Goal: Task Accomplishment & Management: Use online tool/utility

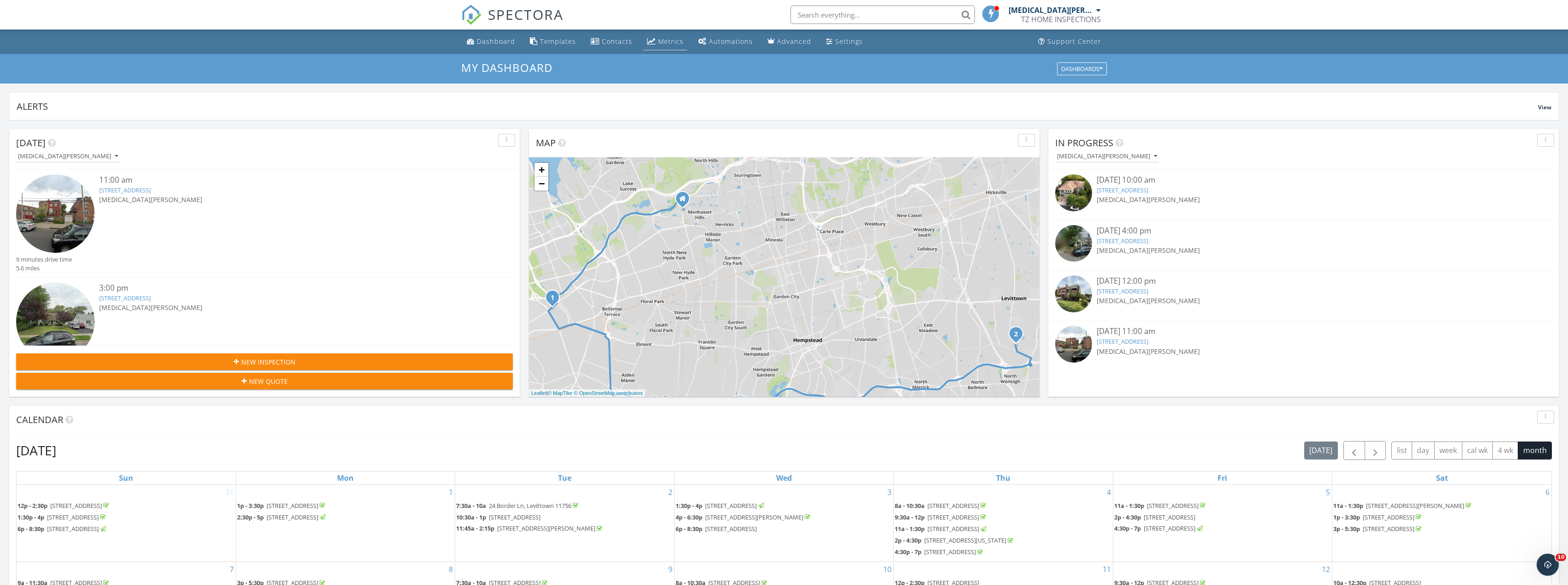
click at [672, 46] on div "Metrics" at bounding box center [671, 41] width 26 height 9
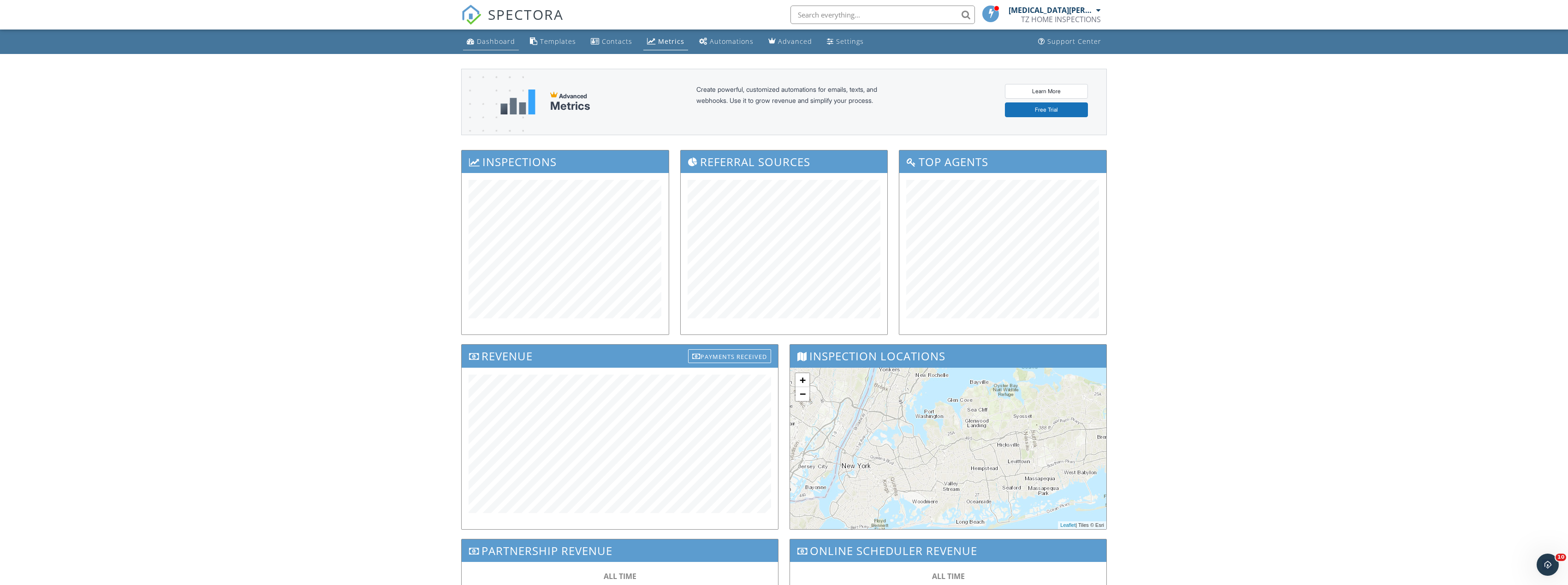
click at [499, 40] on div "Dashboard" at bounding box center [496, 41] width 38 height 9
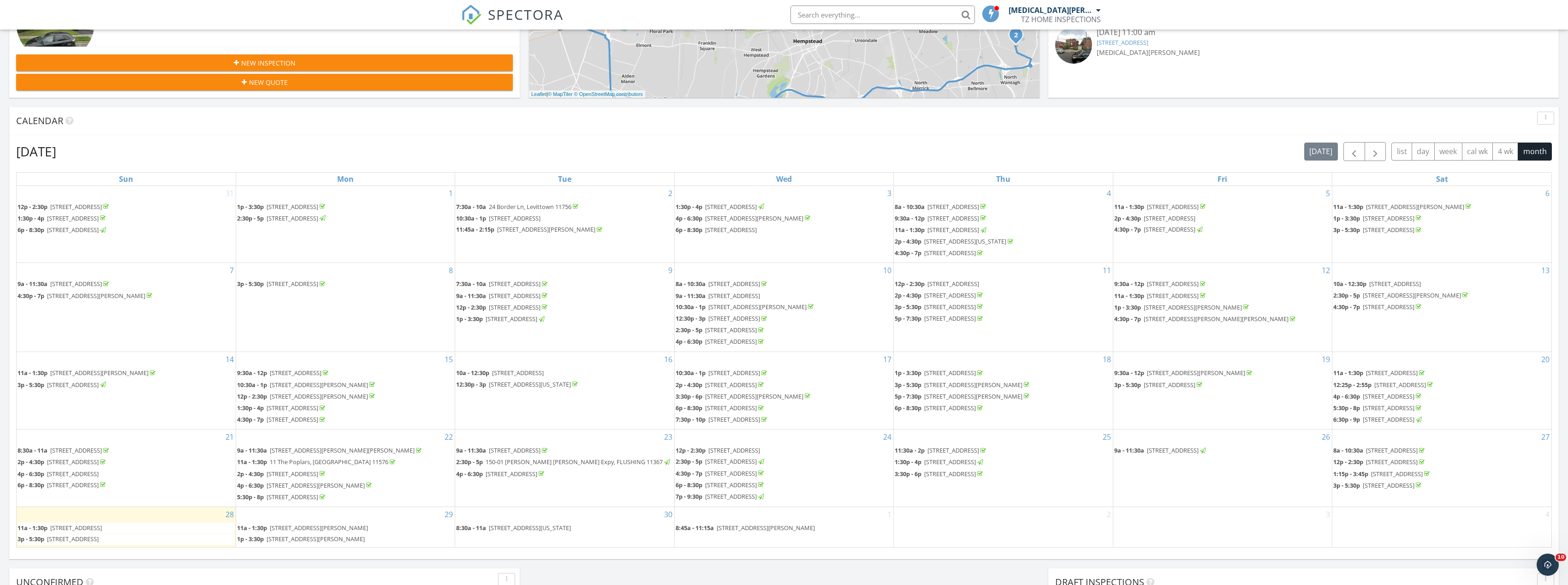
scroll to position [461, 0]
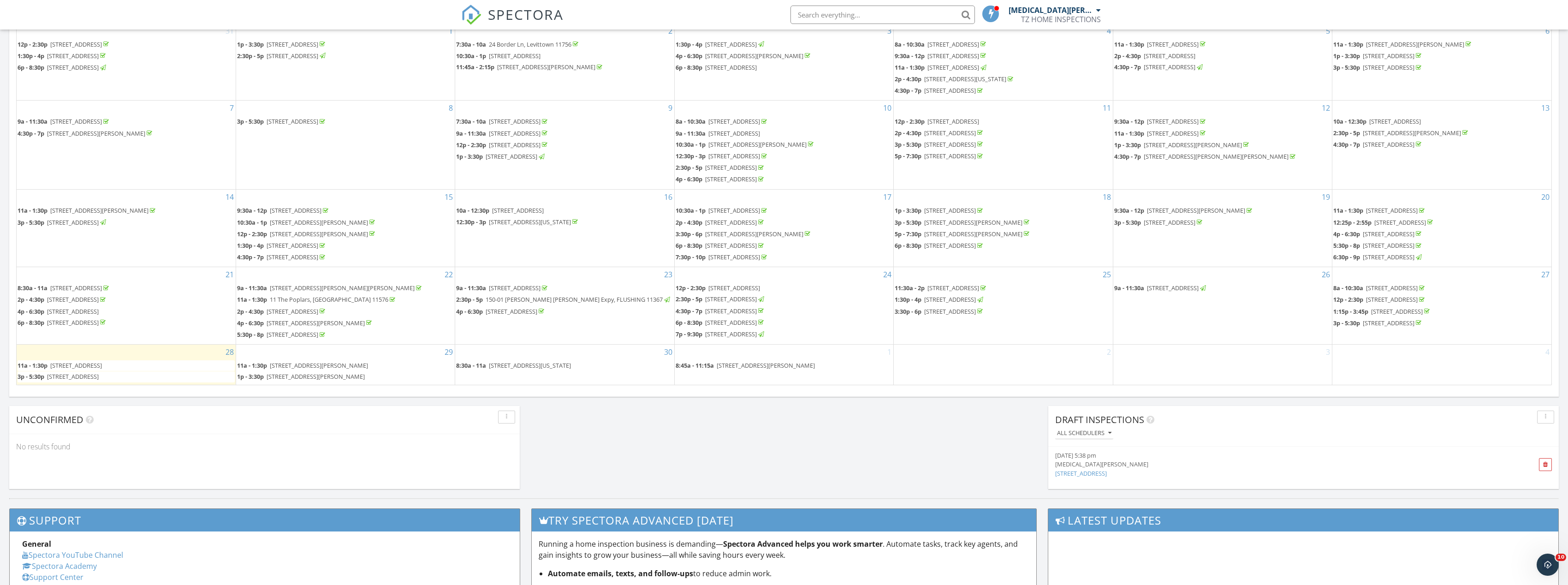
click at [96, 368] on span "189 10 Hillside Ave 11423" at bounding box center [76, 366] width 51 height 8
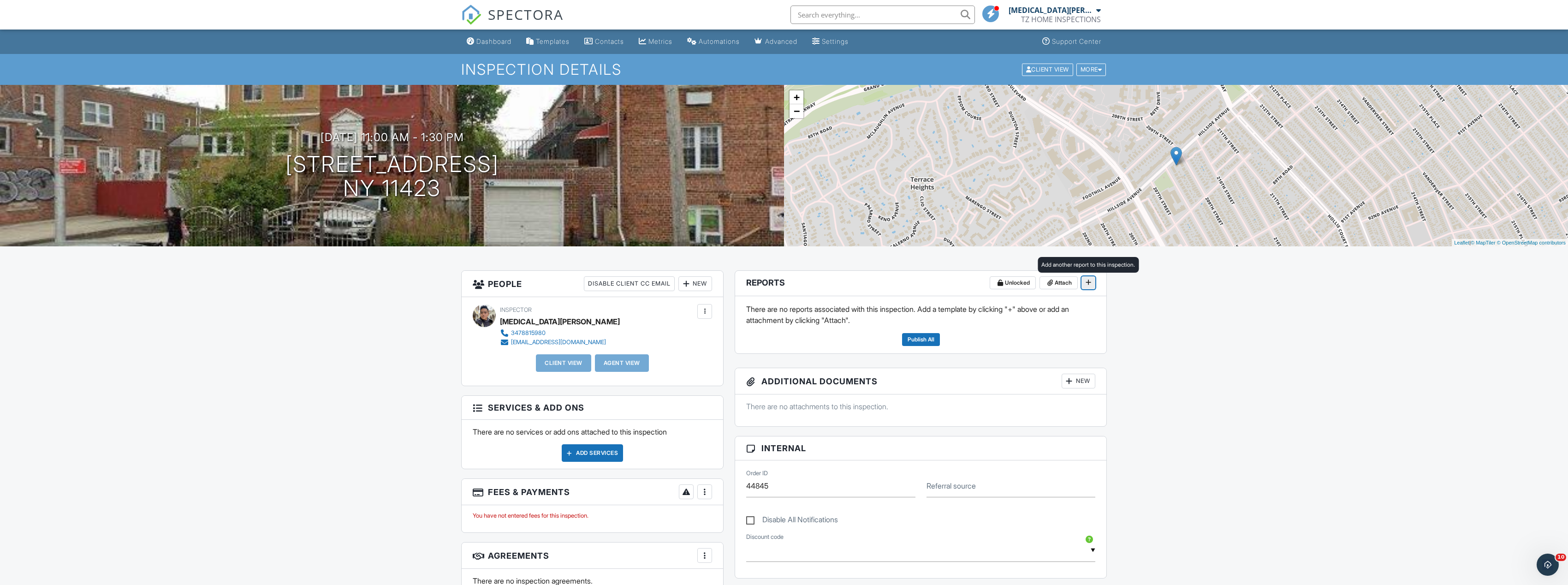
click at [1090, 281] on icon at bounding box center [1088, 283] width 6 height 7
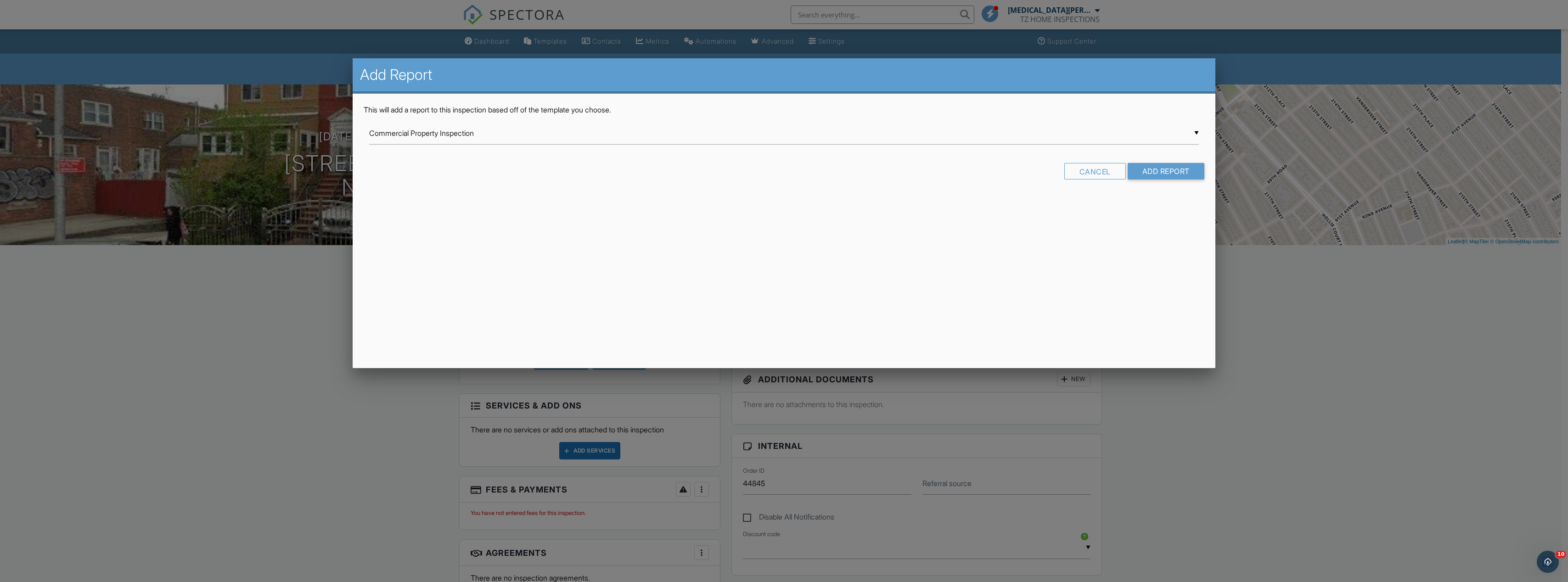
click at [797, 134] on div "▼ Commercial Property Inspection Commercial Property Inspection Guardsman Home …" at bounding box center [783, 133] width 829 height 22
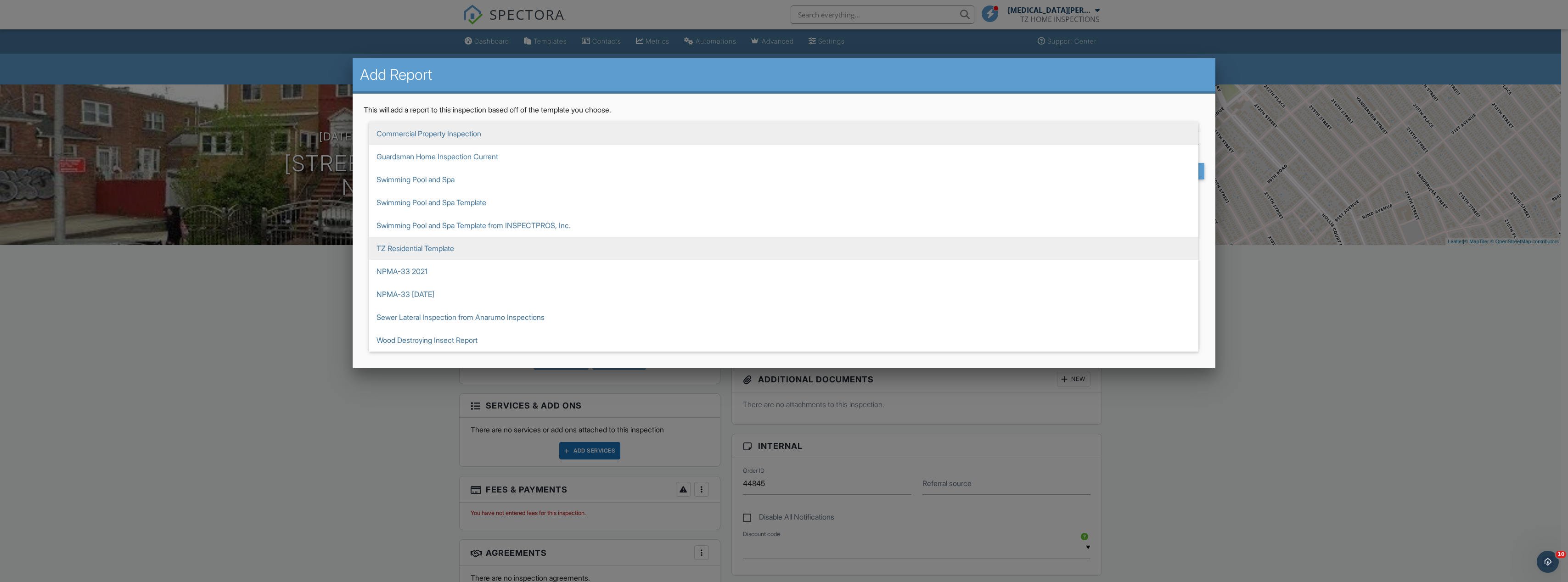
click at [591, 241] on span "TZ Residential Template" at bounding box center [783, 248] width 829 height 23
type input "TZ Residential Template"
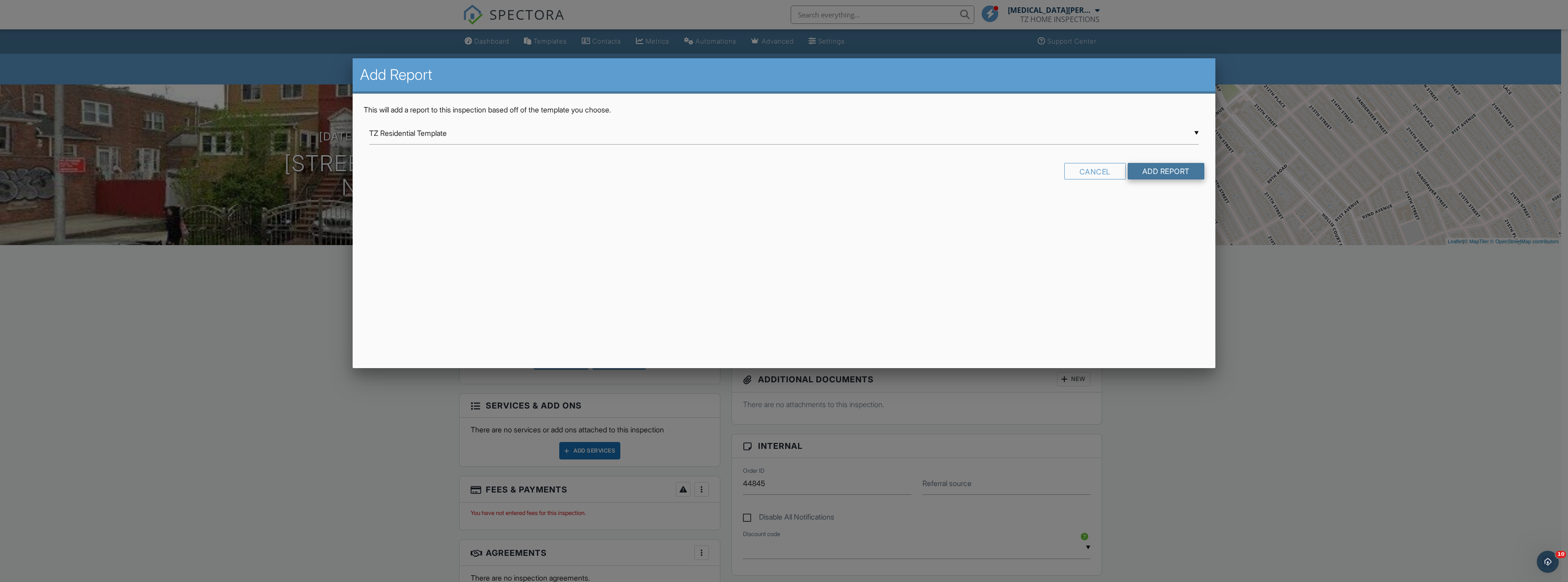
click at [1156, 174] on input "Add Report" at bounding box center [1165, 171] width 77 height 17
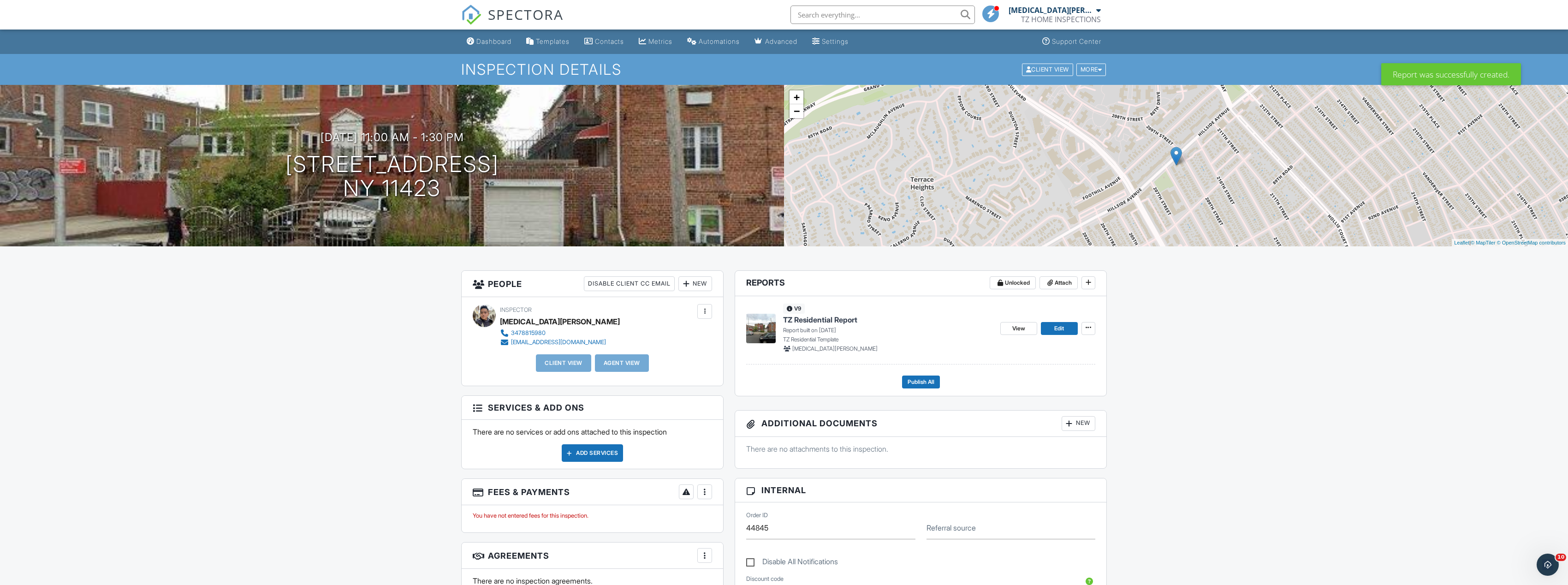
click at [706, 282] on div "New" at bounding box center [695, 284] width 34 height 15
click at [712, 304] on li "Client" at bounding box center [729, 312] width 91 height 23
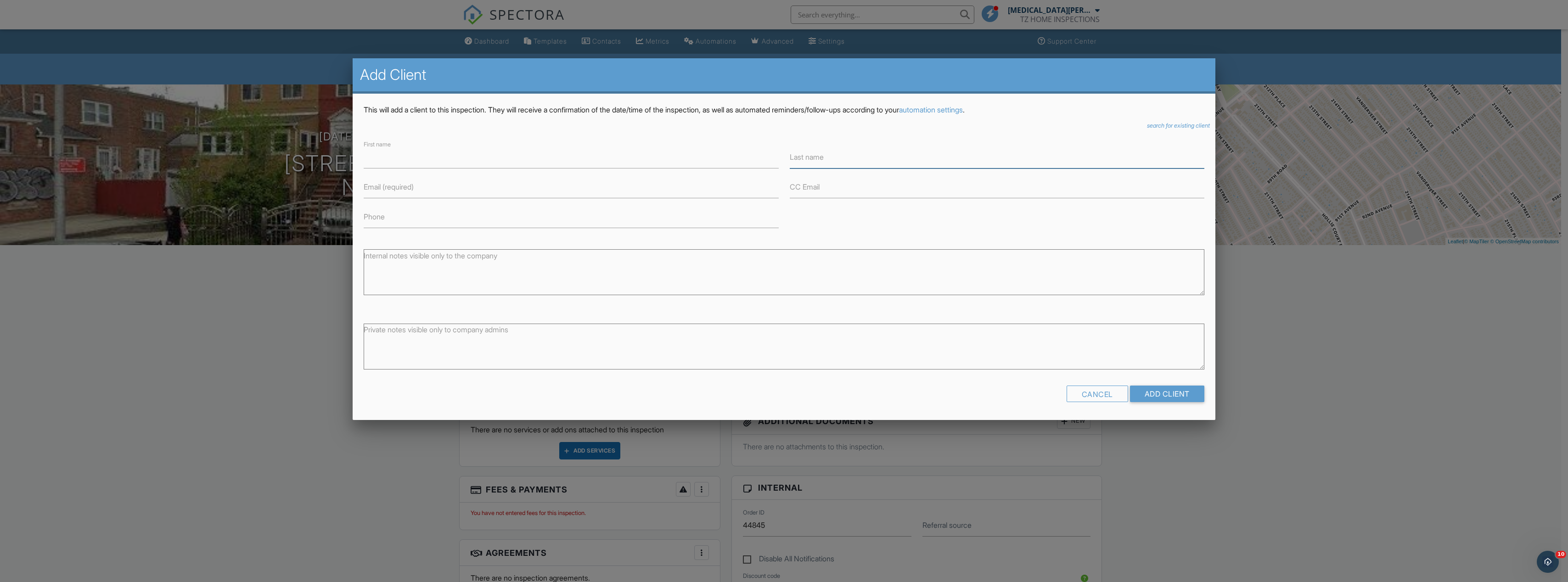
click at [821, 163] on input "Last name" at bounding box center [997, 157] width 414 height 22
type input "[PERSON_NAME]"
click at [744, 154] on input "First name" at bounding box center [571, 157] width 414 height 22
type input "[PERSON_NAME]"
click at [436, 185] on input "Email (required)" at bounding box center [571, 187] width 414 height 22
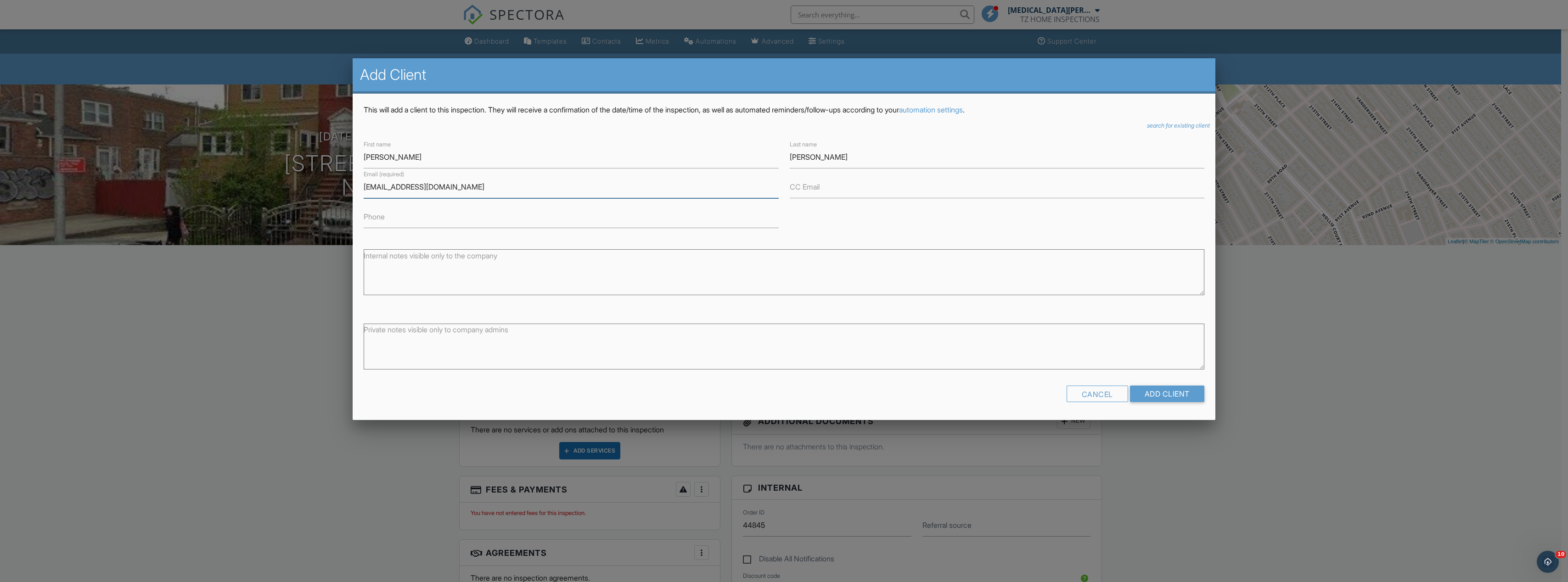
type input "MALIMONIA@GMAIL.COM"
click at [564, 220] on input "Phone" at bounding box center [571, 216] width 414 height 22
type input "9173020443"
click at [1193, 394] on input "Add Client" at bounding box center [1167, 394] width 74 height 17
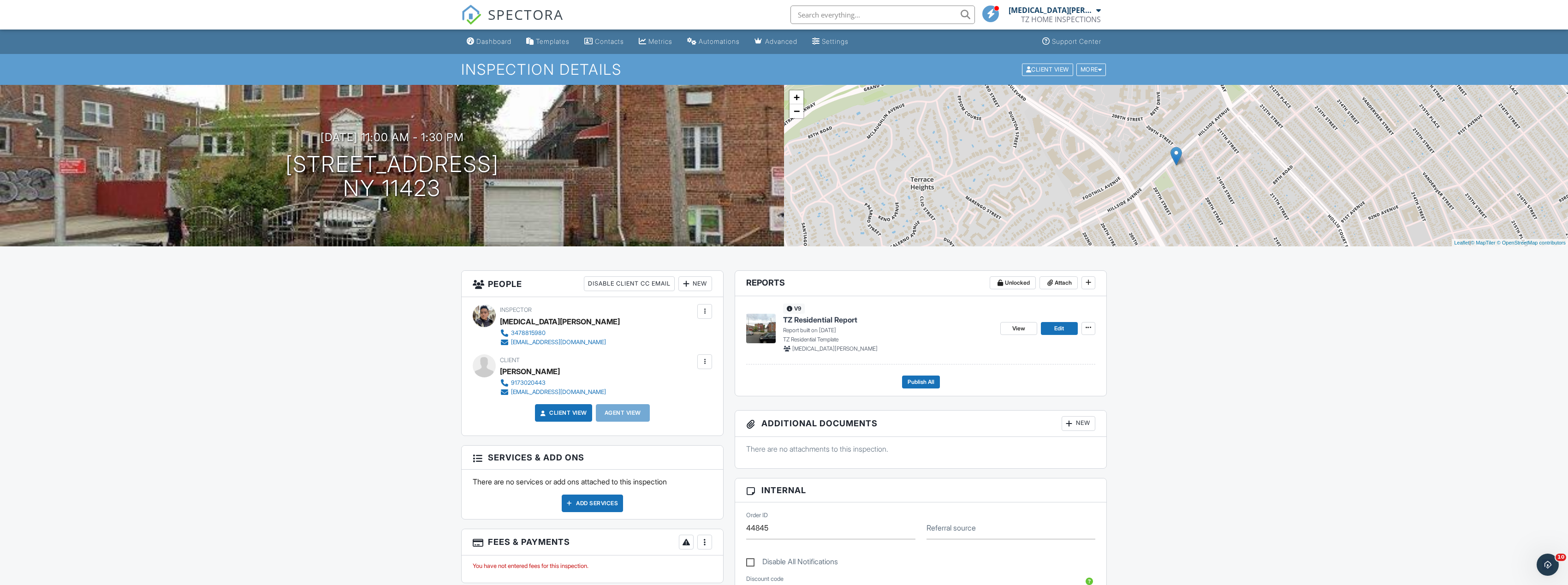
click at [705, 363] on div at bounding box center [704, 362] width 9 height 9
click at [653, 396] on li "Edit" at bounding box center [655, 390] width 103 height 23
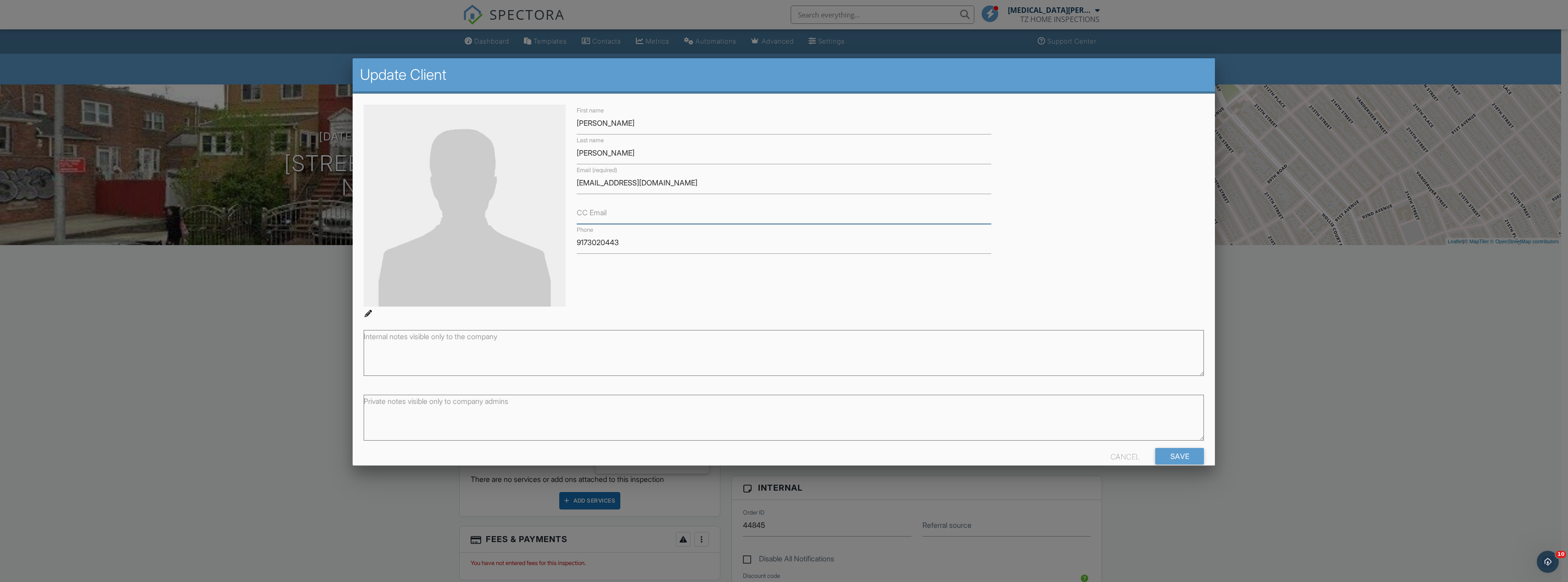
click at [627, 211] on input "CC Email" at bounding box center [784, 212] width 414 height 22
type input "AREALTORS@GMAIL.COM"
click at [1182, 457] on input "Save" at bounding box center [1179, 457] width 49 height 17
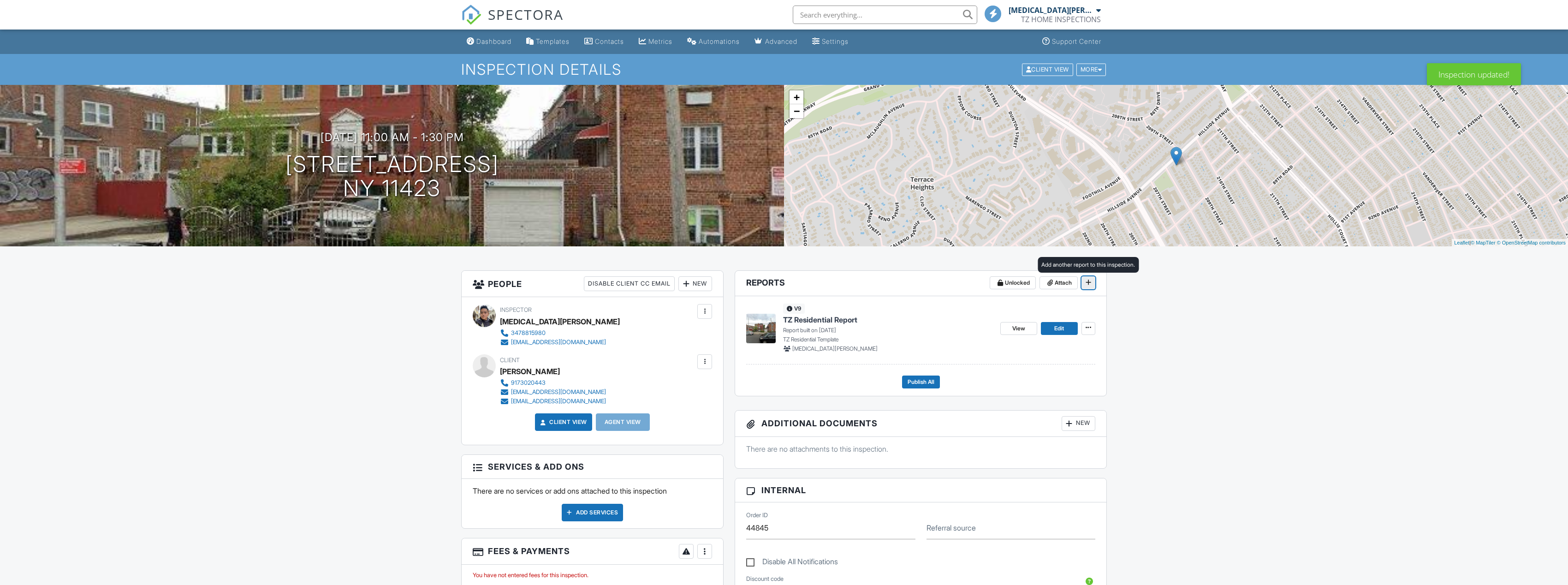
click at [1093, 285] on span at bounding box center [1088, 282] width 9 height 9
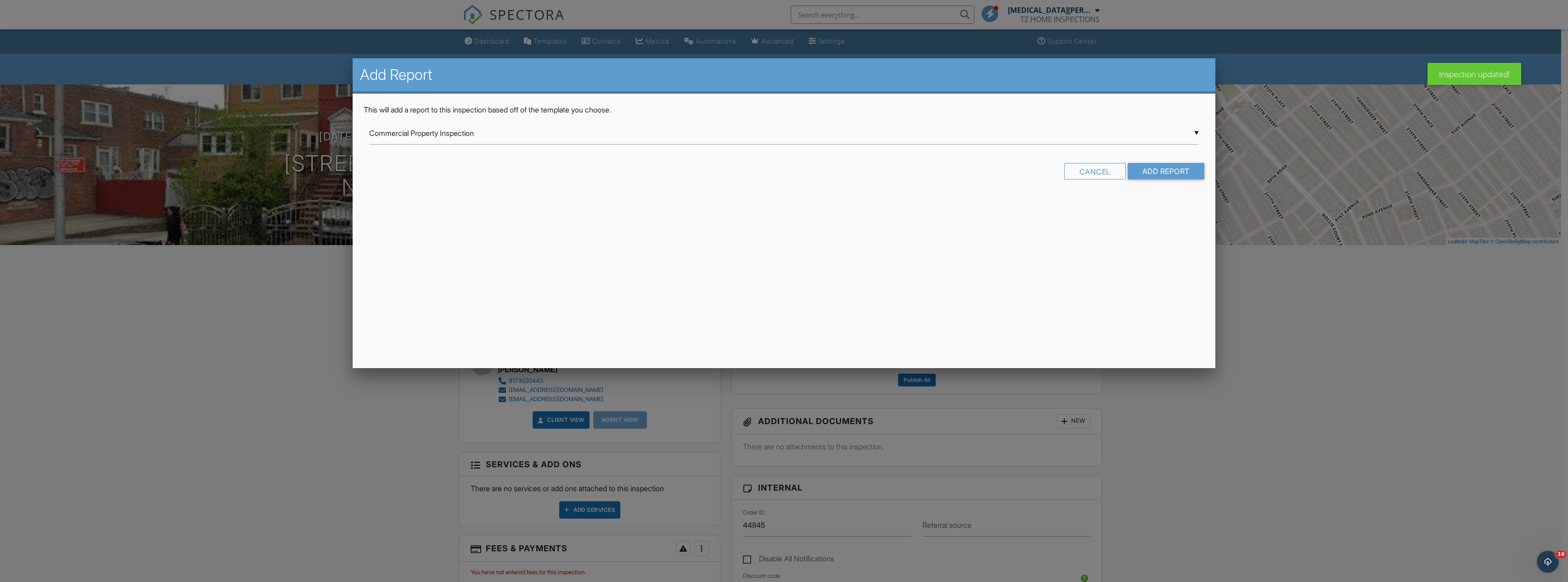
click at [900, 137] on div "▼ Commercial Property Inspection Commercial Property Inspection Guardsman Home …" at bounding box center [783, 133] width 829 height 22
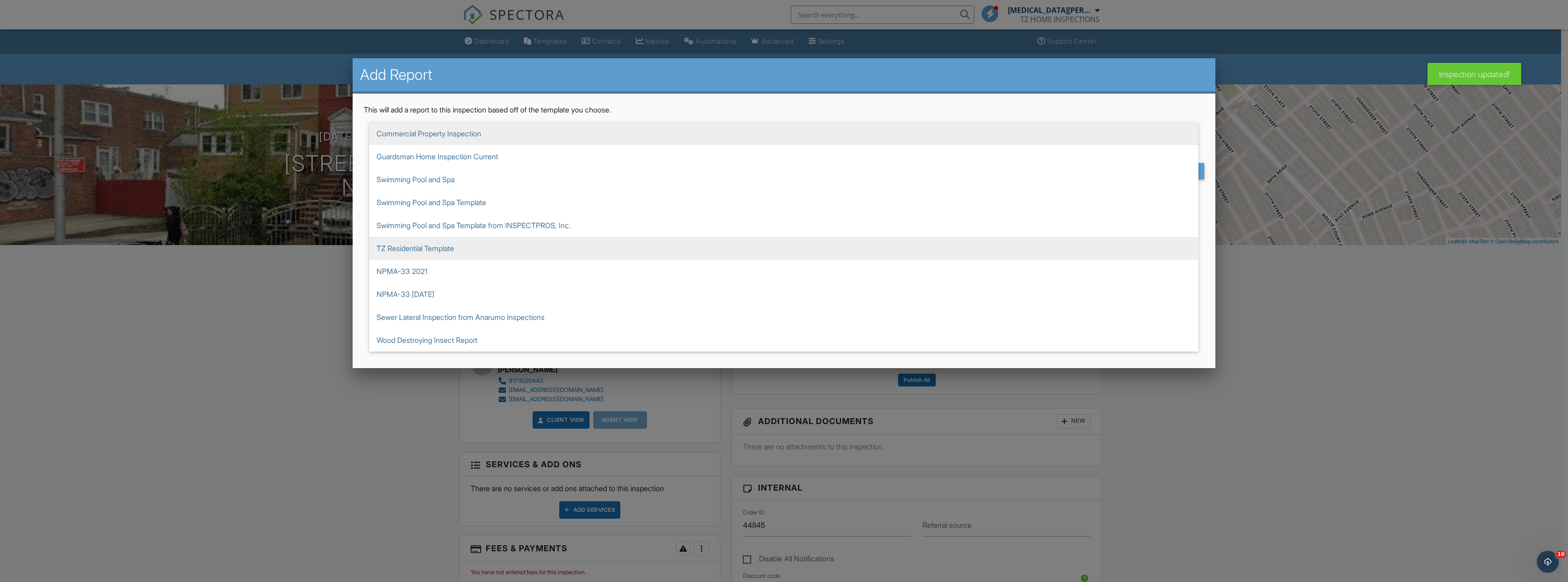
click at [648, 248] on span "TZ Residential Template" at bounding box center [783, 248] width 829 height 23
type input "TZ Residential Template"
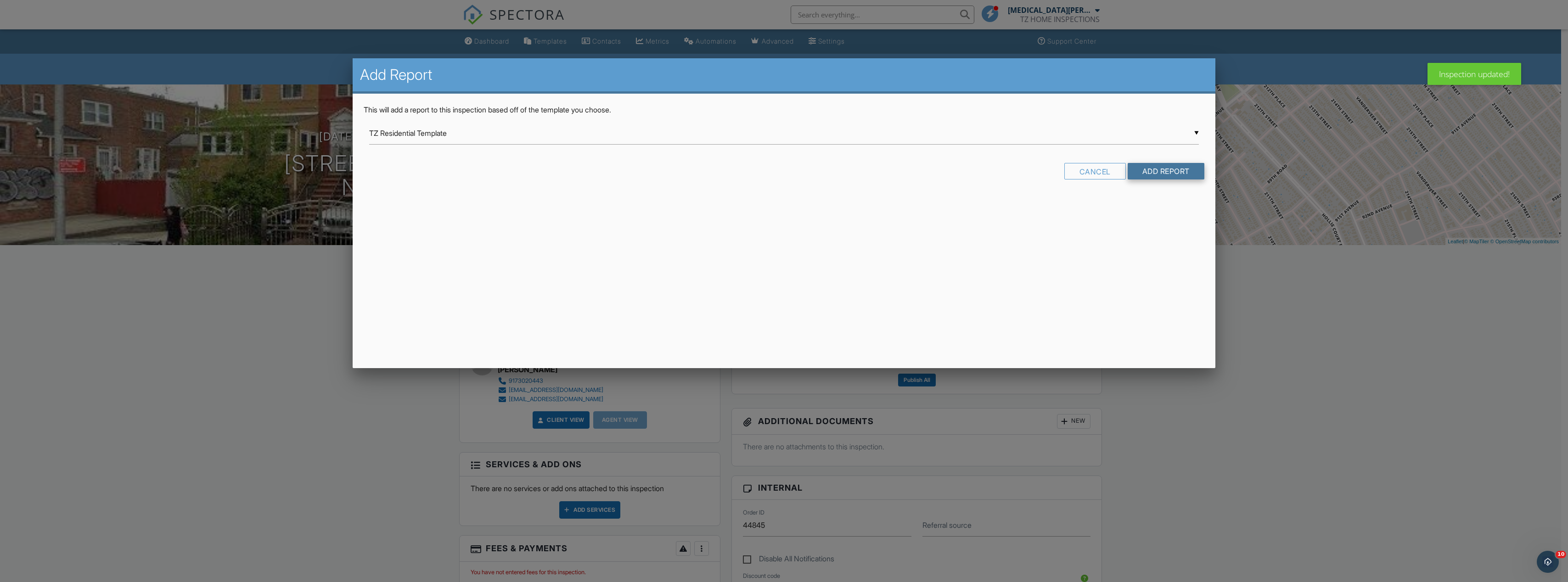
click at [1178, 175] on input "Add Report" at bounding box center [1165, 171] width 77 height 17
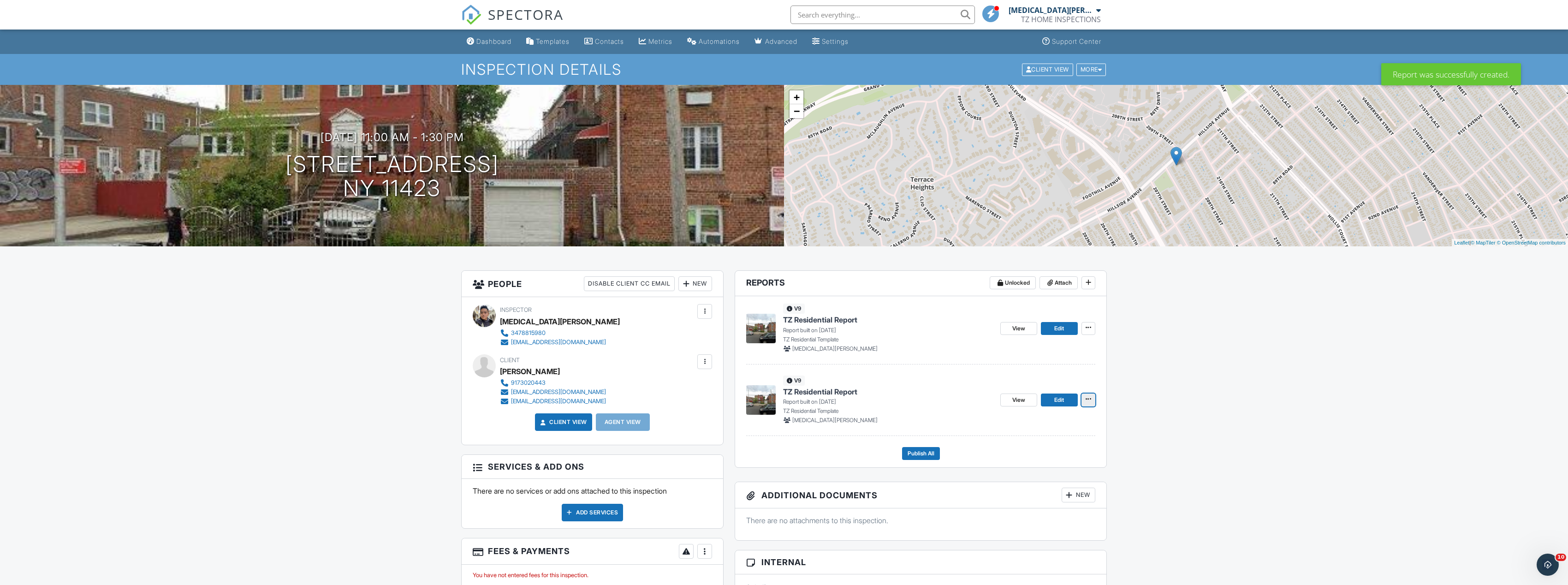
click at [1085, 400] on span at bounding box center [1088, 399] width 9 height 9
click at [1036, 468] on input "Delete Report" at bounding box center [1041, 468] width 94 height 21
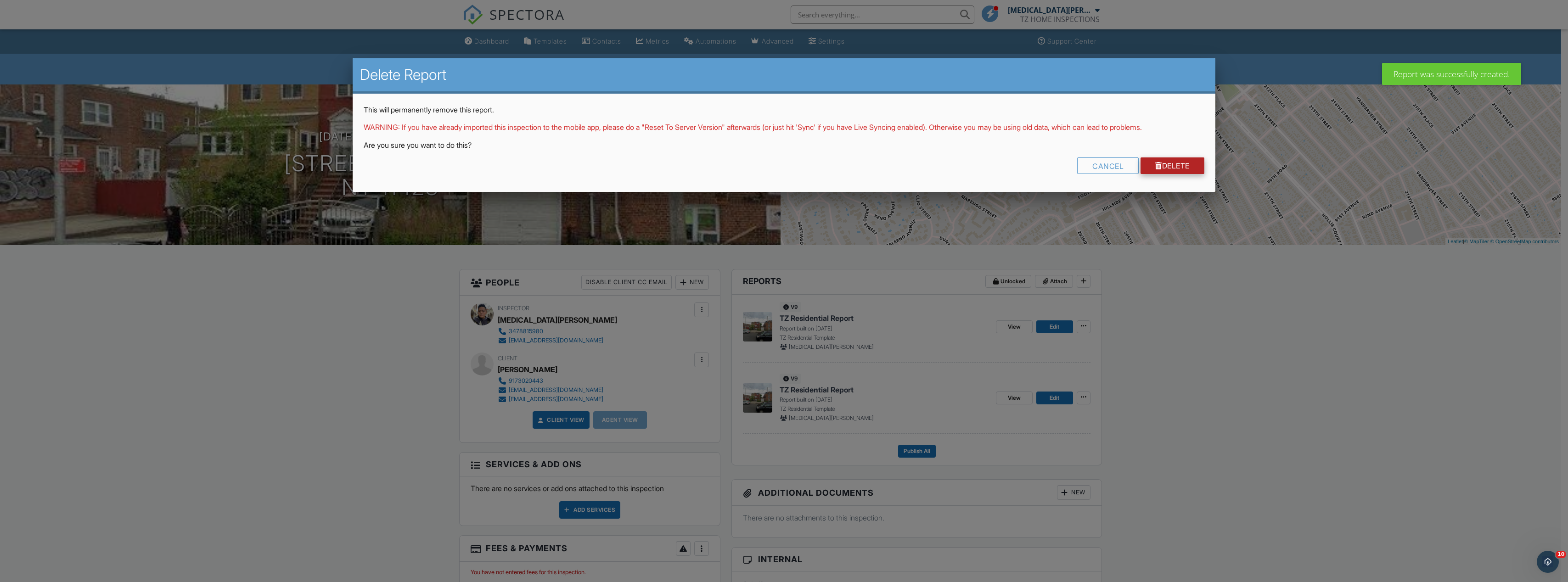
click at [1174, 168] on link "Delete" at bounding box center [1172, 166] width 64 height 17
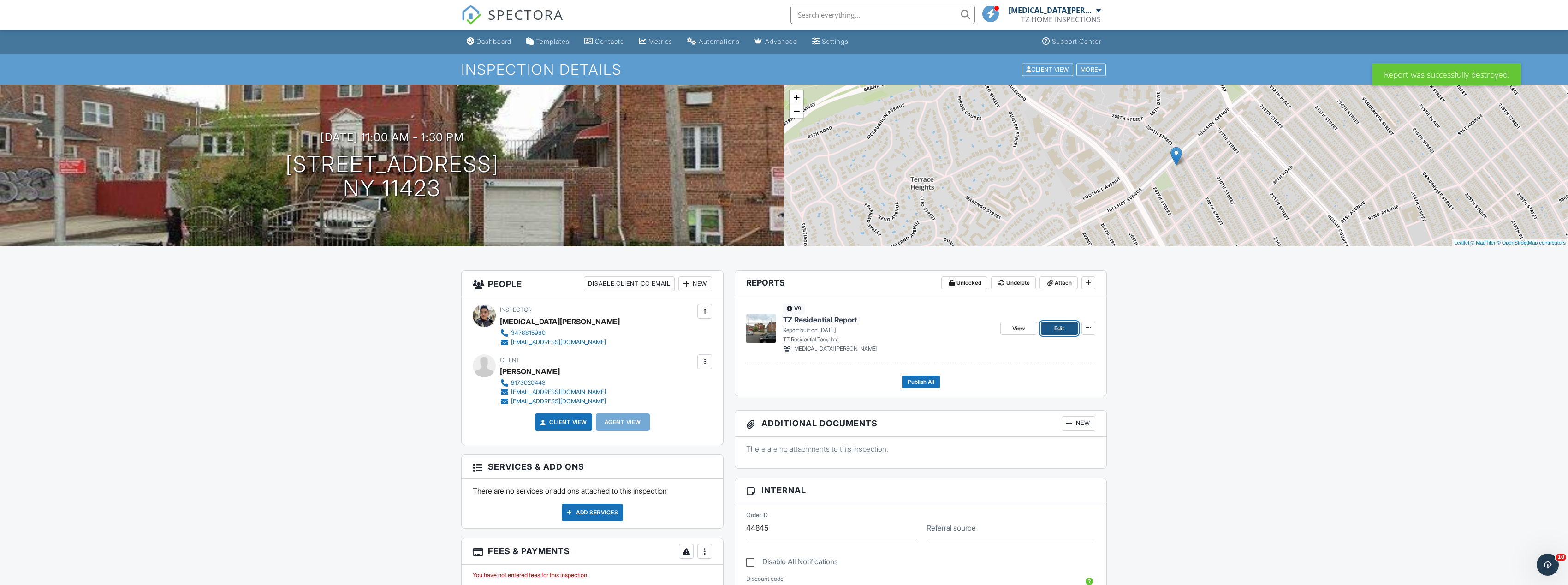
click at [1070, 325] on link "Edit" at bounding box center [1059, 329] width 37 height 13
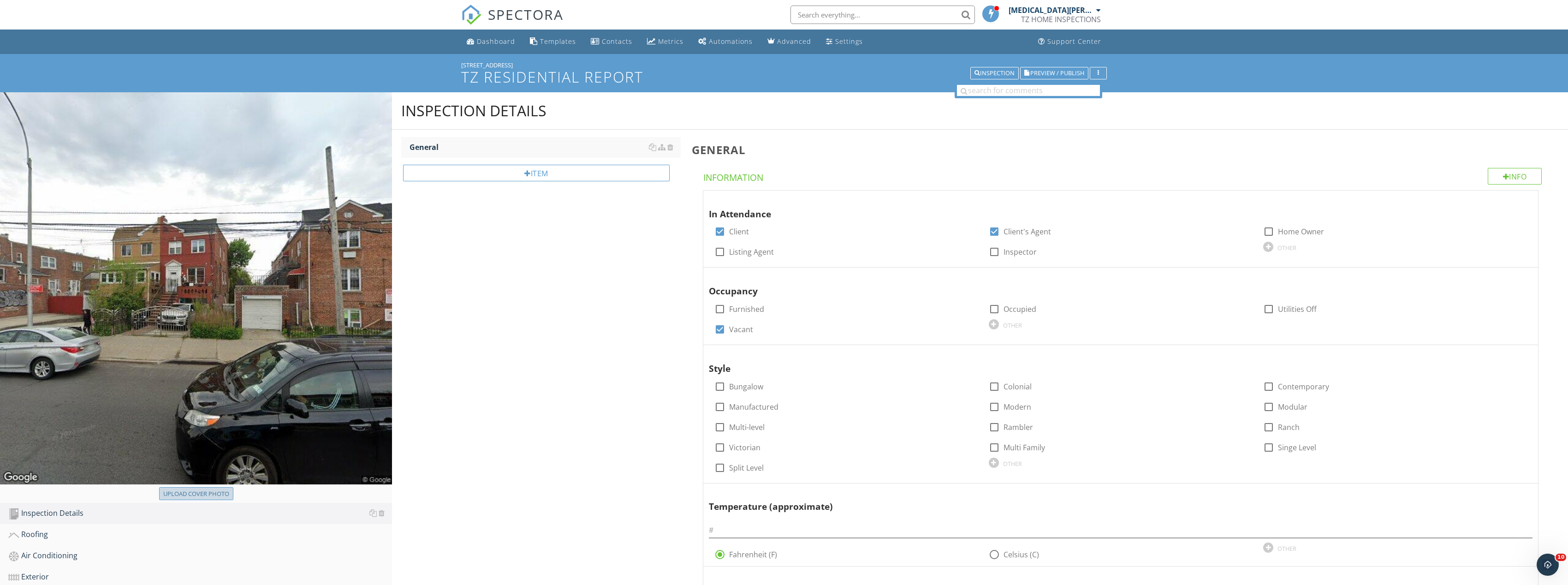
click at [218, 498] on div "Upload cover photo" at bounding box center [197, 494] width 66 height 9
type input "C:\fakepath\Image_20250928131654_8374_237.jpg"
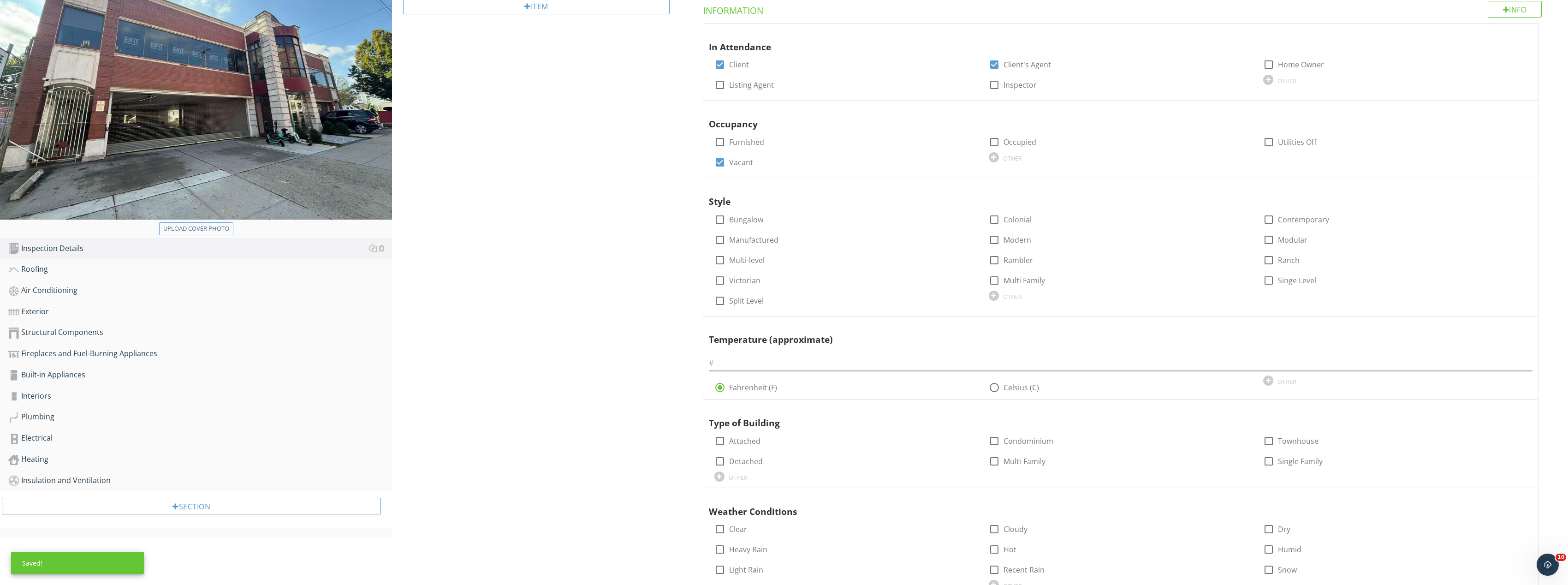
scroll to position [185, 0]
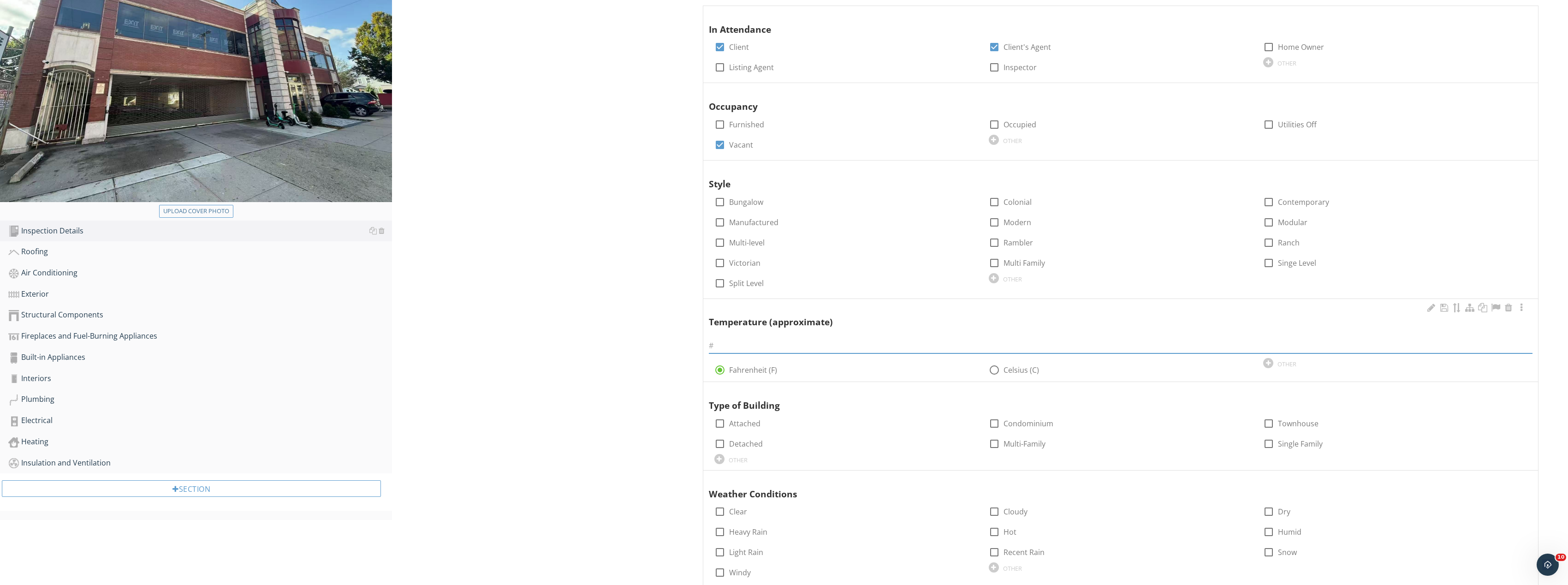
click at [785, 345] on input "text" at bounding box center [1121, 346] width 824 height 15
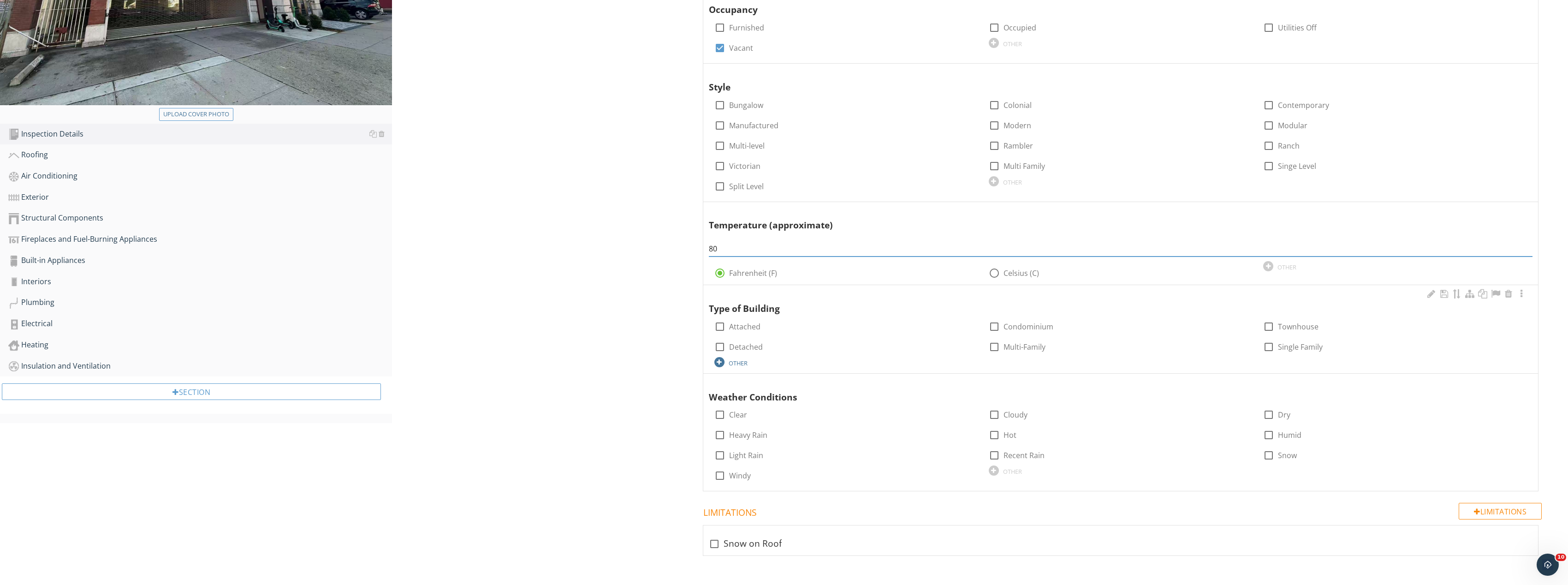
scroll to position [290, 0]
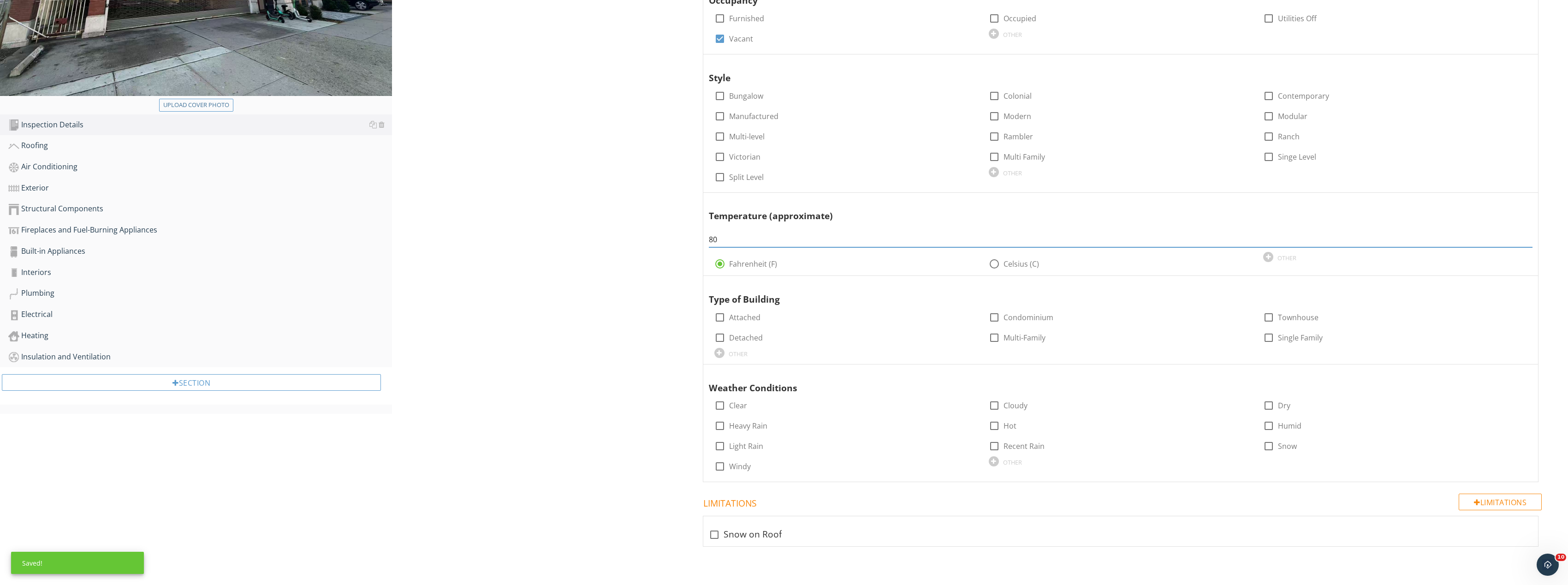
type input "80"
click at [619, 363] on div "Inspection Details General Item General Info Information In Attendance check_bo…" at bounding box center [980, 193] width 1176 height 784
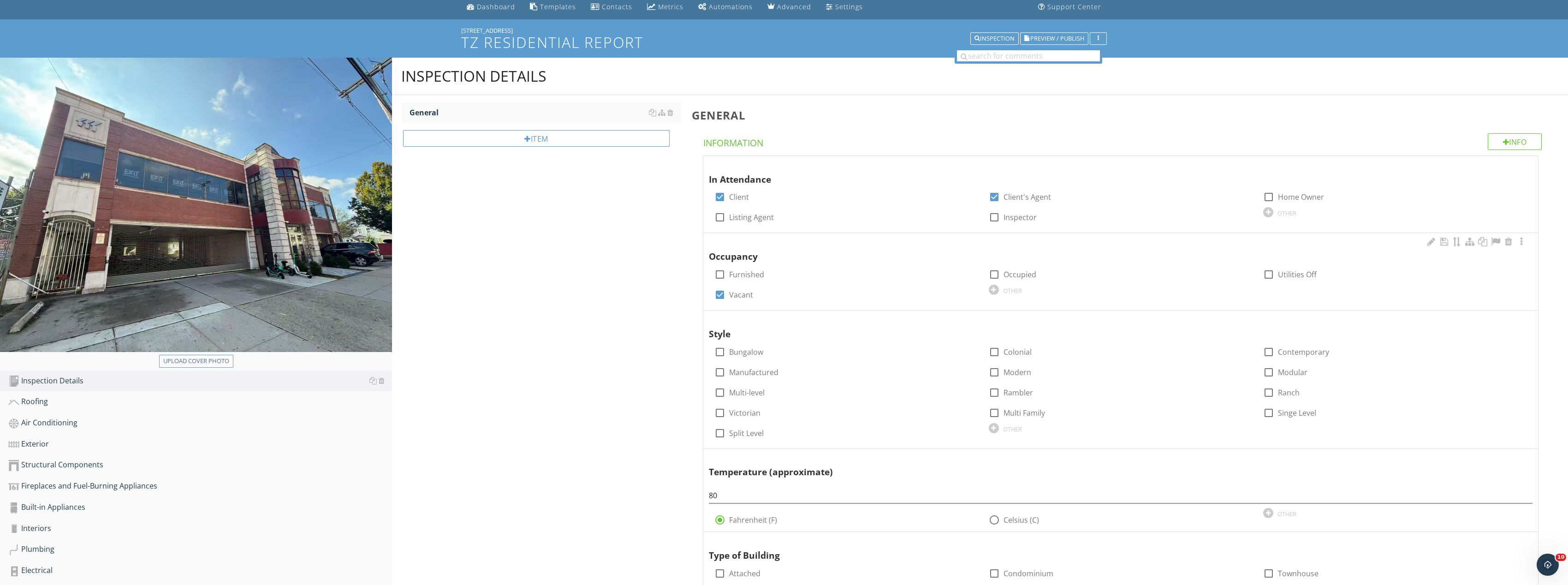
scroll to position [14, 0]
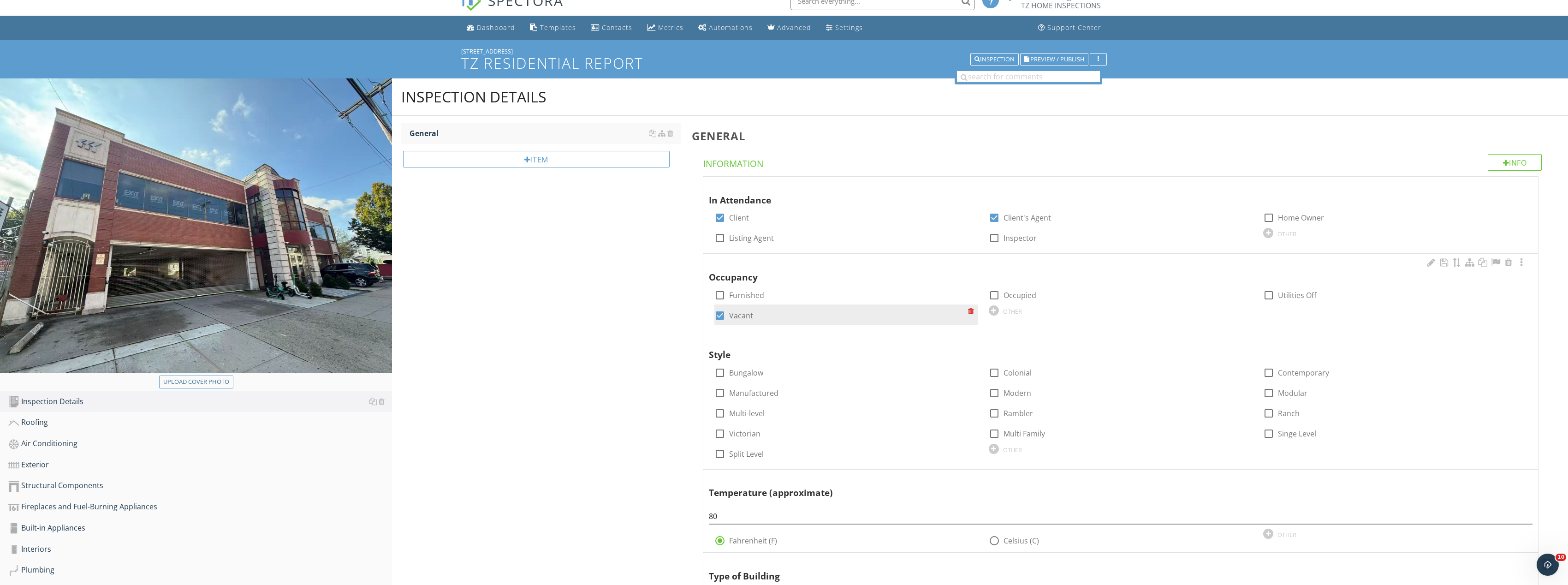
click at [716, 315] on div at bounding box center [720, 315] width 16 height 16
checkbox input "false"
click at [998, 291] on div at bounding box center [994, 295] width 16 height 16
checkbox input "true"
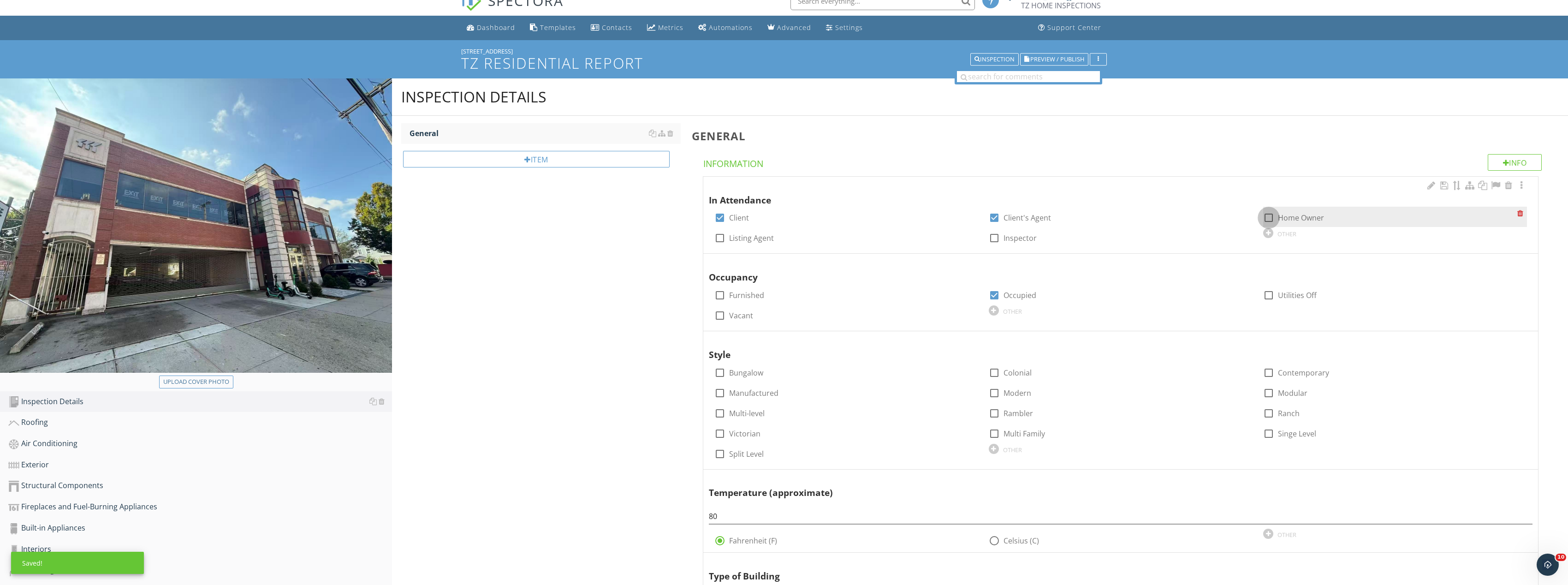
click at [1273, 214] on div at bounding box center [1269, 217] width 16 height 16
checkbox input "true"
click at [995, 236] on div at bounding box center [994, 238] width 16 height 16
checkbox input "true"
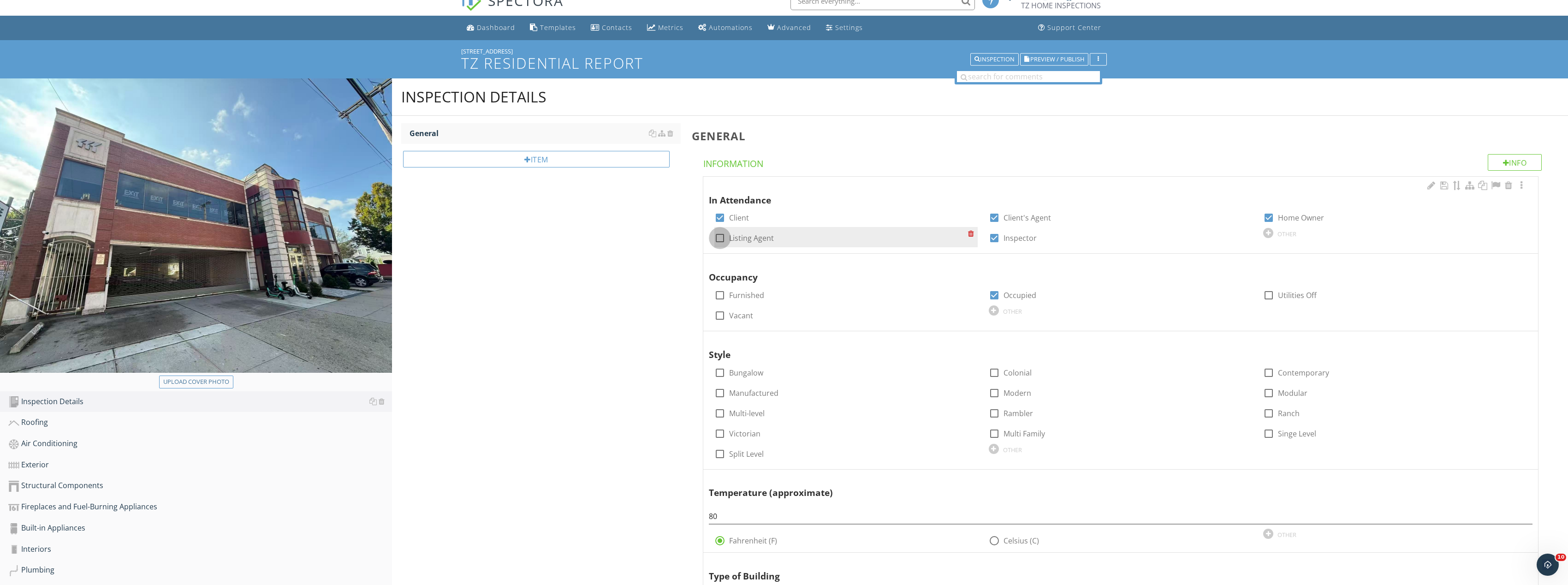
click at [713, 238] on div at bounding box center [720, 238] width 16 height 16
click at [719, 233] on div at bounding box center [720, 238] width 16 height 16
checkbox input "false"
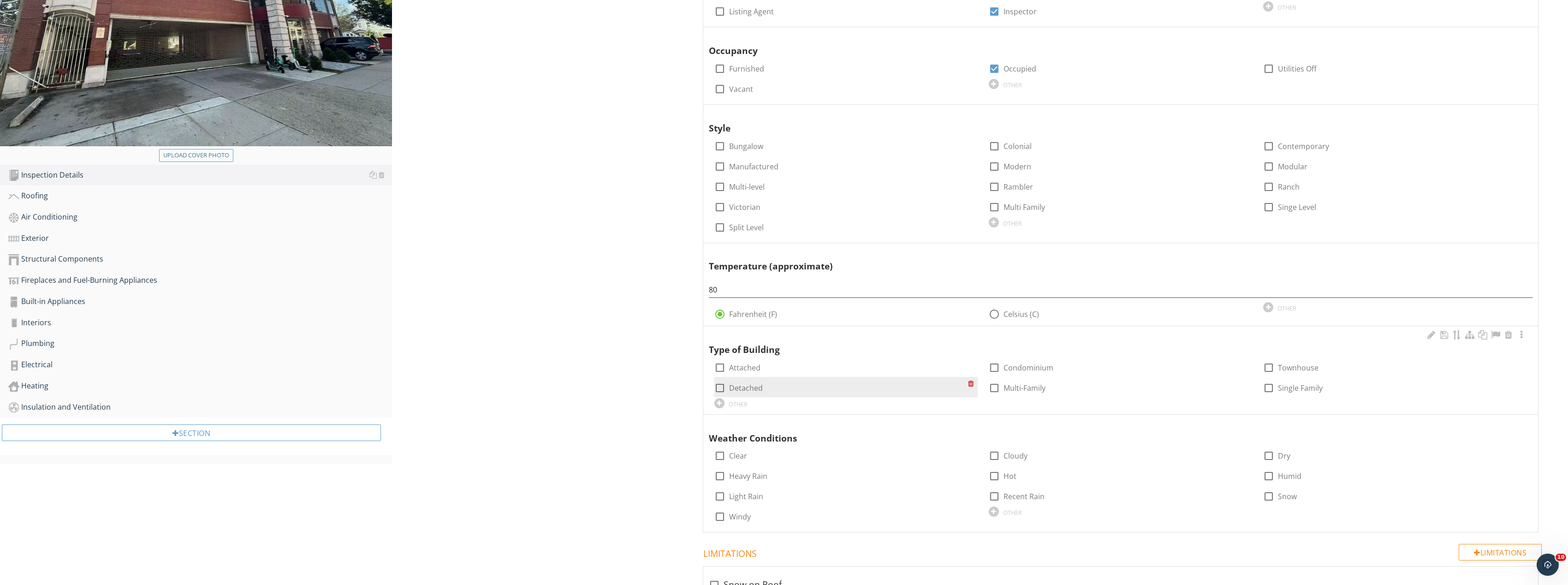
scroll to position [245, 0]
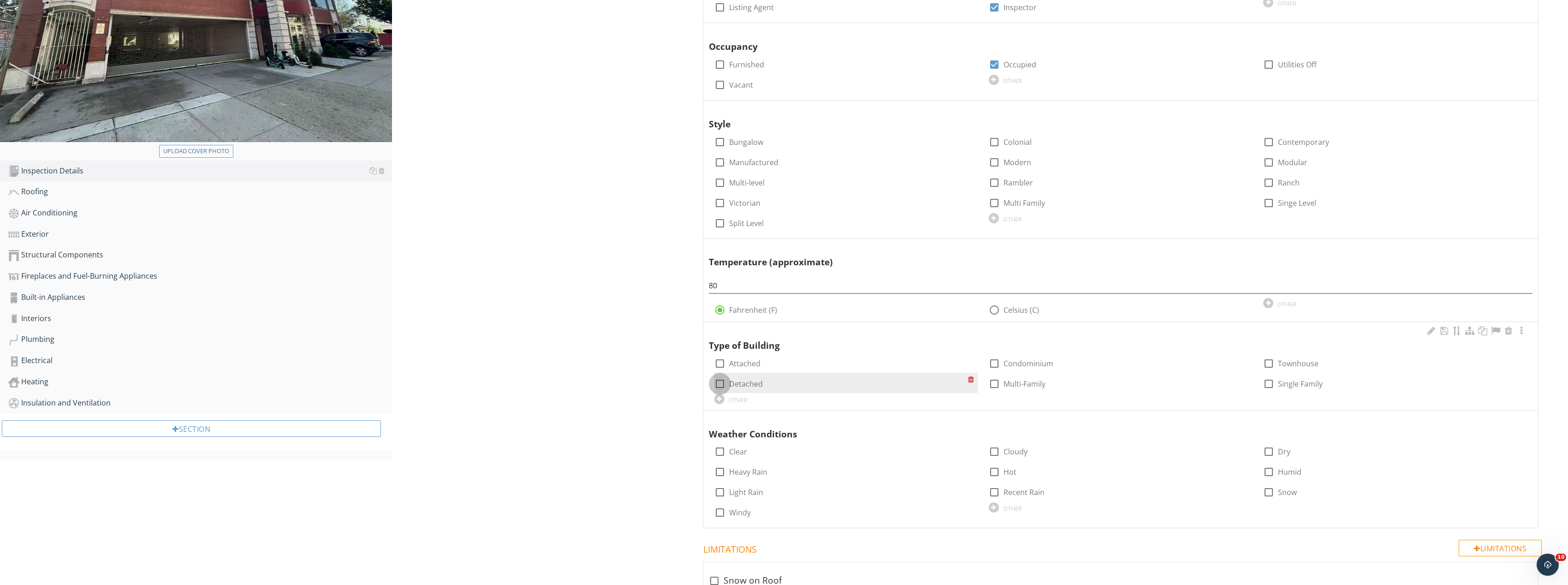
click at [722, 385] on div at bounding box center [720, 383] width 16 height 16
checkbox input "true"
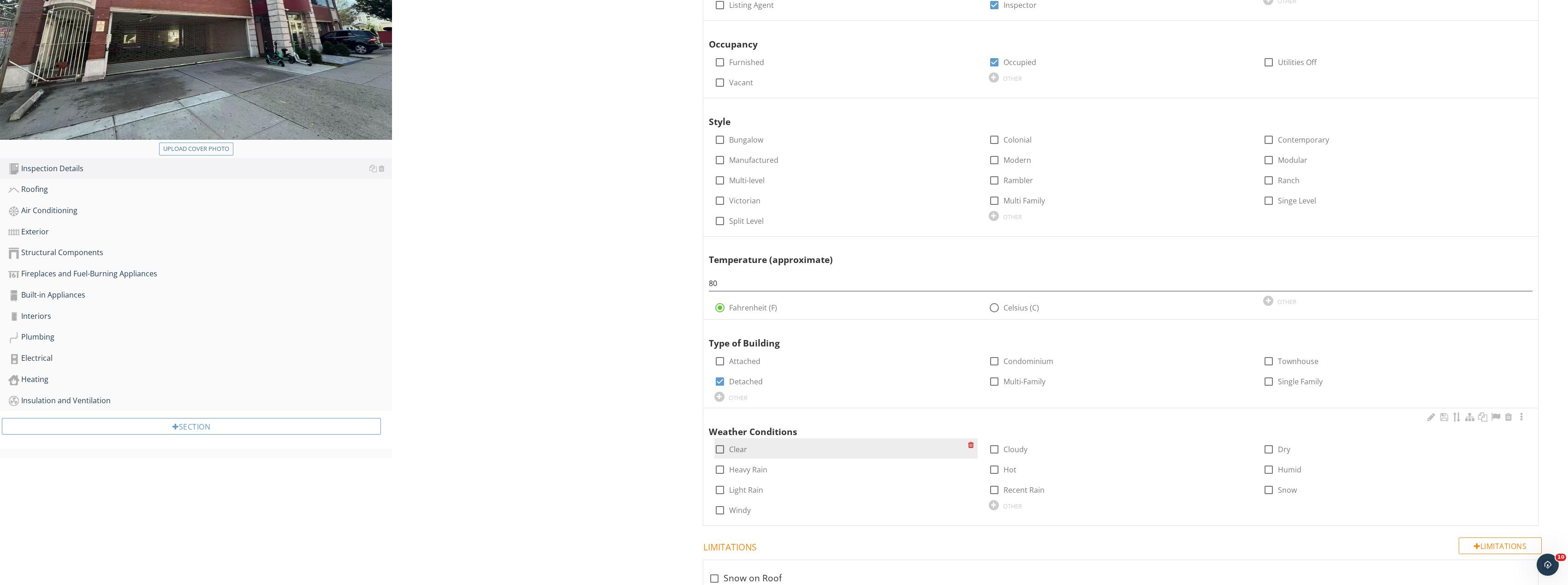
scroll to position [290, 0]
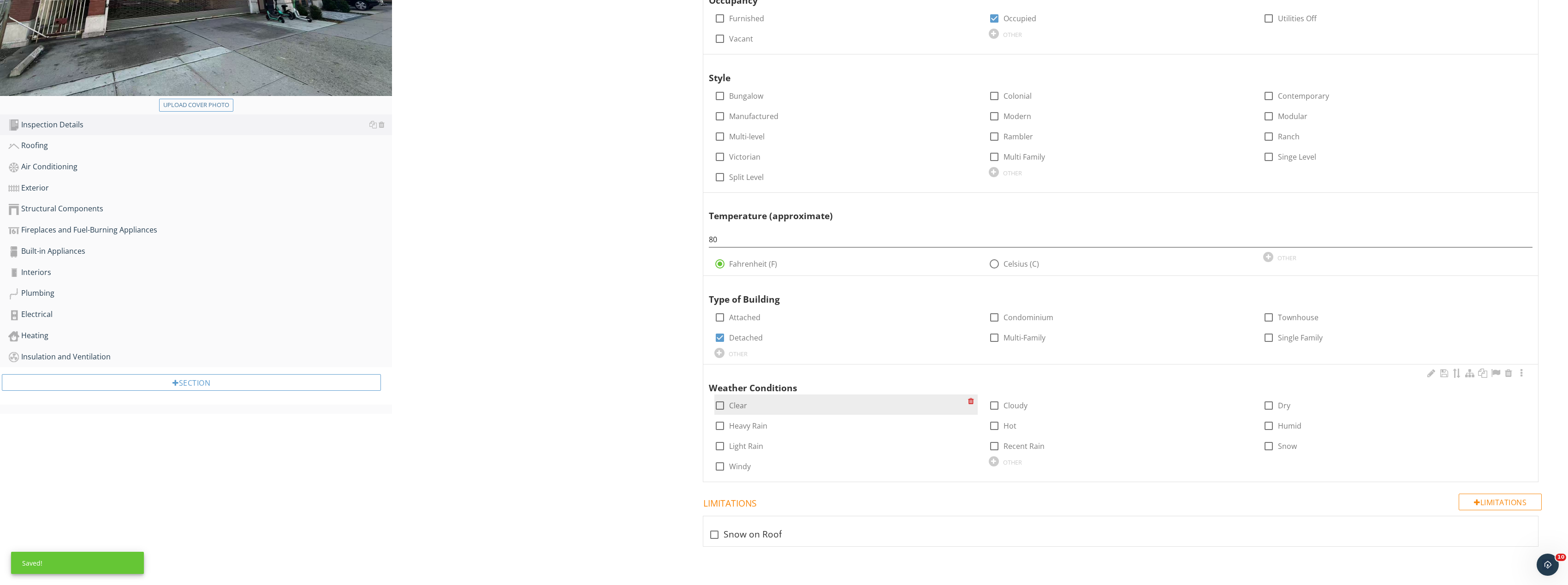
click at [720, 407] on div at bounding box center [720, 406] width 16 height 16
checkbox input "true"
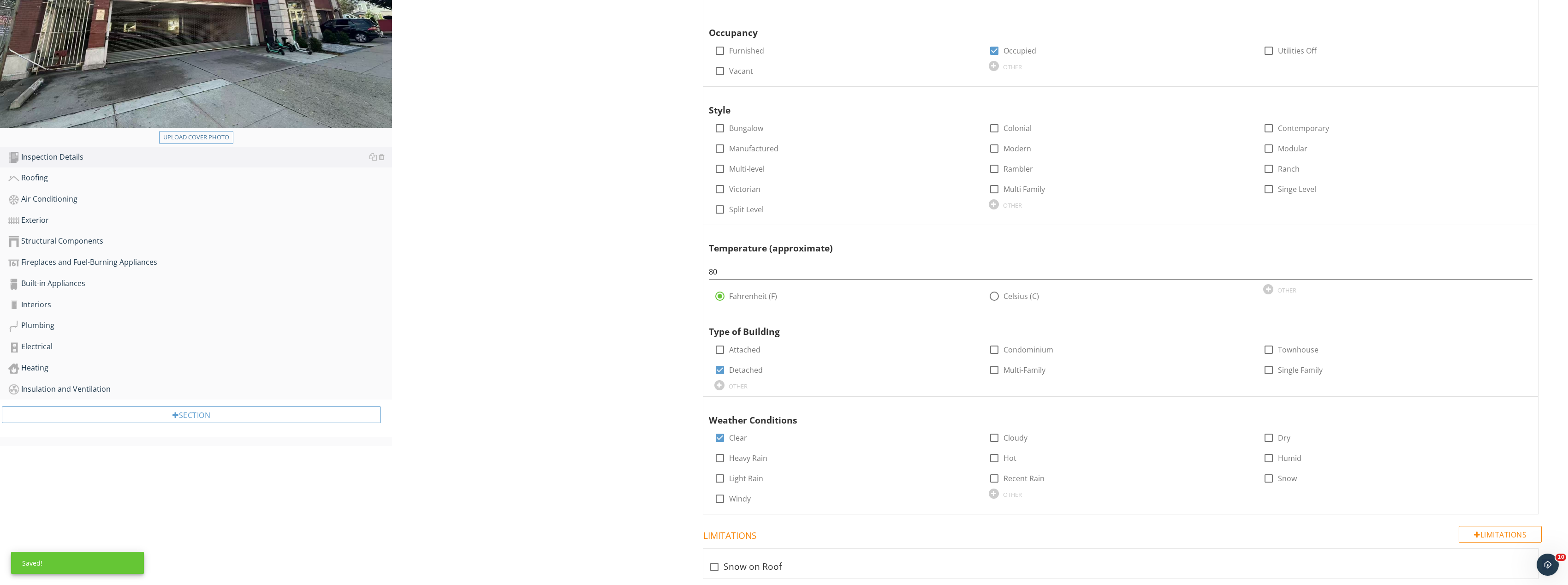
scroll to position [106, 0]
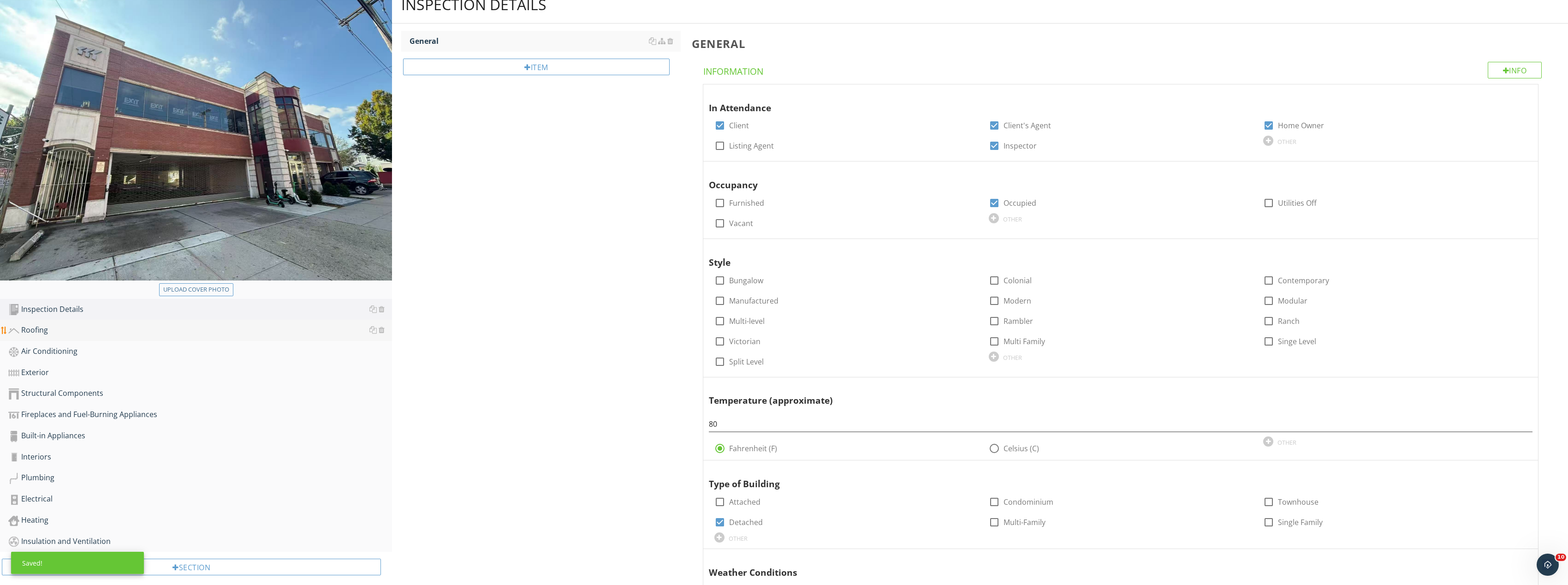
click at [67, 329] on div "Roofing" at bounding box center [200, 330] width 384 height 12
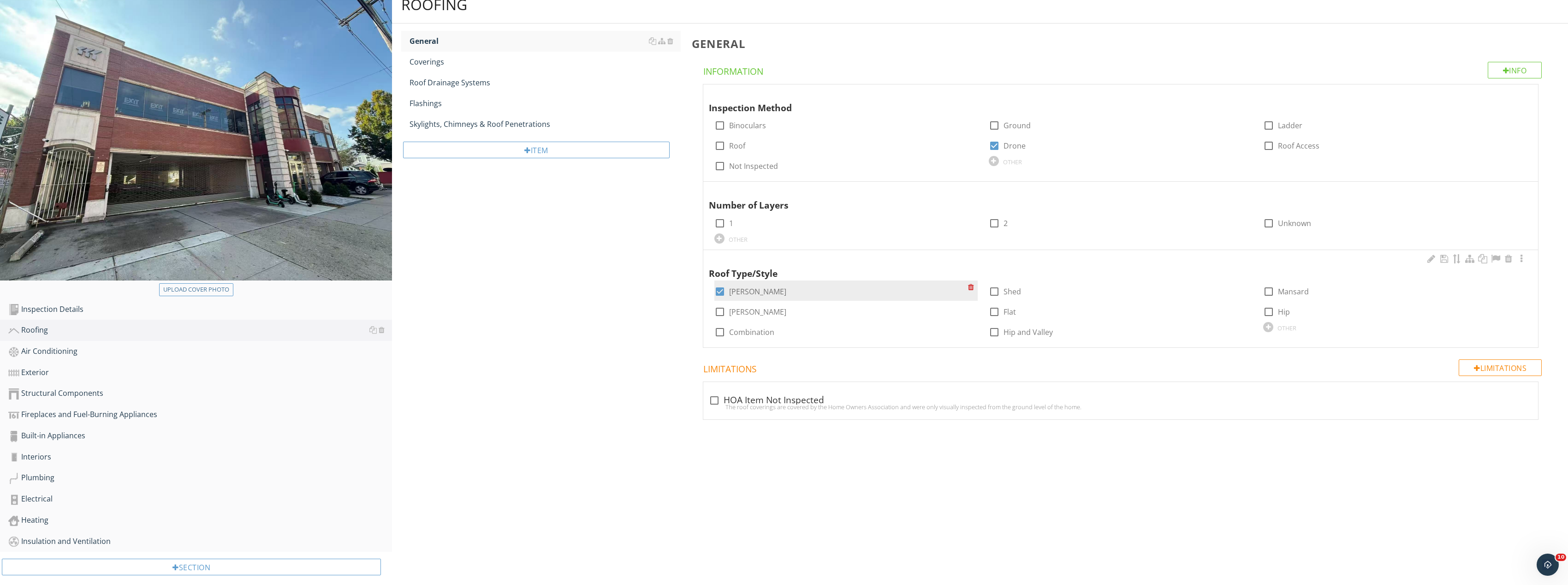
click at [718, 285] on div at bounding box center [720, 291] width 16 height 16
checkbox input "false"
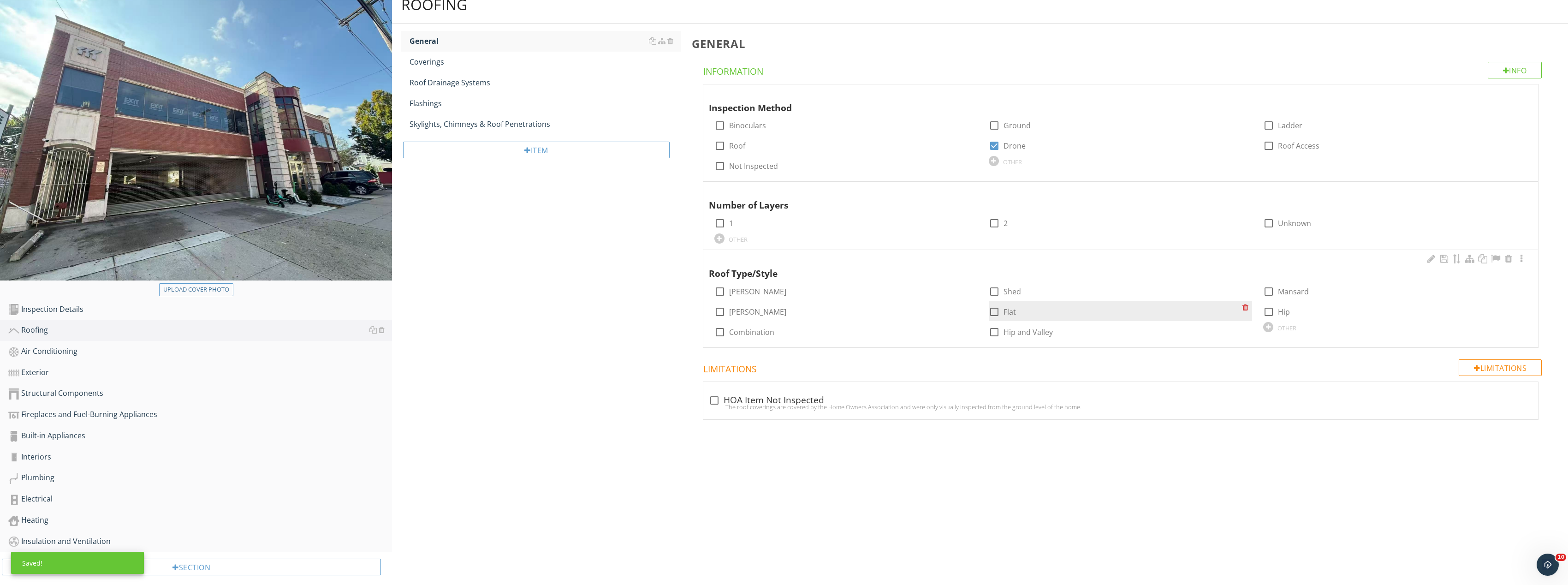
click at [996, 311] on div at bounding box center [994, 312] width 16 height 16
checkbox input "true"
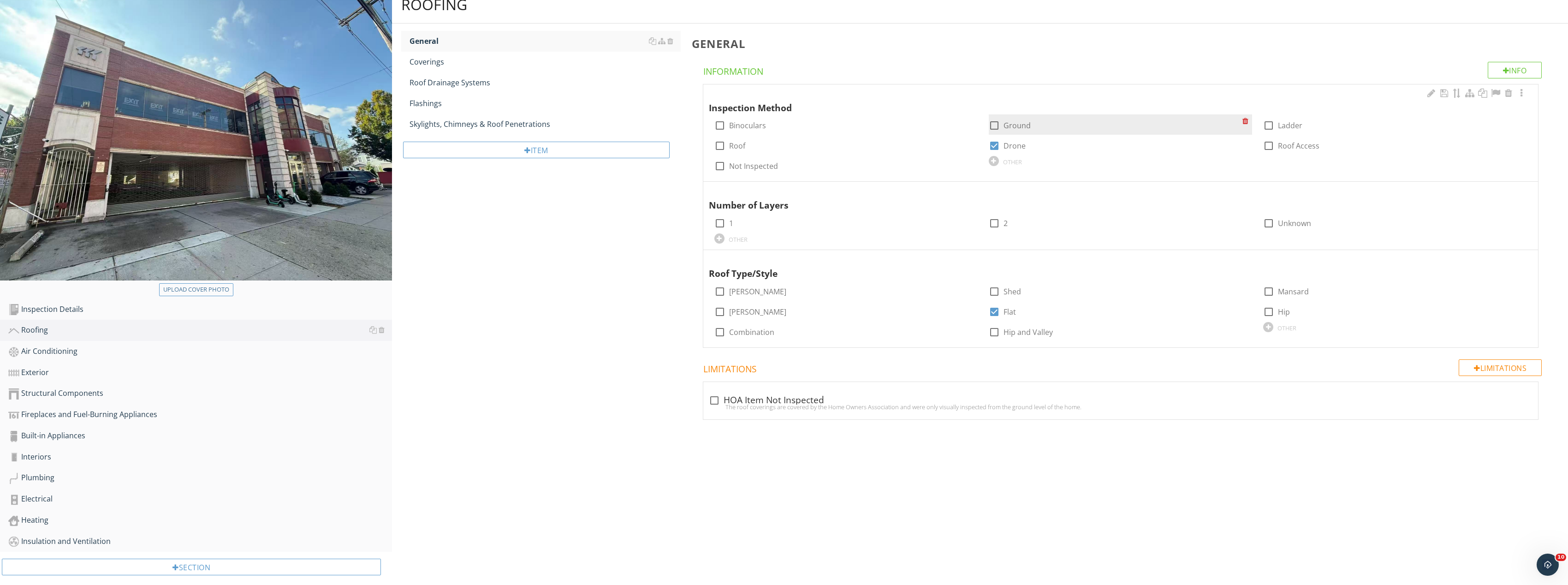
click at [988, 123] on div at bounding box center [994, 125] width 16 height 16
checkbox input "true"
click at [1532, 257] on span "Roof Type/Style" at bounding box center [1121, 266] width 824 height 27
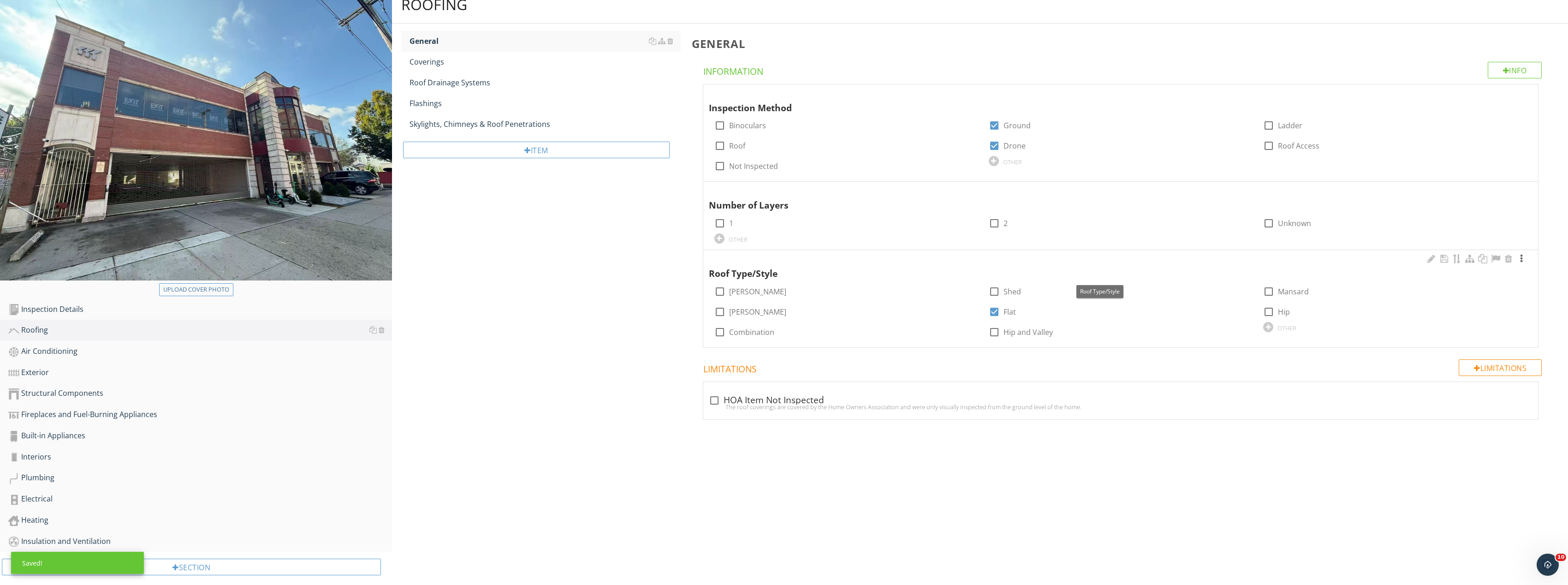
click at [1525, 257] on div at bounding box center [1521, 259] width 11 height 9
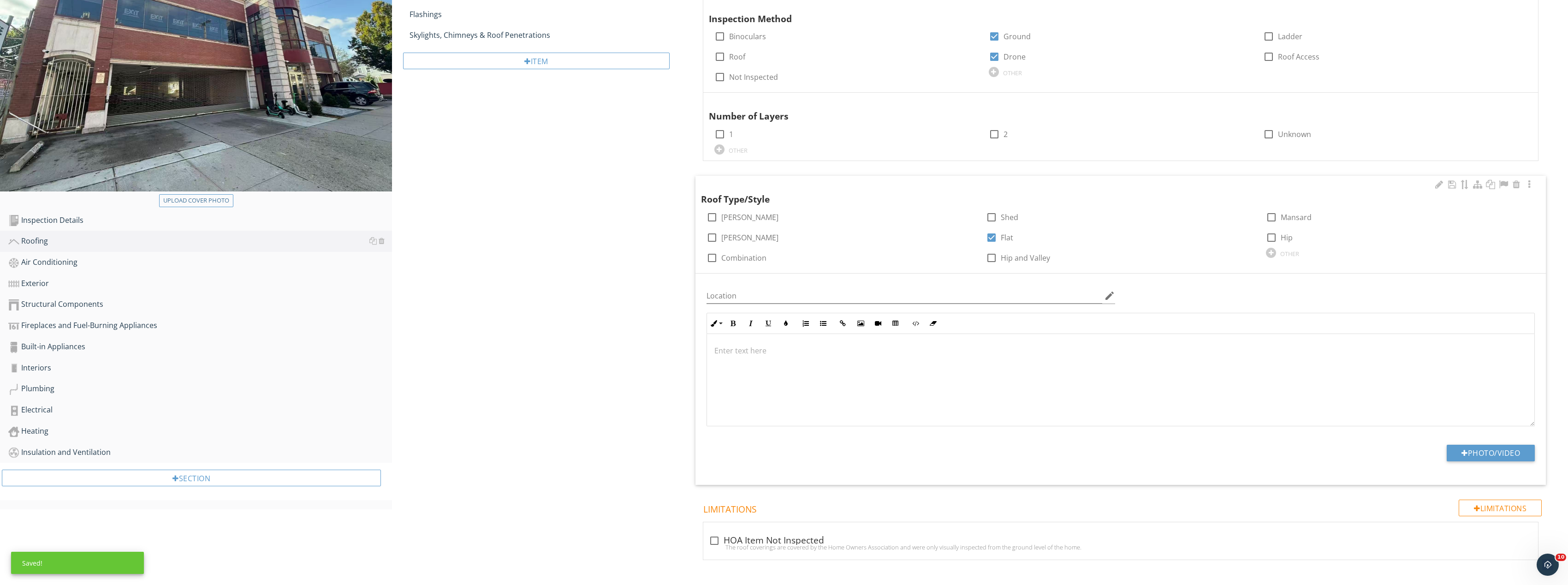
scroll to position [202, 0]
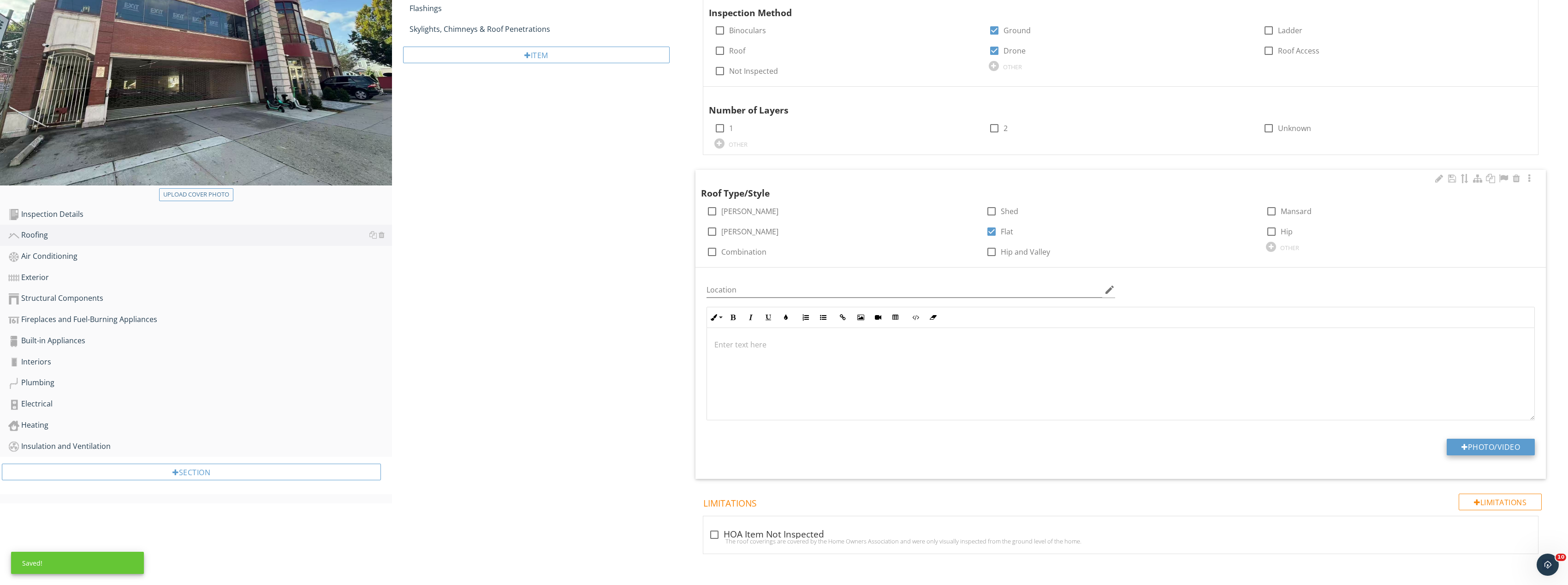
click at [1498, 447] on button "Photo/Video" at bounding box center [1491, 447] width 88 height 17
type input "C:\fakepath\Image_20250928131715_8386_237.jpg"
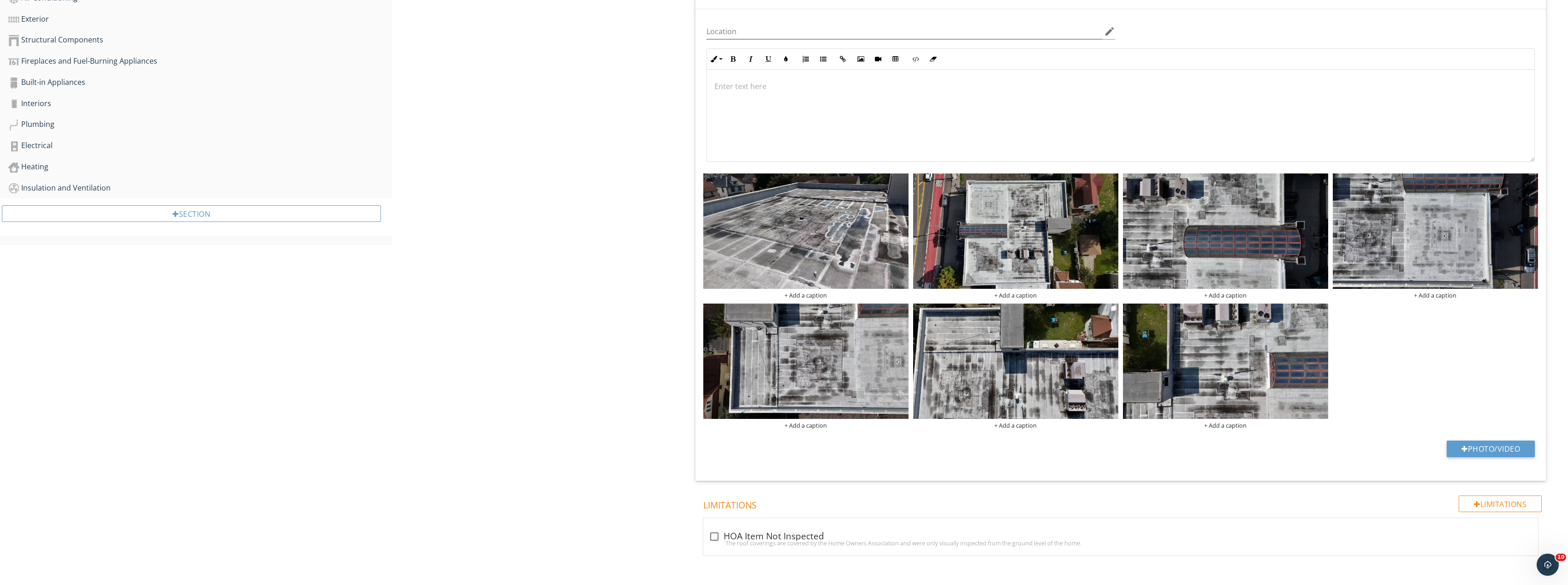
scroll to position [461, 0]
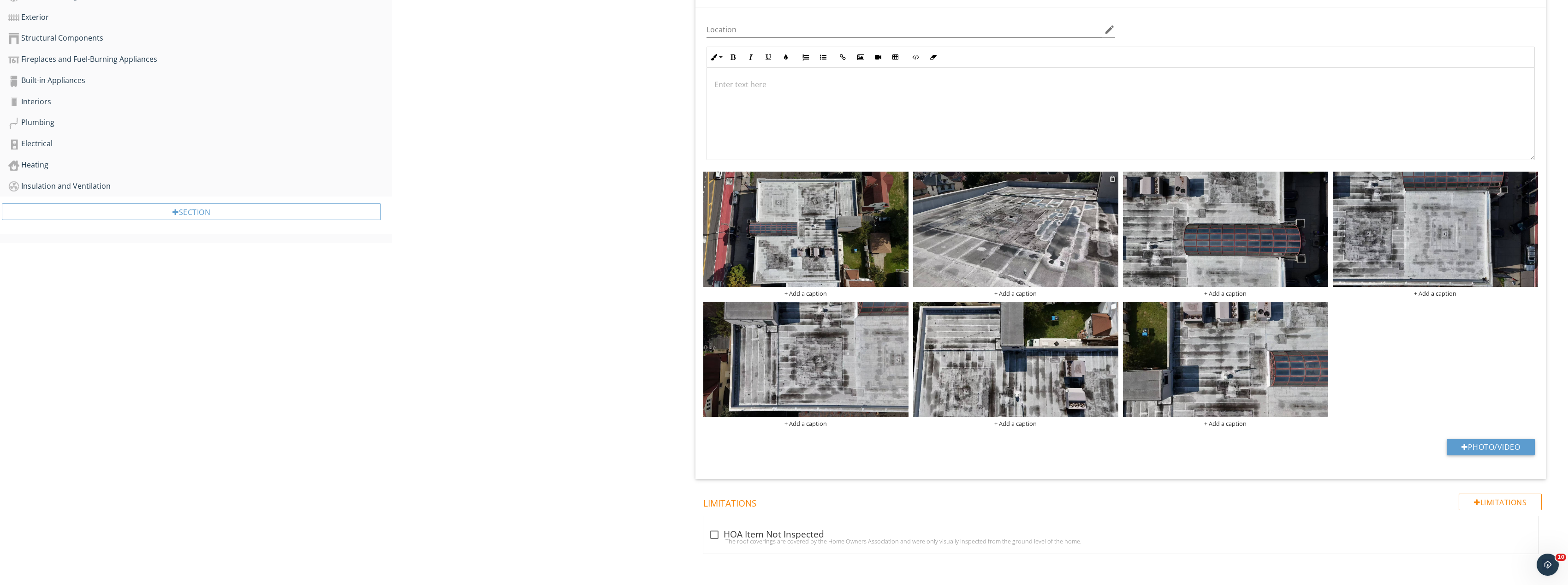
click at [1110, 178] on div at bounding box center [1112, 178] width 6 height 7
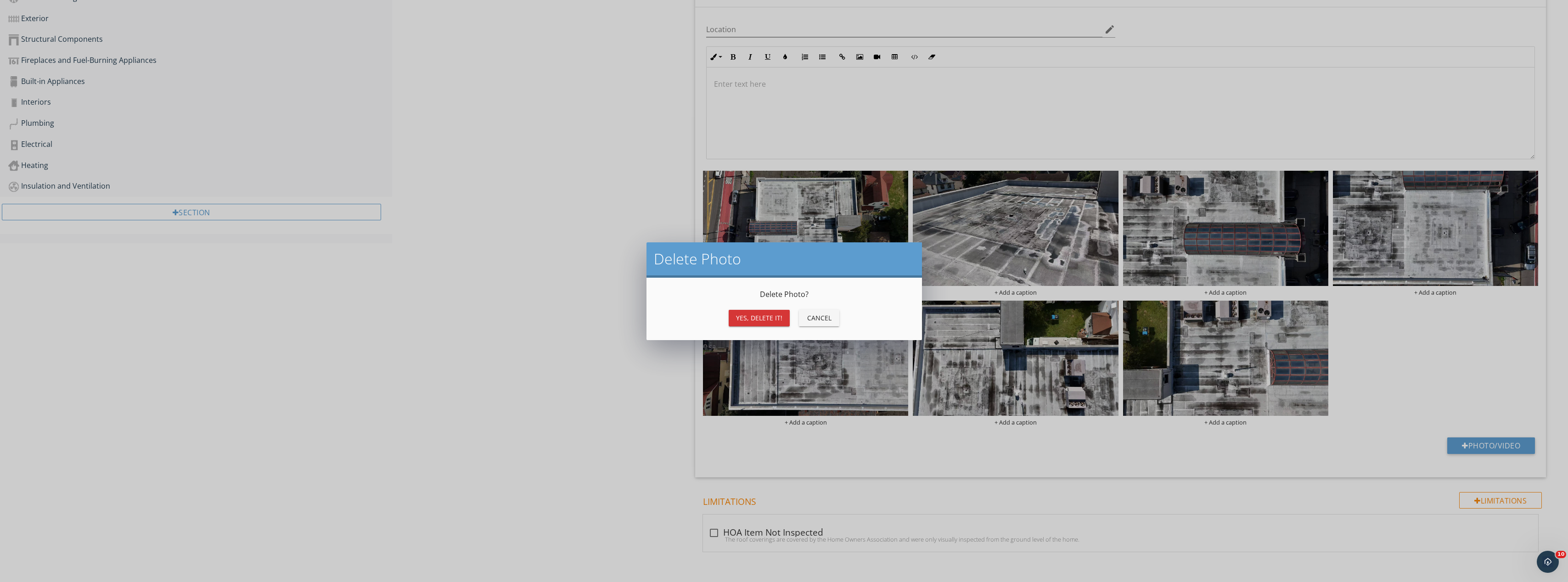
click at [772, 311] on button "Yes, Delete it!" at bounding box center [759, 318] width 61 height 17
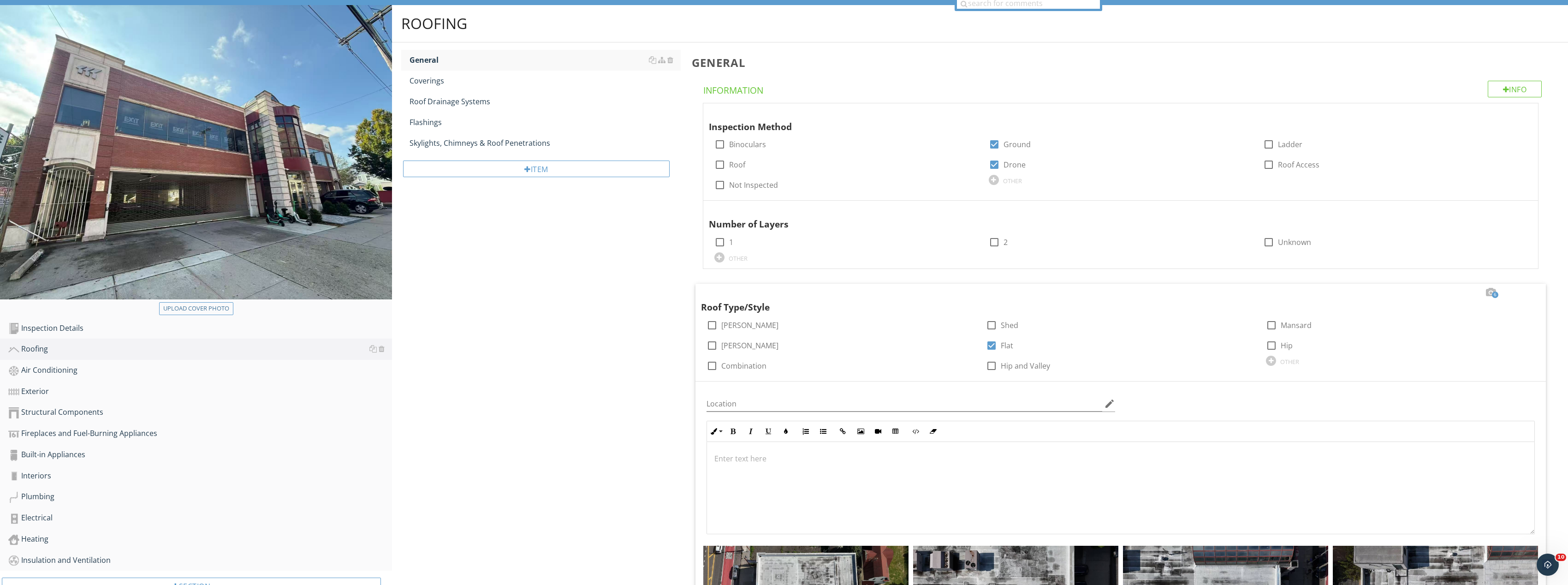
scroll to position [0, 0]
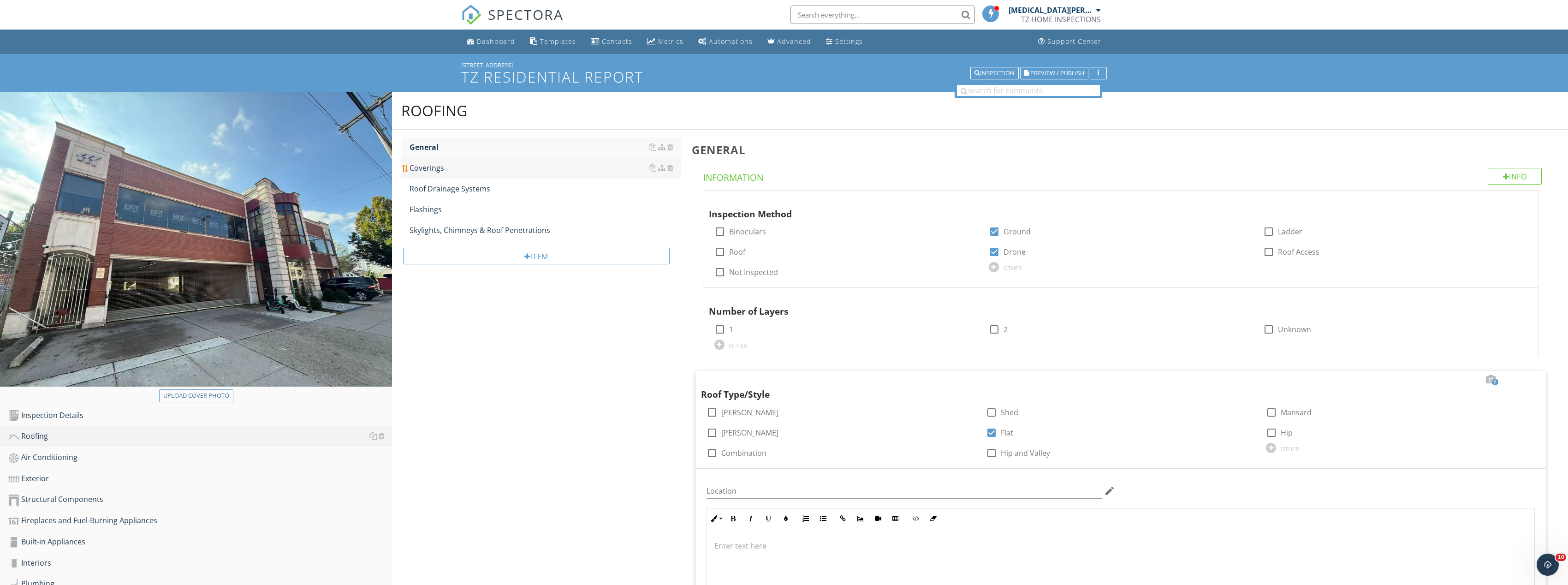
click at [469, 169] on div "Coverings" at bounding box center [545, 168] width 271 height 11
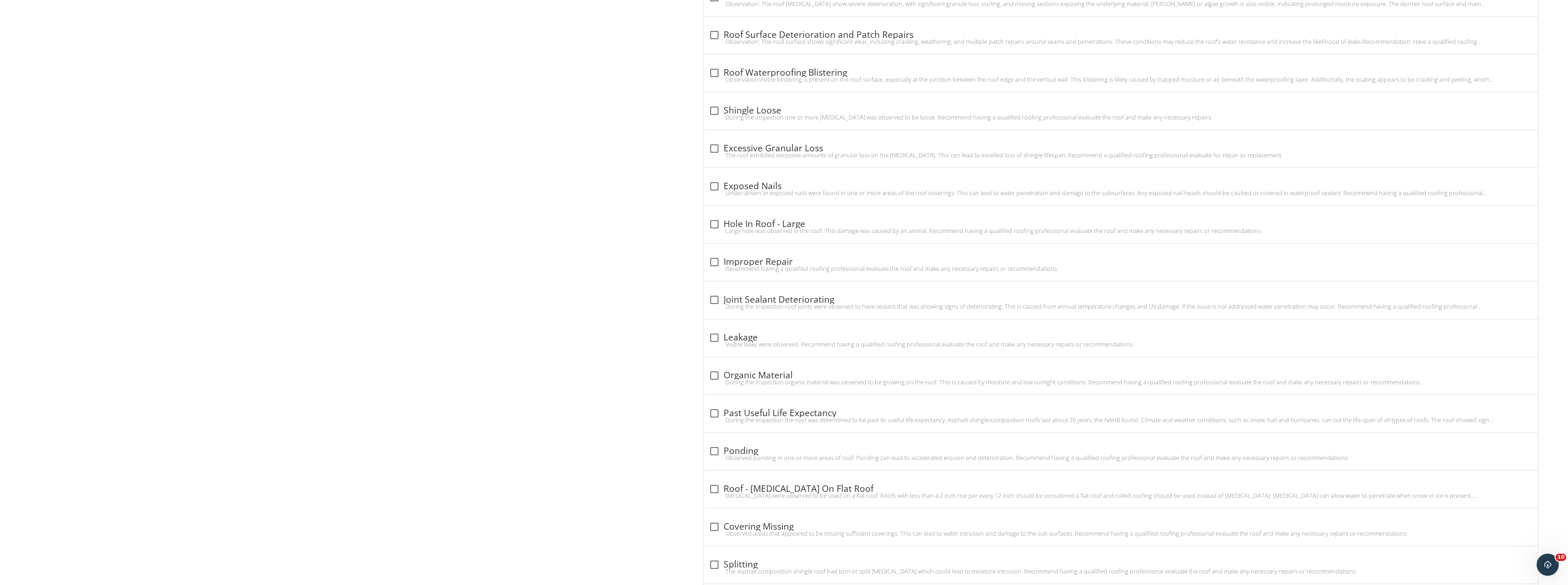
scroll to position [958, 0]
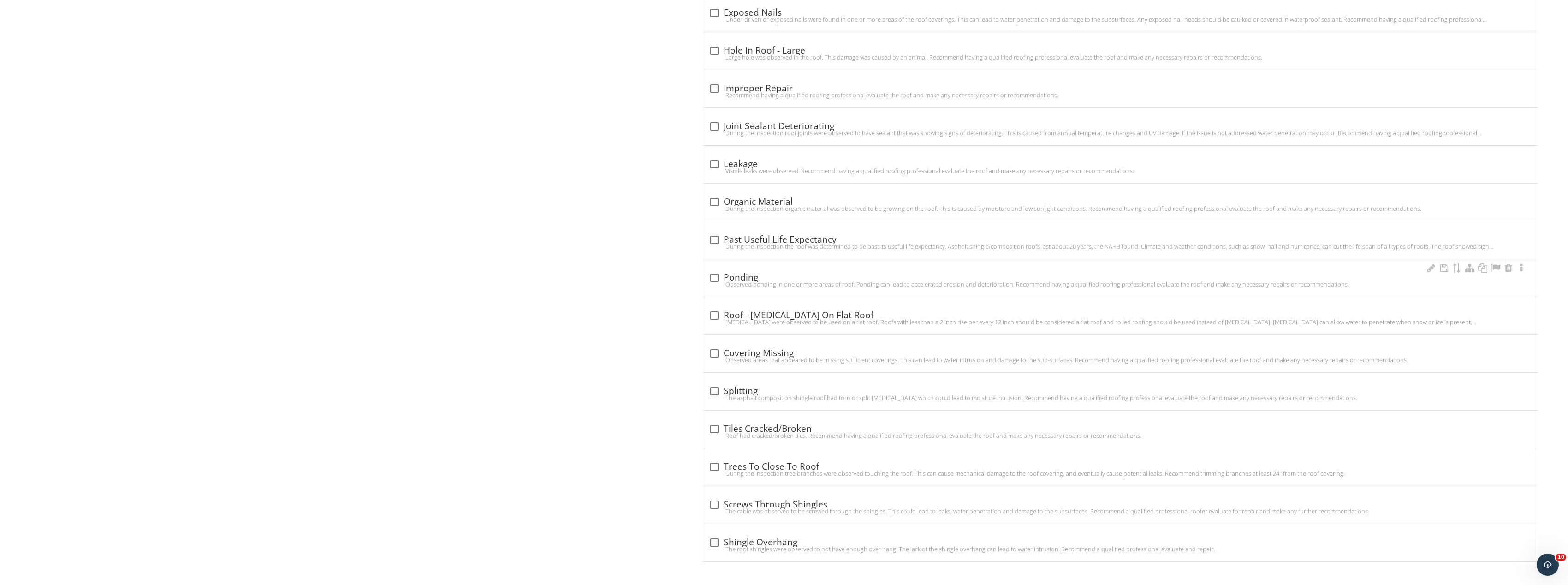
click at [709, 281] on div "check_box_outline_blank Ponding Observed ponding in one or more areas of roof. …" at bounding box center [1121, 280] width 824 height 20
checkbox input "true"
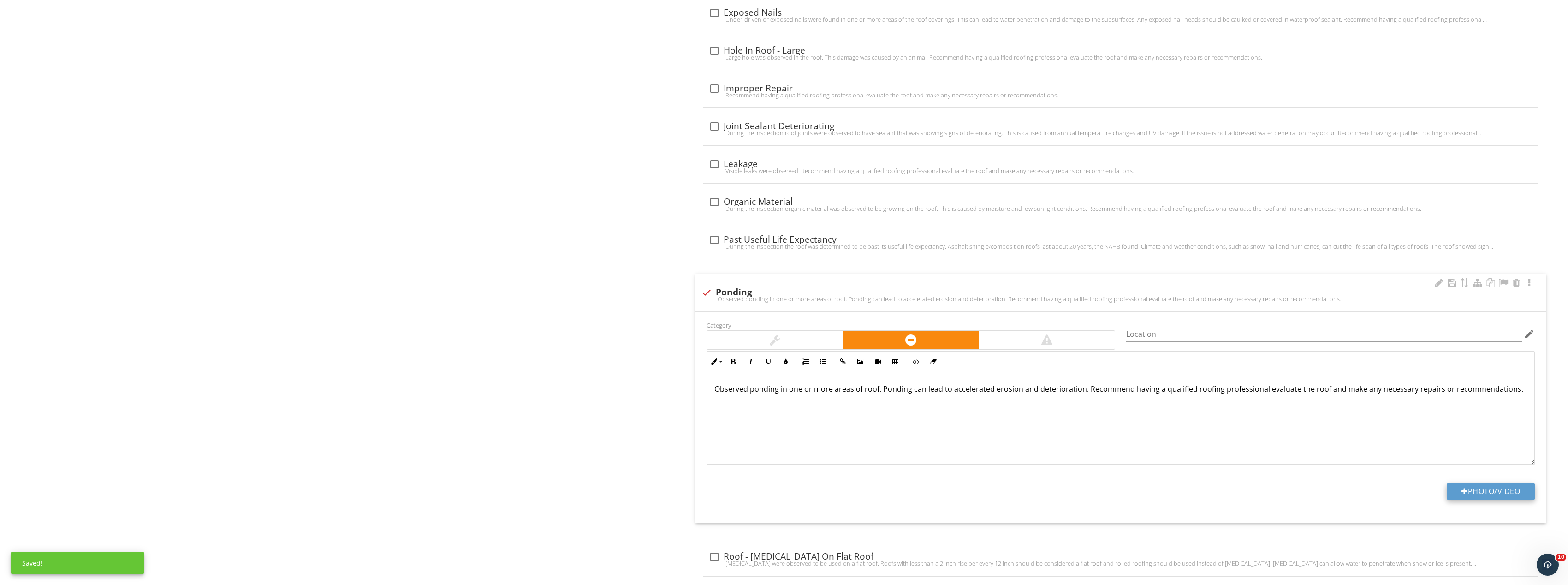
click at [1515, 498] on button "Photo/Video" at bounding box center [1491, 491] width 88 height 17
type input "C:\fakepath\Image_20250928131715_8386_237.jpg"
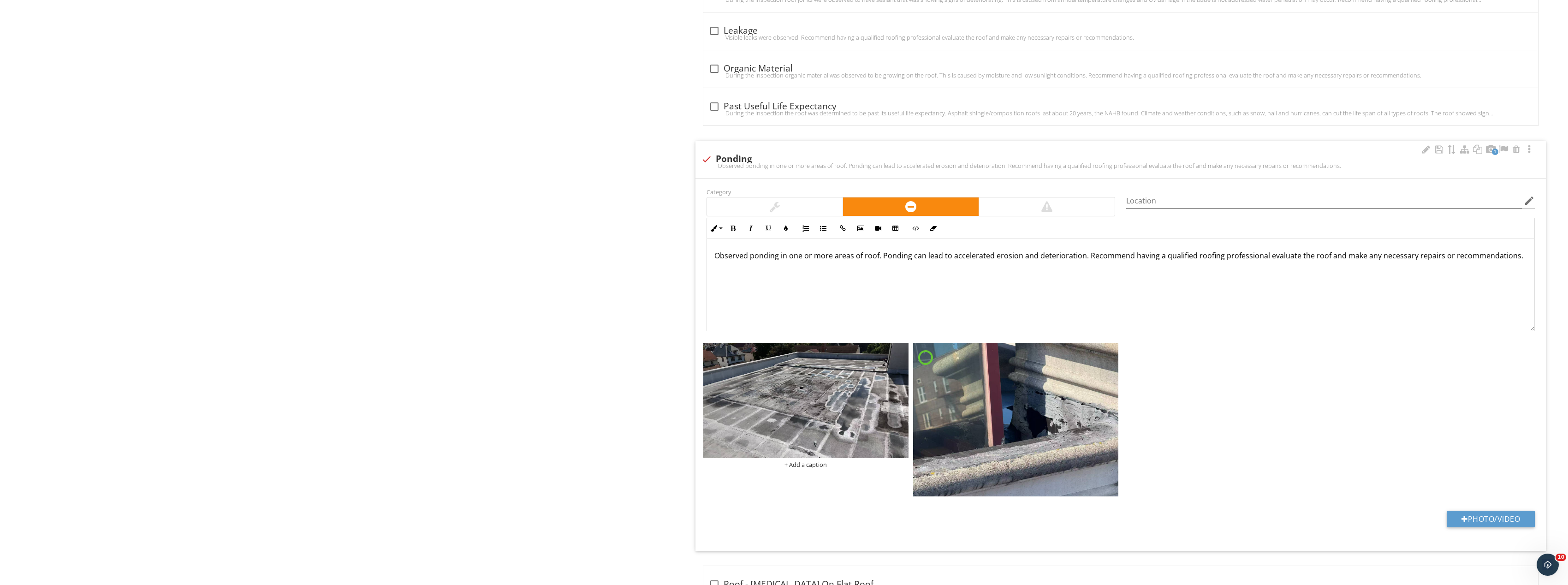
scroll to position [1097, 0]
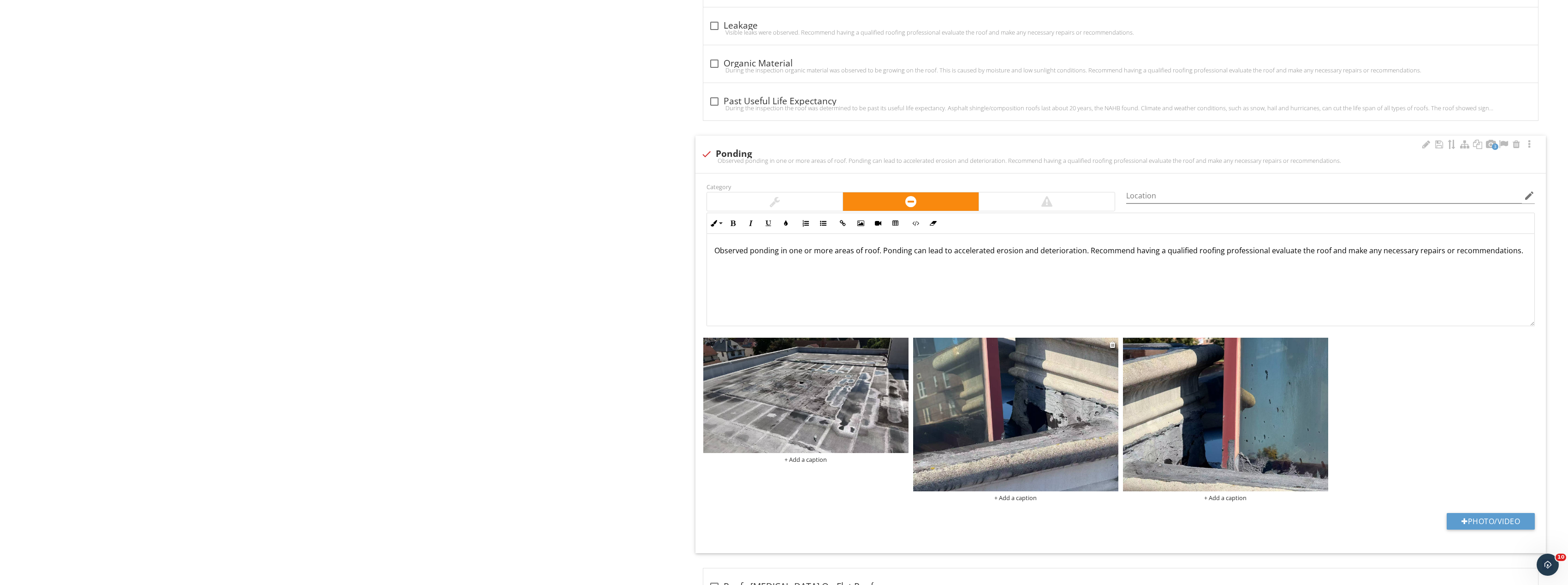
click at [1092, 363] on img at bounding box center [1016, 415] width 206 height 154
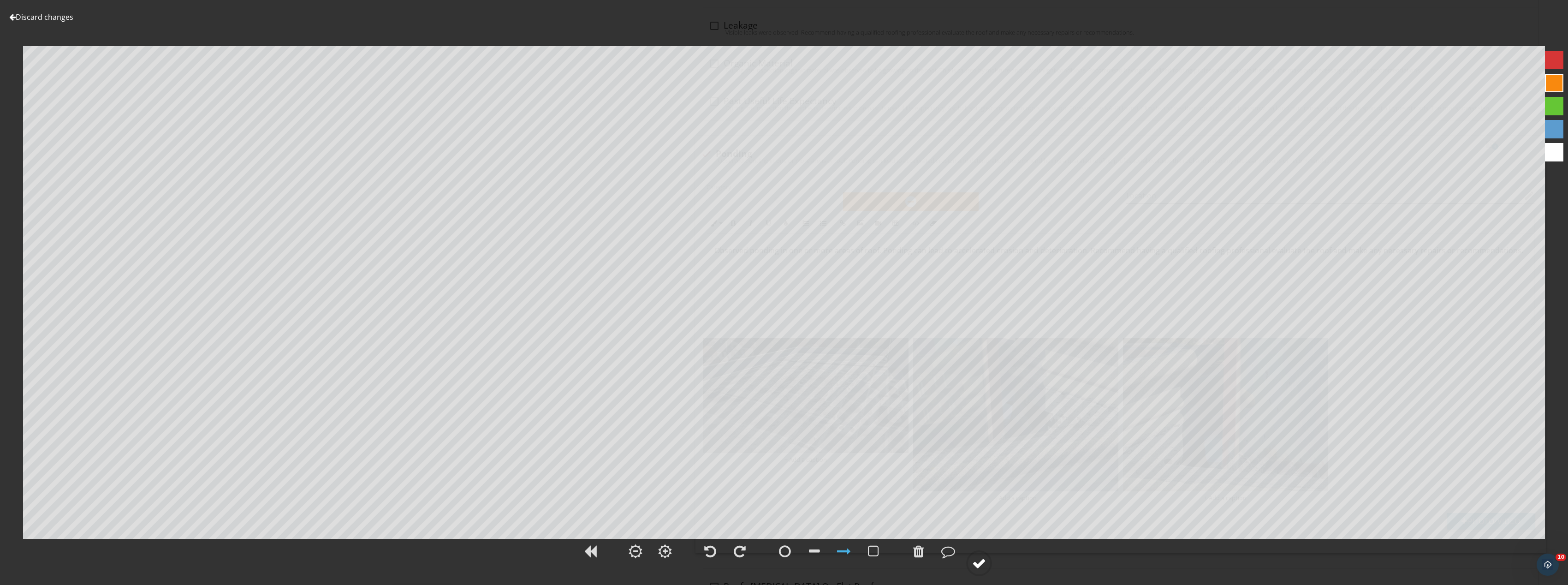
click at [978, 563] on div at bounding box center [979, 563] width 14 height 14
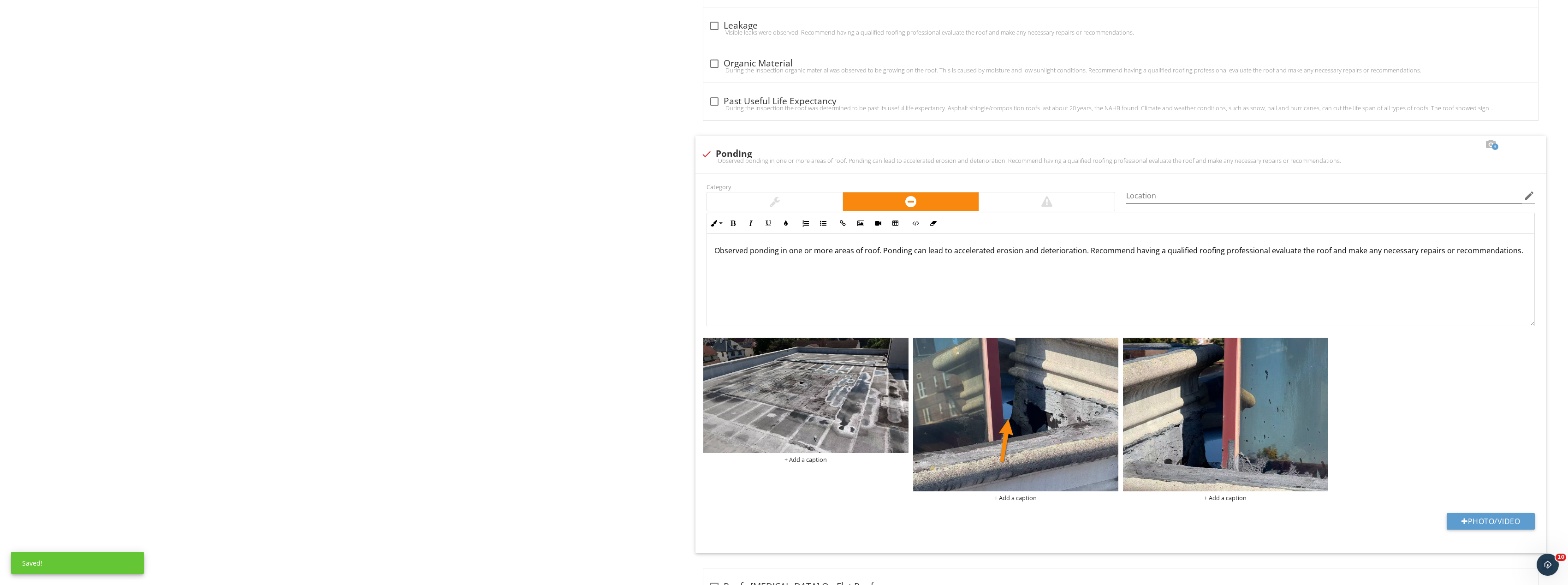
click at [1273, 406] on img at bounding box center [1226, 415] width 206 height 154
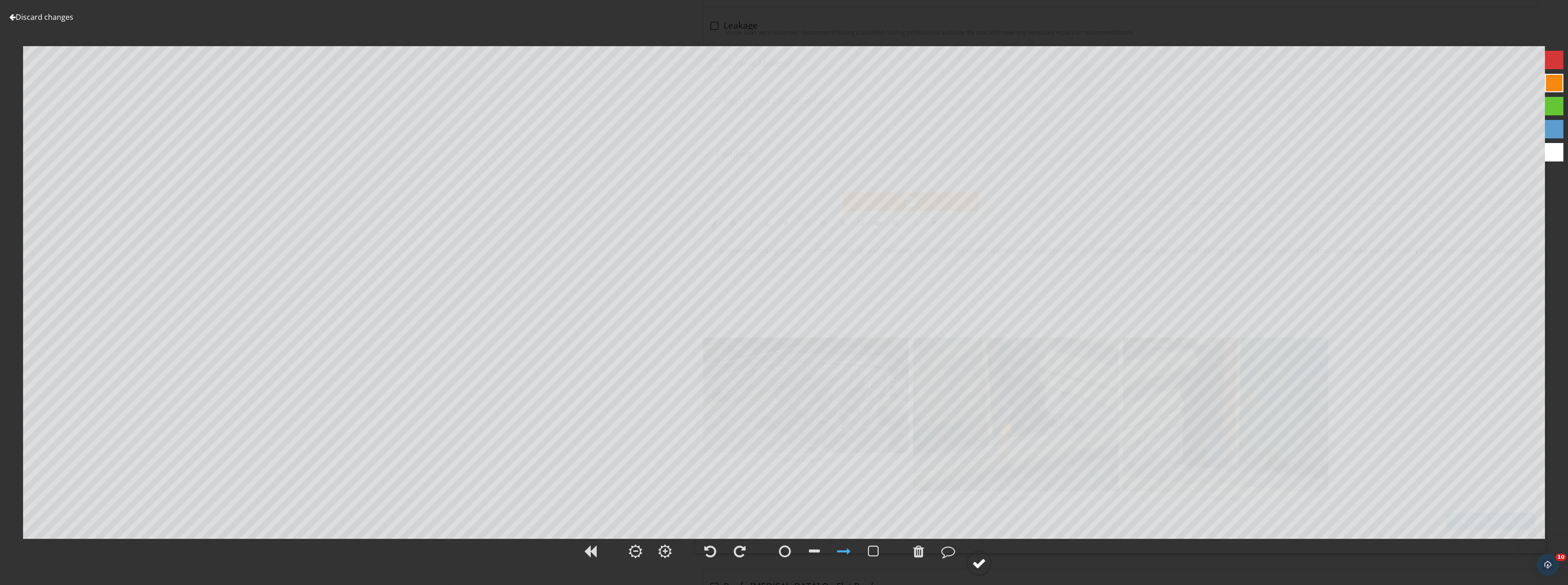
click at [981, 563] on div at bounding box center [979, 563] width 14 height 14
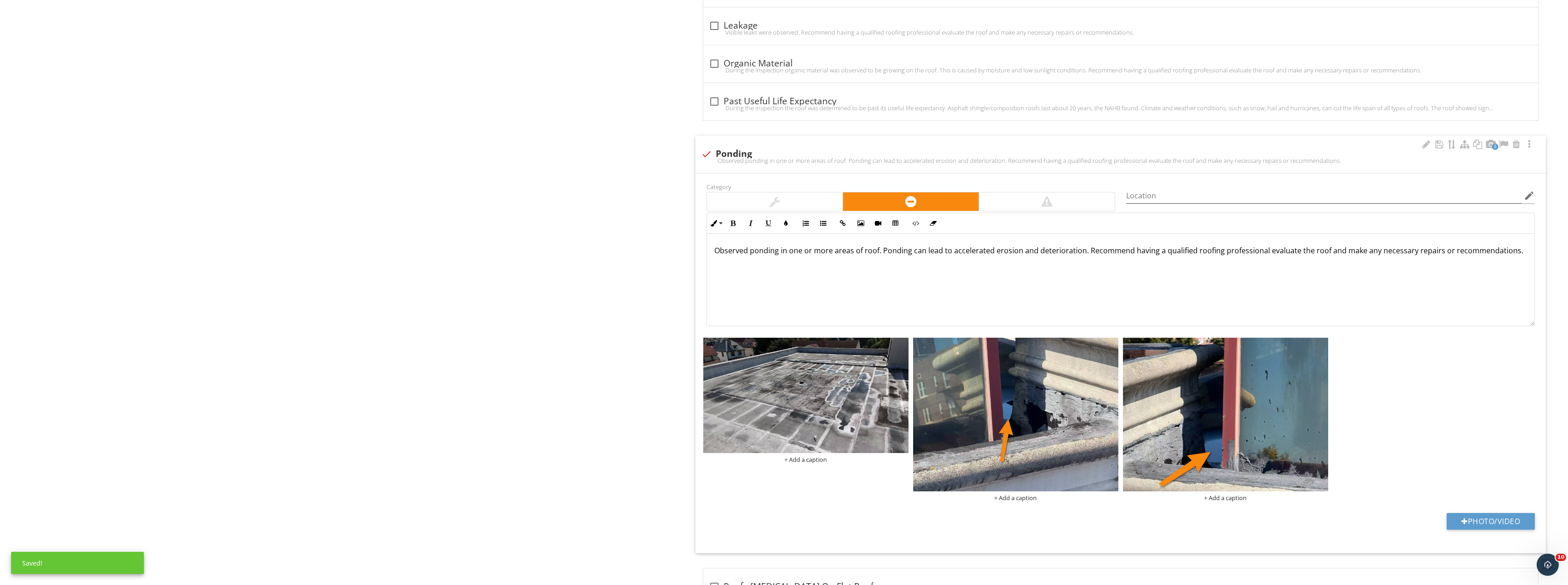
click at [834, 336] on div "+ Add a caption + Add a caption + Add a caption" at bounding box center [1121, 420] width 840 height 169
click at [764, 423] on img at bounding box center [806, 395] width 206 height 115
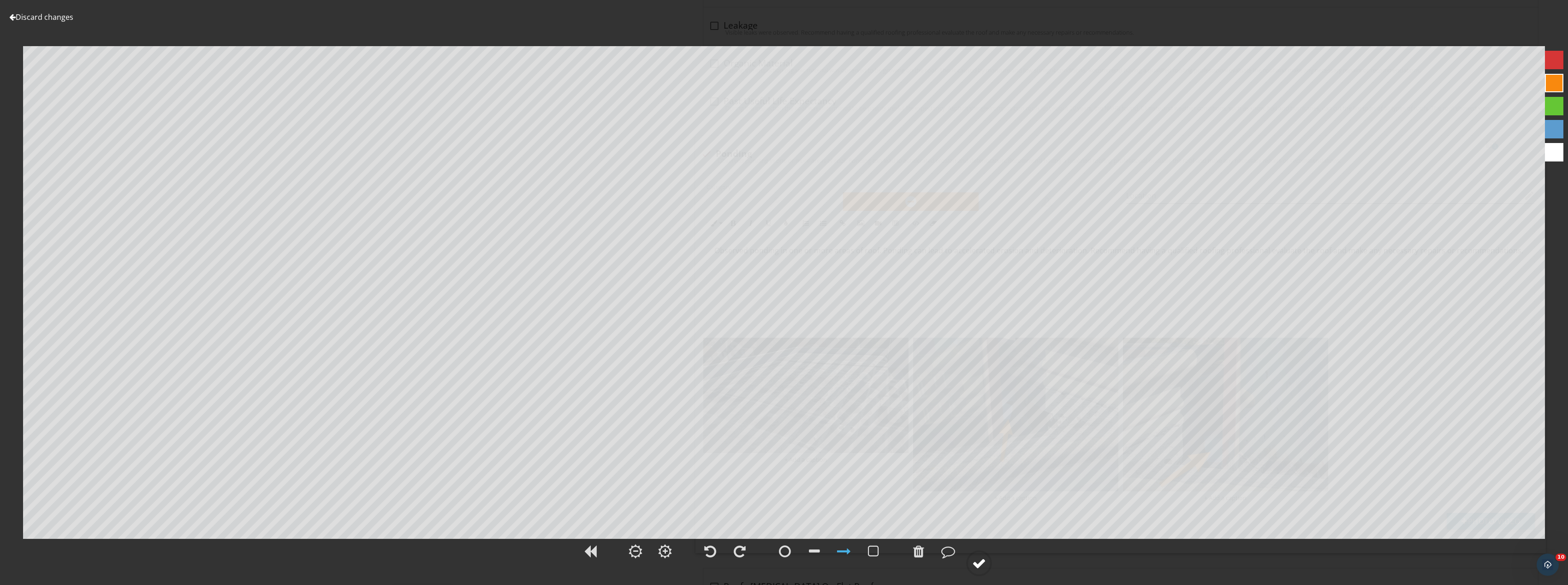
click at [983, 560] on div at bounding box center [979, 563] width 14 height 14
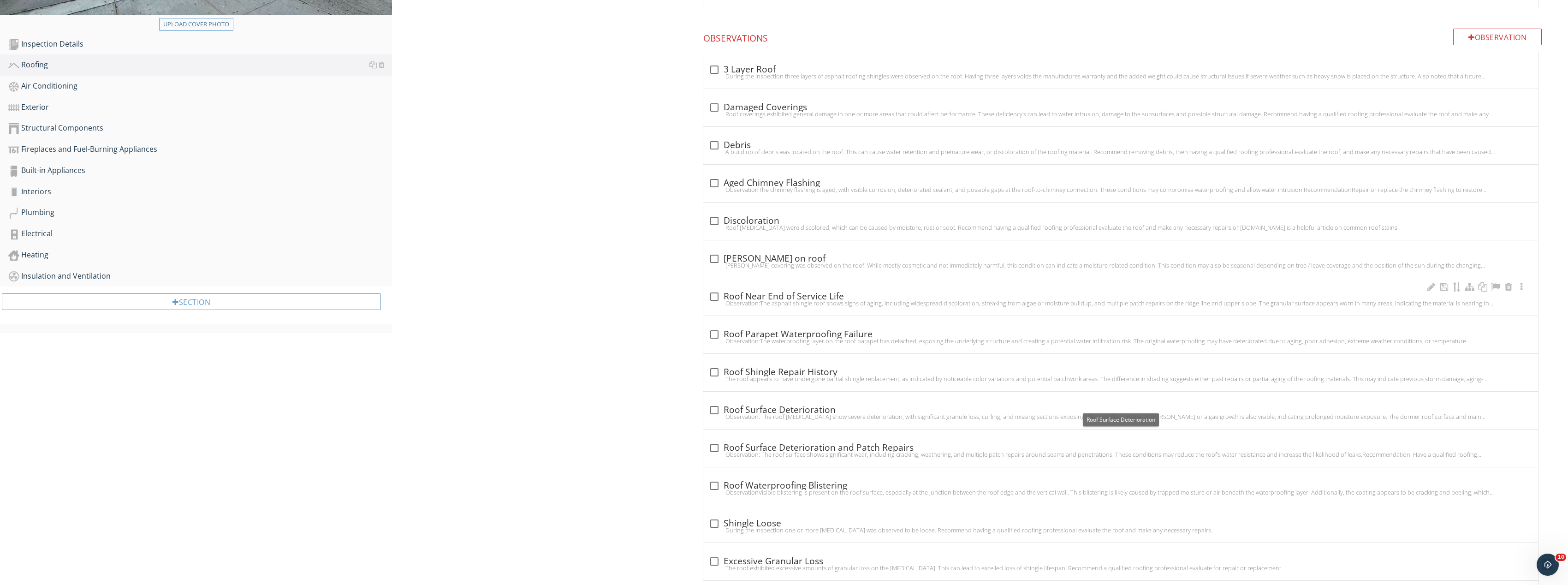
scroll to position [358, 0]
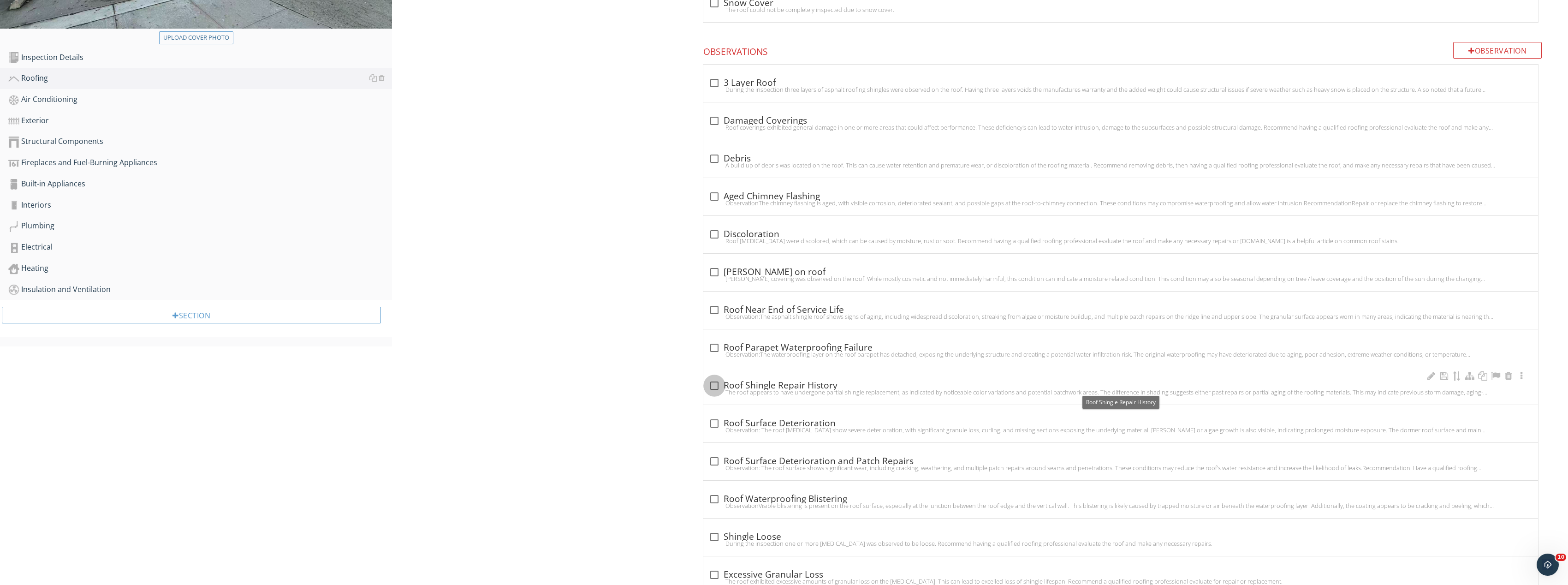
click at [720, 385] on div at bounding box center [714, 386] width 16 height 16
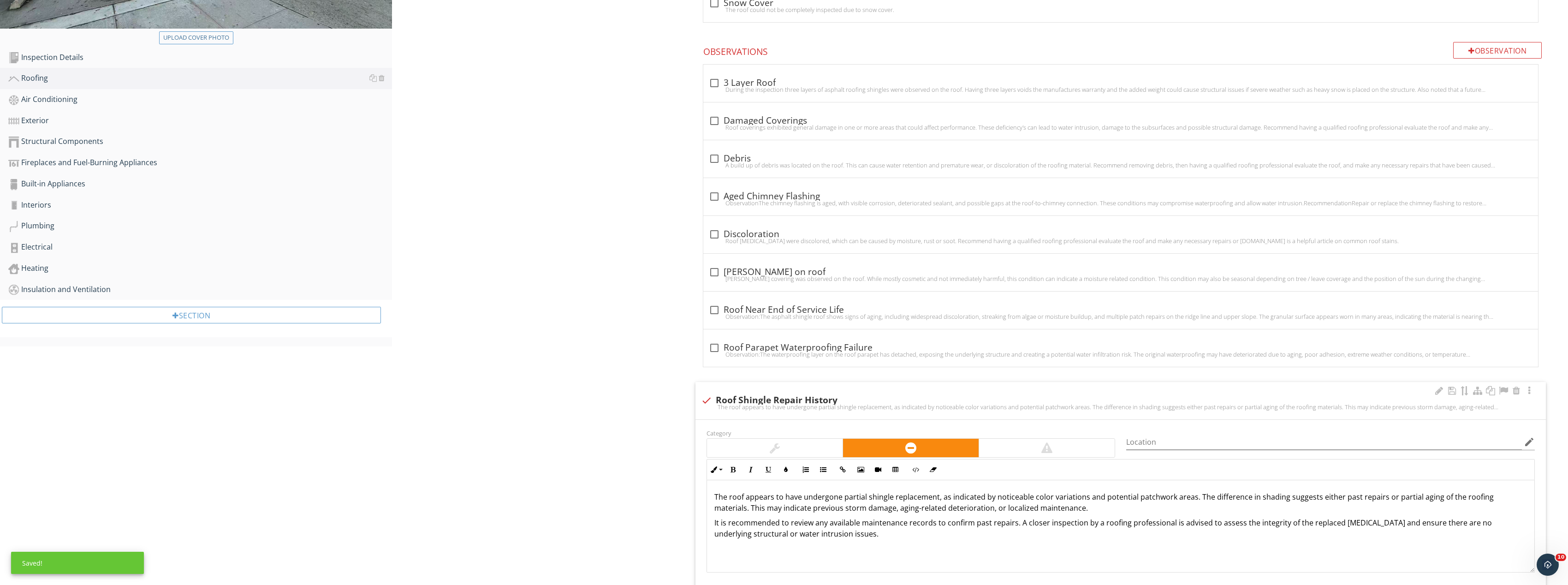
click at [704, 407] on div "The roof appears to have undergone partial shingle replacement, as indicated by…" at bounding box center [1121, 407] width 840 height 7
checkbox input "true"
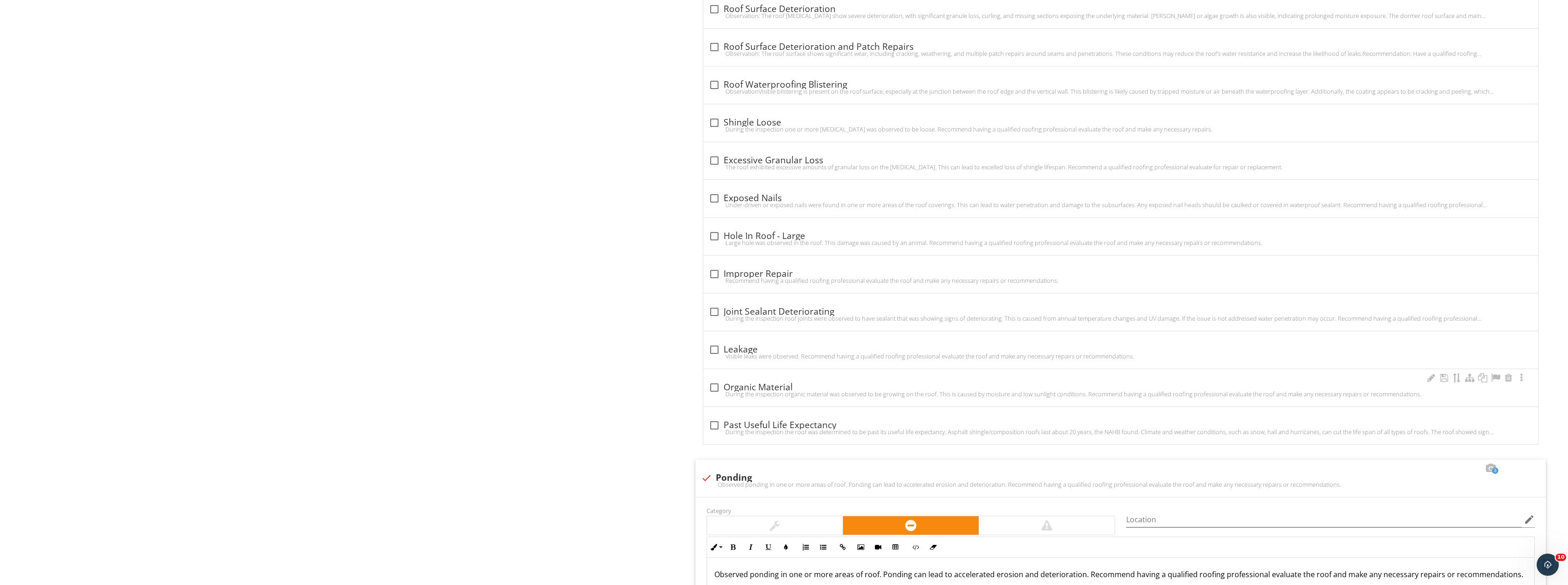
scroll to position [771, 0]
click at [718, 309] on div at bounding box center [714, 314] width 16 height 16
checkbox input "true"
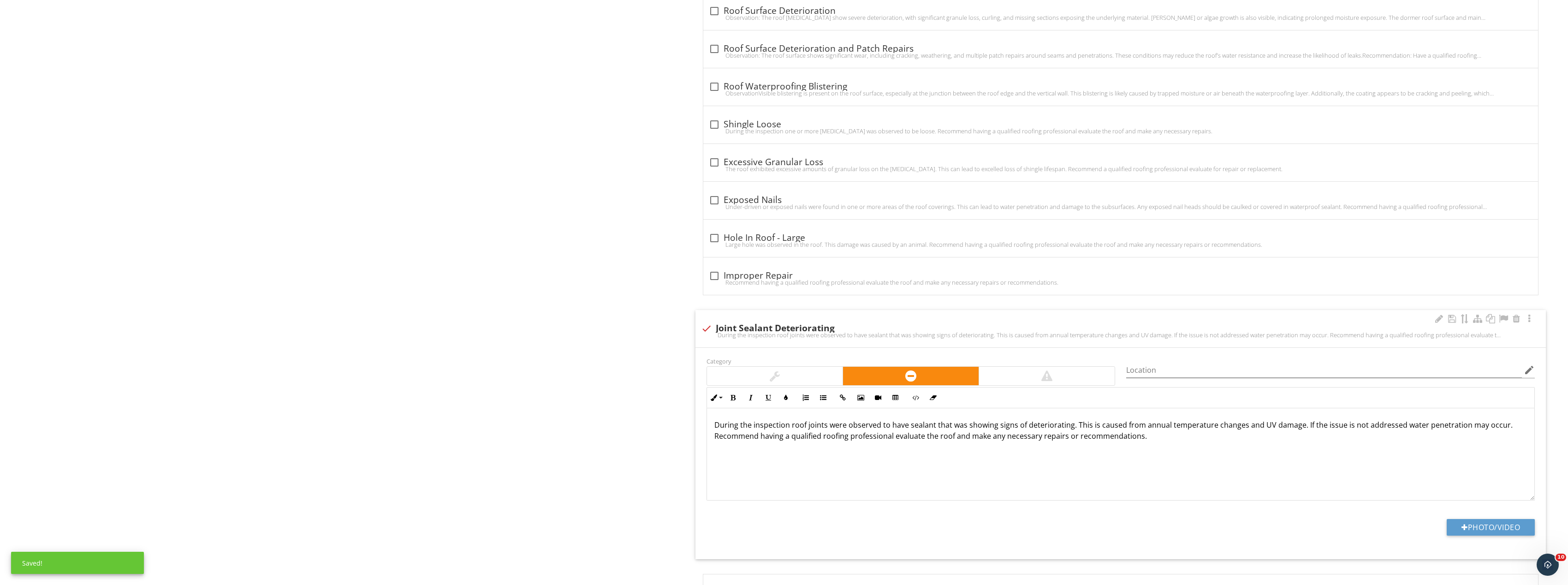
scroll to position [1, 0]
click at [1483, 522] on button "Photo/Video" at bounding box center [1491, 528] width 88 height 17
type input "C:\fakepath\Image_20250928131900_8443_237.jpg"
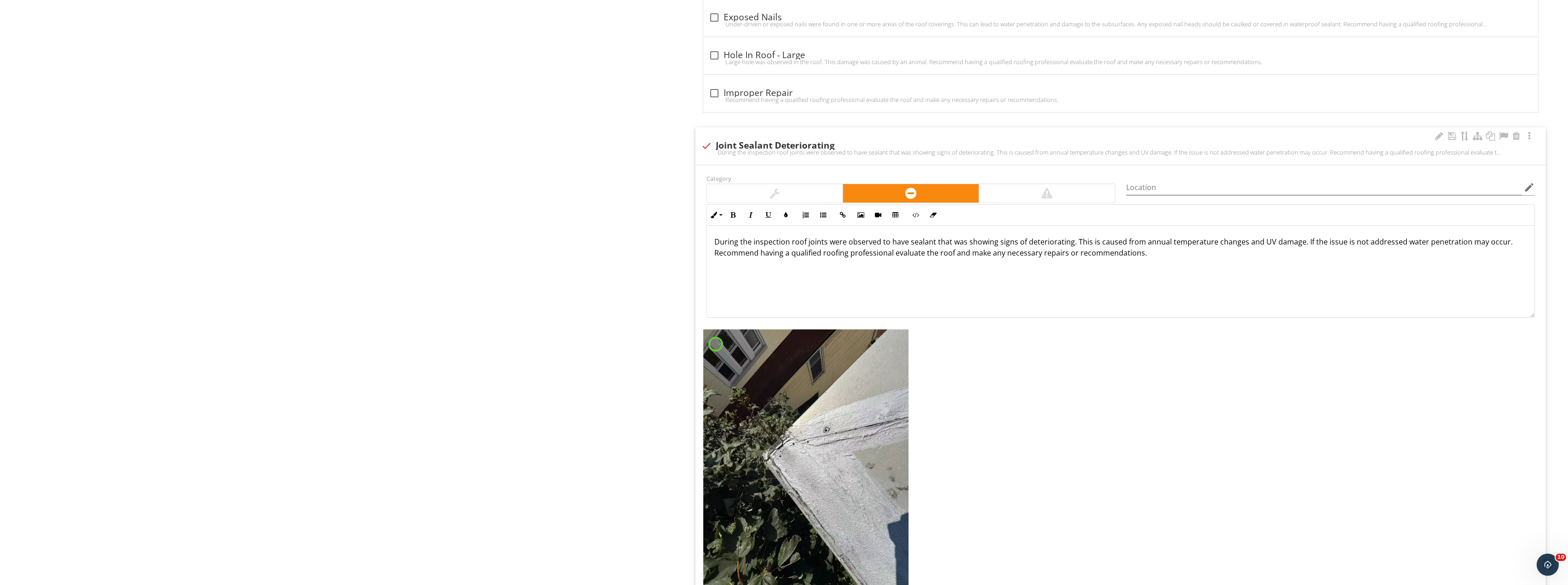
scroll to position [955, 0]
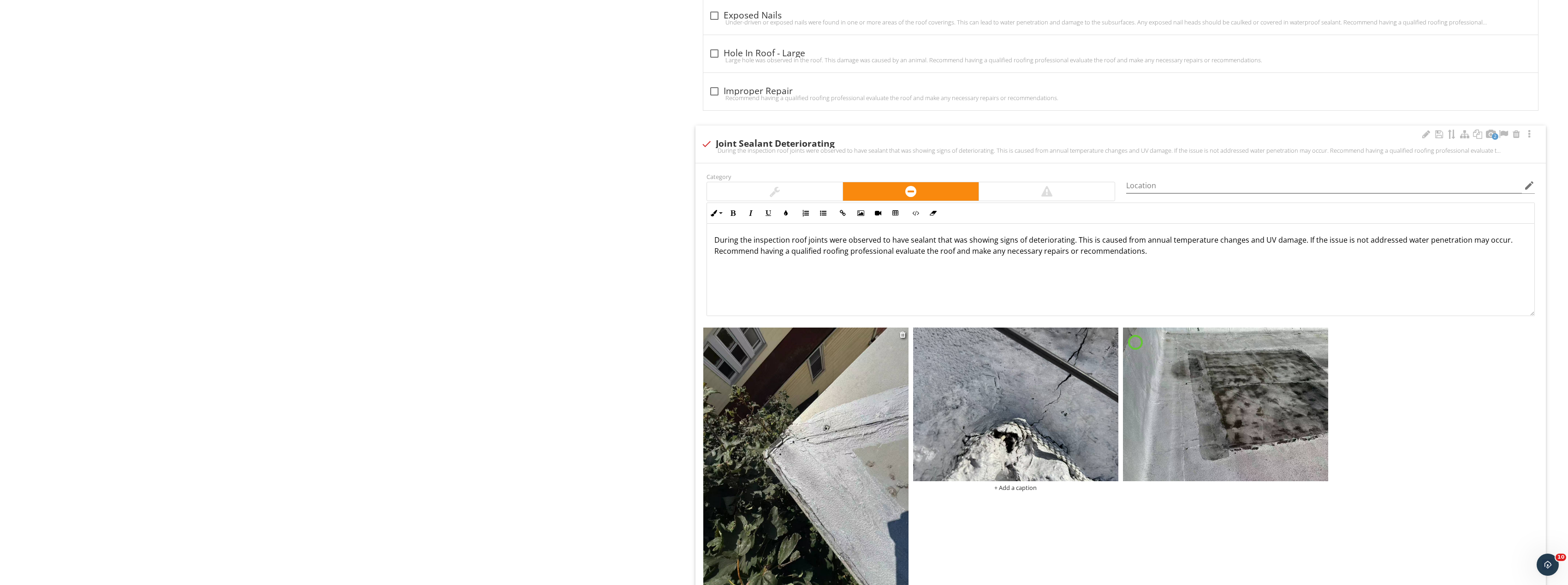
click at [871, 400] on img at bounding box center [806, 465] width 206 height 274
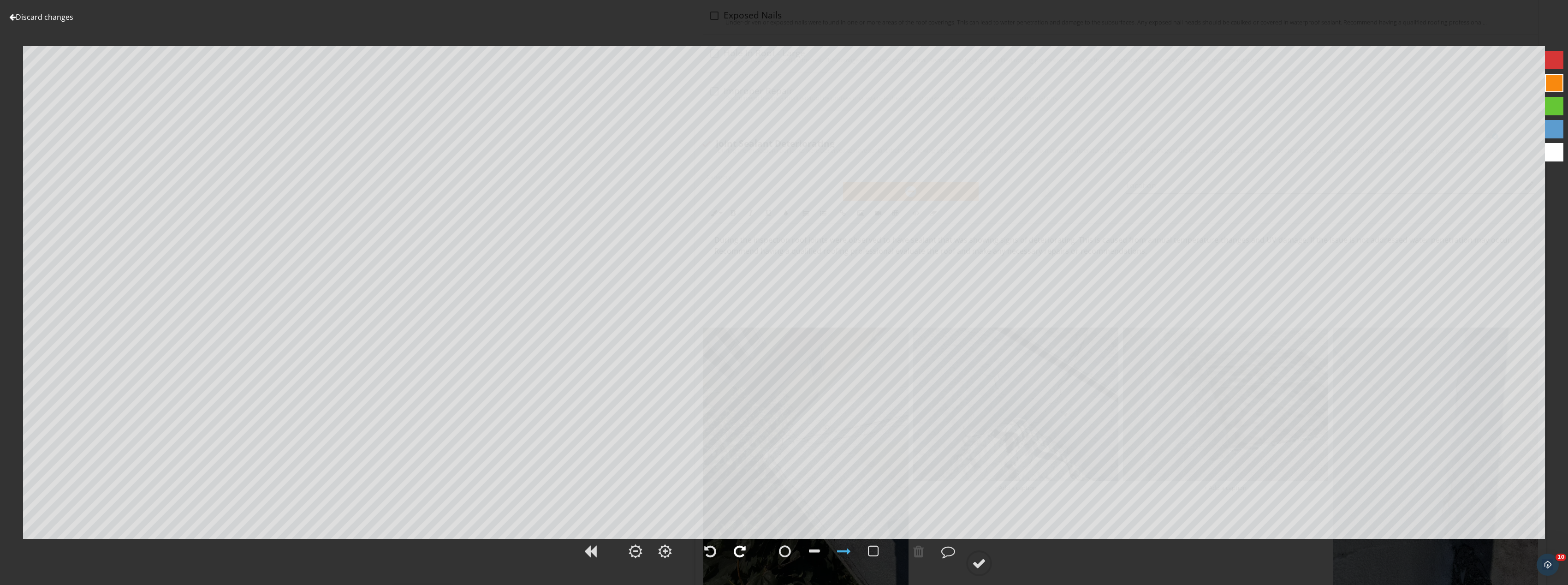
click at [735, 552] on div at bounding box center [740, 551] width 12 height 14
click at [978, 567] on div at bounding box center [979, 563] width 14 height 14
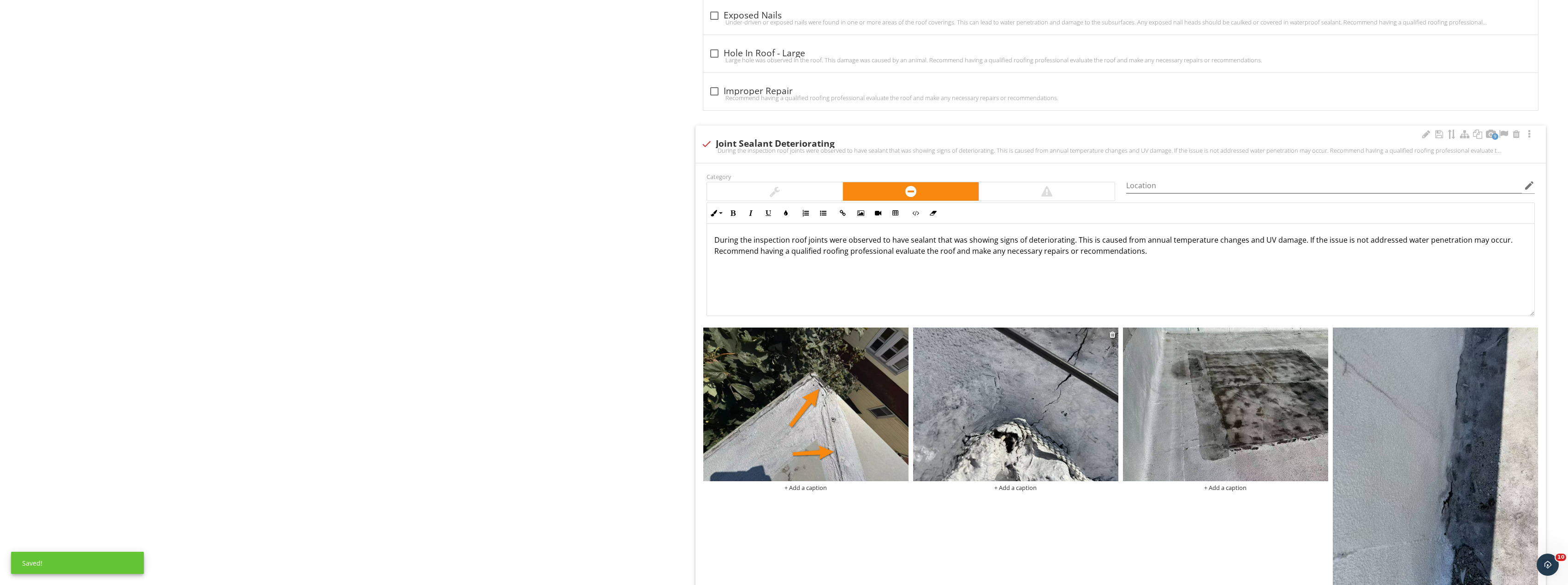
click at [1066, 381] on img at bounding box center [1016, 405] width 206 height 154
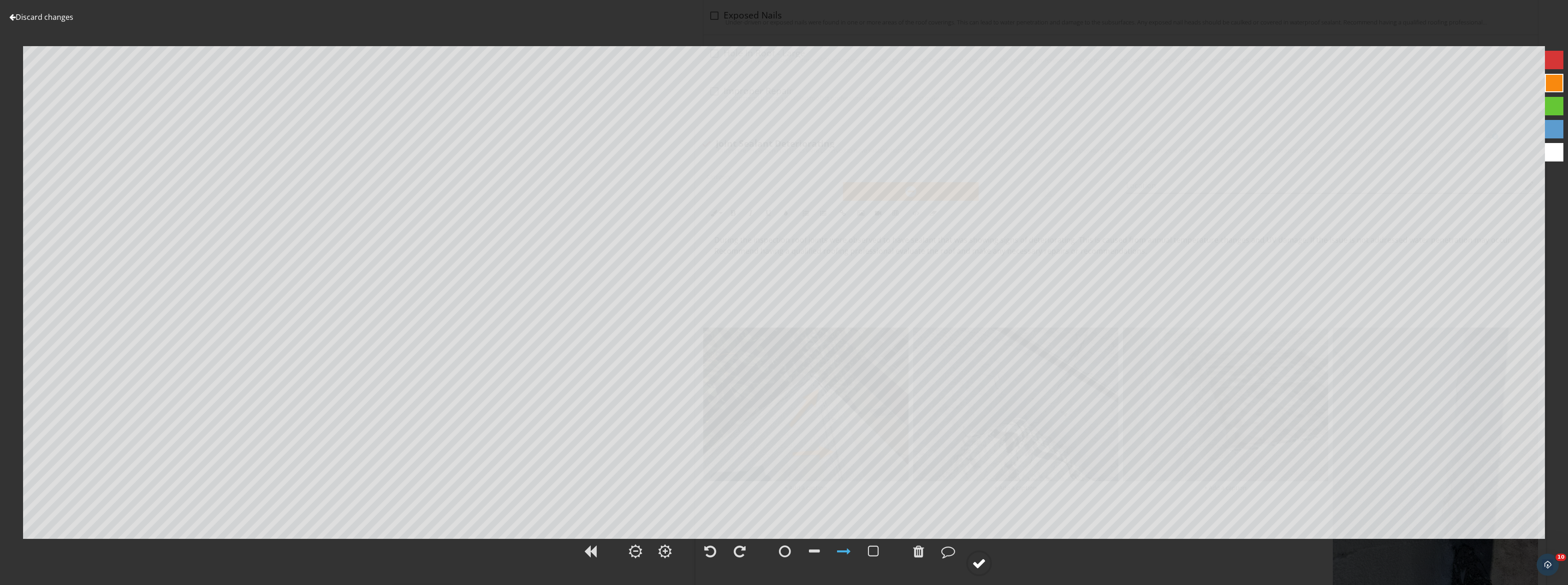
click at [980, 568] on div at bounding box center [979, 563] width 14 height 14
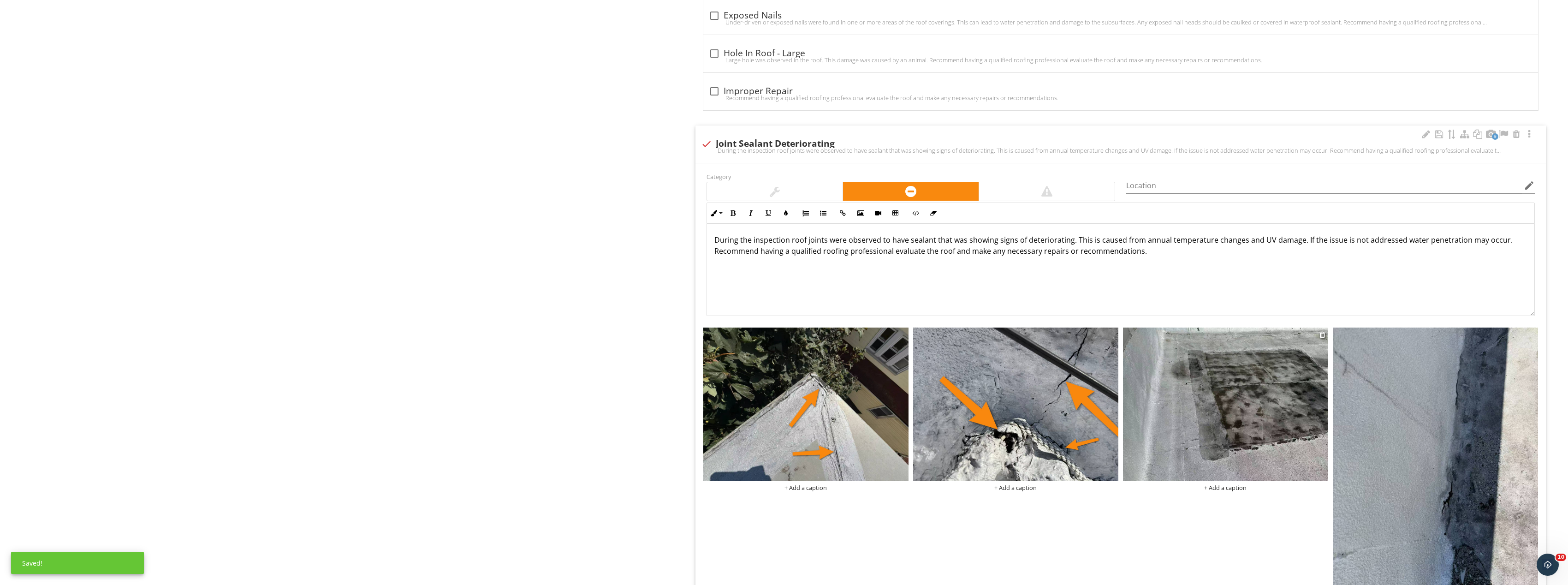
click at [1262, 368] on img at bounding box center [1226, 405] width 206 height 154
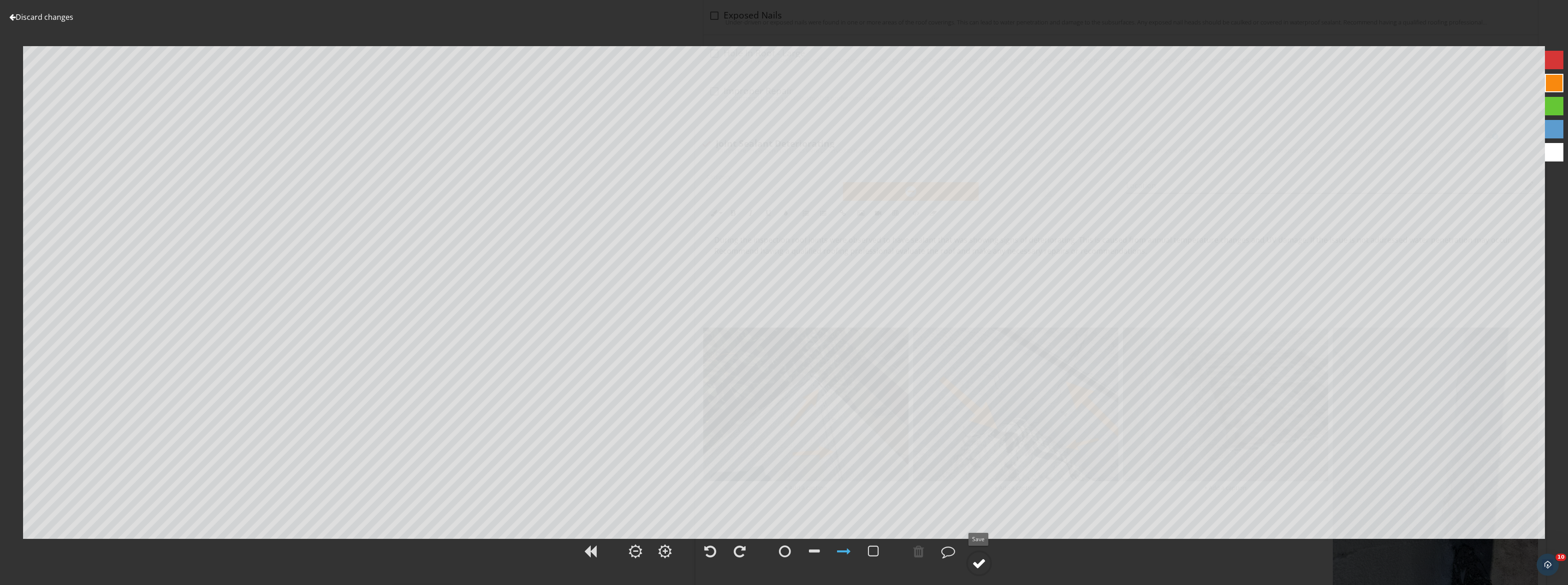
click at [986, 563] on div at bounding box center [978, 563] width 26 height 26
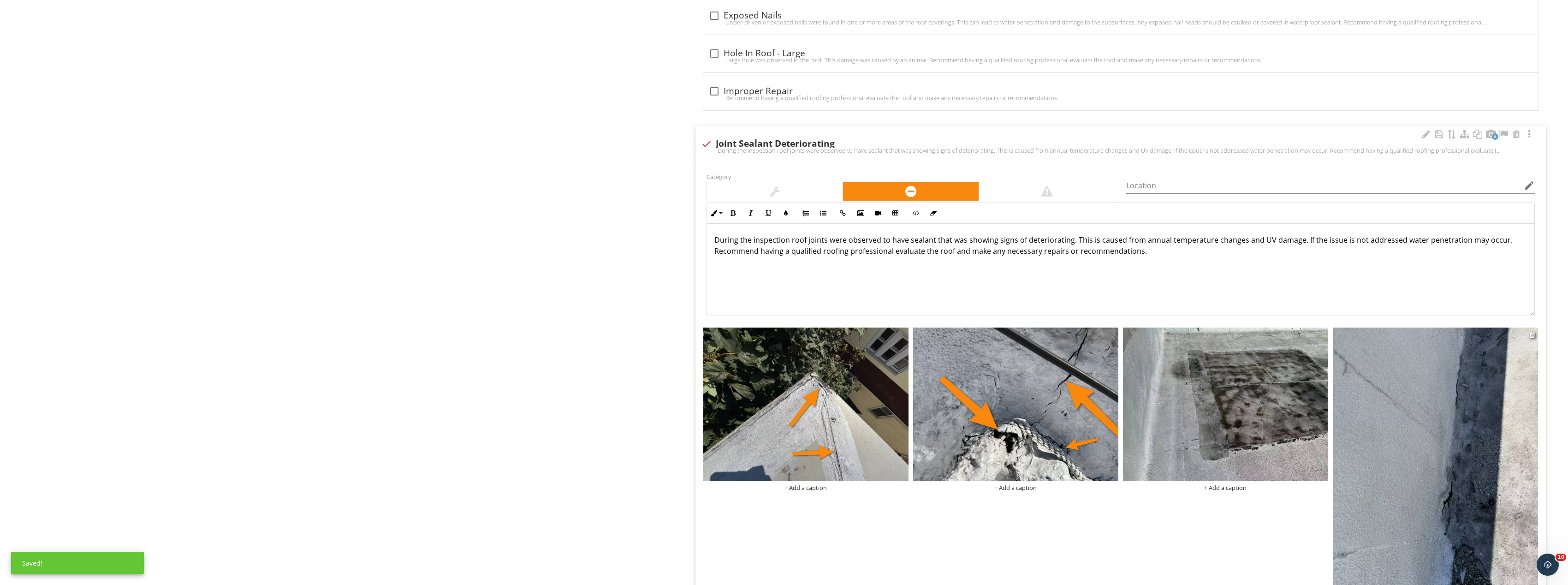
click at [1481, 427] on img at bounding box center [1436, 465] width 206 height 274
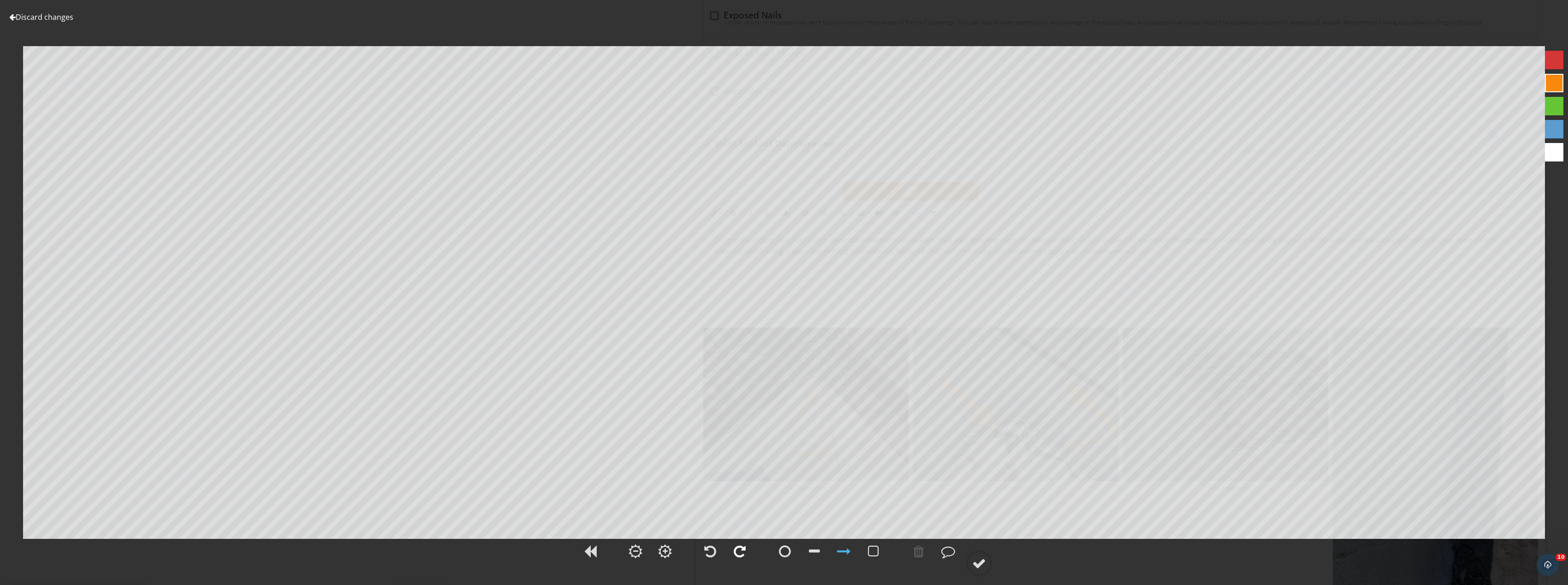
click at [740, 549] on div at bounding box center [740, 551] width 12 height 14
click at [984, 558] on div at bounding box center [979, 563] width 14 height 14
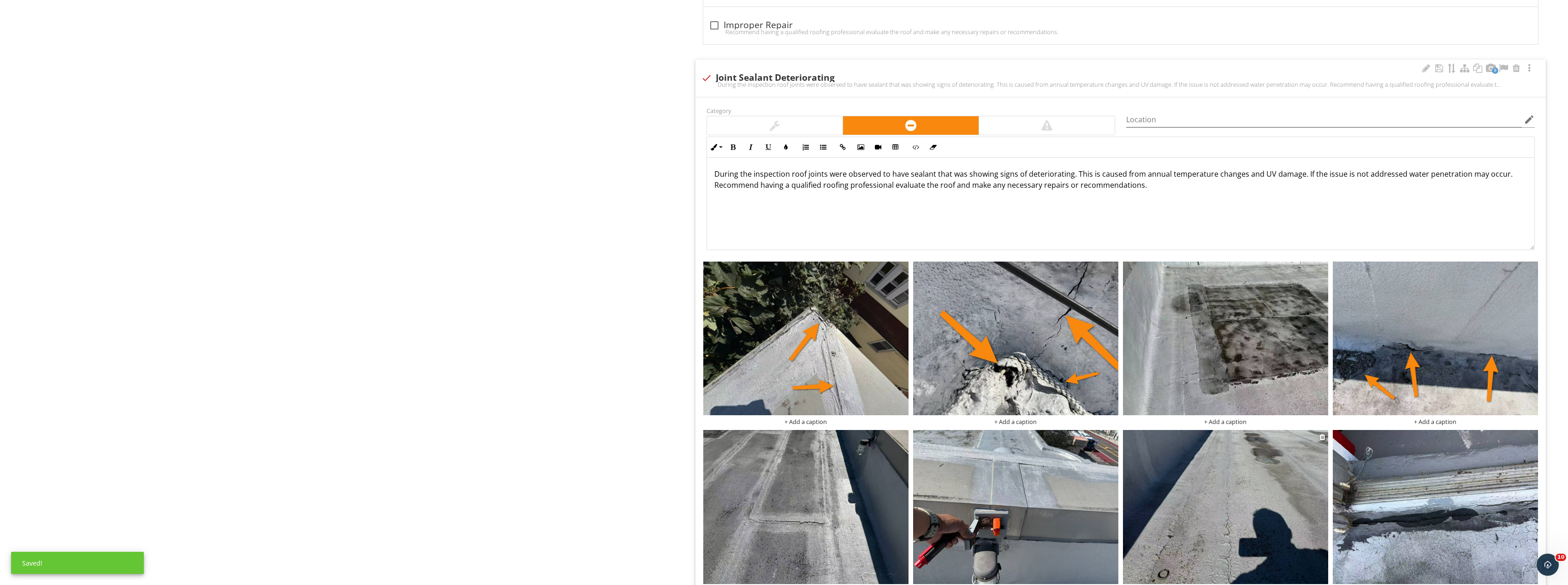
scroll to position [1140, 0]
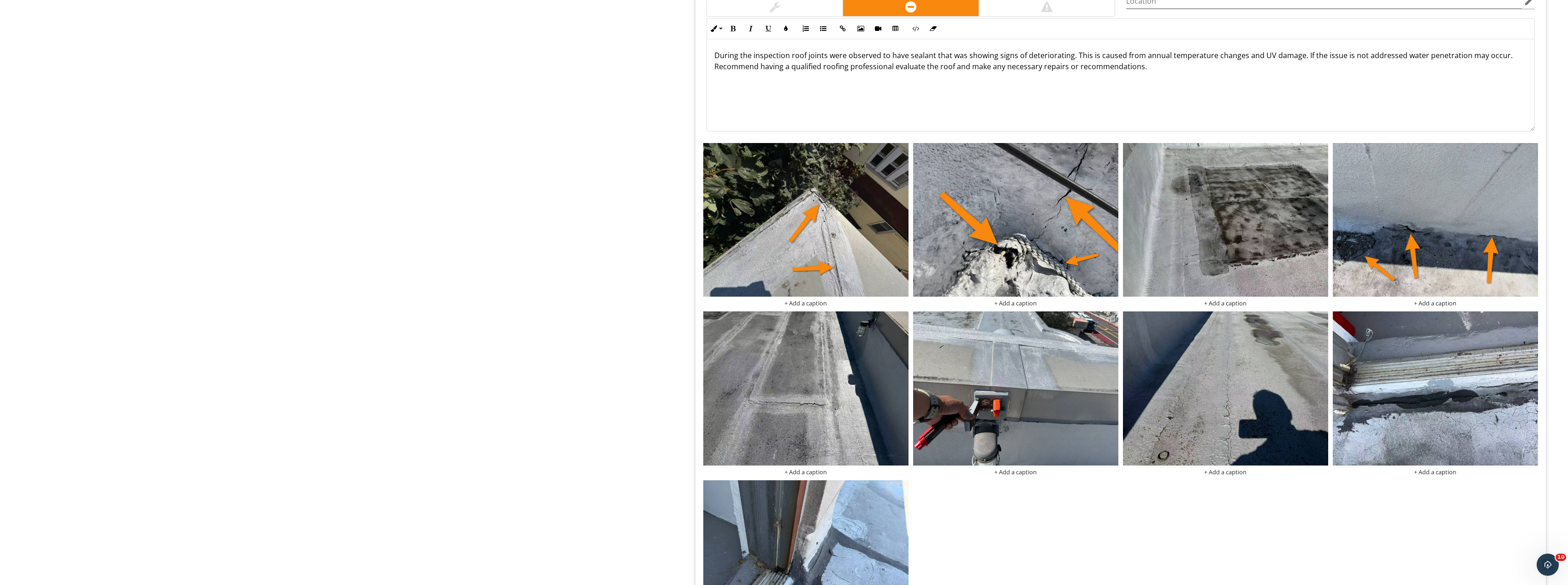
click at [1113, 315] on div at bounding box center [1112, 318] width 6 height 7
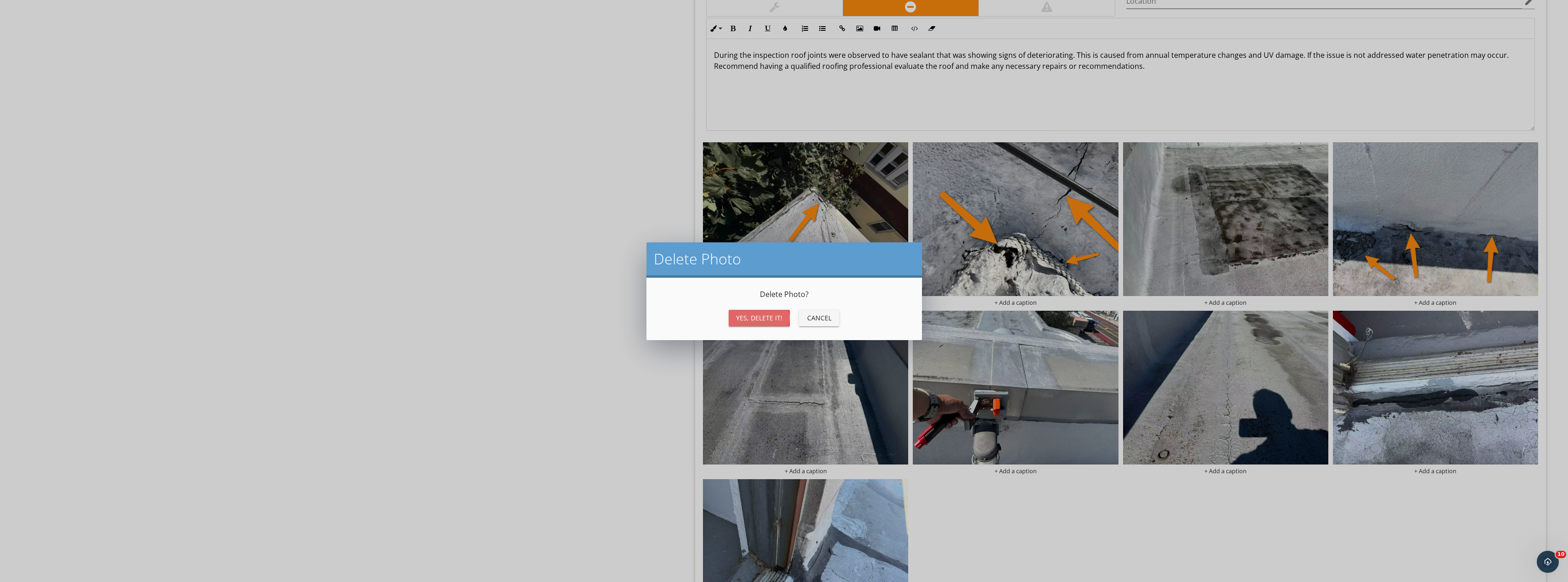
click at [752, 317] on div "Yes, Delete it!" at bounding box center [759, 318] width 46 height 10
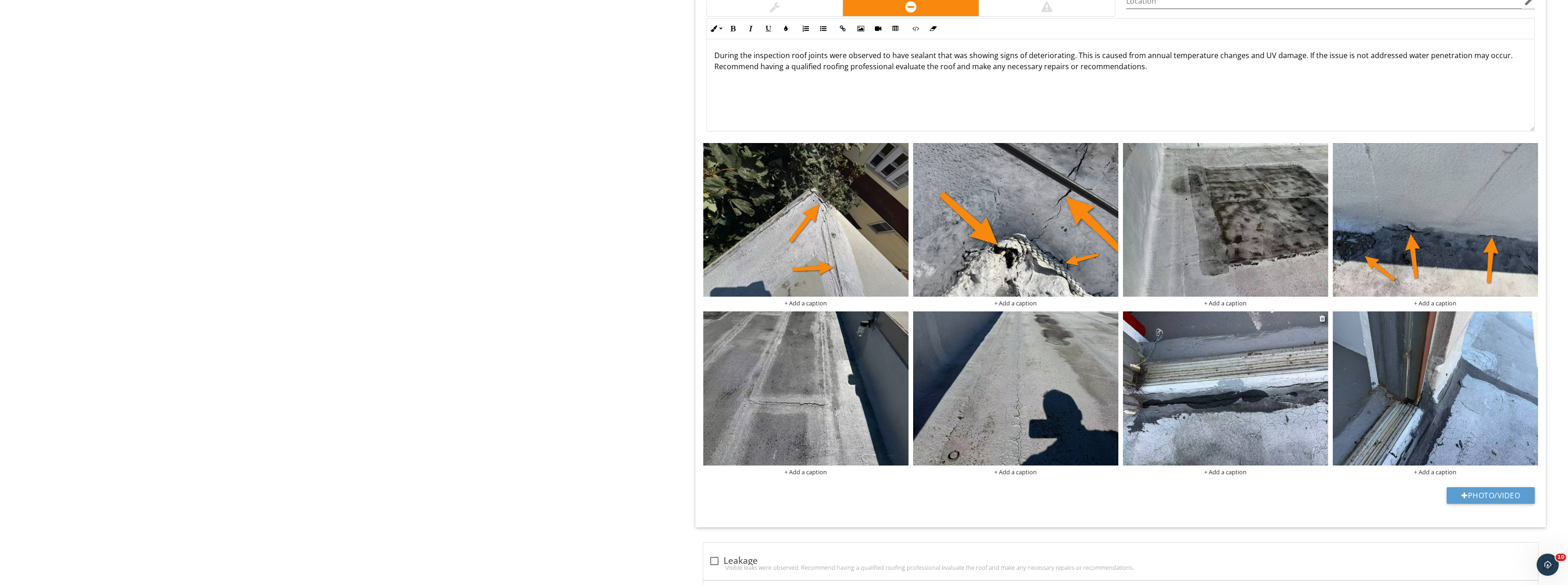
click at [1289, 411] on img at bounding box center [1226, 388] width 206 height 154
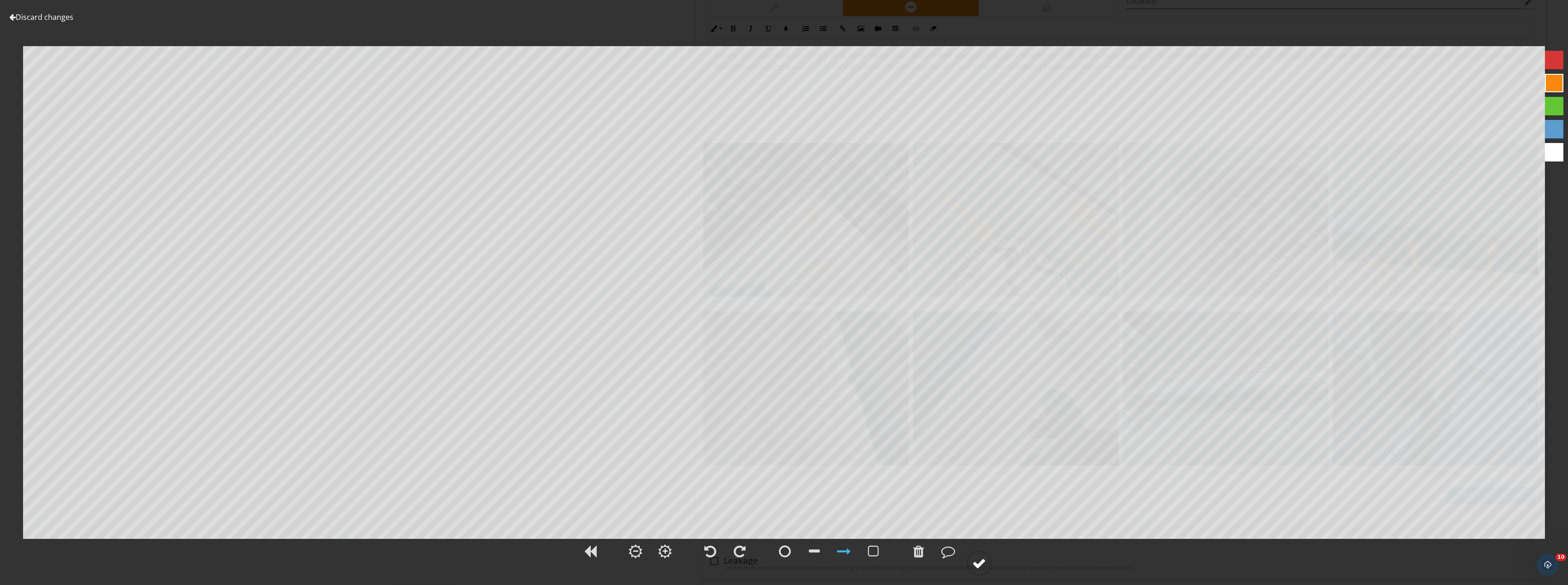
click at [981, 563] on div at bounding box center [979, 563] width 14 height 14
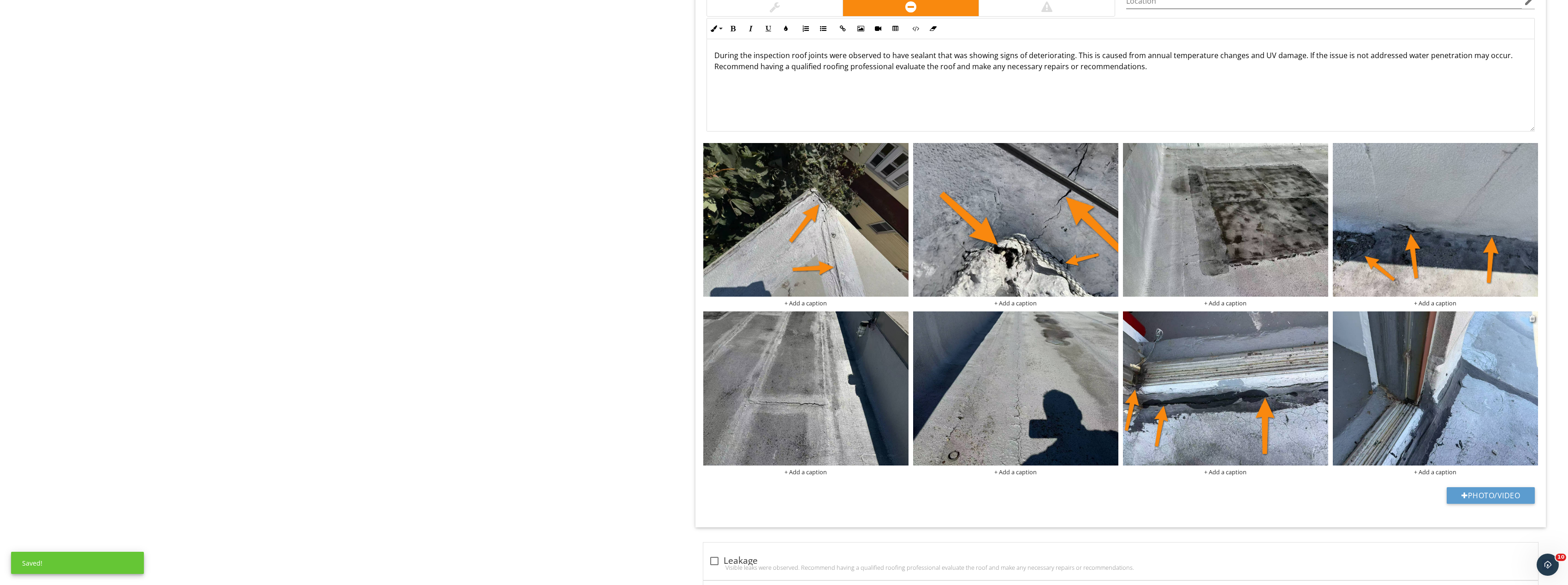
click at [1404, 392] on img at bounding box center [1436, 388] width 206 height 154
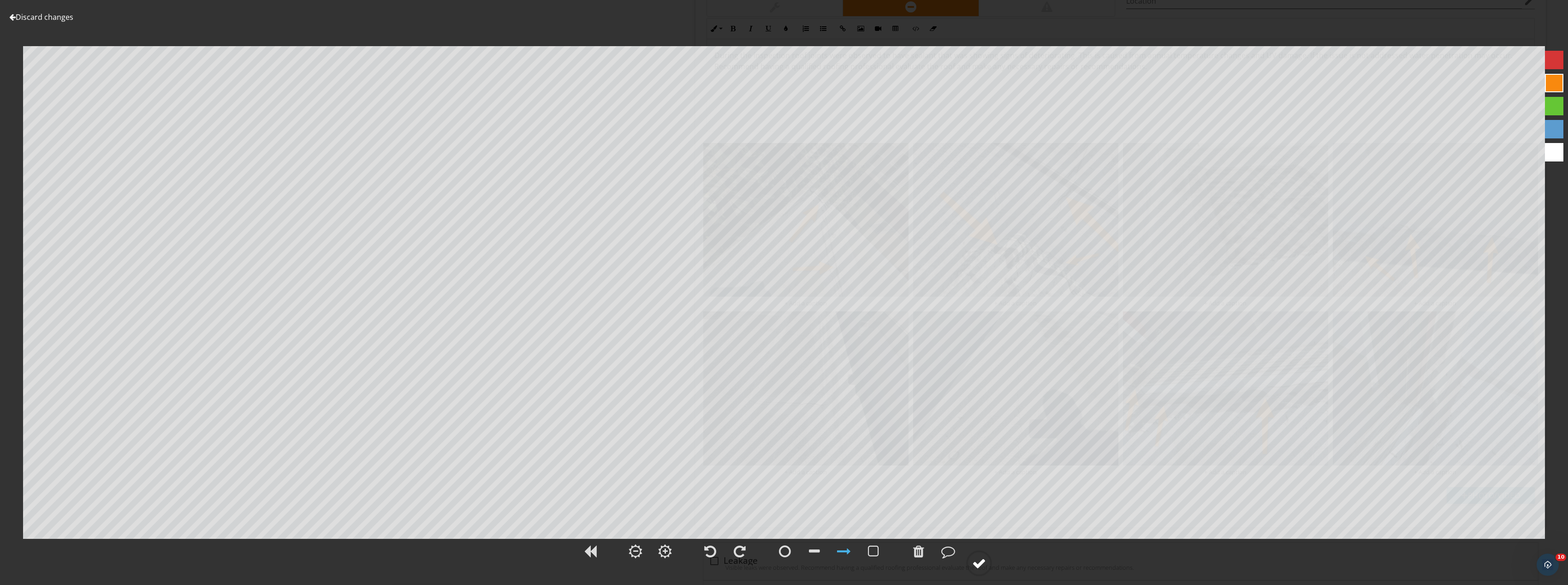
click at [985, 559] on div at bounding box center [979, 563] width 14 height 14
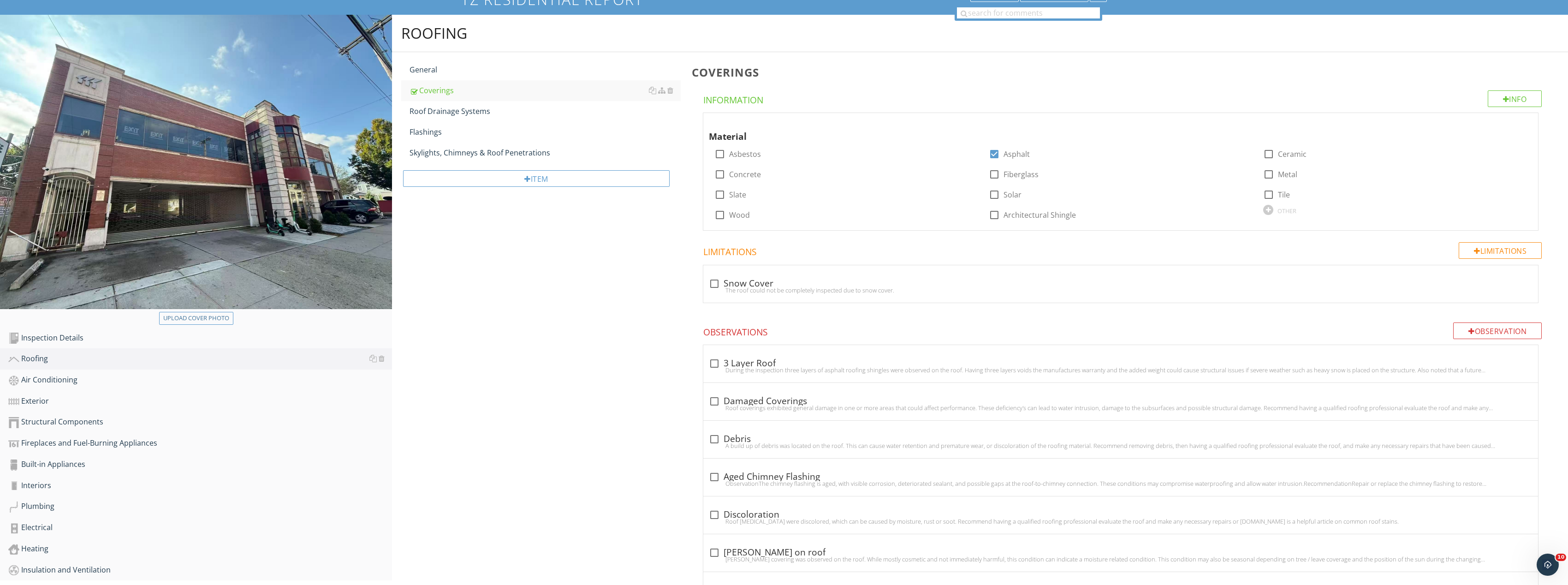
scroll to position [0, 0]
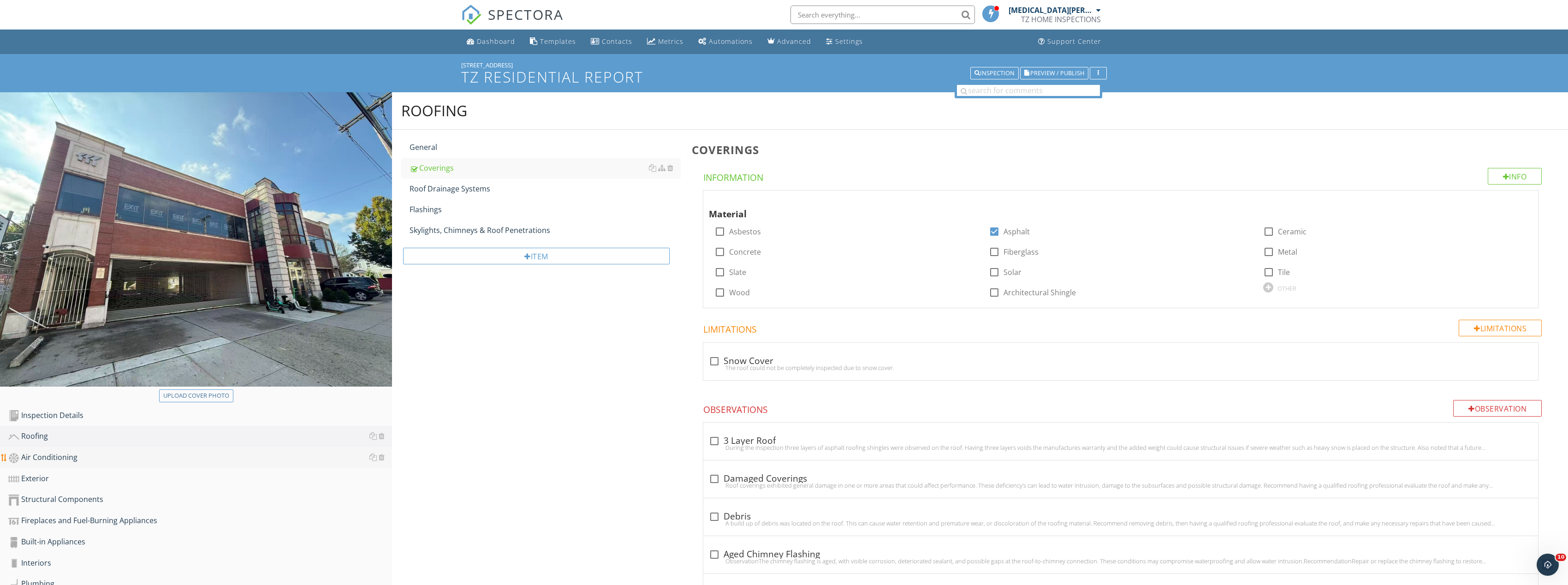
click at [75, 454] on div "Air Conditioning" at bounding box center [200, 458] width 384 height 12
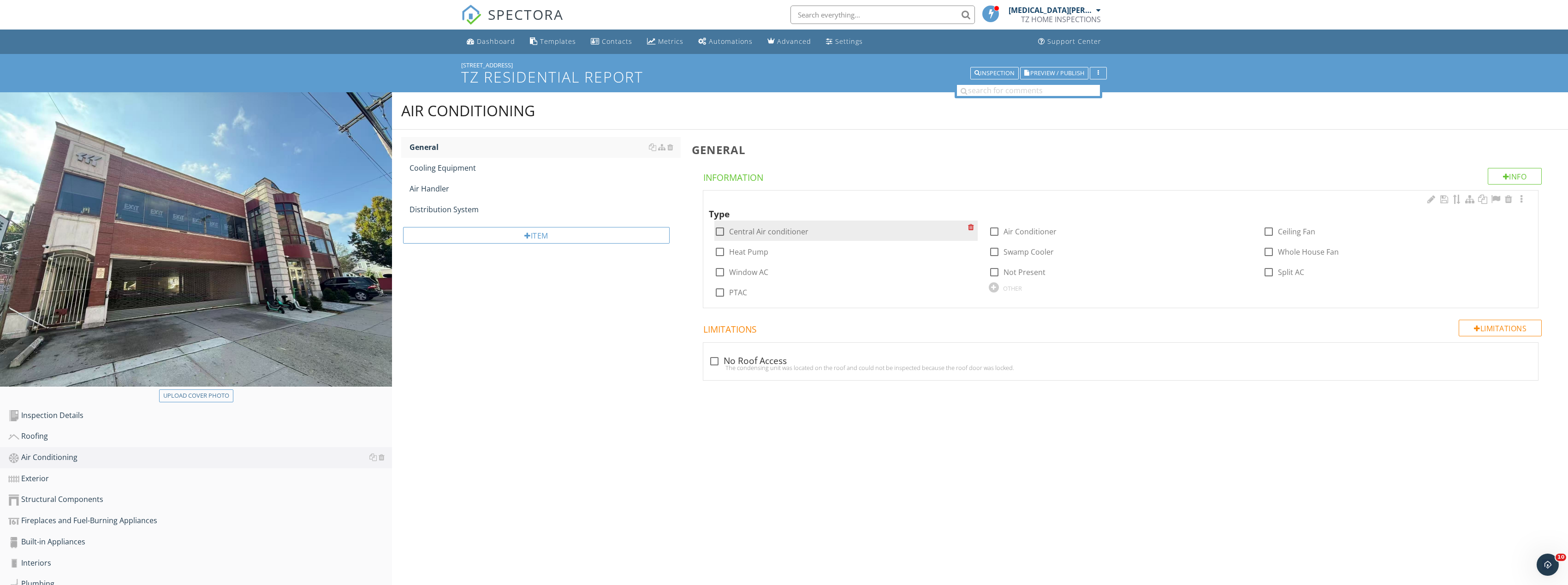
click at [718, 232] on div at bounding box center [720, 232] width 16 height 16
checkbox input "true"
click at [464, 164] on div "Cooling Equipment" at bounding box center [545, 168] width 271 height 11
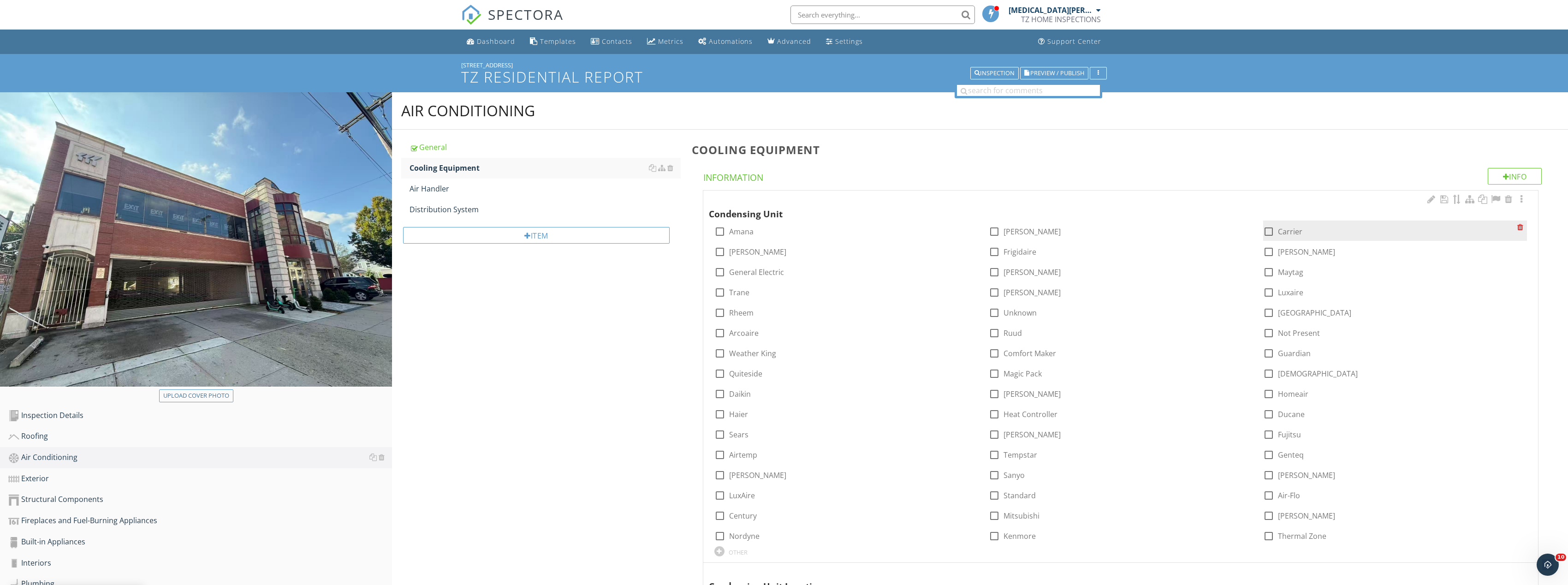
click at [1271, 229] on div at bounding box center [1269, 232] width 16 height 16
checkbox input "true"
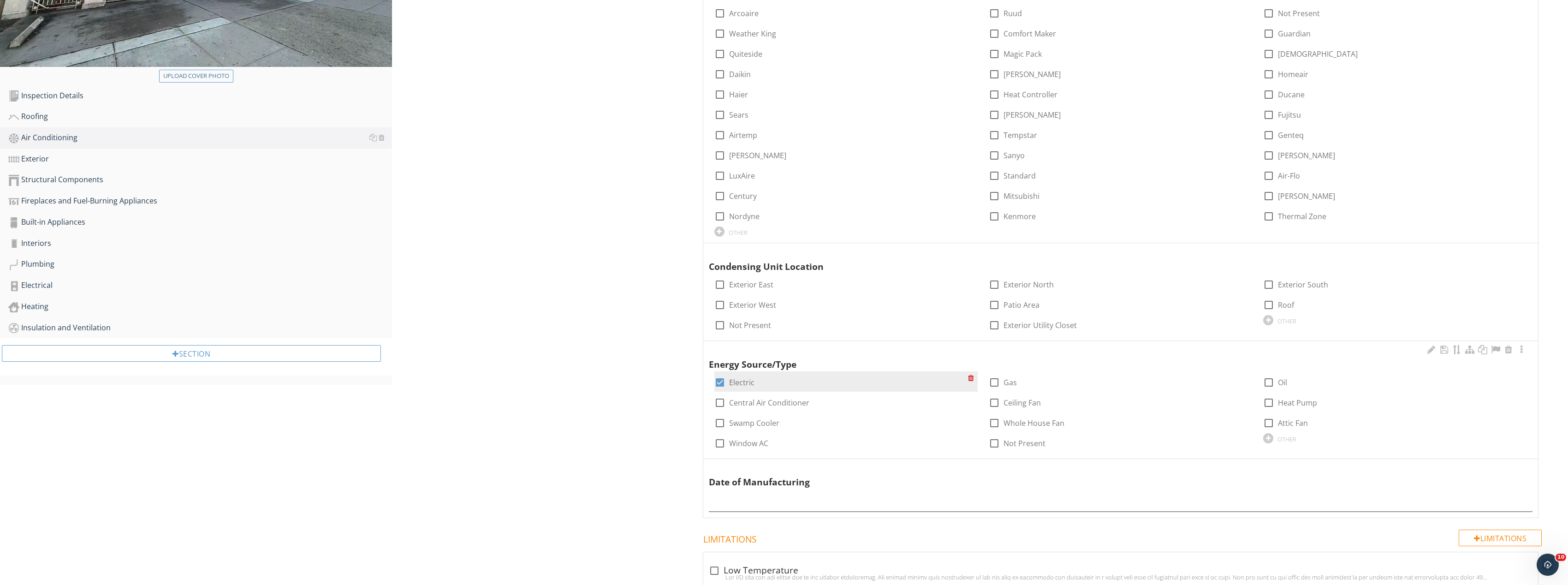
scroll to position [323, 0]
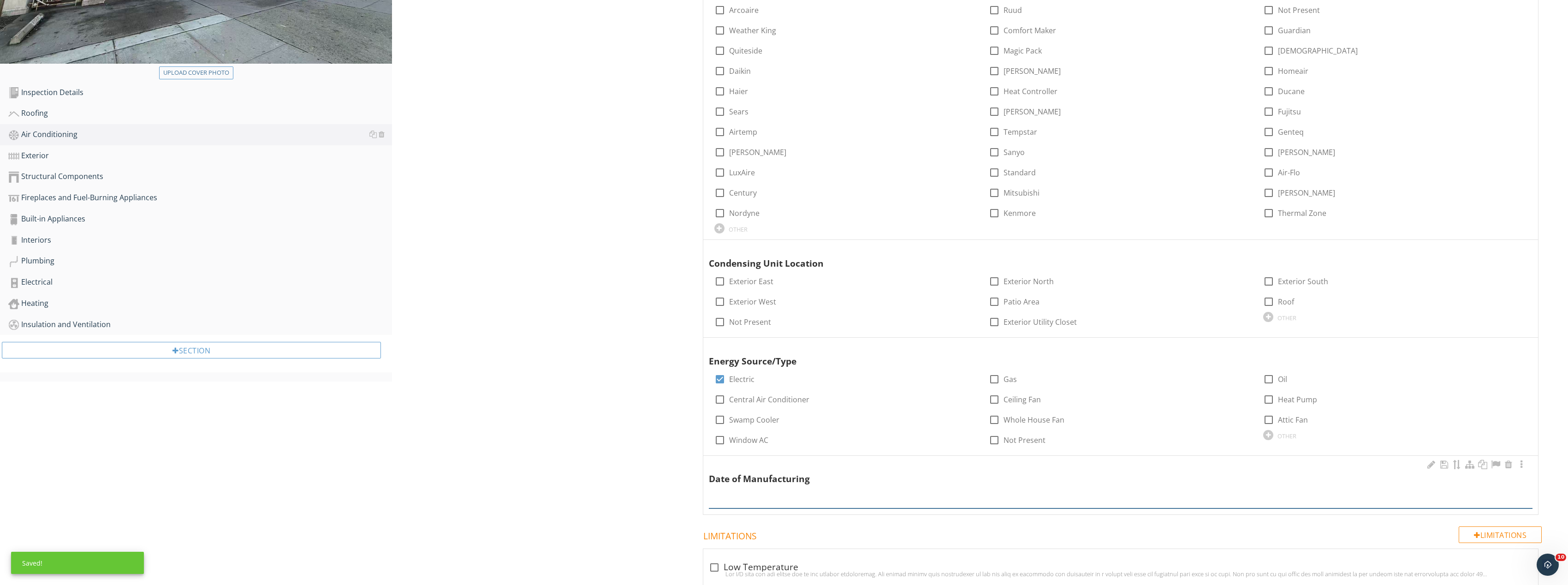
click at [774, 495] on input "text" at bounding box center [1121, 501] width 824 height 15
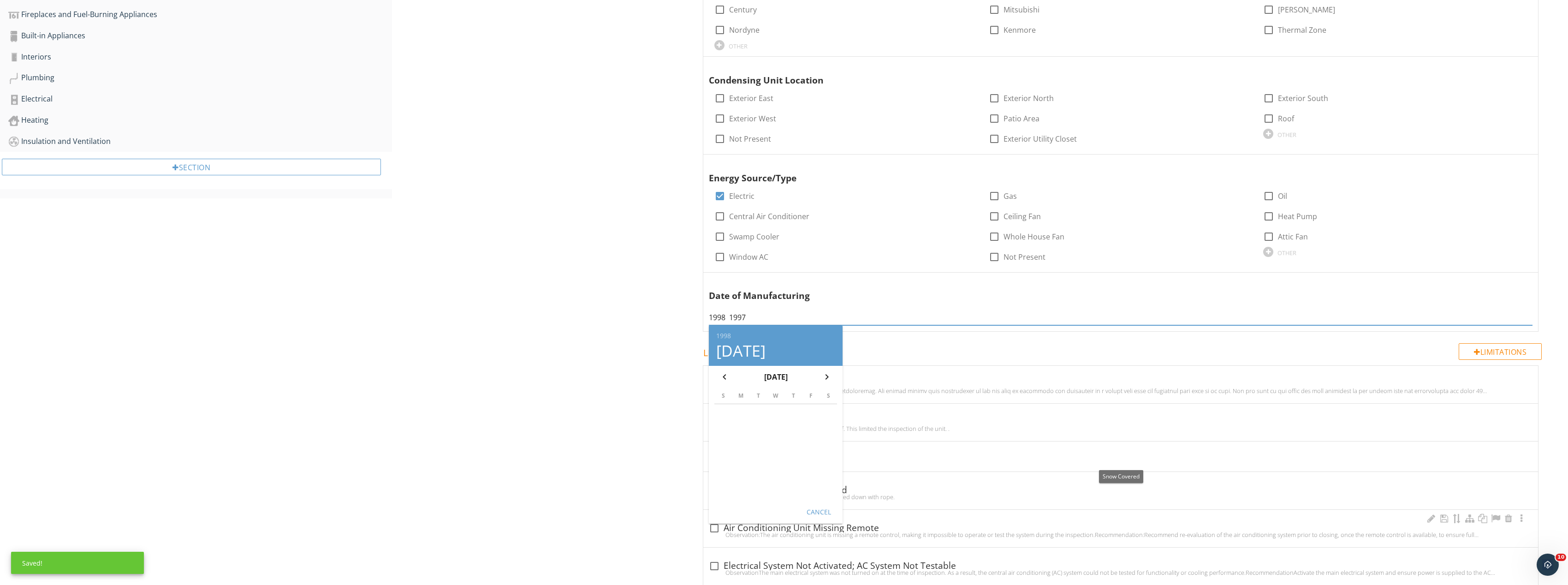
scroll to position [508, 0]
type input "1998 1997"
click at [827, 515] on div "Cancel" at bounding box center [818, 511] width 26 height 10
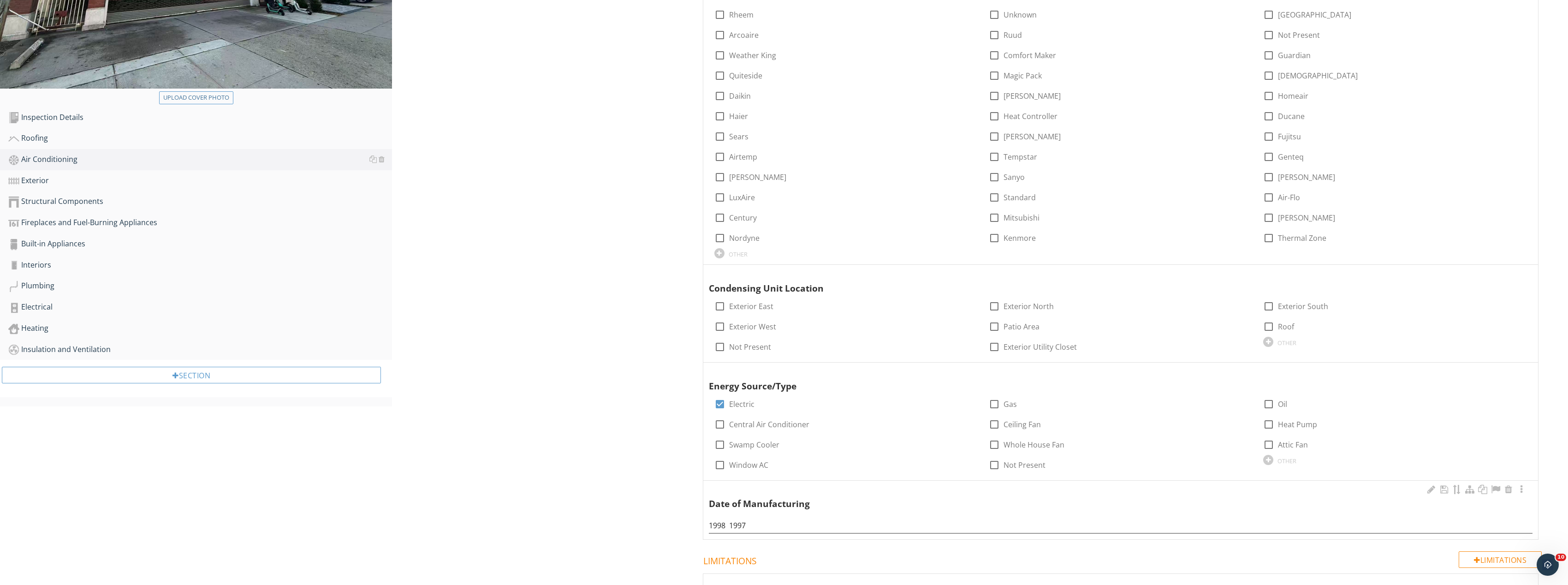
scroll to position [139, 0]
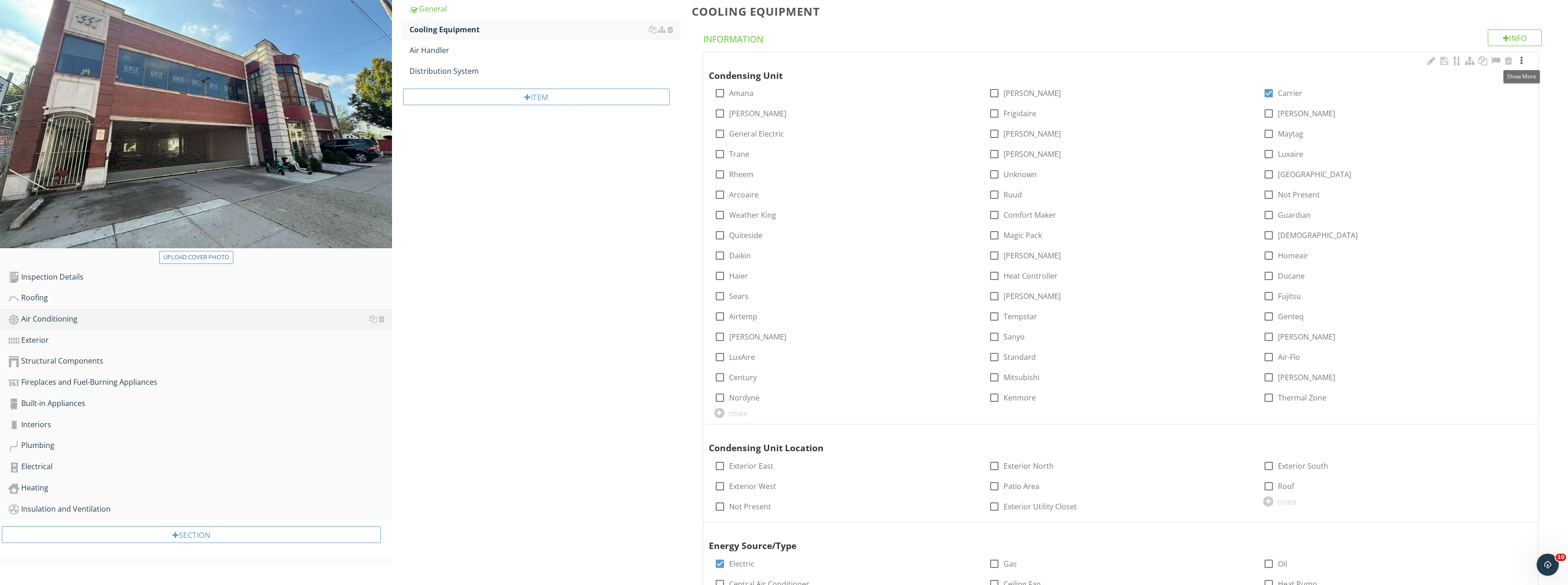
click at [1522, 62] on div at bounding box center [1521, 61] width 11 height 9
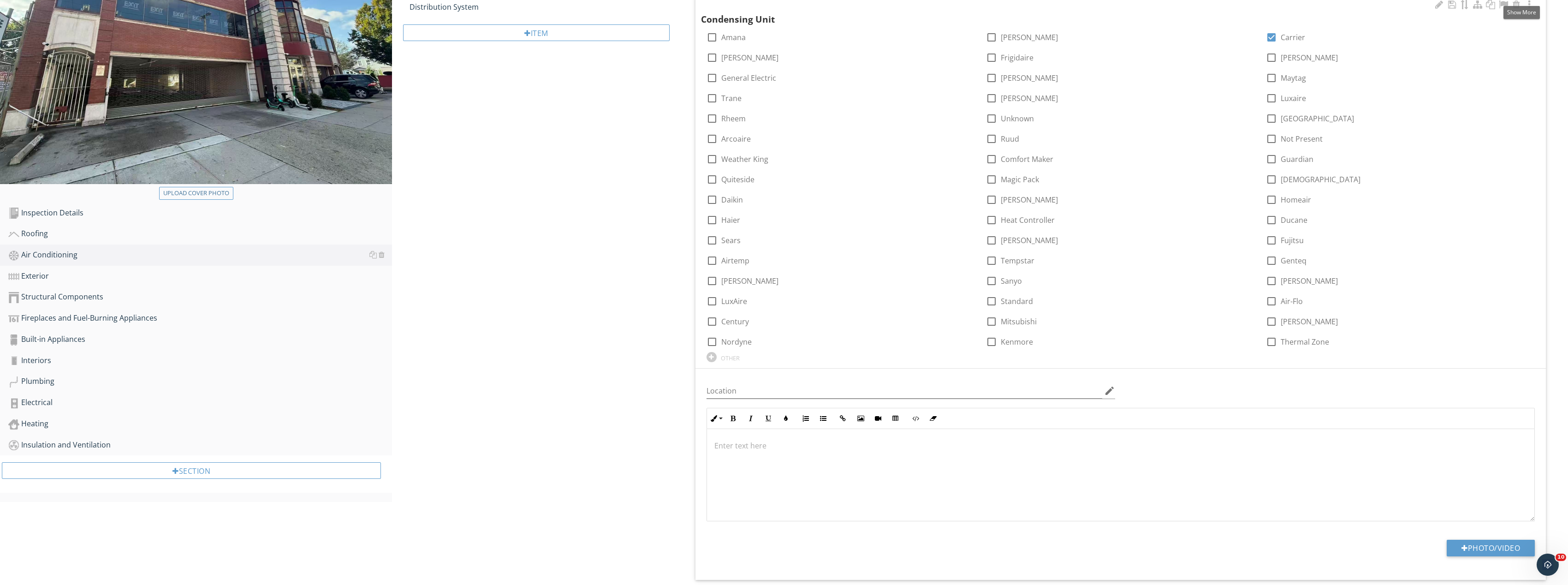
scroll to position [323, 0]
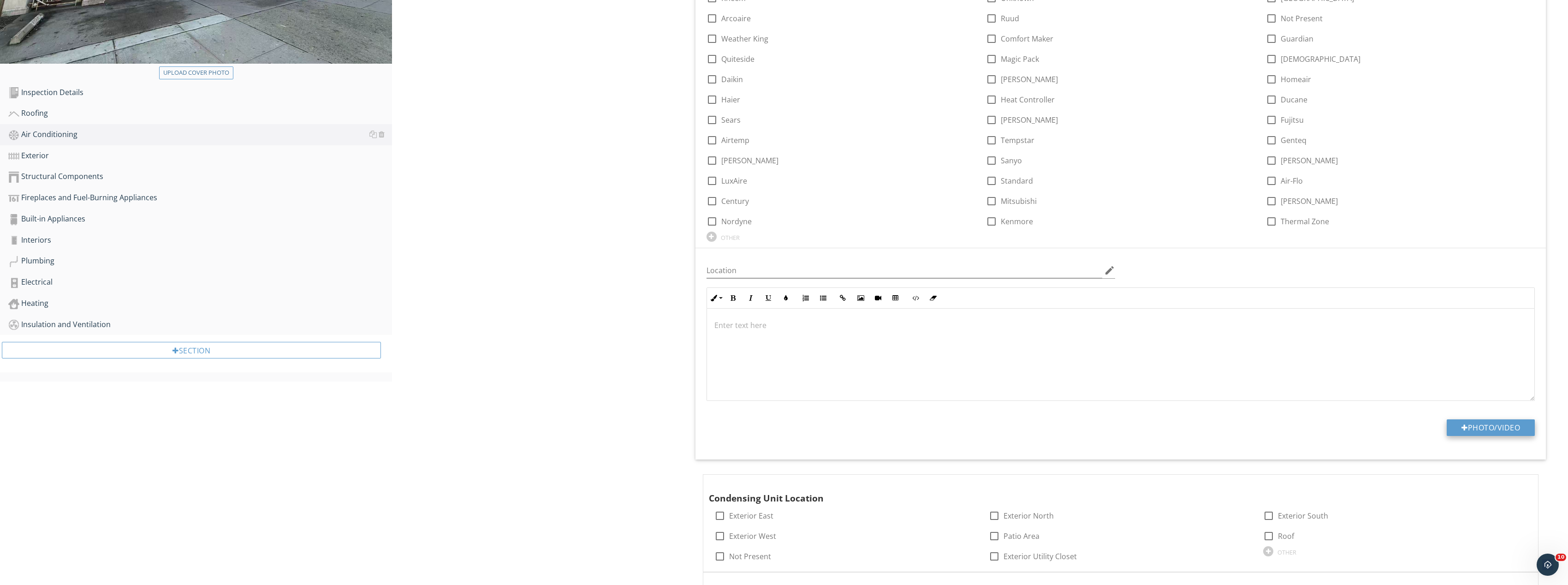
click at [1498, 428] on button "Photo/Video" at bounding box center [1491, 428] width 88 height 17
type input "C:\fakepath\Image_20250928131712_8384_237.jpg"
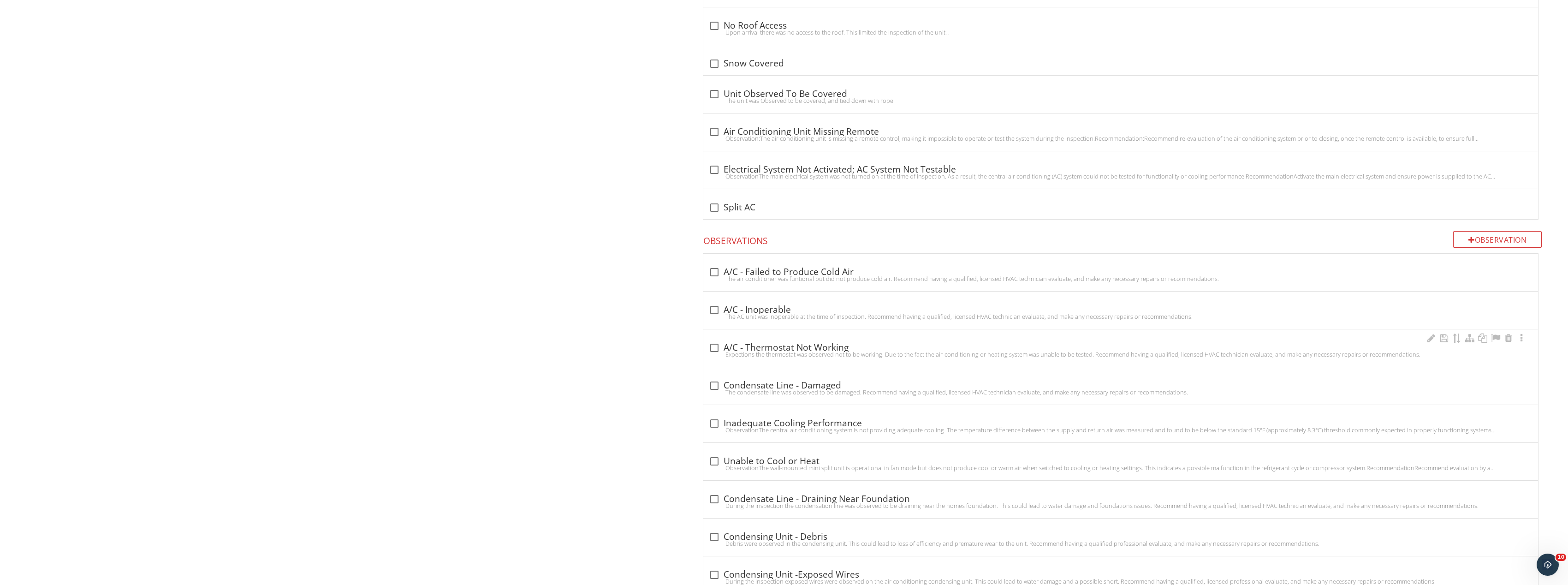
scroll to position [1338, 0]
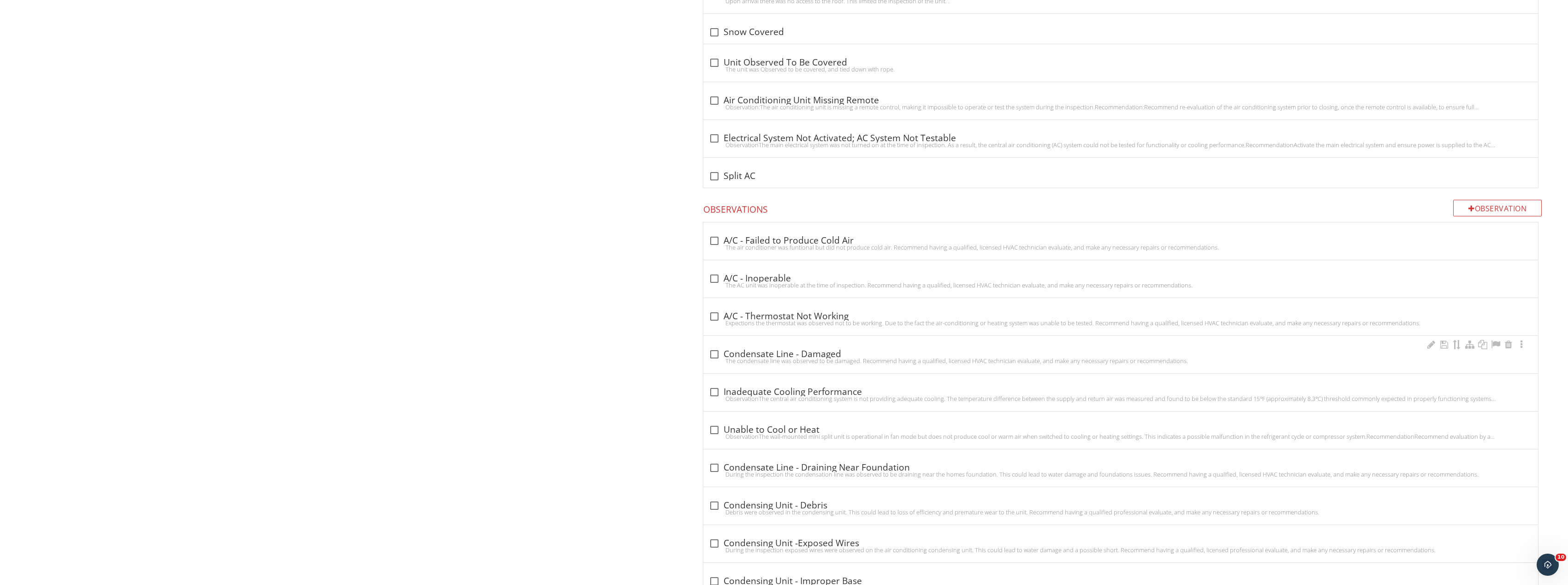
click at [711, 349] on div at bounding box center [714, 354] width 16 height 16
checkbox input "true"
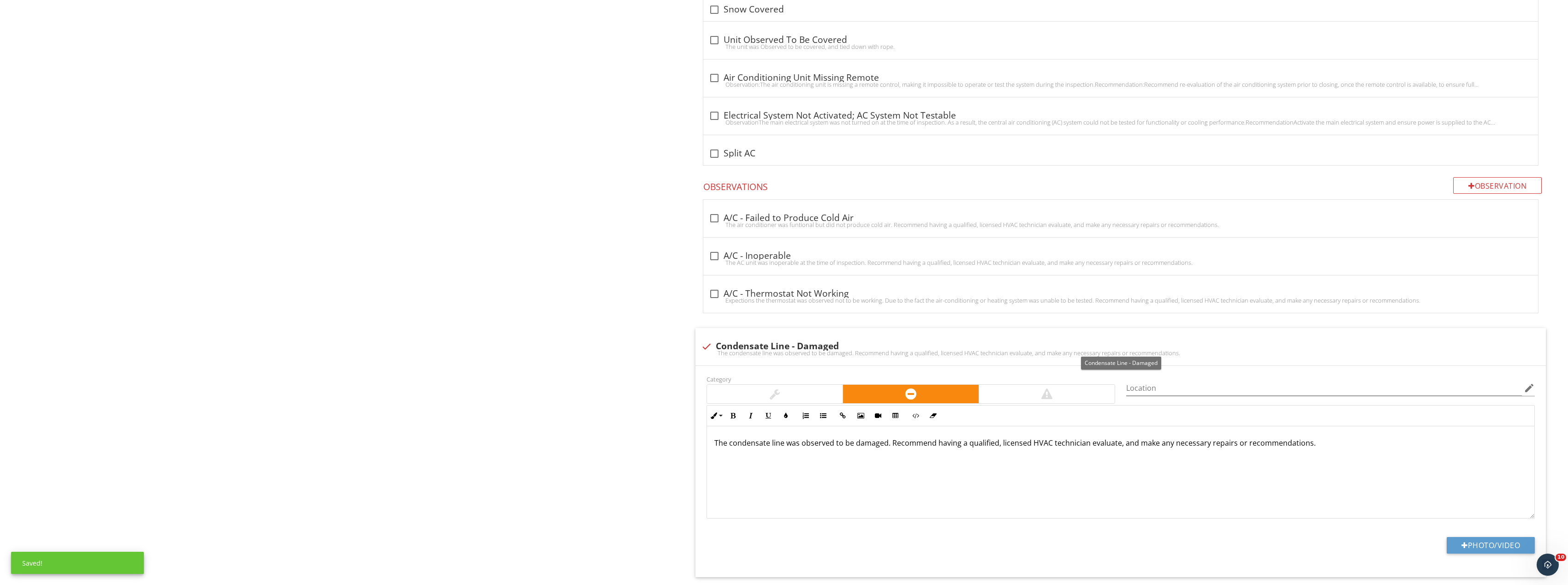
scroll to position [1523, 0]
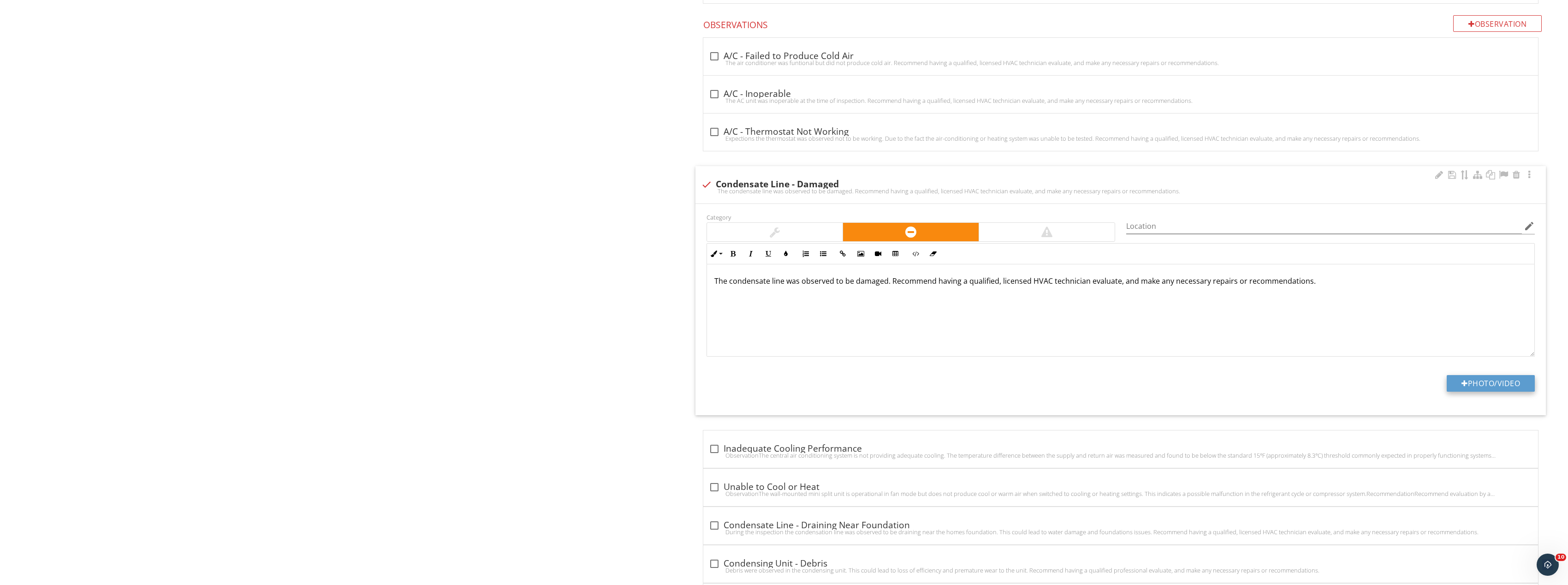
click at [1489, 383] on button "Photo/Video" at bounding box center [1491, 383] width 88 height 17
type input "C:\fakepath\Image_20250928131713_8385_237.jpg"
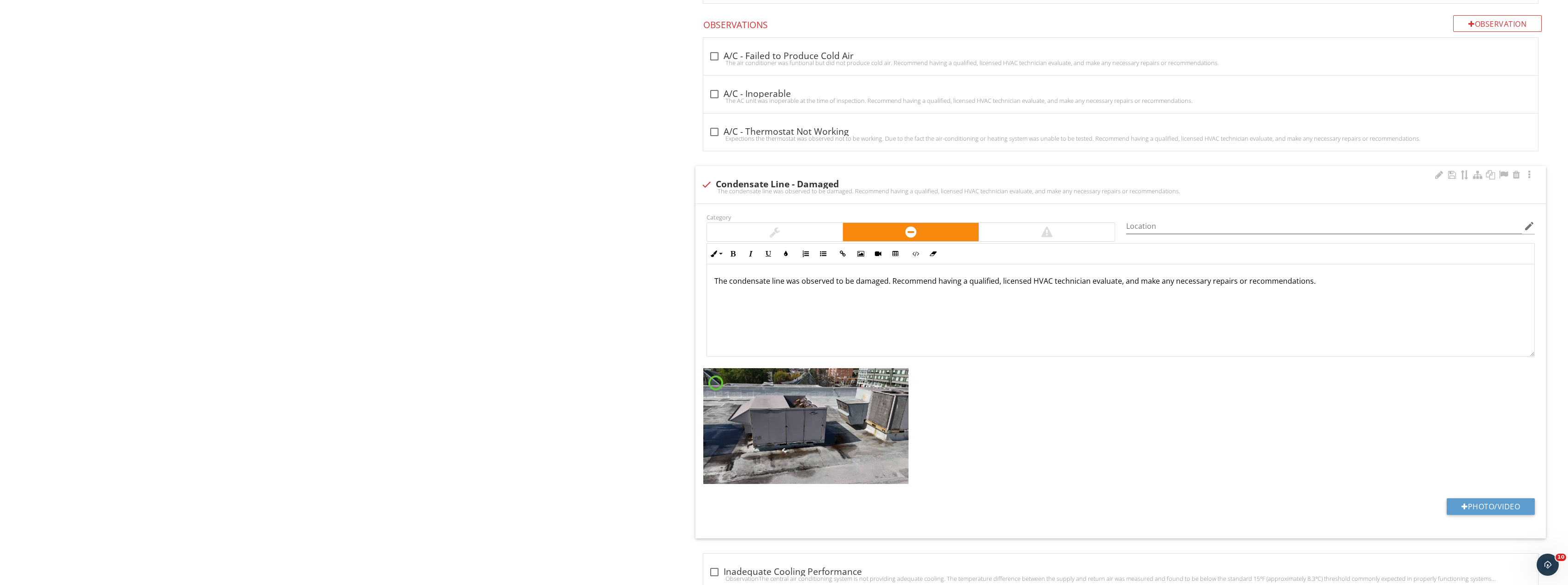
scroll to position [1, 0]
click at [835, 405] on img at bounding box center [806, 426] width 206 height 115
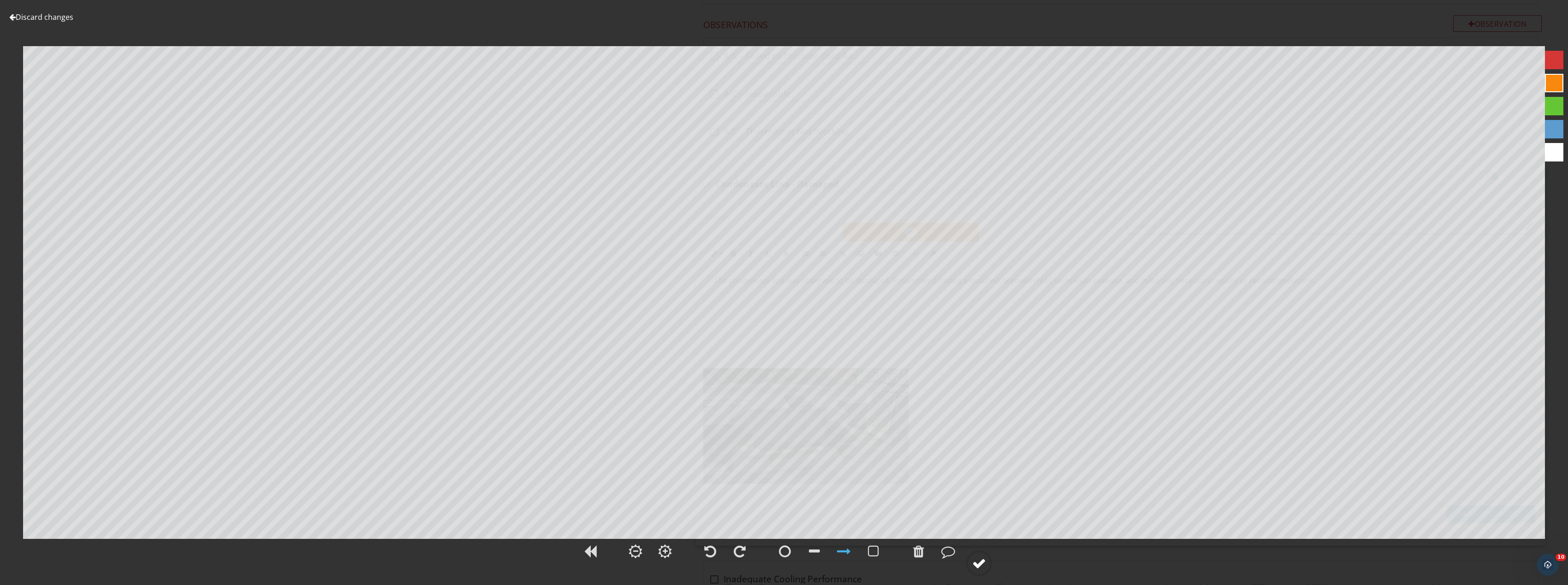
click at [983, 558] on div at bounding box center [979, 563] width 14 height 14
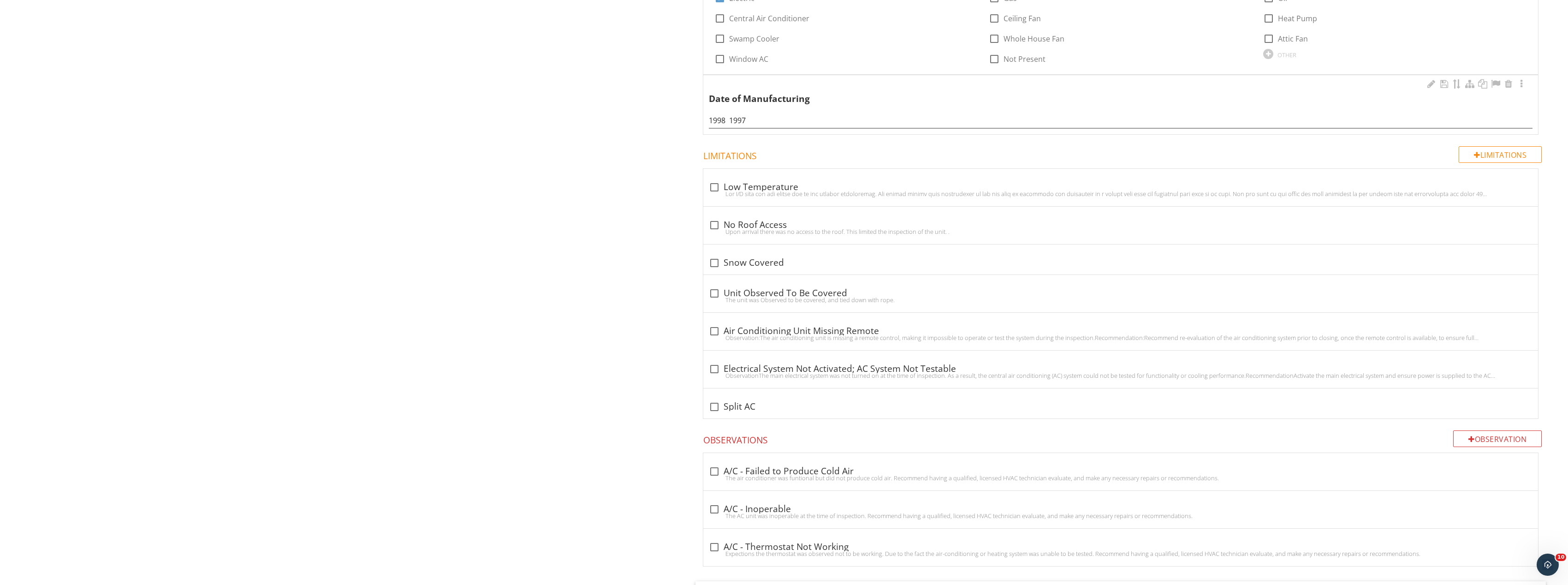
scroll to position [1338, 0]
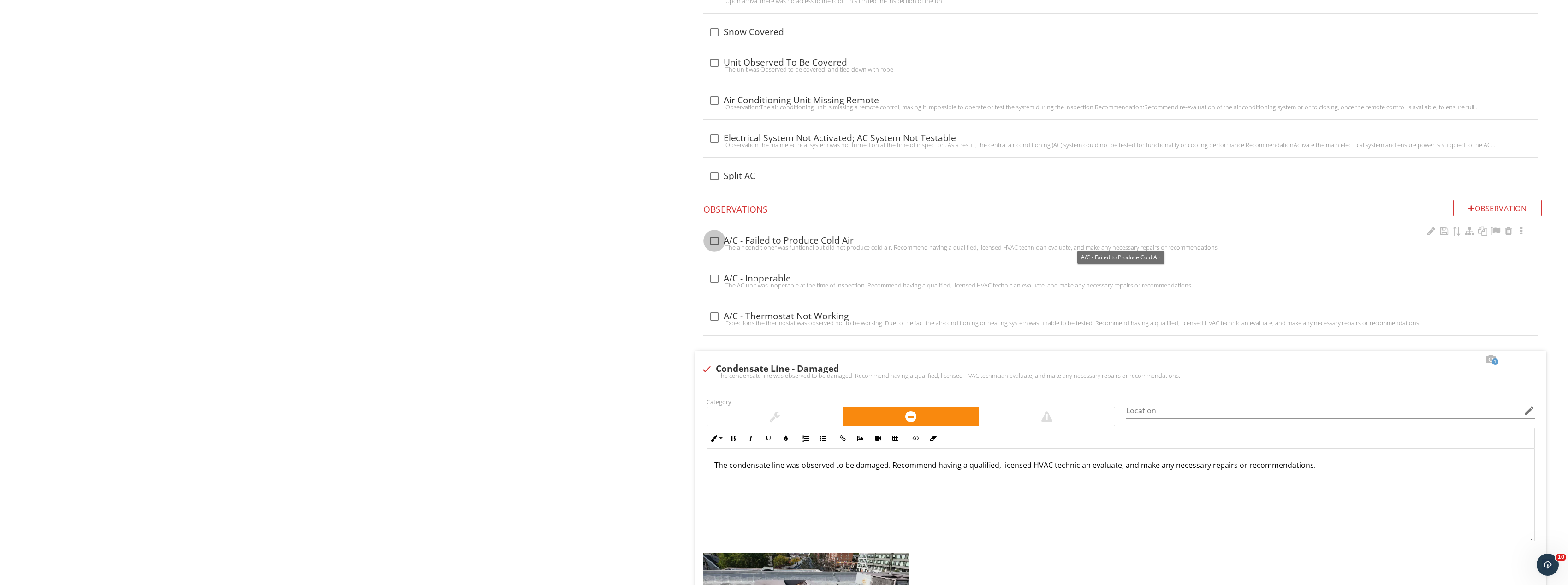
click at [711, 241] on div at bounding box center [714, 241] width 16 height 16
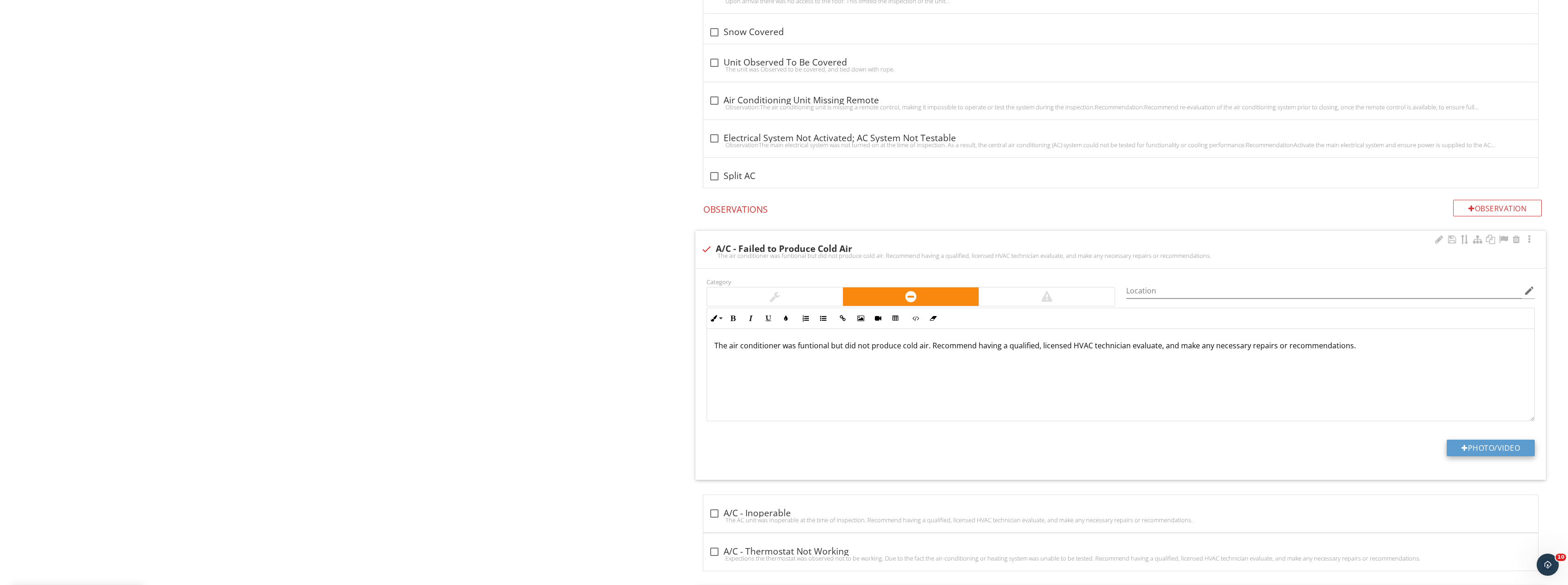
click at [1505, 451] on button "Photo/Video" at bounding box center [1491, 448] width 88 height 17
click at [1493, 444] on button "Photo/Video" at bounding box center [1491, 448] width 88 height 17
click at [706, 246] on div at bounding box center [706, 249] width 16 height 16
checkbox input "true"
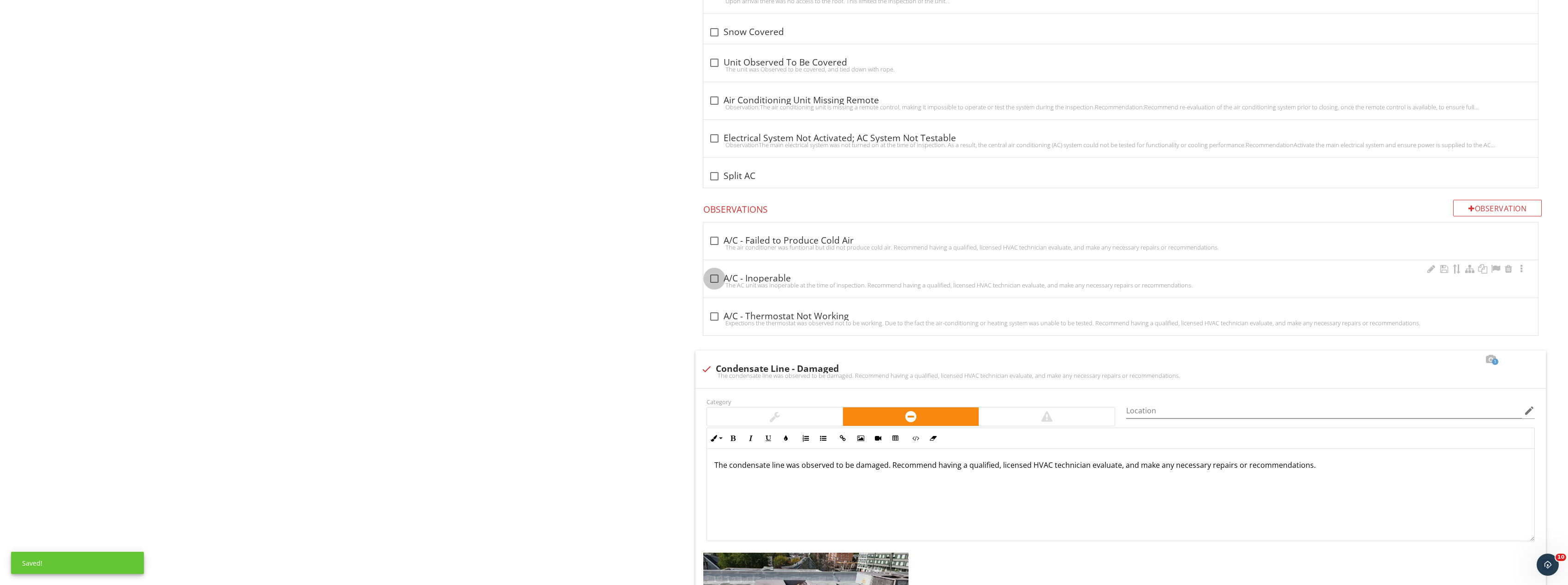
click at [711, 271] on div at bounding box center [714, 279] width 16 height 16
checkbox input "true"
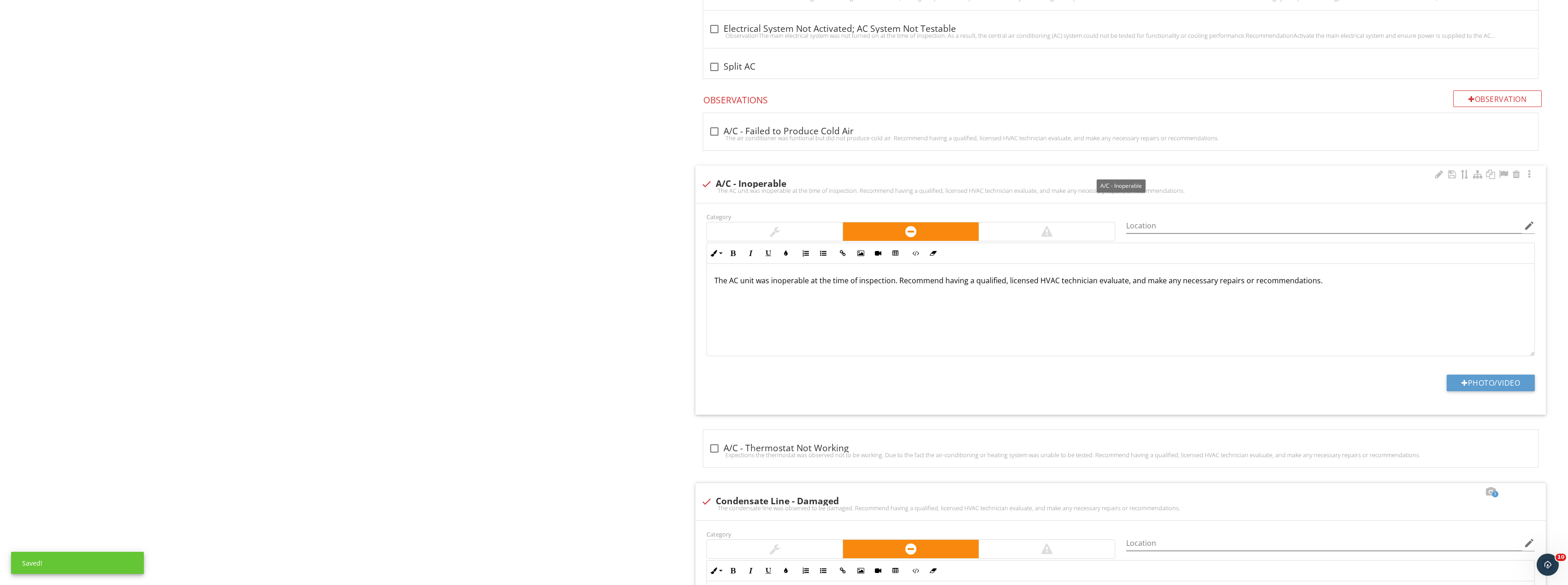
scroll to position [1569, 0]
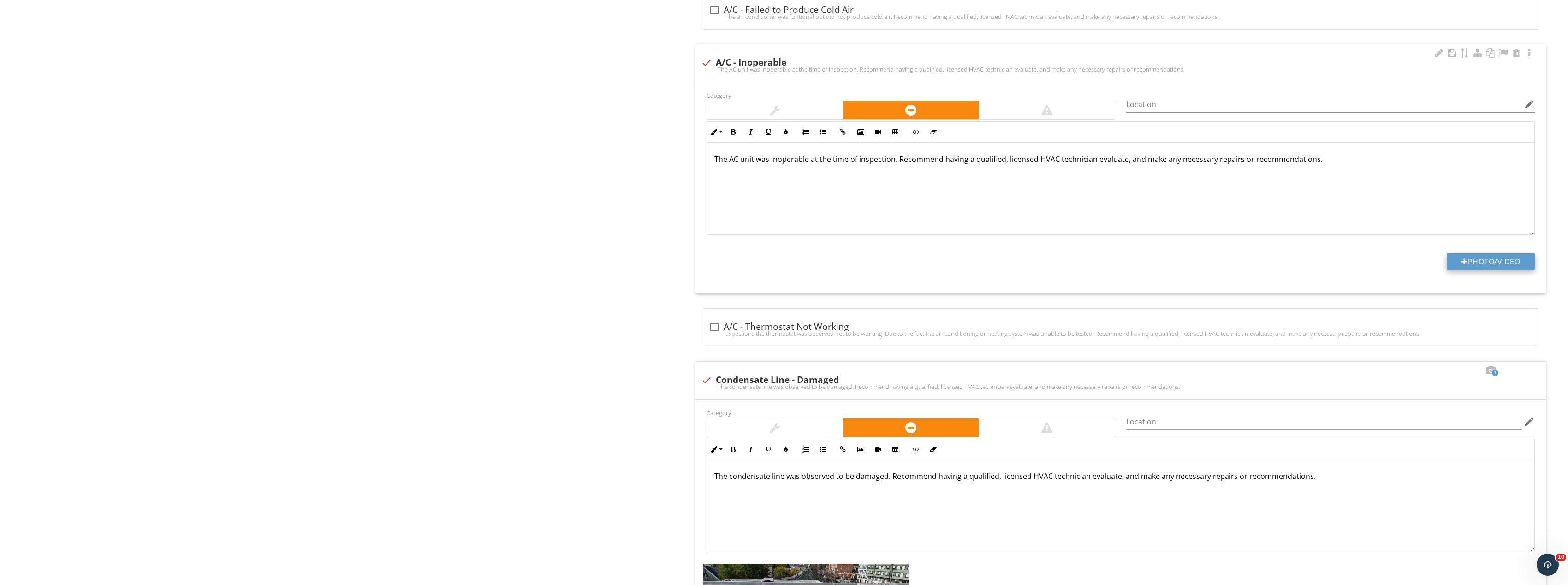
click at [1499, 260] on button "Photo/Video" at bounding box center [1491, 261] width 88 height 17
type input "C:\fakepath\Image_20250928131712_8384_237.jpg"
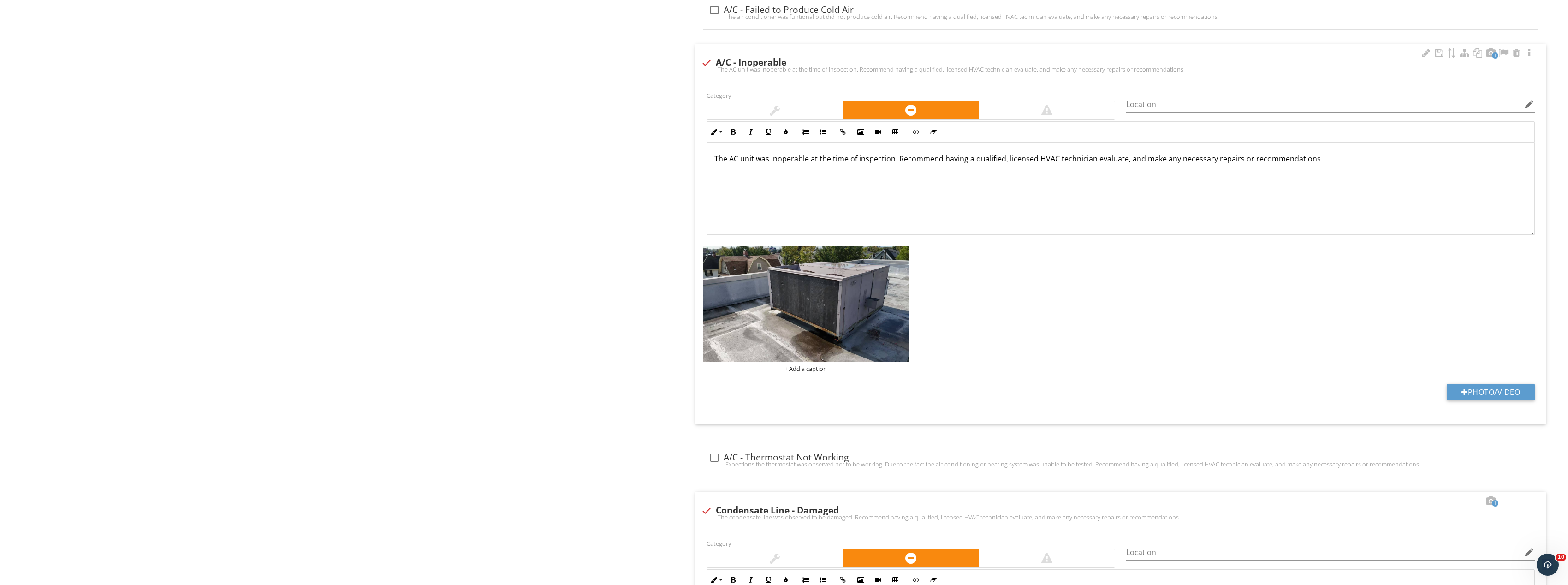
scroll to position [0, 0]
click at [1174, 100] on input "Location" at bounding box center [1323, 105] width 396 height 15
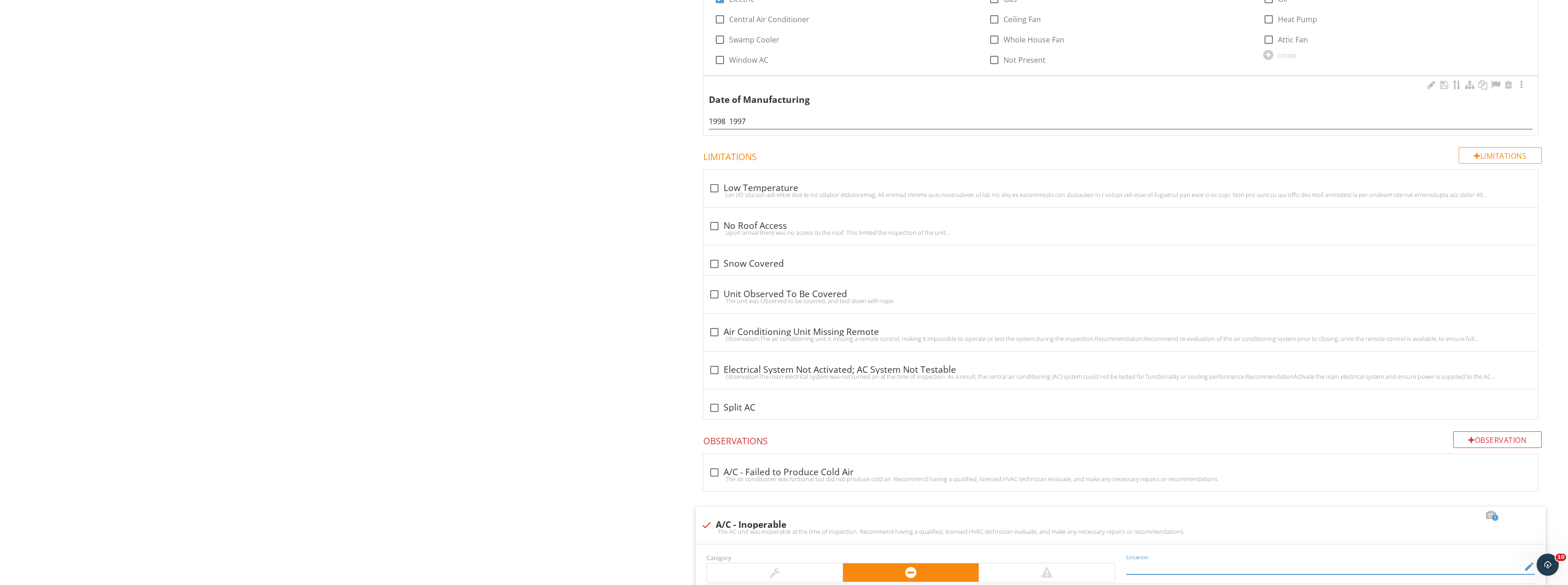
scroll to position [1108, 0]
click at [714, 369] on div at bounding box center [714, 369] width 16 height 16
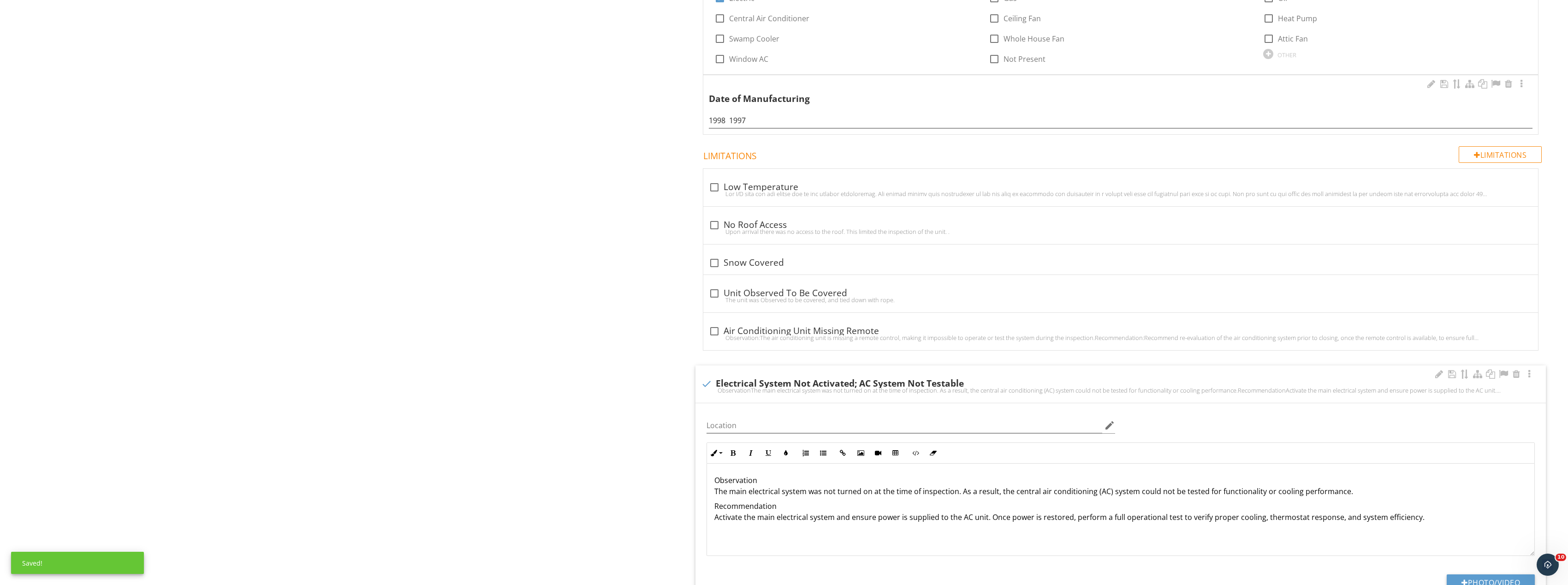
click at [709, 381] on div at bounding box center [706, 383] width 16 height 16
checkbox input "true"
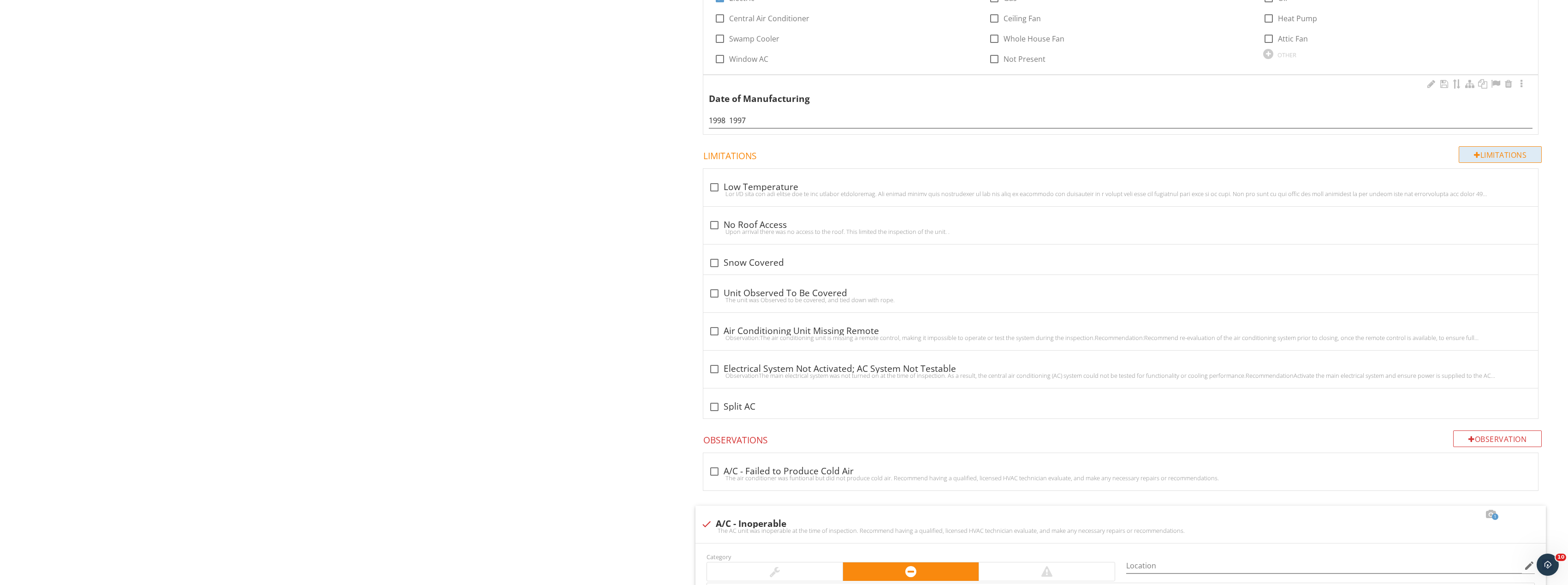
click at [1502, 147] on div "Limitations" at bounding box center [1500, 154] width 83 height 17
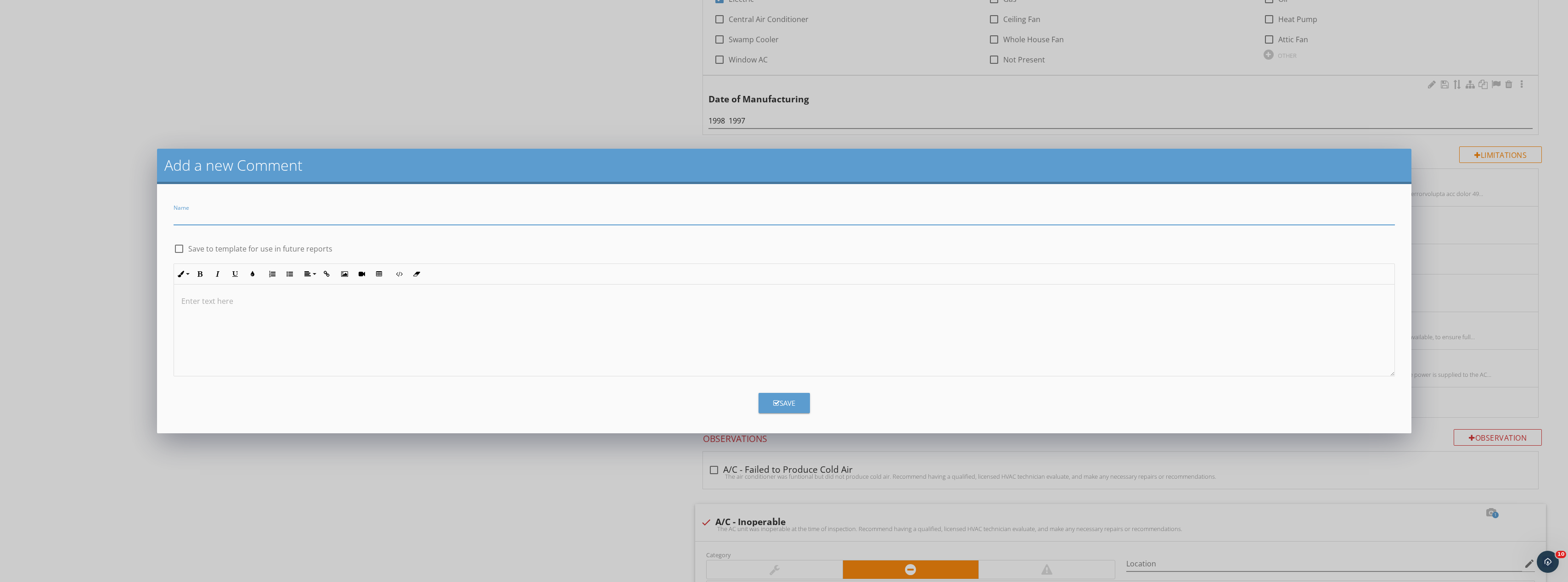
paste input "Thermostat Locked in Public Area"
type input "Thermostat Locked in Public Area"
click at [290, 283] on div "Inline Style XLarge Large Normal Small Light Small/Light Bold Italic Underline …" at bounding box center [784, 274] width 1221 height 21
click at [272, 303] on p at bounding box center [784, 300] width 1206 height 11
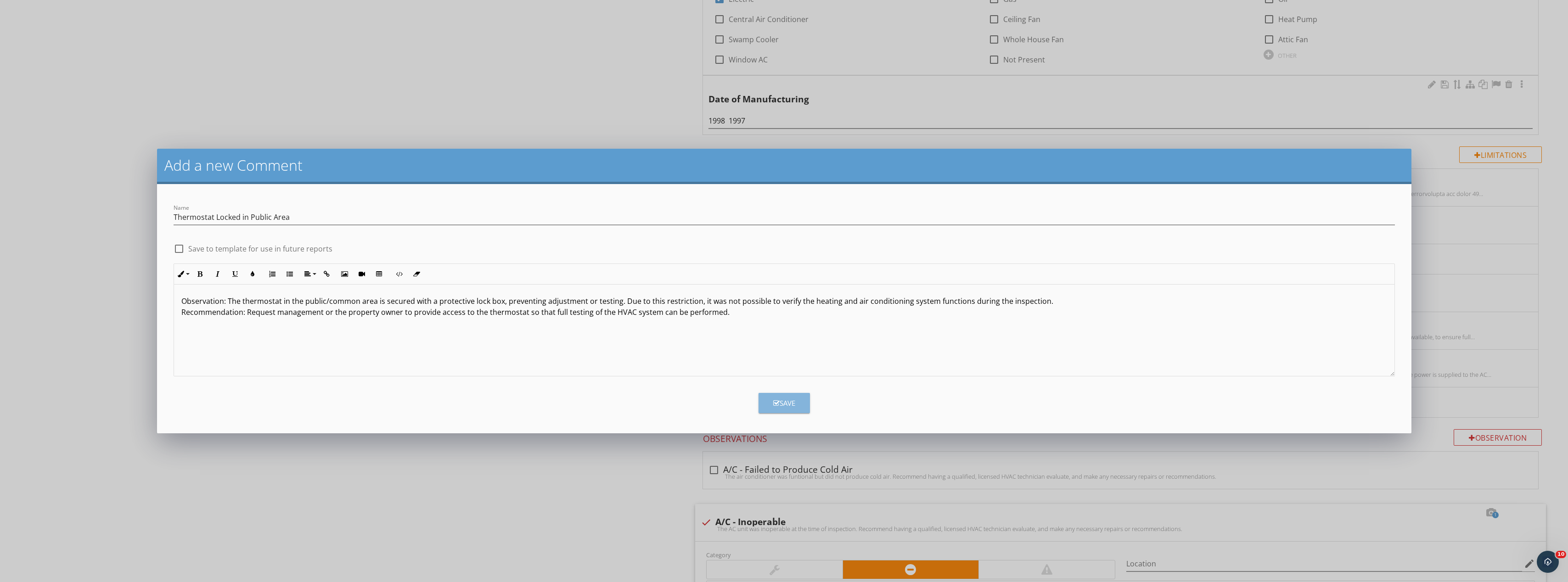
click at [788, 406] on div "Save" at bounding box center [784, 403] width 22 height 11
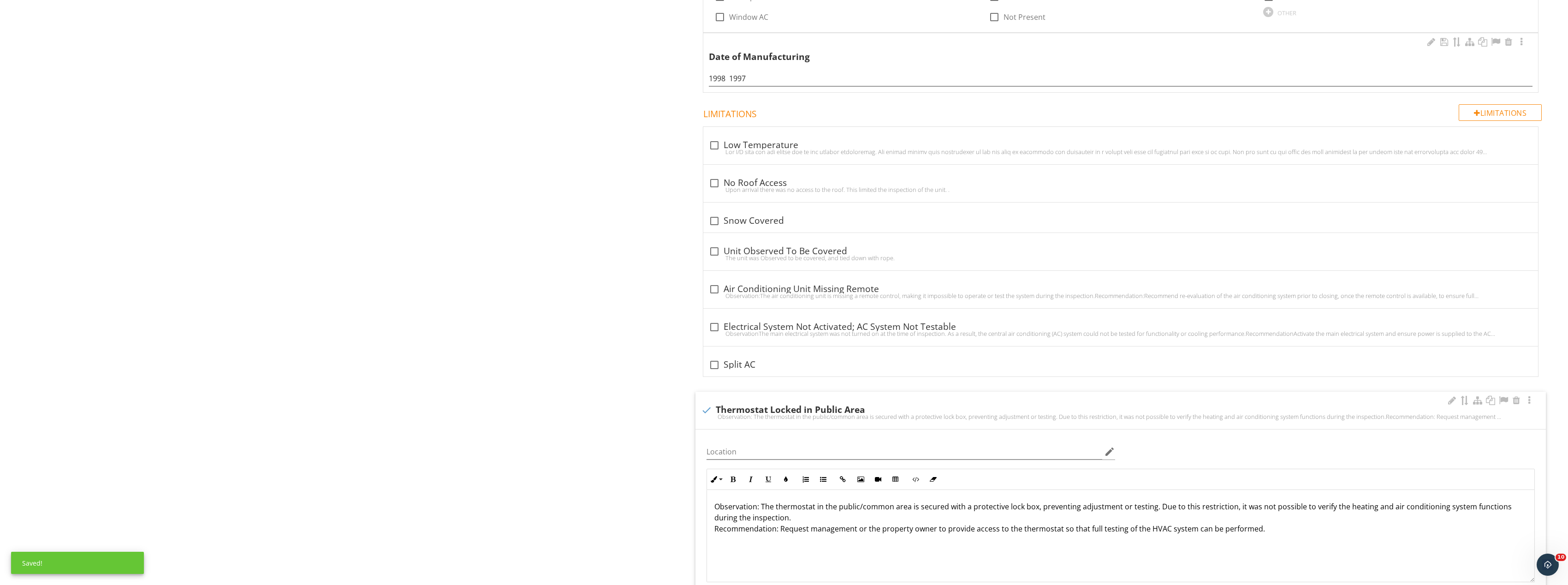
scroll to position [1338, 0]
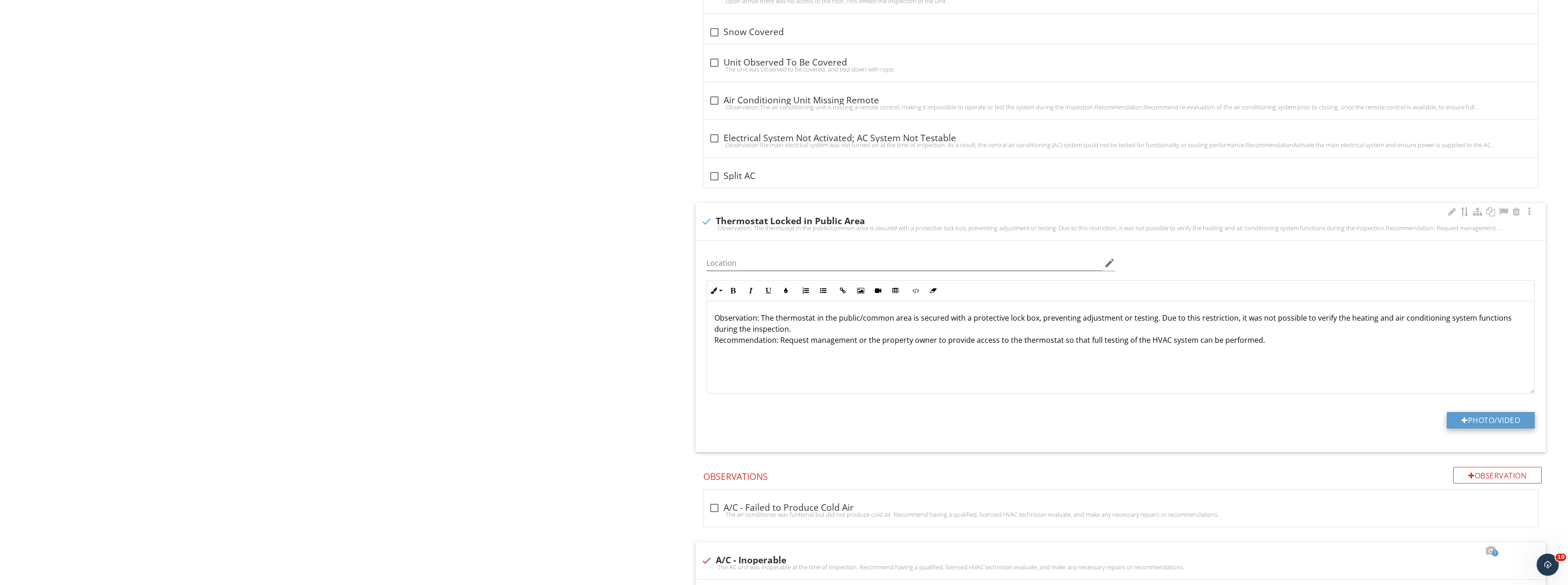
click at [1462, 418] on div at bounding box center [1465, 420] width 7 height 7
type input "C:\fakepath\Image_20250928131843_8432_237.jpg"
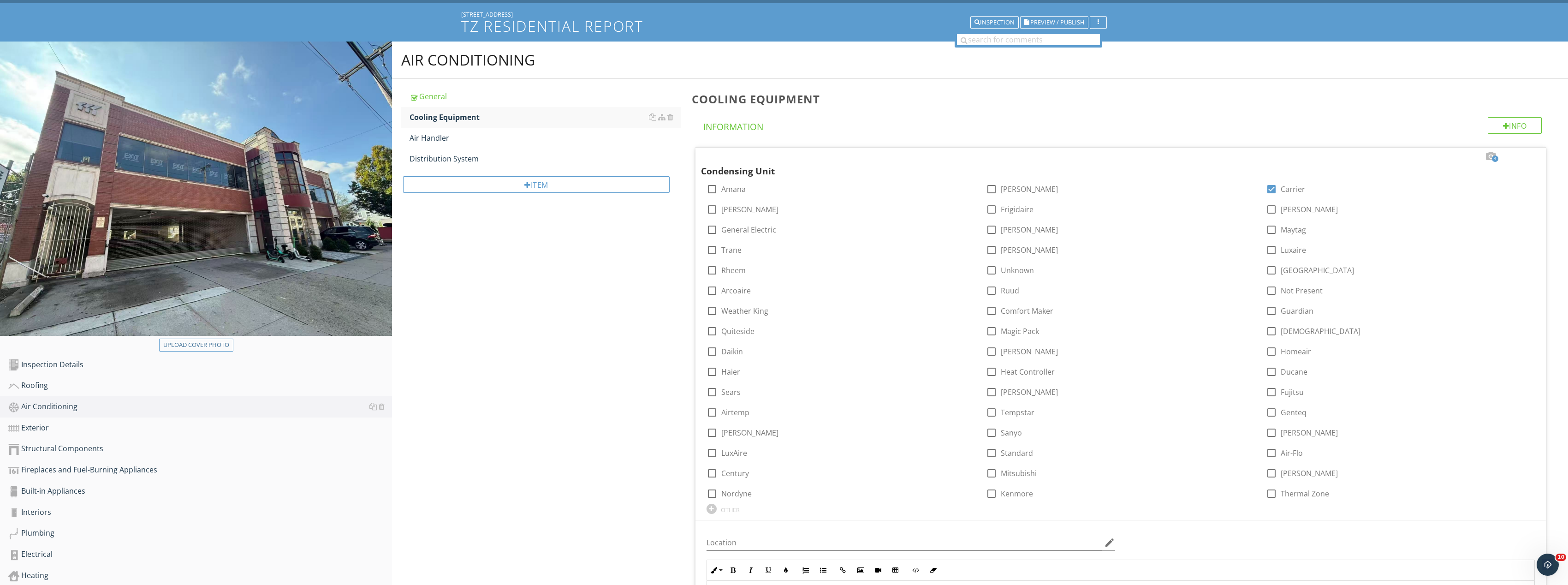
scroll to position [46, 0]
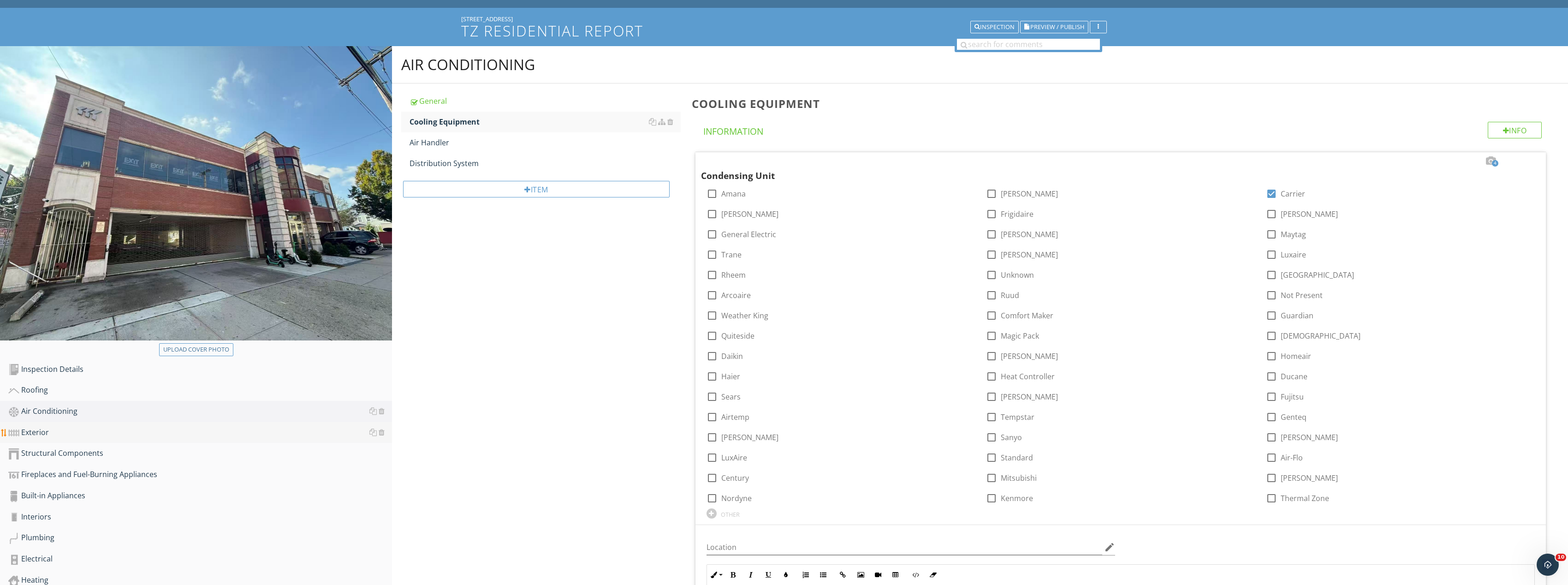
click at [143, 431] on div "Exterior" at bounding box center [200, 433] width 384 height 12
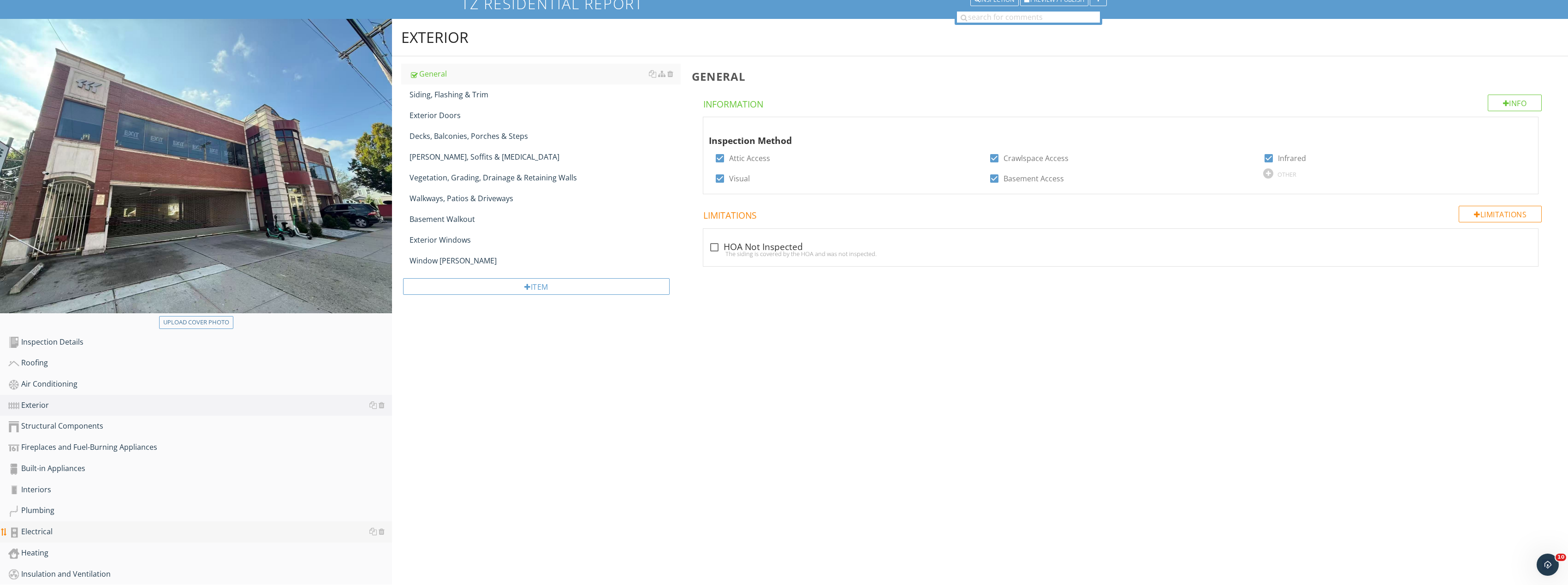
scroll to position [119, 0]
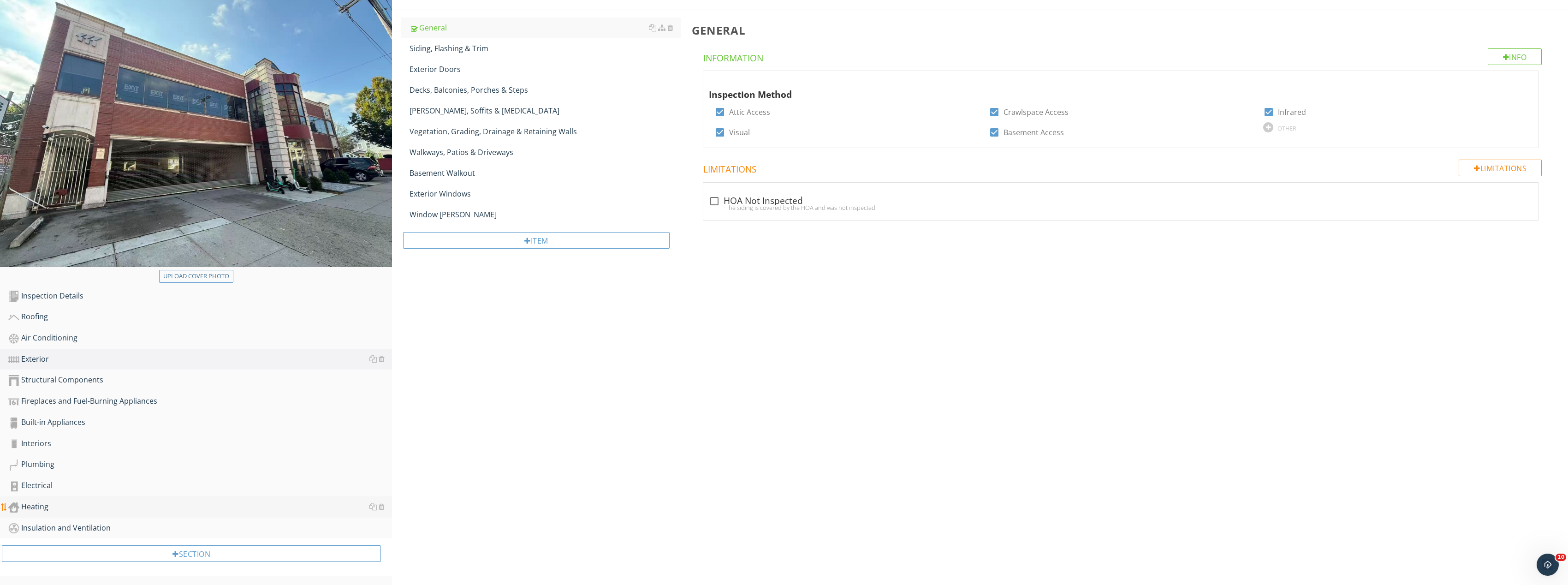
click at [144, 501] on div "Heating" at bounding box center [200, 507] width 384 height 12
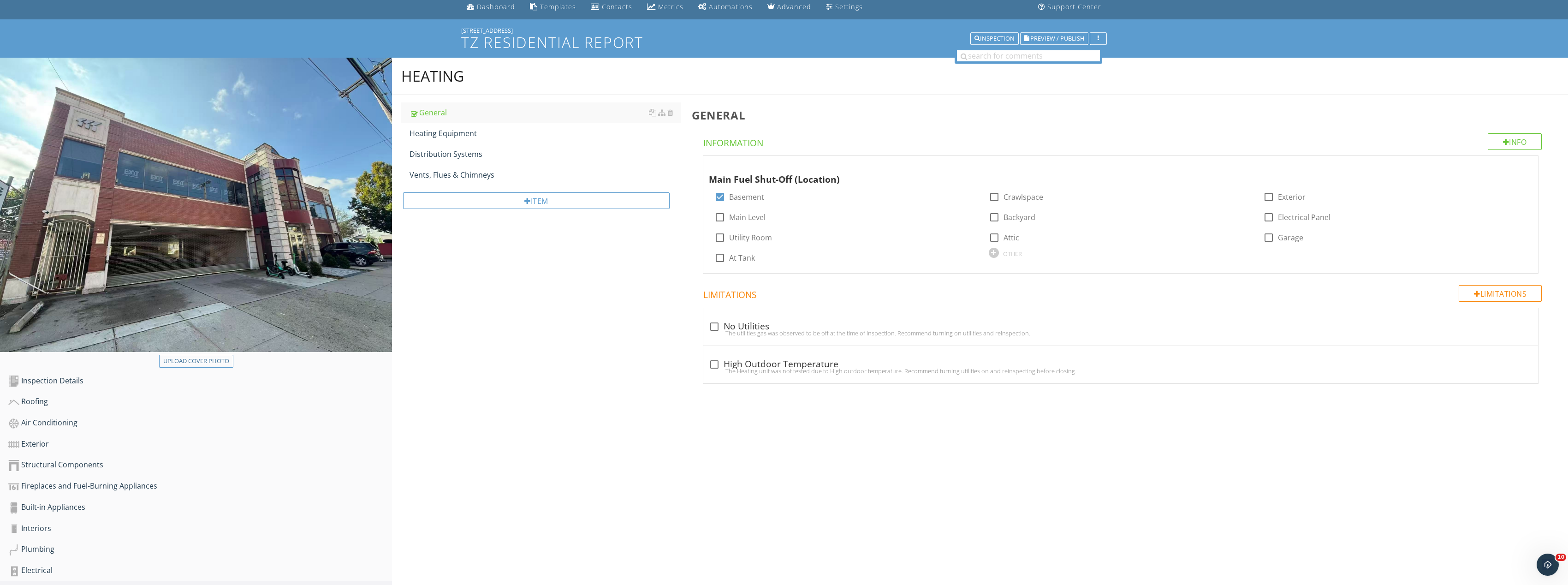
scroll to position [27, 0]
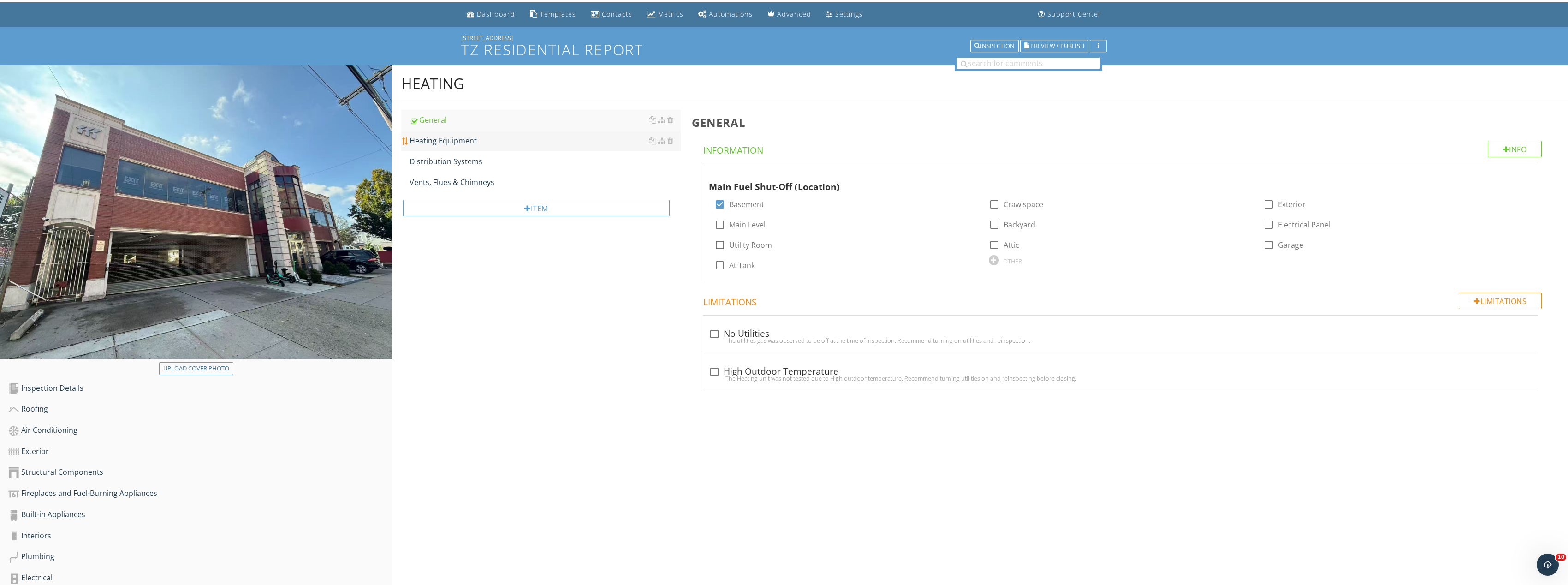
click at [477, 137] on div "Heating Equipment" at bounding box center [545, 140] width 271 height 11
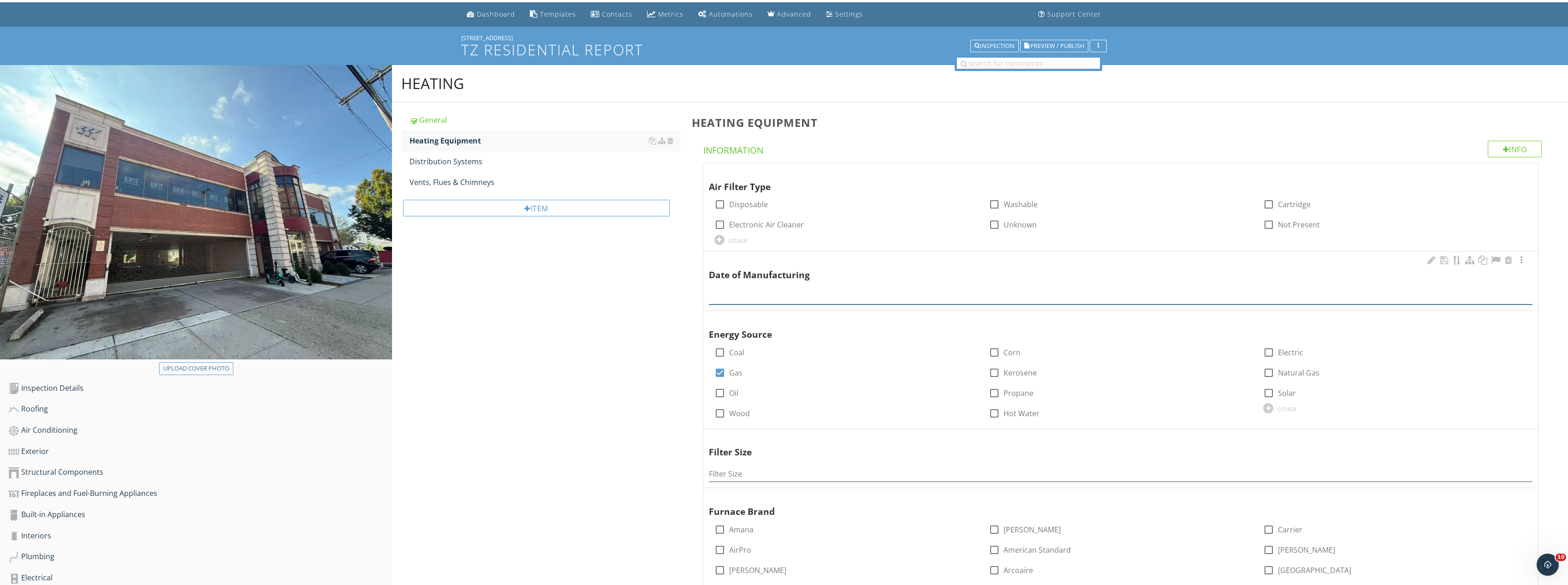
click at [821, 292] on input "text" at bounding box center [1121, 297] width 824 height 15
type input "1998 1997"
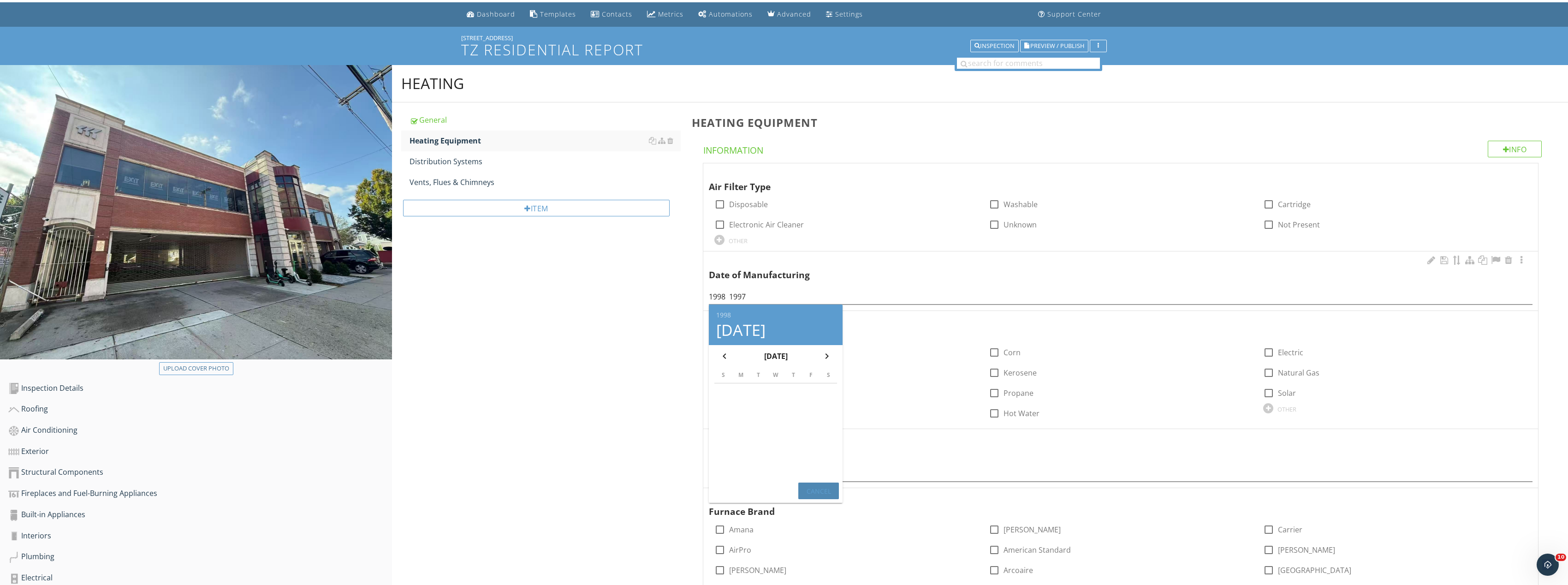
click at [815, 487] on div "Cancel" at bounding box center [818, 491] width 26 height 10
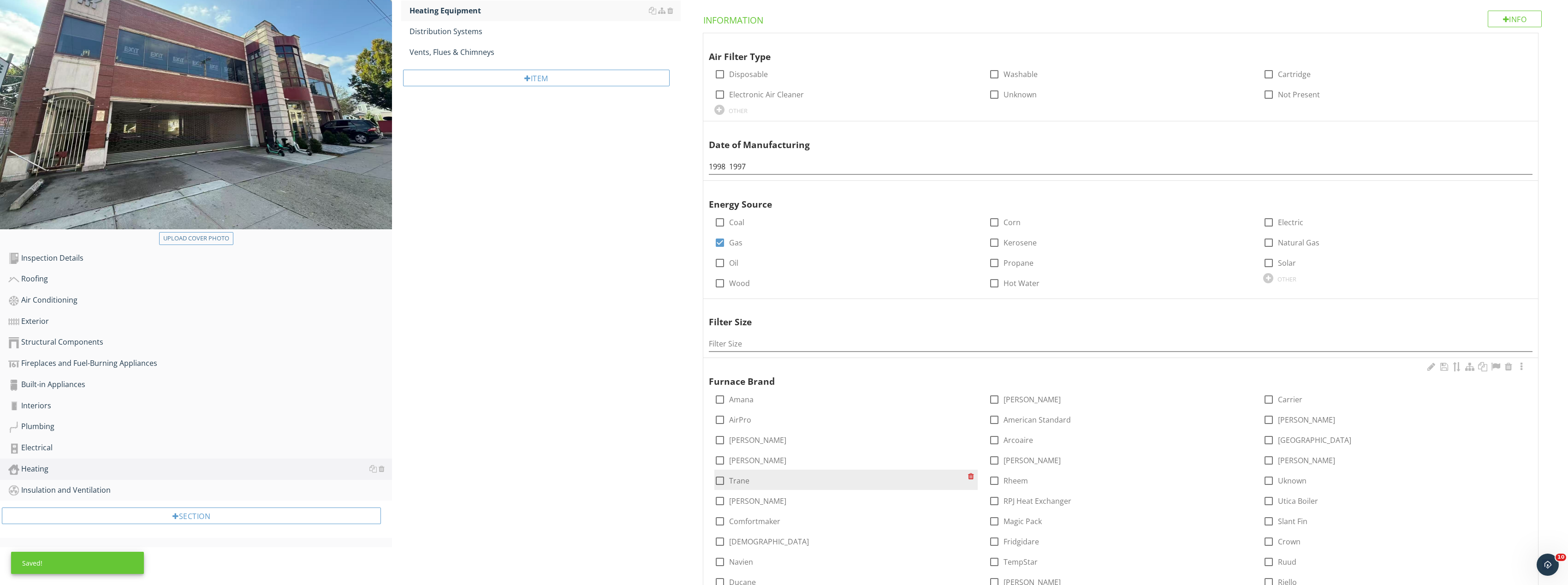
scroll to position [166, 0]
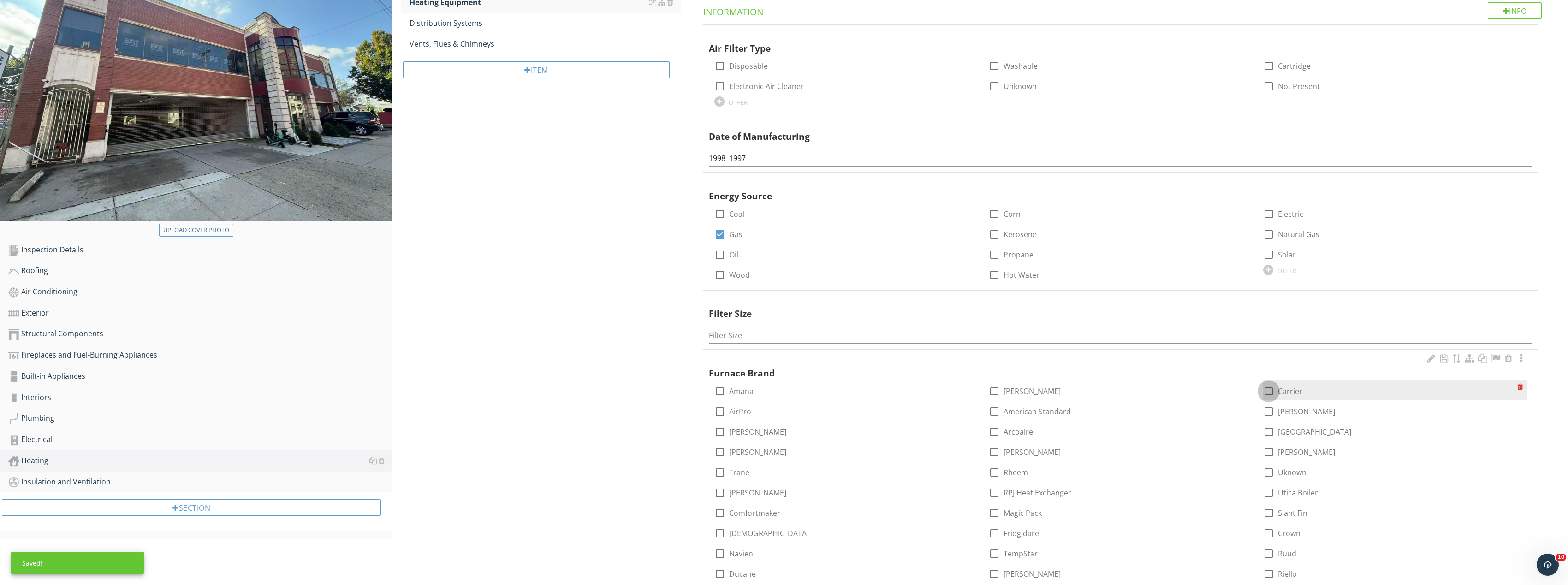
click at [1269, 388] on div at bounding box center [1269, 391] width 16 height 16
checkbox input "true"
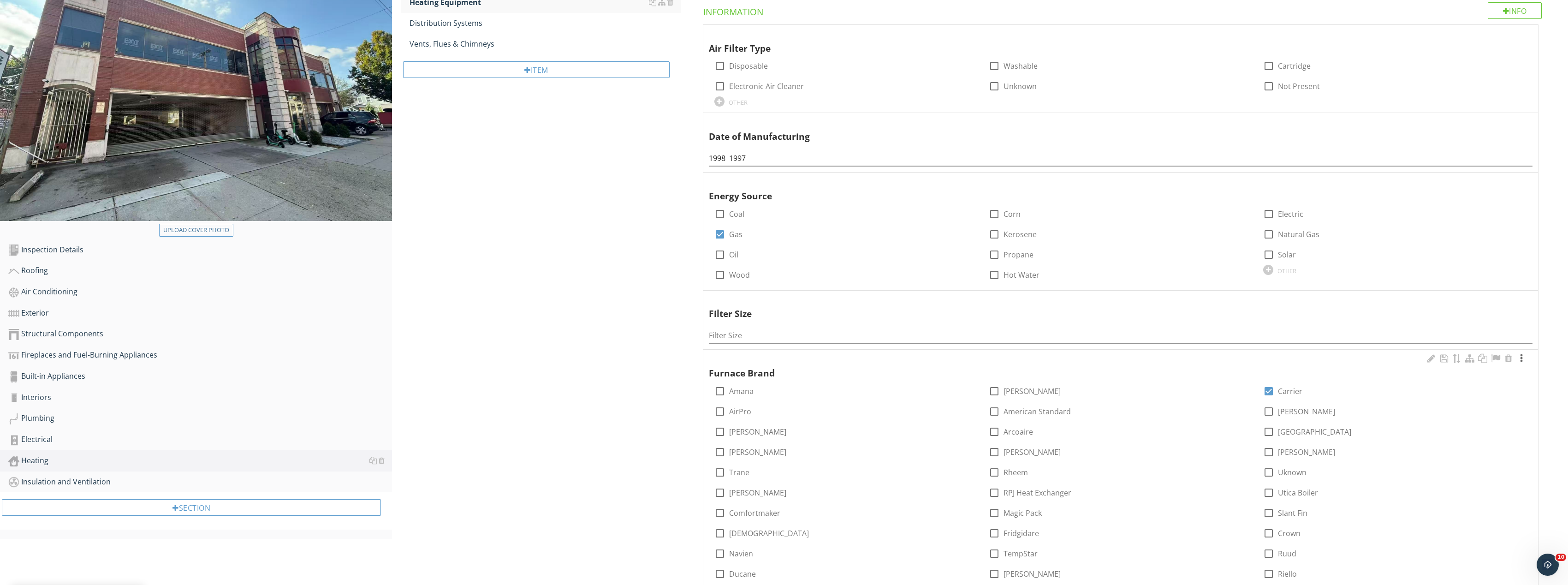
click at [1523, 357] on div at bounding box center [1521, 358] width 11 height 9
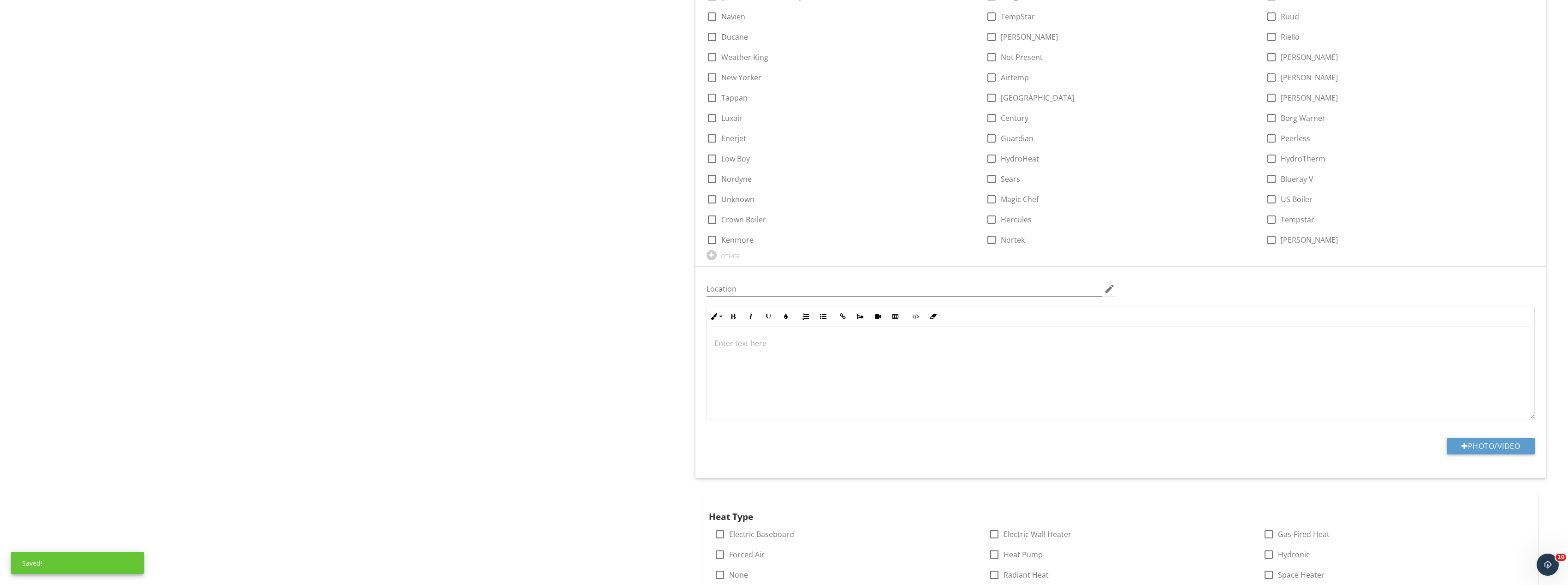
scroll to position [719, 0]
click at [1498, 444] on button "Photo/Video" at bounding box center [1491, 445] width 88 height 17
type input "C:\fakepath\Image_20250928131712_8384_237.jpg"
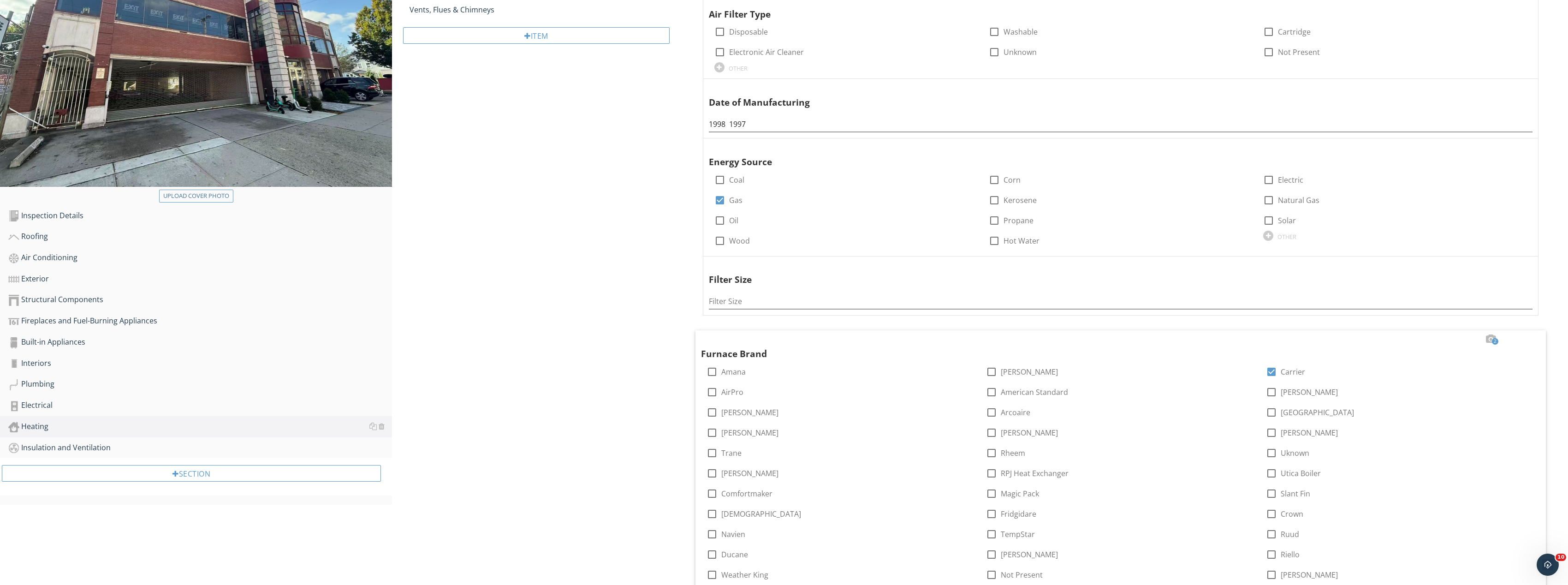
scroll to position [212, 0]
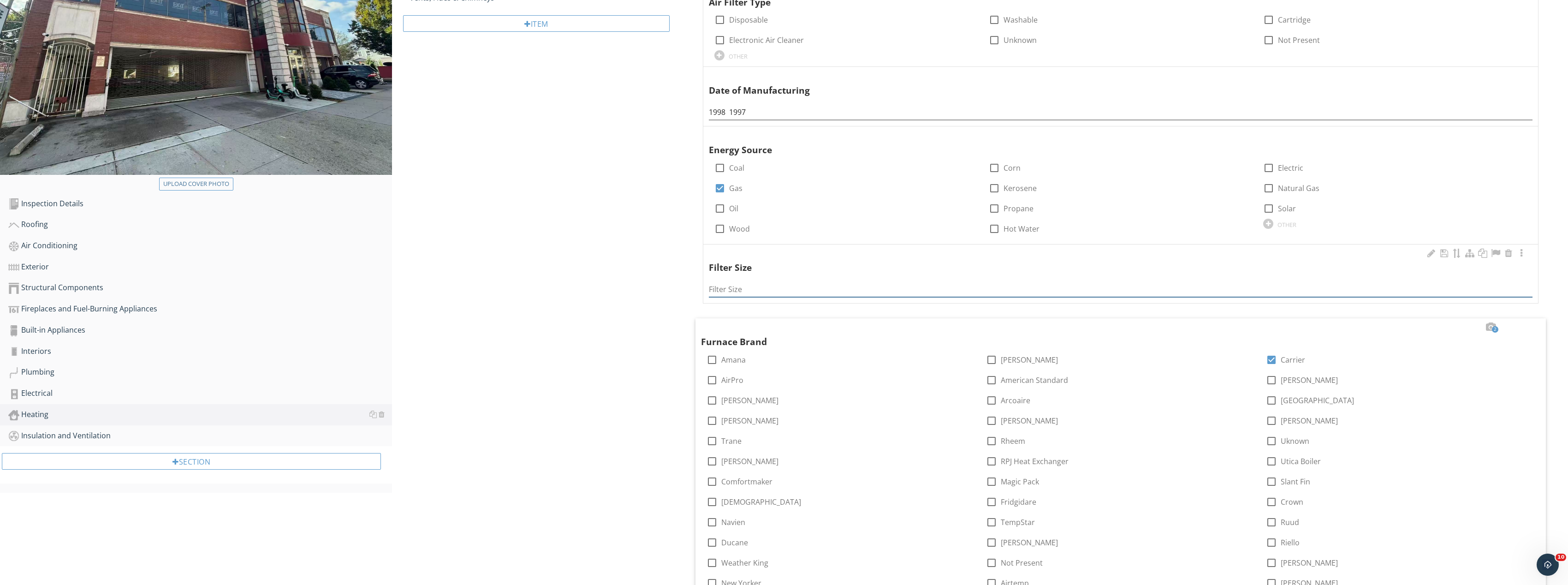
click at [721, 283] on input "Filter Size" at bounding box center [1121, 290] width 824 height 15
type input "16*20*1"
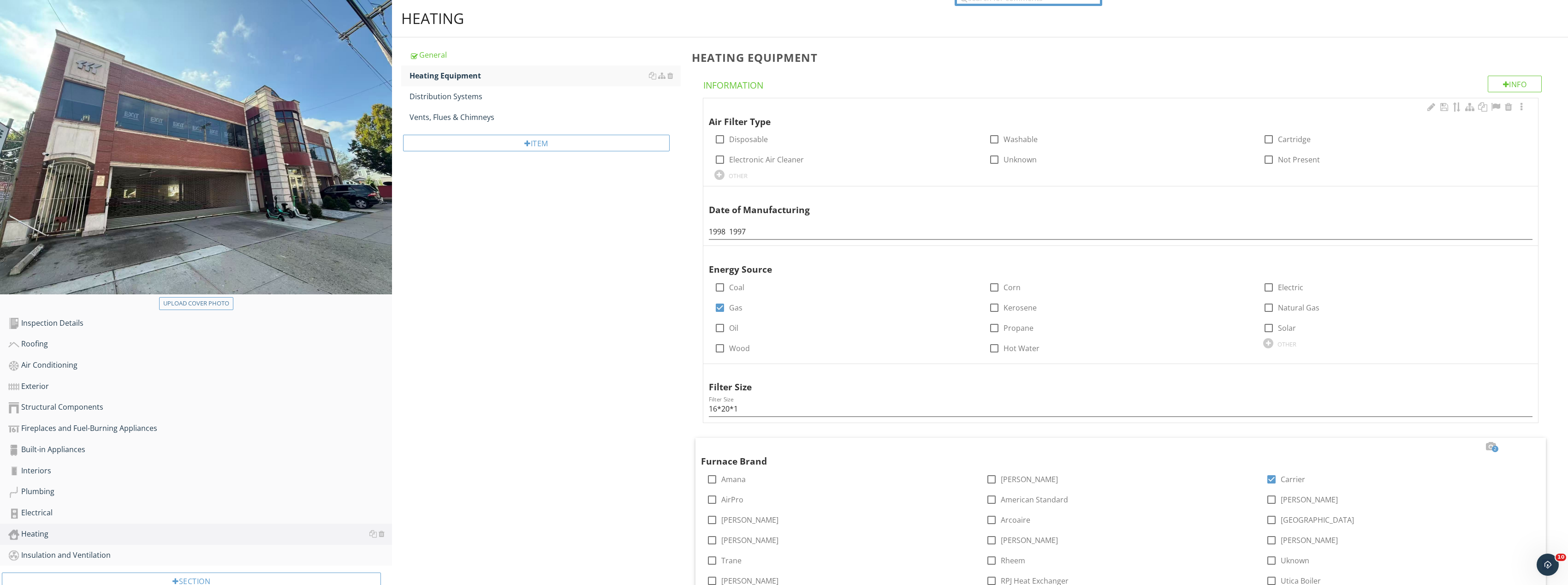
drag, startPoint x: 716, startPoint y: 132, endPoint x: 709, endPoint y: 139, distance: 9.9
click at [716, 132] on div "check_box_outline_blank Disposable" at bounding box center [847, 139] width 264 height 20
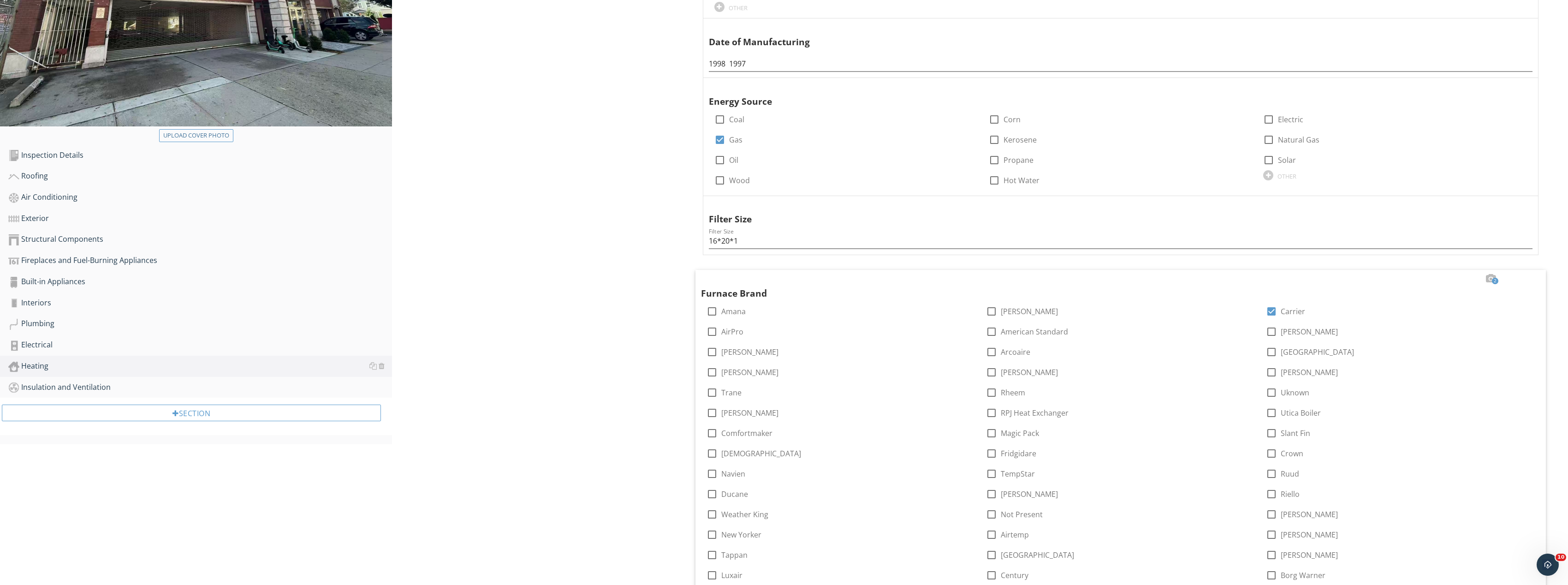
scroll to position [92, 0]
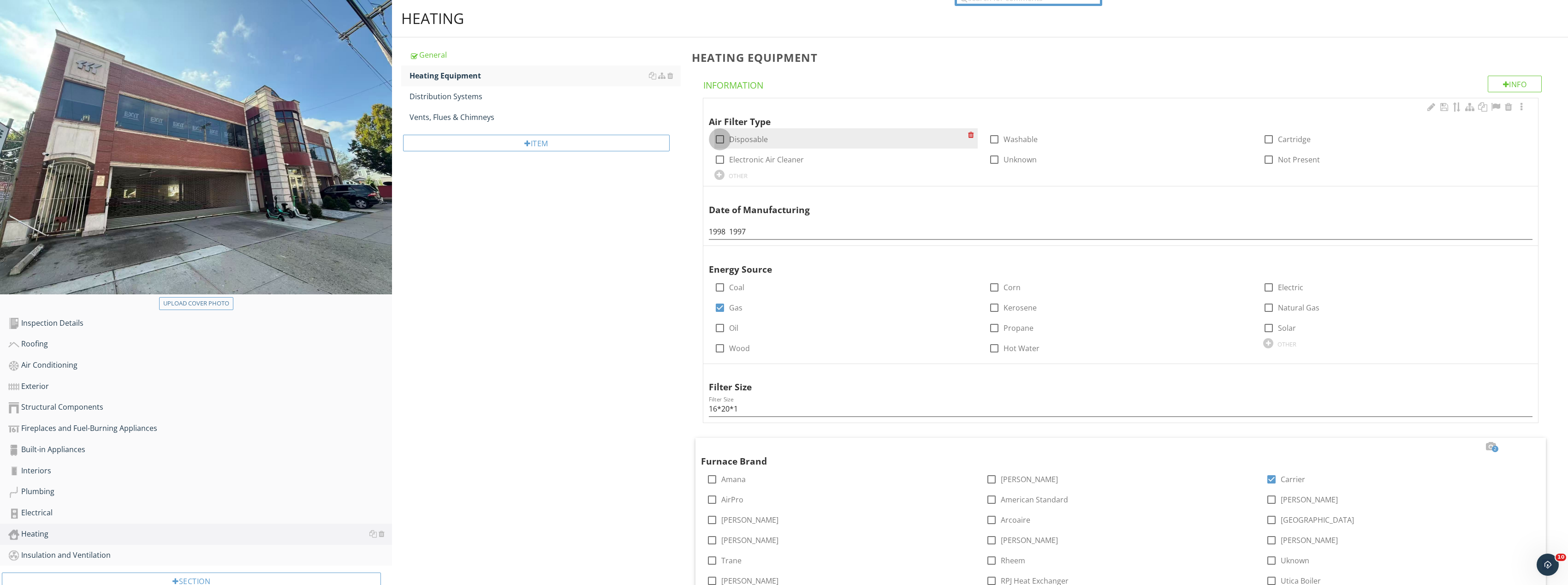
click at [718, 134] on div at bounding box center [720, 139] width 16 height 16
checkbox input "true"
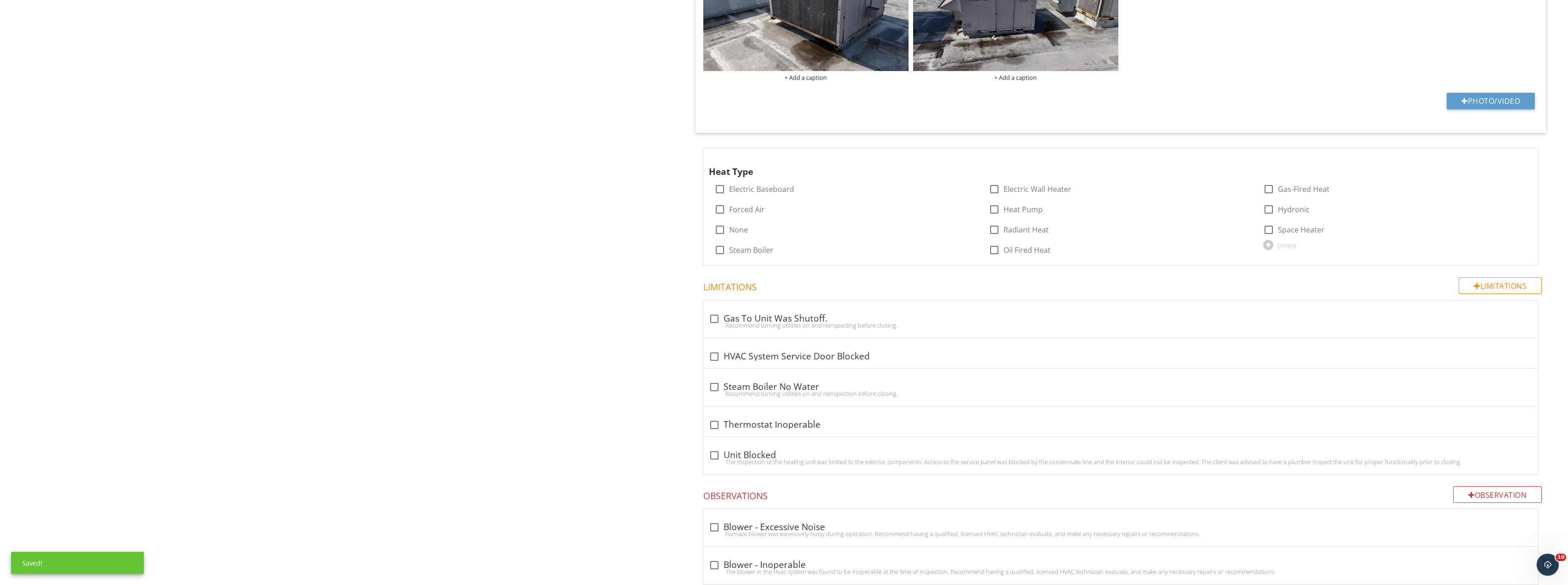
scroll to position [1200, 0]
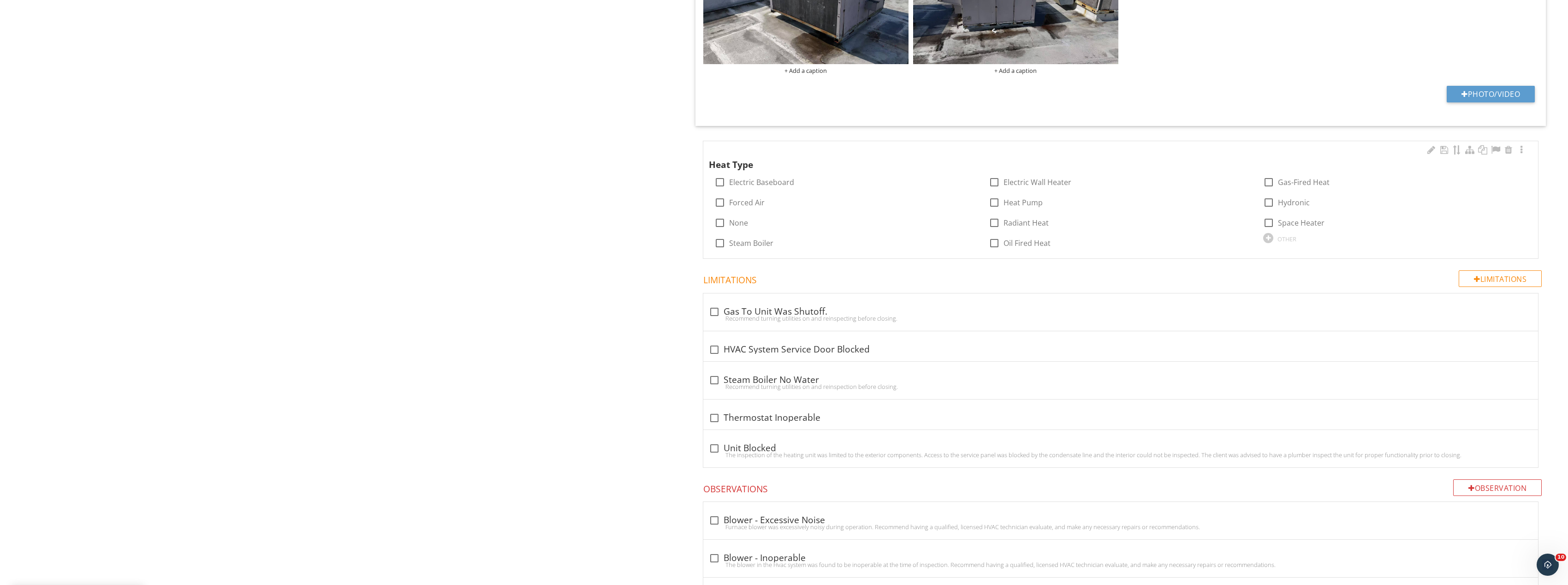
click at [704, 204] on div "Heat Type check_box_outline_blank Electric Baseboard check_box_outline_blank El…" at bounding box center [1120, 200] width 835 height 118
click at [721, 204] on div at bounding box center [720, 202] width 16 height 16
checkbox input "true"
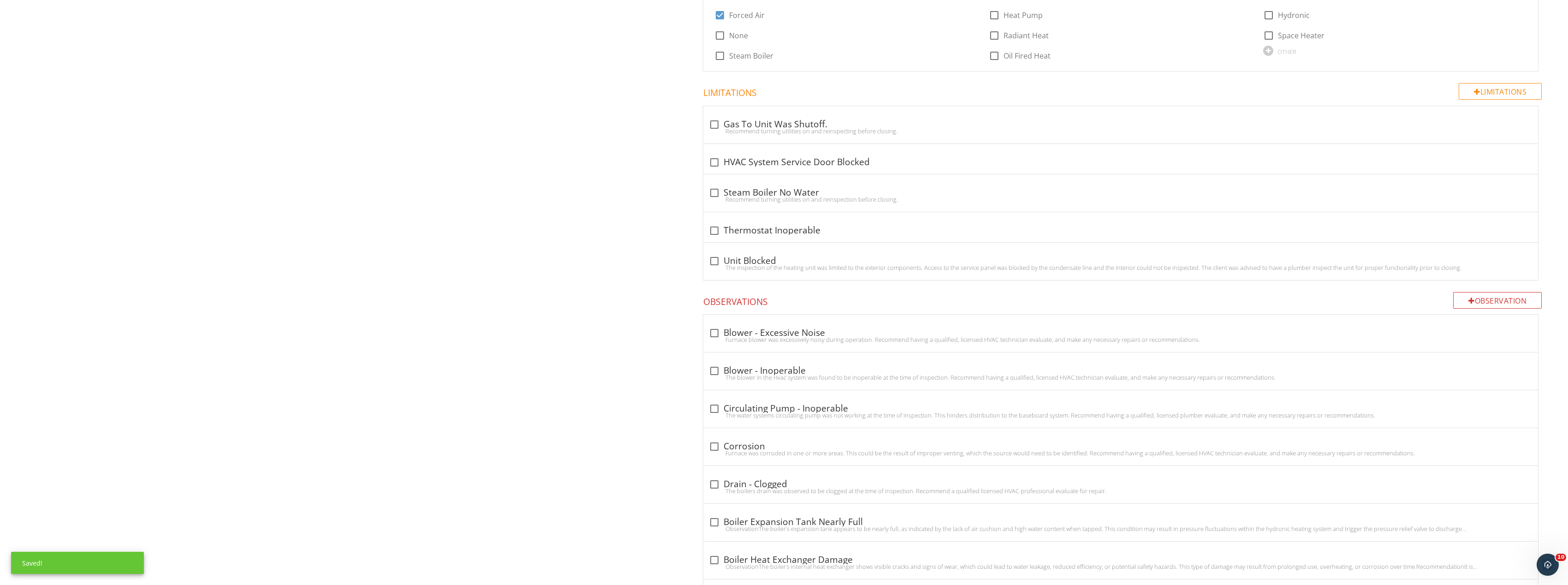
scroll to position [1293, 0]
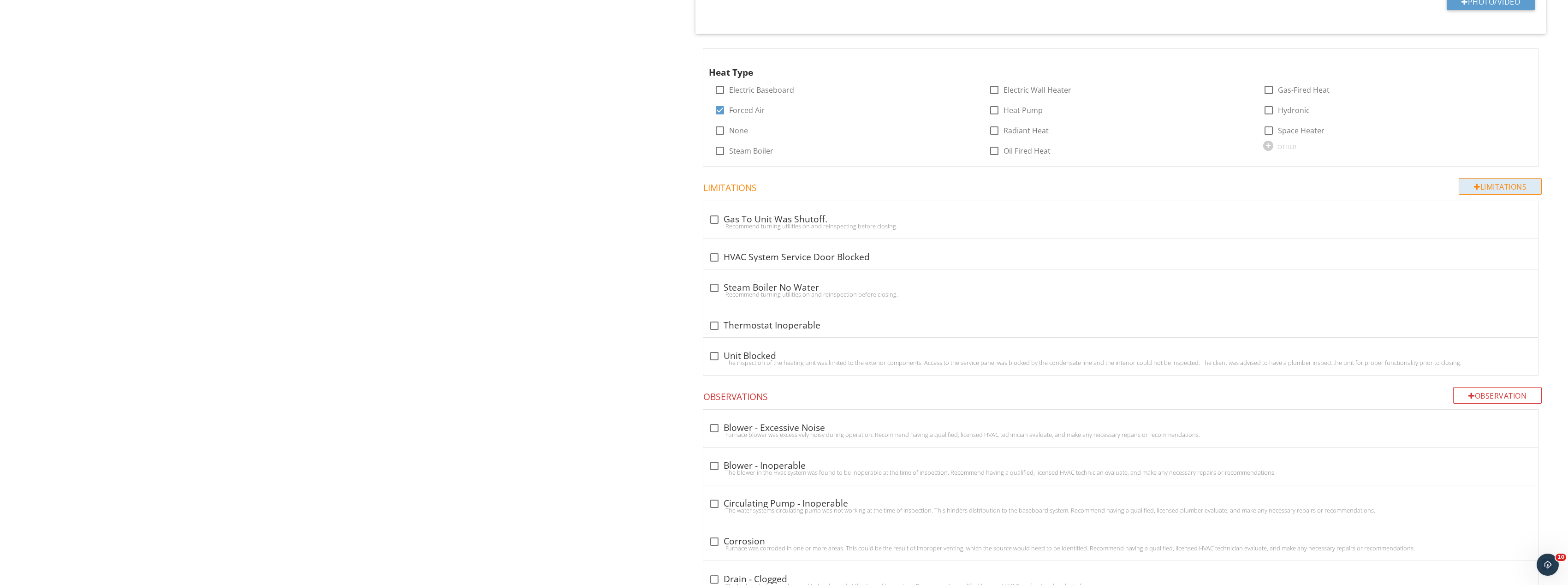
click at [1497, 191] on div "Limitations" at bounding box center [1500, 187] width 83 height 17
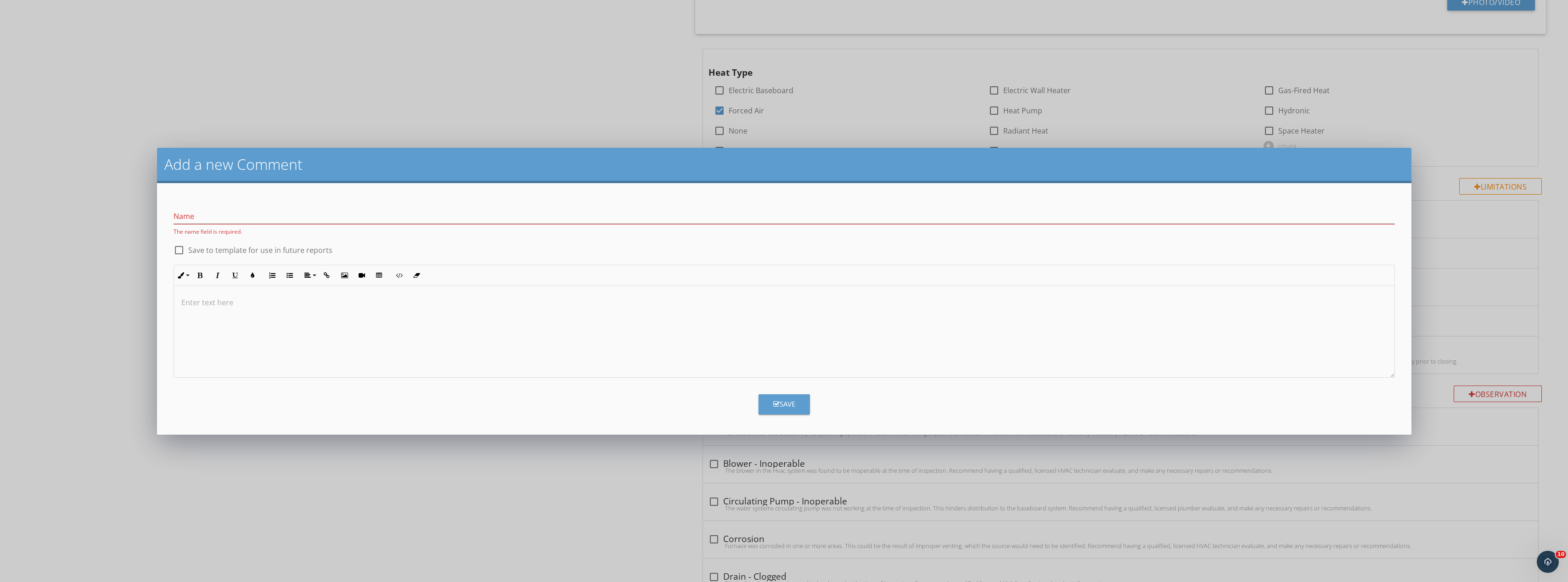
click at [750, 333] on div at bounding box center [784, 332] width 1221 height 92
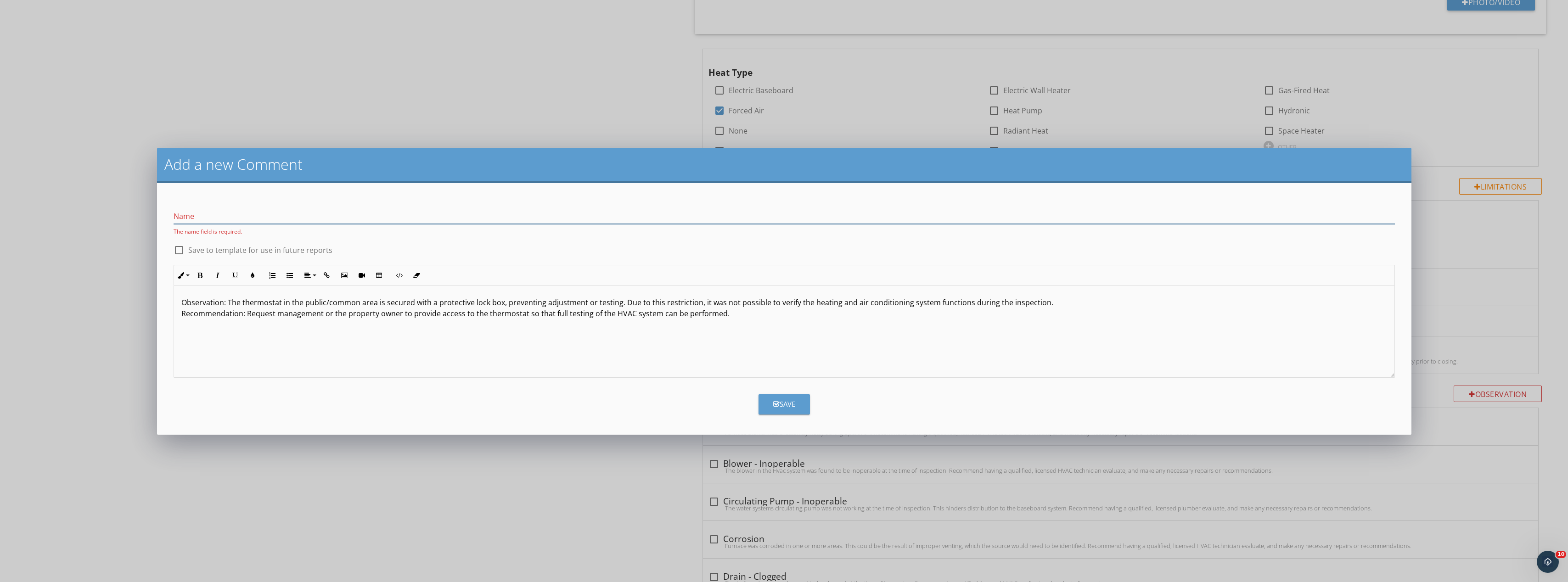
click at [319, 215] on input "Name" at bounding box center [784, 216] width 1221 height 15
paste input "Title: Thermostat Locked in Public Area"
type input "Title: Thermostat Locked in Public Area"
click at [793, 406] on div "Save" at bounding box center [784, 403] width 22 height 11
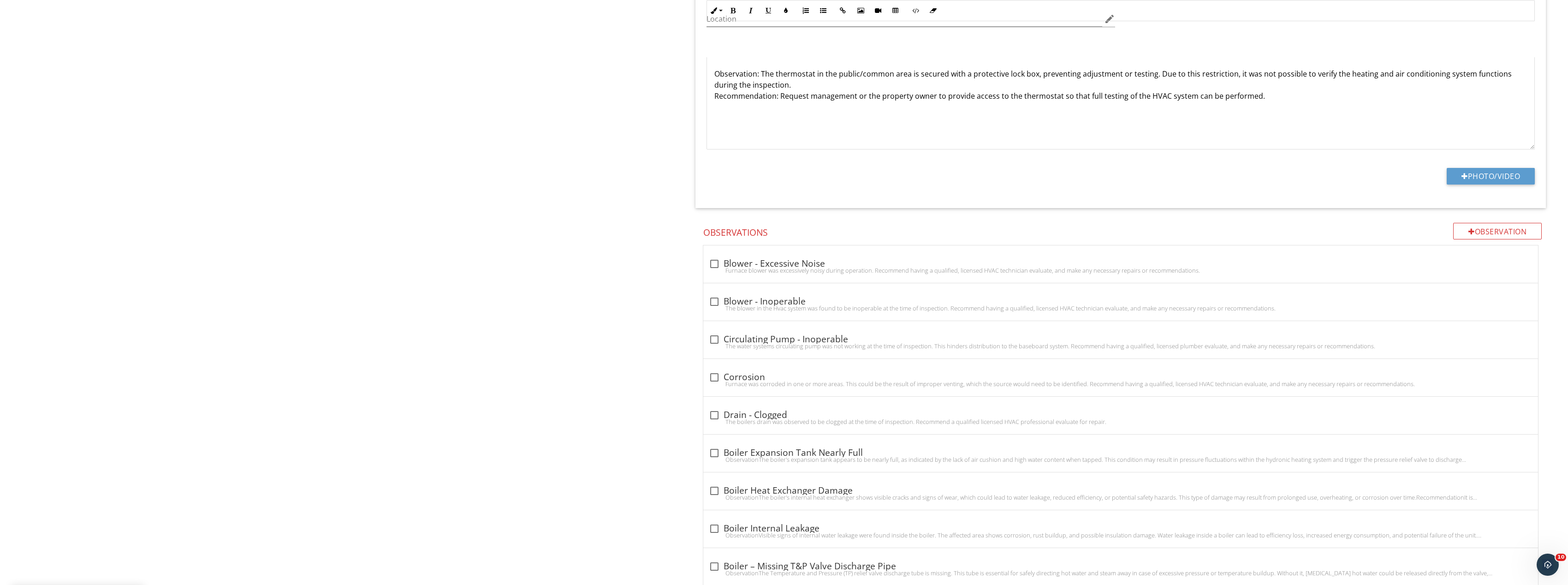
scroll to position [1637, 0]
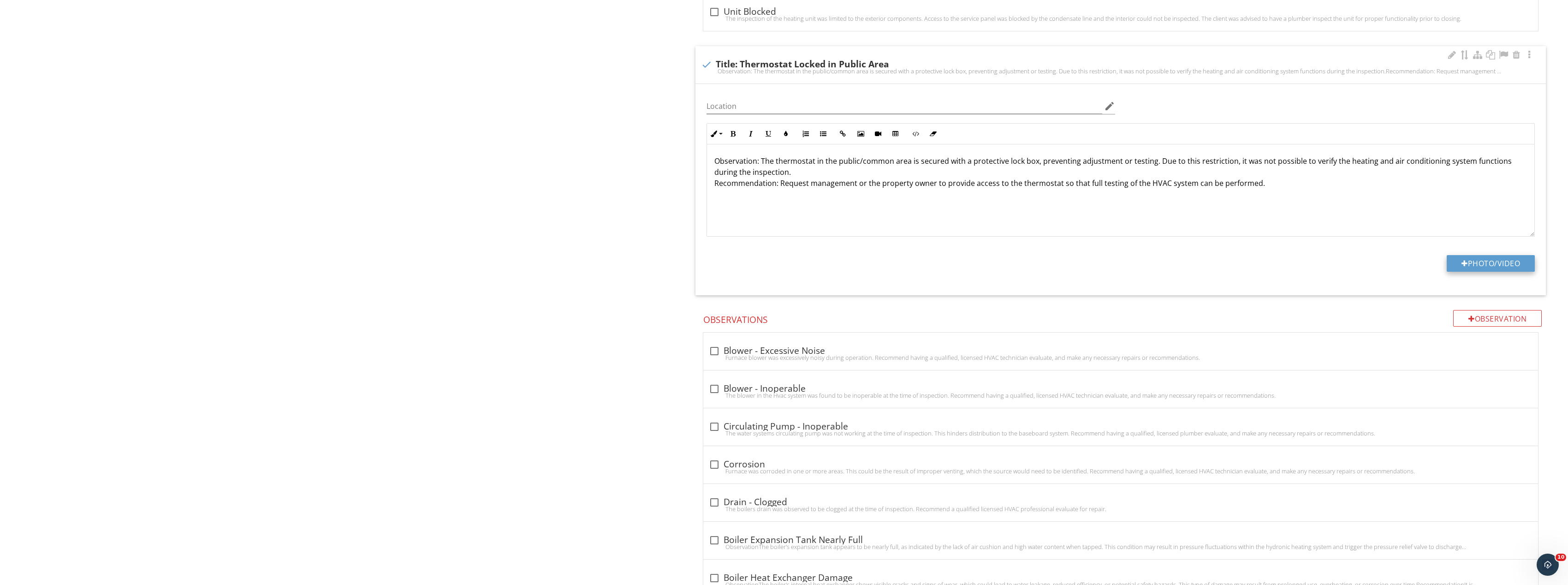
click at [1487, 264] on button "Photo/Video" at bounding box center [1491, 264] width 88 height 17
type input "C:\fakepath\Image_20250928131843_8432_237.jpg"
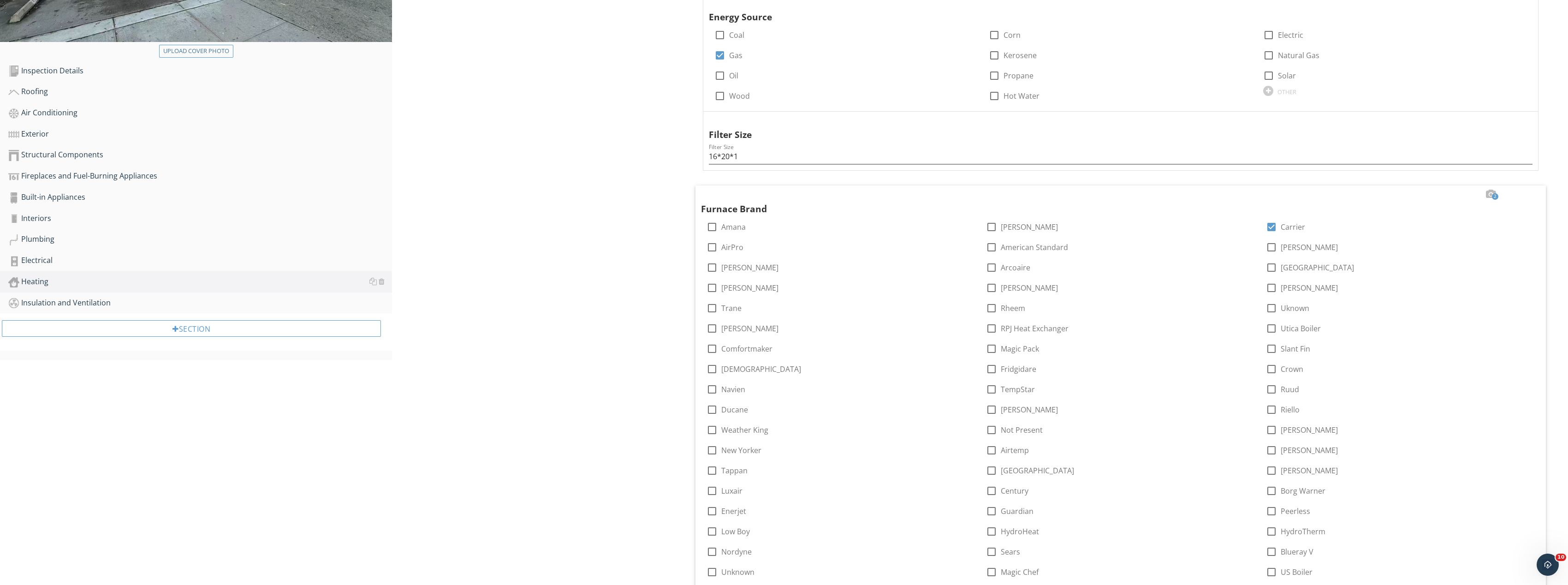
scroll to position [344, 0]
click at [93, 305] on div "Insulation and Ventilation" at bounding box center [200, 304] width 384 height 12
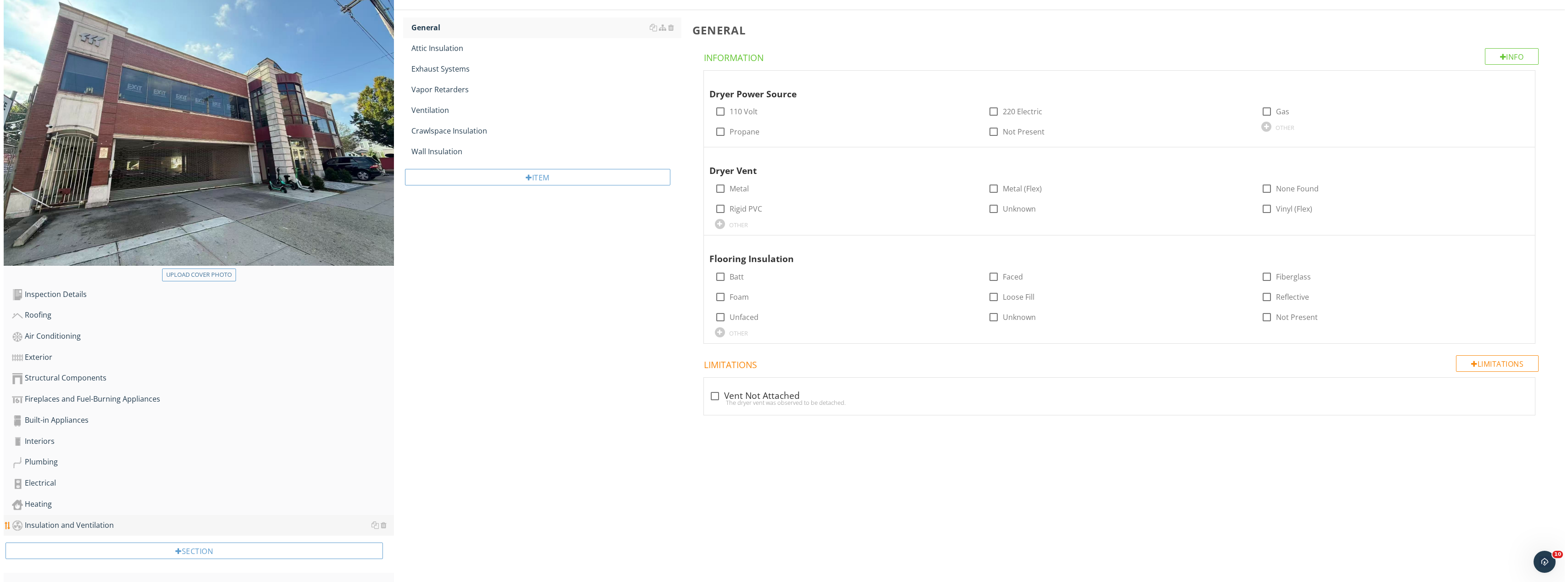
scroll to position [119, 0]
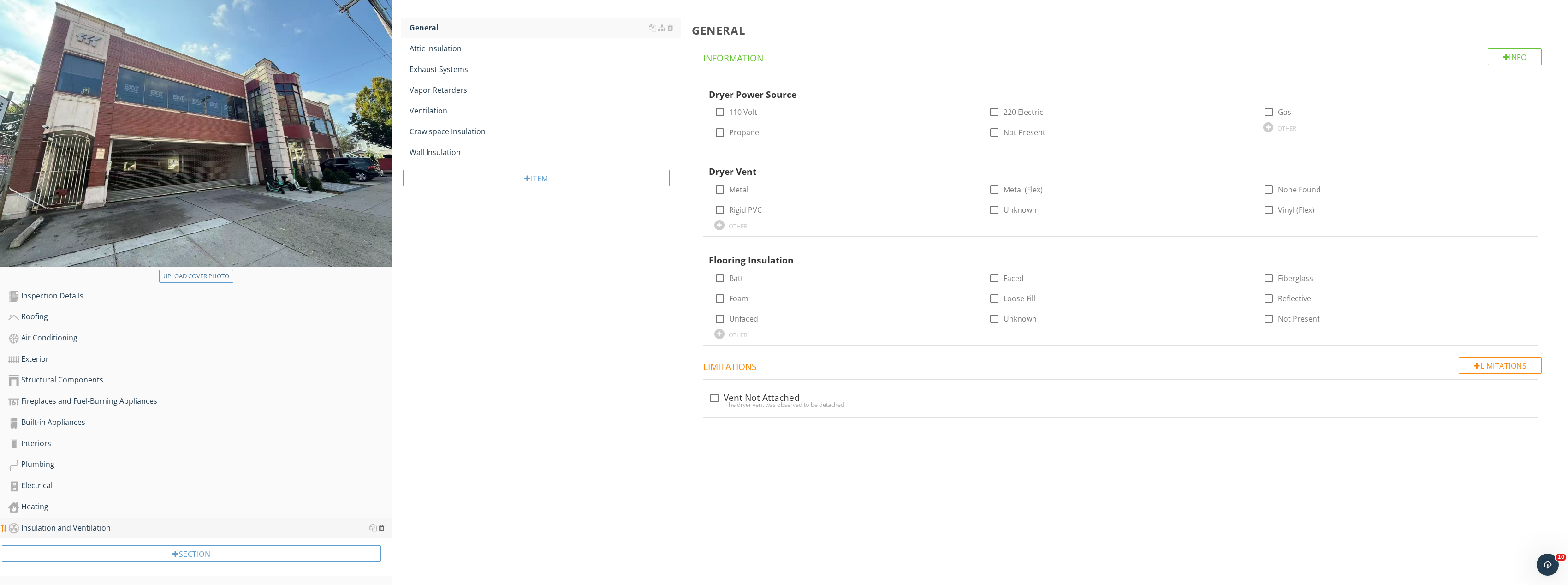
click at [382, 529] on div at bounding box center [381, 528] width 6 height 7
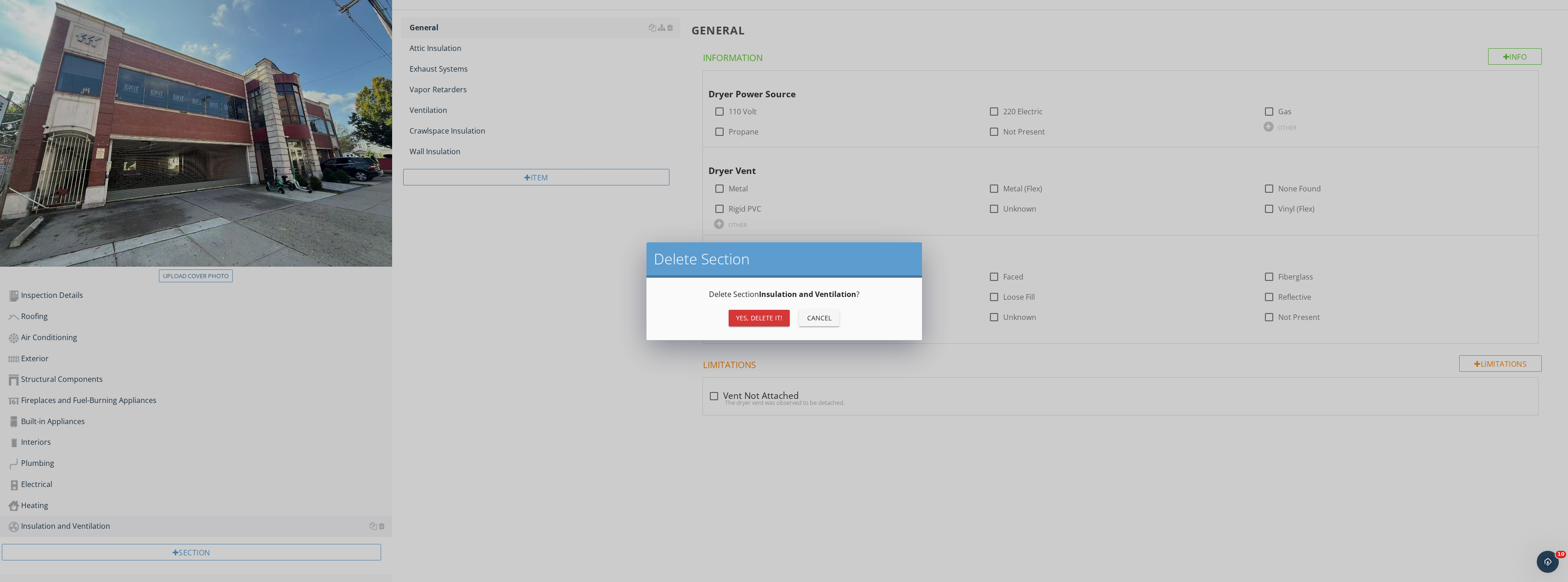
click at [770, 319] on div "Yes, Delete it!" at bounding box center [759, 318] width 46 height 10
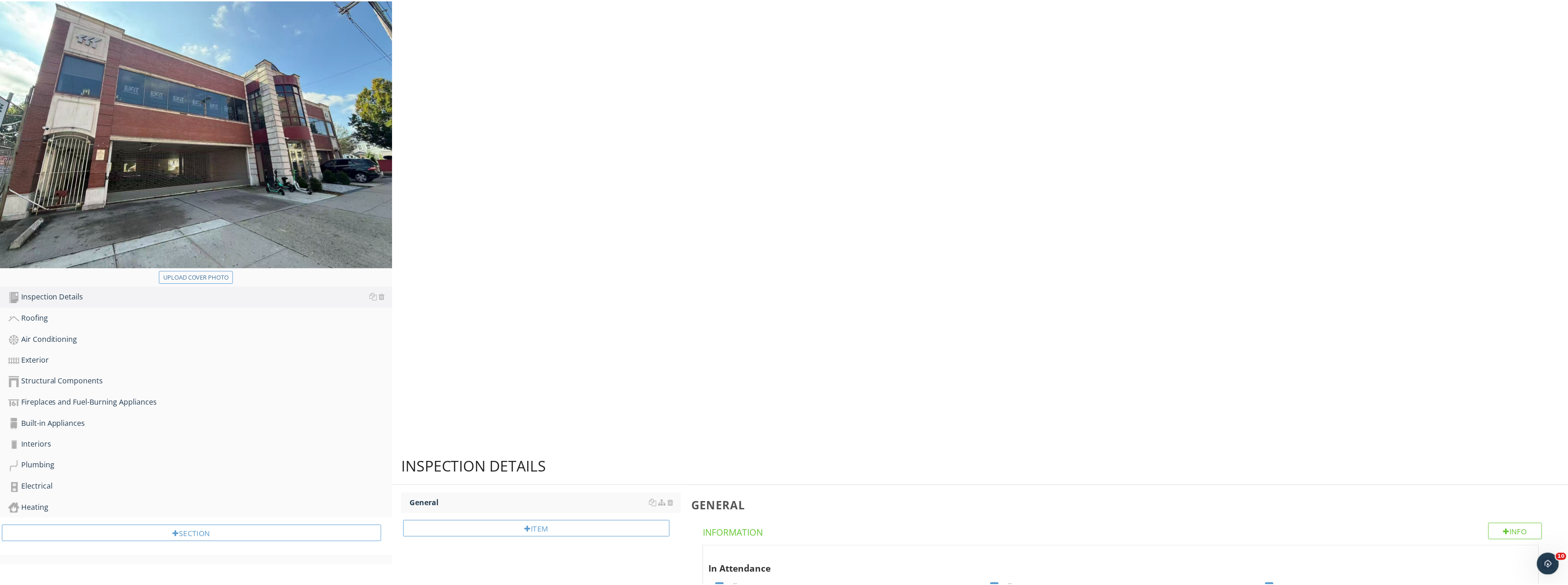
scroll to position [99, 0]
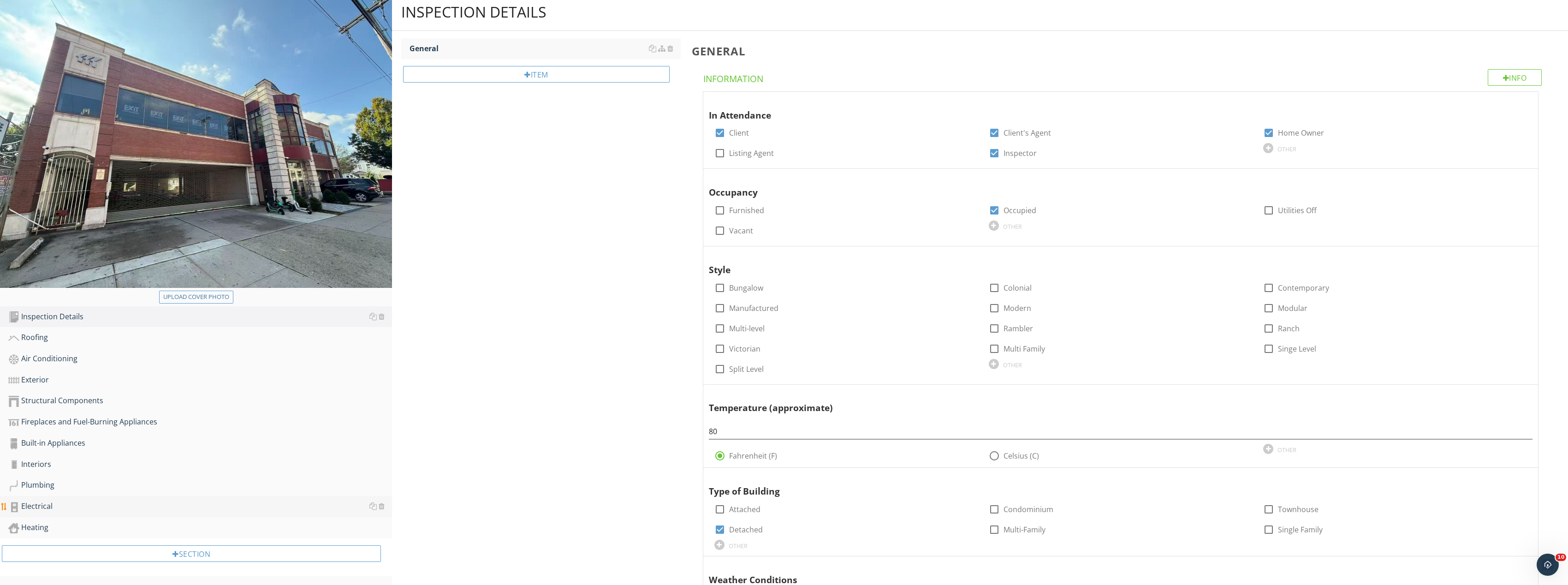
click at [51, 511] on div "Electrical" at bounding box center [200, 507] width 384 height 12
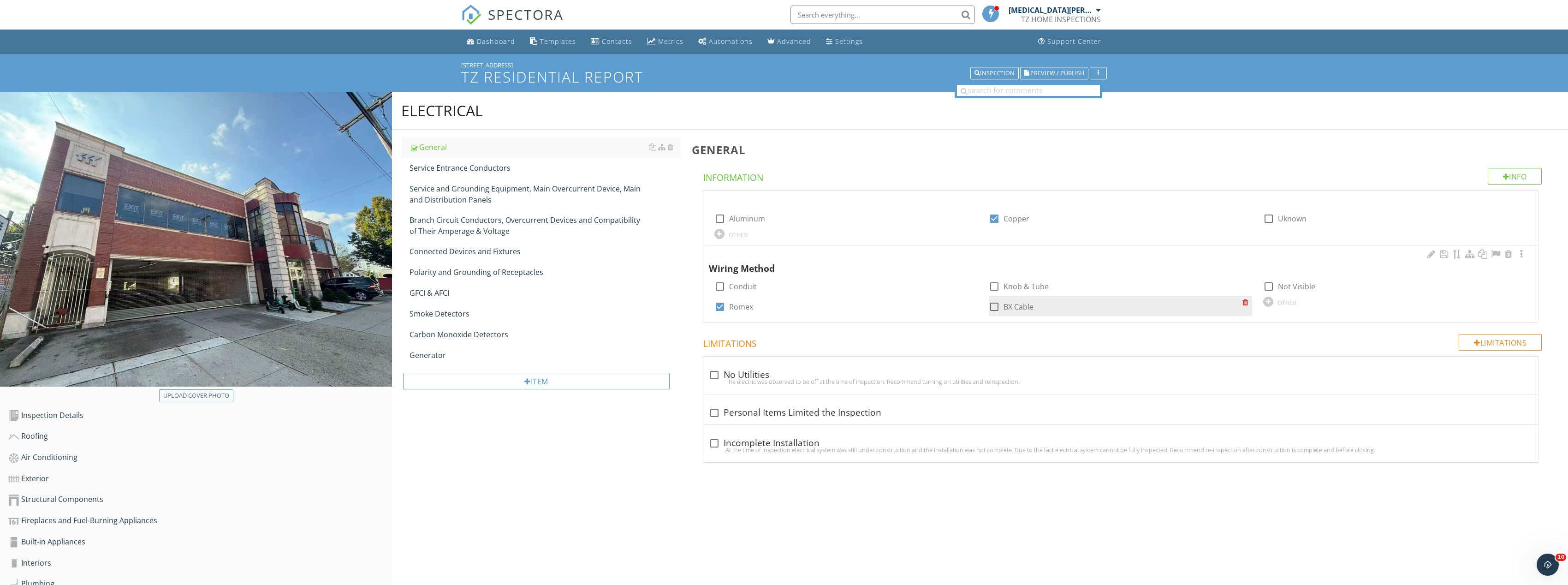
click at [997, 307] on div at bounding box center [994, 306] width 16 height 16
checkbox input "true"
click at [723, 306] on div at bounding box center [720, 306] width 16 height 16
checkbox input "false"
click at [495, 172] on div "Service Entrance Conductors" at bounding box center [545, 168] width 271 height 11
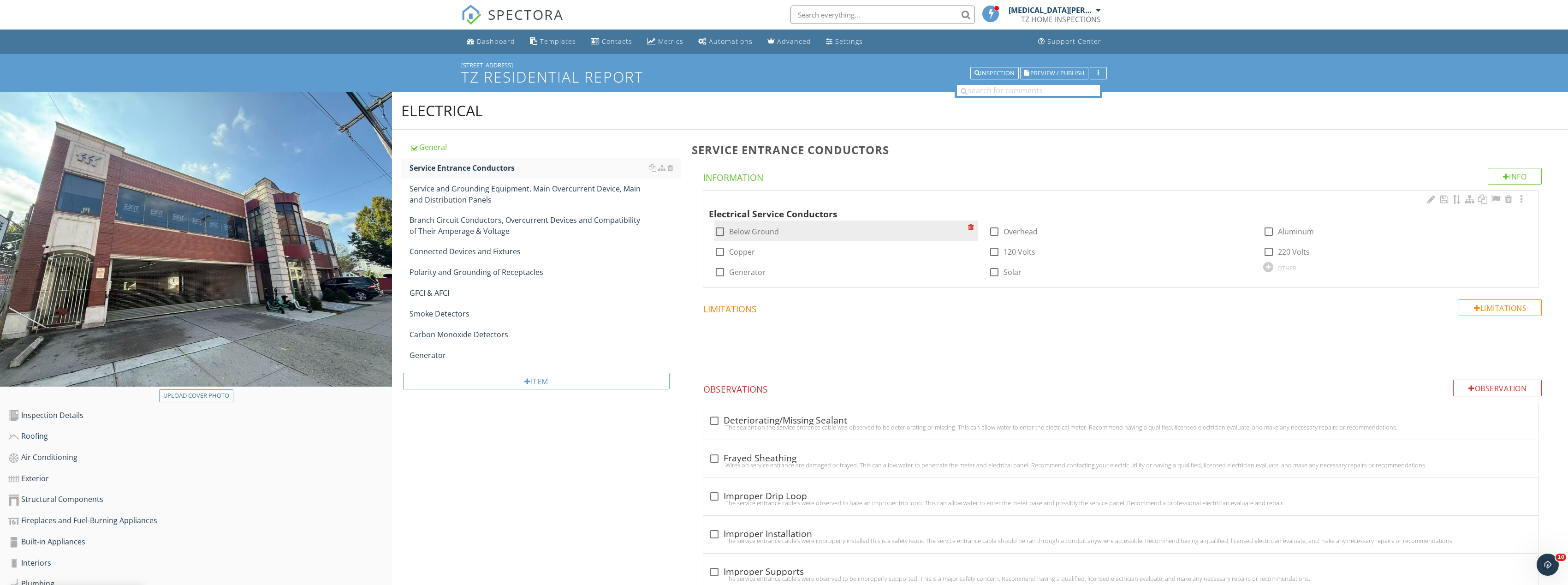
click at [720, 229] on div at bounding box center [720, 232] width 16 height 16
checkbox input "true"
click at [716, 253] on div at bounding box center [720, 251] width 16 height 16
checkbox input "true"
click at [1267, 264] on div at bounding box center [1269, 267] width 10 height 10
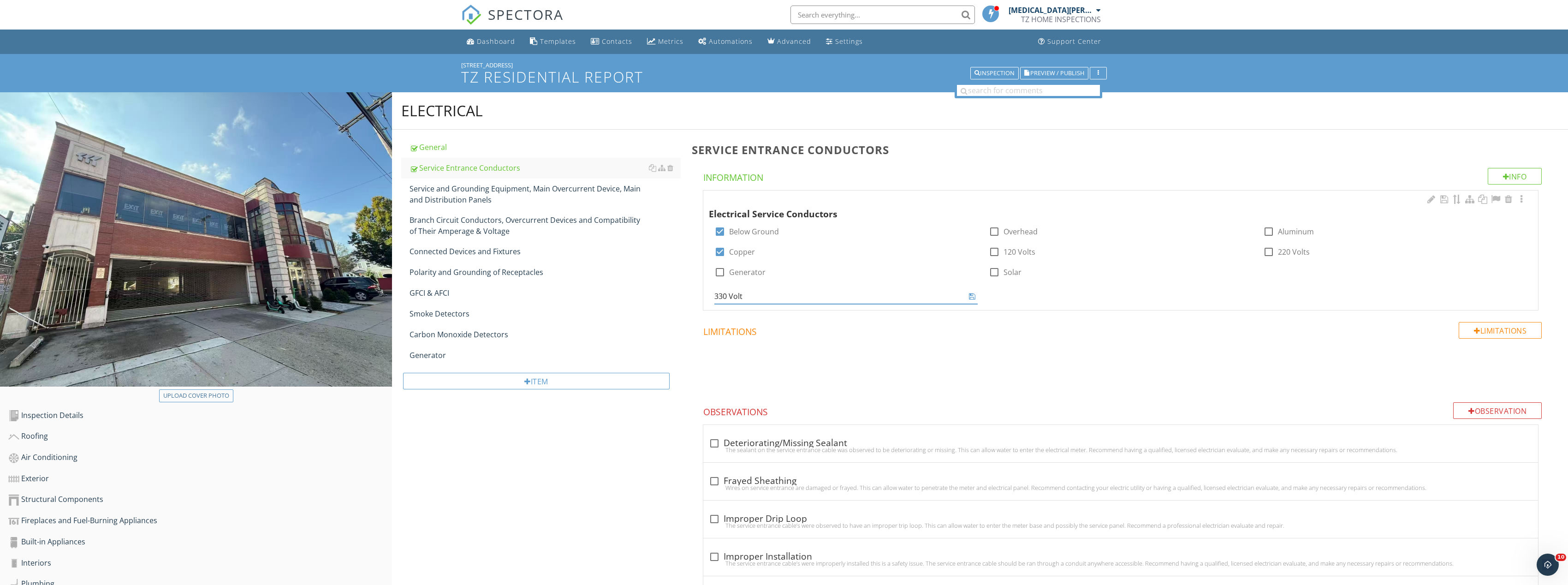
type input "330 Volts"
click at [971, 300] on icon at bounding box center [973, 296] width 7 height 7
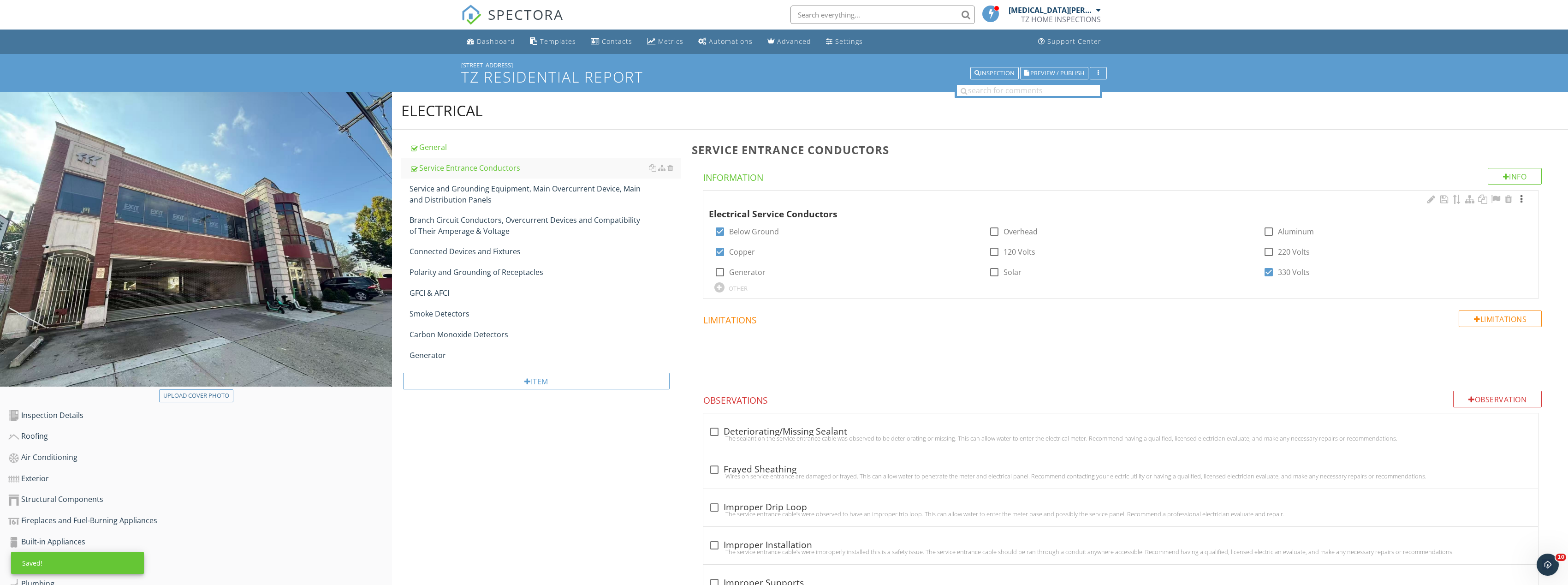
click at [1525, 198] on div at bounding box center [1521, 199] width 11 height 9
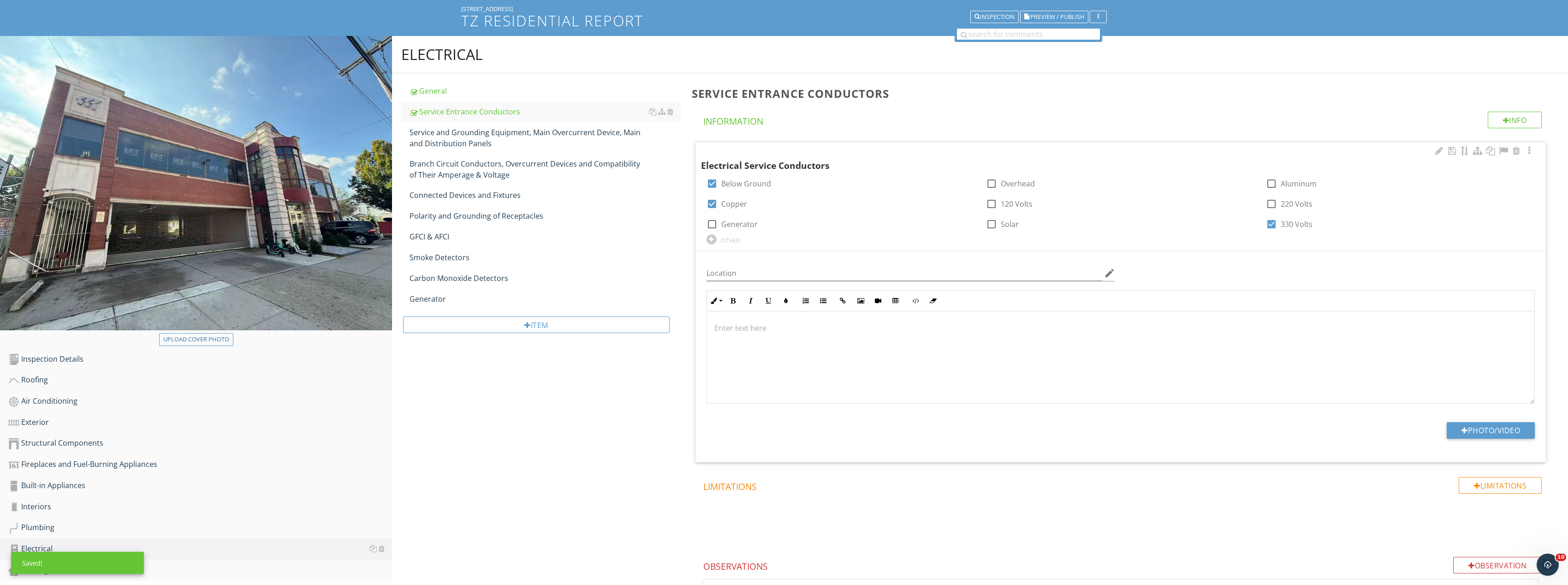
scroll to position [139, 0]
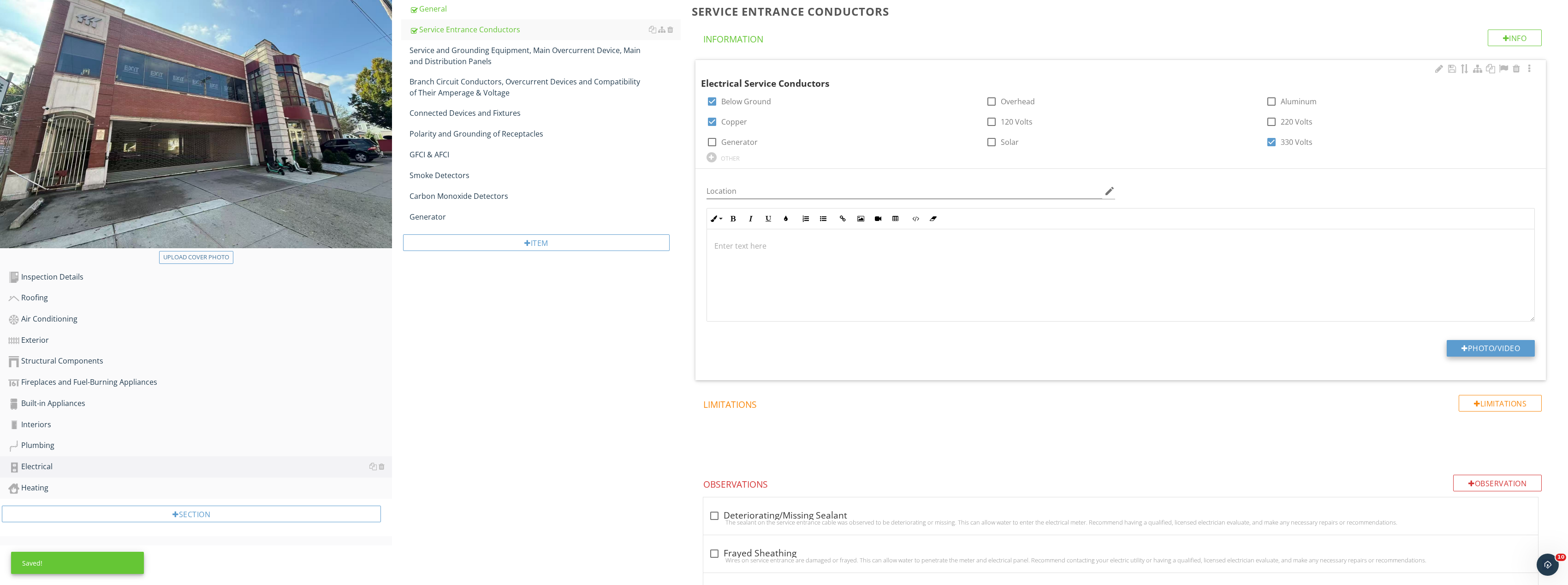
click at [1489, 347] on button "Photo/Video" at bounding box center [1491, 349] width 88 height 17
type input "C:\fakepath\Image_20250928131944_8470_237.jpg"
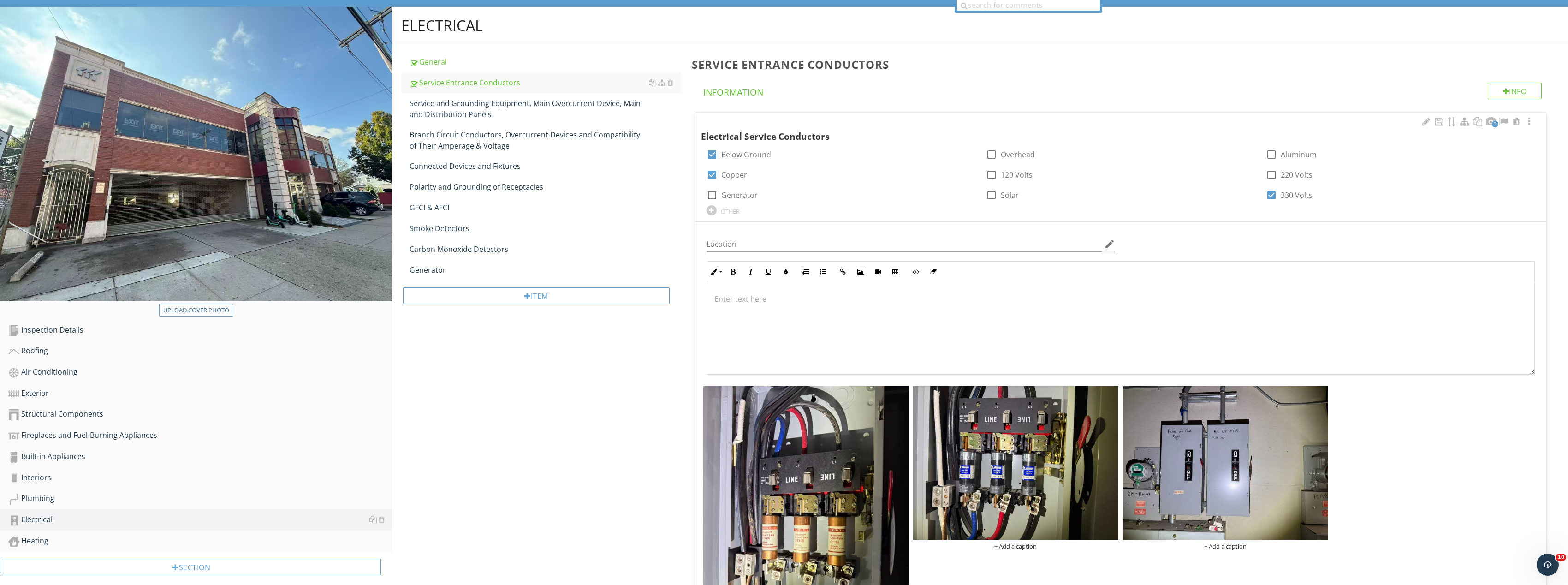
scroll to position [0, 0]
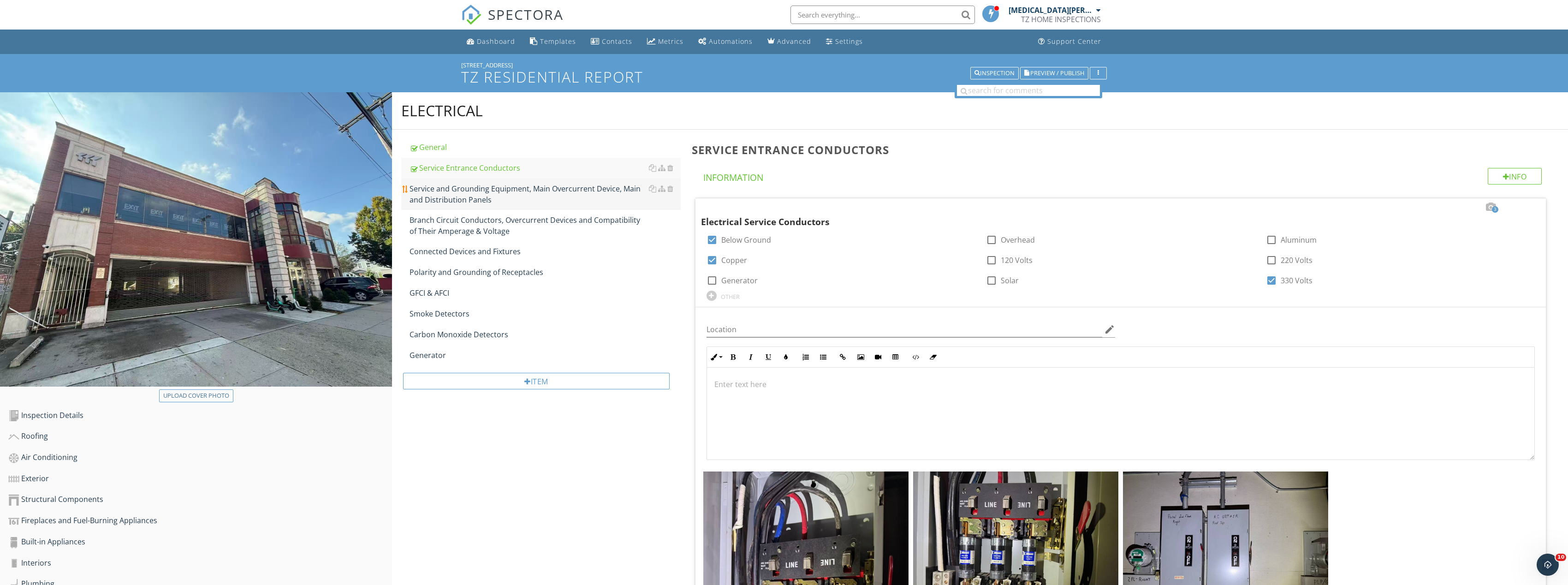
click at [446, 189] on div "Service and Grounding Equipment, Main Overcurrent Device, Main and Distribution…" at bounding box center [545, 194] width 271 height 22
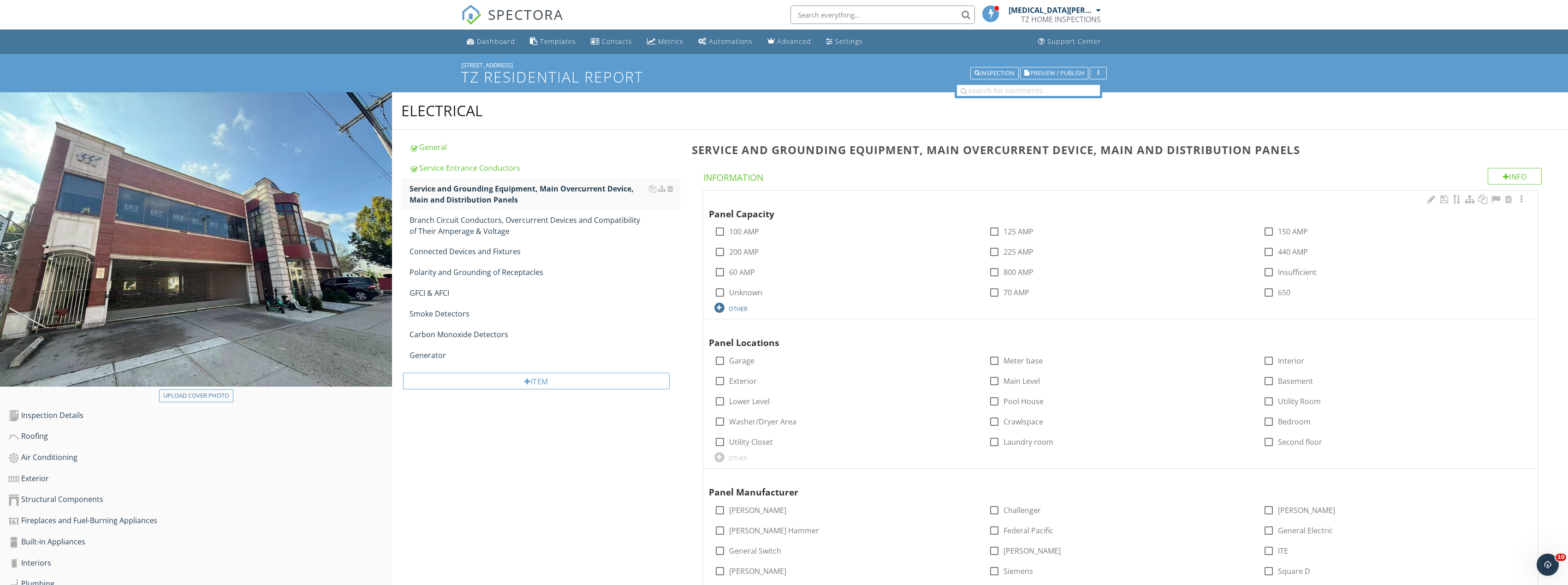
click at [720, 307] on div at bounding box center [720, 308] width 10 height 10
click at [993, 231] on div at bounding box center [994, 232] width 16 height 16
checkbox input "true"
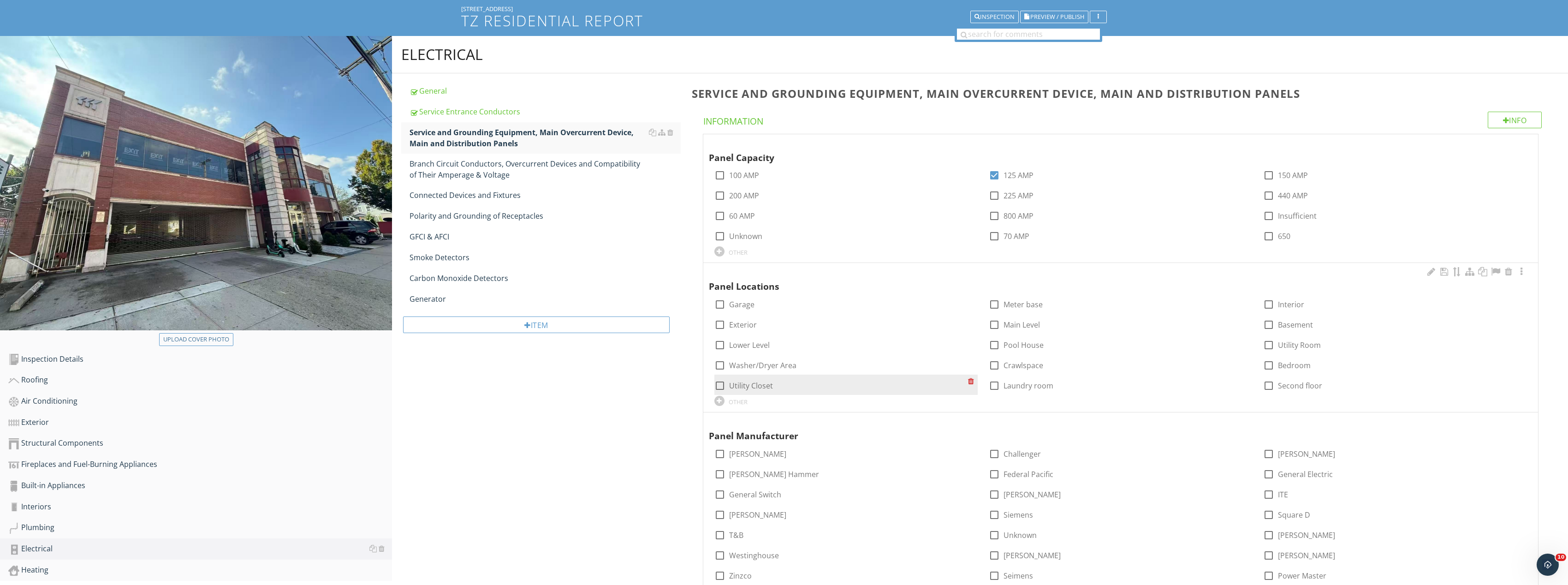
scroll to position [139, 0]
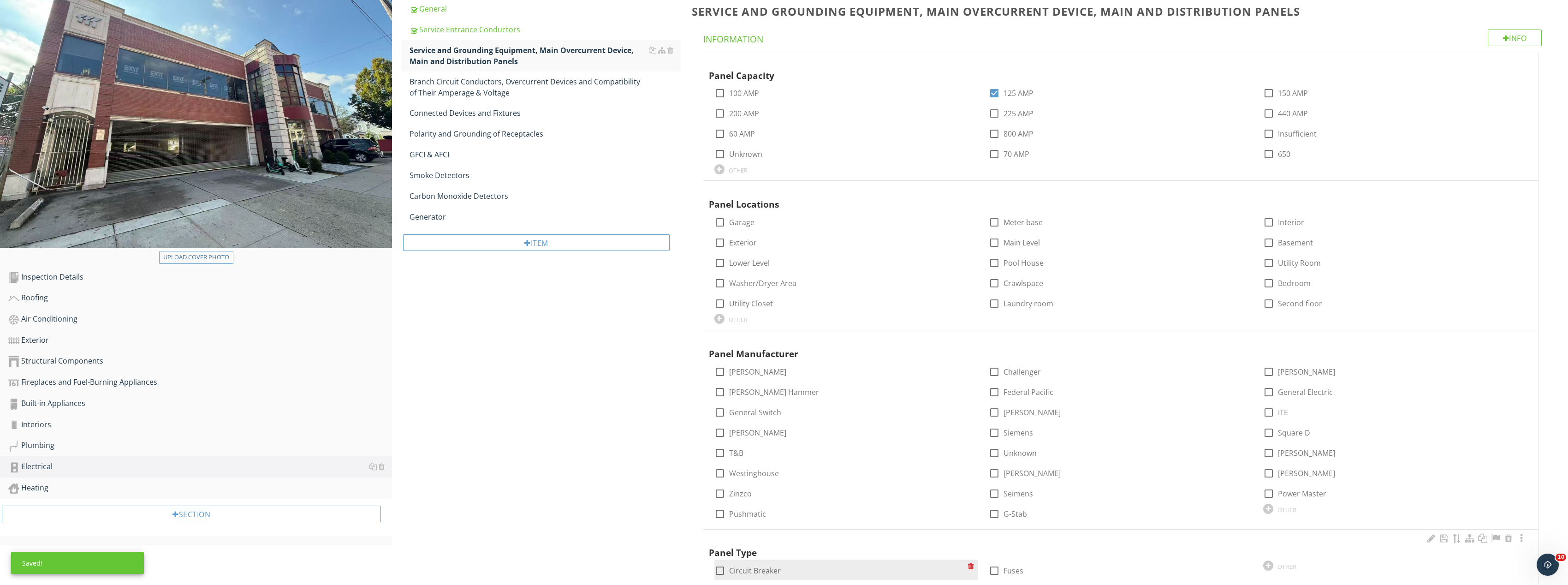
click at [718, 563] on div at bounding box center [720, 571] width 16 height 16
checkbox input "true"
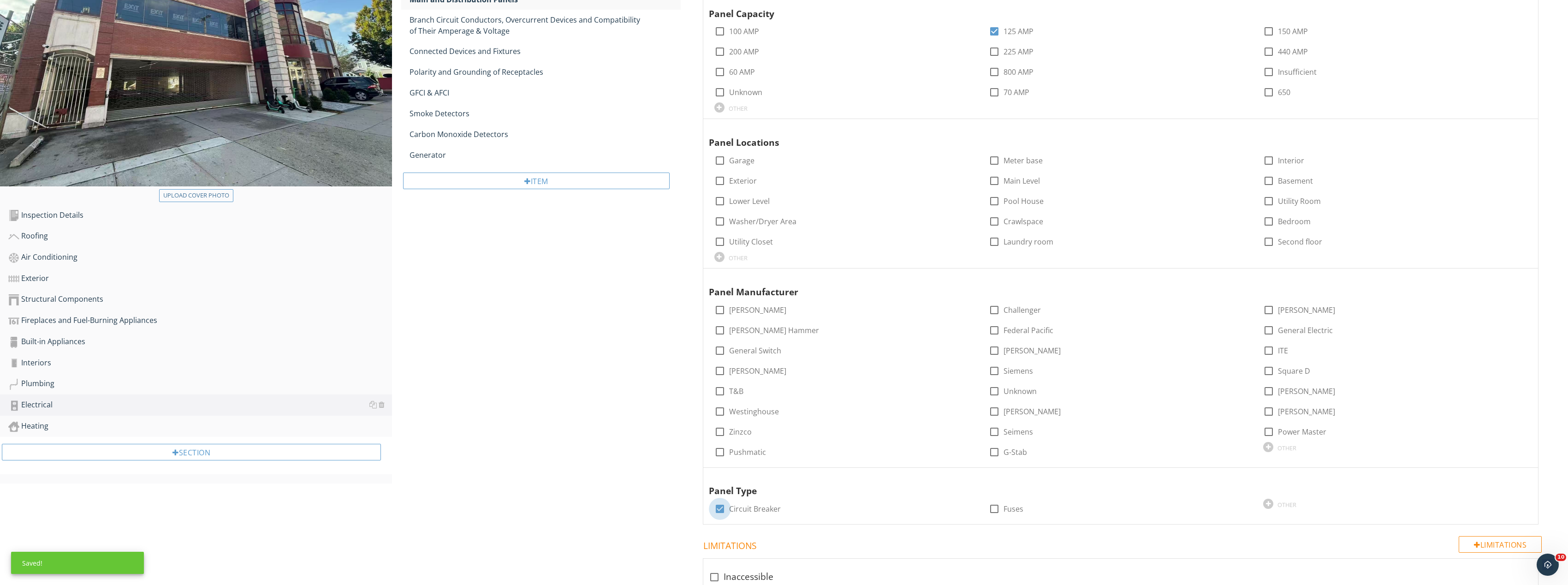
scroll to position [369, 0]
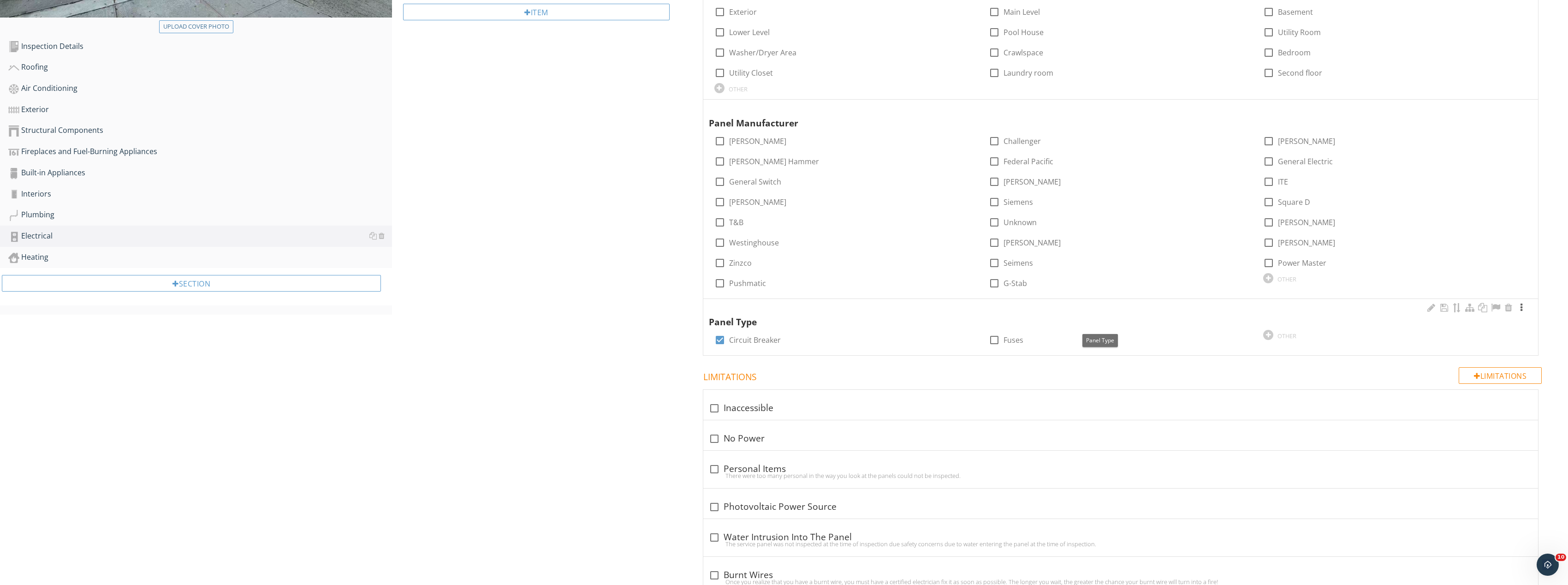
click at [1523, 307] on div at bounding box center [1521, 307] width 11 height 9
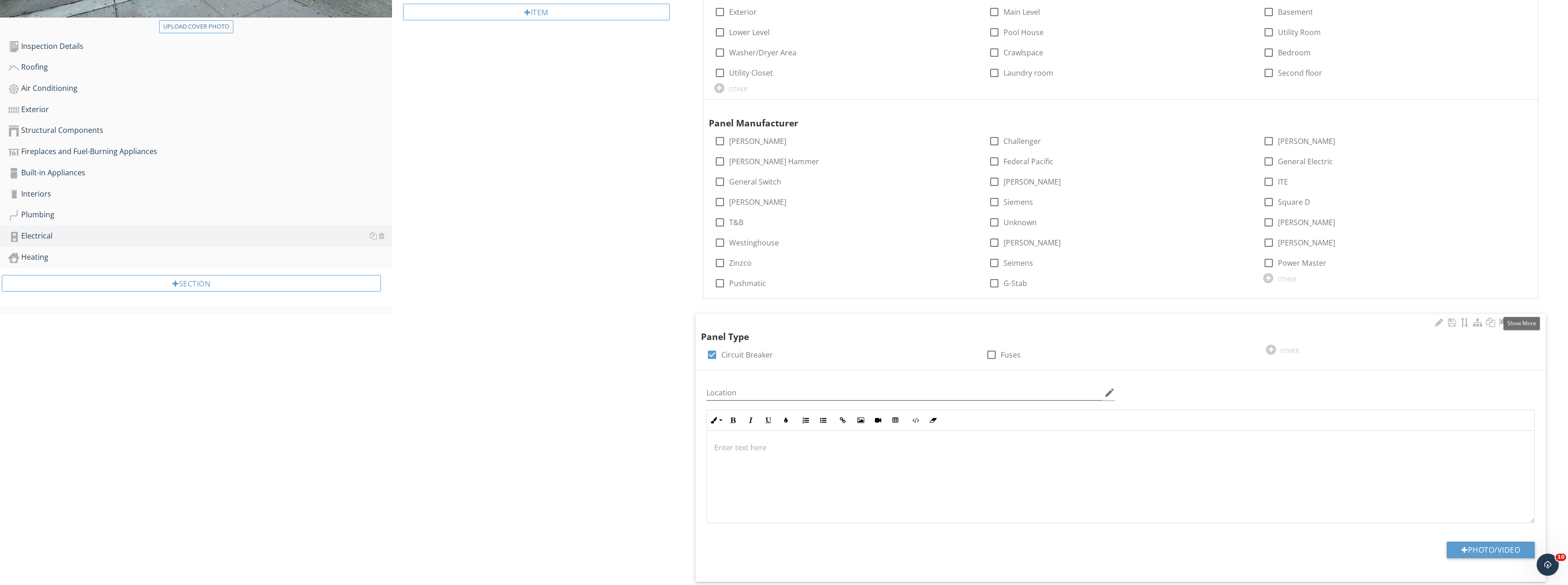
scroll to position [554, 0]
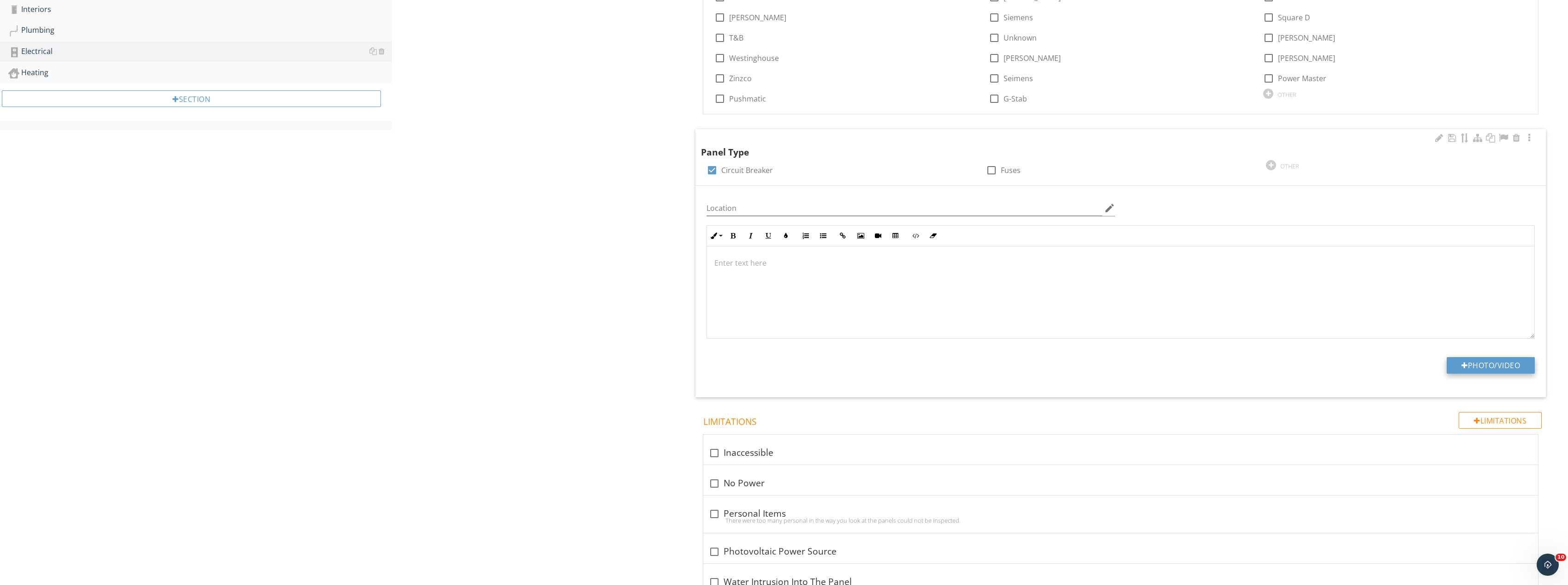
click at [1511, 357] on div "Location edit Inline Style XLarge Large Normal Small Light Small/Light Bold Ita…" at bounding box center [1121, 291] width 851 height 212
click at [1512, 363] on button "Photo/Video" at bounding box center [1491, 366] width 88 height 17
type input "C:\fakepath\Image_20250928131840_8430_237.jpg"
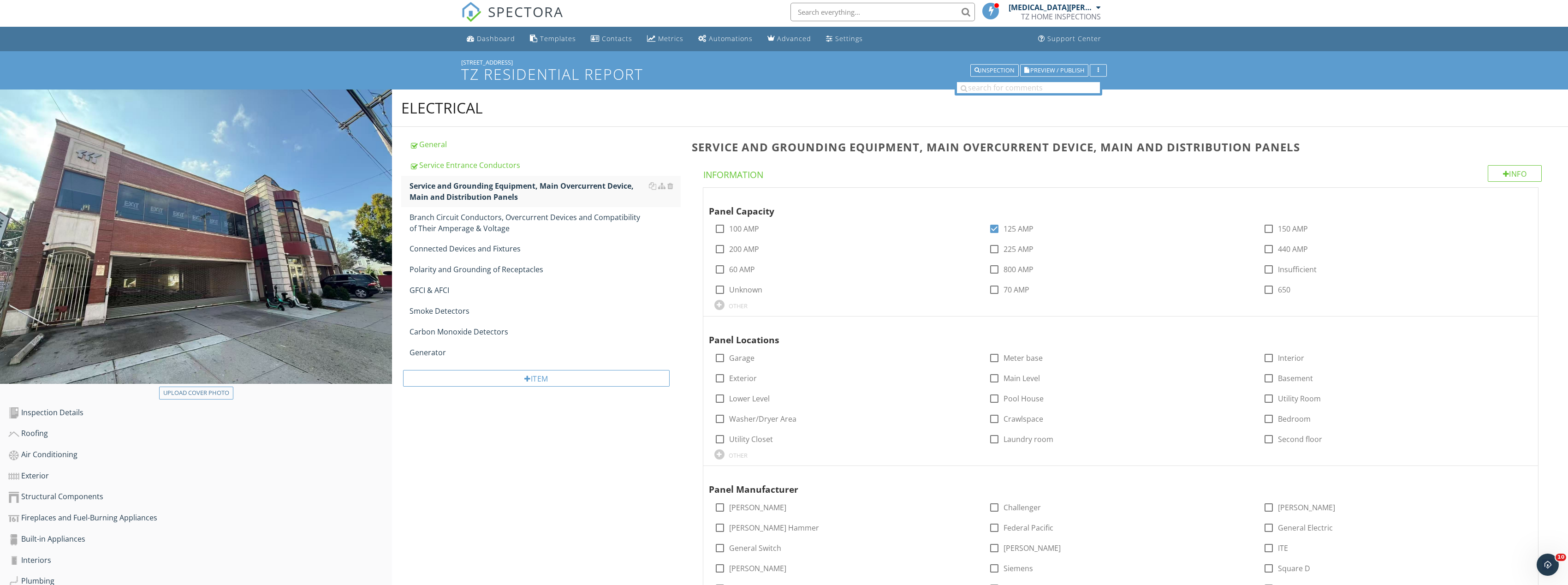
scroll to position [0, 0]
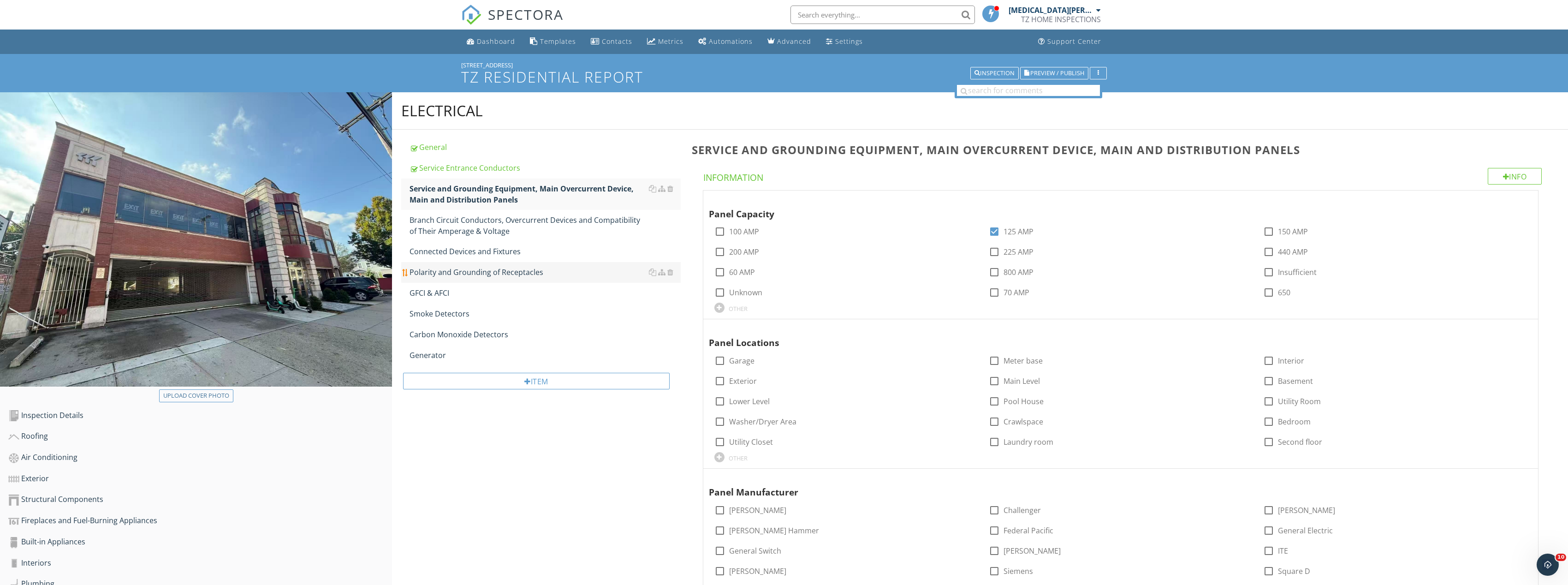
click at [473, 268] on div "Polarity and Grounding of Receptacles" at bounding box center [545, 272] width 271 height 11
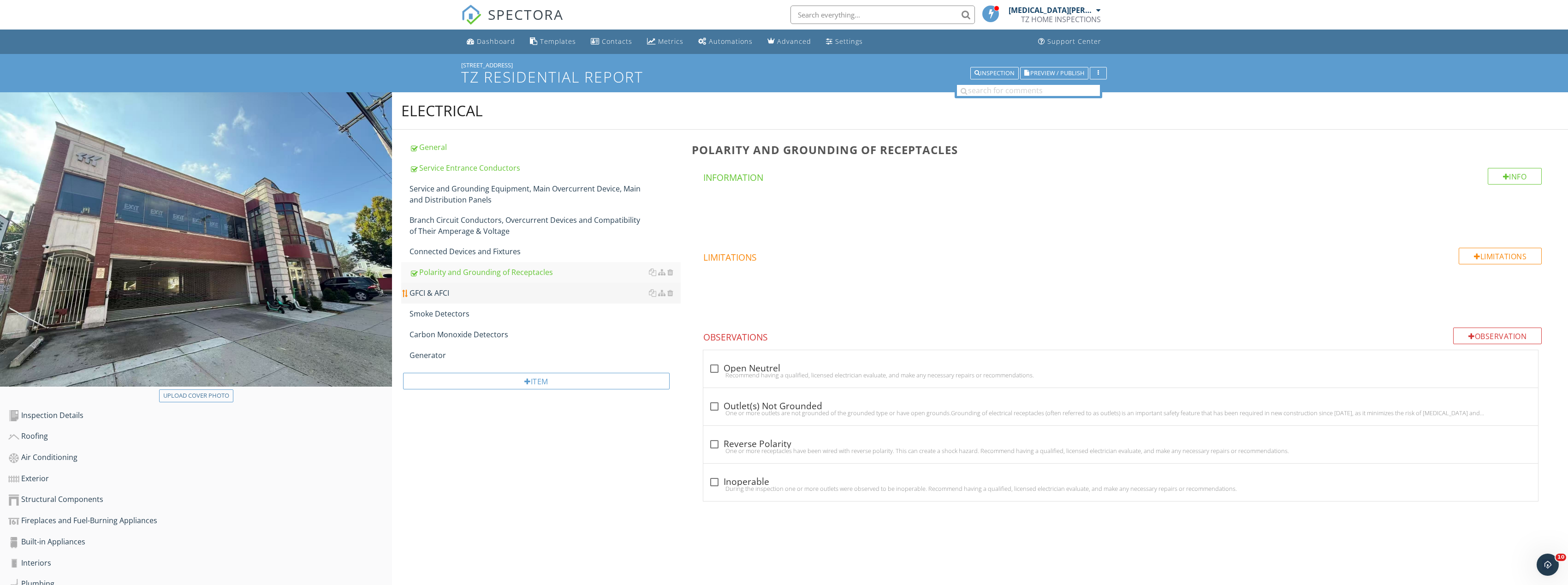
click at [470, 300] on link "GFCI & AFCI" at bounding box center [545, 293] width 271 height 20
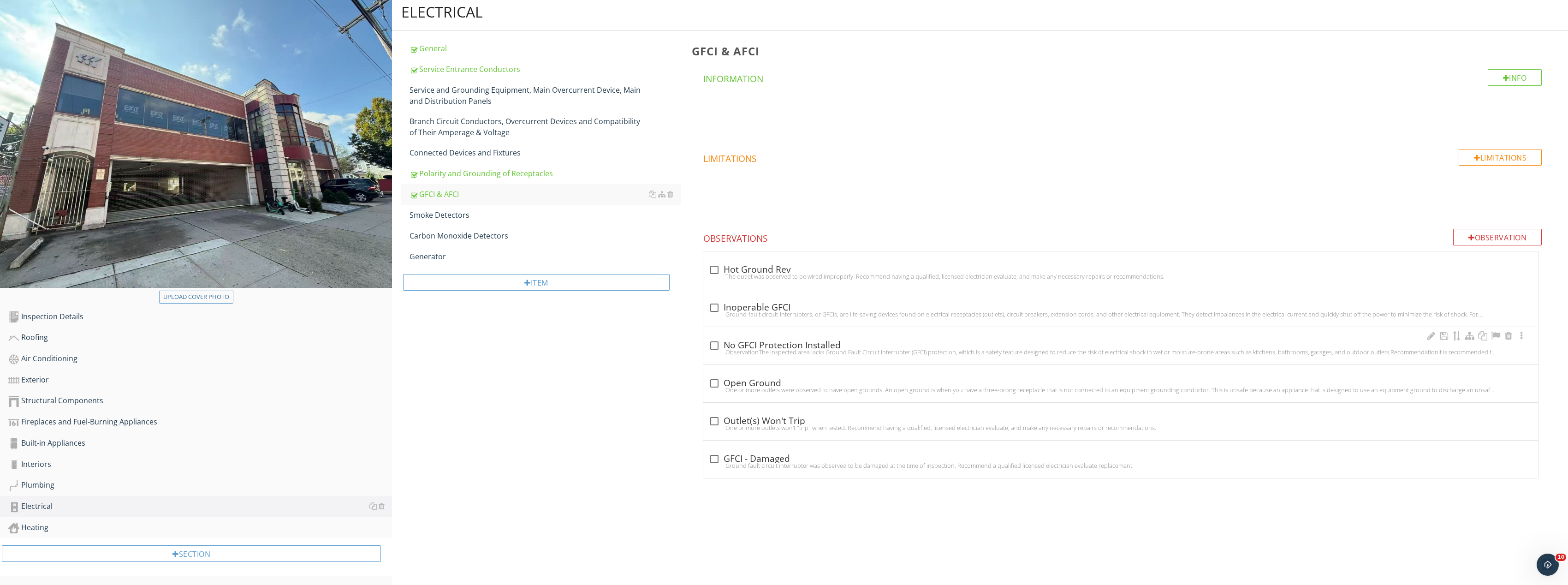
click at [721, 349] on div "ObservationThe inspected area lacks Ground Fault Circuit Interrupter (GFCI) pro…" at bounding box center [1121, 352] width 824 height 7
checkbox input "true"
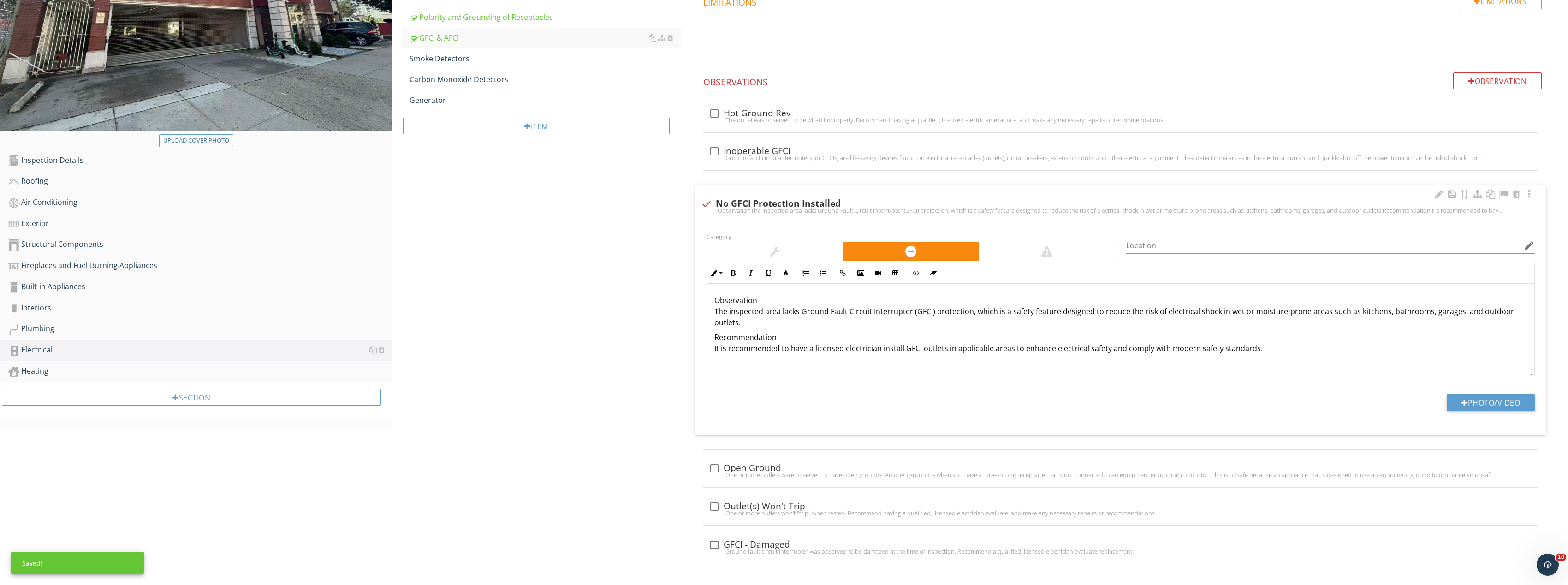
scroll to position [257, 0]
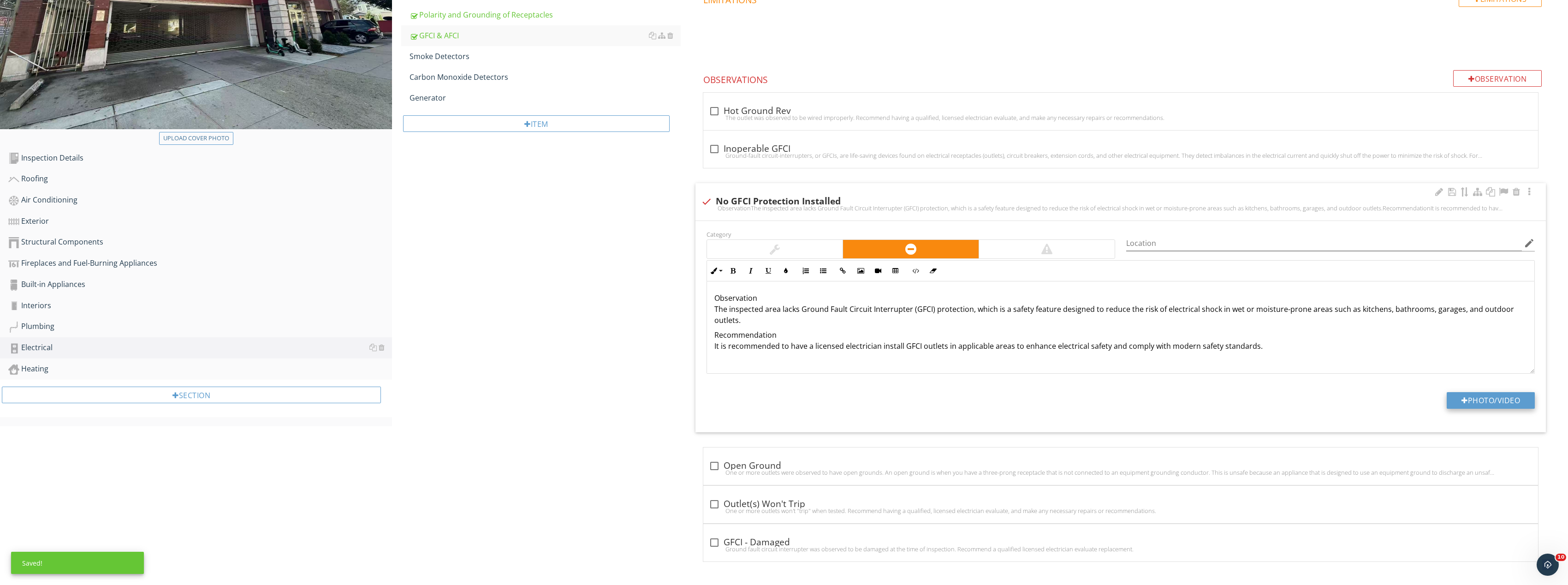
click at [1482, 400] on button "Photo/Video" at bounding box center [1491, 401] width 88 height 17
type input "C:\fakepath\Image_20250928131848_8435_237.jpg"
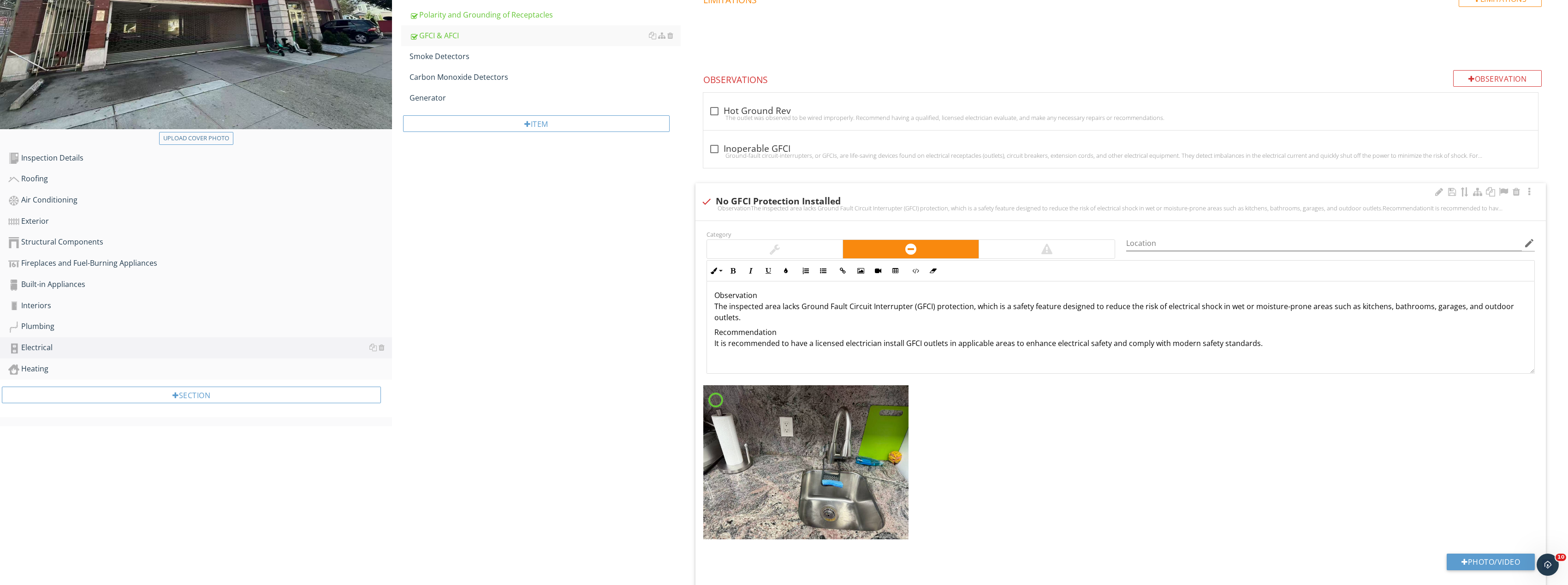
scroll to position [4, 0]
click at [866, 404] on img at bounding box center [806, 462] width 206 height 154
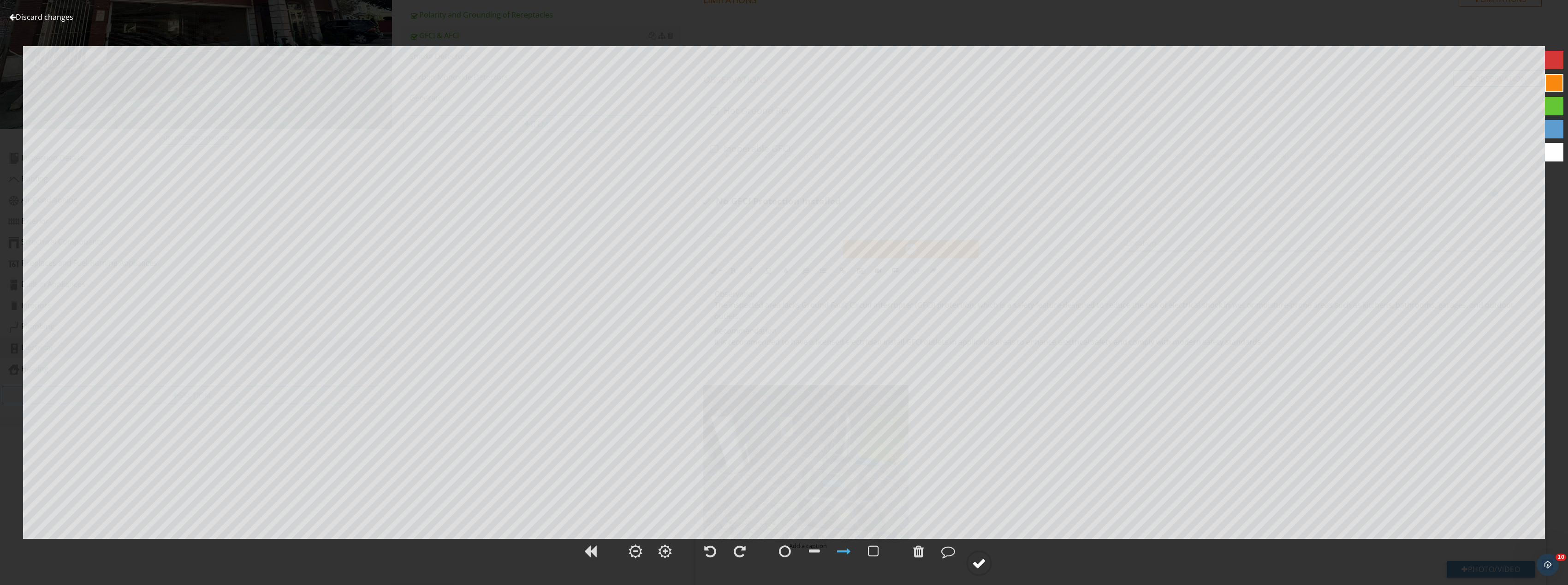
click at [973, 552] on icon at bounding box center [978, 563] width 26 height 26
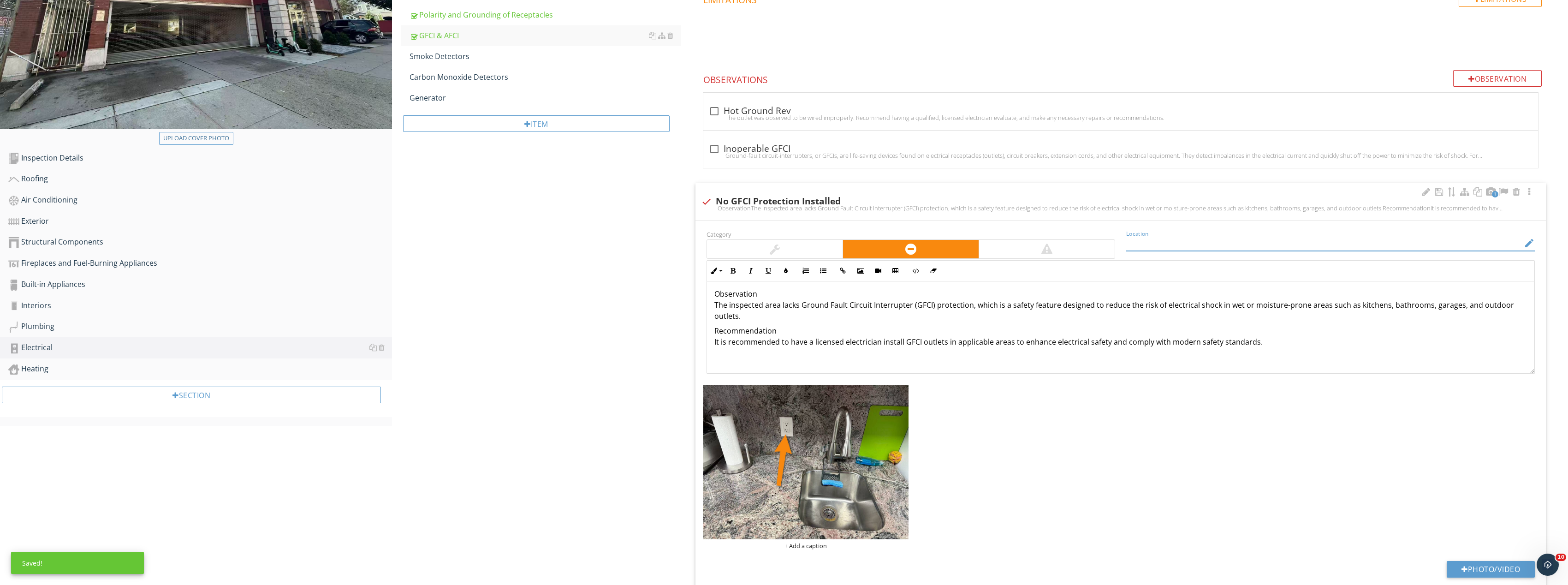
click at [1157, 241] on input "Location" at bounding box center [1323, 243] width 396 height 15
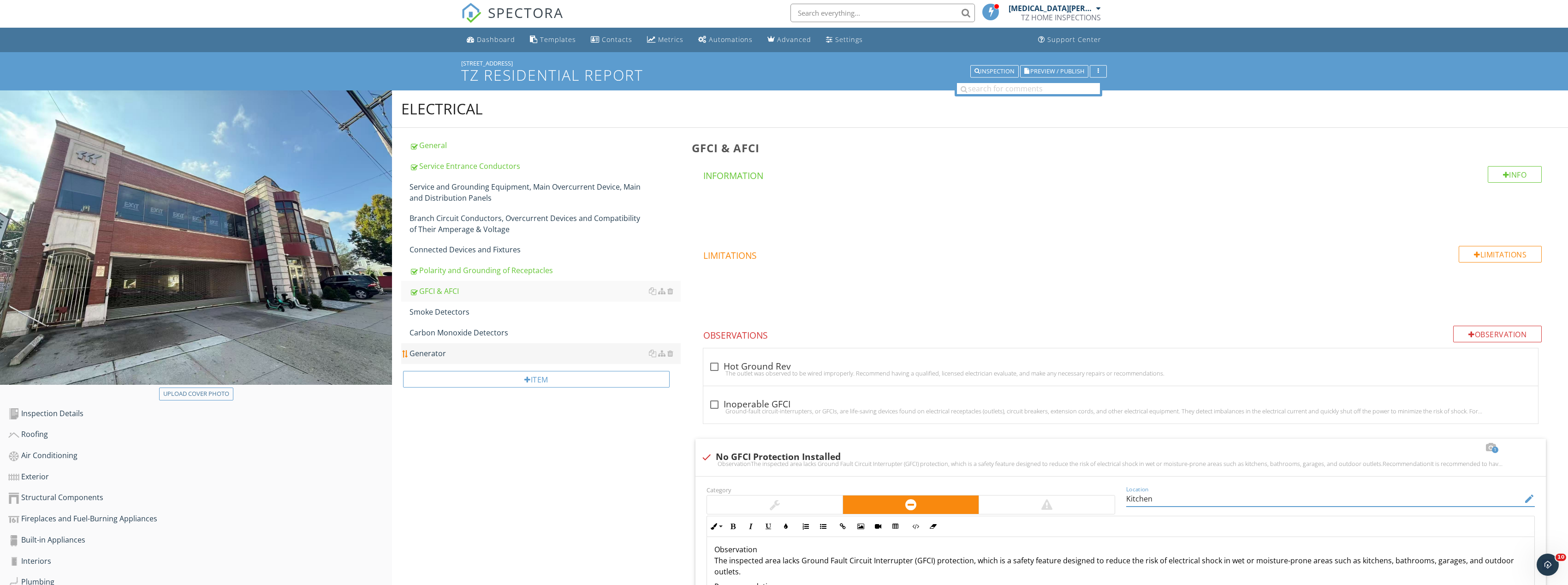
scroll to position [0, 0]
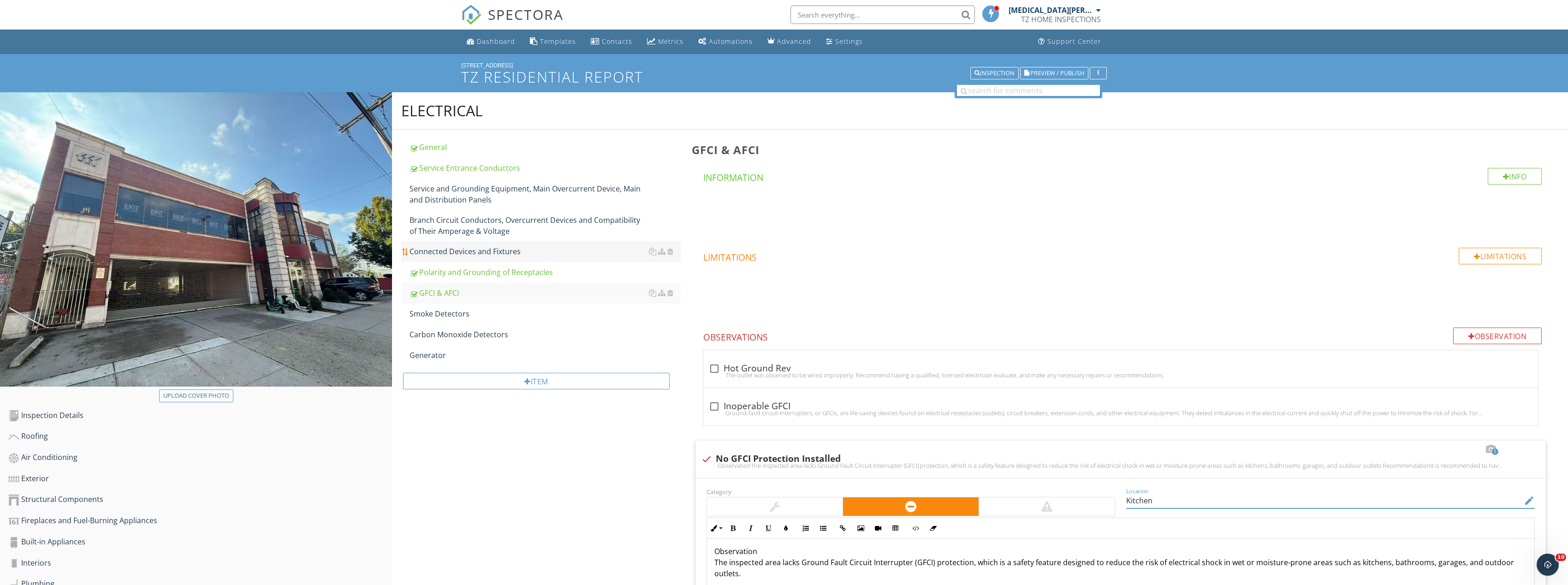
type input "Kitchen"
click at [526, 251] on div "Connected Devices and Fixtures" at bounding box center [545, 251] width 271 height 11
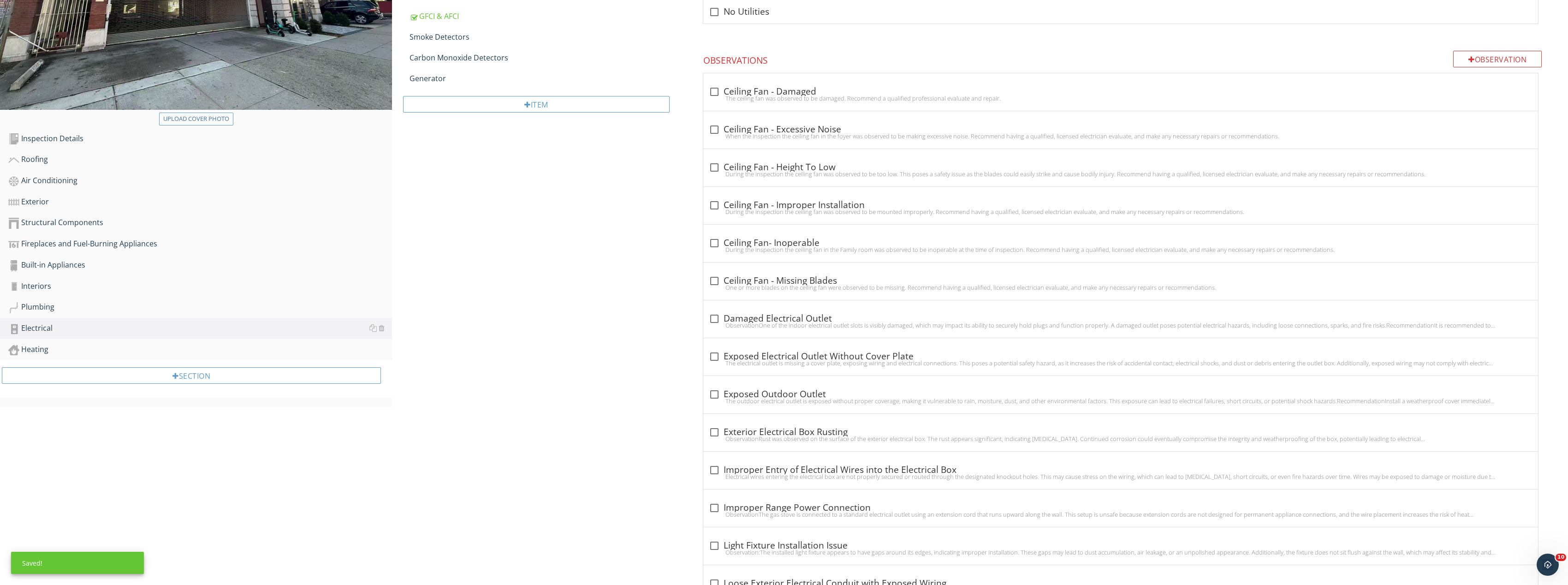
scroll to position [92, 0]
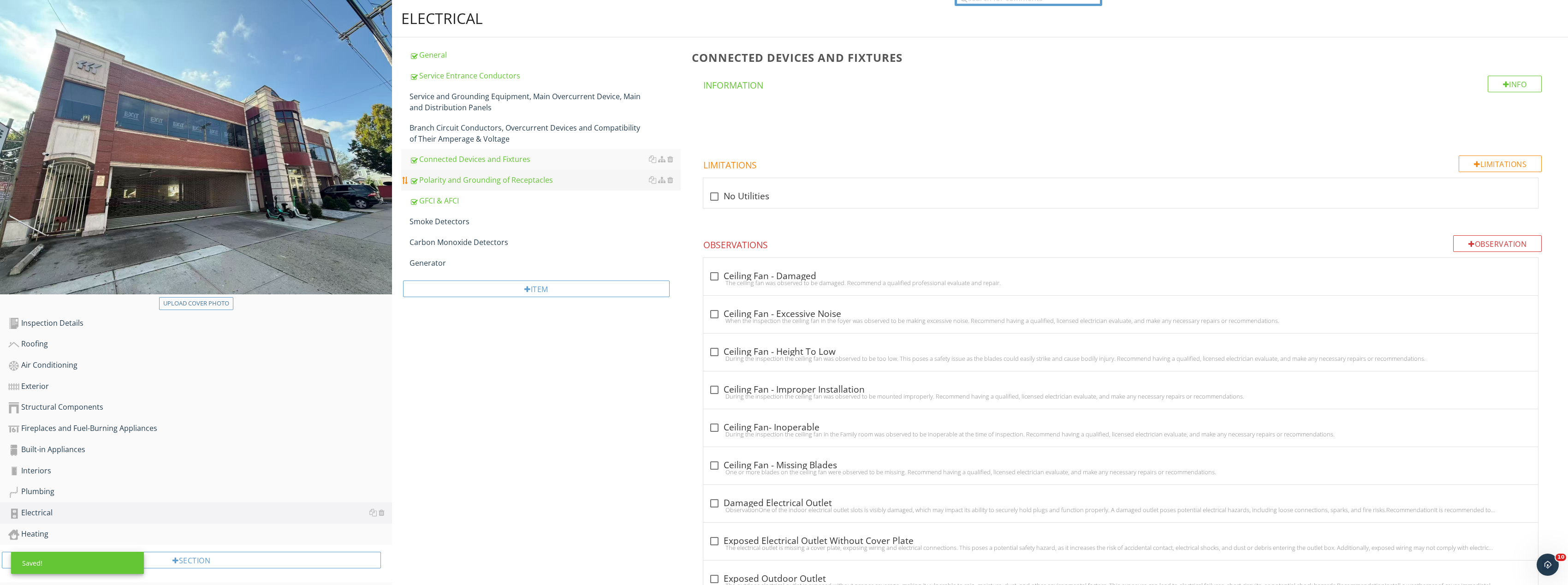
click at [468, 183] on div "Polarity and Grounding of Receptacles" at bounding box center [545, 179] width 271 height 11
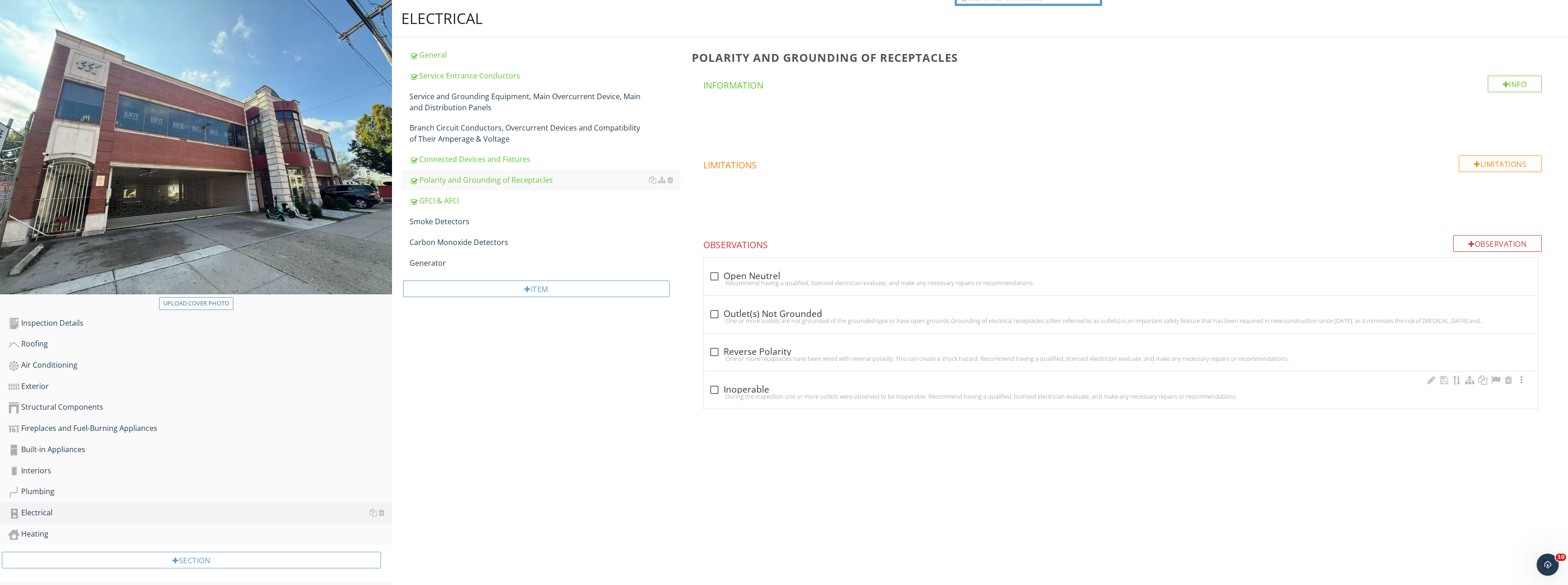
scroll to position [99, 0]
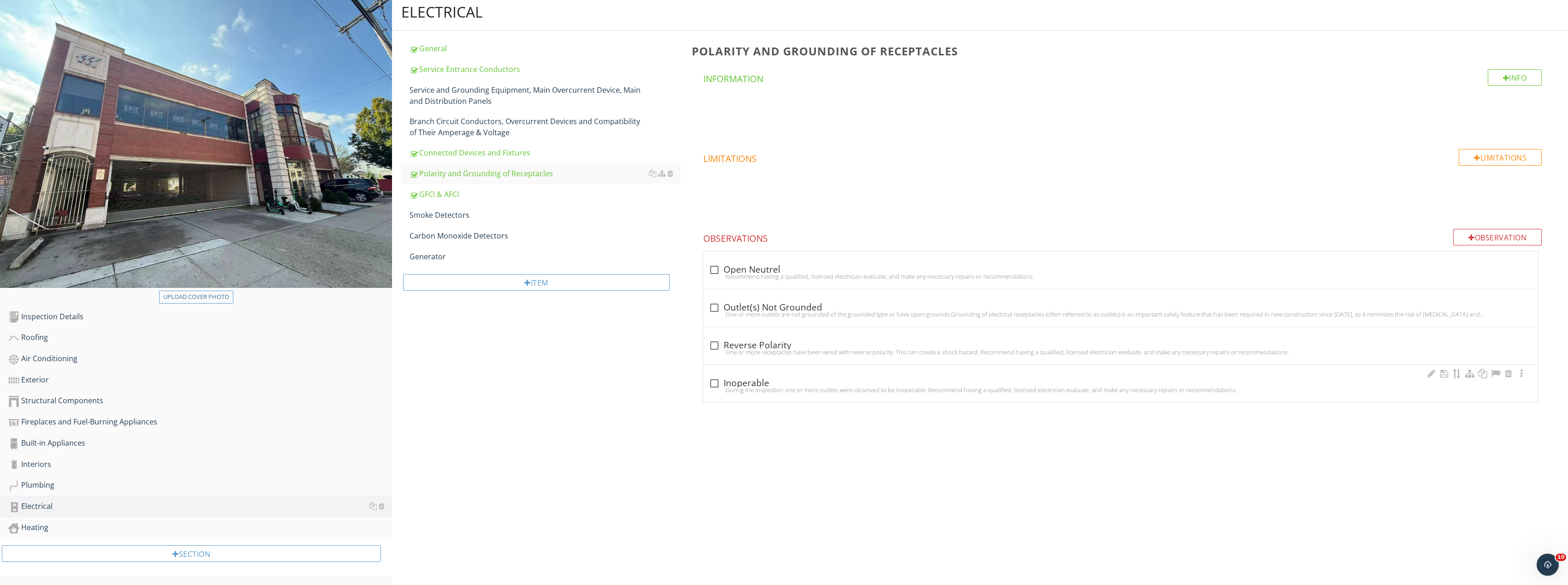
click at [716, 383] on div at bounding box center [714, 383] width 16 height 16
checkbox input "true"
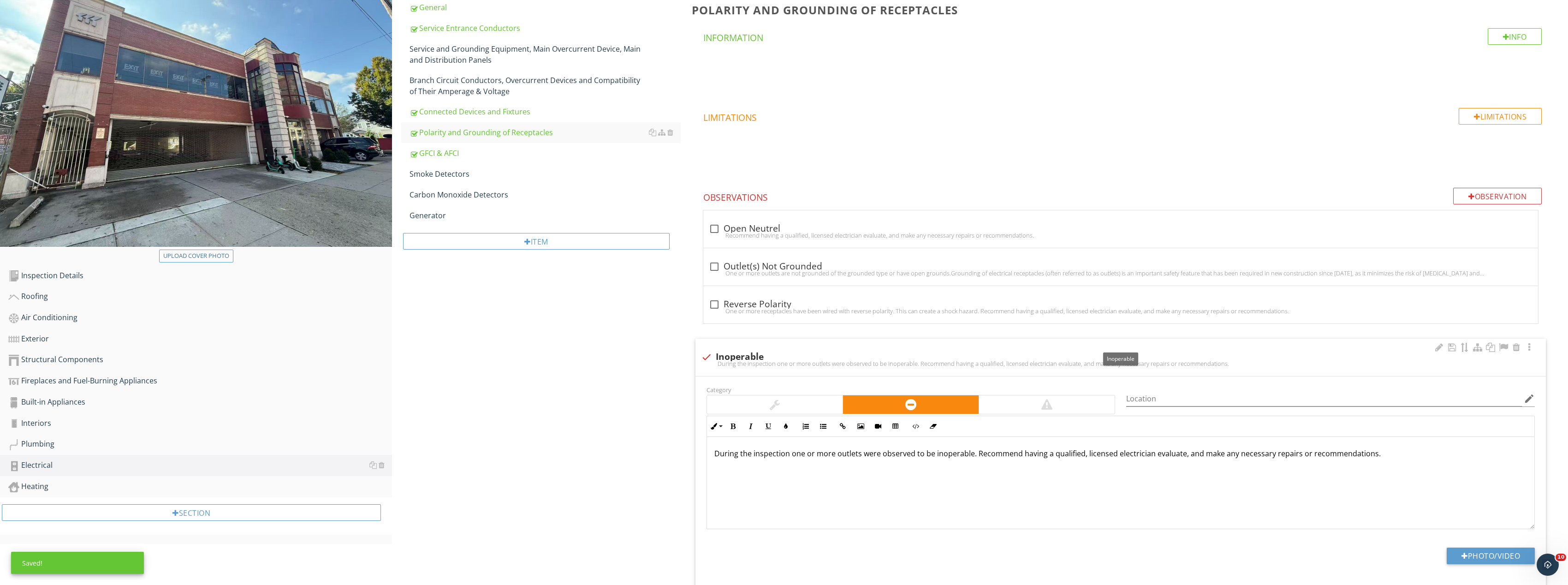
scroll to position [180, 0]
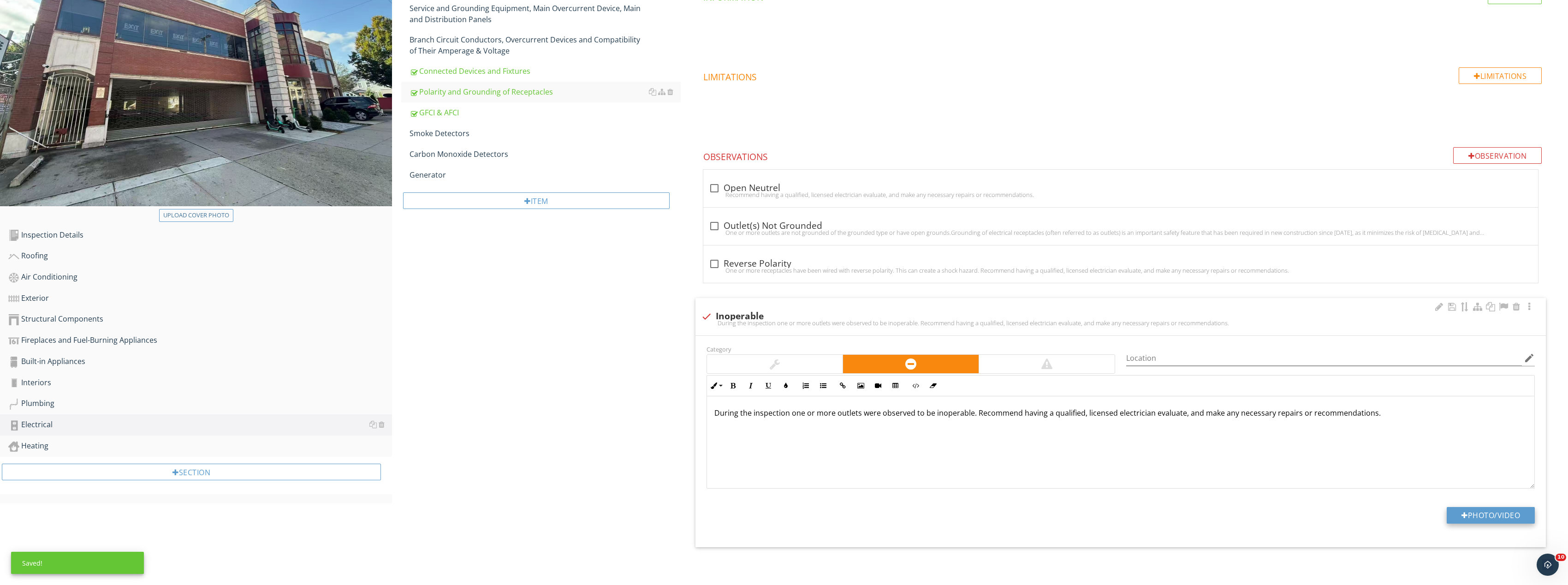
click at [1470, 508] on button "Photo/Video" at bounding box center [1491, 515] width 88 height 17
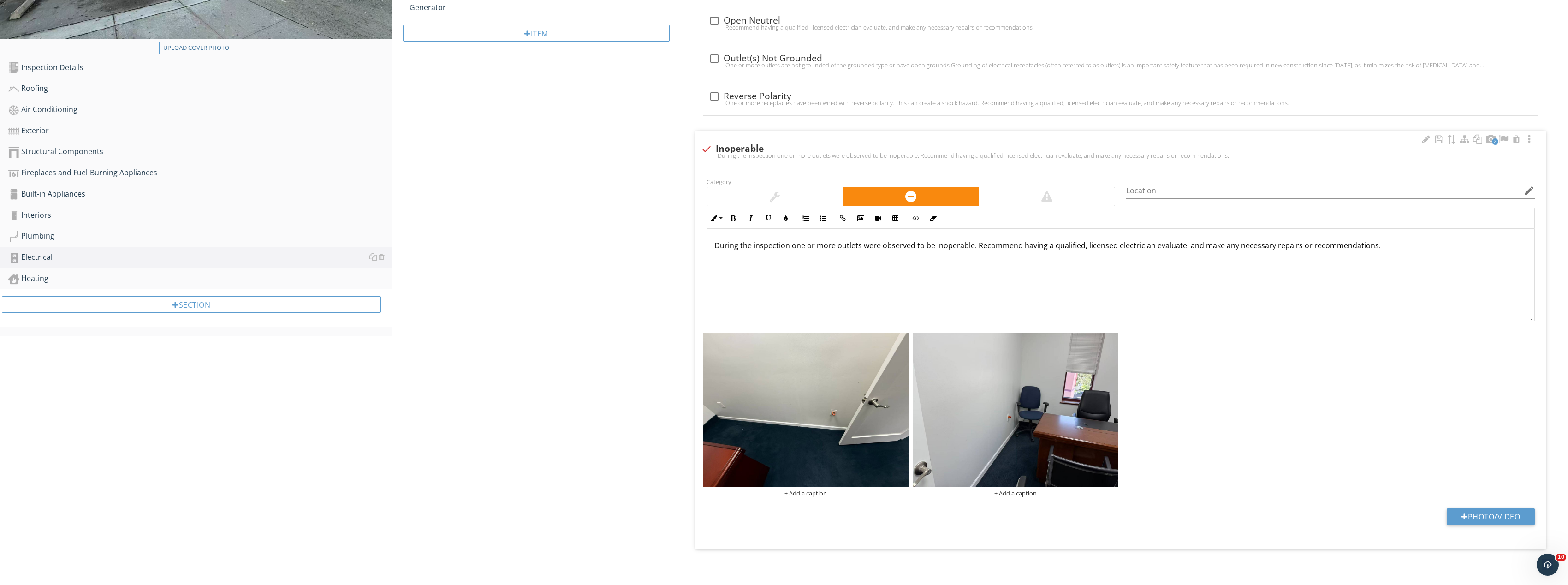
scroll to position [349, 0]
click at [1473, 521] on button "Photo/Video" at bounding box center [1491, 515] width 88 height 17
type input "C:\fakepath\Image_20250928131923_8458_237.jpg"
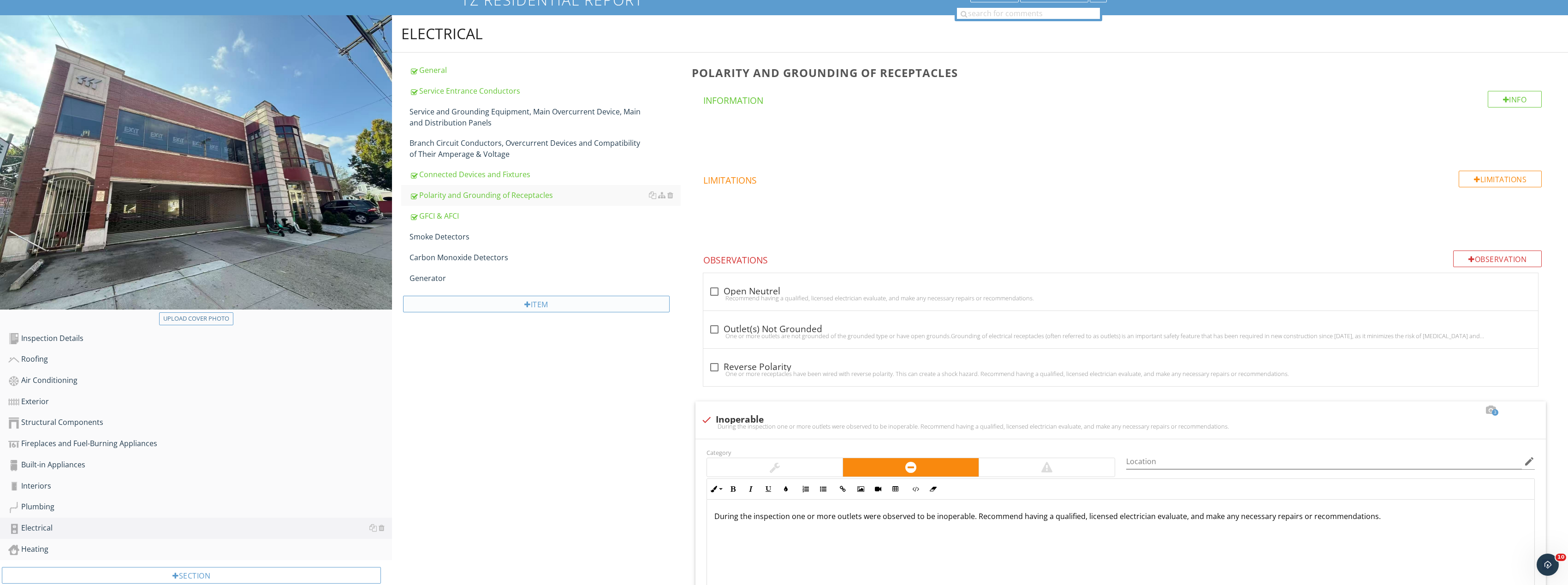
scroll to position [0, 0]
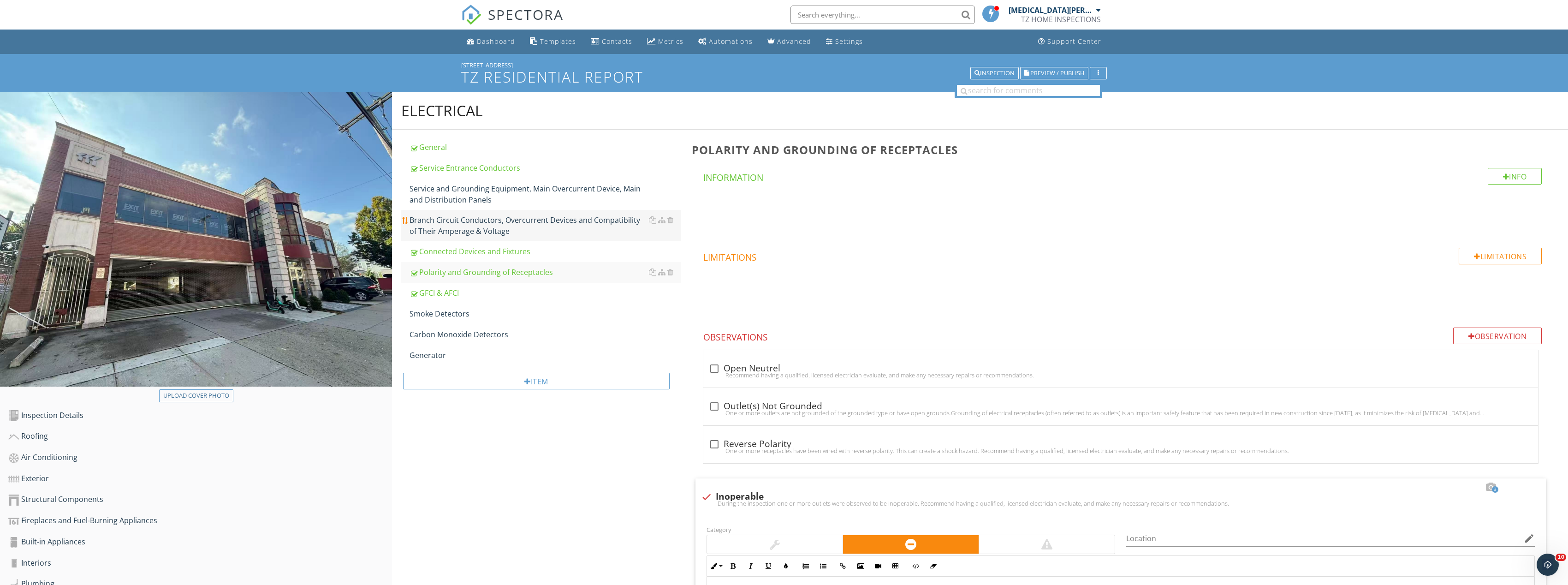
click at [486, 224] on div "Branch Circuit Conductors, Overcurrent Devices and Compatibility of Their Amper…" at bounding box center [545, 226] width 271 height 22
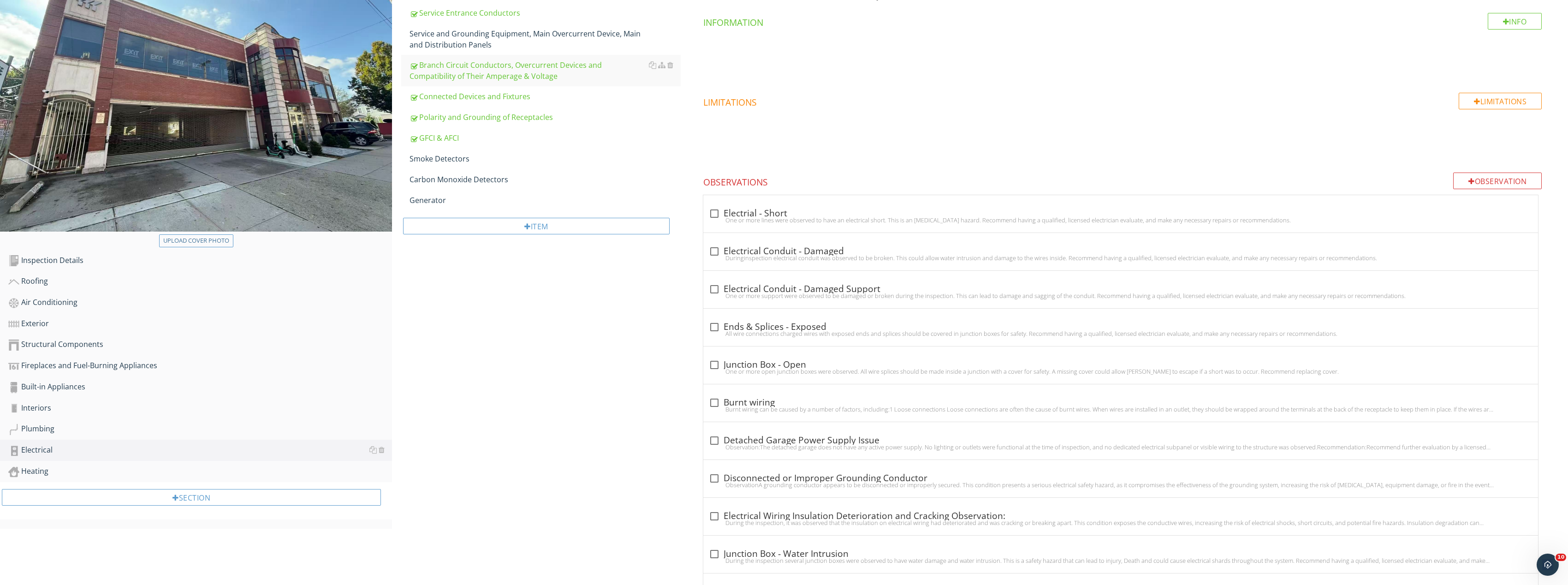
scroll to position [185, 0]
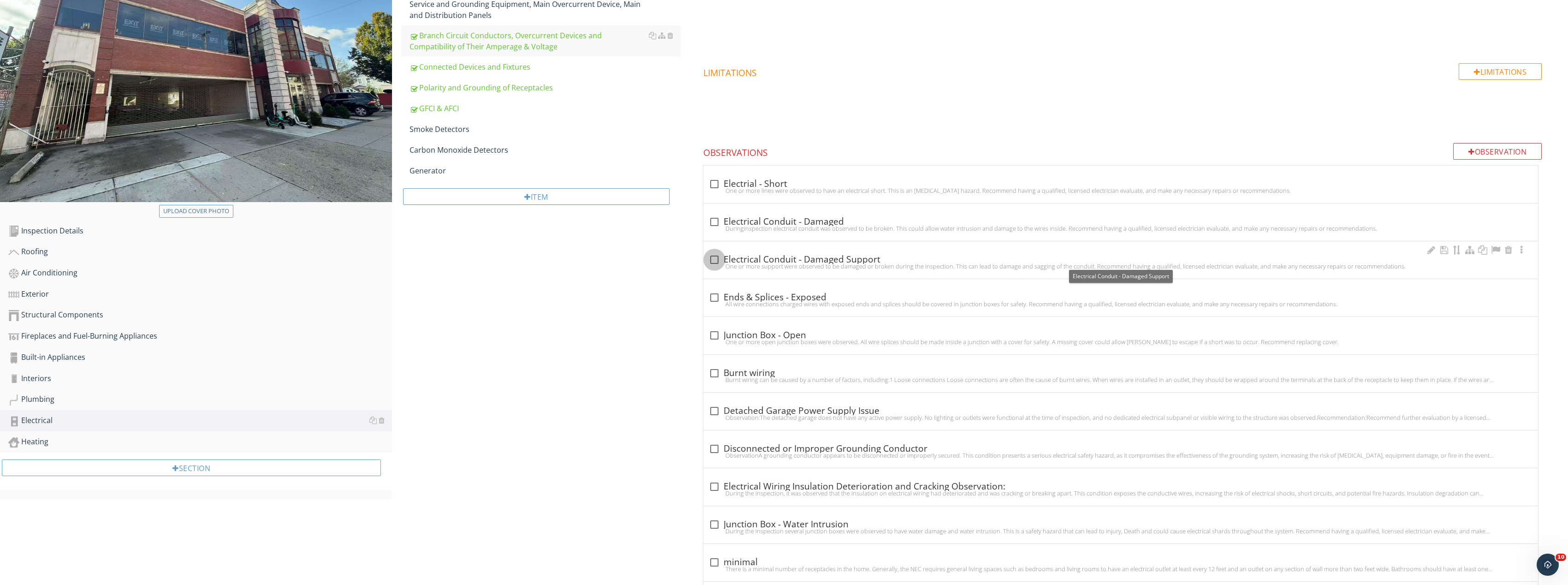
click at [711, 260] on div at bounding box center [714, 260] width 16 height 16
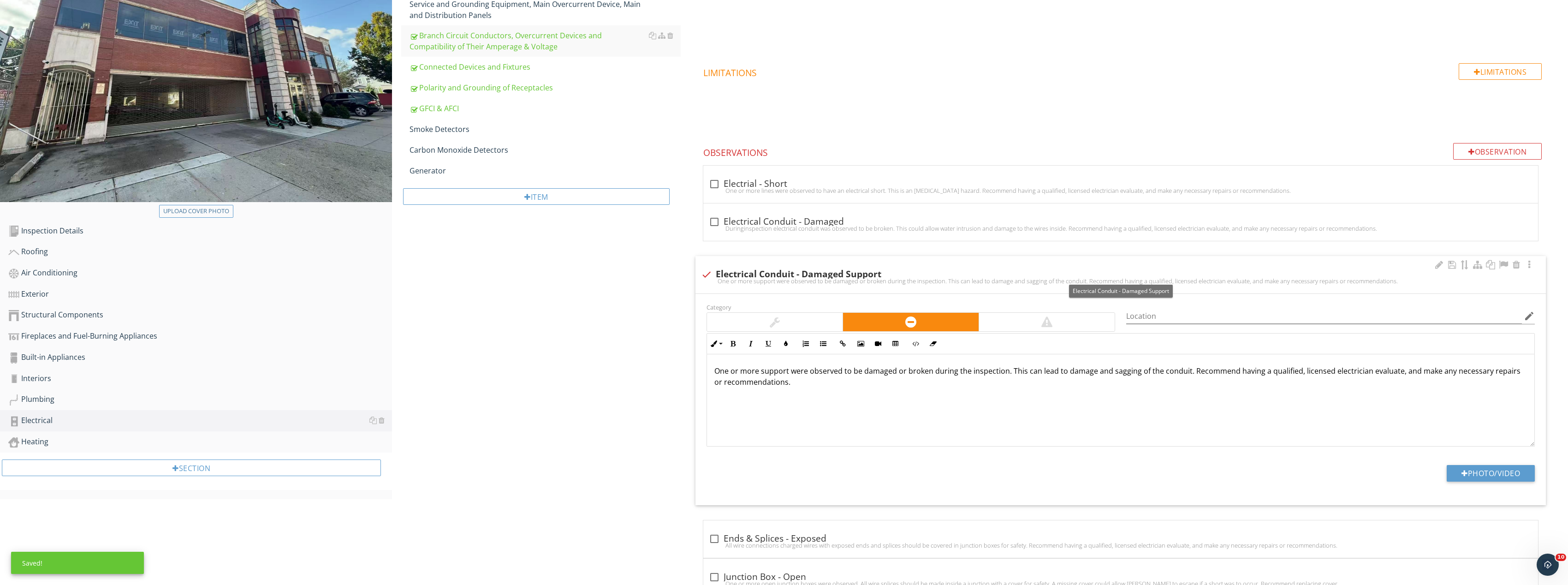
click at [719, 271] on div "check Electrical Conduit - Damaged Support" at bounding box center [1121, 274] width 840 height 11
checkbox input "true"
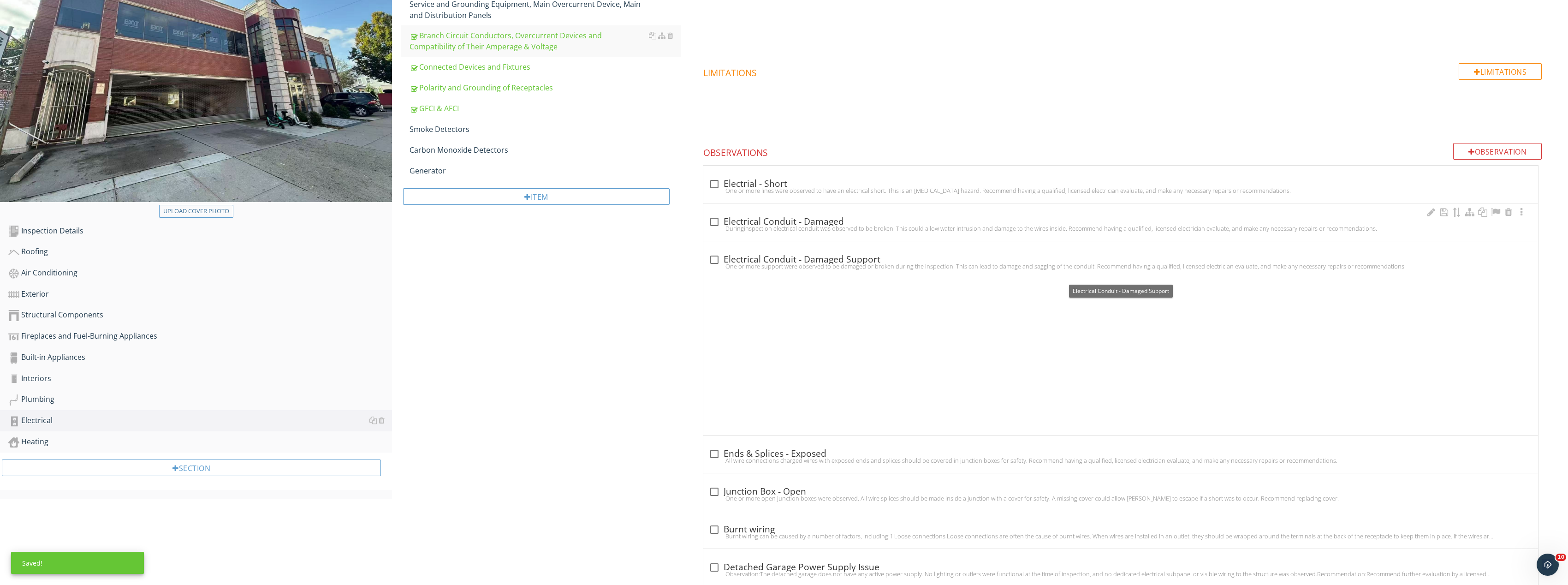
click at [719, 216] on div at bounding box center [714, 222] width 16 height 16
checkbox input "true"
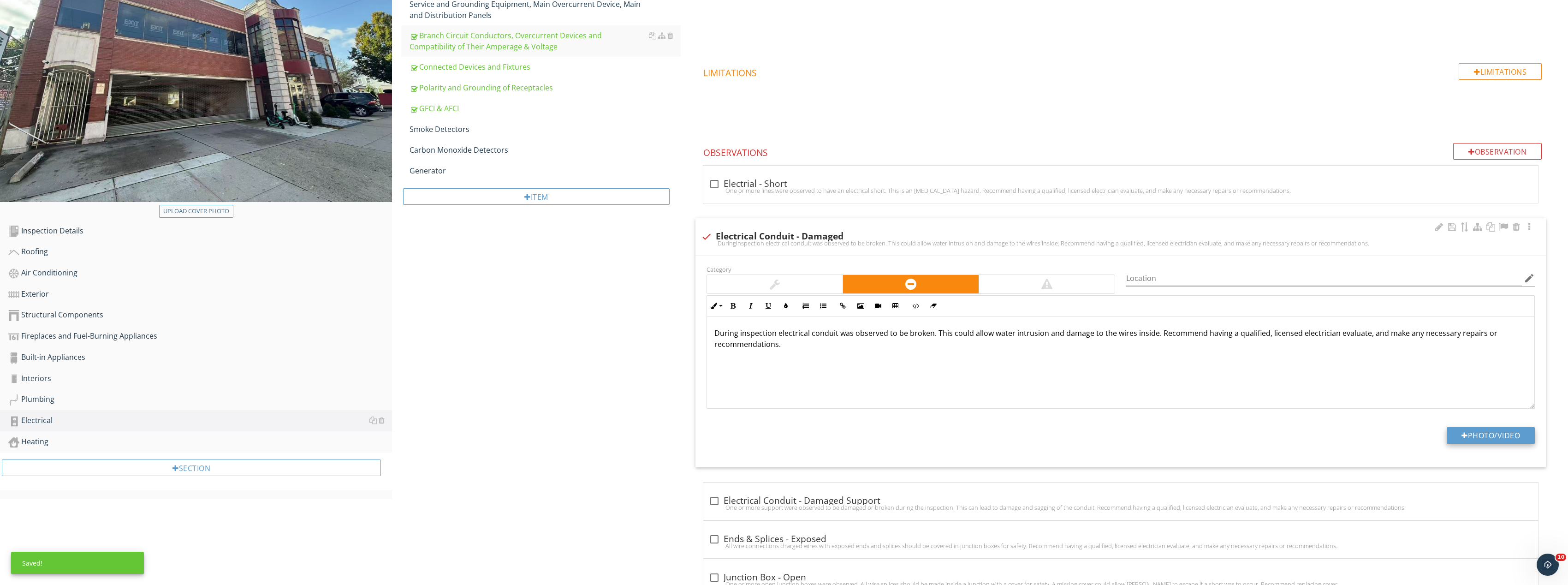
click at [1478, 430] on button "Photo/Video" at bounding box center [1491, 436] width 88 height 17
type input "C:\fakepath\Image_20250928131909_8448_237.jpg"
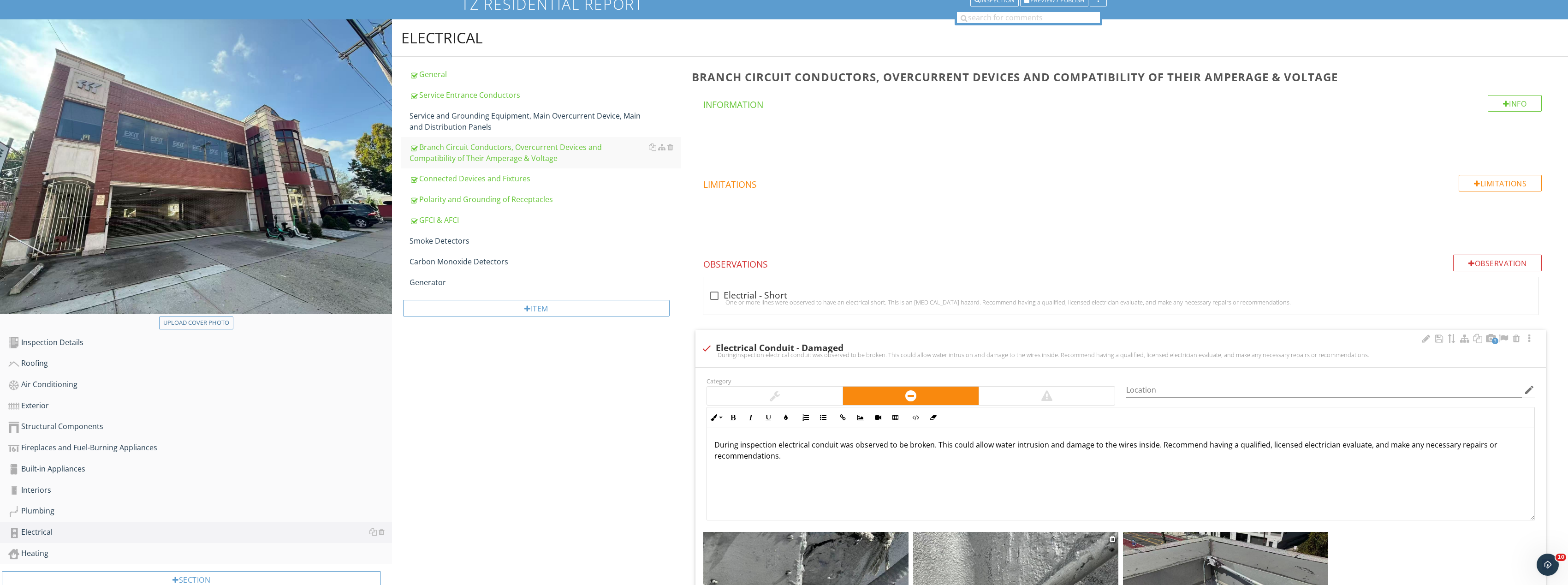
scroll to position [231, 0]
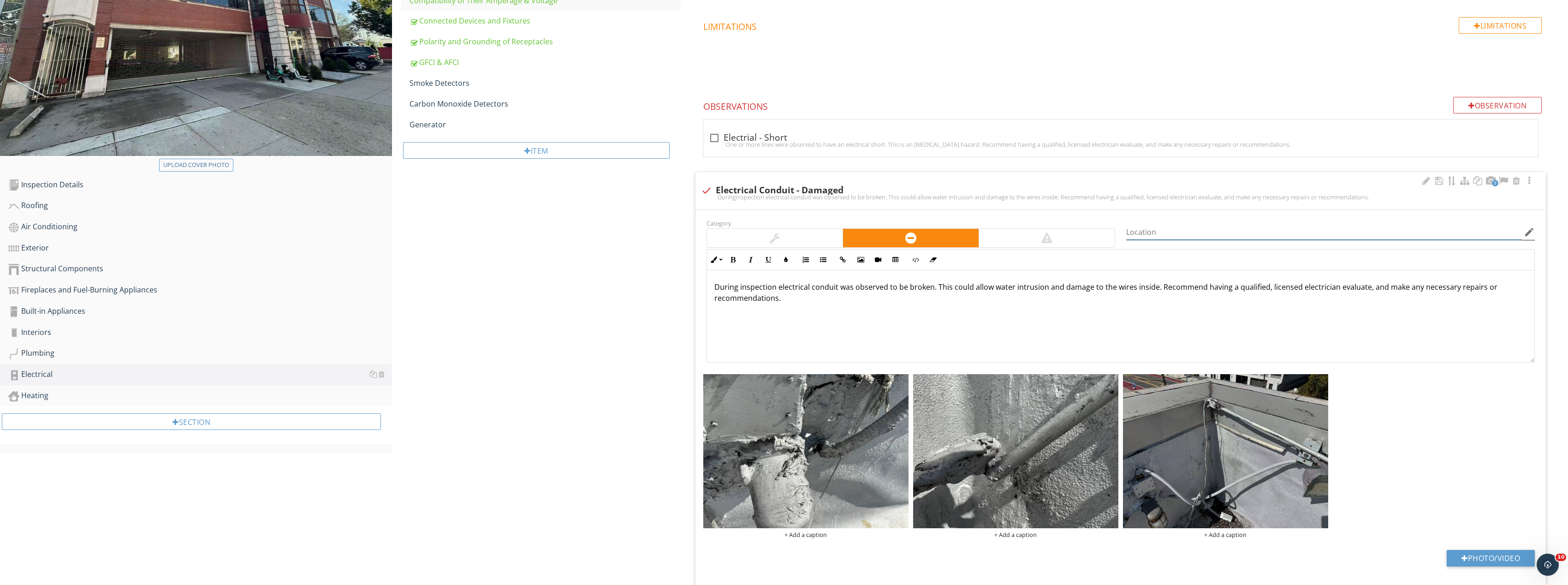
click at [1172, 236] on input "Location" at bounding box center [1323, 232] width 396 height 15
type input "Roof"
click at [551, 327] on div "Electrical General Service Entrance Conductors Service and Grounding Equipment,…" at bounding box center [980, 513] width 1176 height 1303
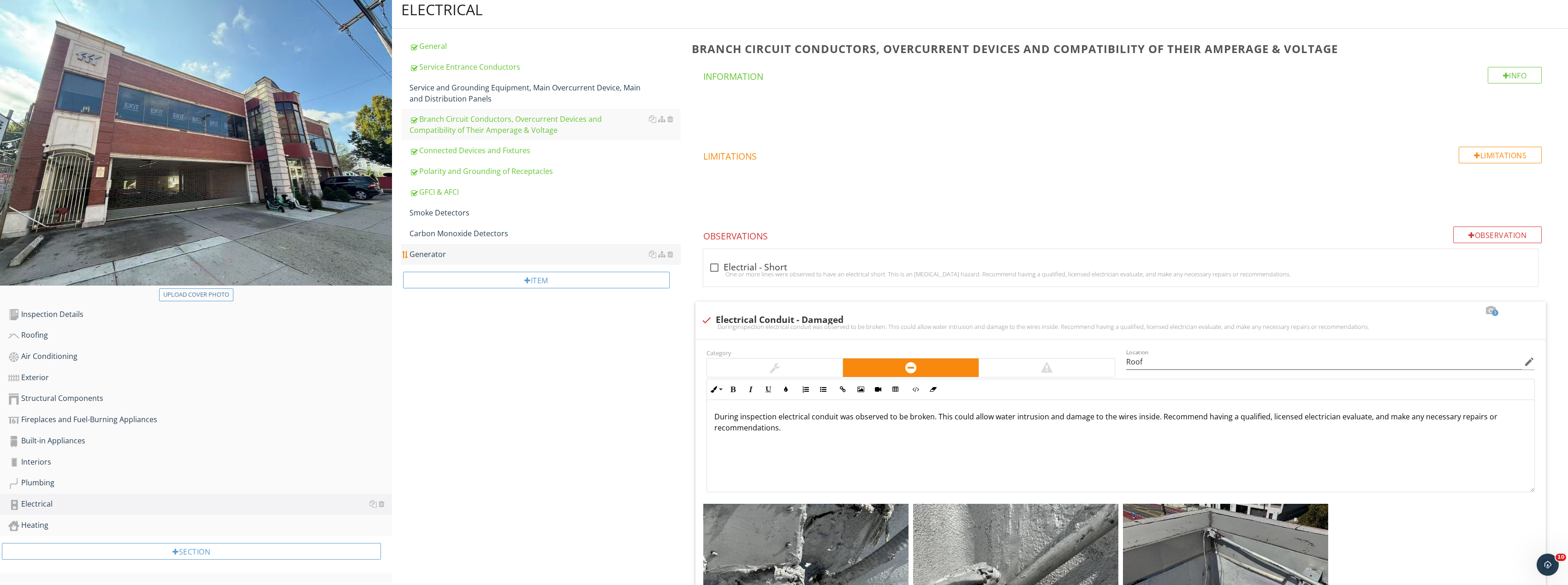
scroll to position [139, 0]
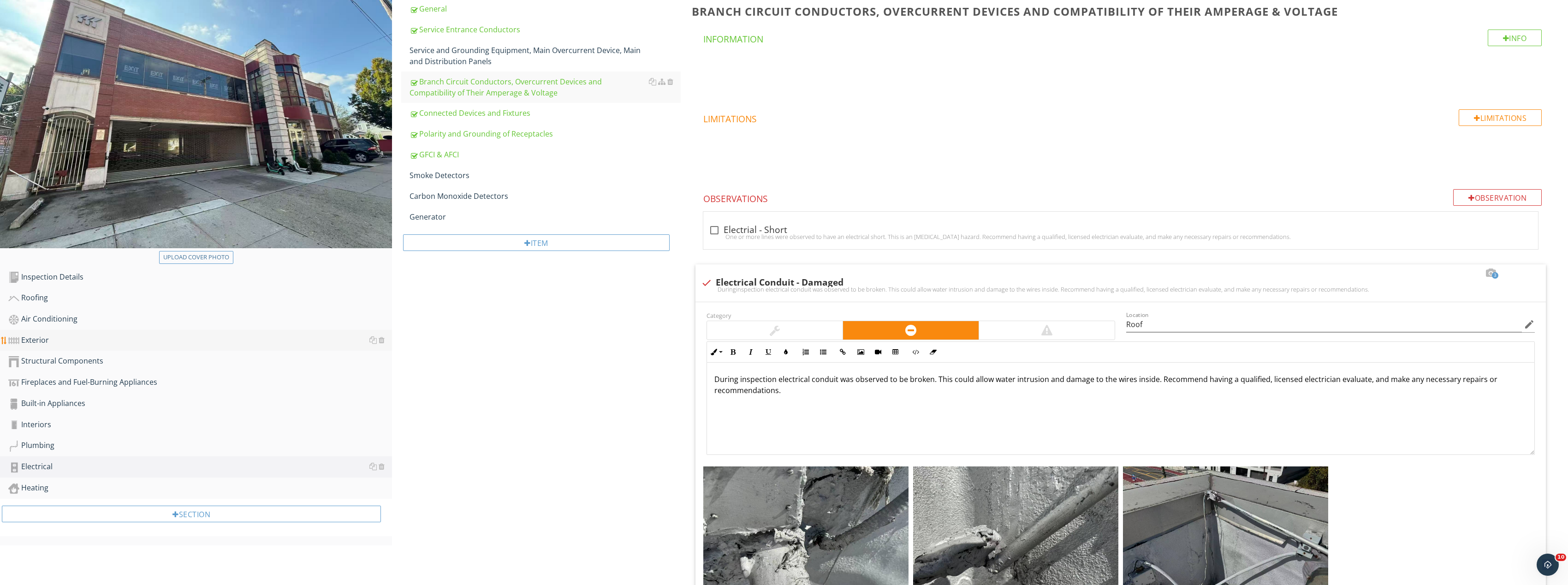
click at [145, 338] on div "Exterior" at bounding box center [200, 340] width 384 height 12
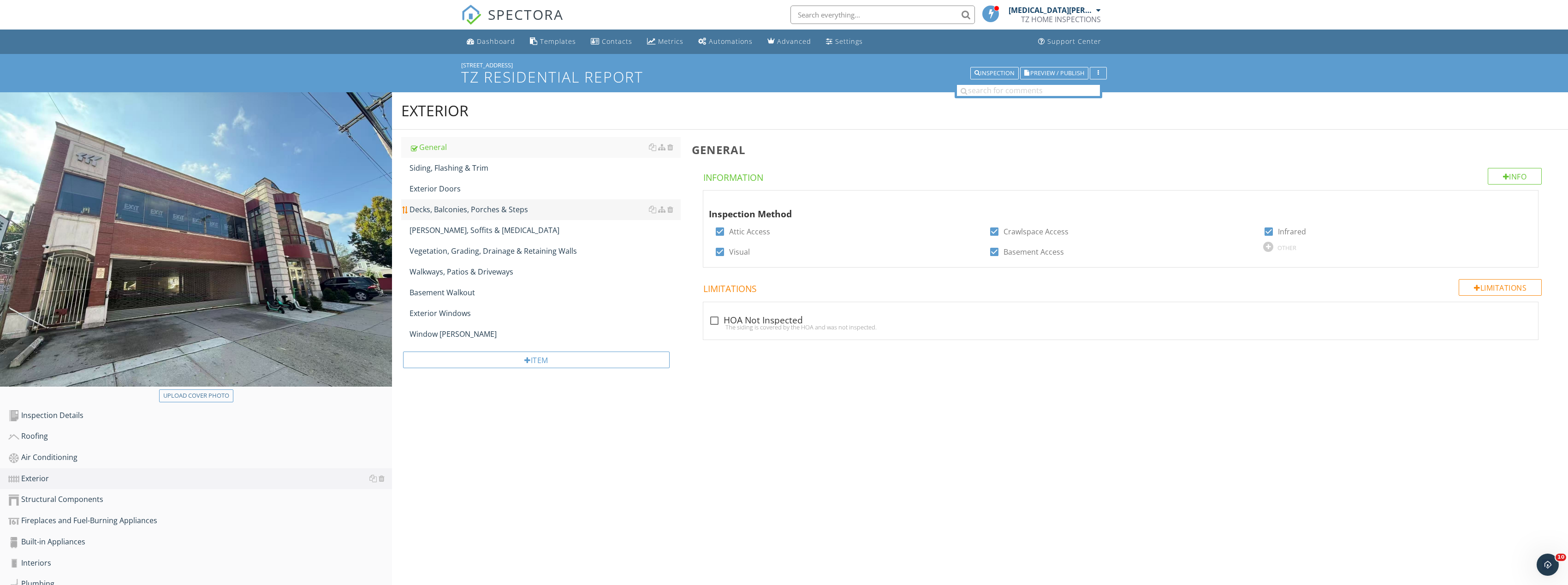
click at [490, 208] on div "Decks, Balconies, Porches & Steps" at bounding box center [545, 209] width 271 height 11
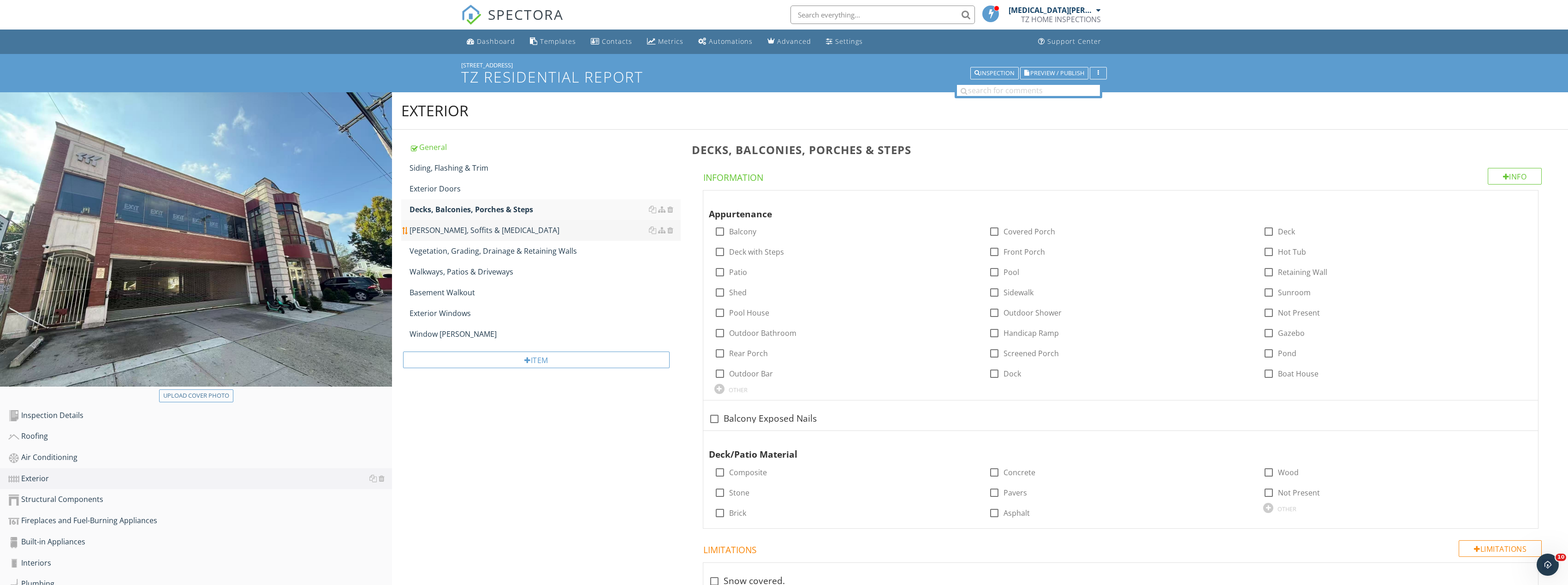
click at [483, 231] on div "[PERSON_NAME], Soffits & [MEDICAL_DATA]" at bounding box center [545, 230] width 271 height 11
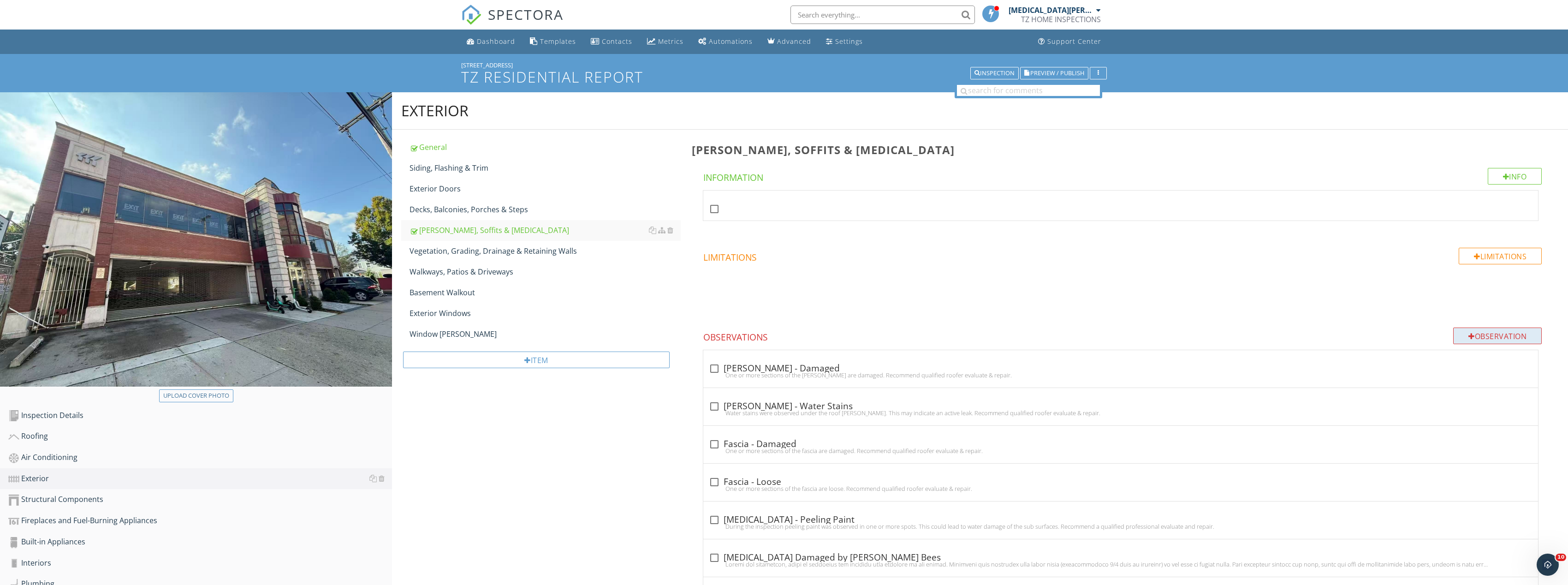
click at [1486, 344] on div "Observation" at bounding box center [1498, 336] width 89 height 17
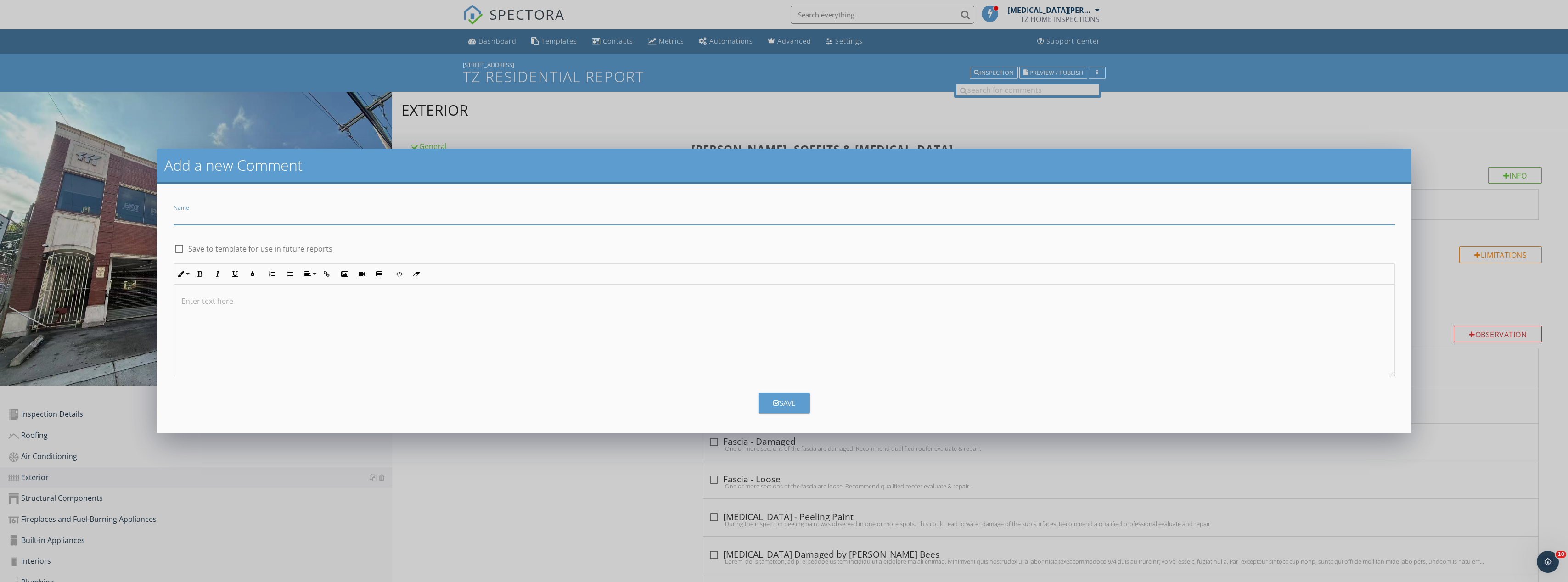
paste input "Exterior Cladding Cracks and Deformation"
type input "Exterior Cladding Cracks and Deformation"
click at [315, 324] on div at bounding box center [784, 330] width 1221 height 92
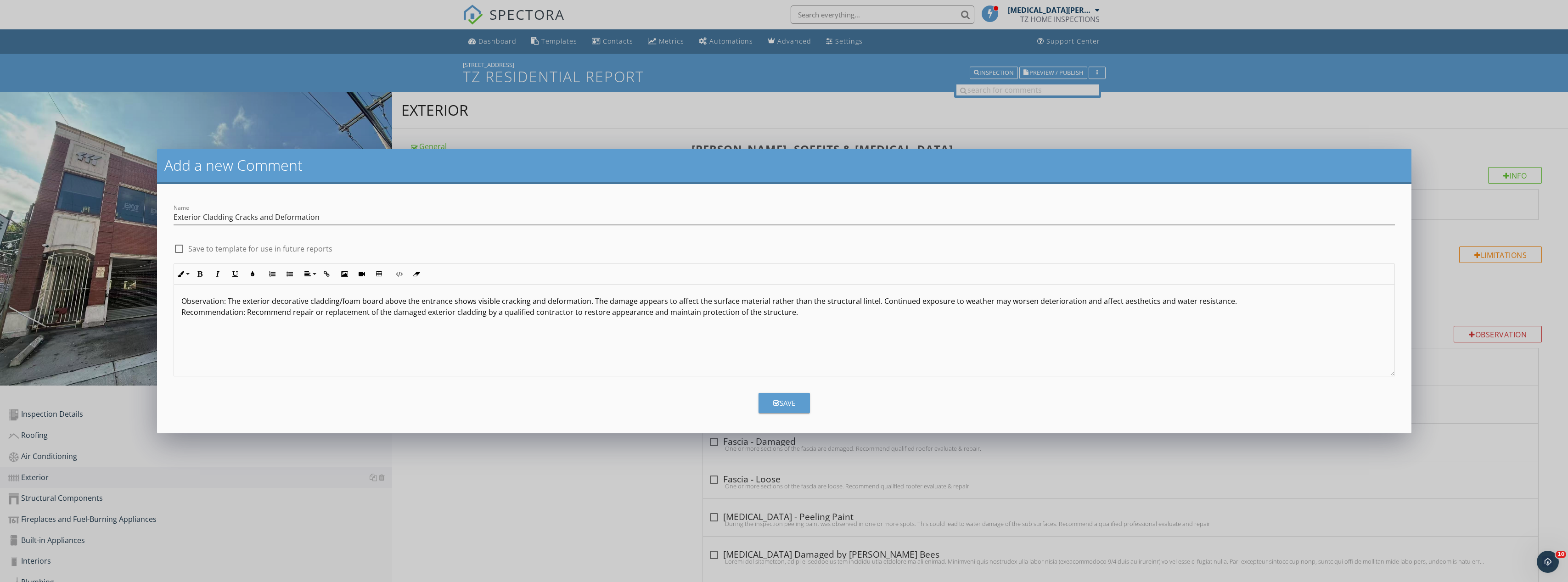
click at [774, 398] on div "Save" at bounding box center [784, 403] width 22 height 11
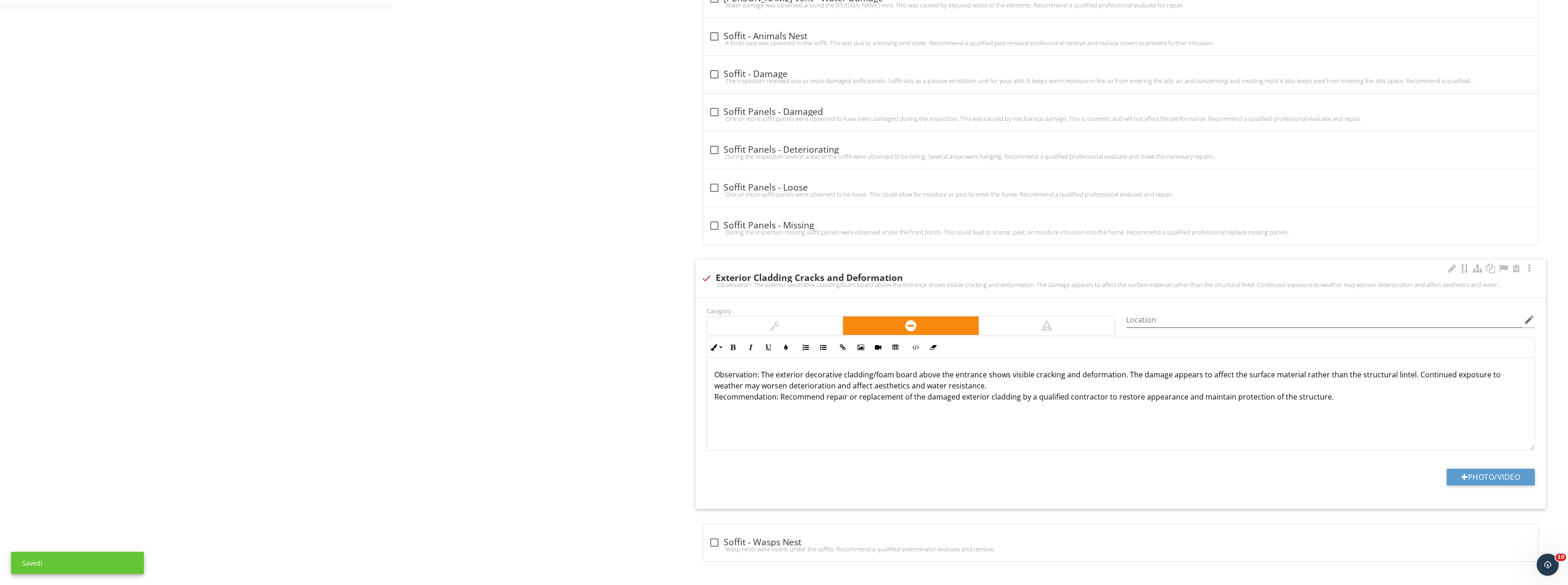
scroll to position [1, 0]
click at [1464, 477] on div at bounding box center [1465, 477] width 7 height 7
type input "C:\fakepath\Image_20250928131700_8378_237.jpg"
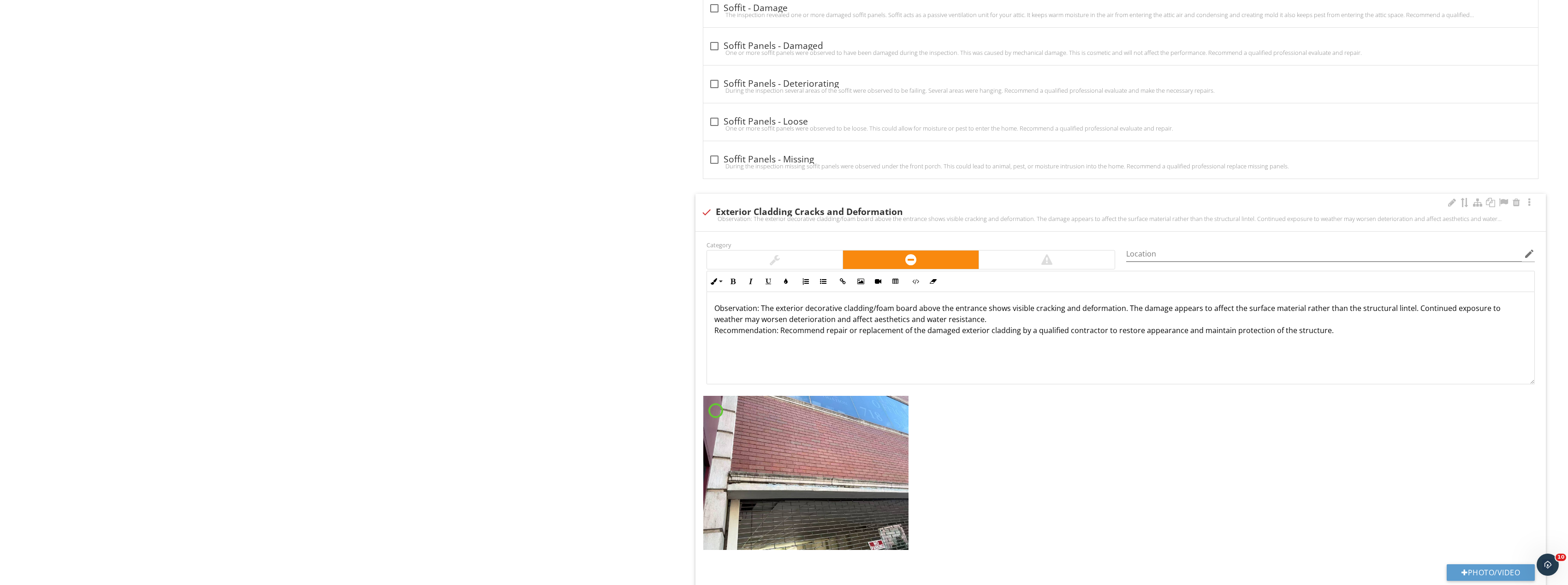
scroll to position [835, 0]
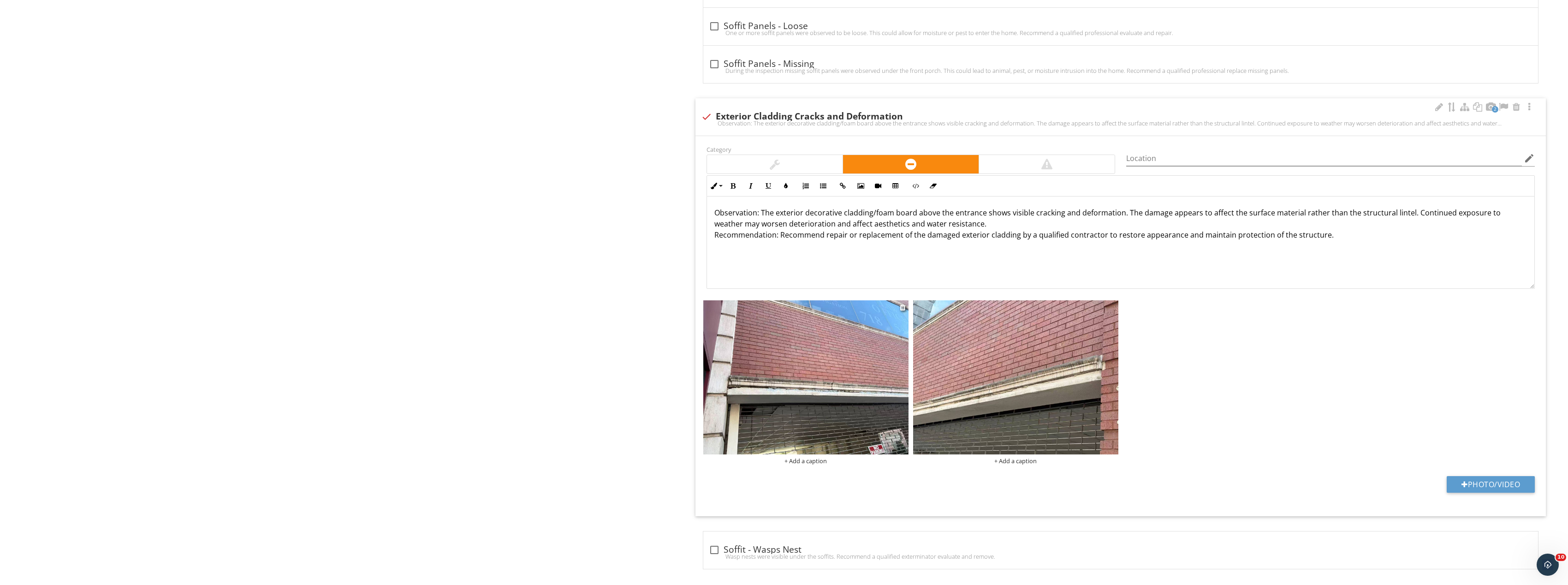
click at [876, 353] on img at bounding box center [806, 378] width 206 height 154
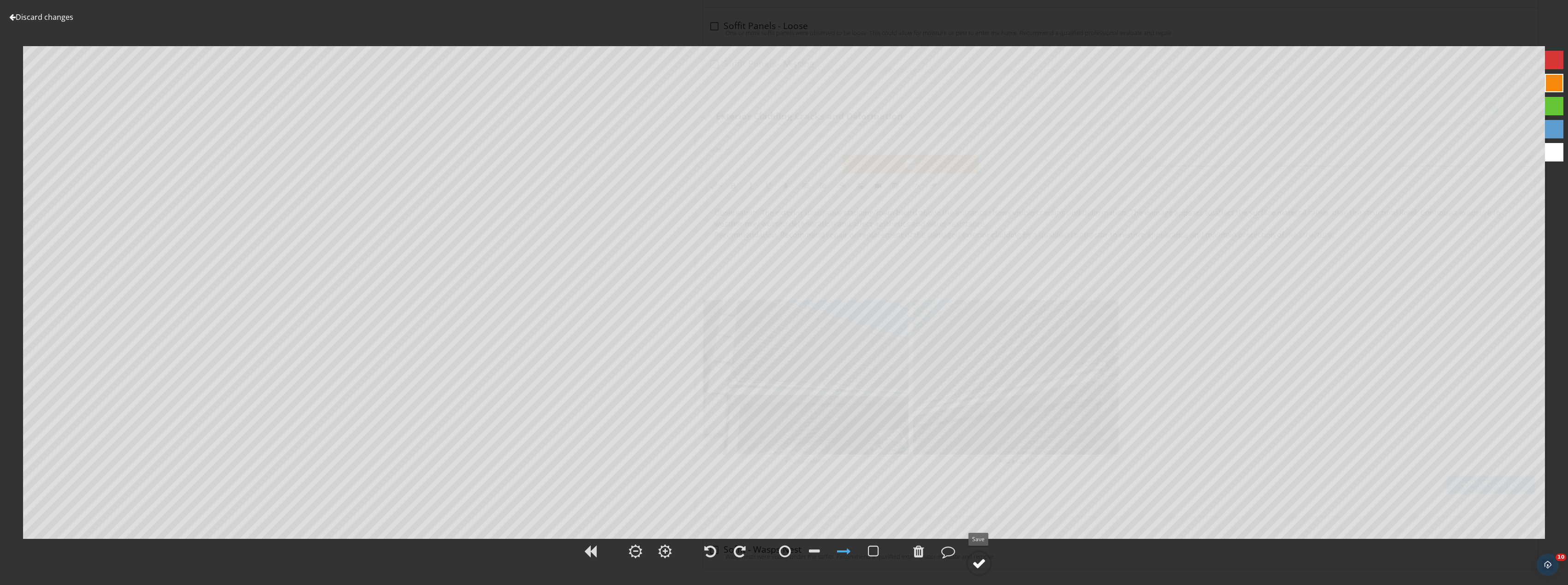
click at [980, 563] on div at bounding box center [979, 563] width 14 height 14
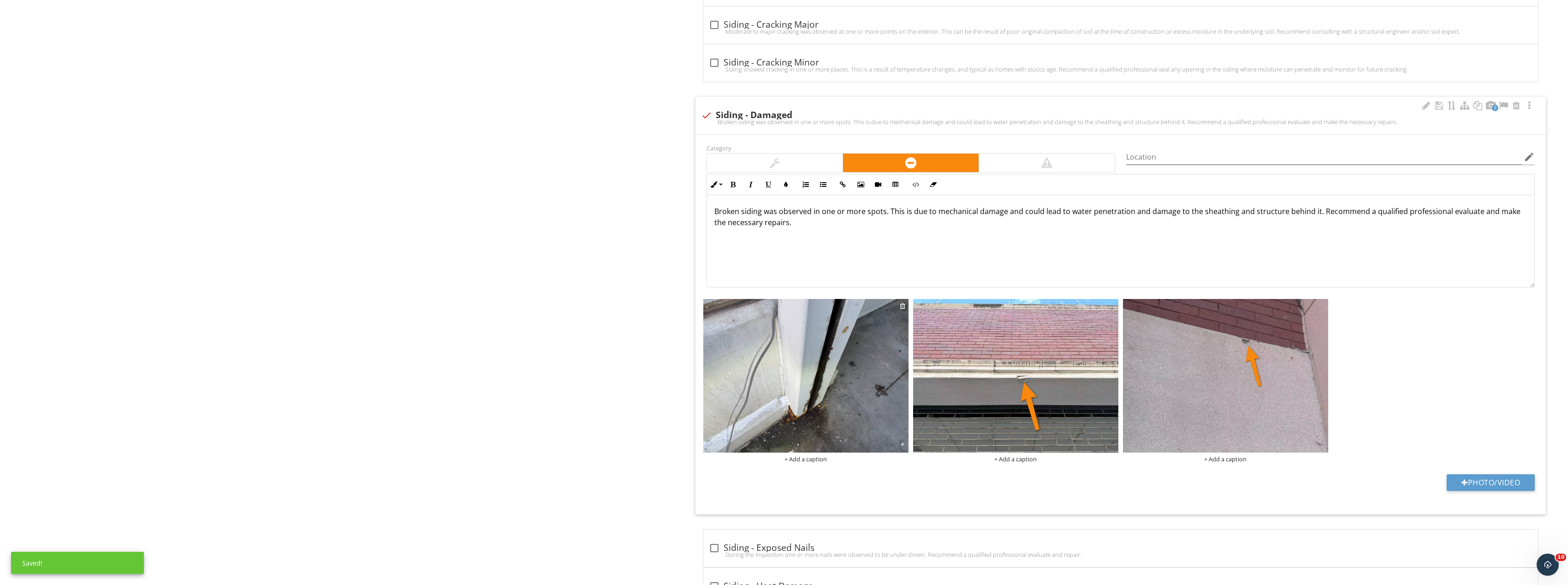
click at [901, 306] on div at bounding box center [902, 305] width 6 height 7
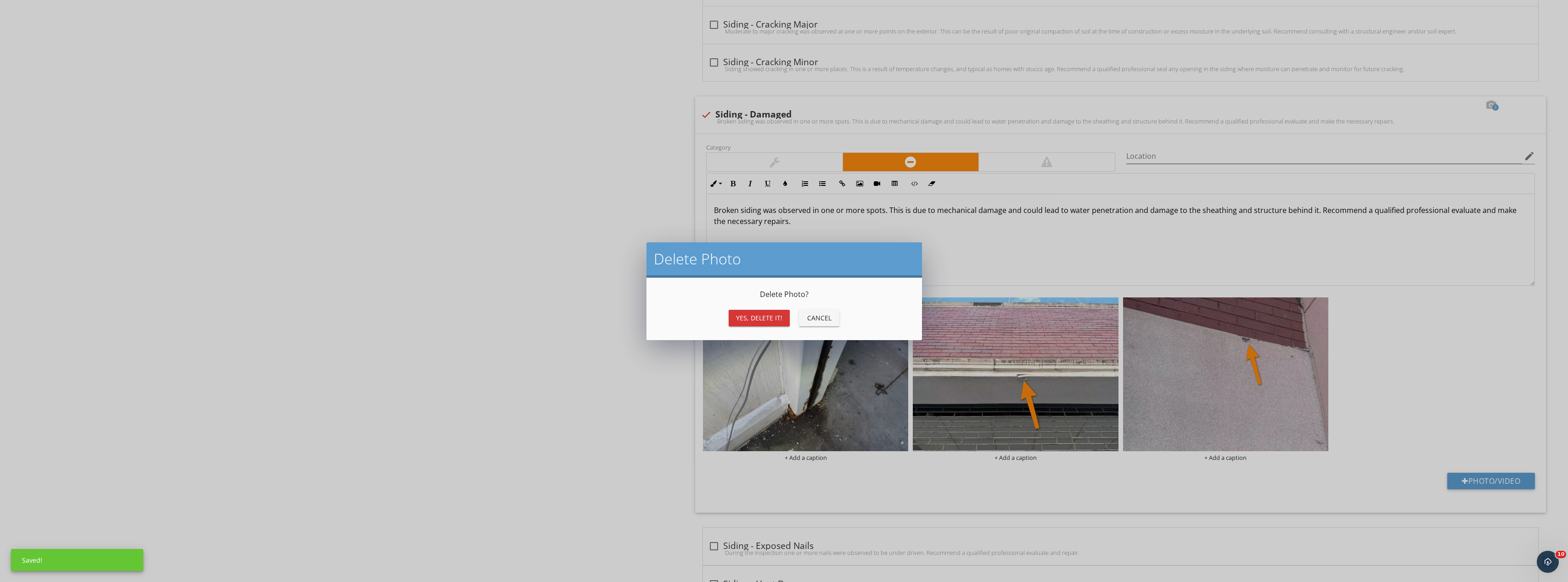
click at [743, 319] on div "Yes, Delete it!" at bounding box center [759, 318] width 46 height 10
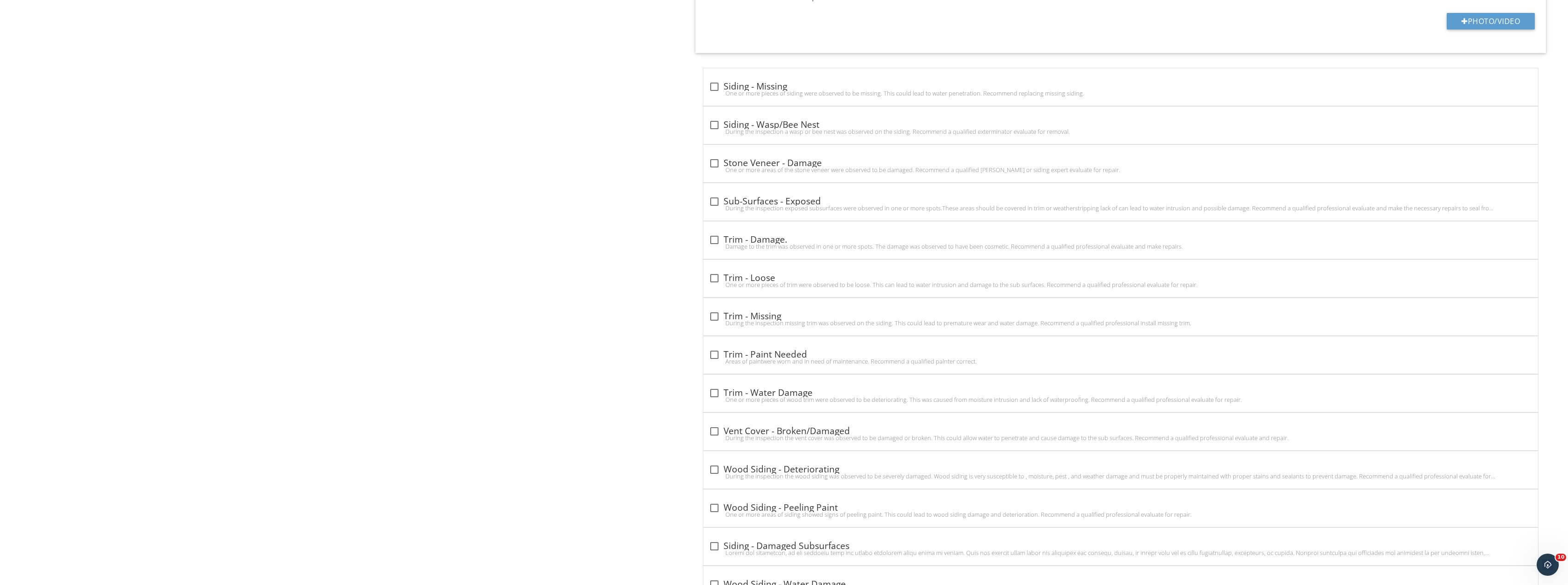
scroll to position [2685, 0]
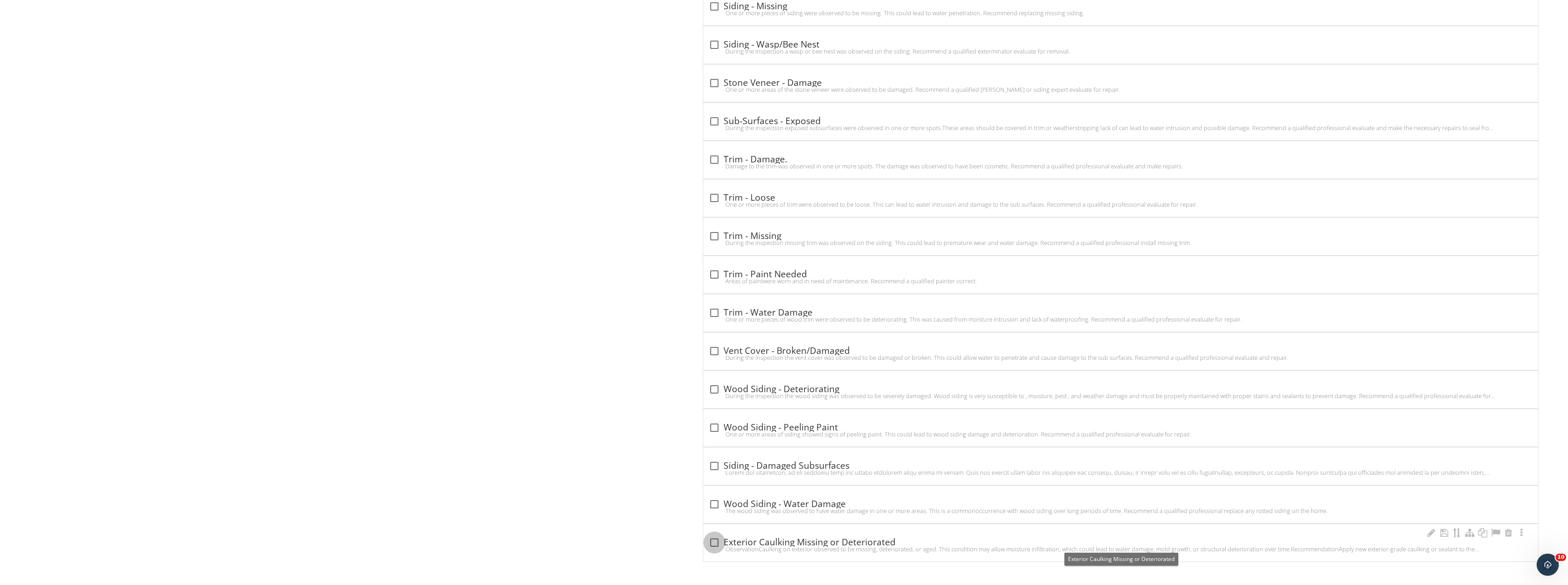
click at [716, 541] on div at bounding box center [714, 543] width 16 height 16
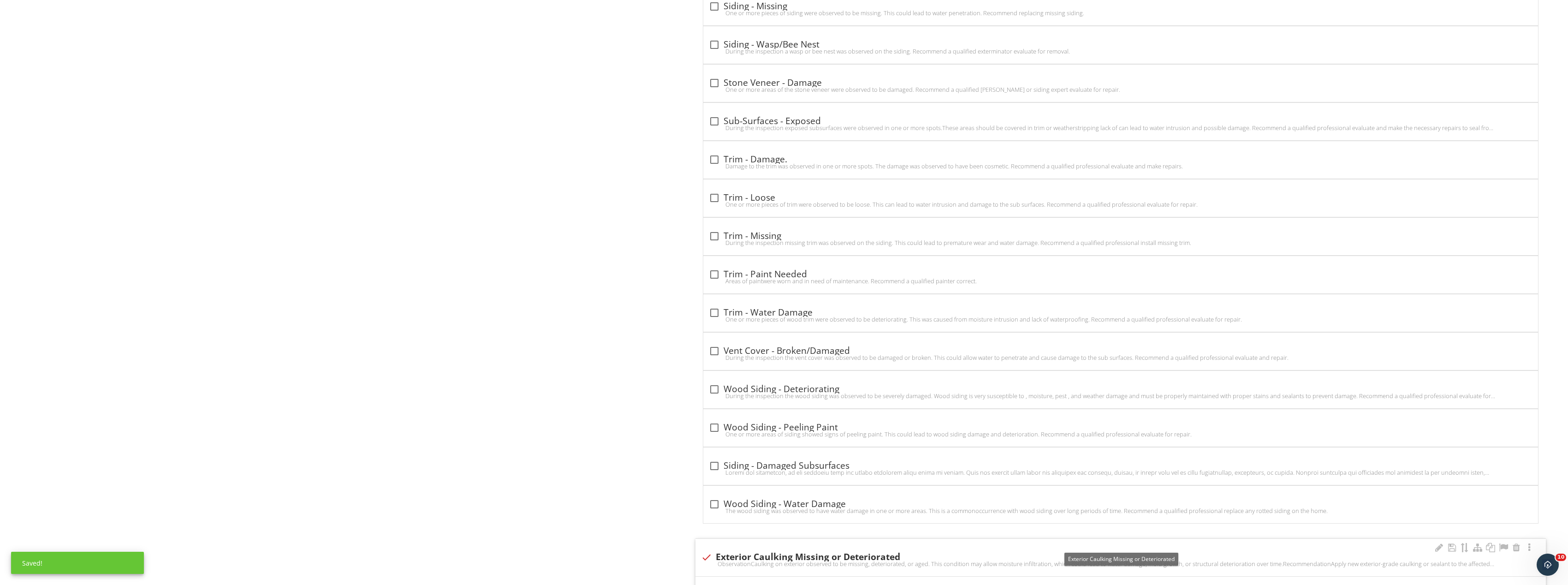
scroll to position [2926, 0]
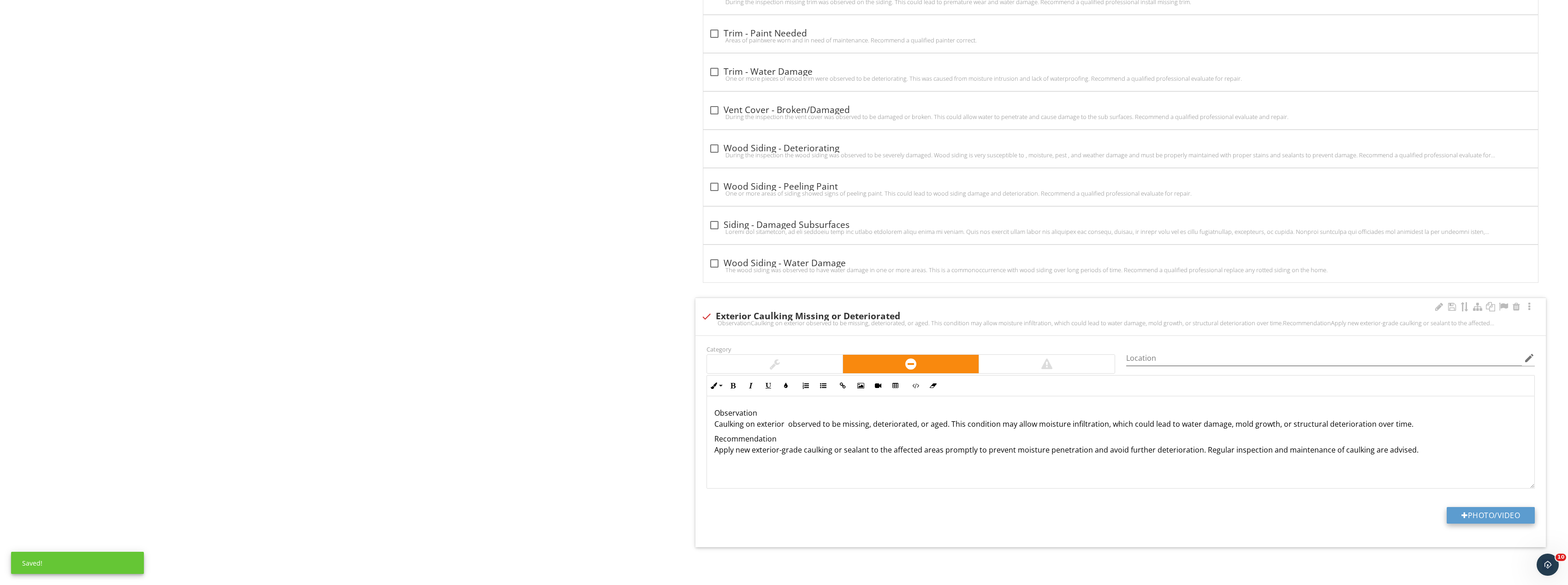
click at [1486, 518] on button "Photo/Video" at bounding box center [1491, 515] width 88 height 17
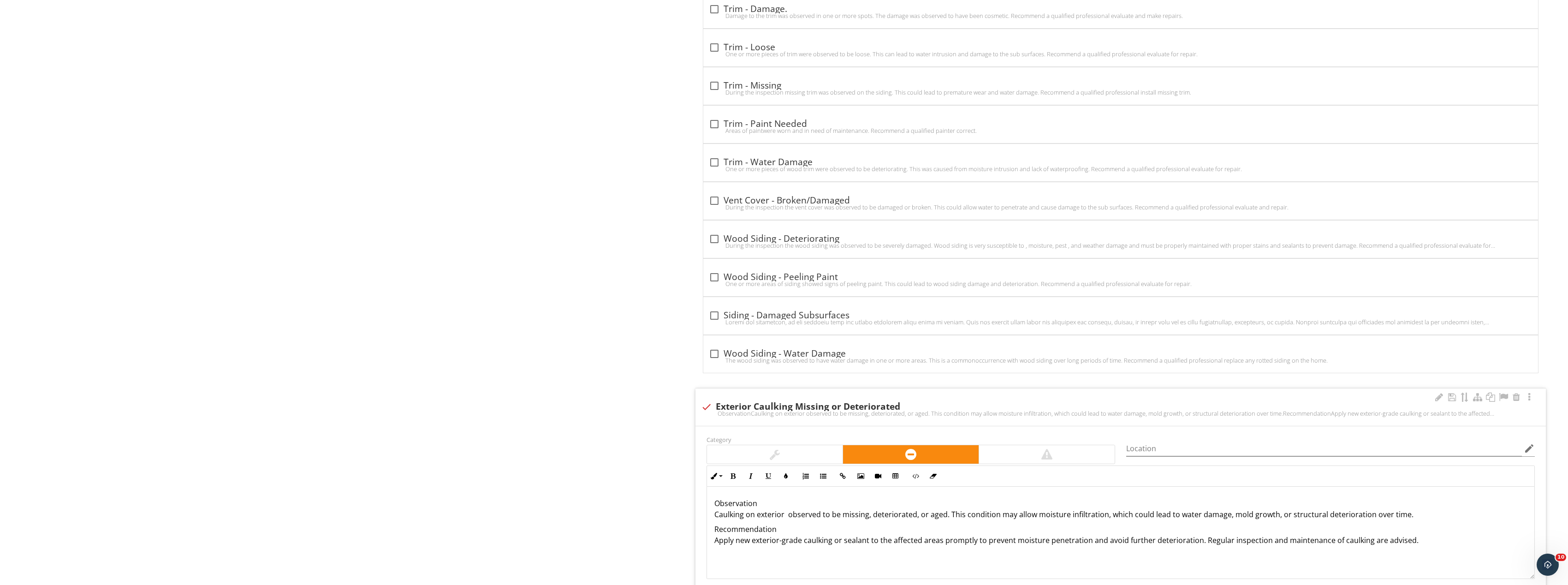
scroll to position [2834, 0]
click at [723, 407] on div "check Exterior Caulking Missing or Deteriorated" at bounding box center [1121, 408] width 840 height 11
checkbox input "true"
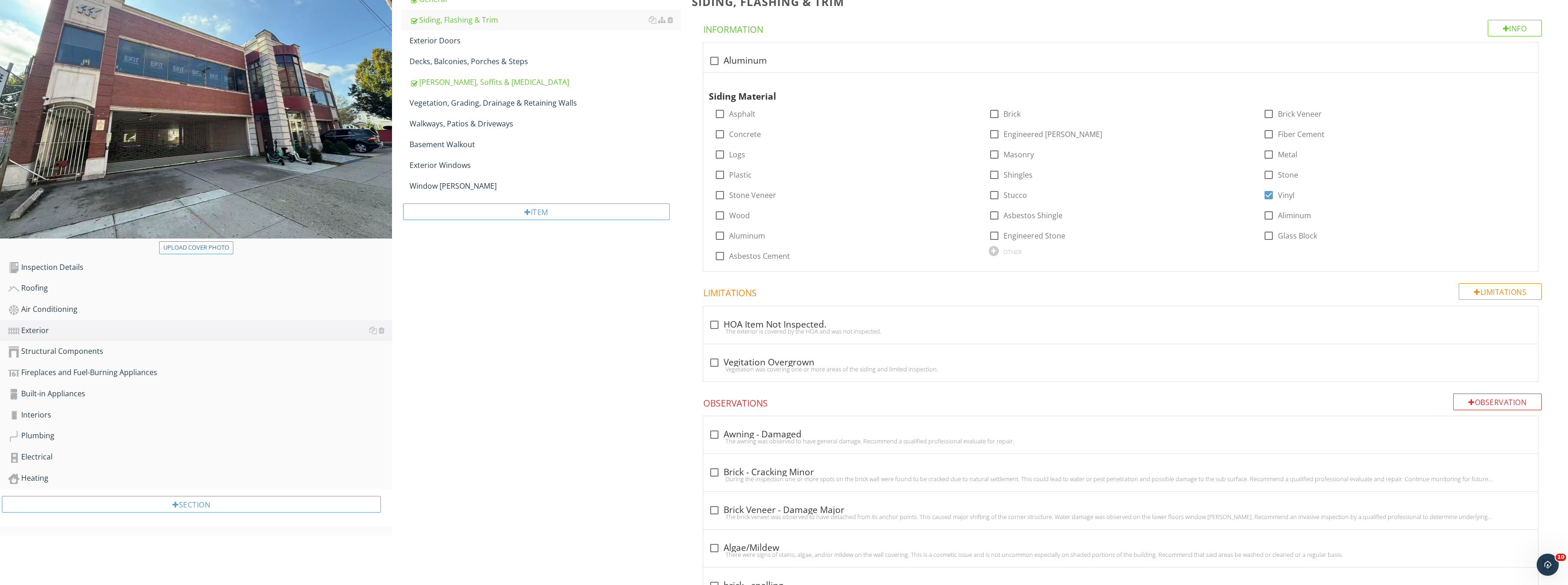
scroll to position [146, 0]
click at [121, 352] on div "Structural Components" at bounding box center [200, 353] width 384 height 12
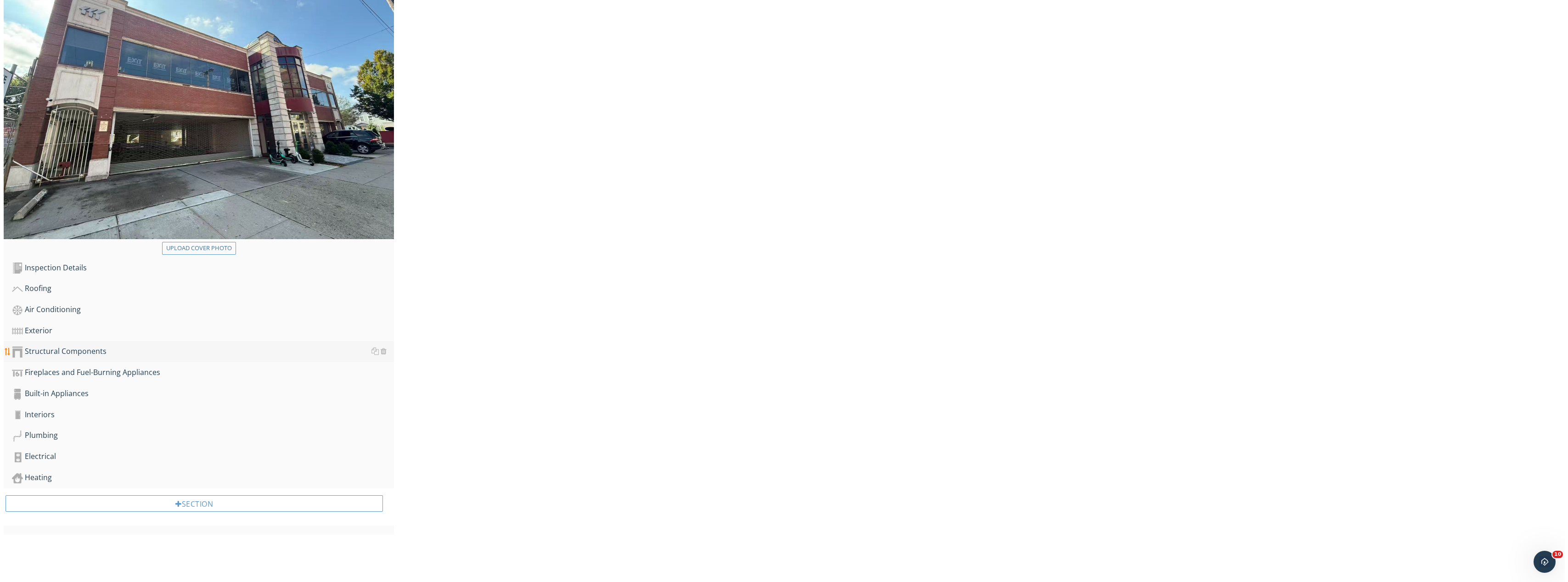
scroll to position [98, 0]
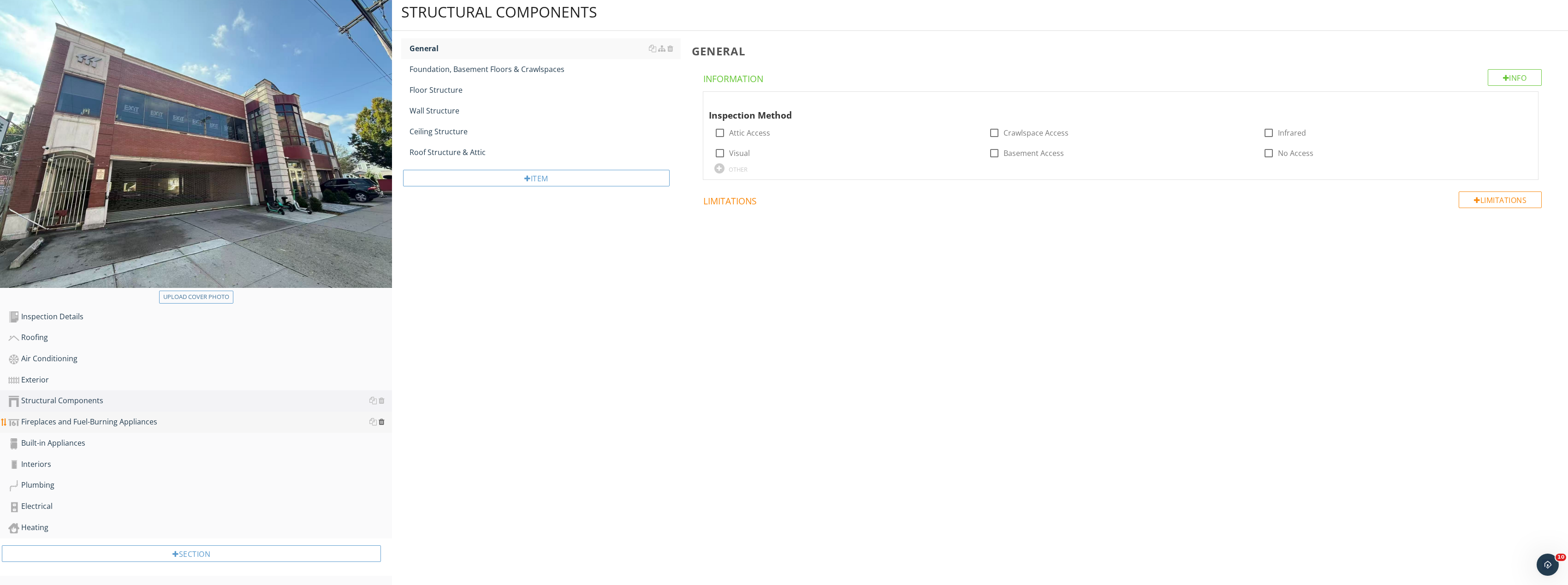
click at [381, 422] on div at bounding box center [381, 422] width 6 height 7
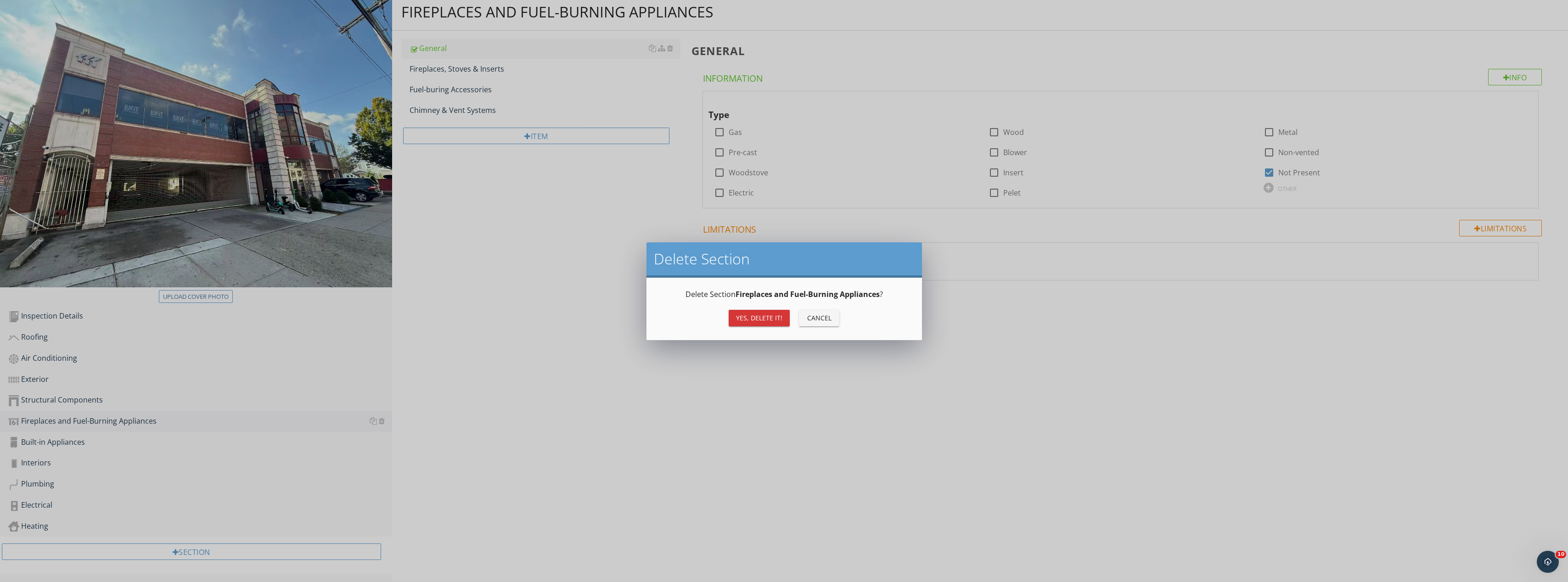
click at [772, 316] on div "Yes, Delete it!" at bounding box center [759, 318] width 46 height 10
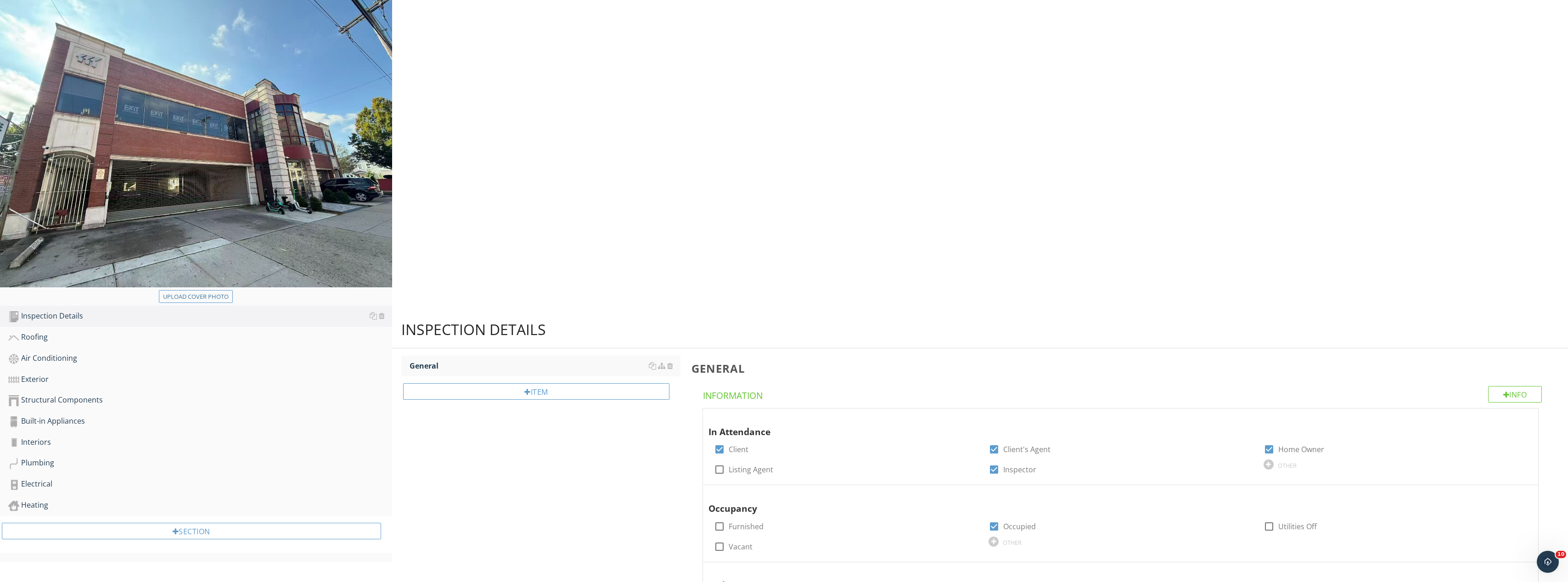
scroll to position [77, 0]
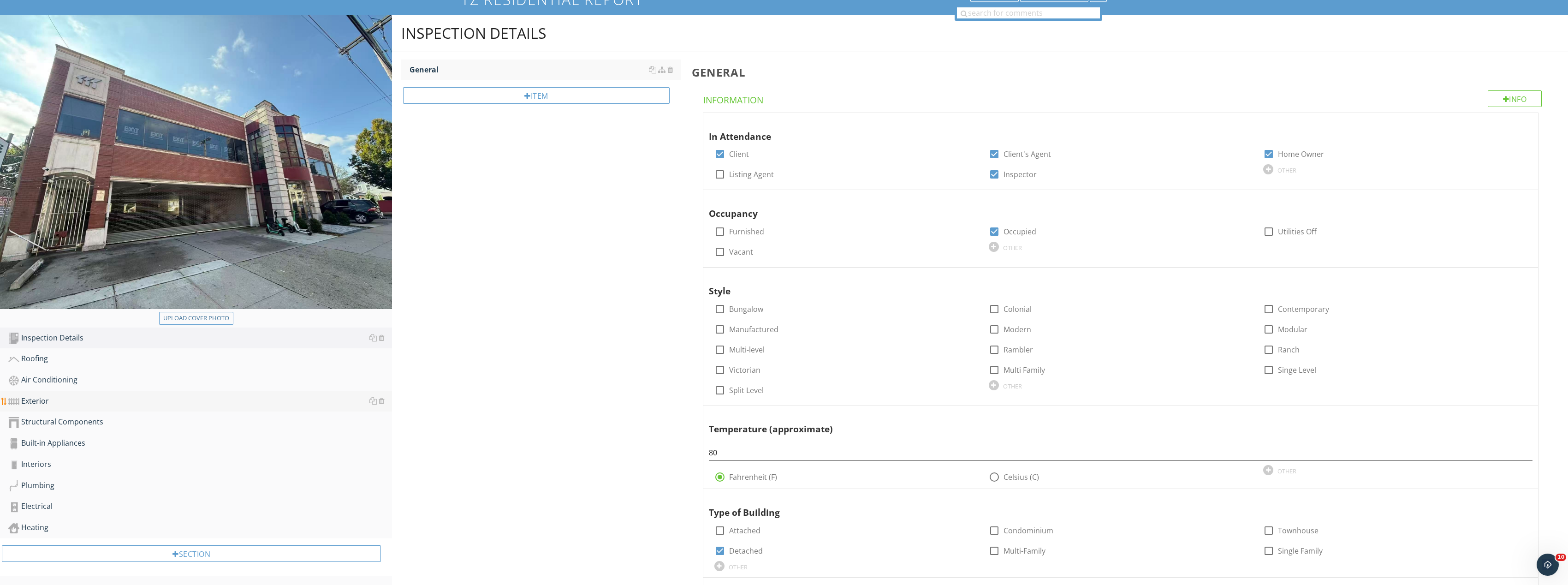
click at [94, 405] on div "Exterior" at bounding box center [200, 402] width 384 height 12
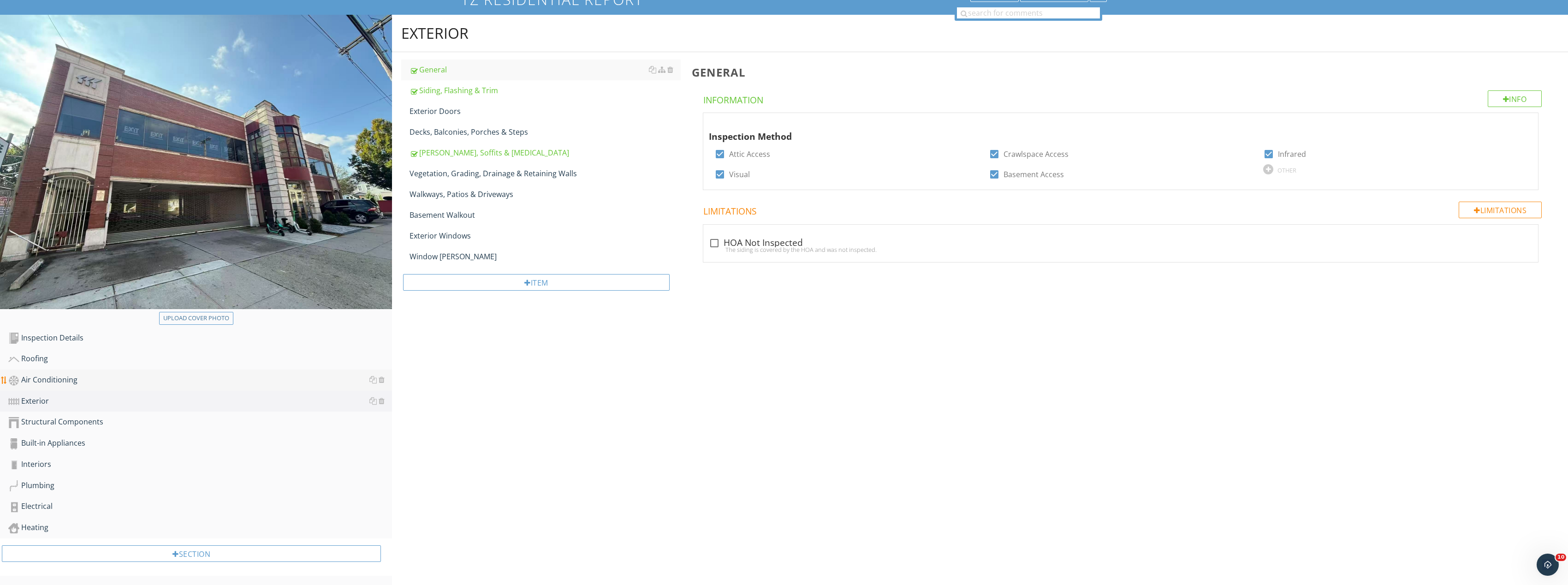
click at [80, 378] on div "Air Conditioning" at bounding box center [200, 380] width 384 height 12
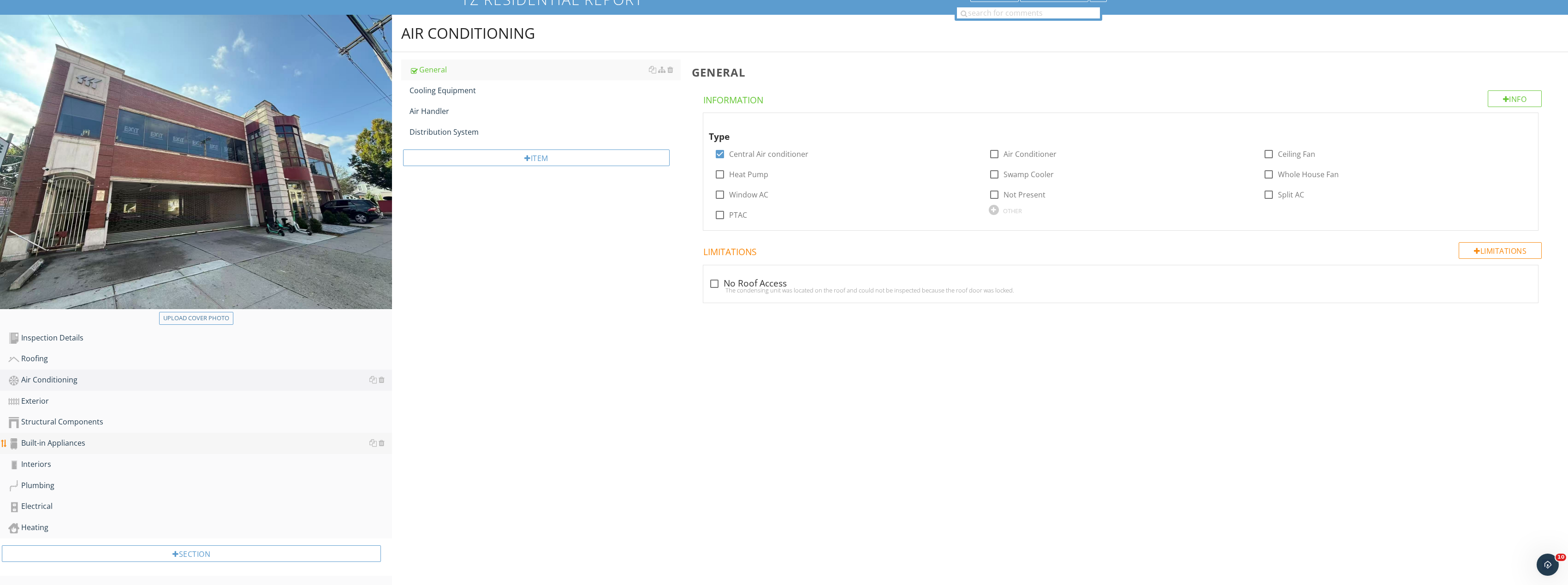
click at [101, 436] on link "Built-in Appliances" at bounding box center [200, 444] width 384 height 22
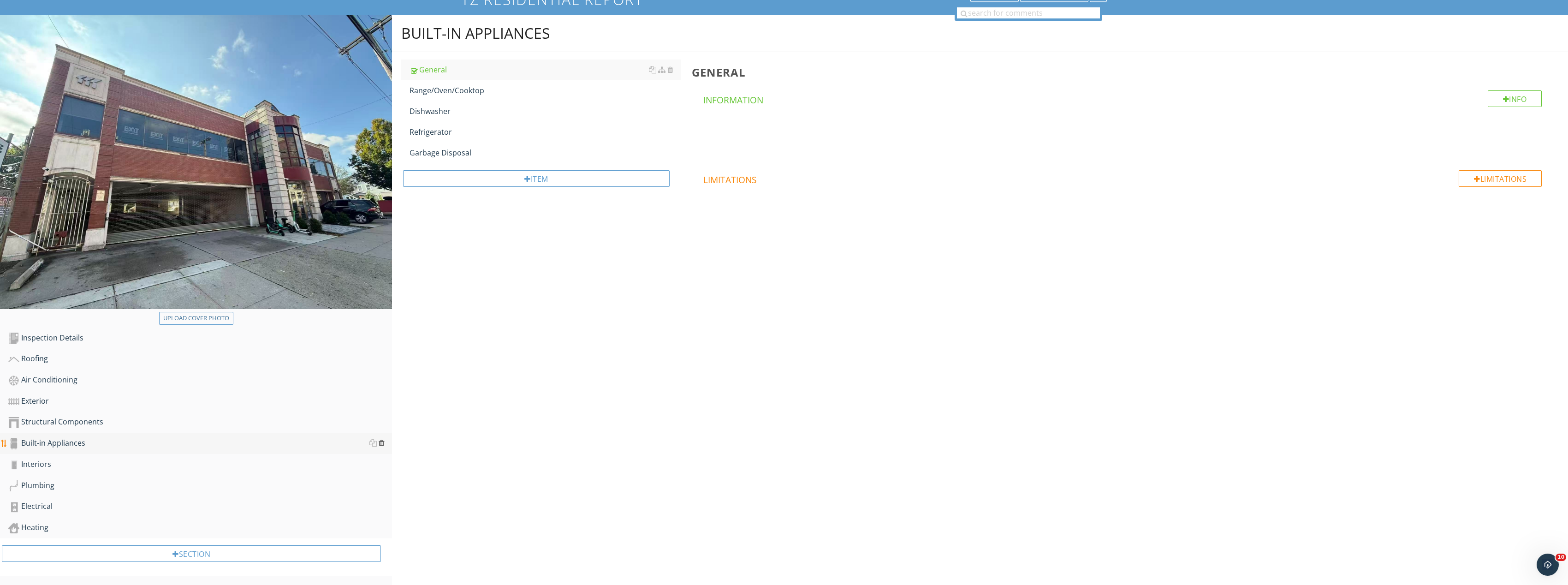
click at [381, 444] on div at bounding box center [381, 443] width 6 height 7
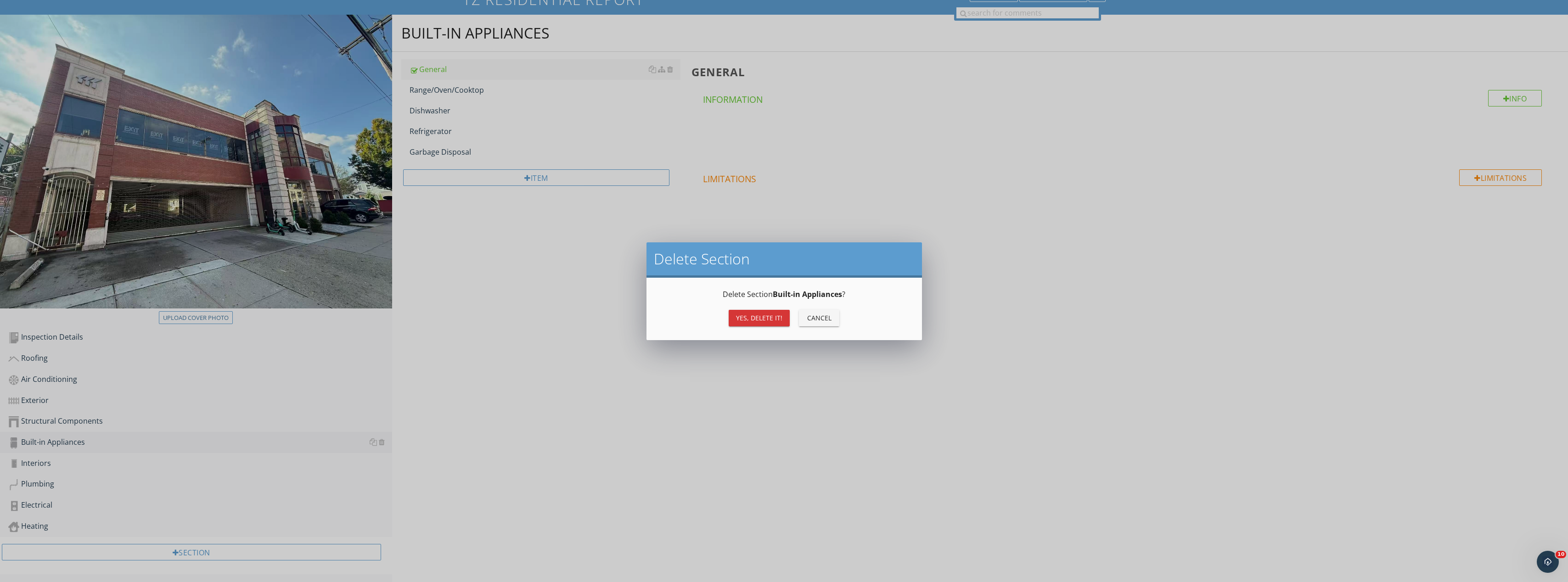
click at [758, 322] on div "Yes, Delete it!" at bounding box center [759, 318] width 46 height 10
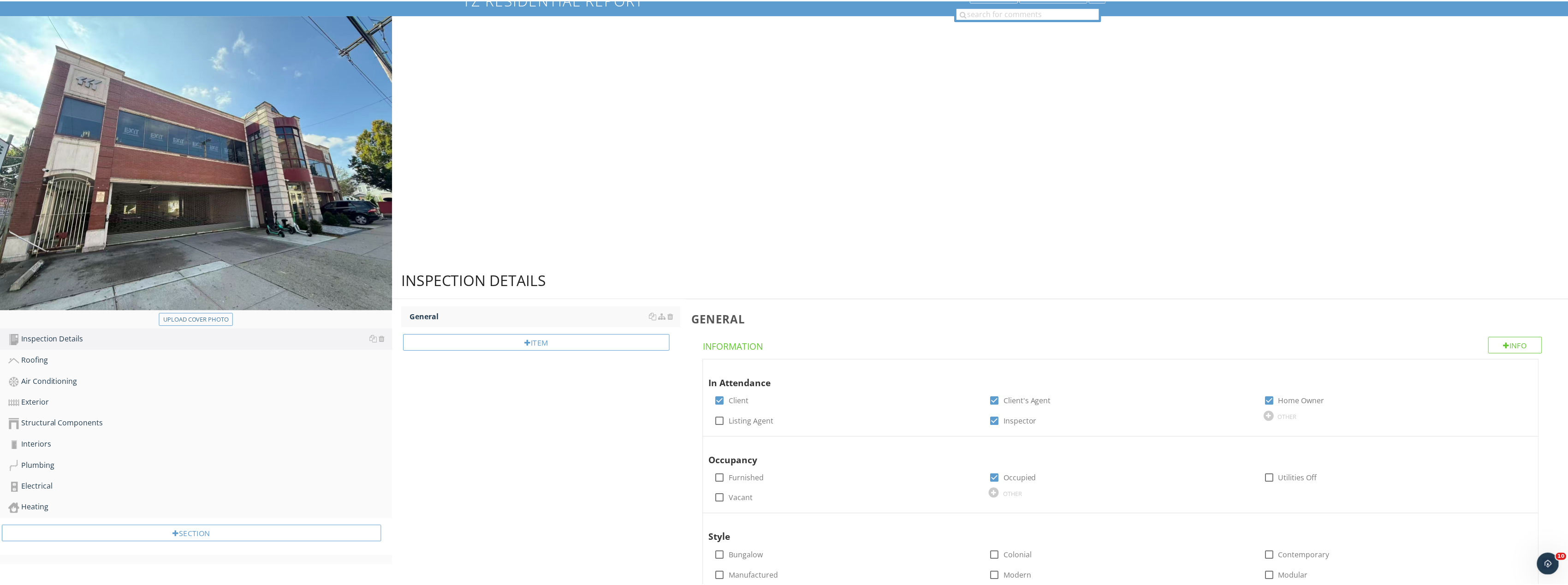
scroll to position [56, 0]
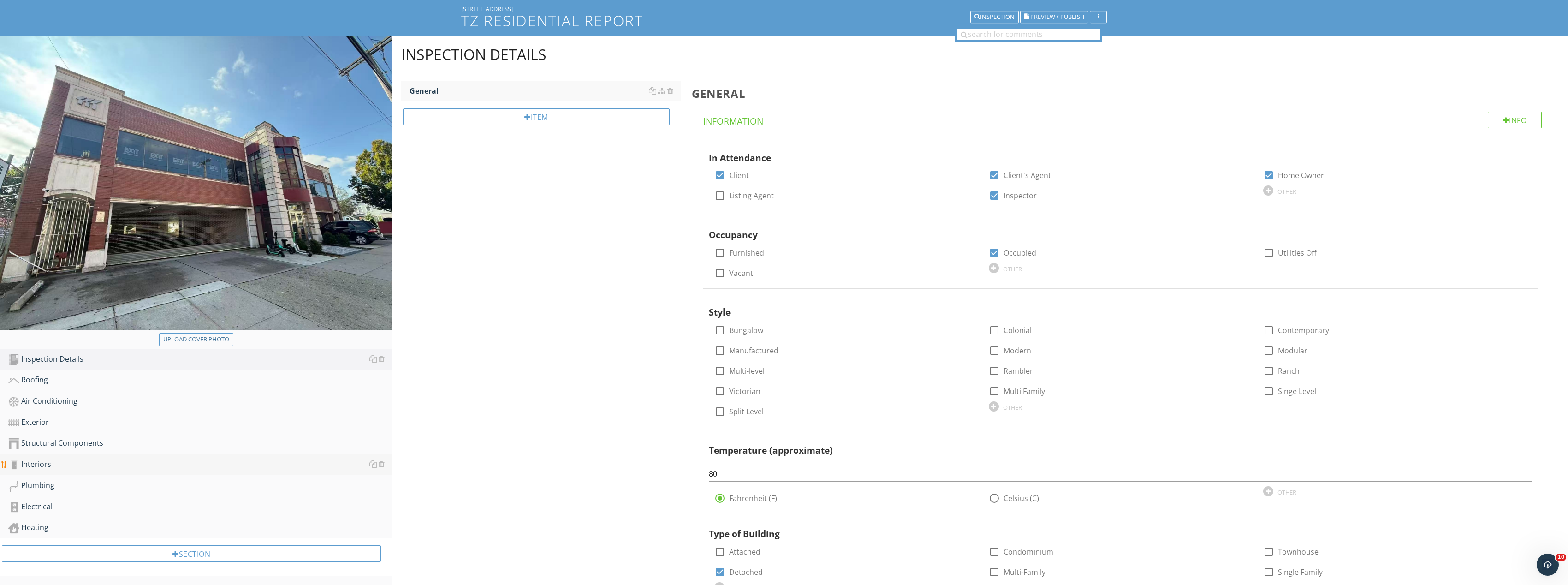
click at [215, 457] on link "Interiors" at bounding box center [200, 465] width 384 height 22
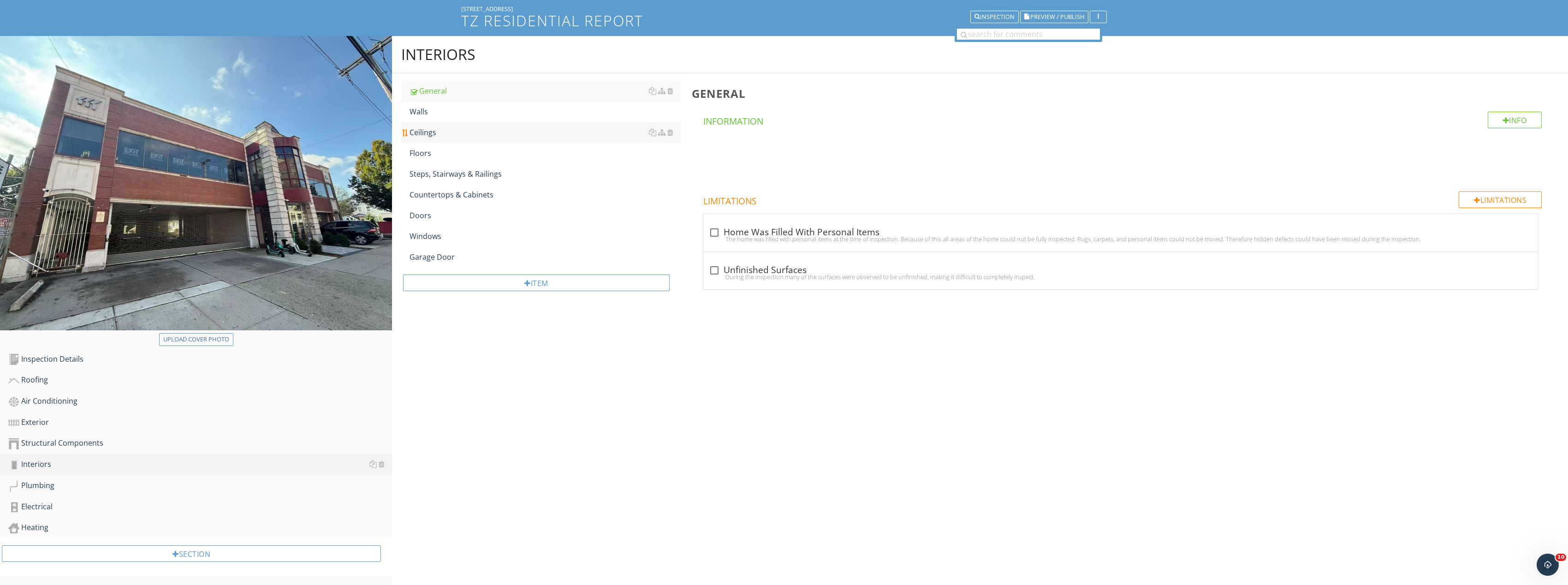
click at [484, 133] on div "Ceilings" at bounding box center [545, 132] width 271 height 11
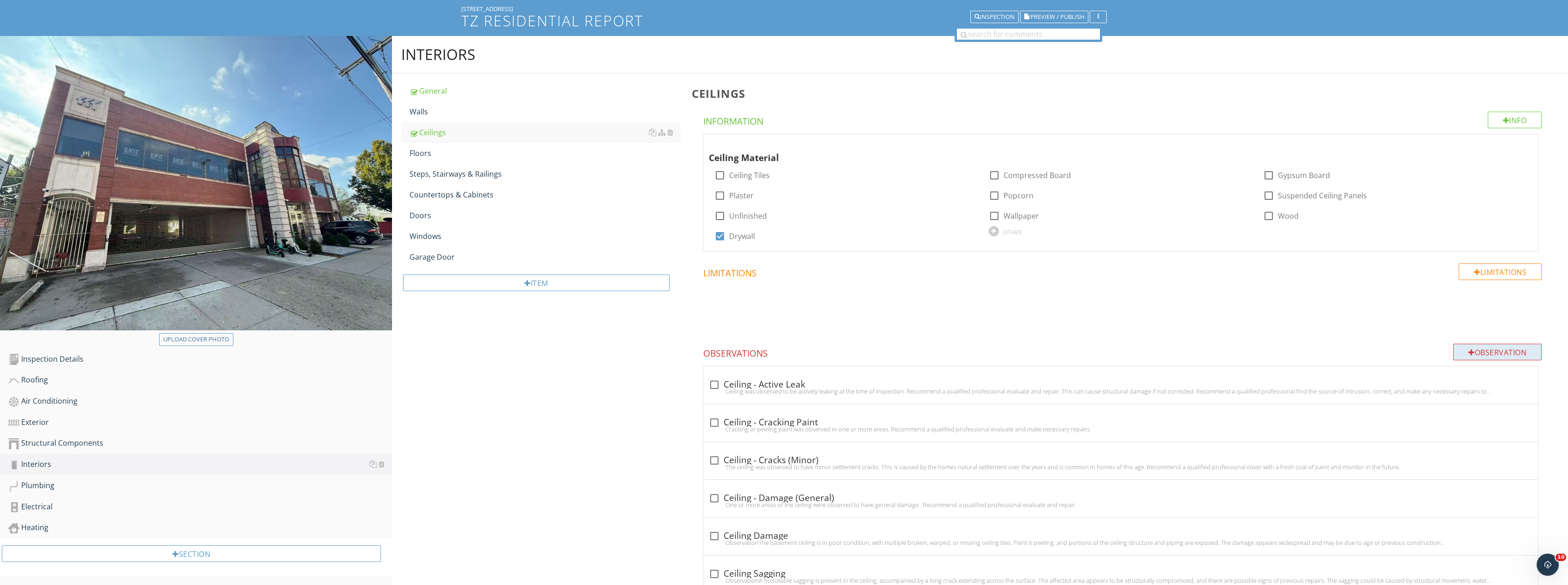
click at [1531, 351] on div "Observation" at bounding box center [1498, 352] width 89 height 17
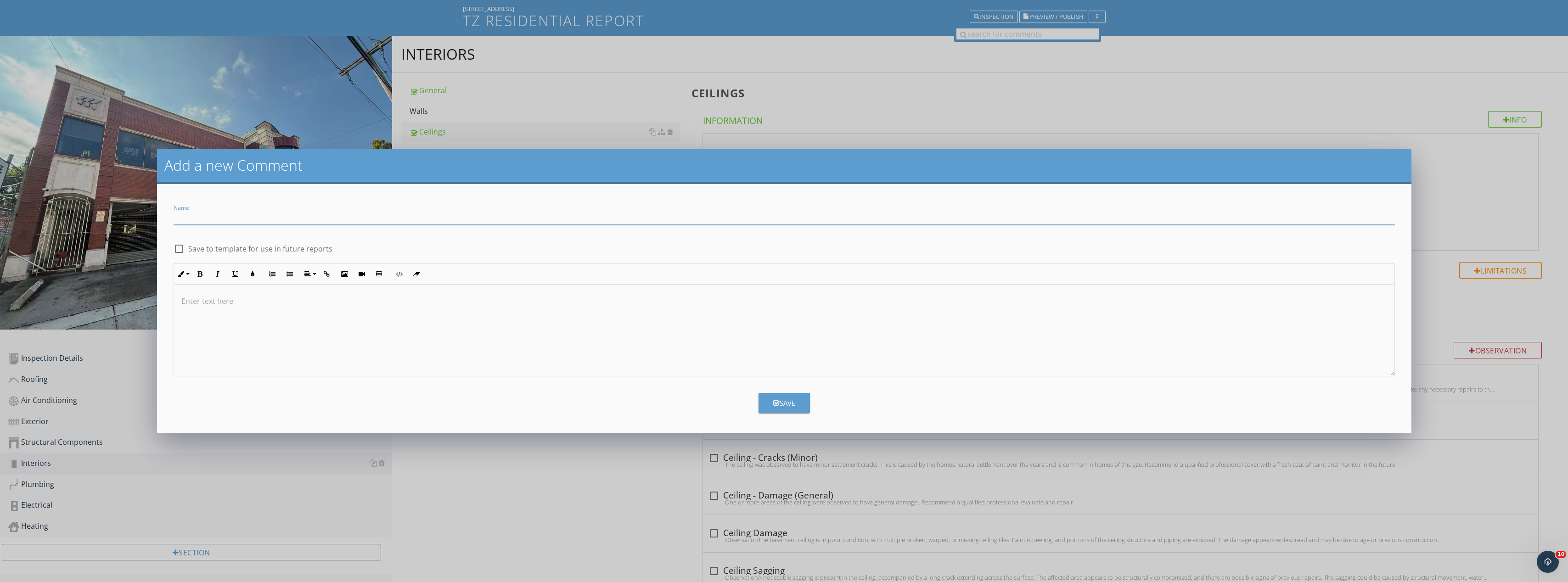
paste input "Missing/Sagging Ceiling Tiles; Animal Intrusion and Odor"
type input "Missing/Sagging Ceiling Tiles; Animal Intrusion and Odor"
click at [352, 320] on div at bounding box center [784, 330] width 1221 height 92
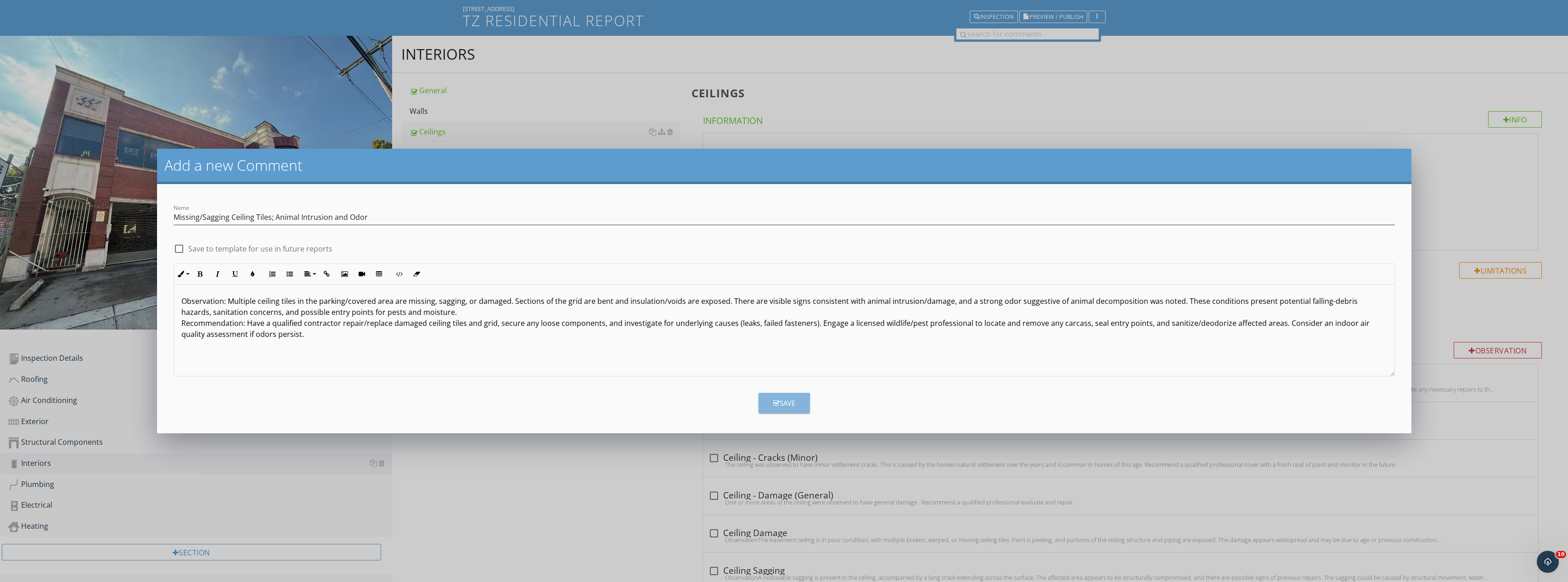
click at [788, 409] on button "Save" at bounding box center [784, 403] width 51 height 20
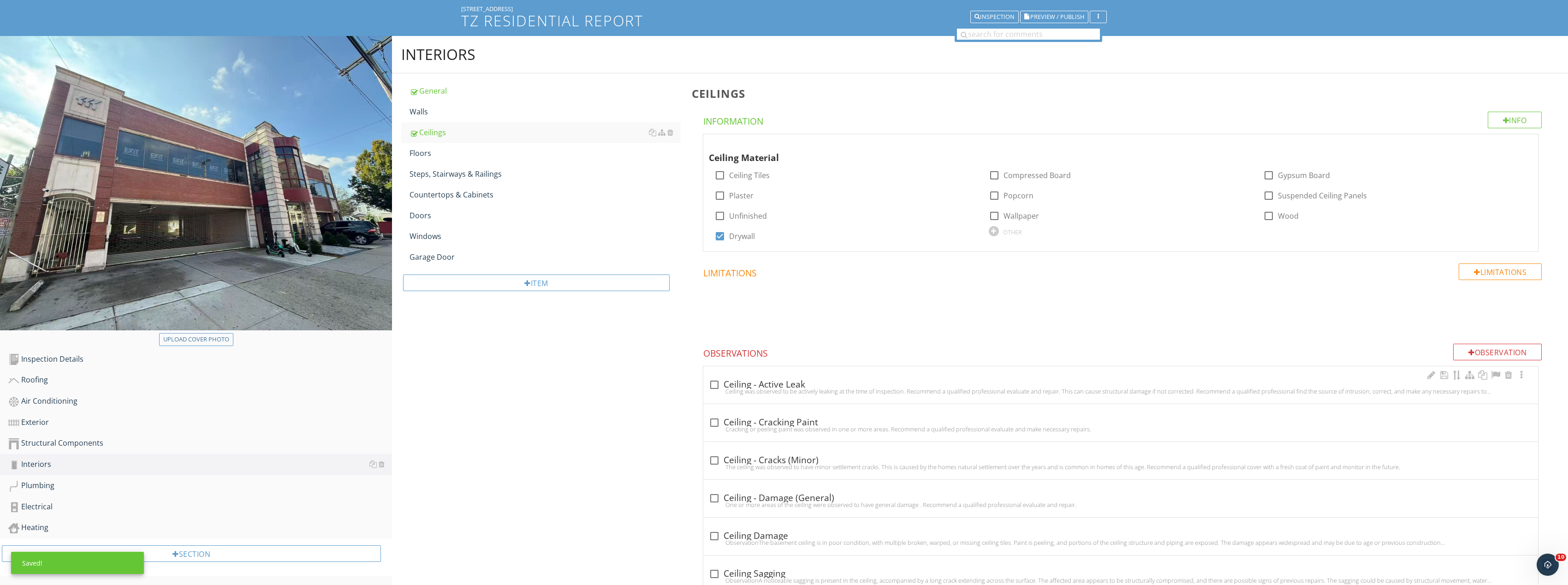
scroll to position [1199, 0]
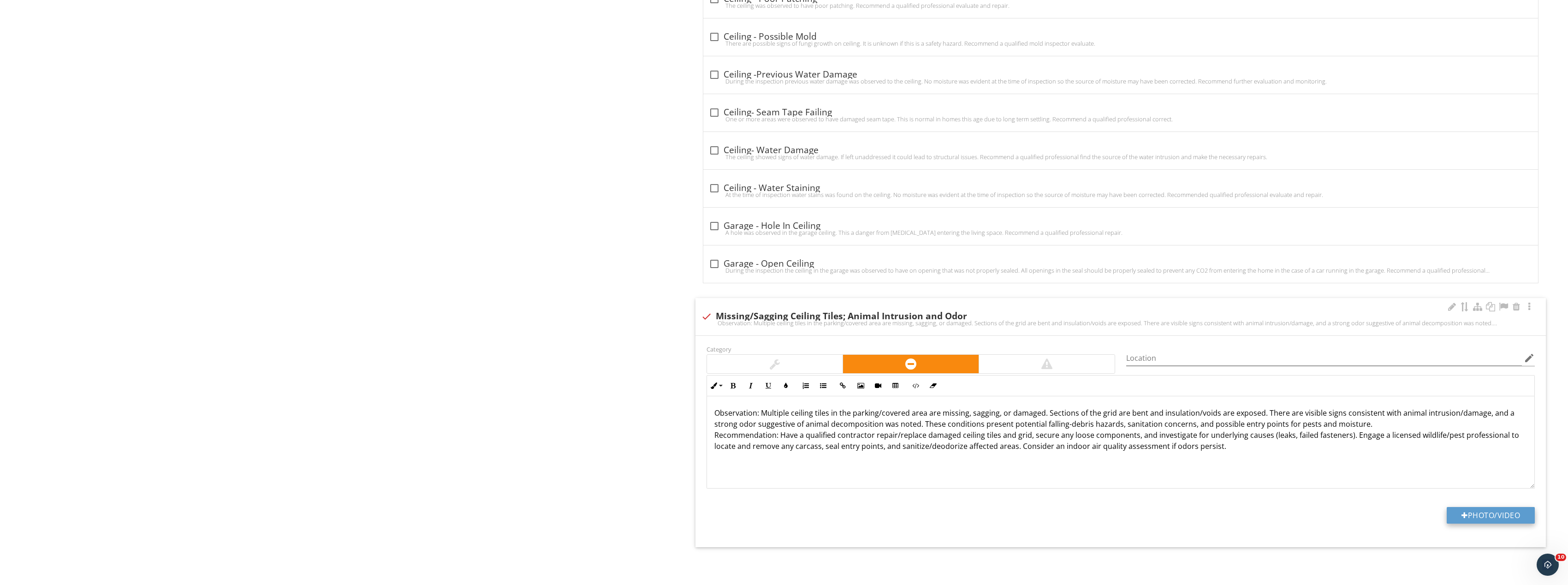
click at [1503, 519] on button "Photo/Video" at bounding box center [1491, 515] width 88 height 17
type input "C:\fakepath\Image_20250928132143_8474_237.jpg"
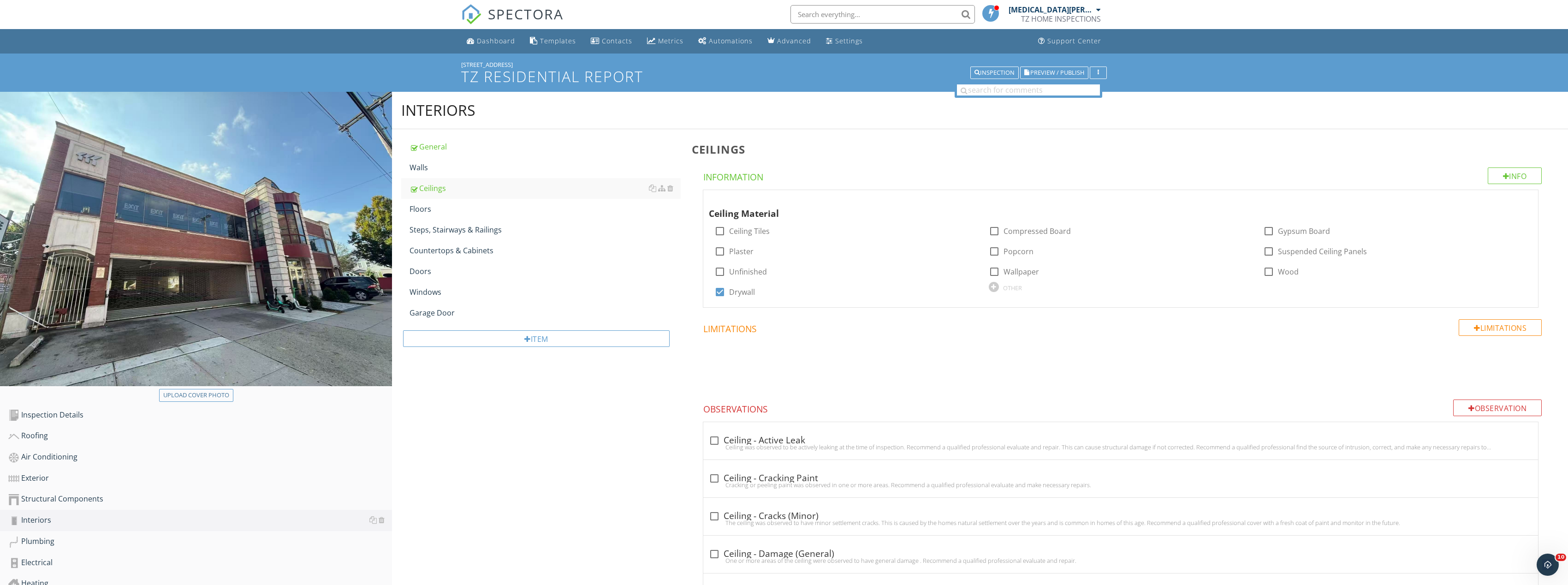
scroll to position [0, 0]
click at [489, 169] on div "Walls" at bounding box center [545, 168] width 271 height 11
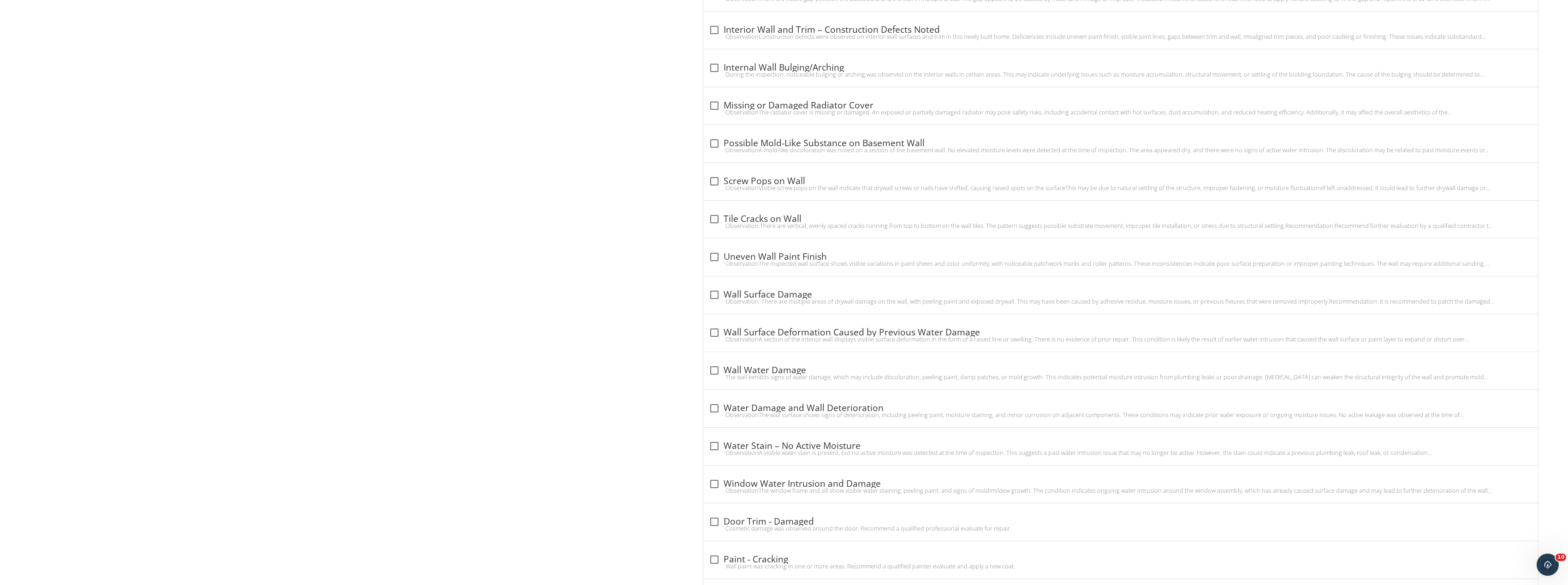
scroll to position [877, 0]
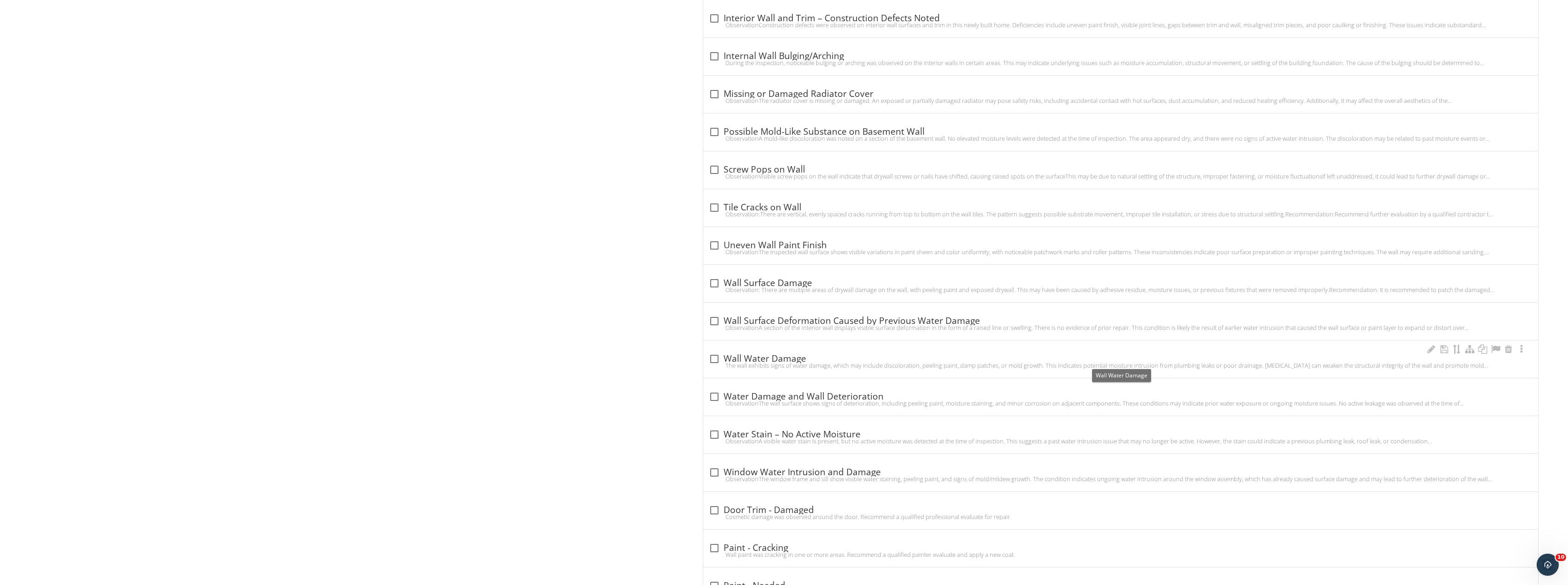
click at [716, 360] on div at bounding box center [714, 358] width 16 height 16
checkbox input "true"
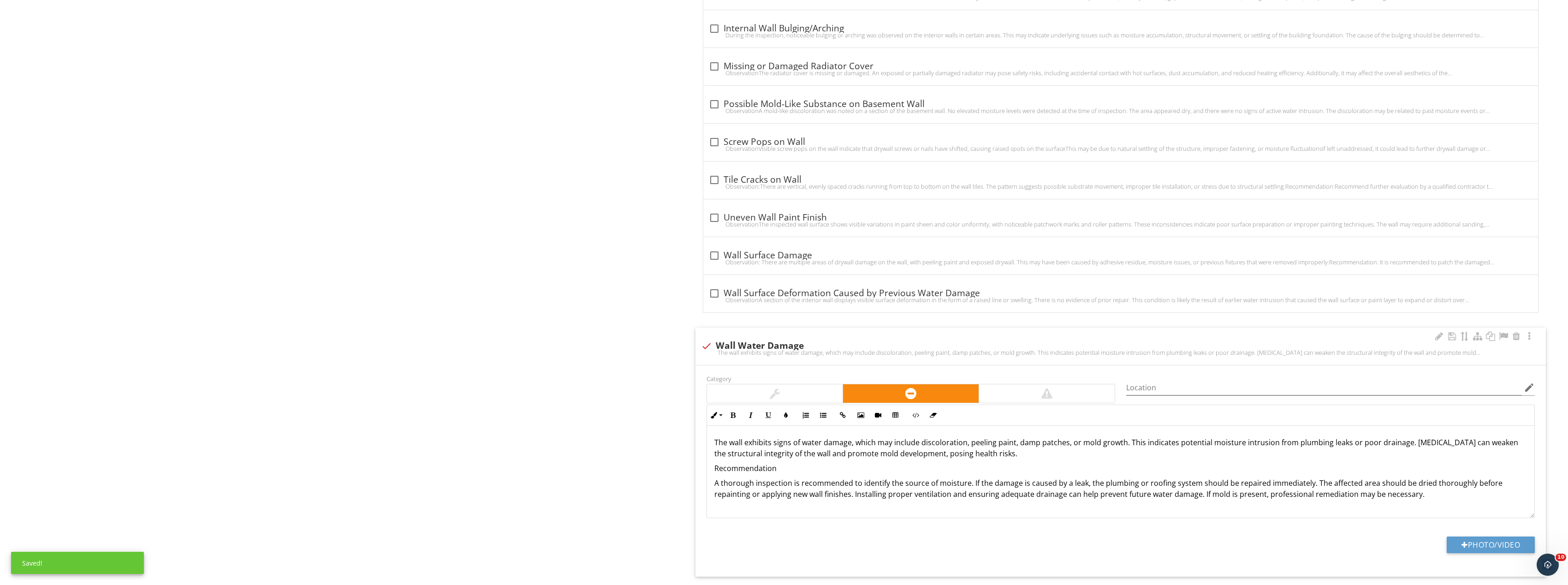
scroll to position [969, 0]
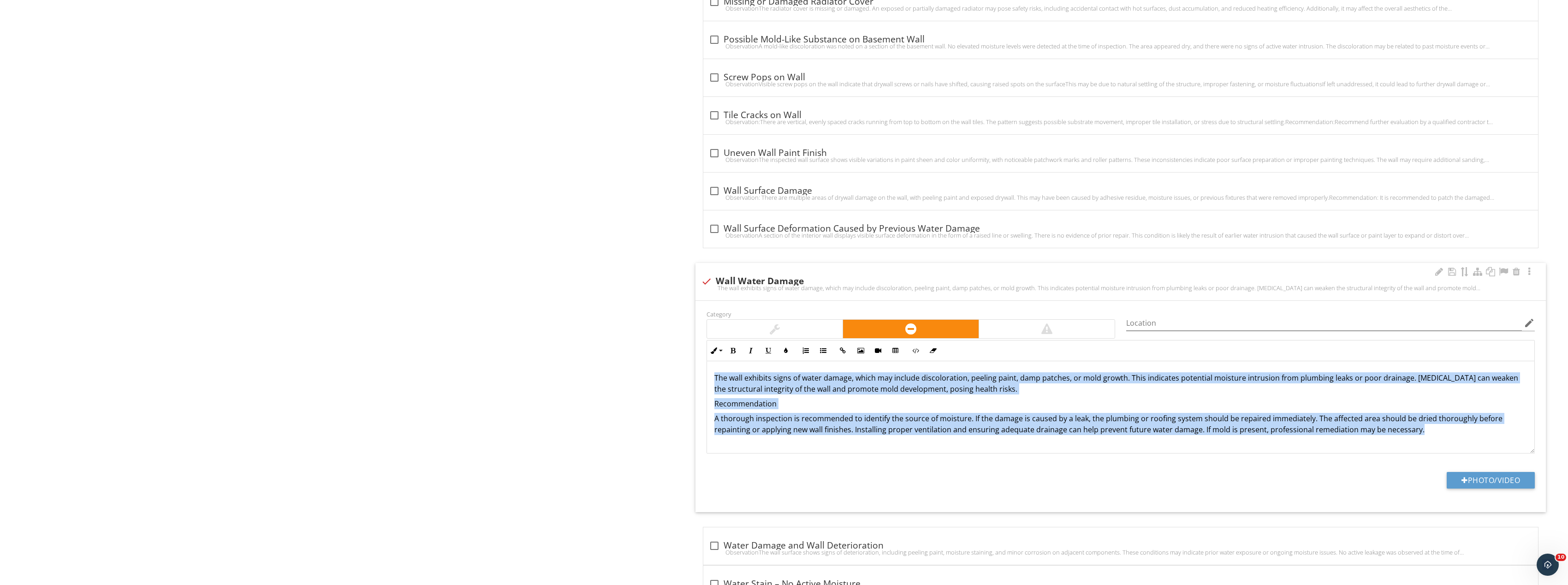
drag, startPoint x: 1432, startPoint y: 437, endPoint x: 714, endPoint y: 377, distance: 720.5
click at [714, 377] on div "The wall exhibits signs of water damage, which may include discoloration, peeli…" at bounding box center [1121, 407] width 828 height 92
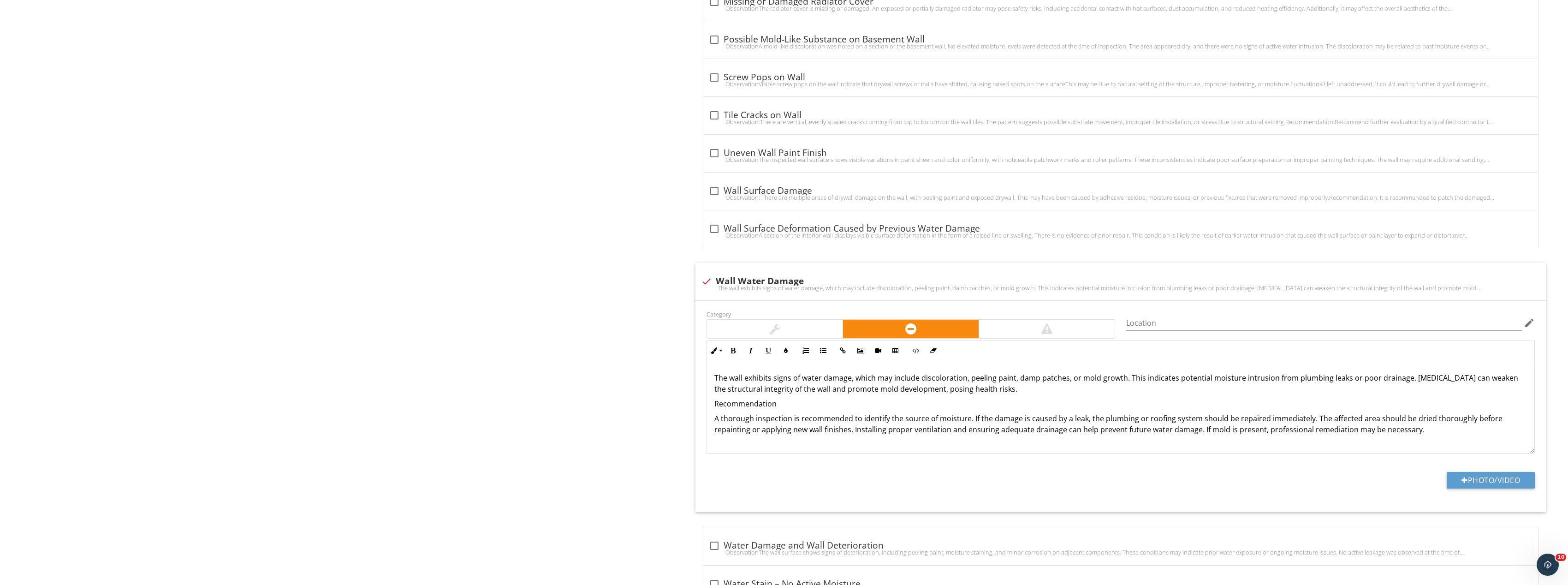
click at [532, 303] on div "Interiors General Walls Ceilings Floors Steps, Stairways & Railings Countertops…" at bounding box center [980, 353] width 1176 height 2461
click at [1464, 485] on button "Photo/Video" at bounding box center [1491, 480] width 88 height 17
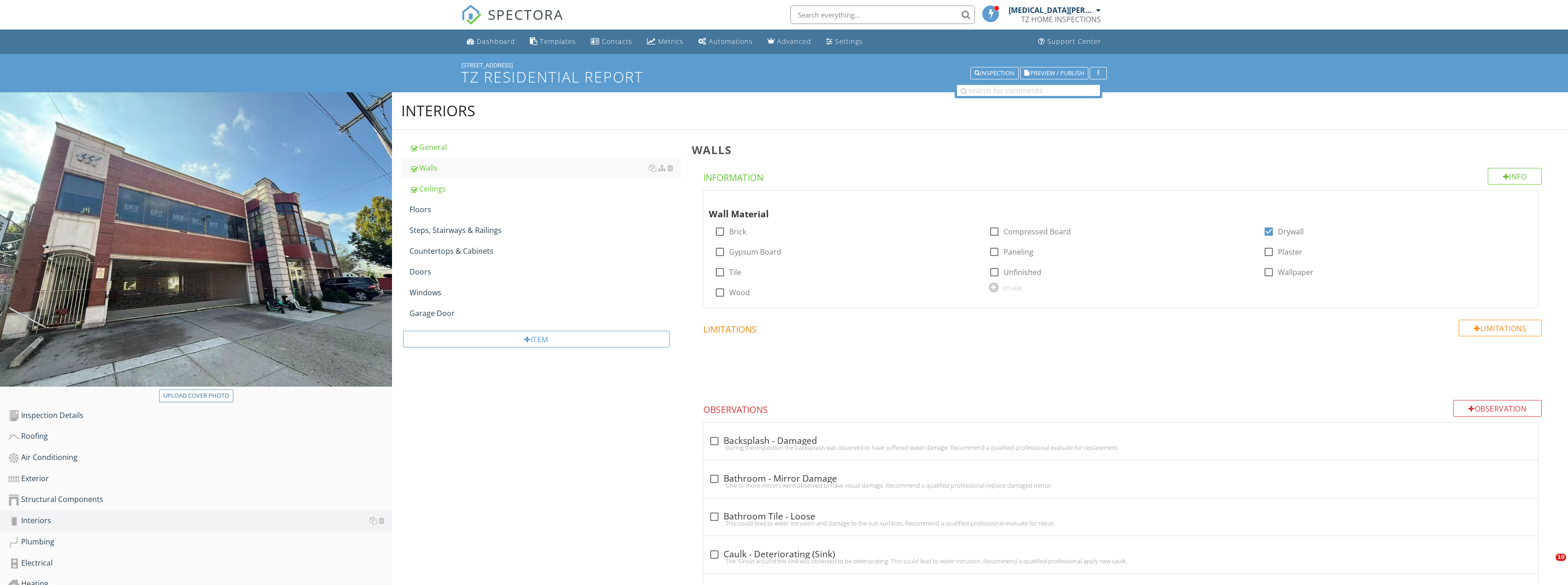
scroll to position [969, 0]
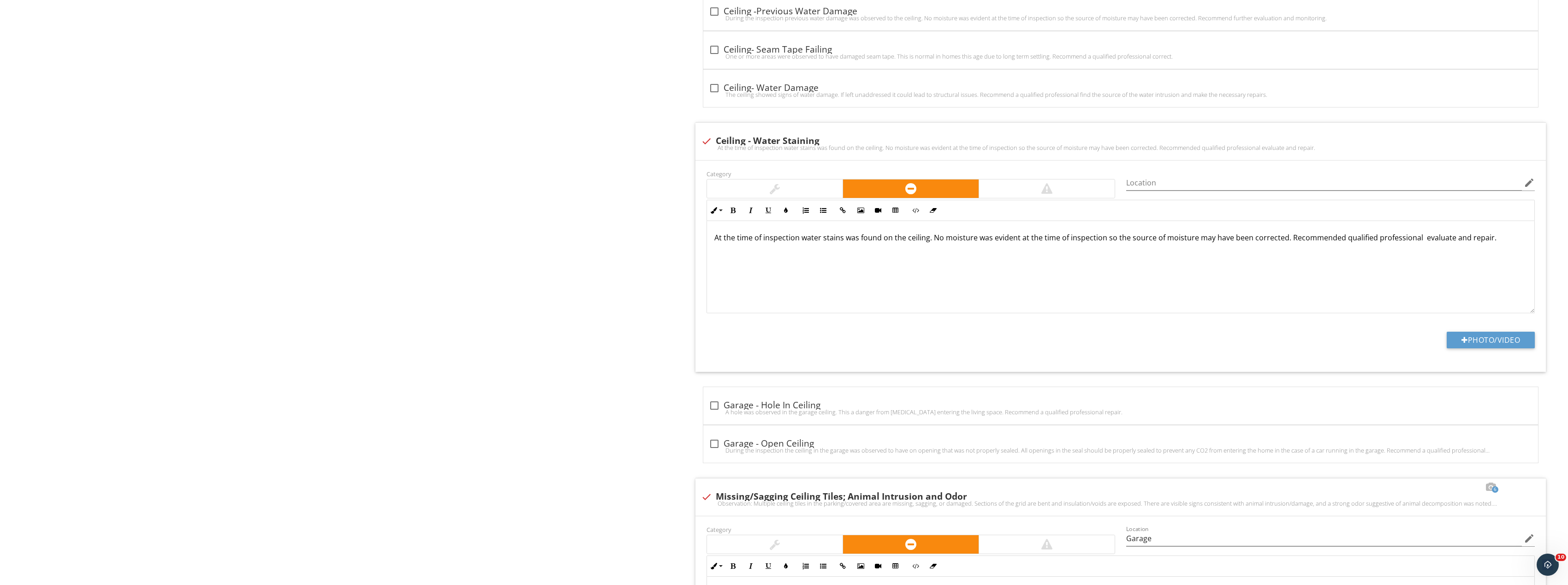
type input "C:\fakepath\Image_20250928131815_8415_237.jpg"
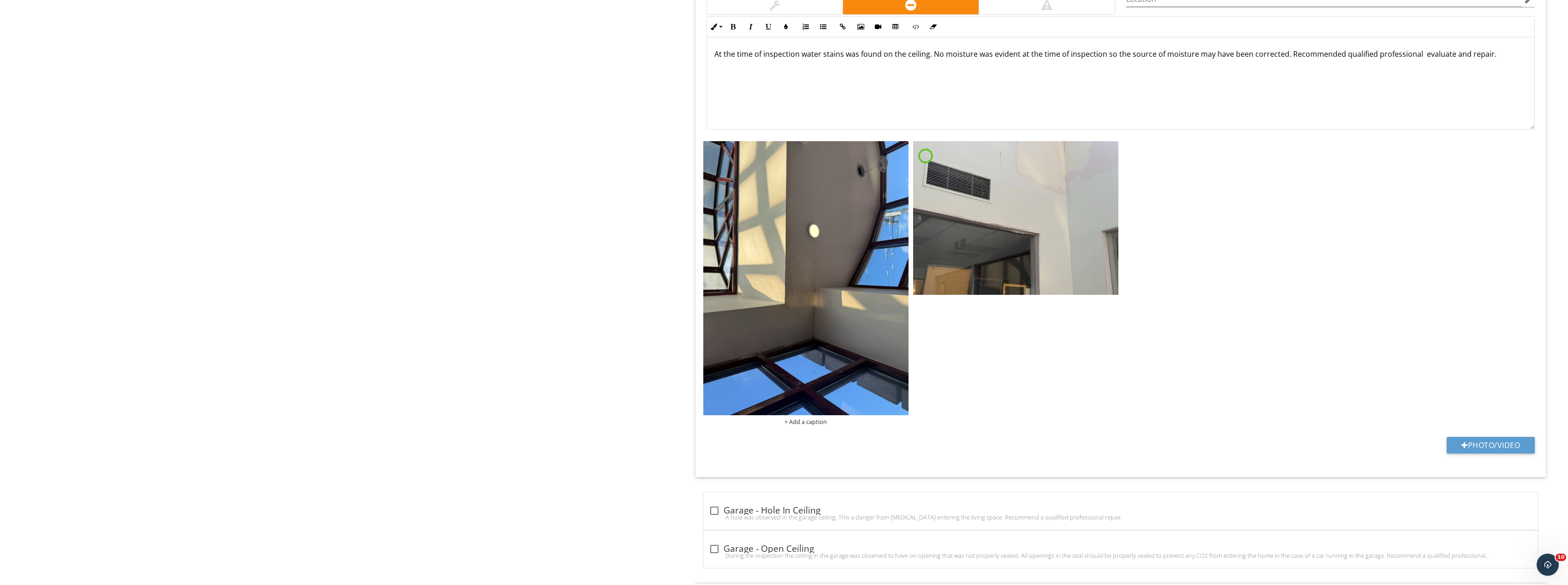
scroll to position [1860, 0]
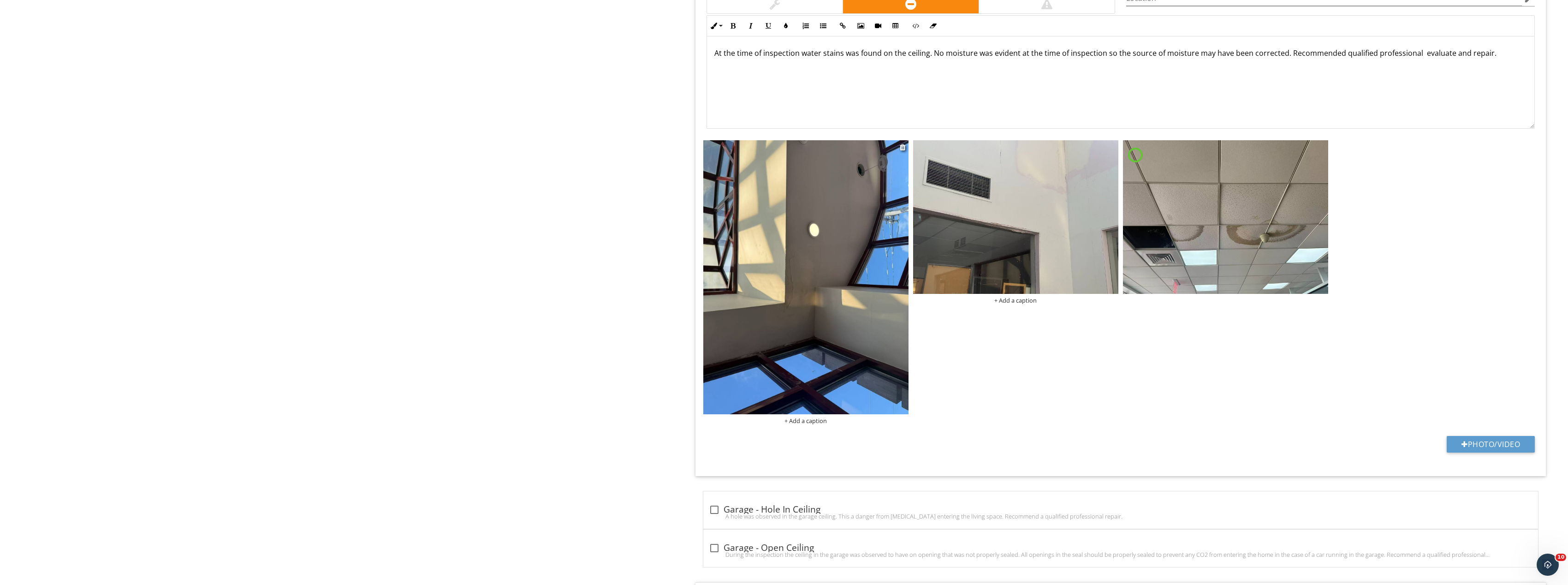
click at [747, 279] on img at bounding box center [806, 277] width 206 height 274
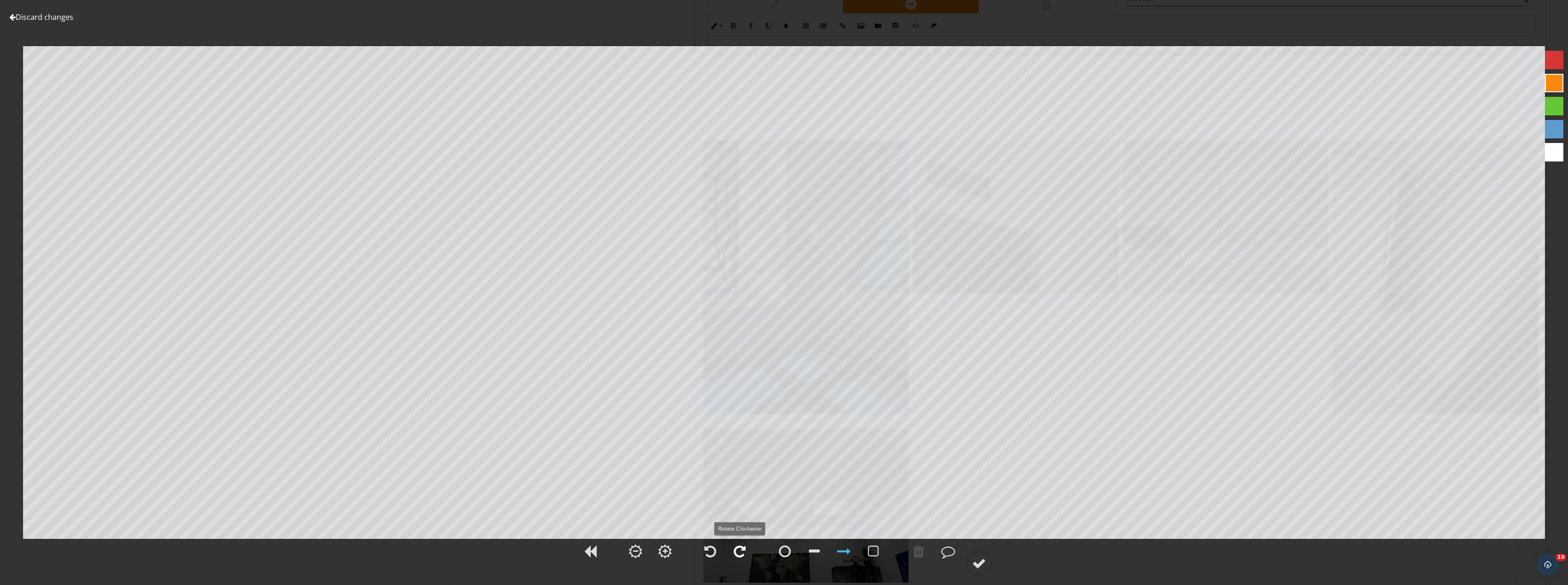
click at [736, 551] on div at bounding box center [740, 551] width 12 height 14
click at [979, 564] on div at bounding box center [979, 563] width 14 height 14
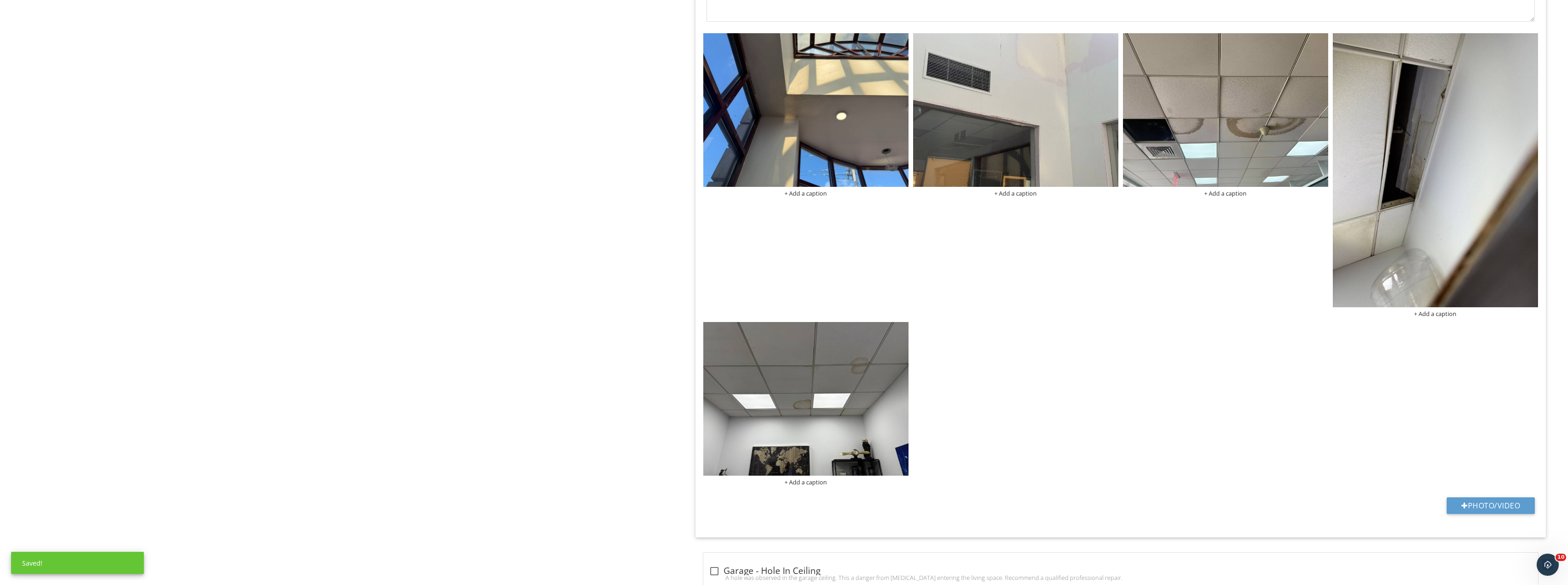
scroll to position [1814, 0]
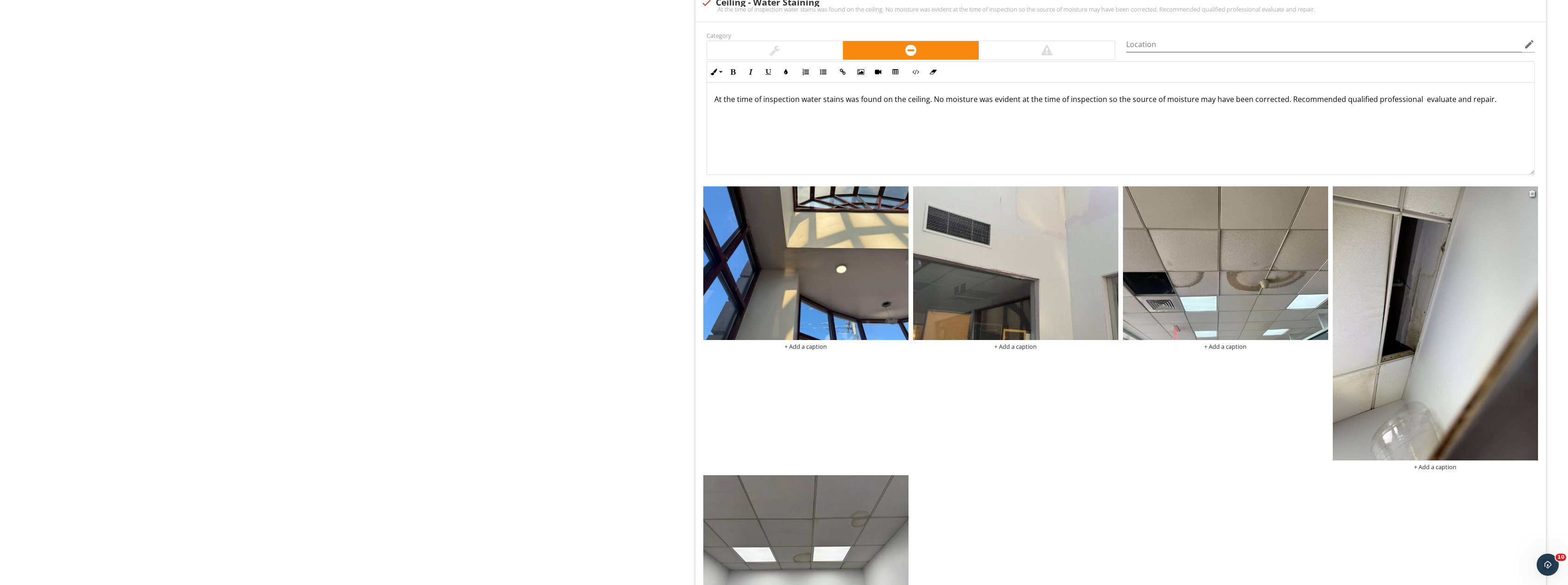
click at [1452, 372] on img at bounding box center [1436, 324] width 206 height 274
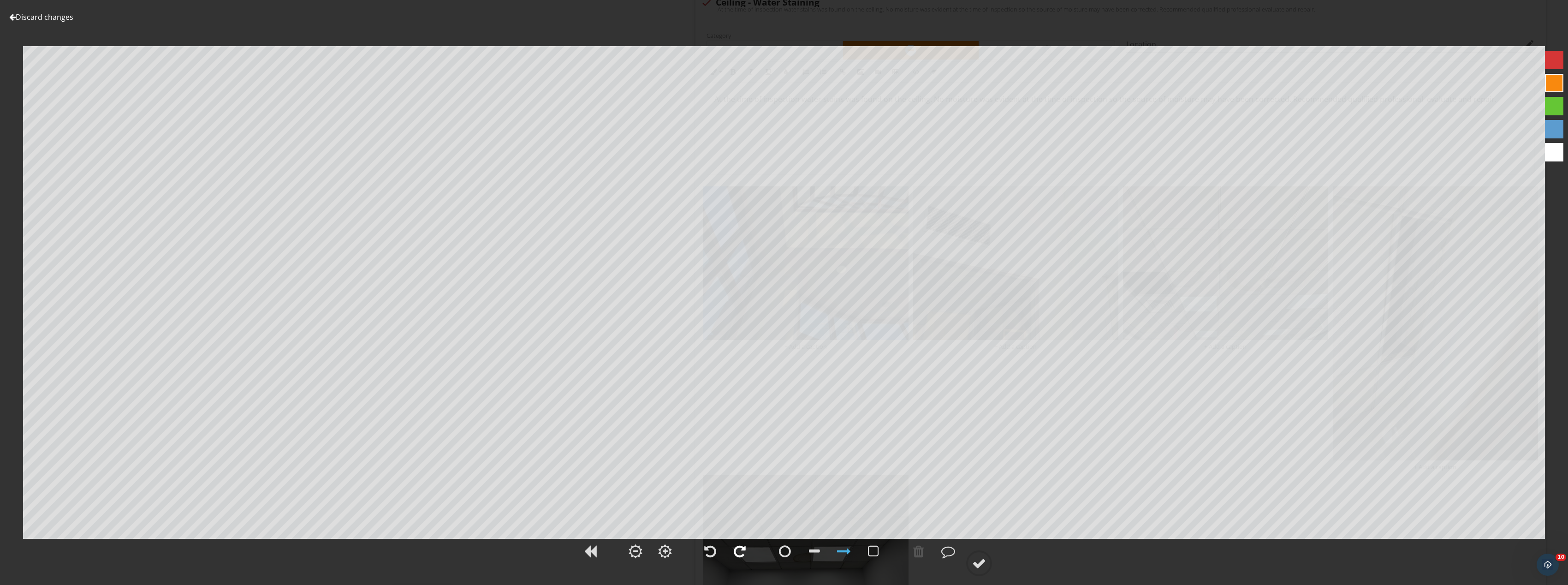
click at [734, 549] on div at bounding box center [740, 551] width 12 height 14
click at [975, 560] on div at bounding box center [979, 563] width 14 height 14
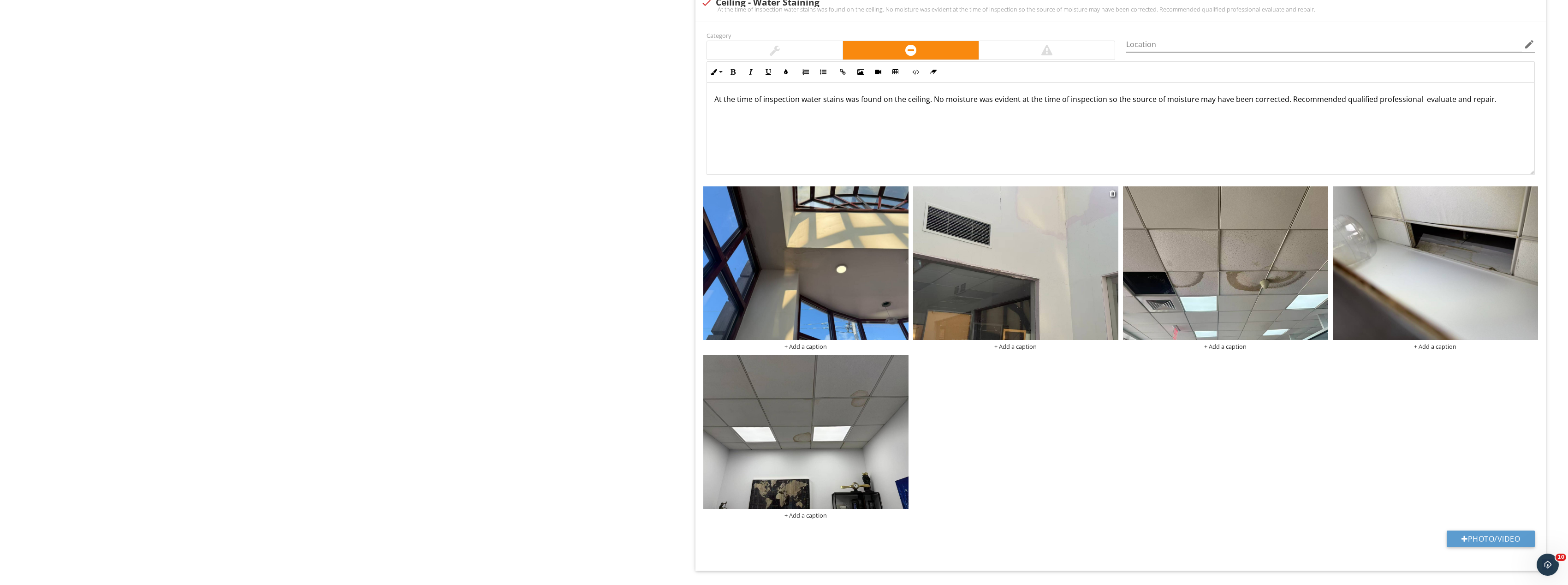
click at [1056, 280] on img at bounding box center [1016, 264] width 206 height 154
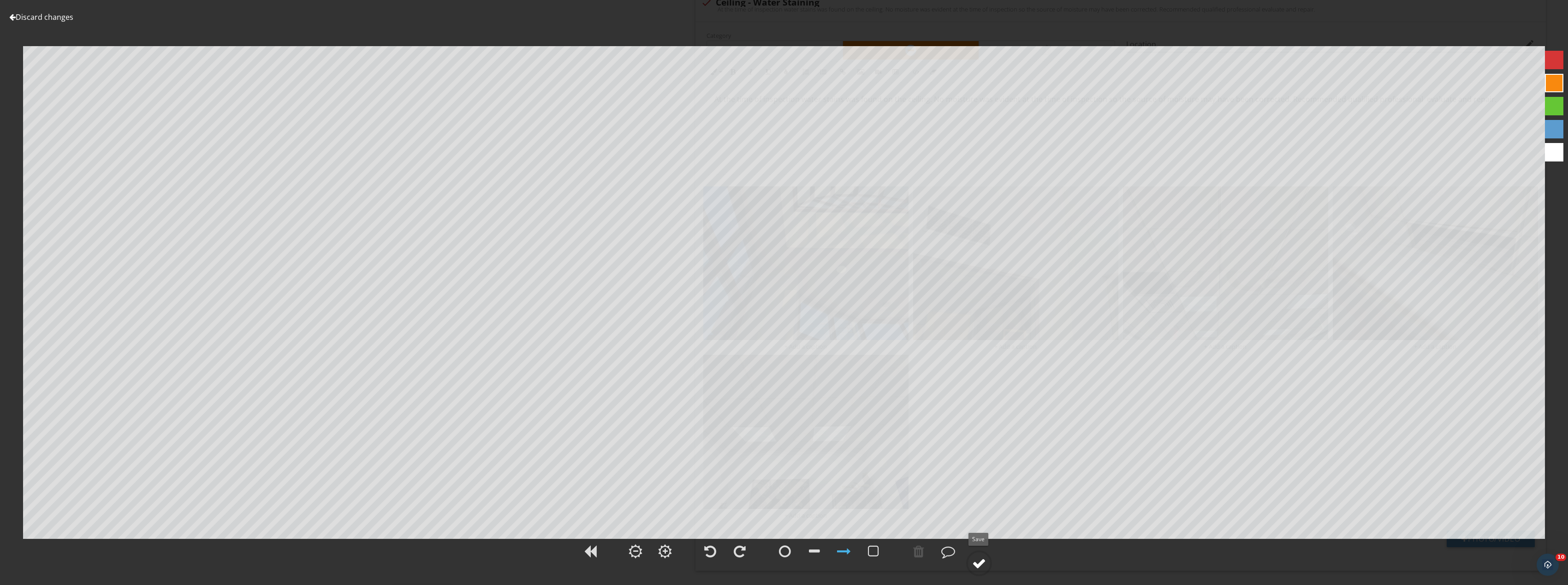
click at [976, 558] on div at bounding box center [979, 563] width 14 height 14
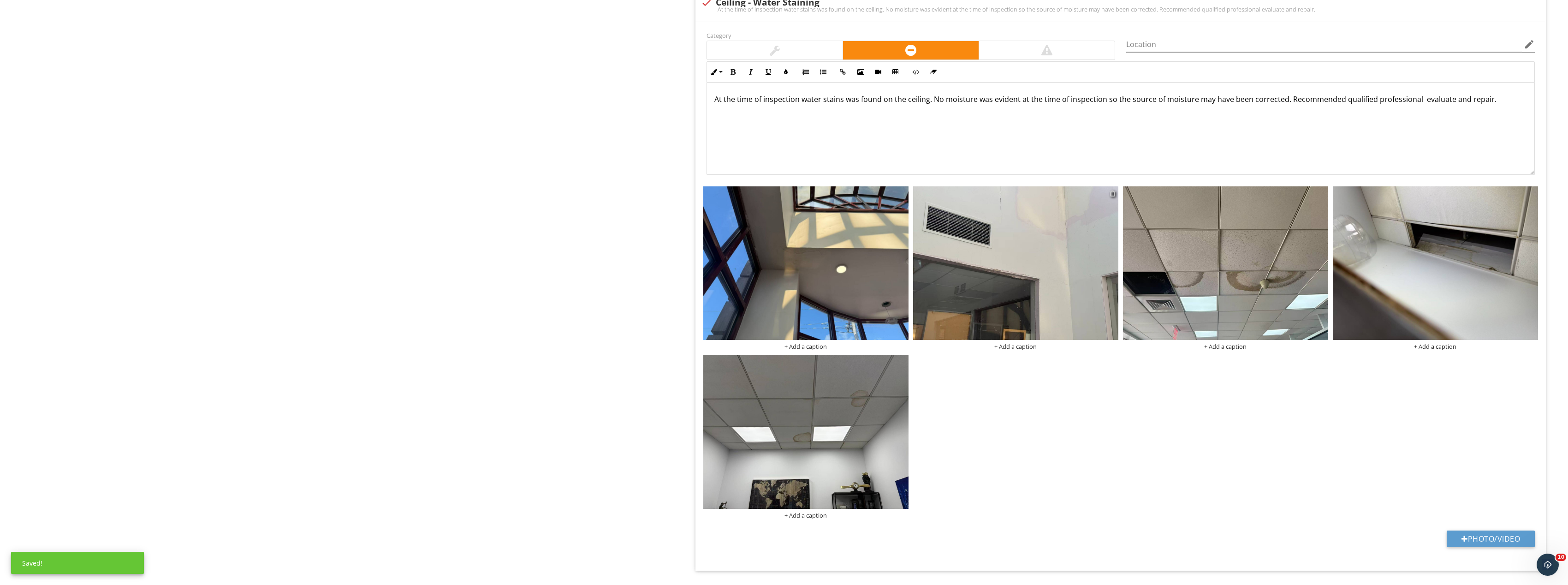
click at [1114, 190] on div at bounding box center [1112, 193] width 6 height 7
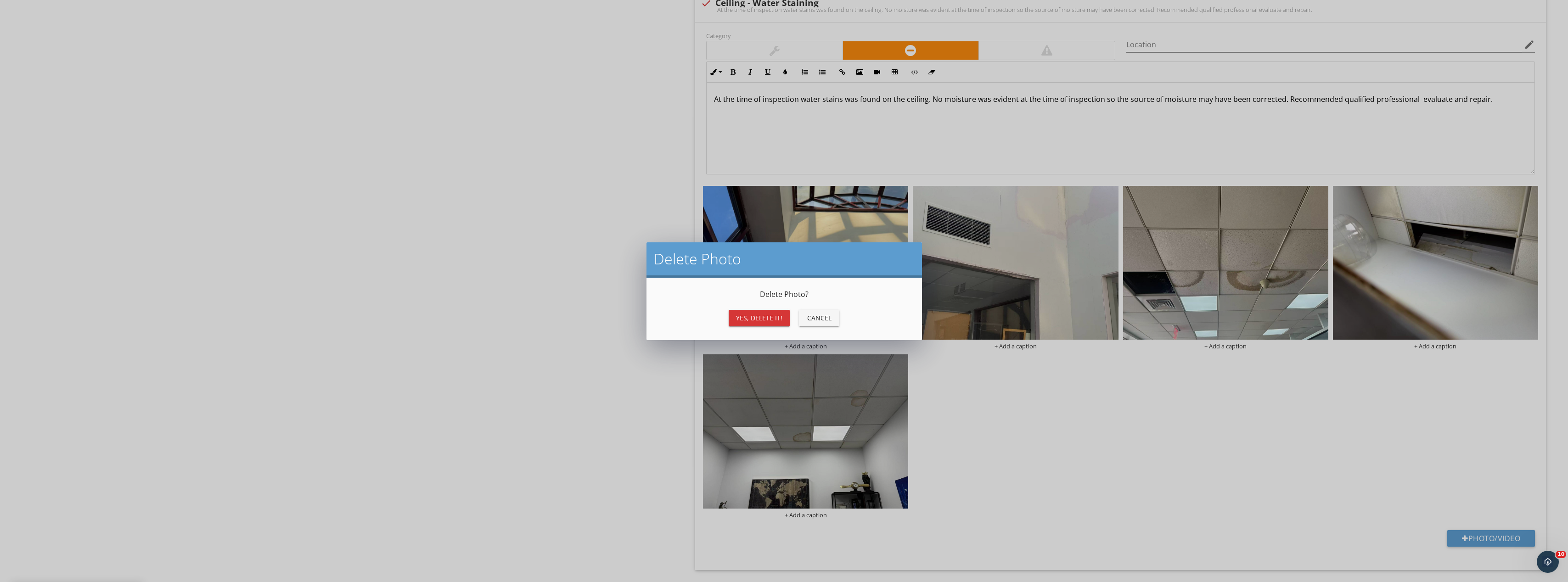
click at [760, 318] on div "Yes, Delete it!" at bounding box center [759, 318] width 46 height 10
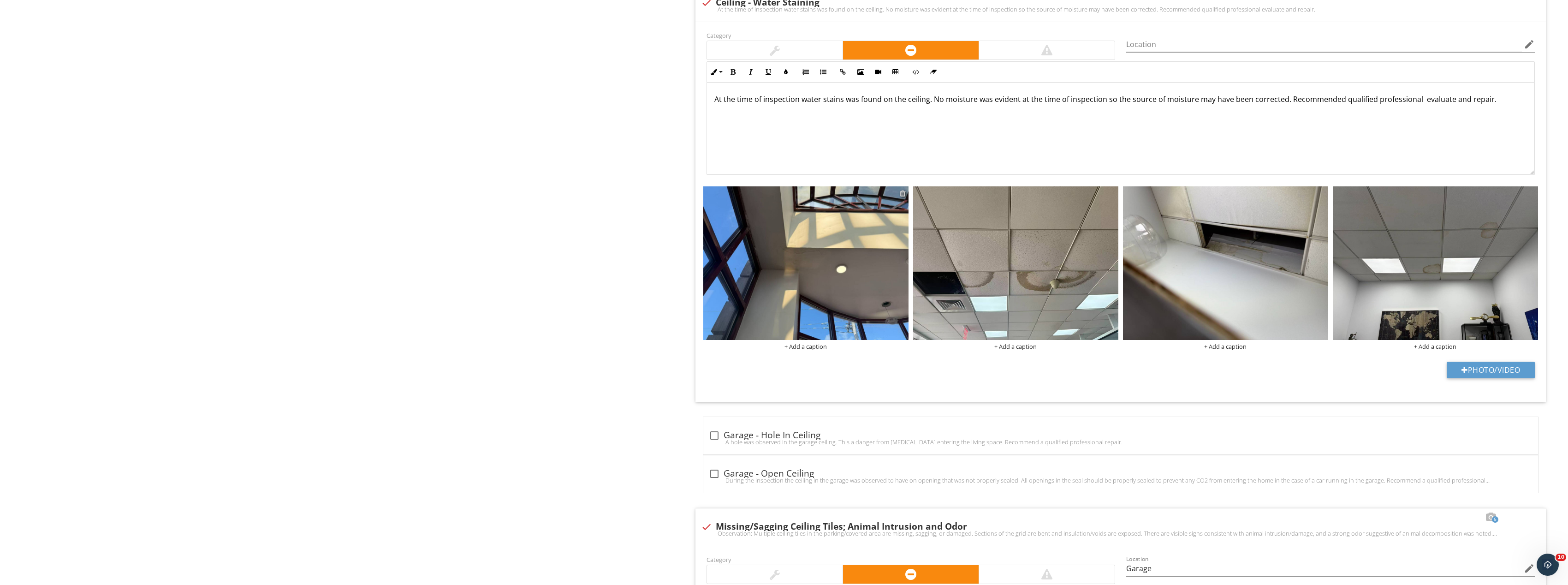
click at [904, 192] on div at bounding box center [902, 193] width 6 height 7
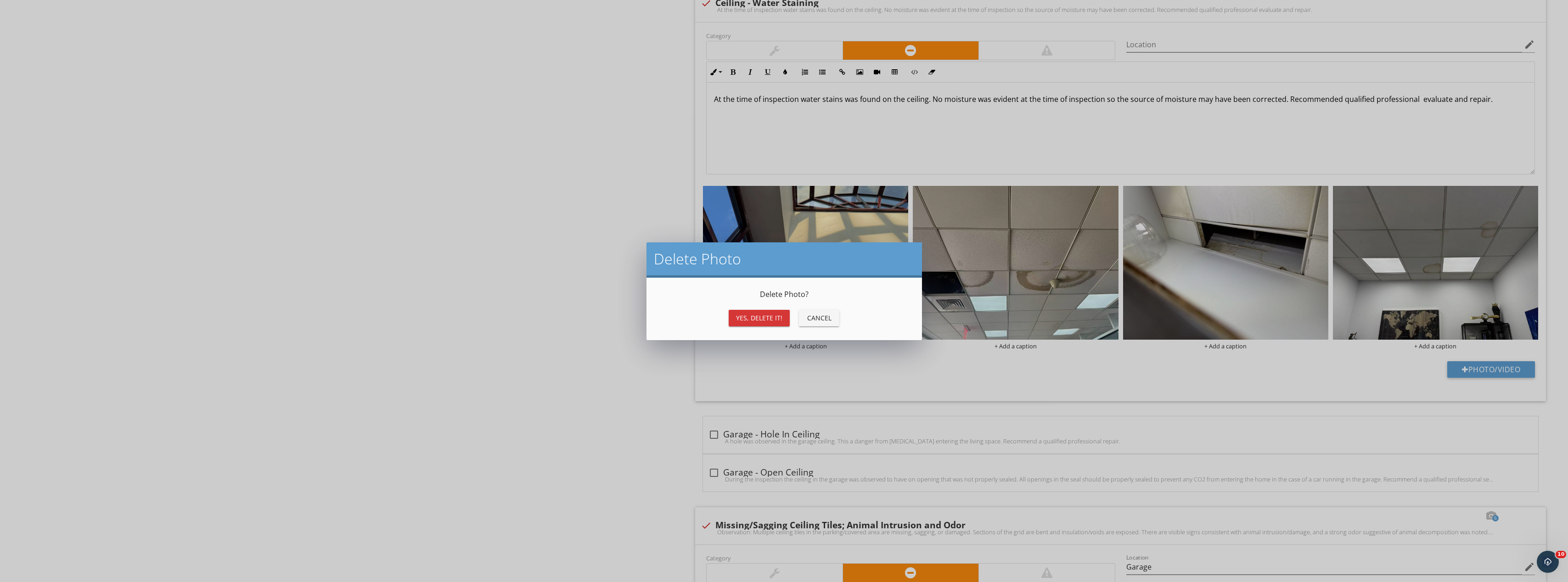
click at [767, 315] on div "Yes, Delete it!" at bounding box center [759, 318] width 46 height 10
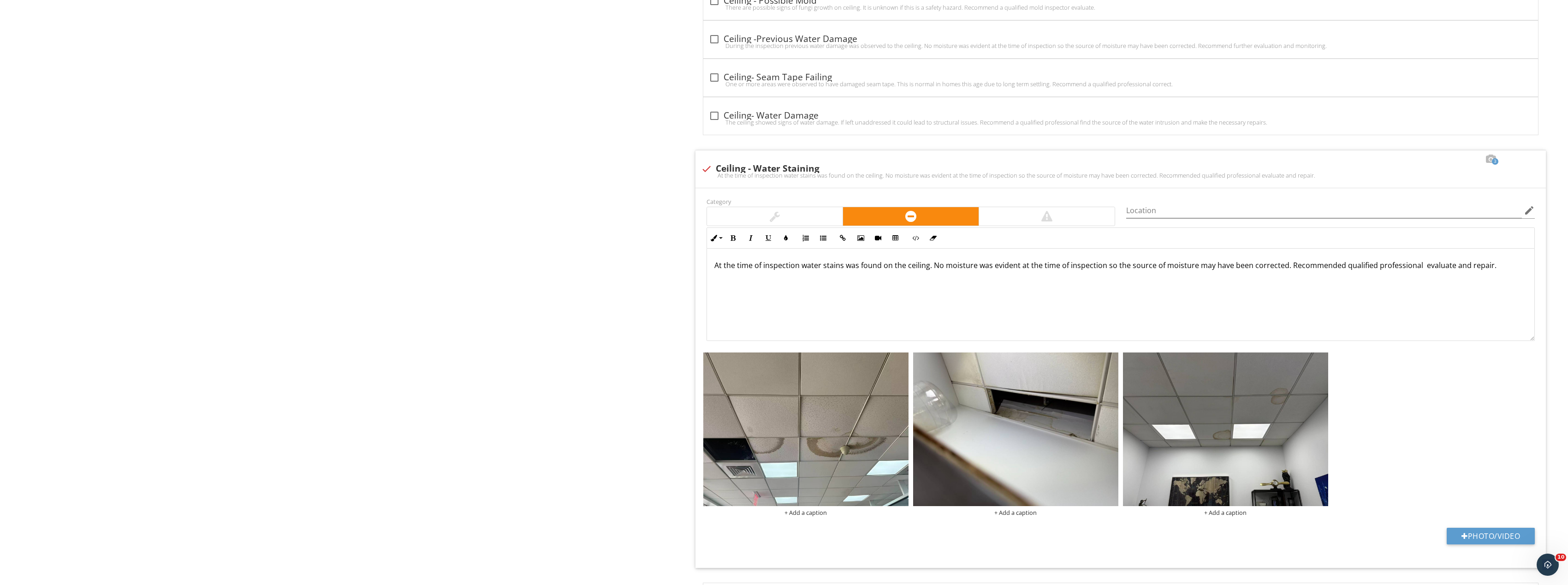
scroll to position [1531, 0]
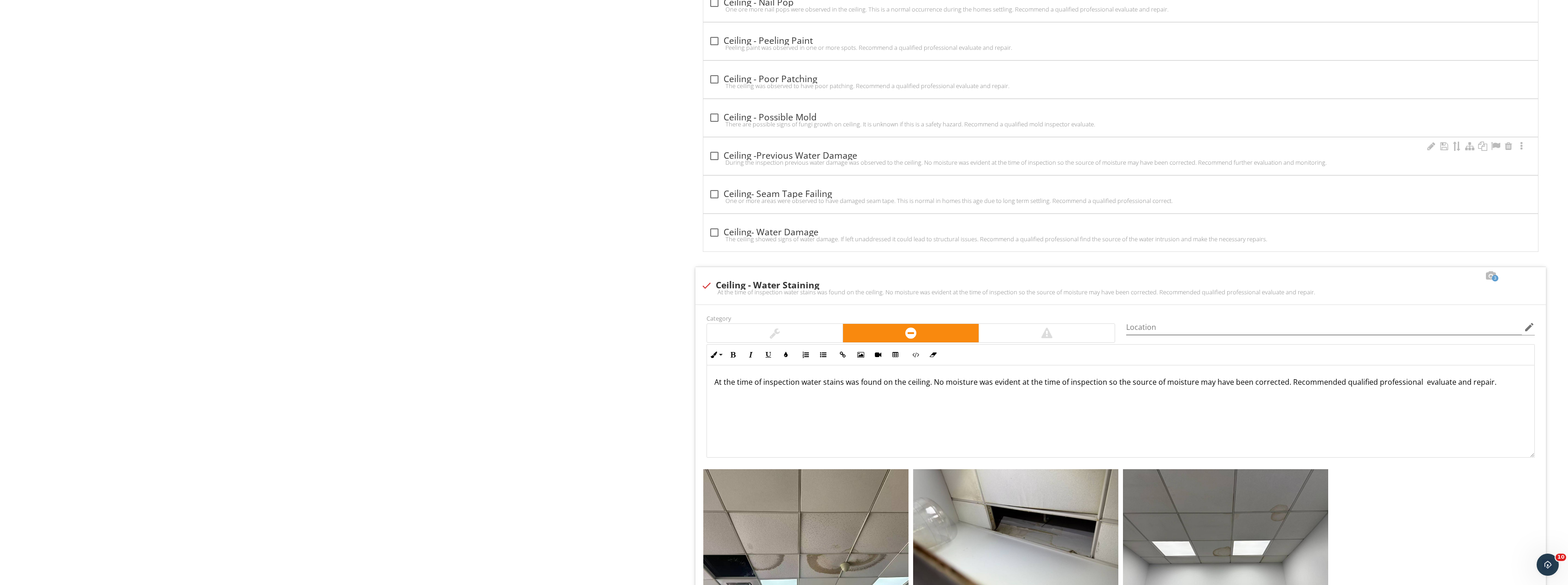
click at [716, 158] on div "During the inspection previous water damage was observed to the ceiling. No moi…" at bounding box center [1121, 162] width 824 height 7
checkbox input "true"
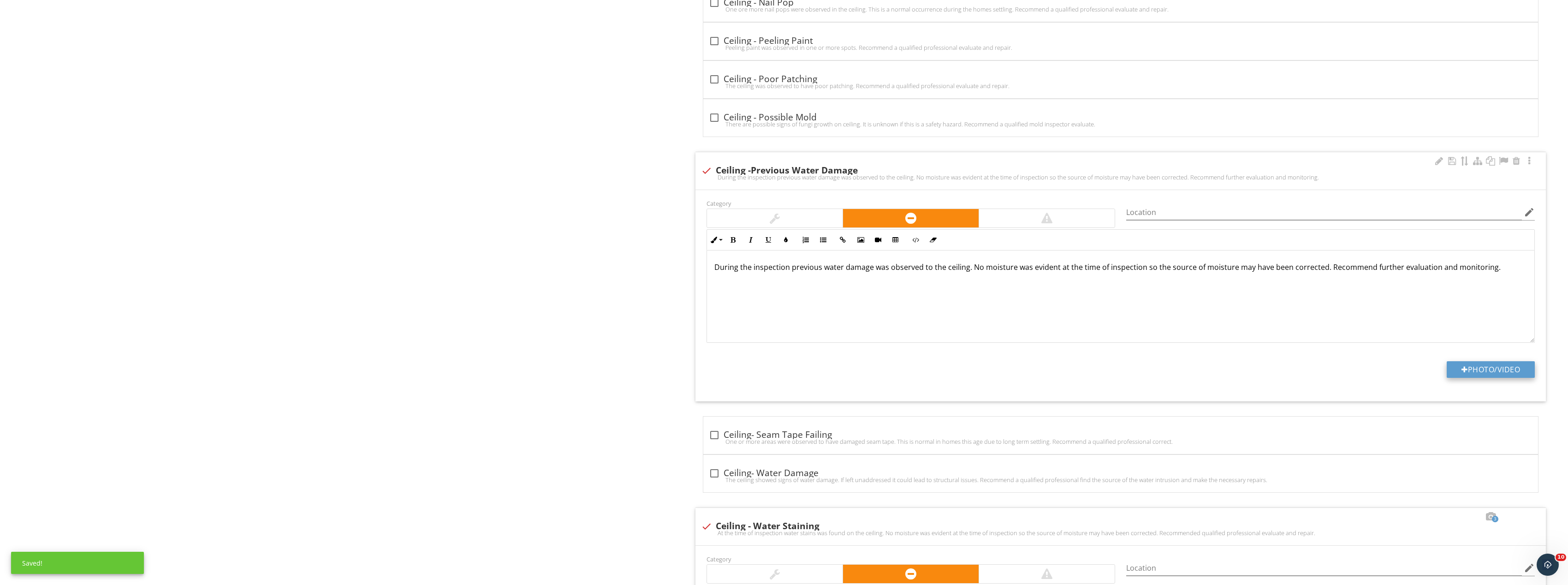
click at [1508, 363] on button "Photo/Video" at bounding box center [1491, 370] width 88 height 17
type input "C:\fakepath\Image_20250928131815_8415_237.jpg"
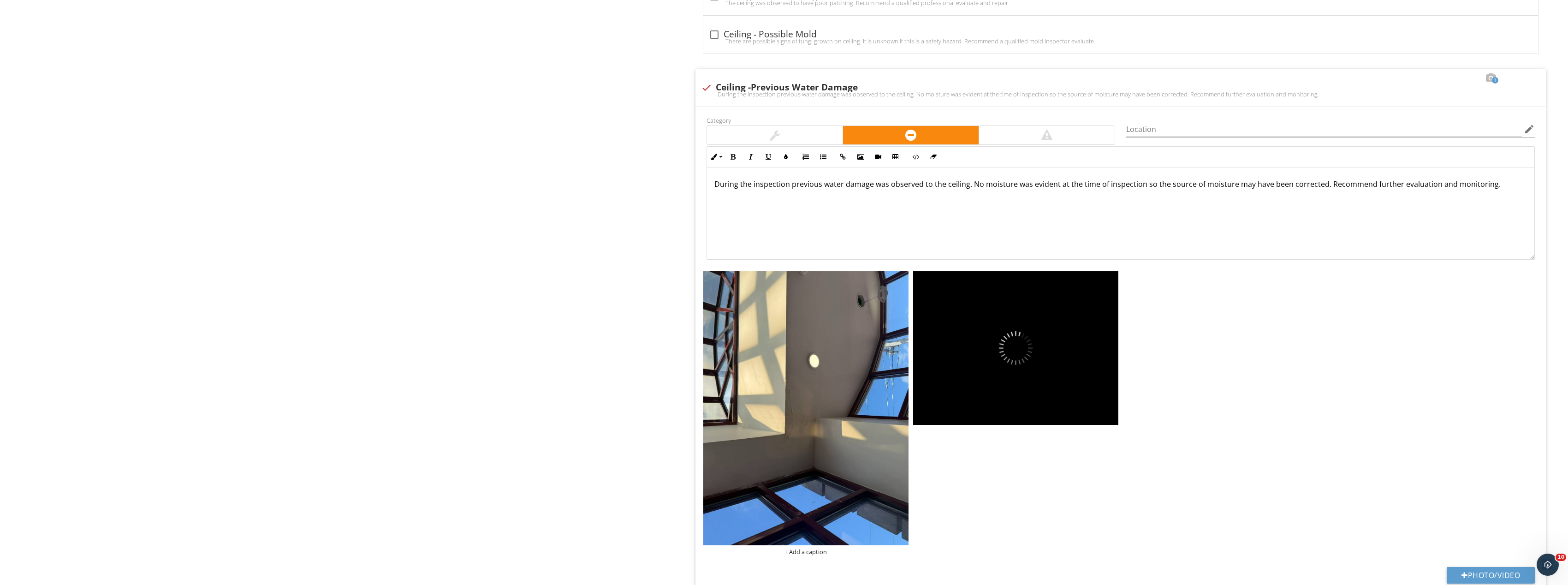
scroll to position [1716, 0]
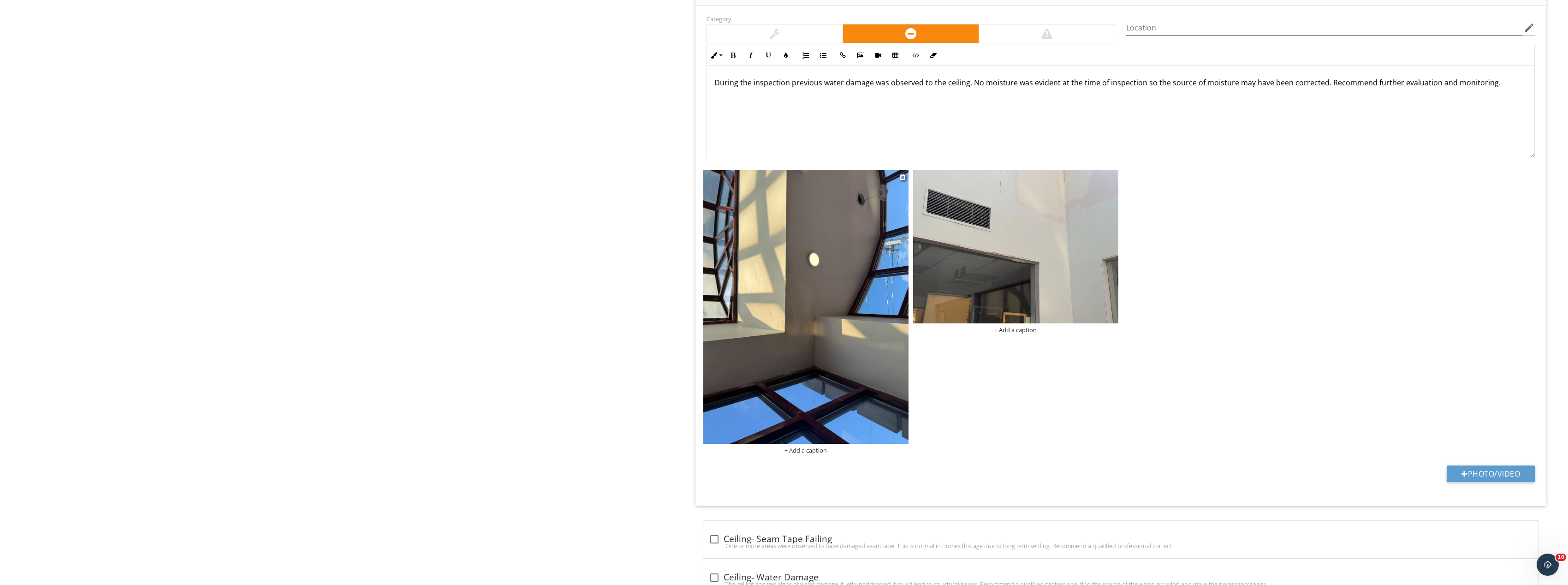
click at [858, 342] on img at bounding box center [806, 307] width 206 height 274
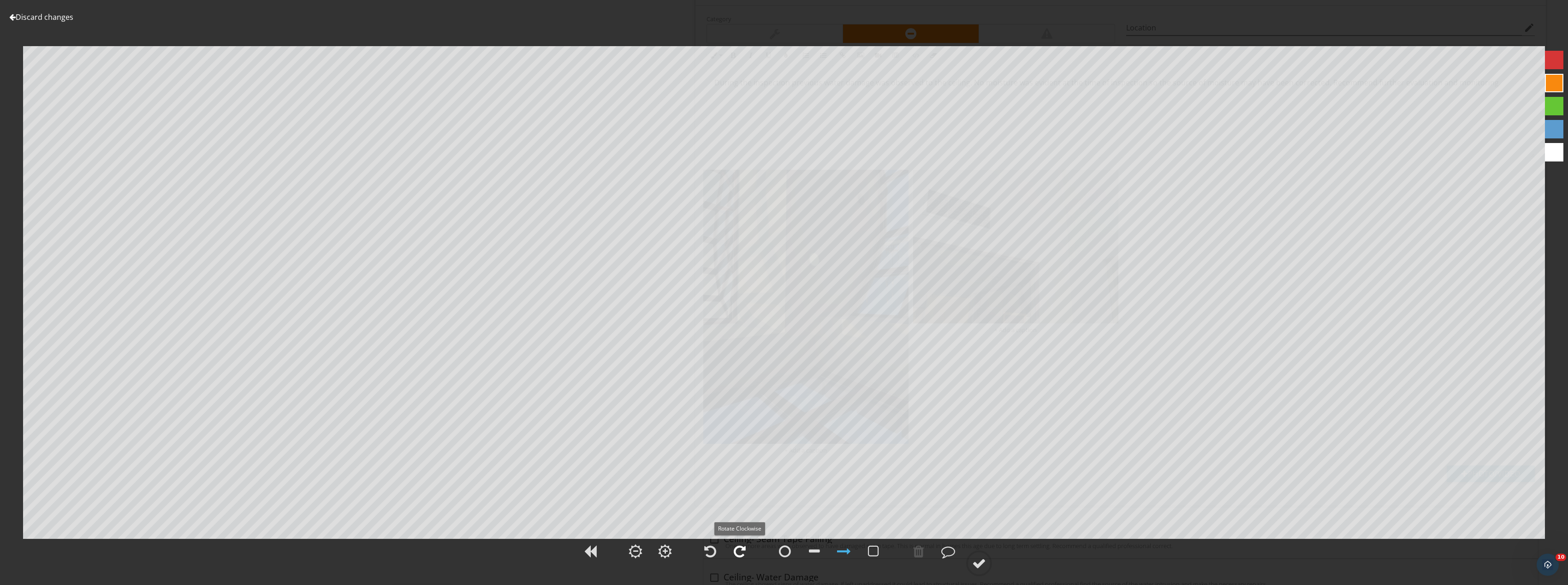
click at [745, 547] on div at bounding box center [740, 551] width 12 height 14
click at [990, 561] on circle at bounding box center [978, 563] width 24 height 24
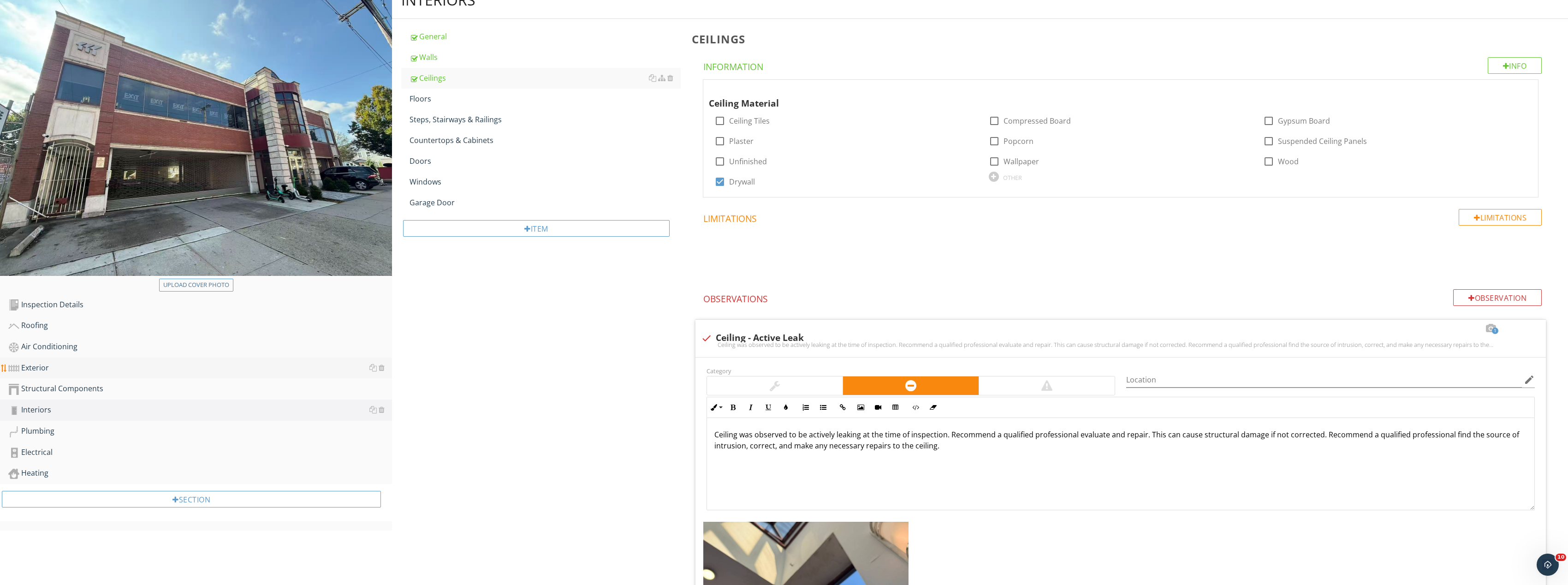
scroll to position [139, 0]
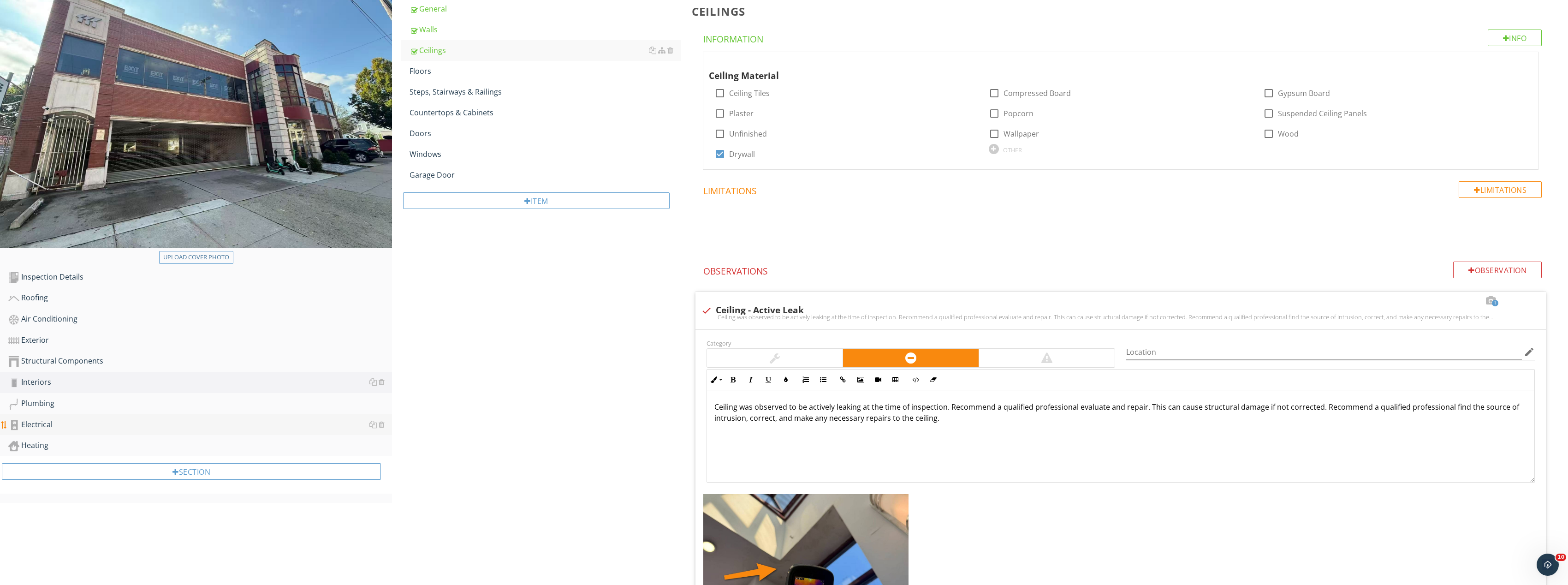
click at [54, 417] on link "Electrical" at bounding box center [200, 426] width 384 height 22
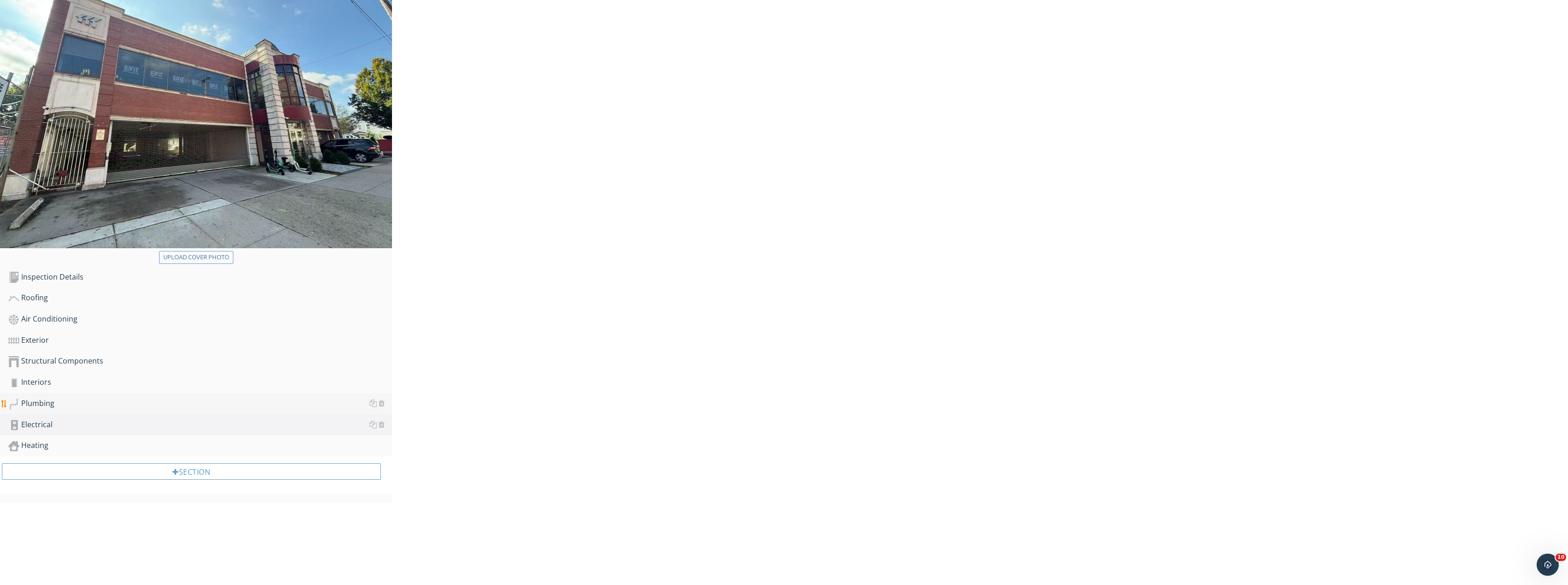
click at [53, 399] on div "Plumbing" at bounding box center [200, 404] width 384 height 12
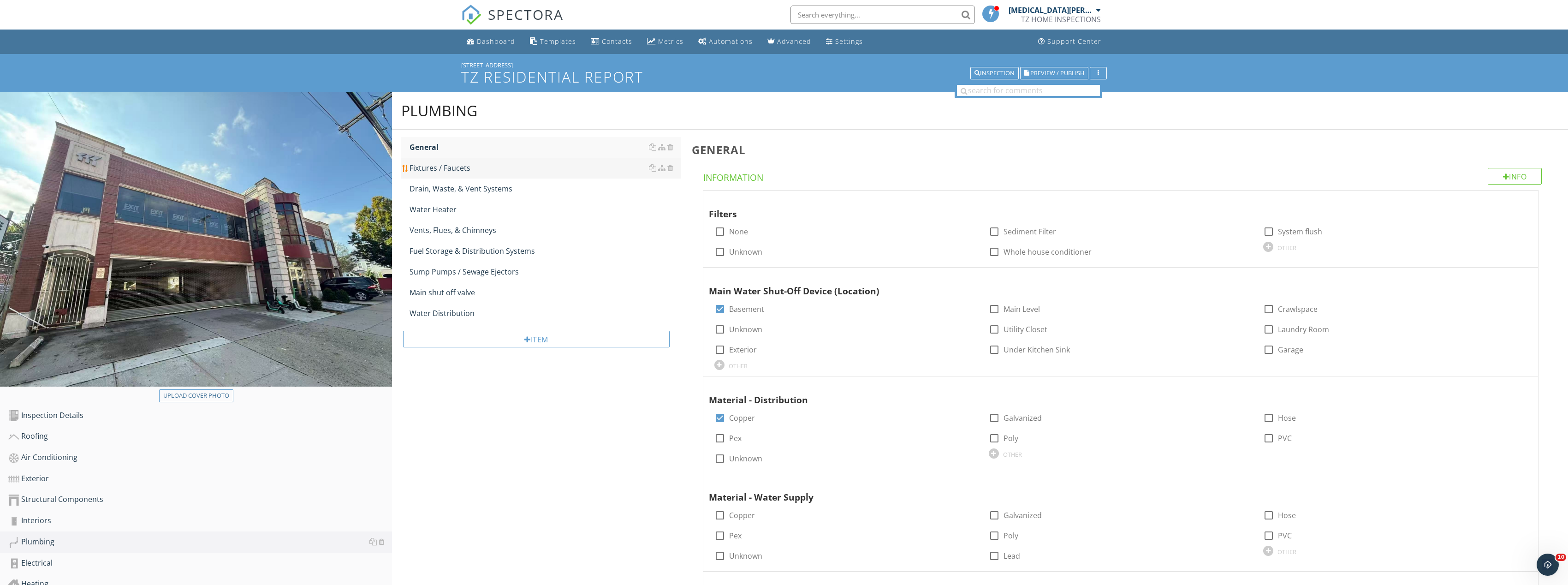
click at [464, 175] on link "Fixtures / Faucets" at bounding box center [545, 168] width 271 height 20
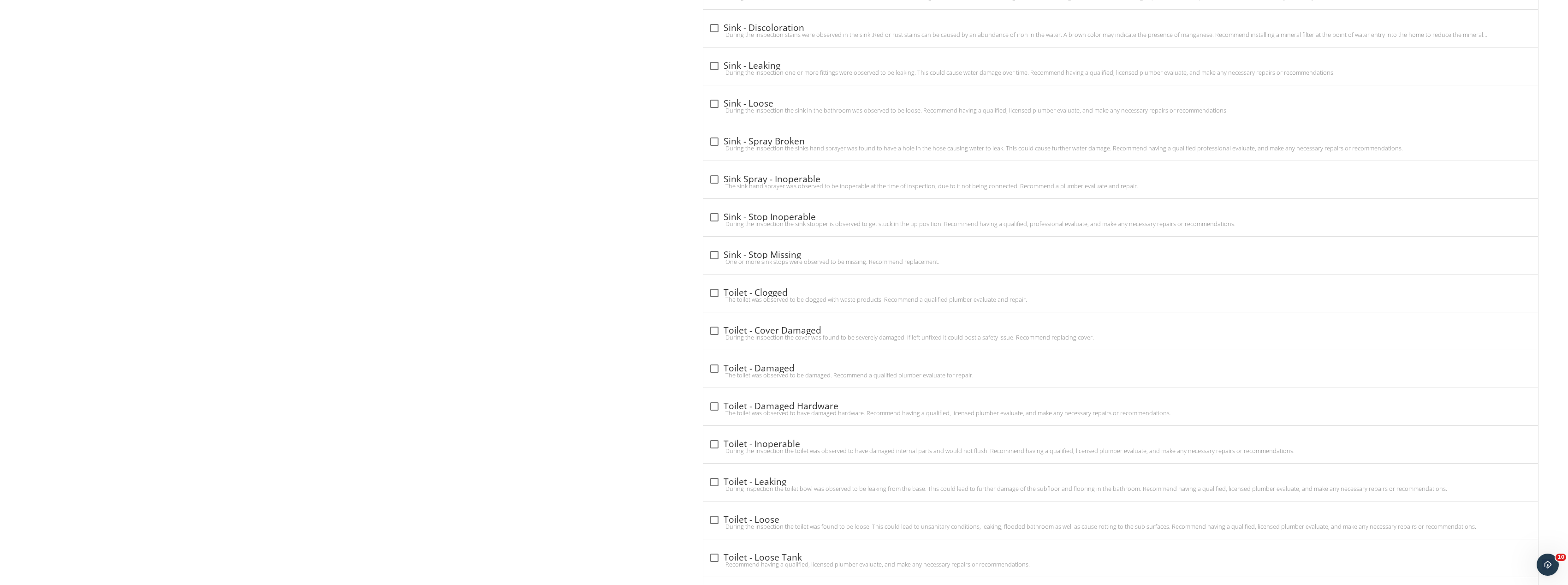
scroll to position [2808, 0]
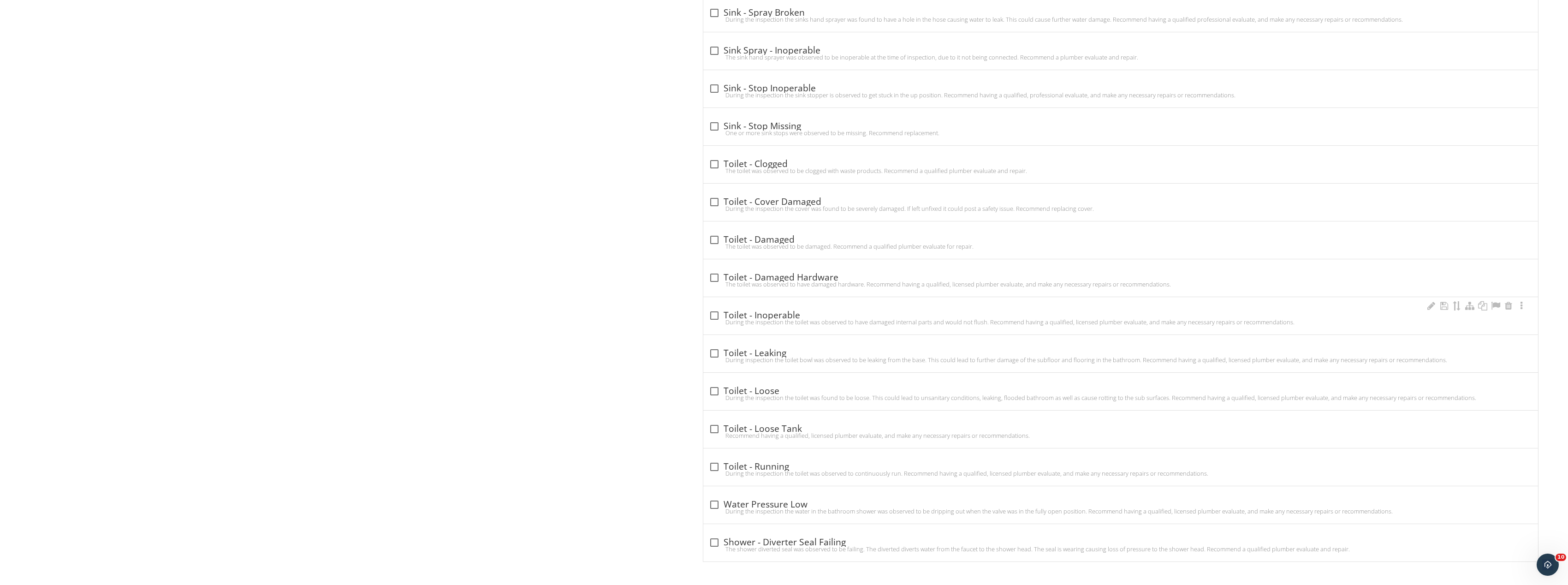
click at [714, 321] on div "During the inspection the toilet was observed to have damaged internal parts an…" at bounding box center [1121, 322] width 824 height 7
checkbox input "true"
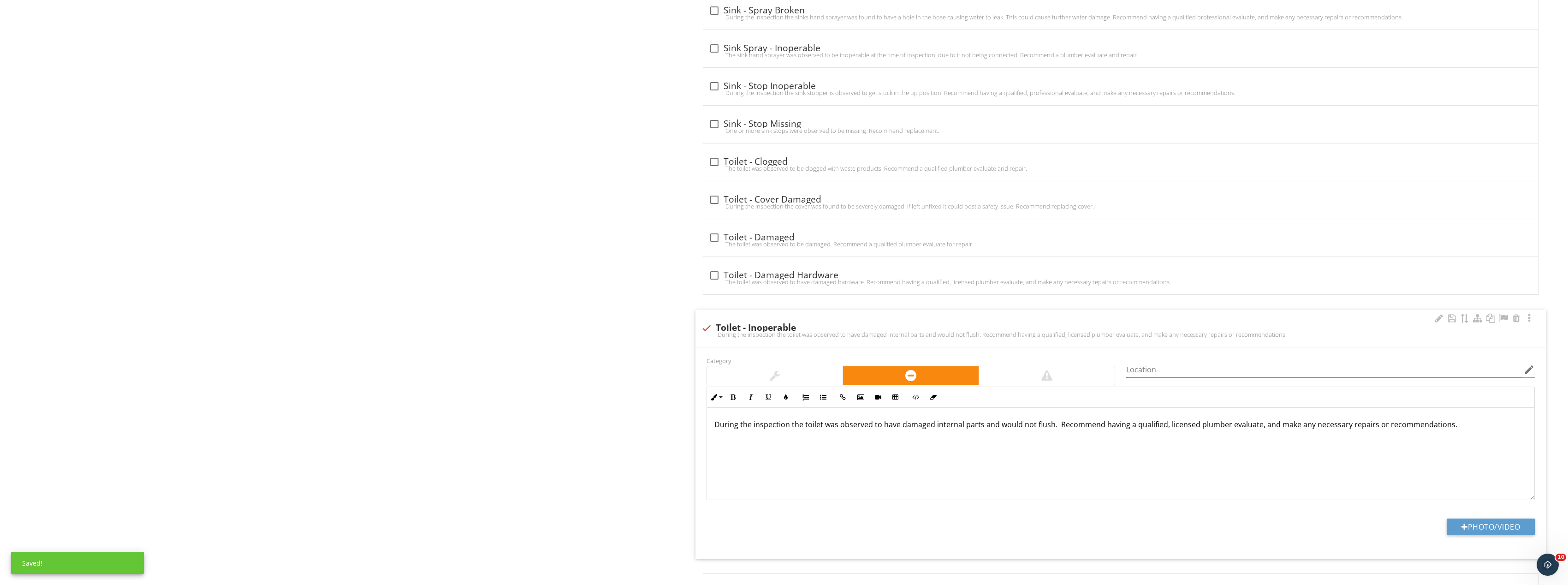
scroll to position [2993, 0]
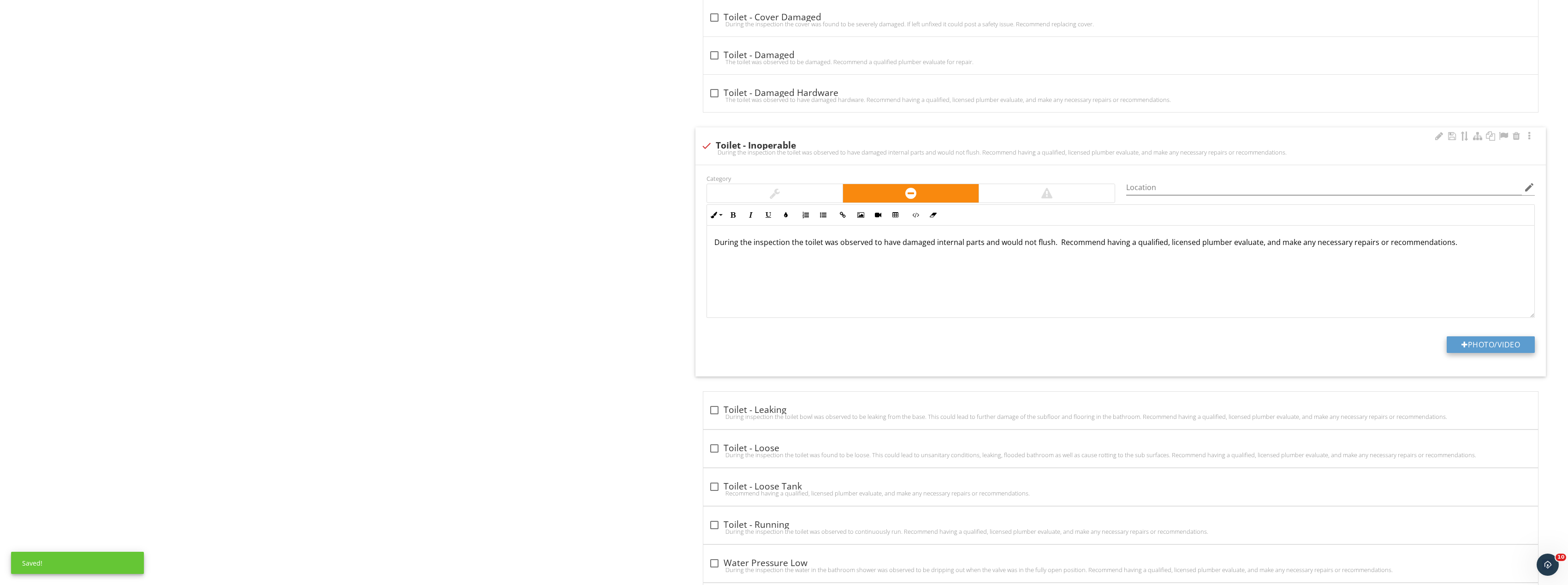
click at [1481, 348] on button "Photo/Video" at bounding box center [1491, 345] width 88 height 17
type input "C:\fakepath\Image_20250928131834_8427_237.jpg"
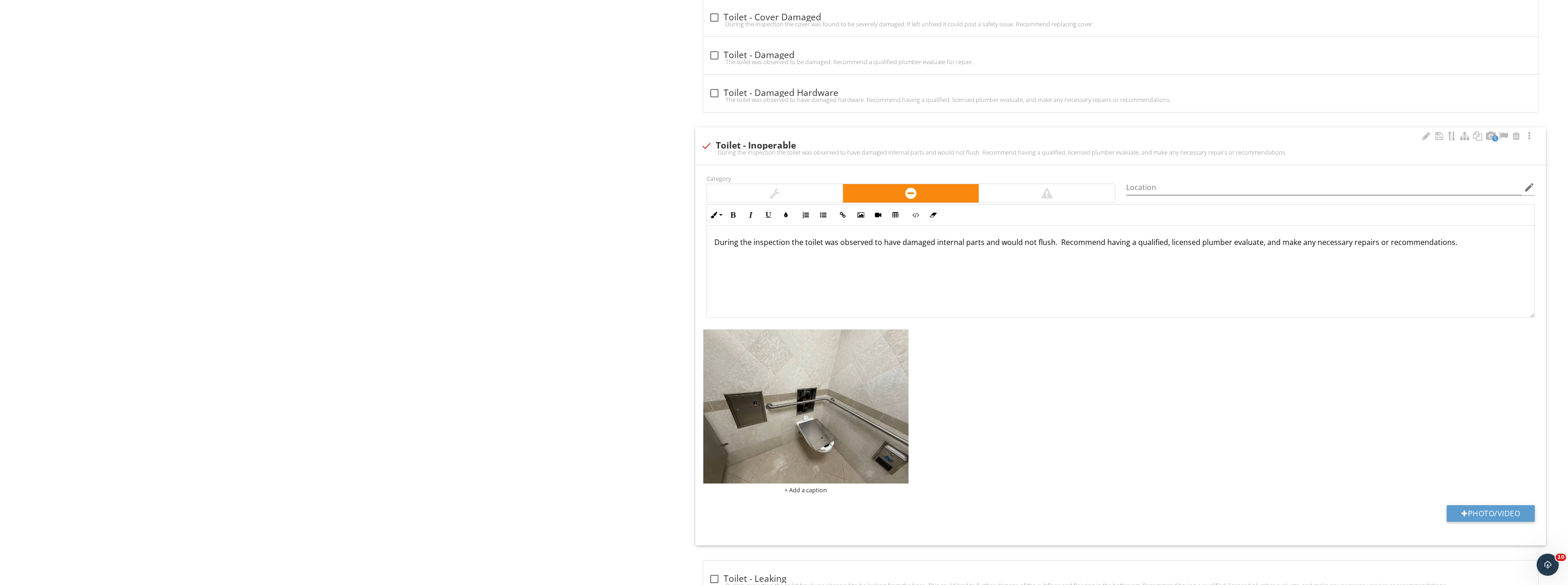
scroll to position [1, 0]
click at [875, 395] on img at bounding box center [806, 407] width 206 height 154
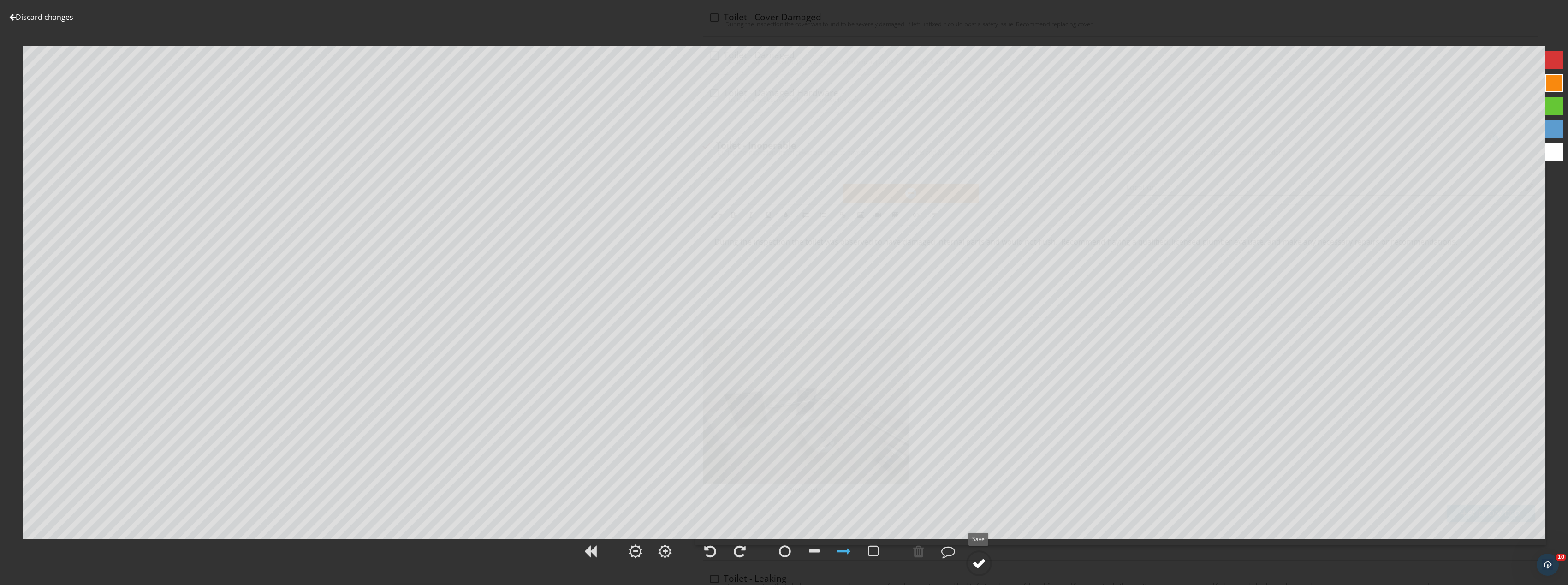
click at [979, 565] on div at bounding box center [979, 563] width 14 height 14
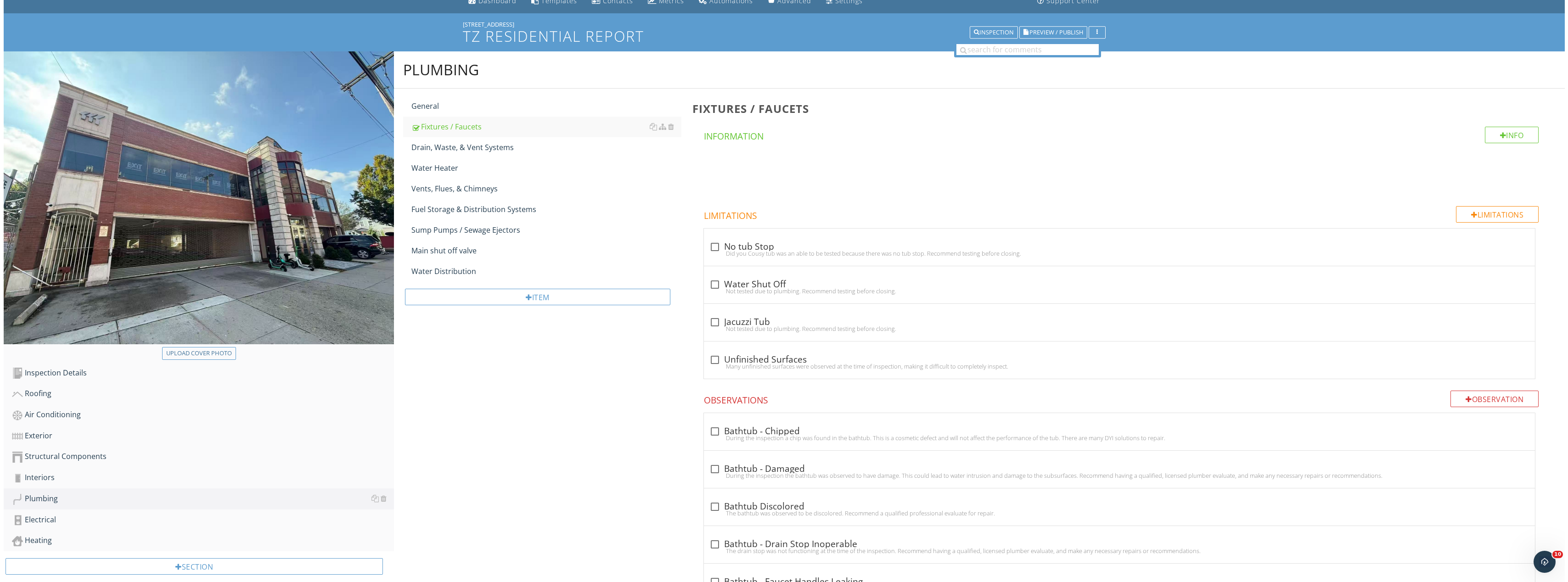
scroll to position [39, 0]
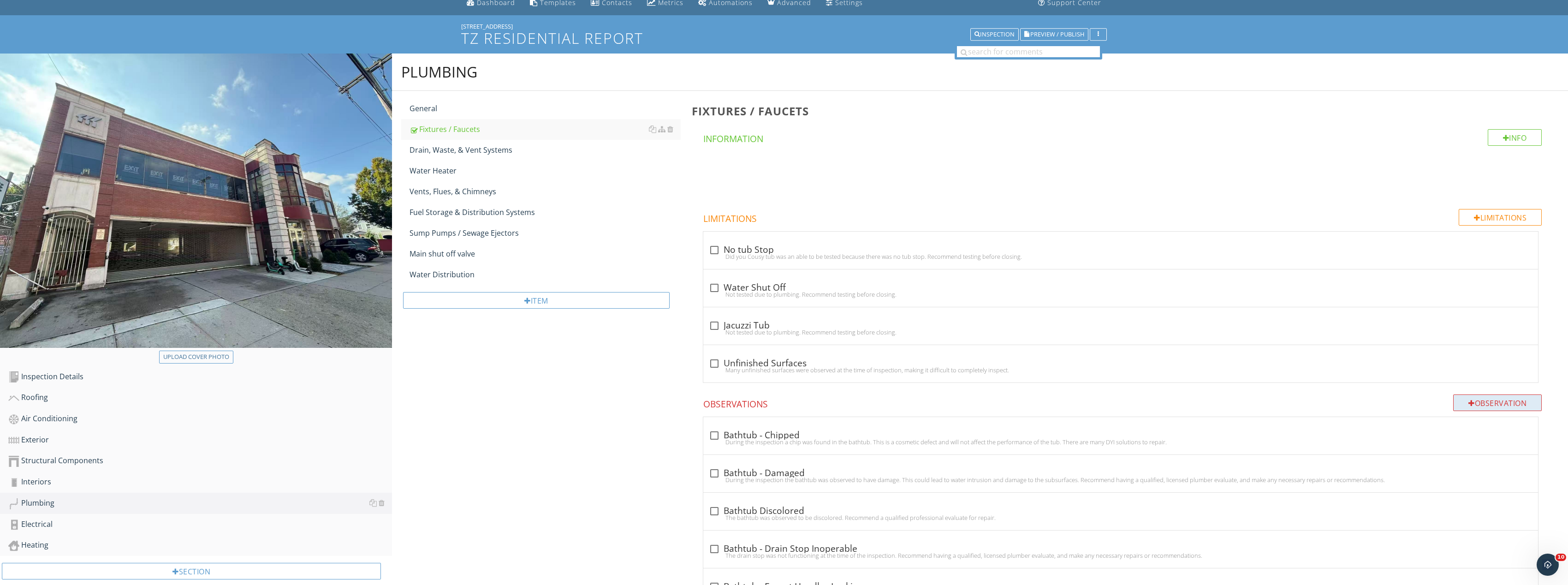
click at [1528, 403] on div "Observation" at bounding box center [1498, 403] width 89 height 17
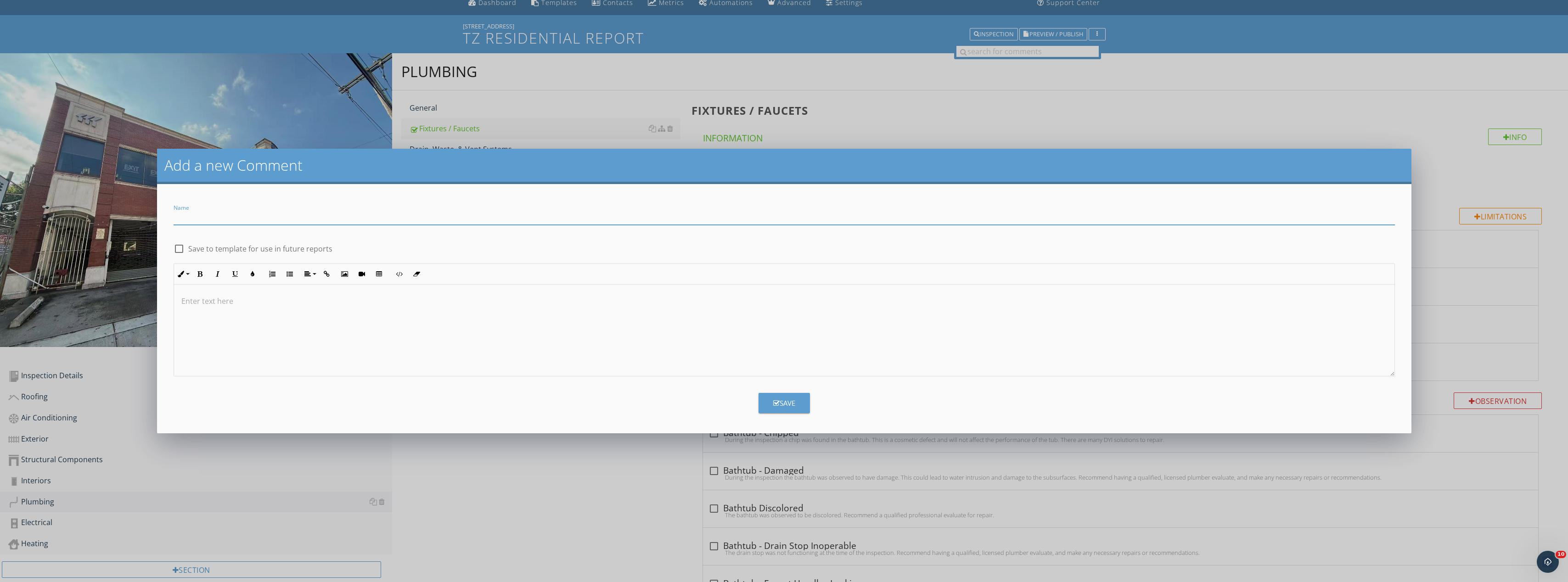
paste input "Men’s Urinal Missing/Out of Order"
type input "Men’s Urinal Missing/Out of Order"
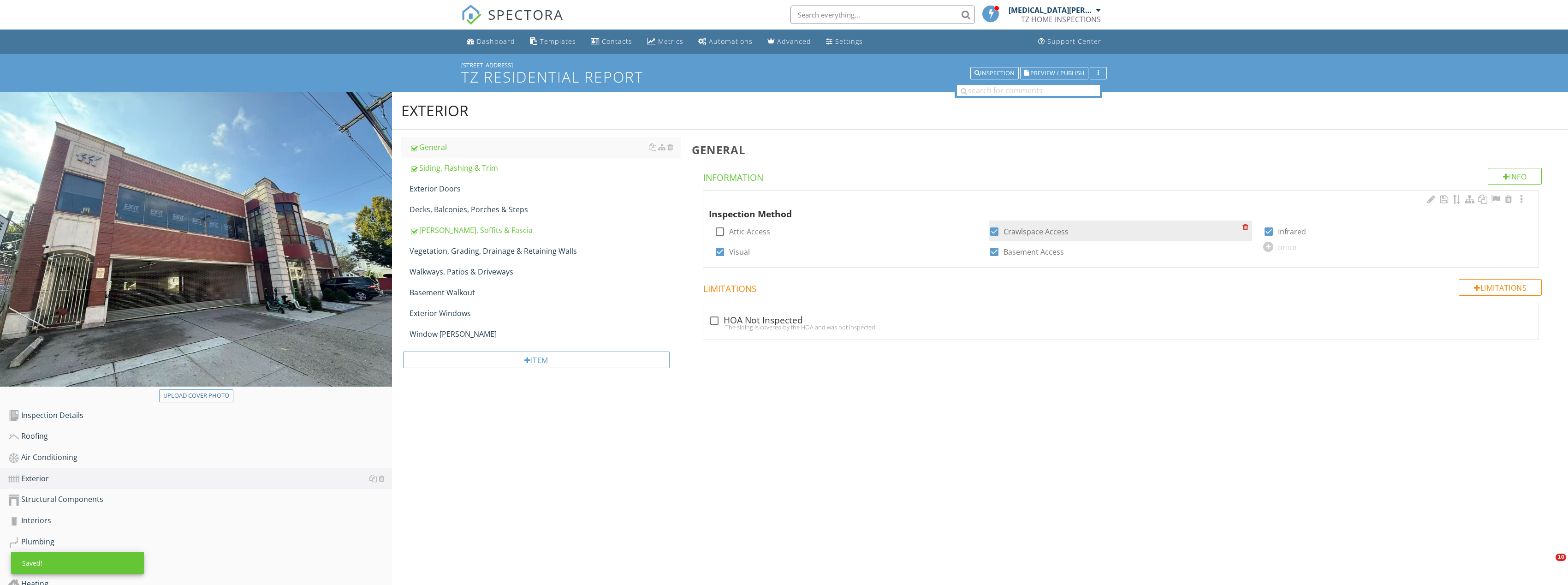
scroll to position [10, 0]
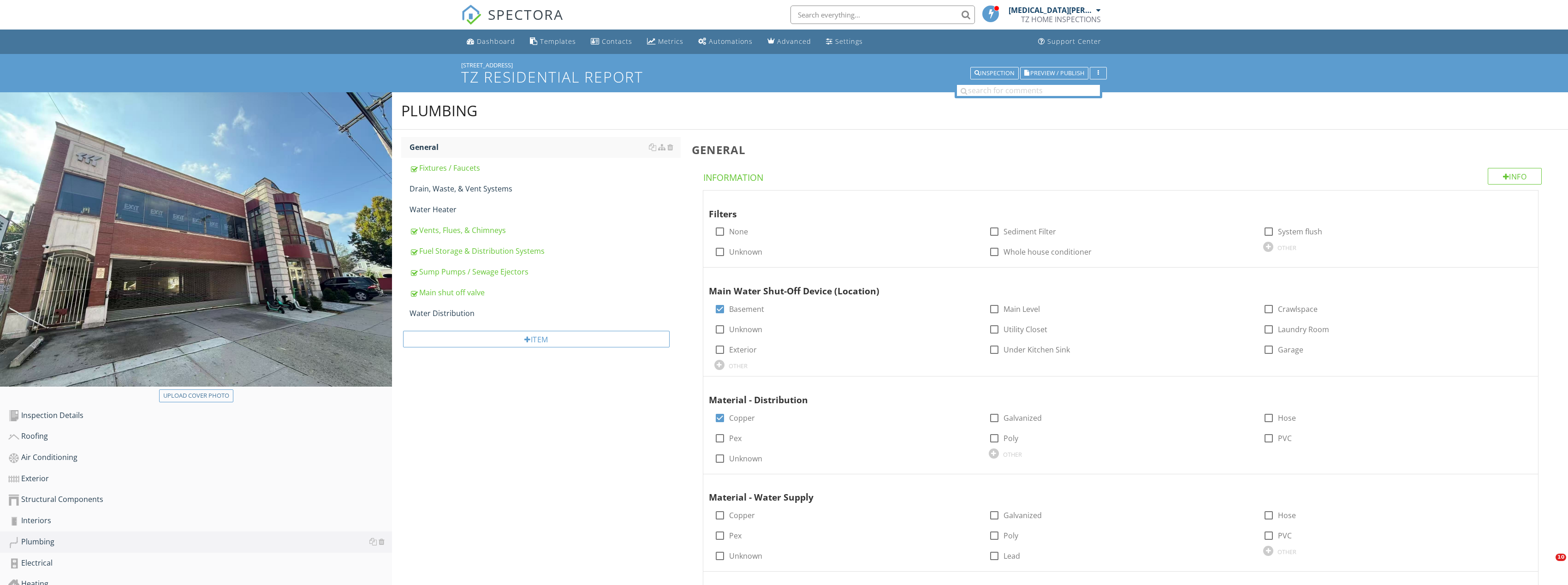
scroll to position [92, 0]
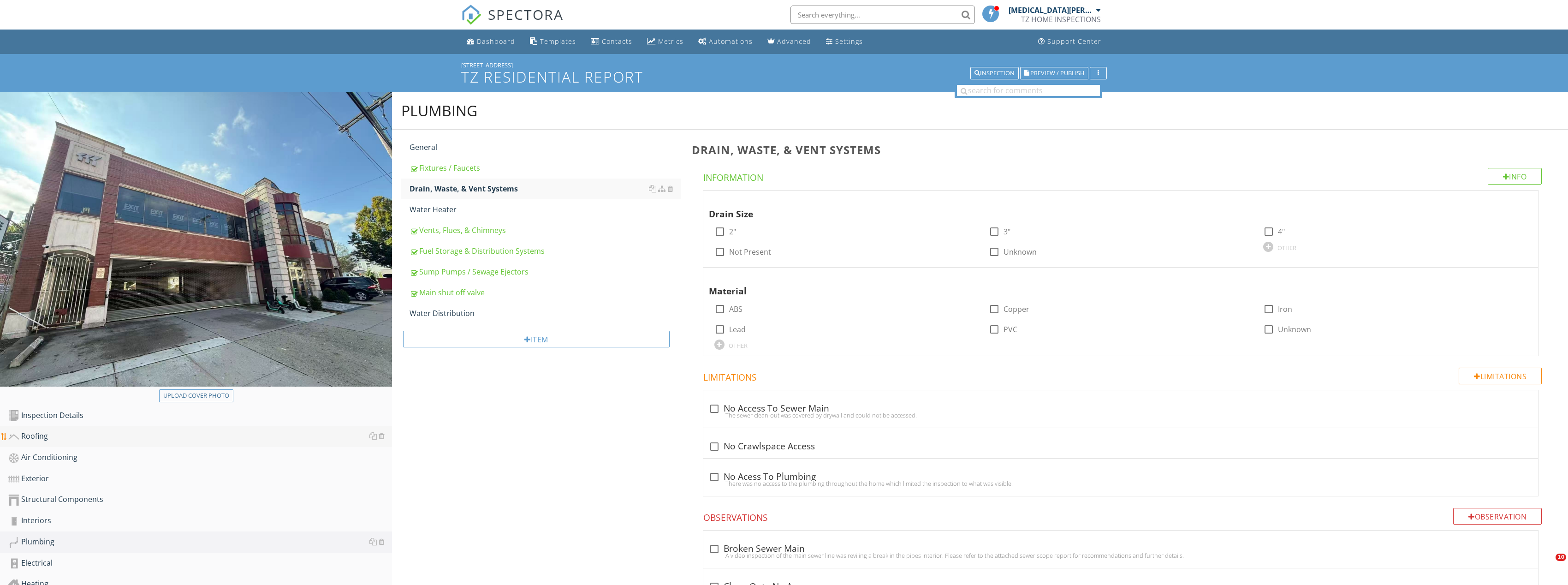
scroll to position [139, 0]
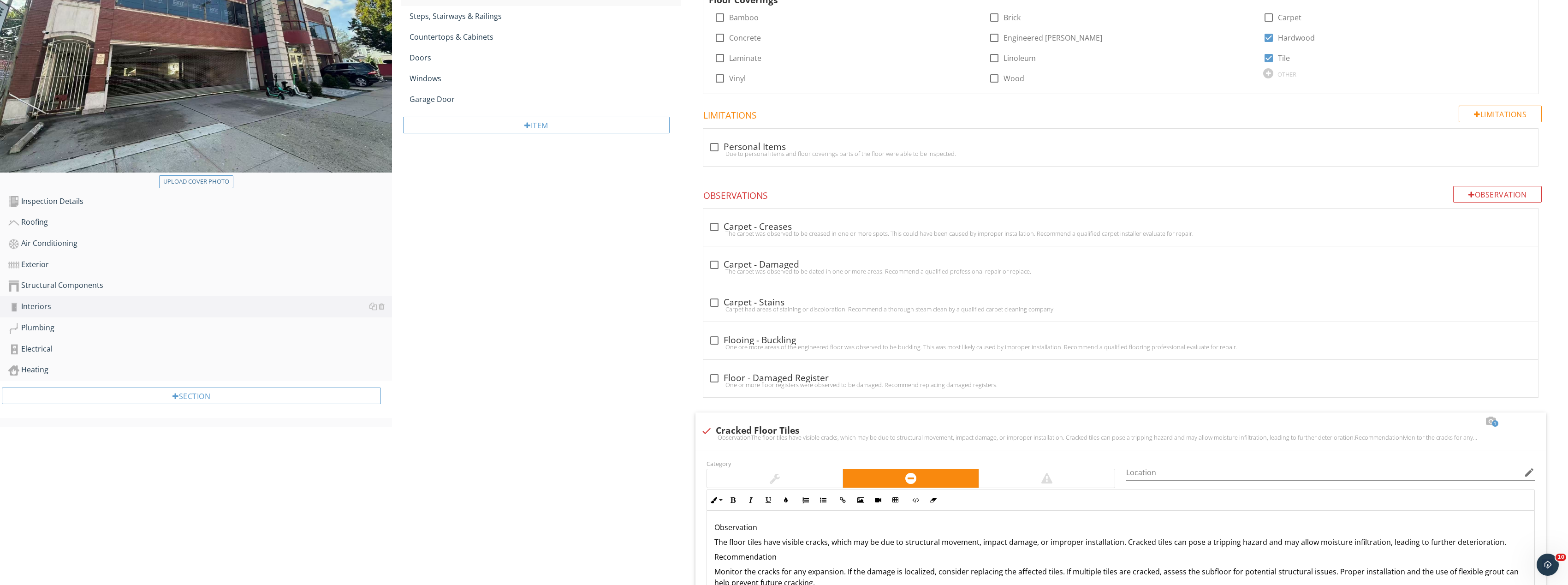
scroll to position [92, 0]
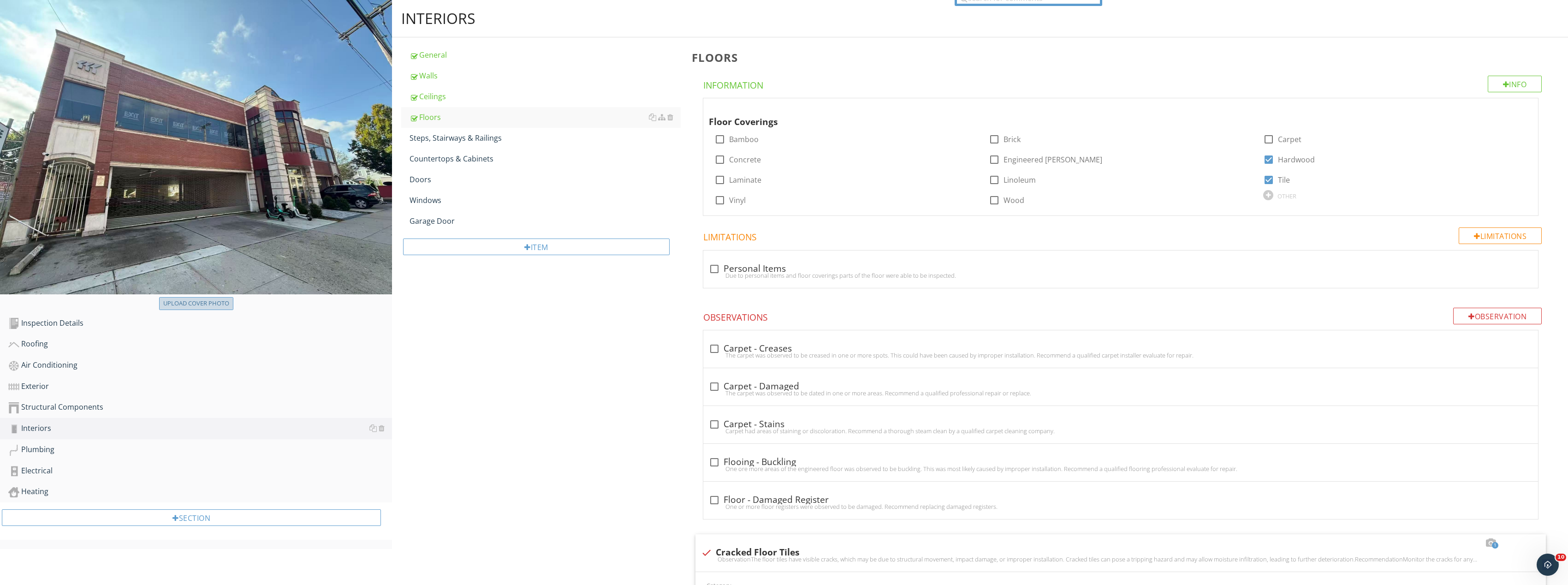
click at [195, 305] on div "Upload cover photo" at bounding box center [197, 303] width 66 height 9
click at [137, 383] on div "Exterior" at bounding box center [200, 387] width 384 height 12
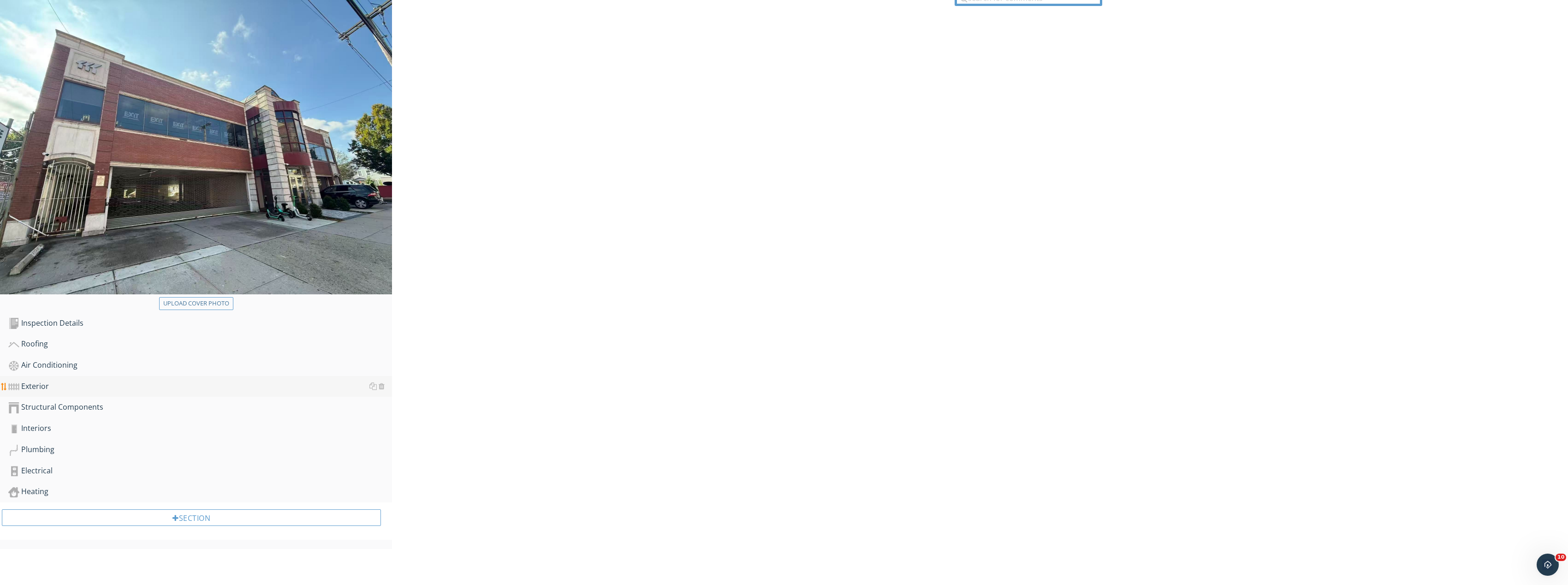
scroll to position [56, 0]
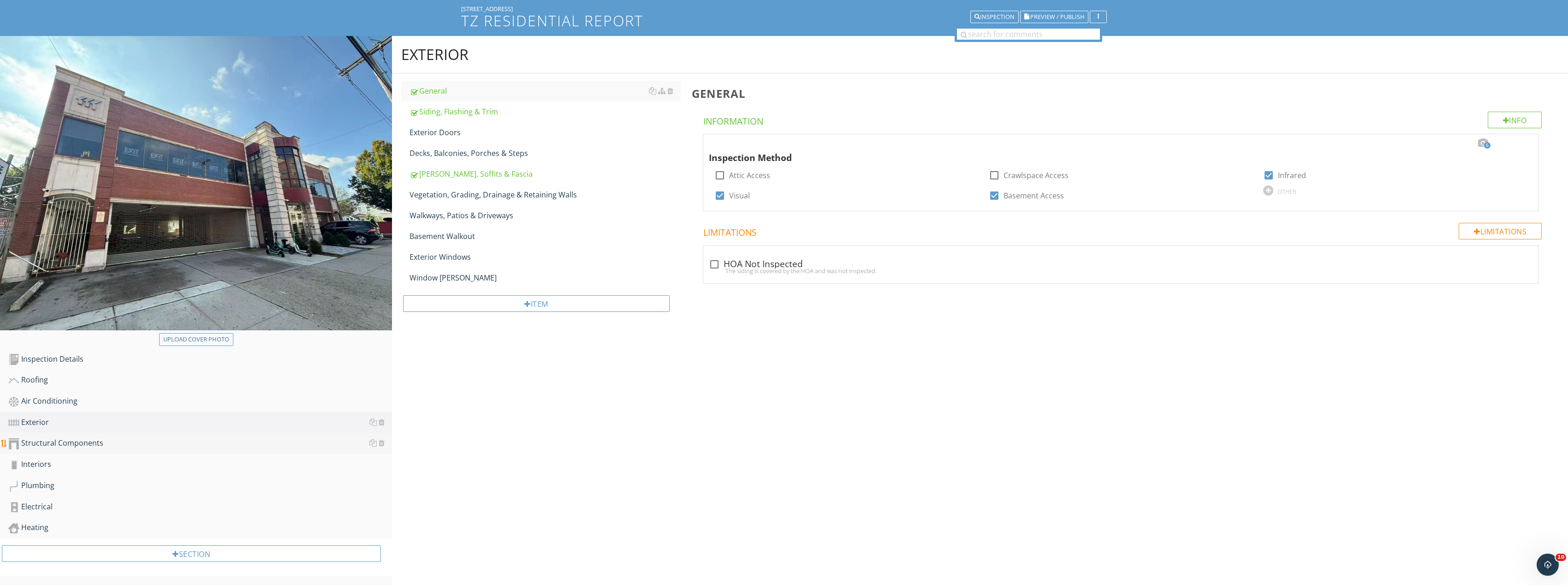
click at [93, 447] on div "Structural Components" at bounding box center [200, 443] width 384 height 12
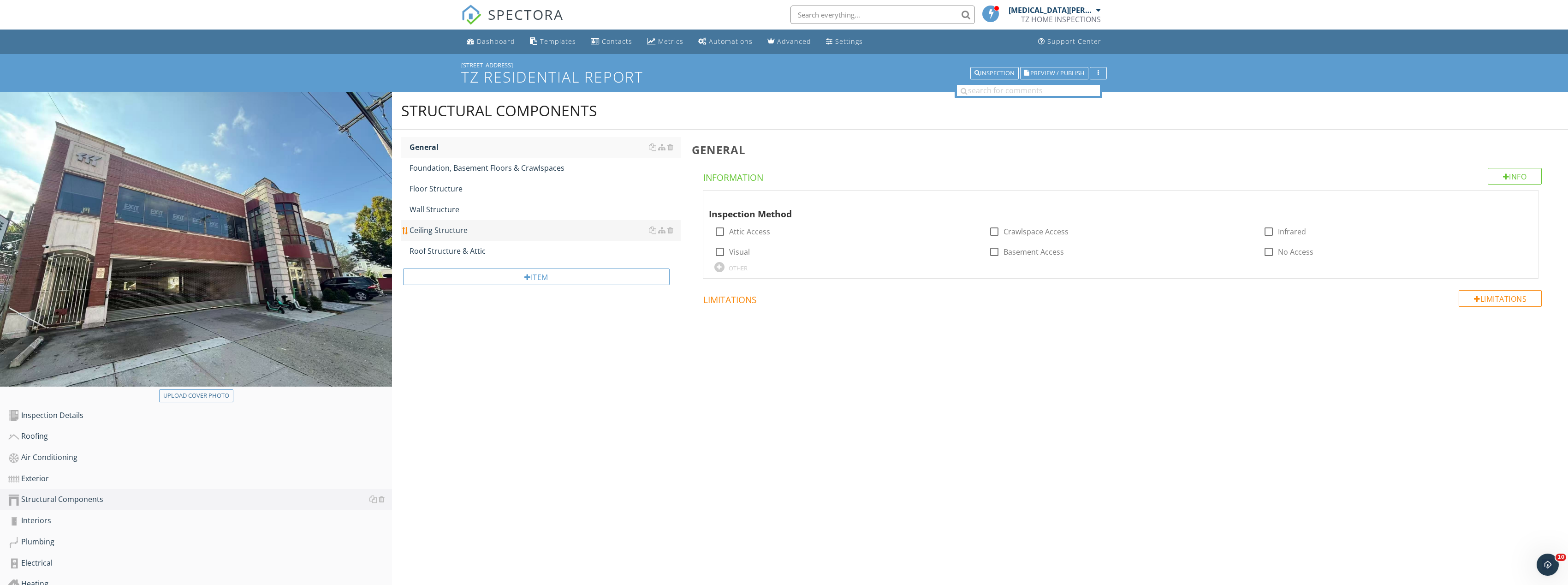
click at [458, 234] on div "Ceiling Structure" at bounding box center [545, 230] width 271 height 11
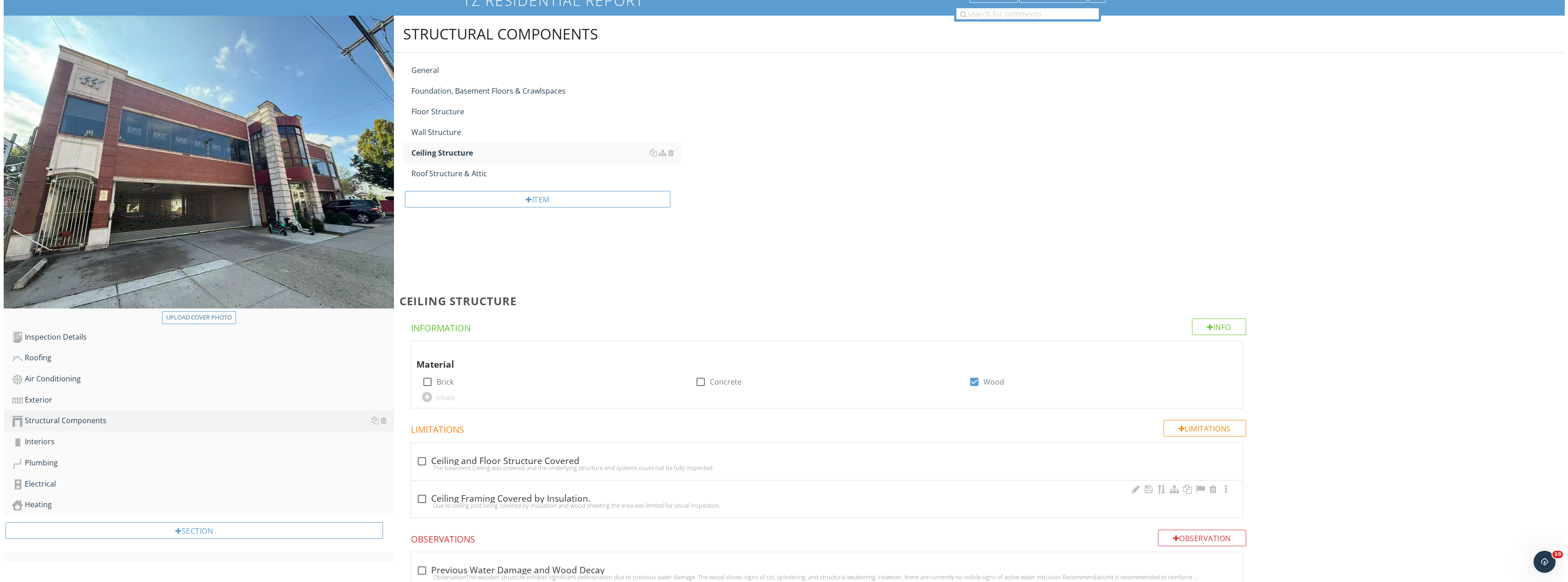
scroll to position [105, 0]
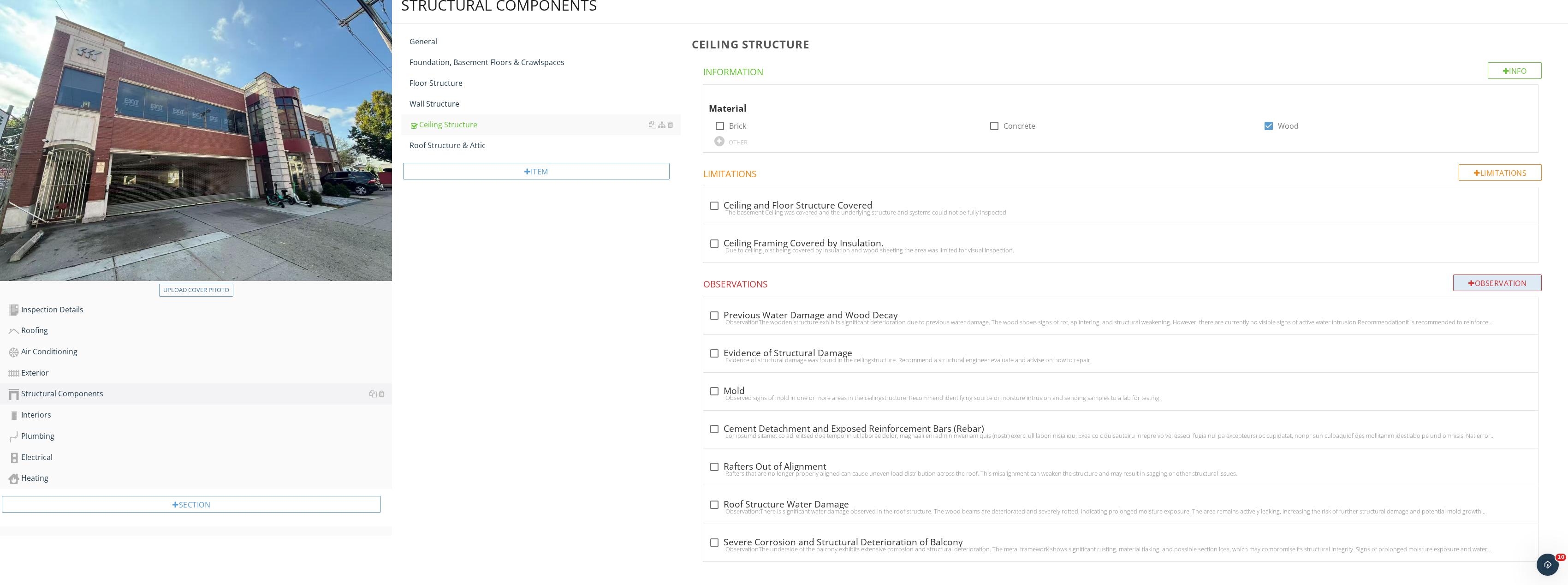
click at [1500, 287] on div "Observation" at bounding box center [1498, 283] width 89 height 17
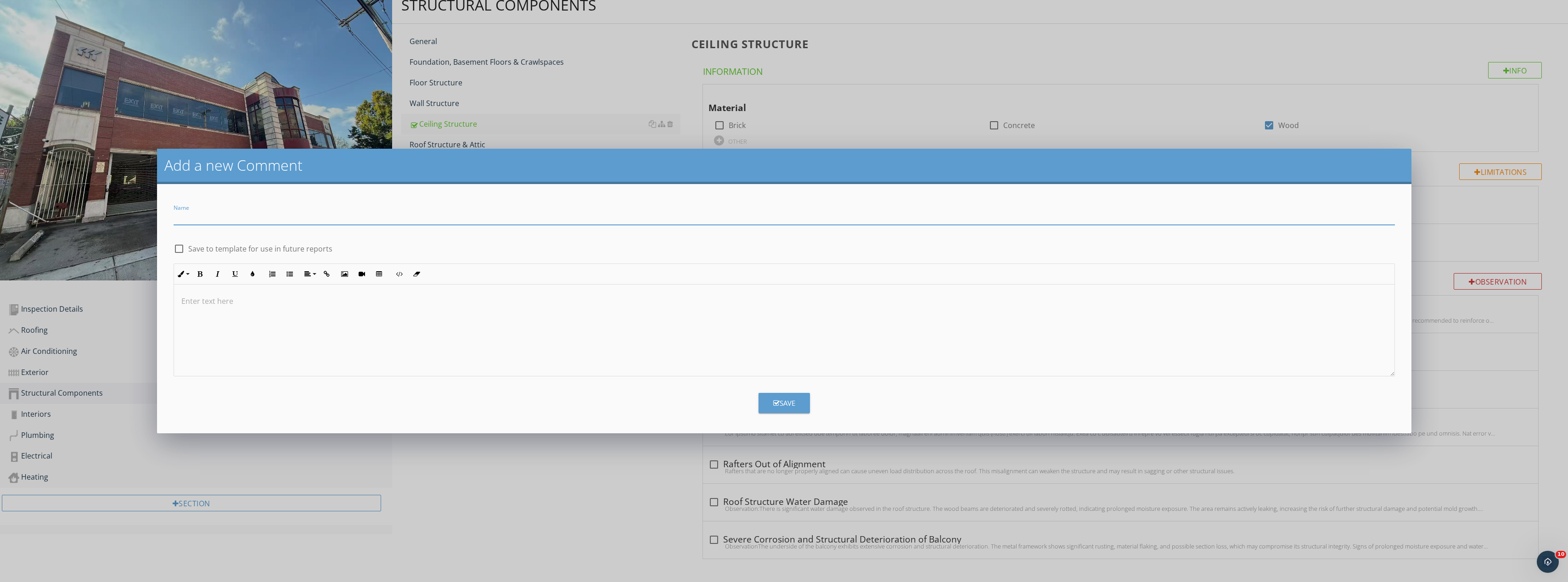
paste input "Surface Rust at Exposed Steel I-Beam"
type input "Surface Rust at Exposed Steel I-Beam"
click at [365, 315] on div at bounding box center [784, 330] width 1221 height 92
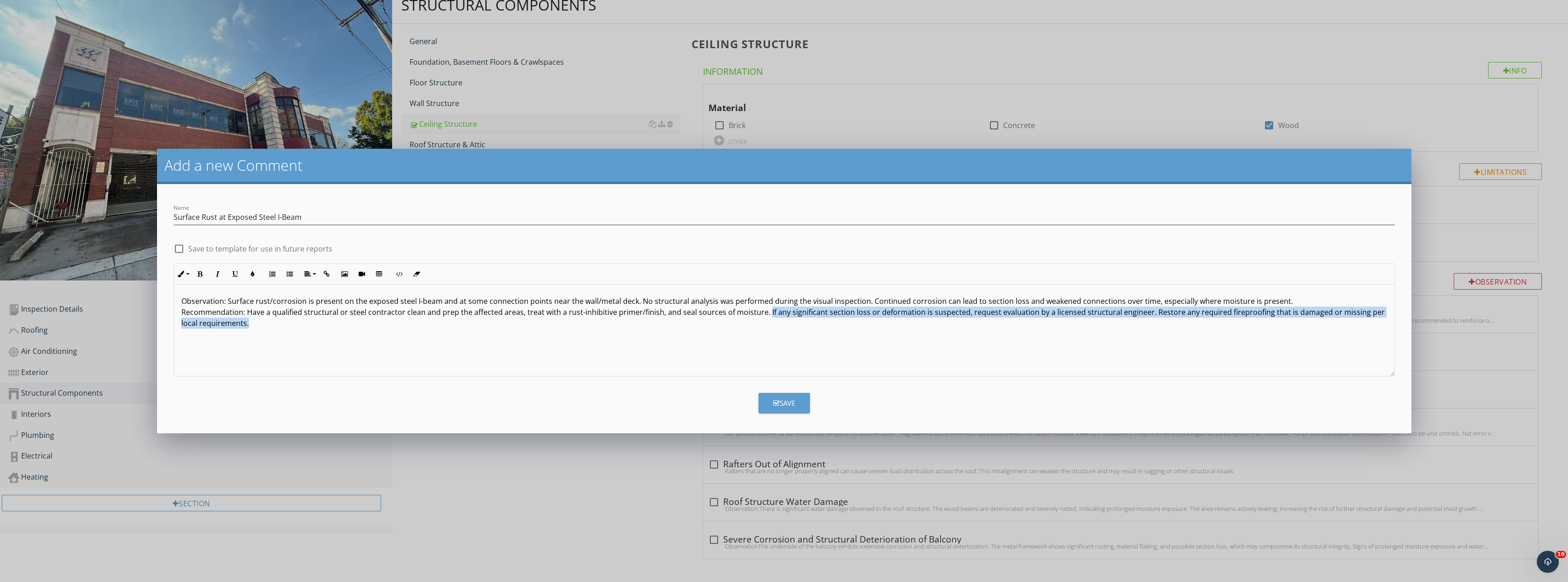
drag, startPoint x: 762, startPoint y: 310, endPoint x: 1017, endPoint y: 329, distance: 255.7
click at [1017, 329] on div "Observation: Surface rust/corrosion is present on the exposed steel I-beam and …" at bounding box center [784, 330] width 1221 height 92
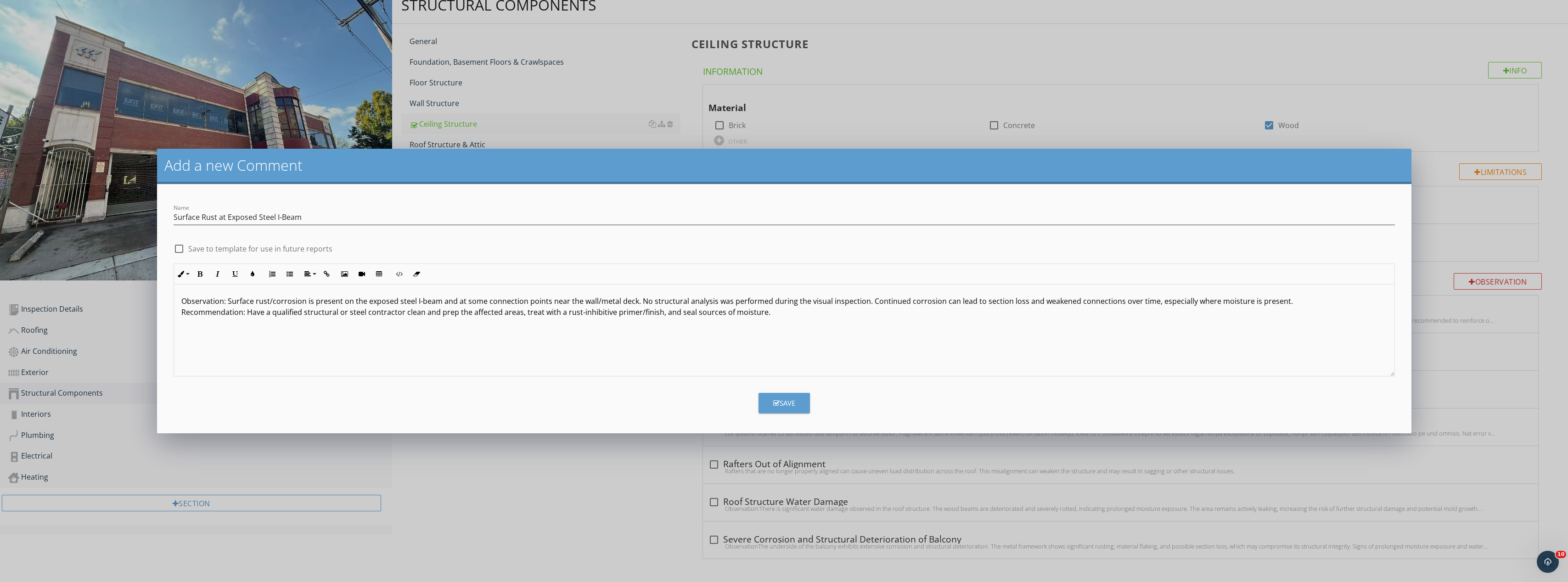
click at [805, 399] on button "Save" at bounding box center [784, 403] width 51 height 20
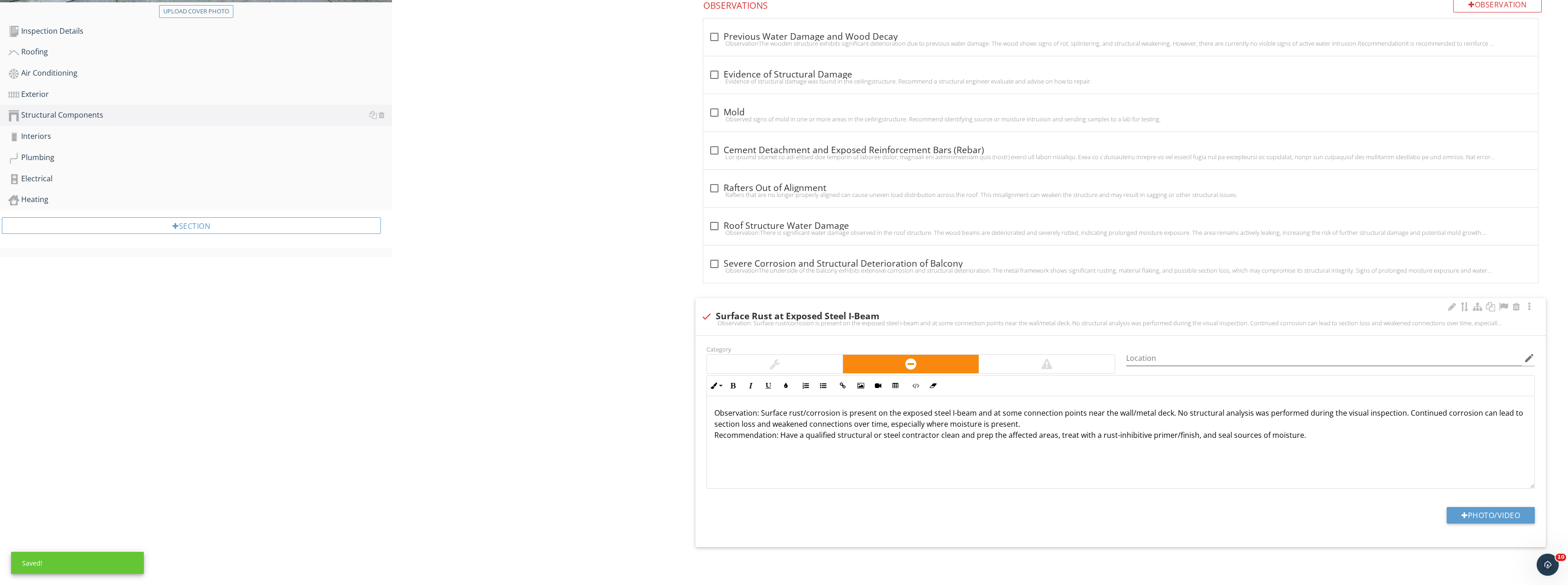
scroll to position [1, 0]
click at [1484, 514] on button "Photo/Video" at bounding box center [1491, 515] width 88 height 17
type input "C:\fakepath\Image_20250928131947_8472_237.jpg"
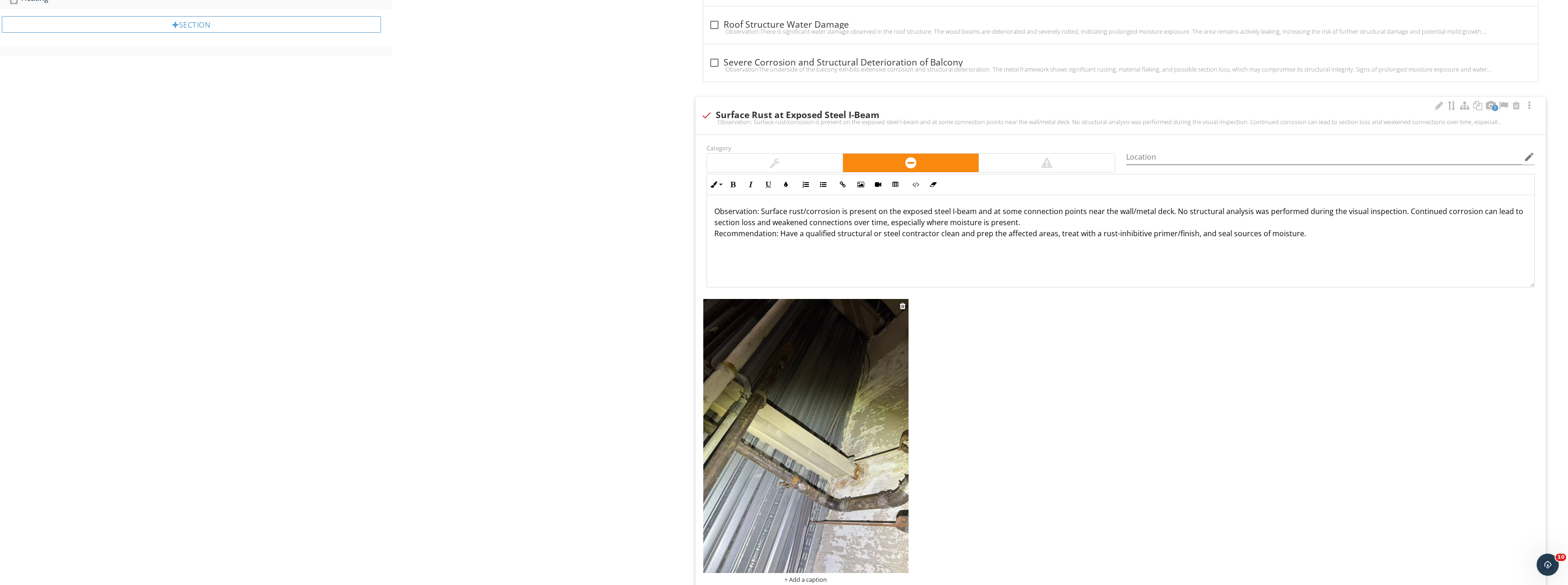
scroll to position [592, 0]
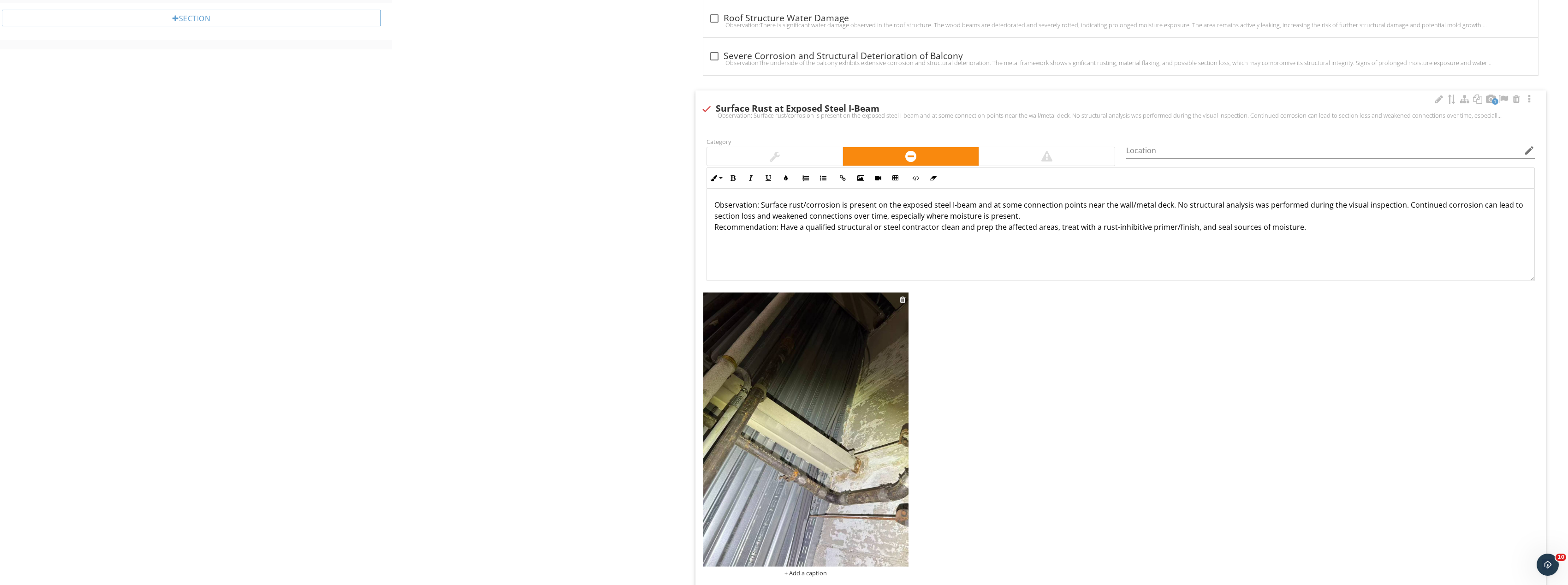
click at [829, 407] on img at bounding box center [806, 430] width 206 height 274
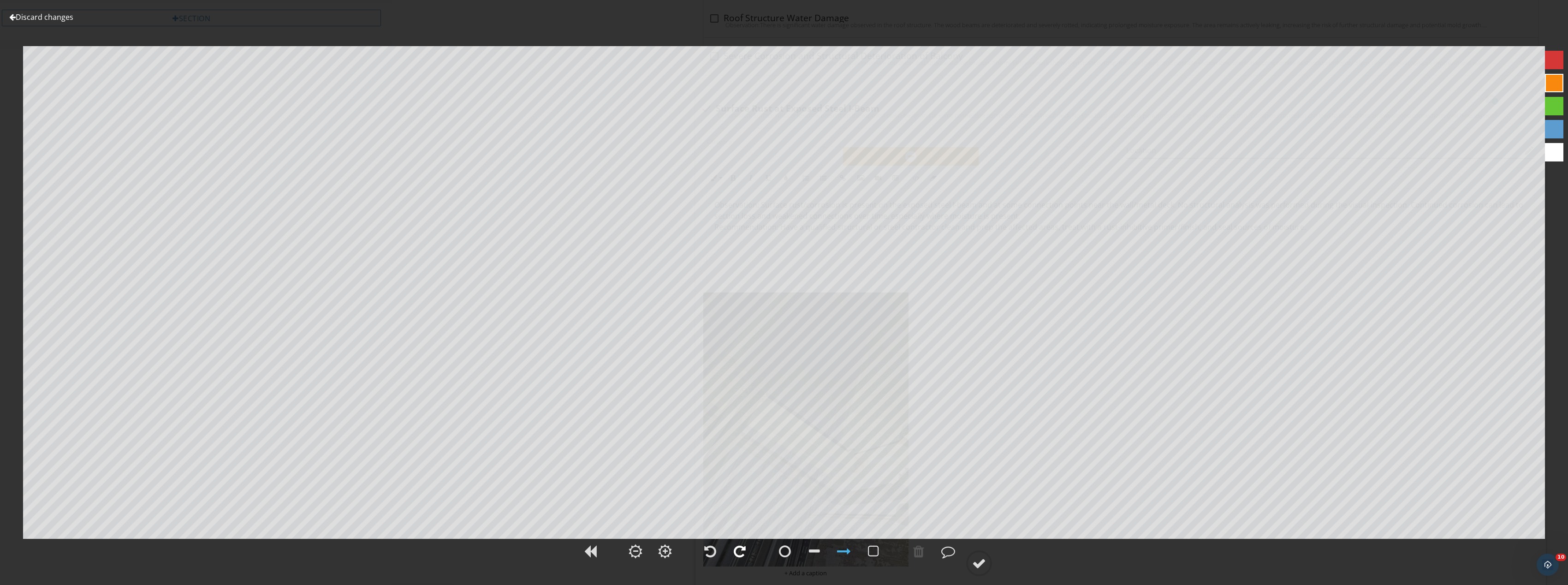
click at [744, 549] on div at bounding box center [740, 551] width 12 height 14
click at [989, 561] on circle at bounding box center [978, 563] width 24 height 24
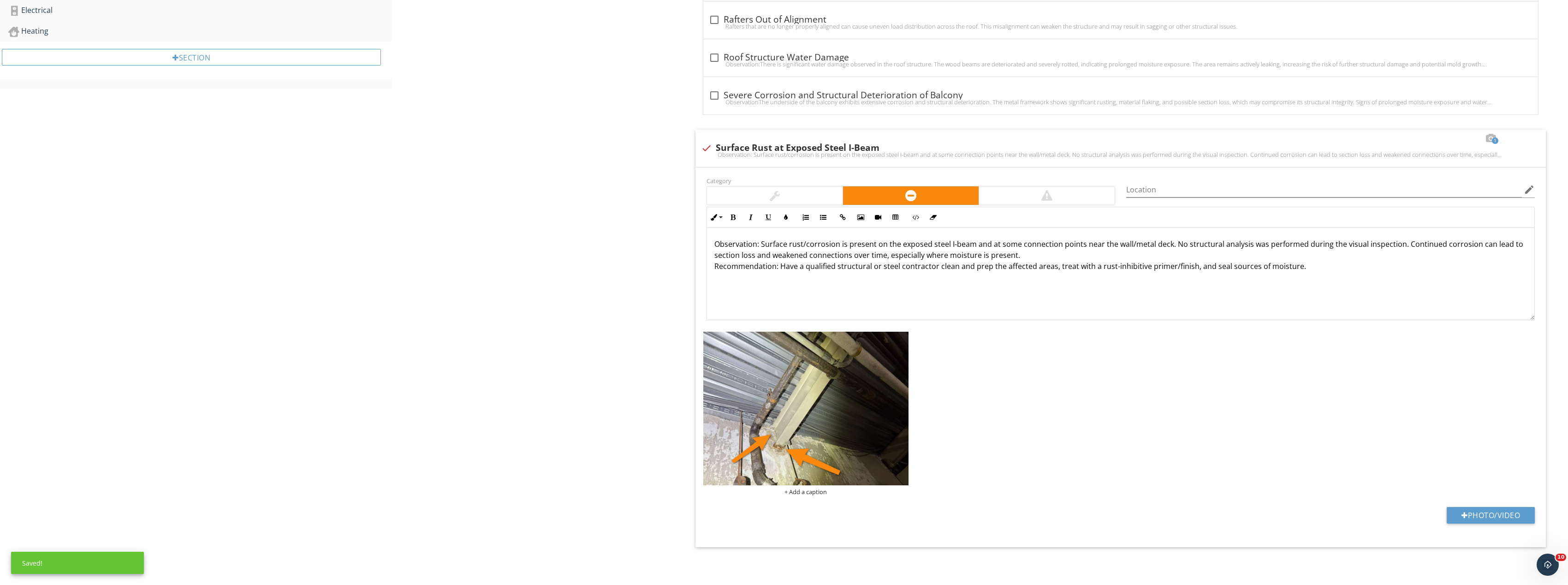
scroll to position [553, 0]
click at [867, 441] on img at bounding box center [806, 409] width 206 height 154
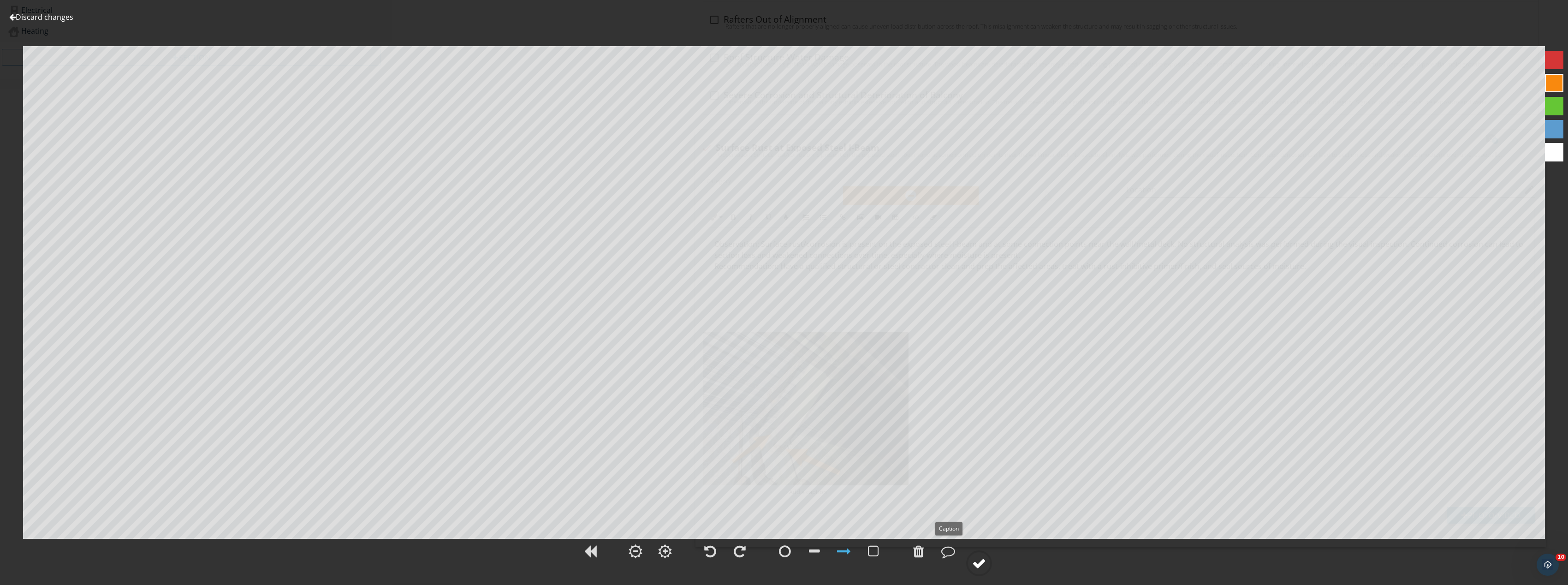
click at [981, 568] on div at bounding box center [979, 563] width 14 height 14
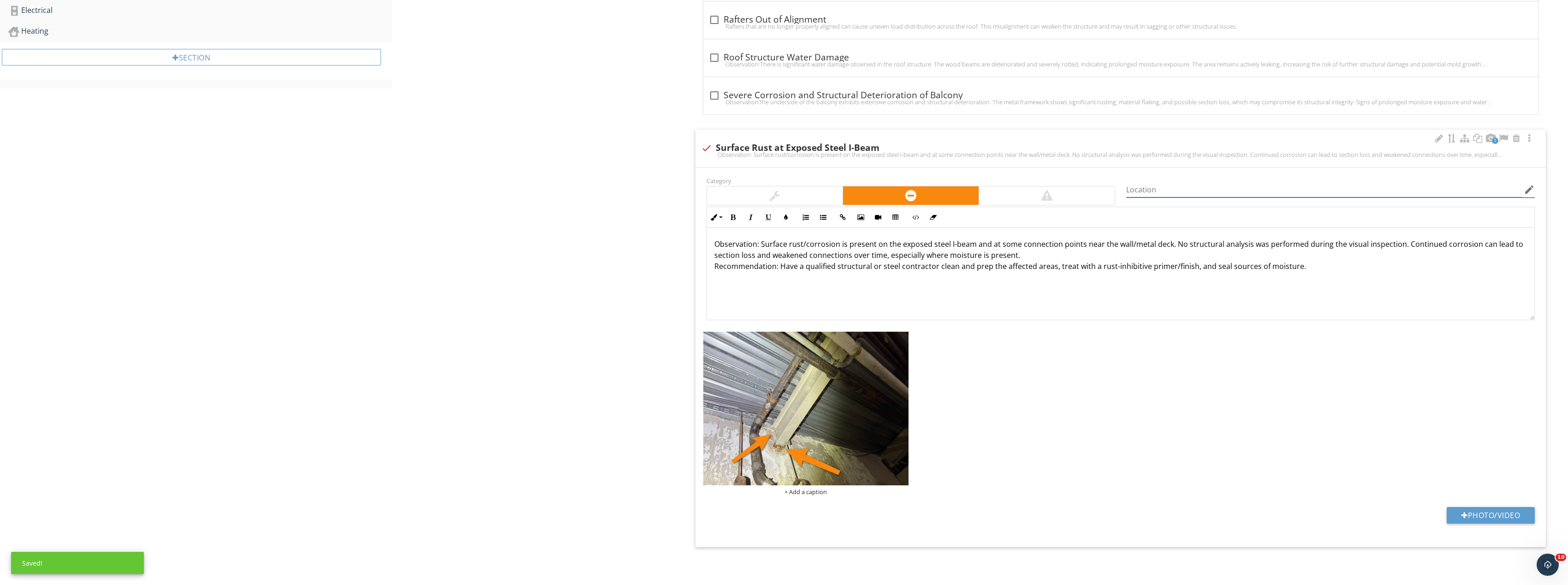
click at [1144, 191] on input "Location" at bounding box center [1323, 190] width 396 height 15
type input "Basement"
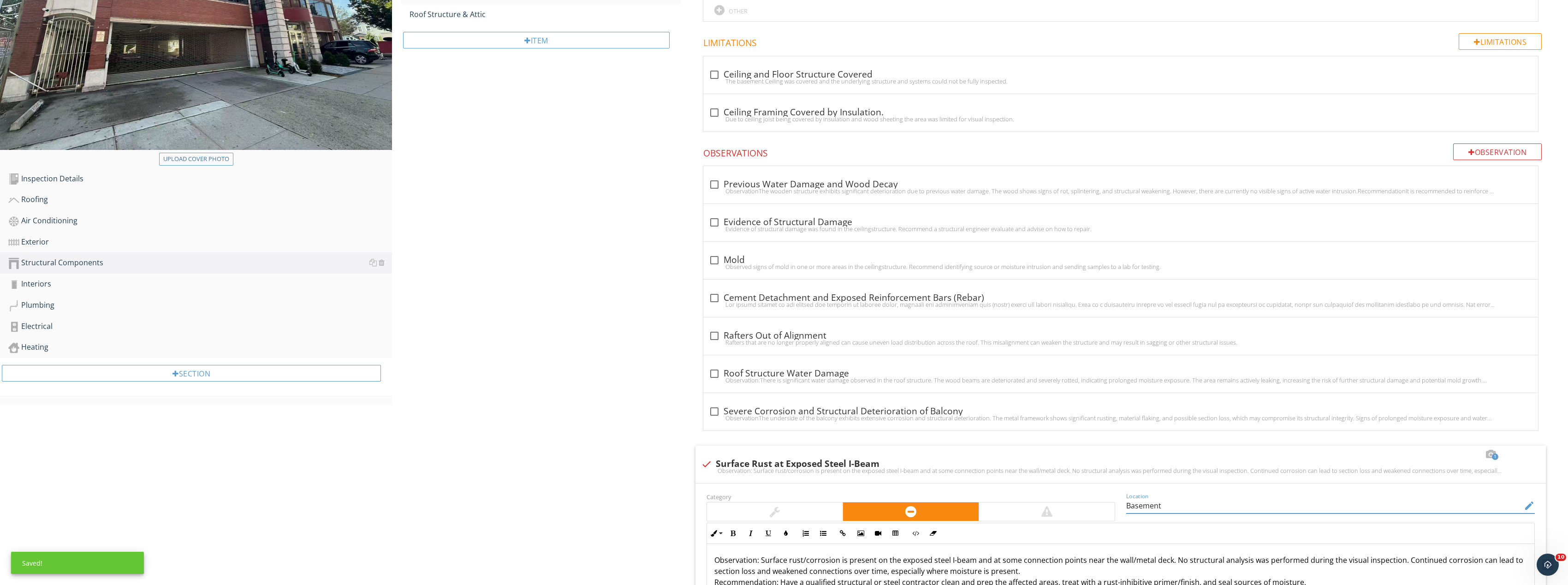
scroll to position [138, 0]
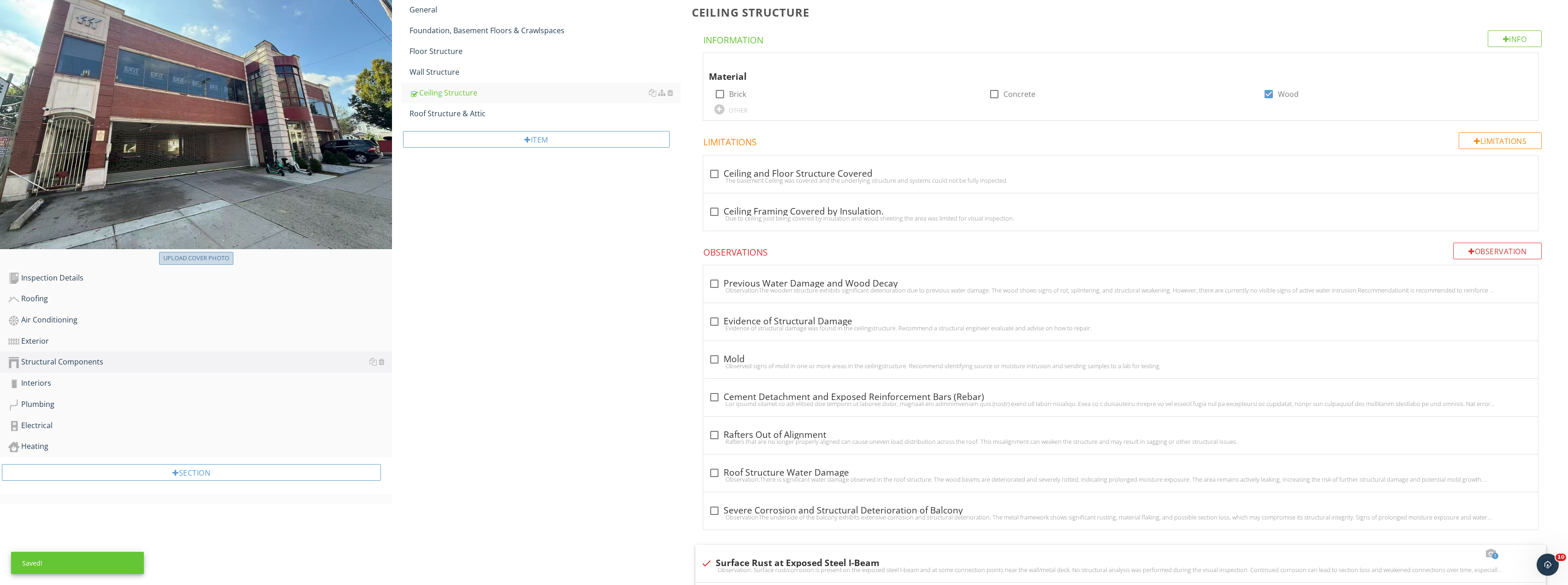
click at [195, 260] on div "Upload cover photo" at bounding box center [197, 258] width 66 height 9
click at [47, 317] on div "Air Conditioning" at bounding box center [200, 320] width 384 height 12
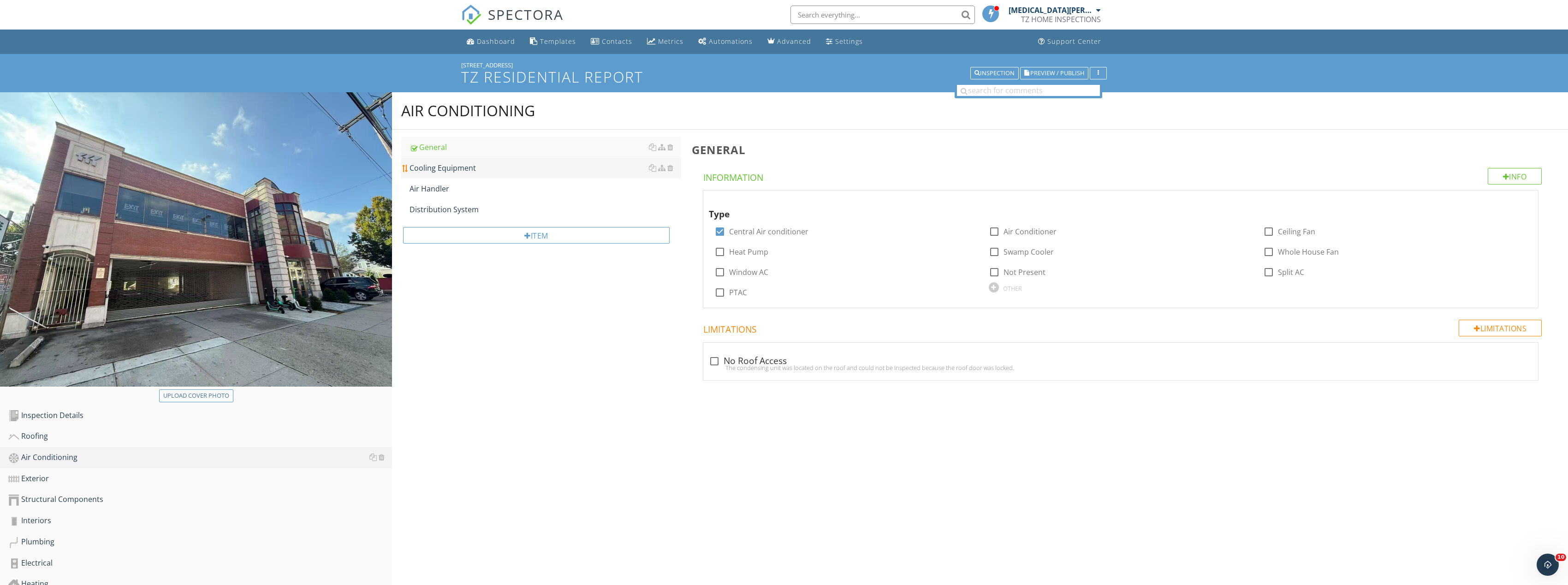
click at [463, 168] on div "Cooling Equipment" at bounding box center [545, 168] width 271 height 11
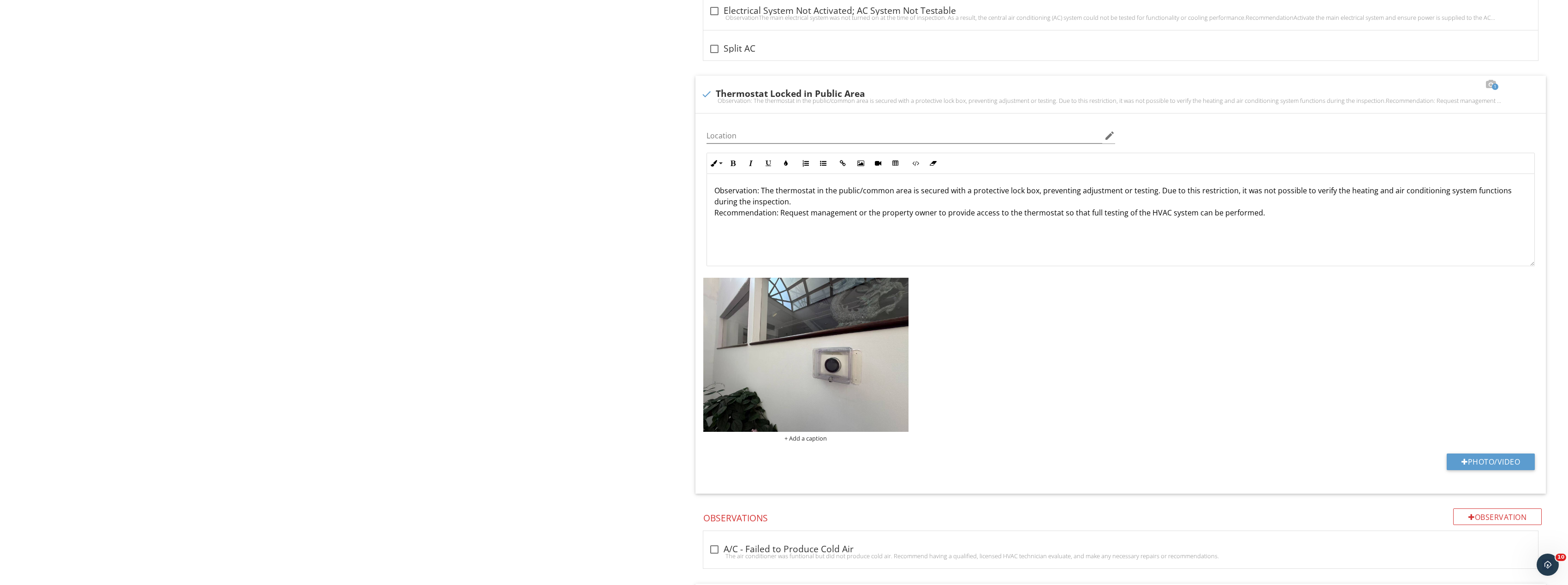
scroll to position [1385, 0]
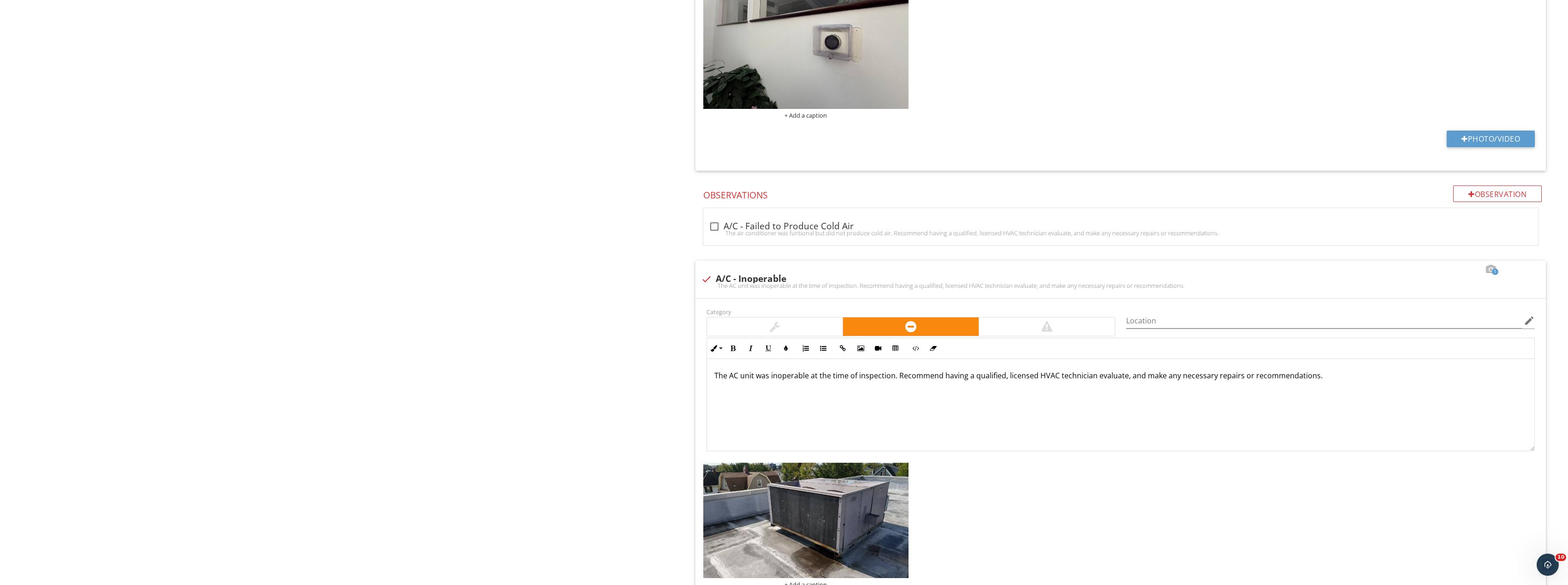
drag, startPoint x: 545, startPoint y: 369, endPoint x: 535, endPoint y: 368, distance: 10.0
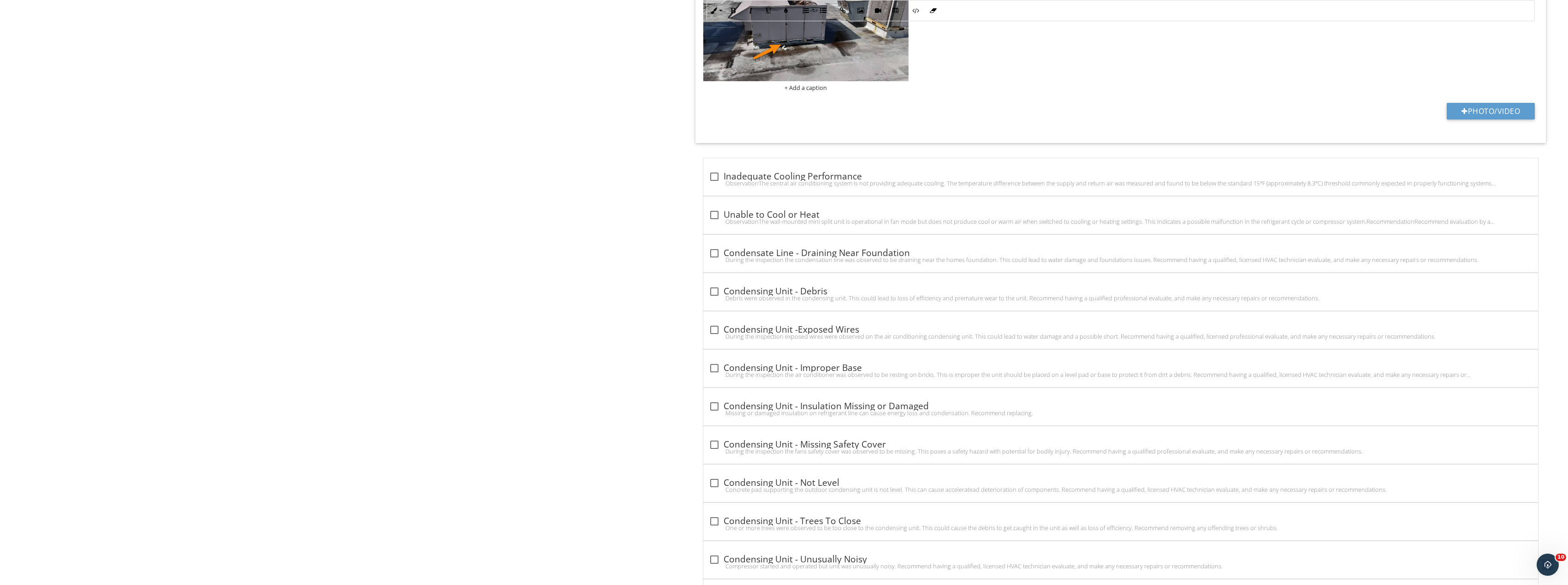
scroll to position [2423, 0]
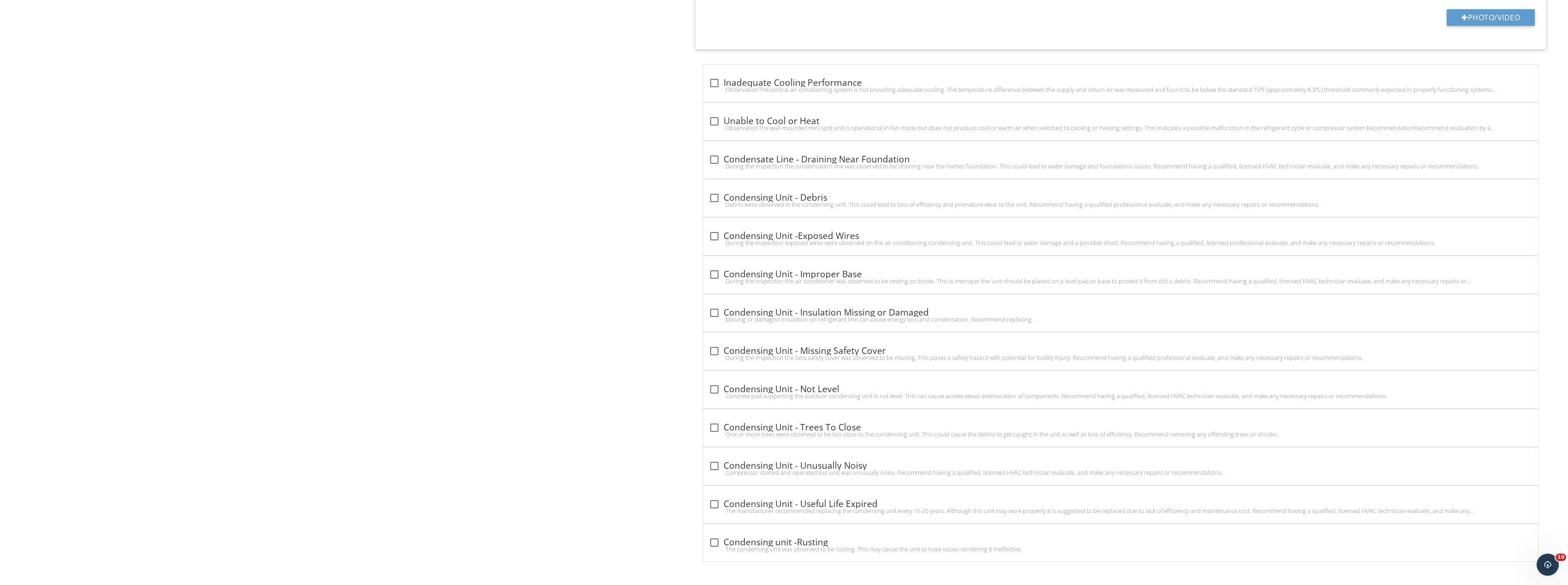
click at [728, 499] on div "check_box_outline_blank Condensing Unit - Useful Life Expired" at bounding box center [1121, 504] width 824 height 13
checkbox input "true"
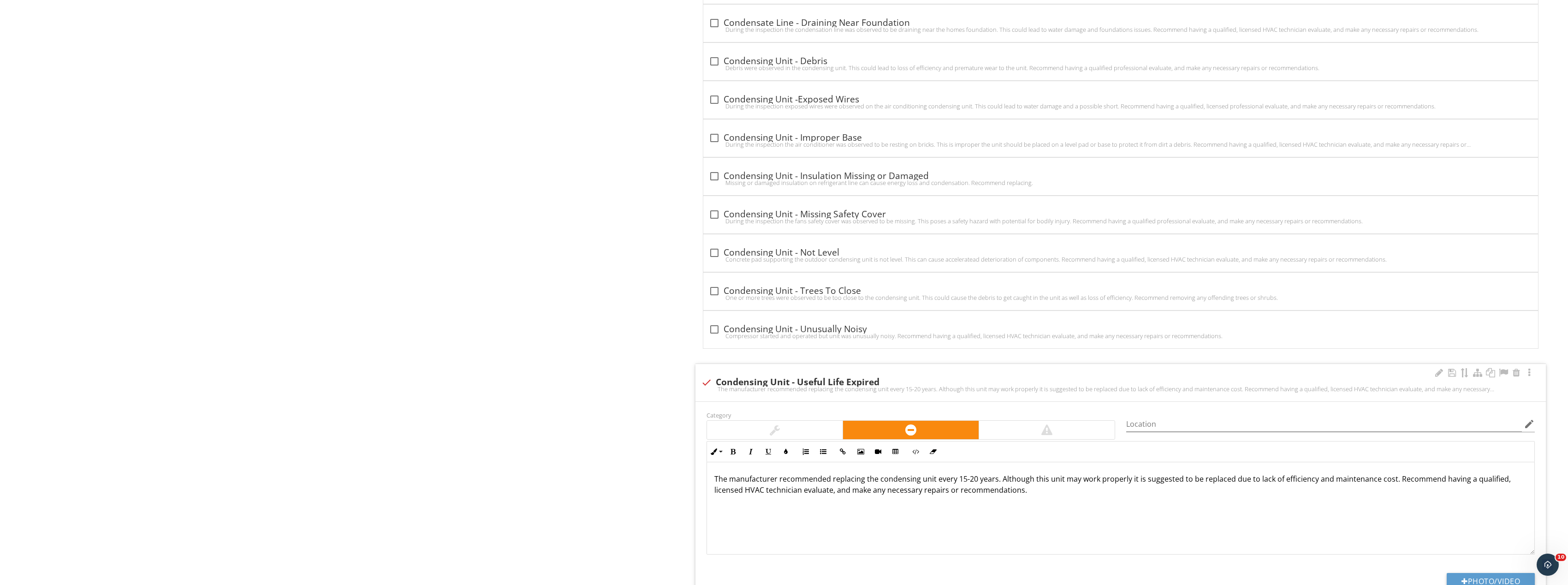
scroll to position [2654, 0]
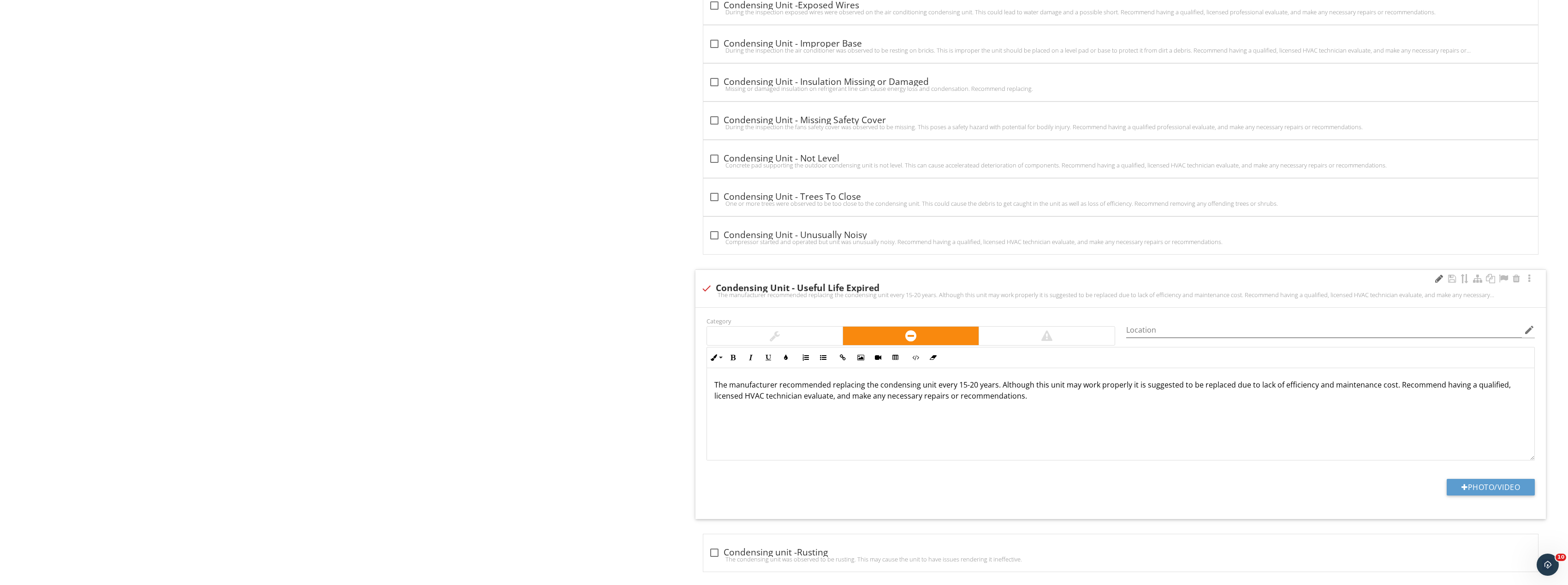
click at [1436, 281] on div at bounding box center [1439, 278] width 11 height 9
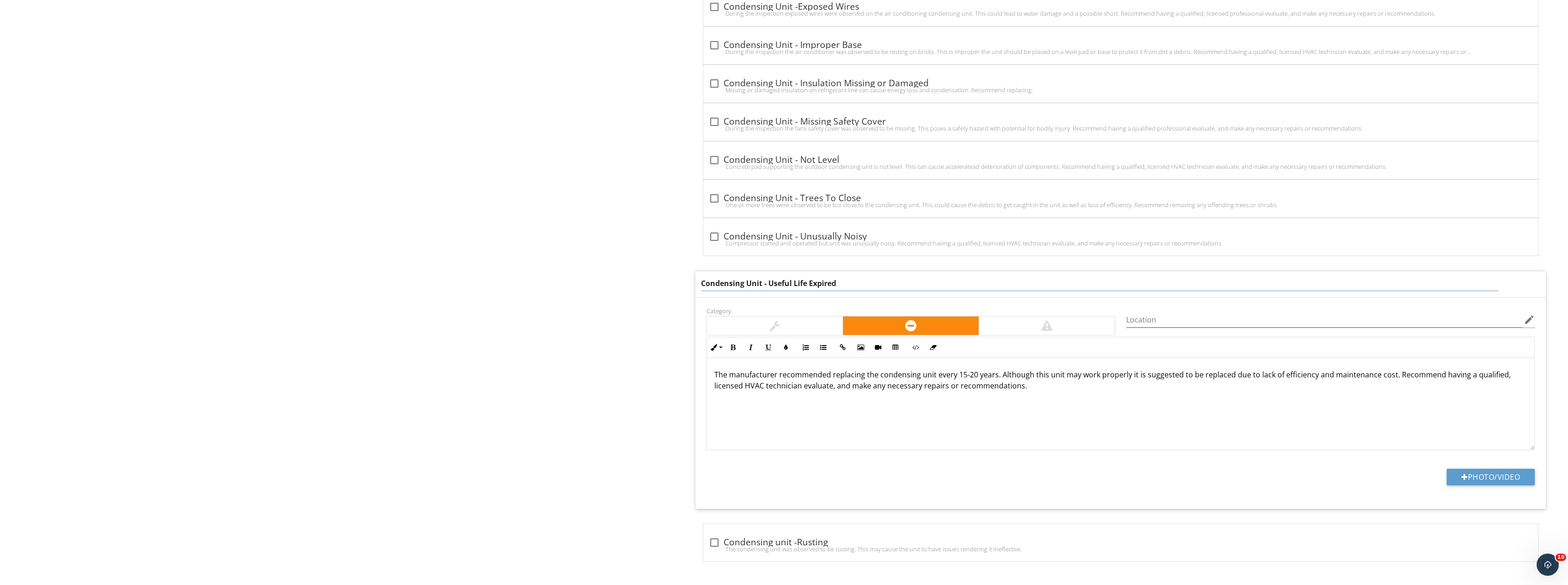
drag, startPoint x: 895, startPoint y: 286, endPoint x: 618, endPoint y: 279, distance: 277.1
paste input "Rooftop Air Conditioning Units Beyond Expected Service Life"
type input "Rooftop Air Conditioning Units Beyond Expected Service Life"
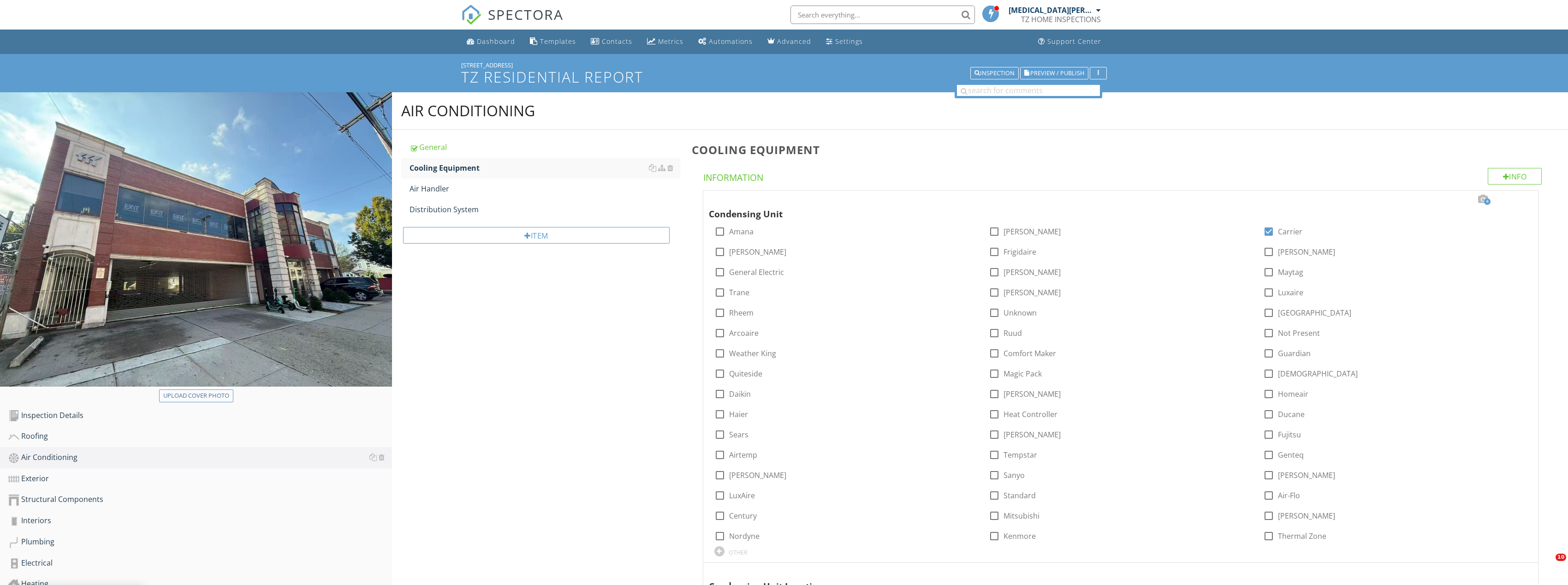
scroll to position [2653, 0]
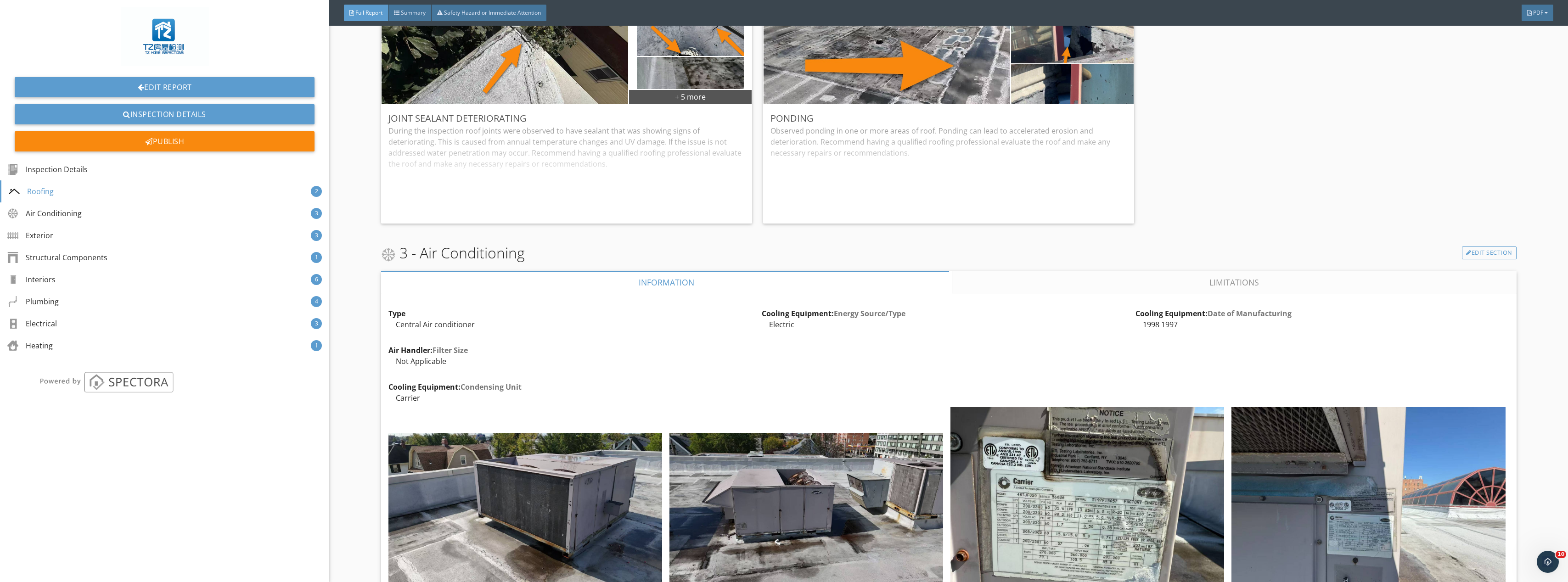
scroll to position [1286, 0]
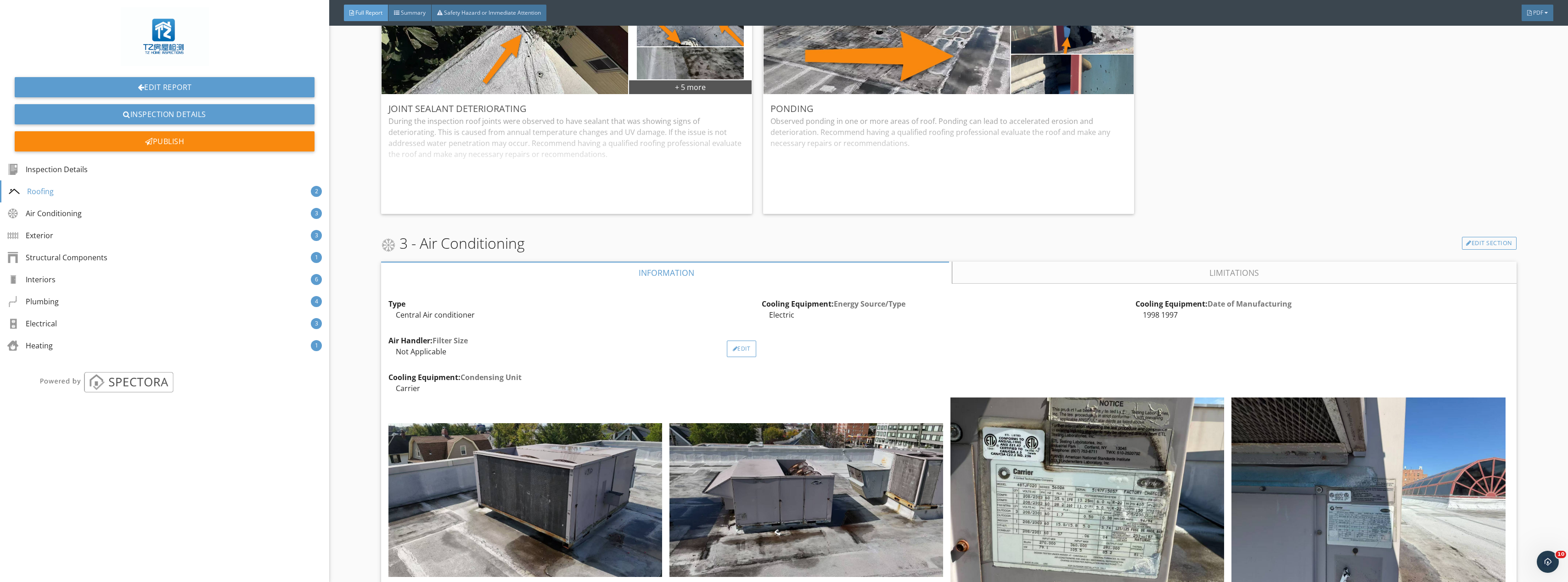
click at [741, 349] on div "Edit" at bounding box center [742, 349] width 30 height 17
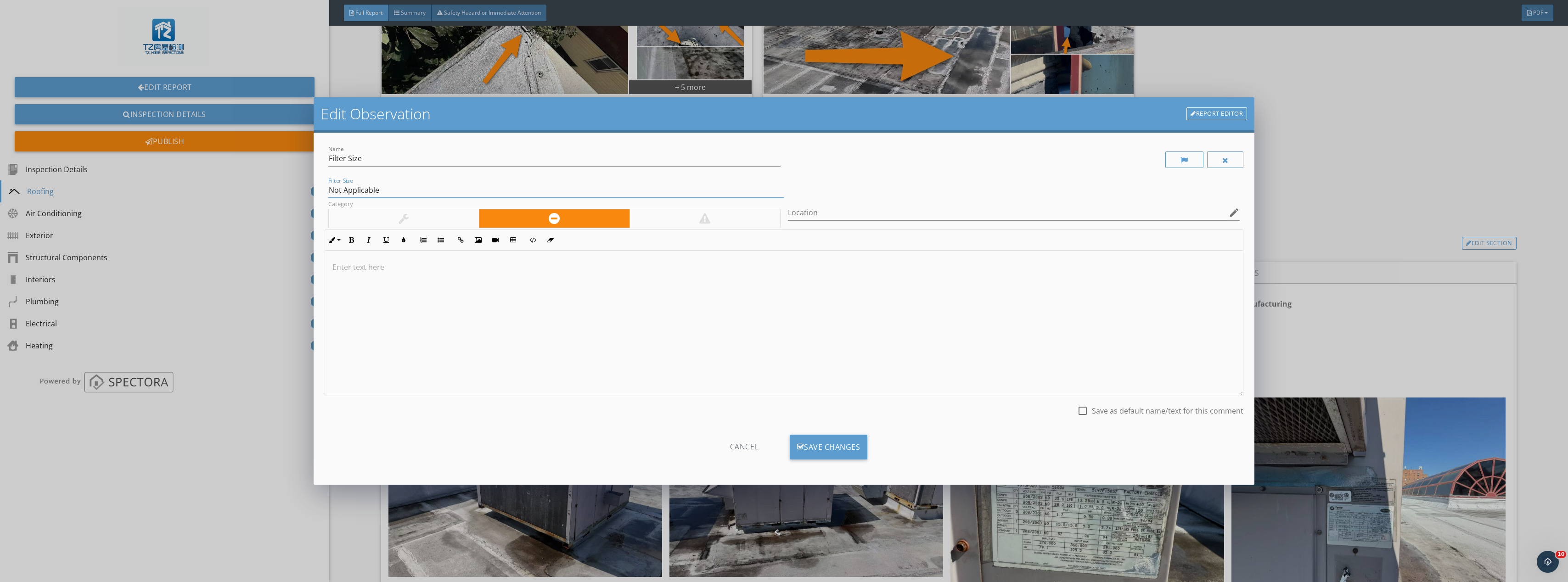
drag, startPoint x: 394, startPoint y: 188, endPoint x: 287, endPoint y: 186, distance: 107.0
click at [287, 186] on div "Edit Observation Report Editor Name Filter Size Filter Size Not Applicable Cate…" at bounding box center [784, 291] width 1568 height 582
click at [346, 189] on input "16*30*1" at bounding box center [556, 190] width 456 height 15
type input "16*20*1"
click at [841, 443] on div "Save Changes" at bounding box center [829, 447] width 78 height 25
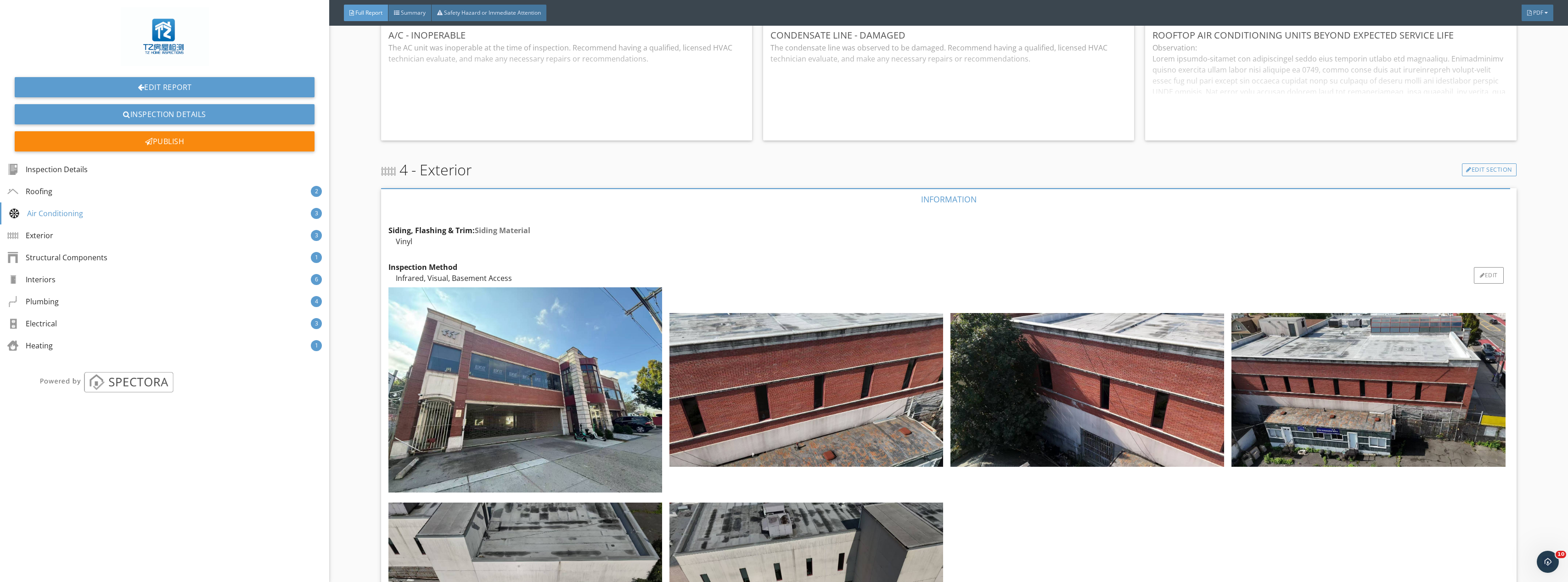
scroll to position [2113, 0]
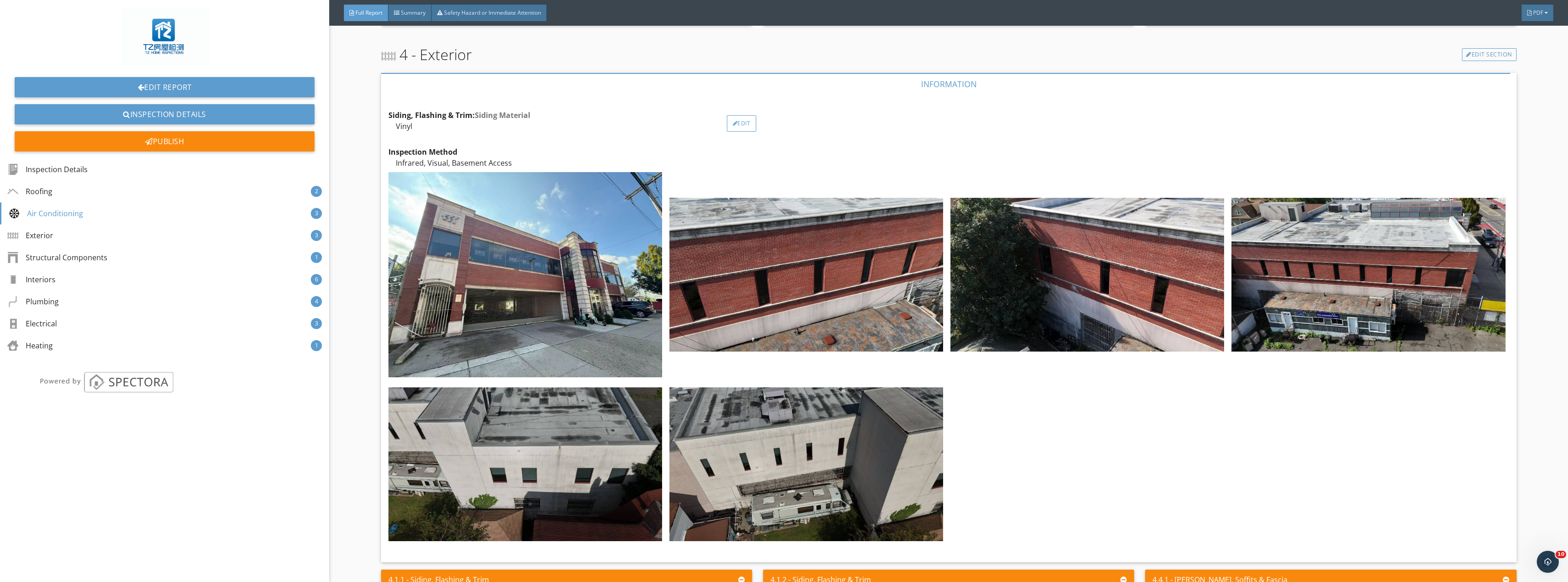
click at [744, 122] on div "Edit" at bounding box center [742, 124] width 30 height 17
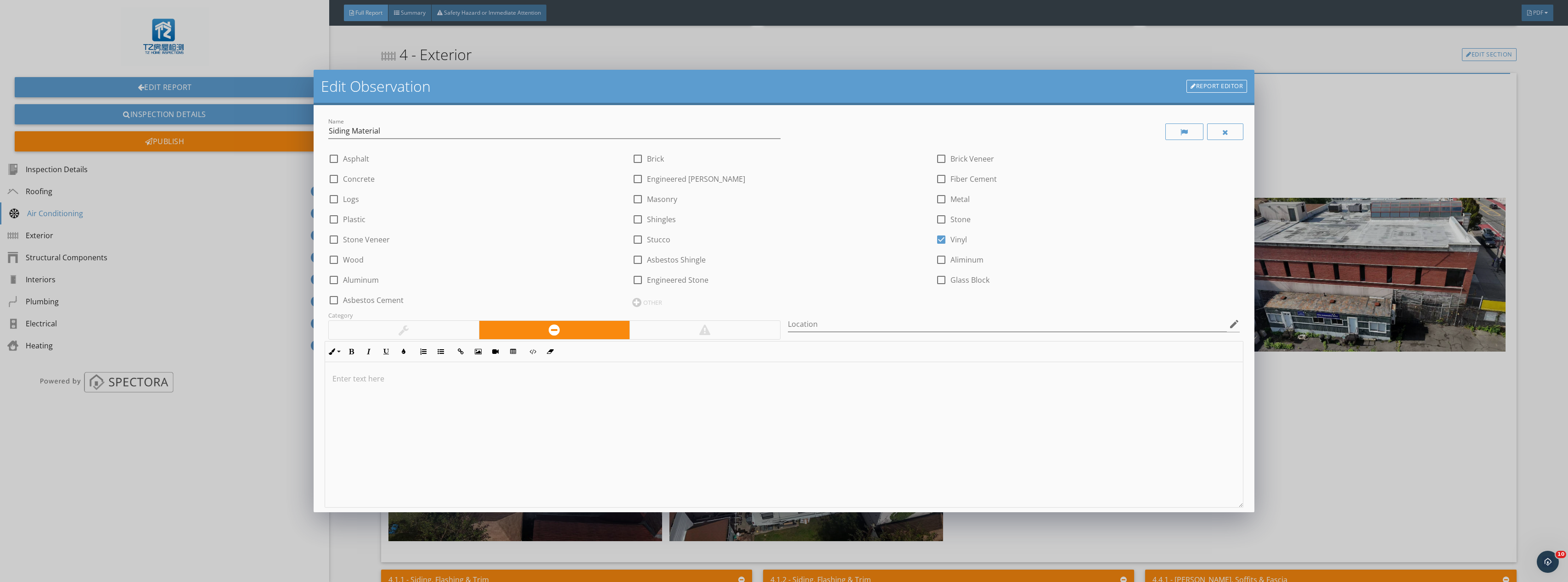
click at [936, 241] on div at bounding box center [941, 239] width 16 height 16
checkbox input "false"
click at [638, 158] on div at bounding box center [637, 159] width 16 height 16
checkbox input "true"
click at [636, 238] on div at bounding box center [637, 239] width 16 height 16
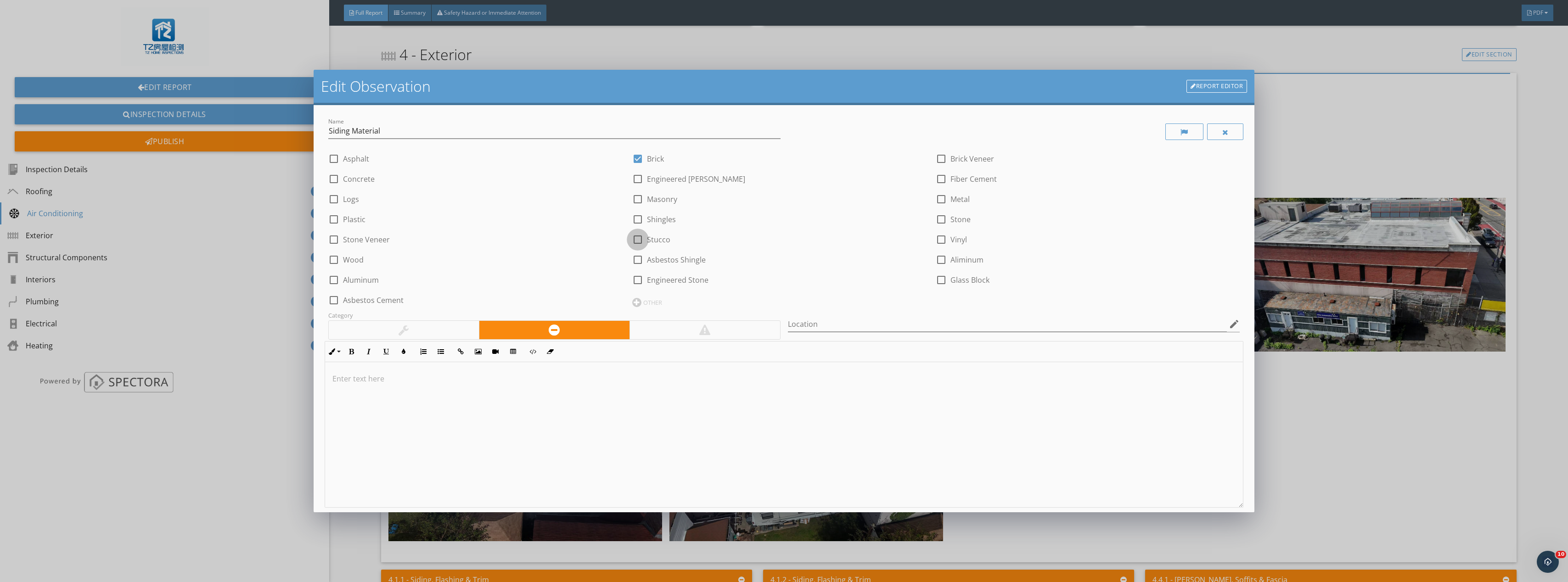
checkbox input "true"
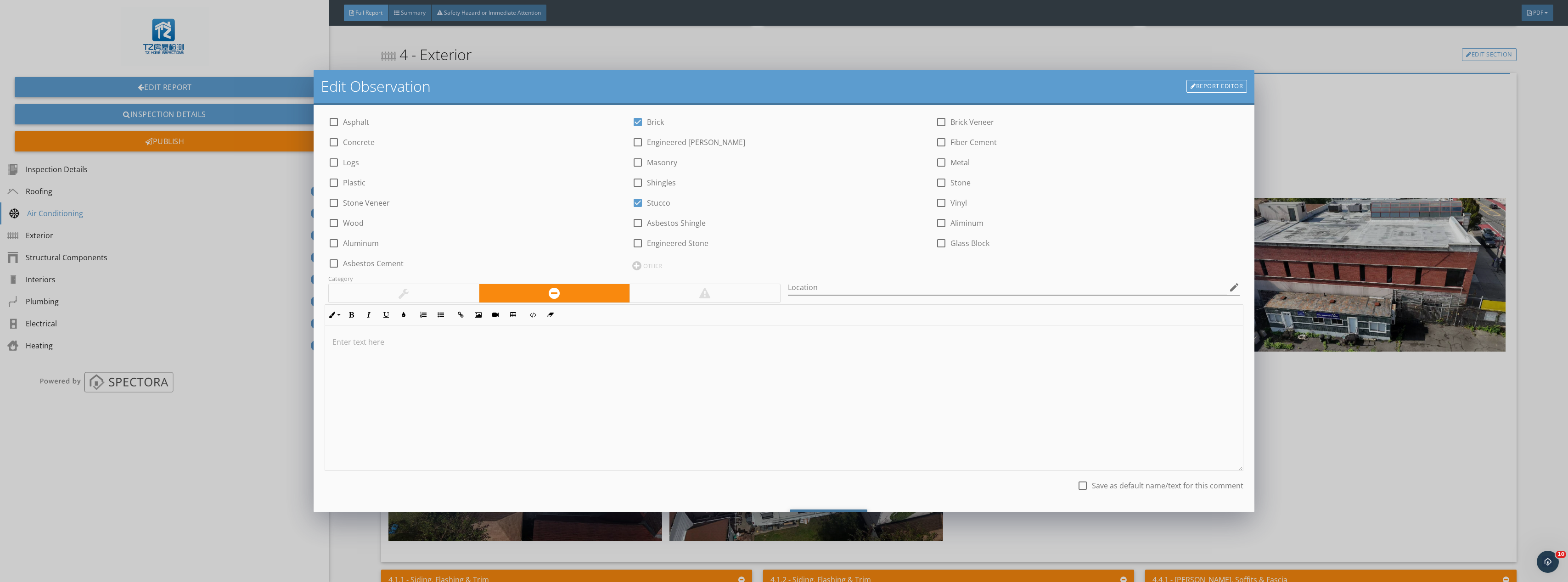
scroll to position [83, 0]
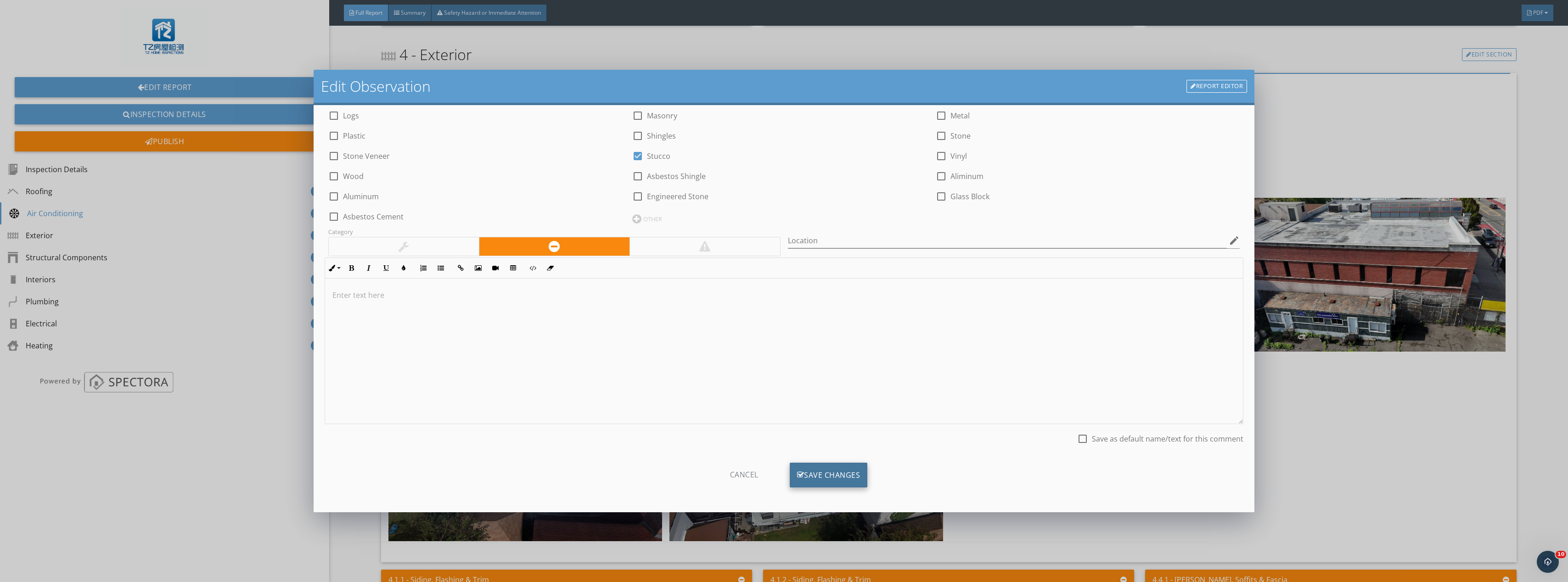
click at [834, 480] on div "Save Changes" at bounding box center [829, 476] width 78 height 25
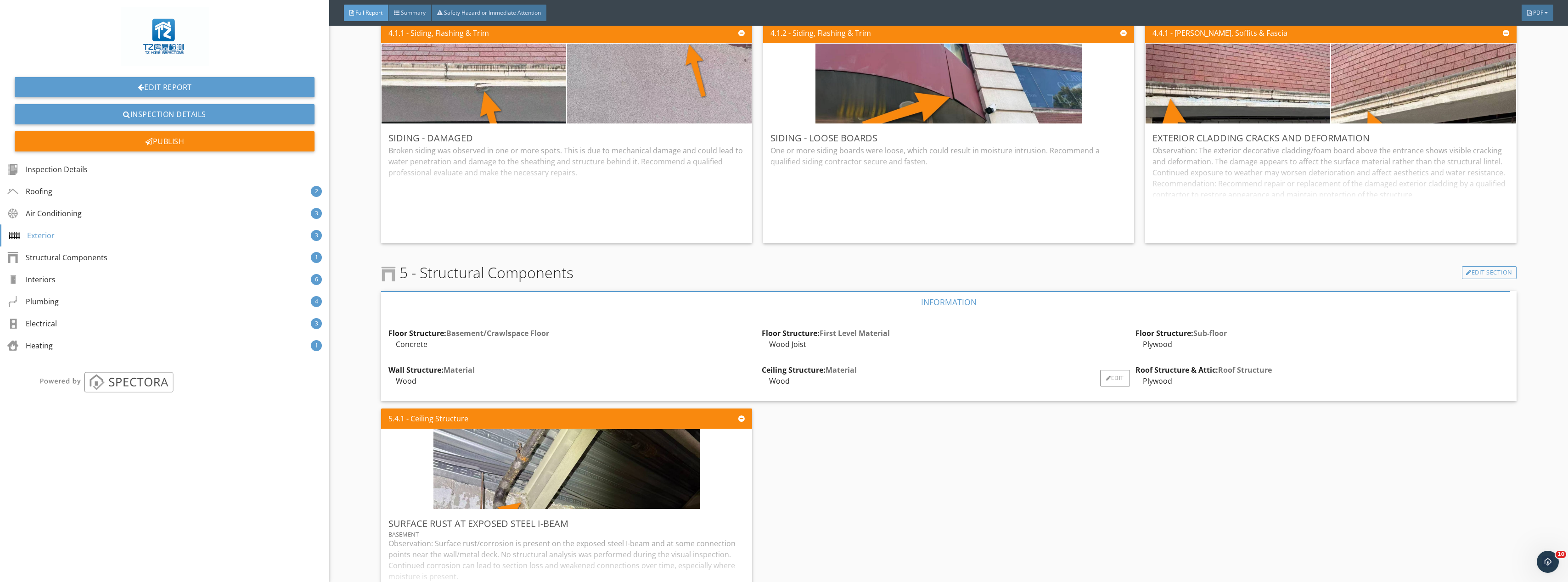
scroll to position [2663, 0]
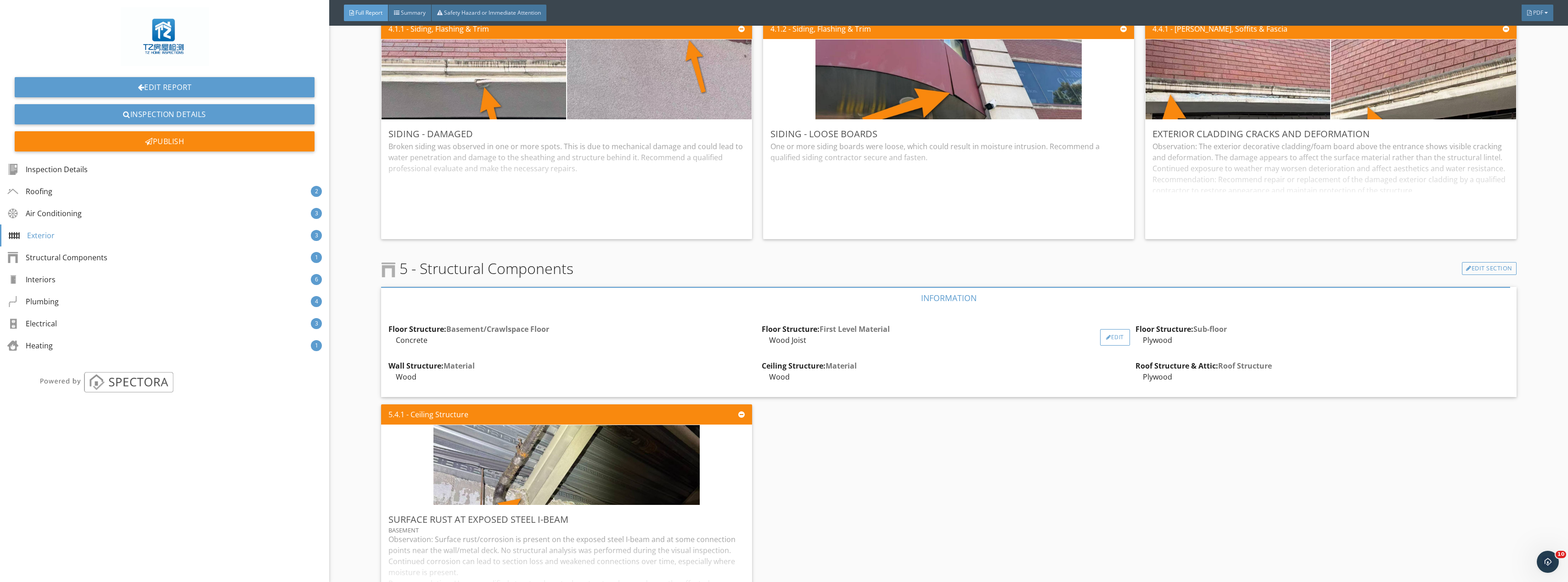
click at [1104, 335] on div "Edit" at bounding box center [1115, 338] width 30 height 17
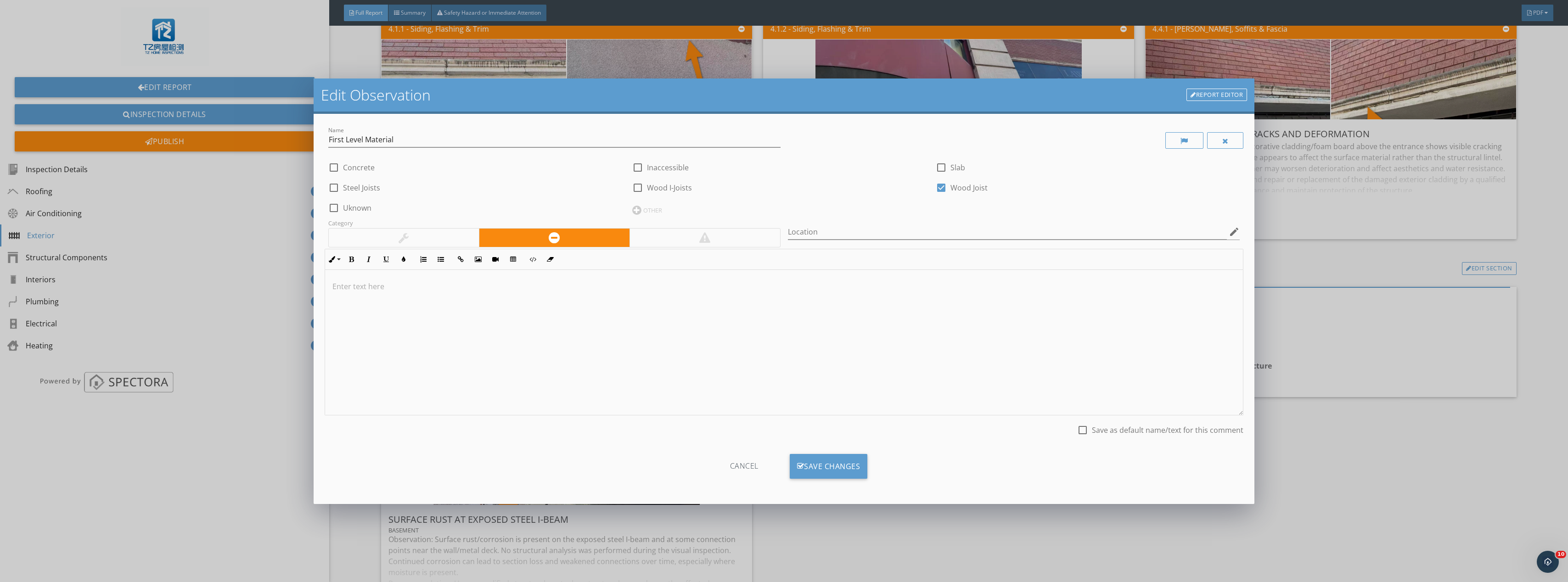
click at [942, 188] on div at bounding box center [941, 187] width 16 height 16
checkbox input "false"
click at [936, 167] on div at bounding box center [941, 168] width 16 height 16
checkbox input "true"
click at [834, 468] on div "Save Changes" at bounding box center [829, 466] width 78 height 25
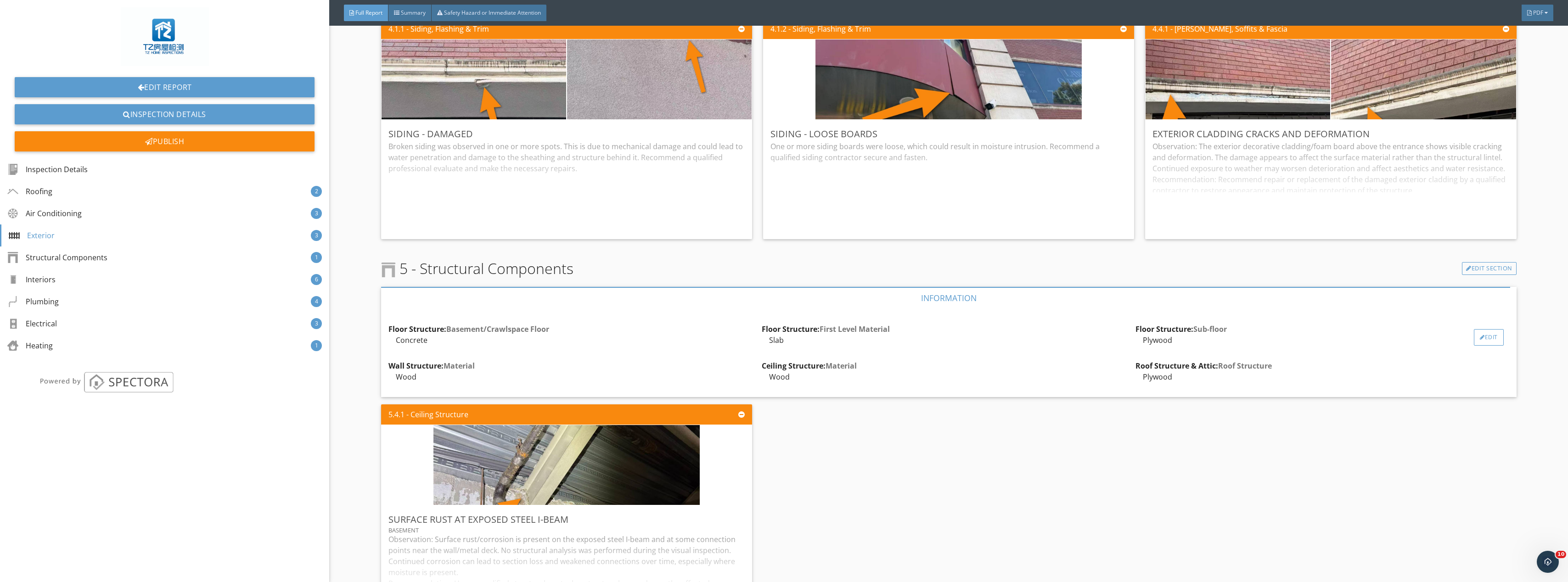
click at [1480, 335] on div "Edit" at bounding box center [1489, 338] width 30 height 17
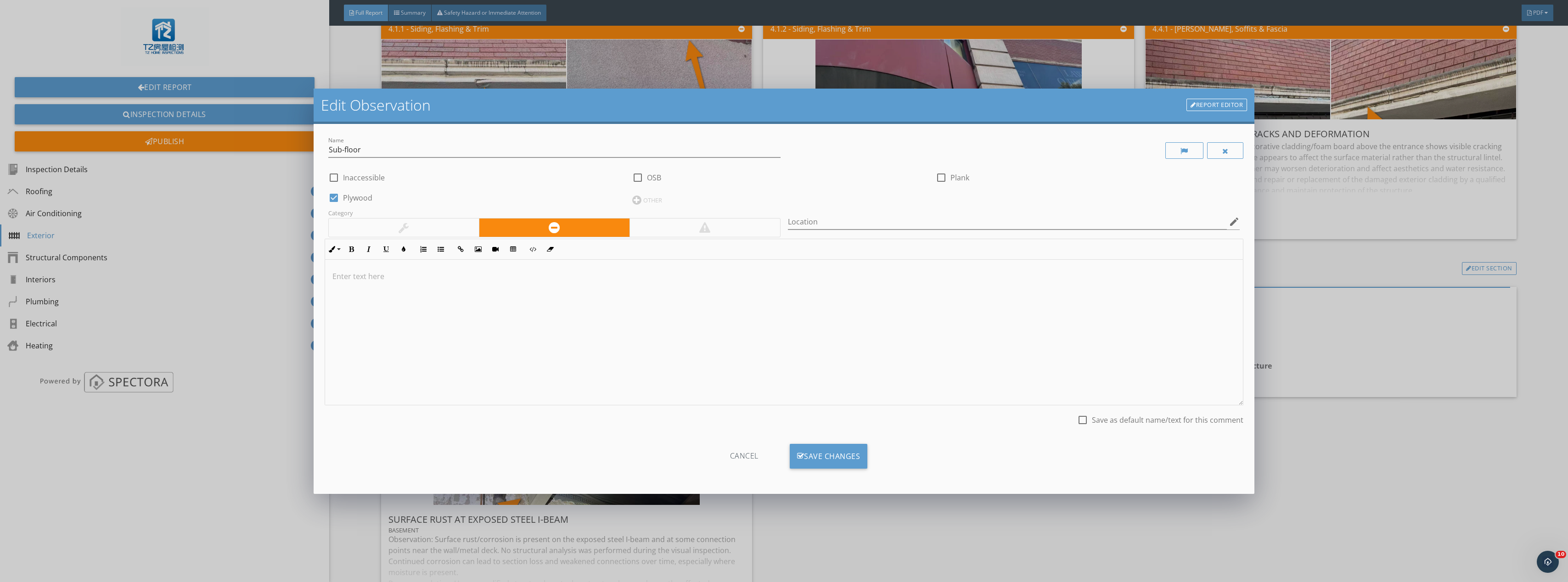
click at [331, 201] on div at bounding box center [333, 197] width 16 height 16
checkbox input "false"
click at [750, 461] on div "Cancel" at bounding box center [744, 457] width 87 height 25
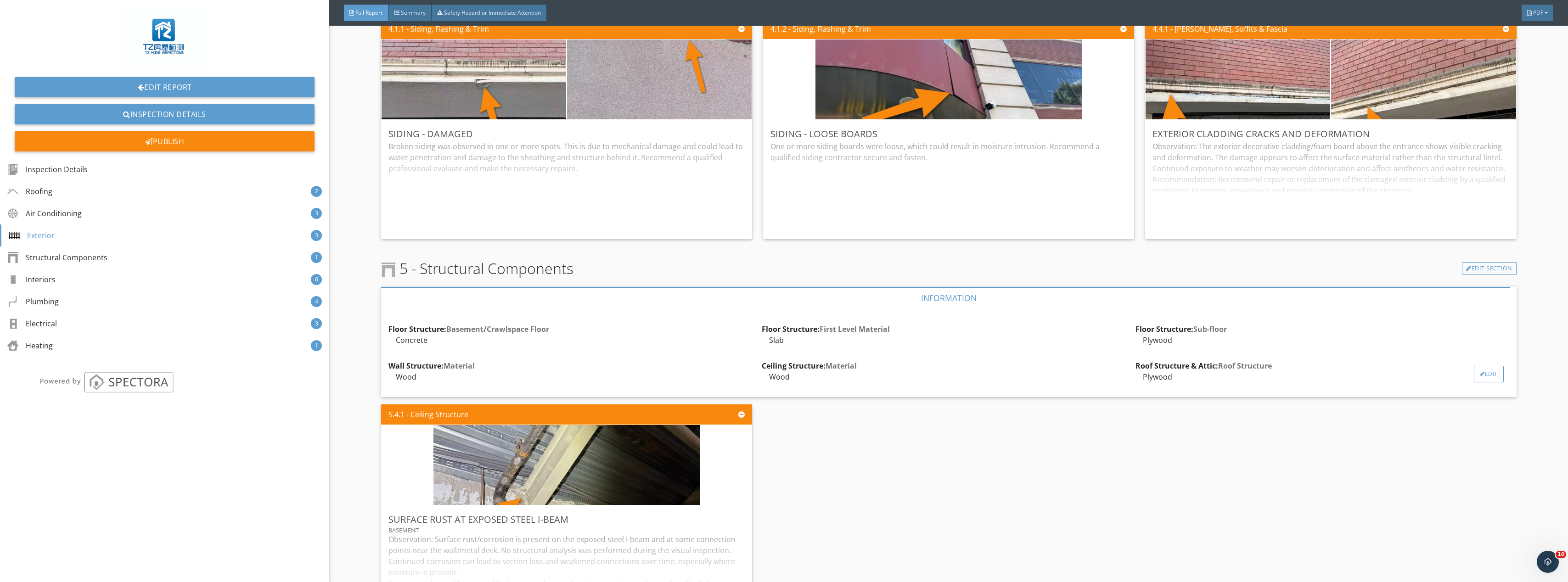
click at [1487, 368] on div "Edit" at bounding box center [1489, 374] width 30 height 17
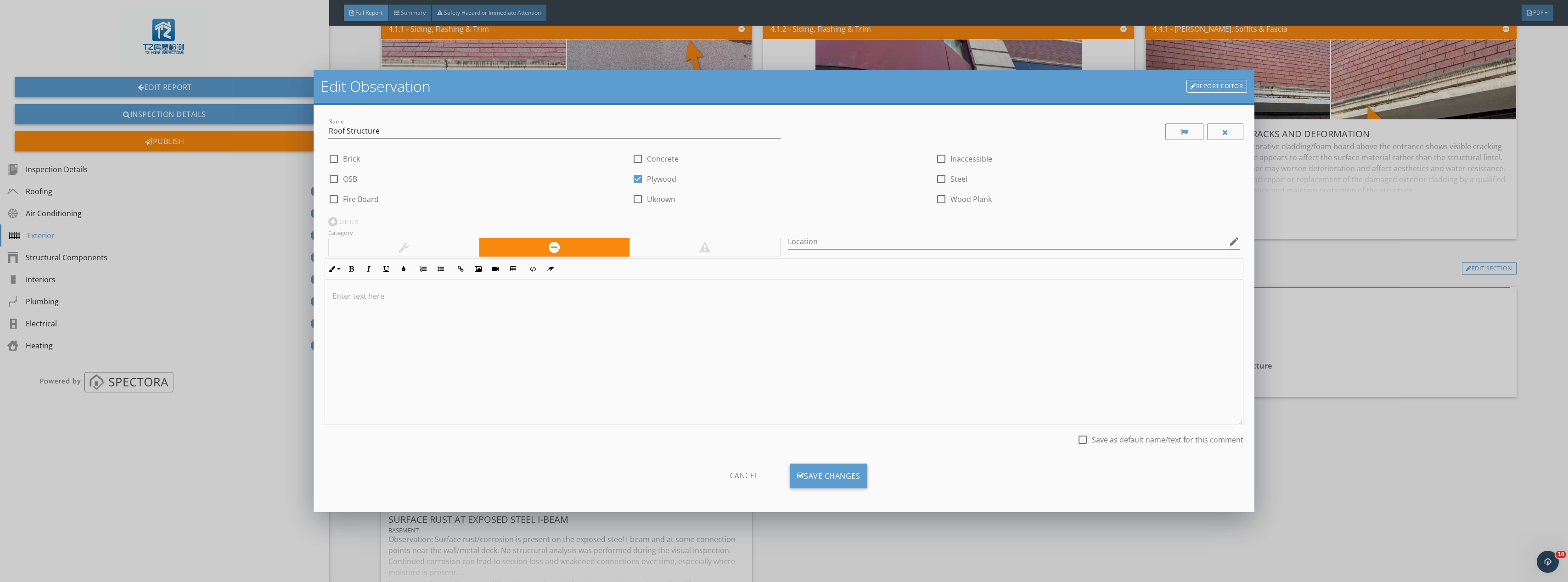
click at [634, 159] on div at bounding box center [637, 159] width 16 height 16
checkbox input "true"
click at [638, 175] on div at bounding box center [637, 178] width 16 height 16
checkbox input "false"
click at [819, 472] on div "Save Changes" at bounding box center [829, 476] width 78 height 25
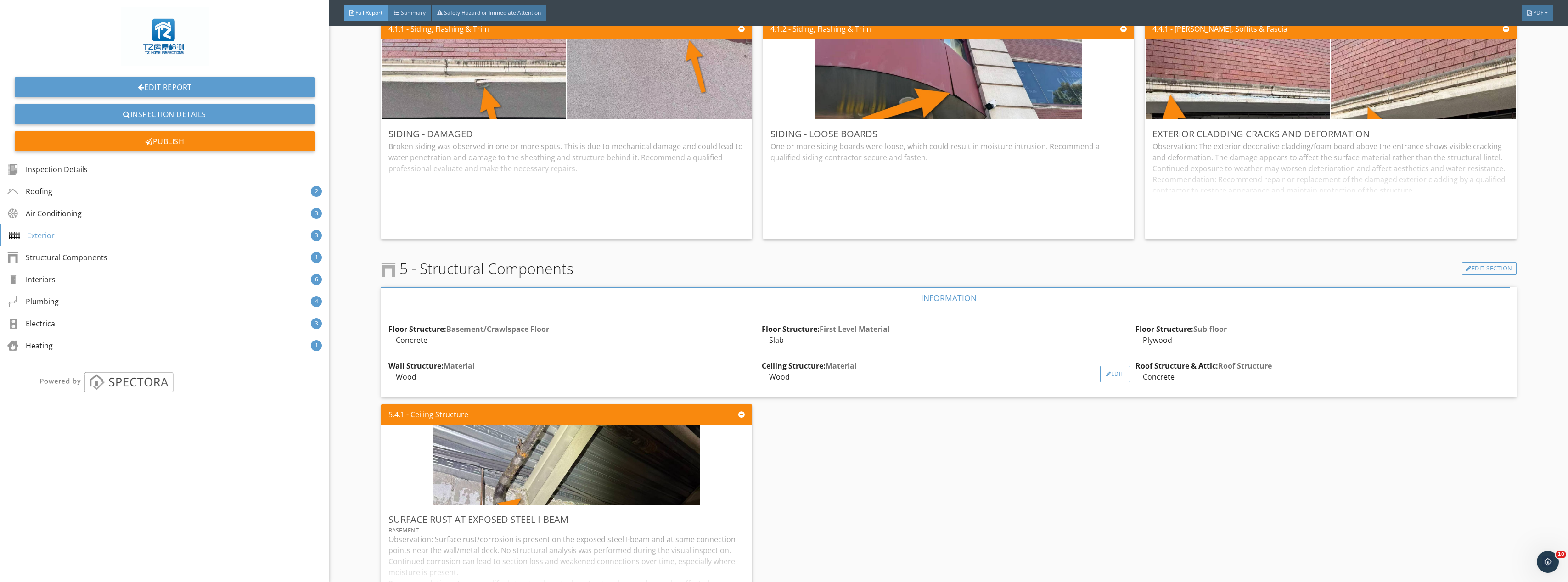
click at [1108, 370] on div "Edit" at bounding box center [1115, 374] width 30 height 17
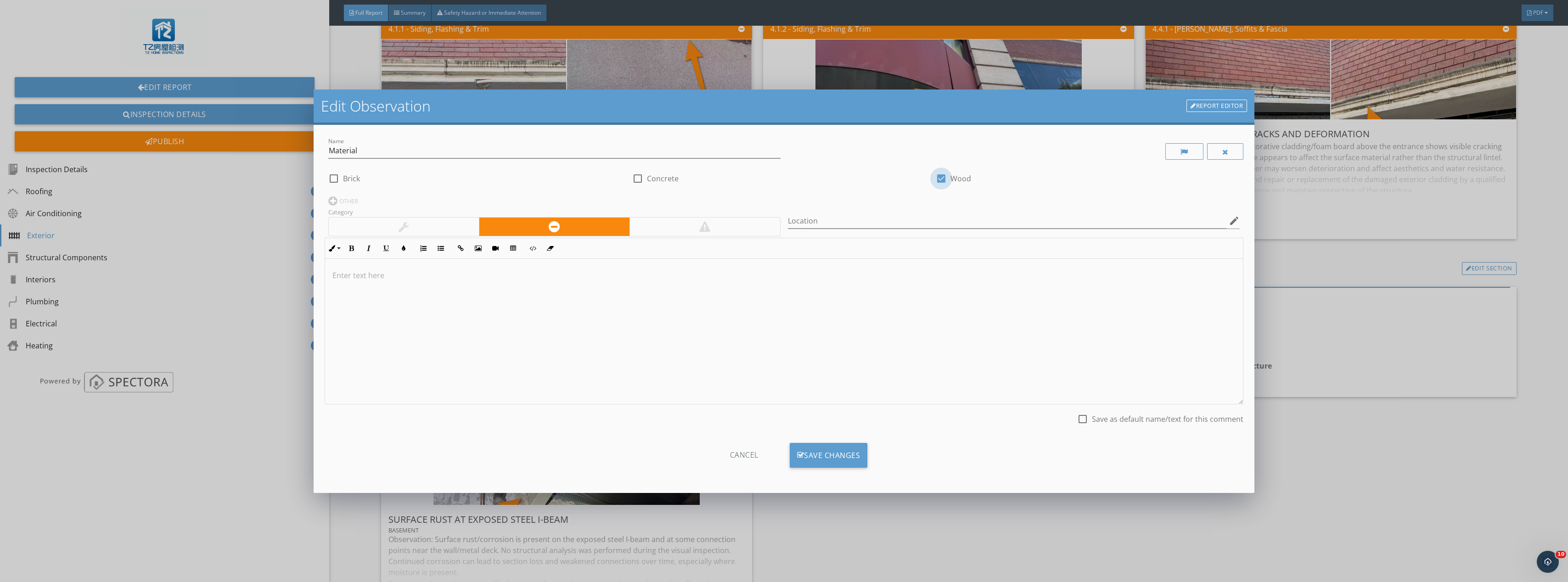
click at [944, 177] on div at bounding box center [941, 178] width 16 height 16
checkbox input "false"
click at [640, 179] on div at bounding box center [637, 178] width 16 height 16
checkbox input "true"
click at [829, 442] on div "Cancel Save Changes" at bounding box center [783, 459] width 919 height 46
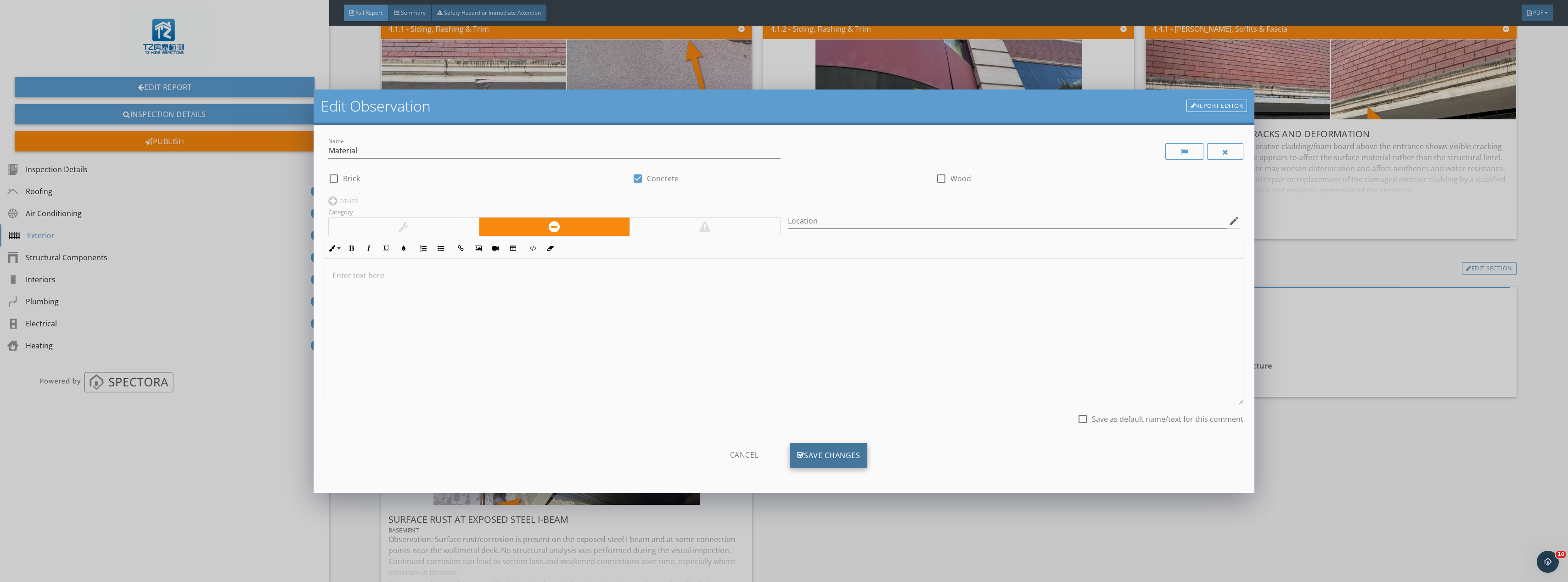
drag, startPoint x: 834, startPoint y: 452, endPoint x: 849, endPoint y: 452, distance: 15.0
click at [834, 452] on div "Save Changes" at bounding box center [829, 456] width 78 height 25
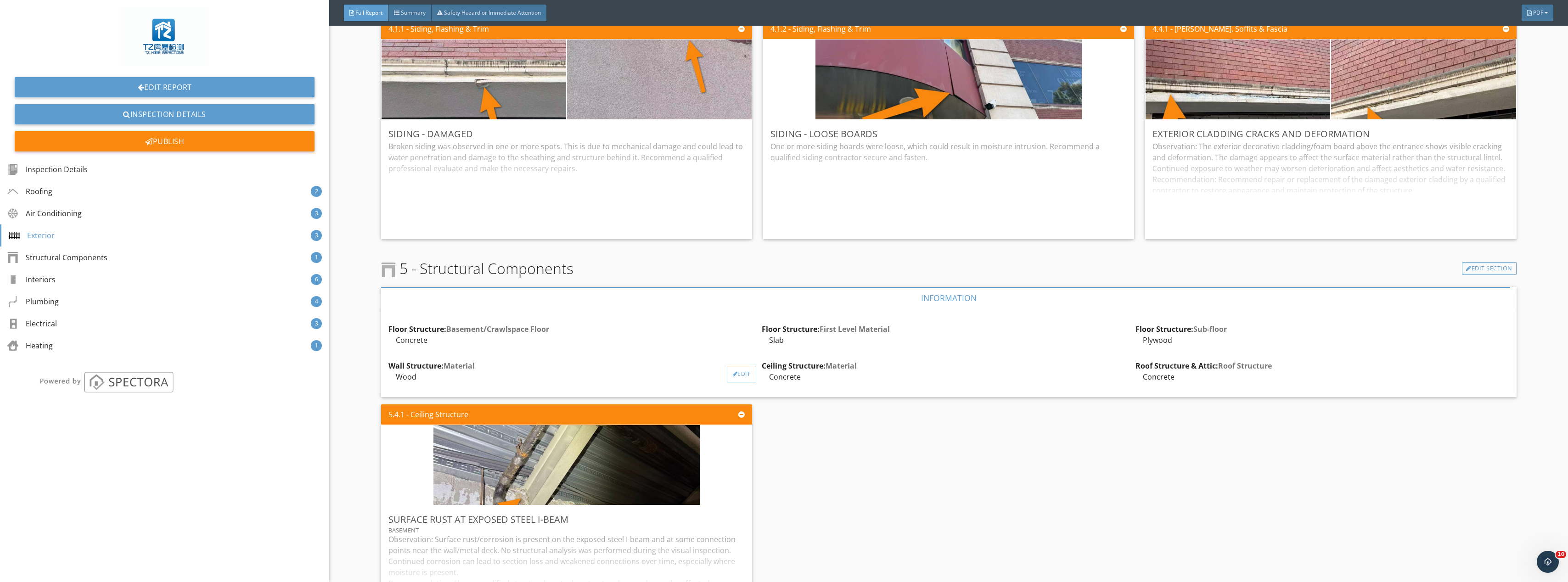
click at [736, 371] on div "Edit" at bounding box center [742, 374] width 30 height 17
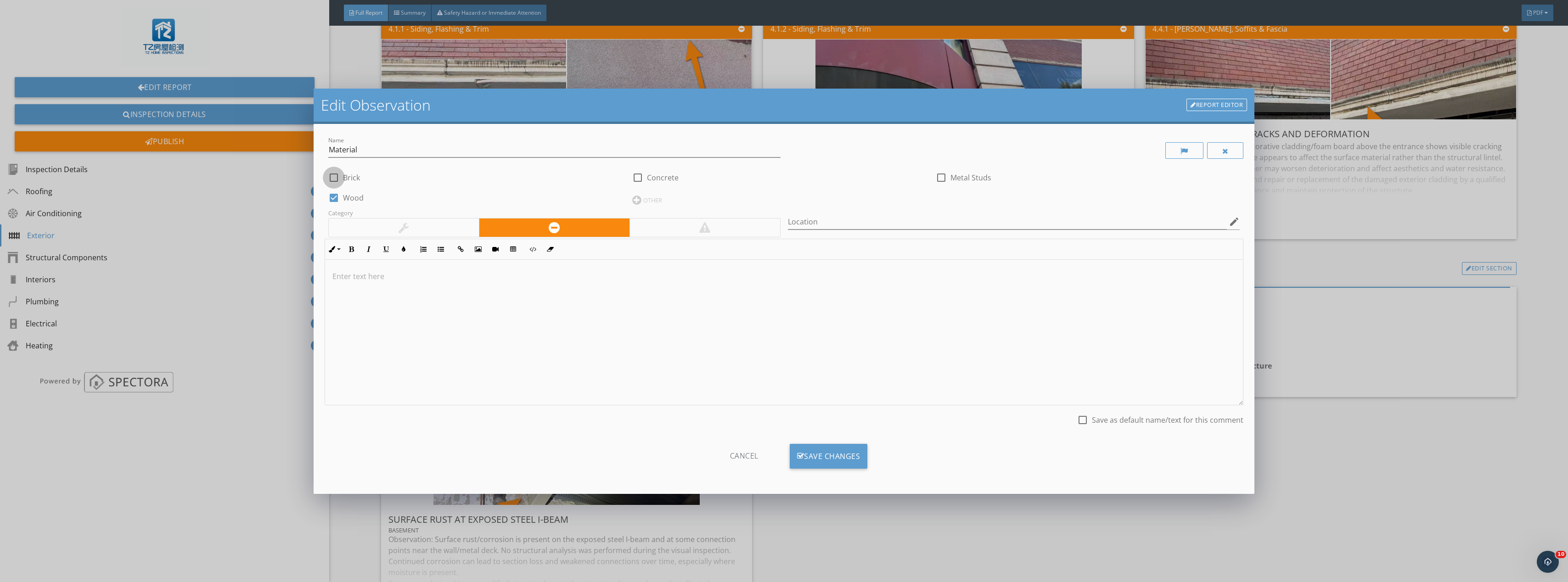
click at [337, 176] on div at bounding box center [333, 177] width 16 height 16
checkbox input "true"
click at [328, 201] on div at bounding box center [333, 197] width 16 height 16
checkbox input "false"
click at [846, 458] on div "Save Changes" at bounding box center [829, 457] width 78 height 25
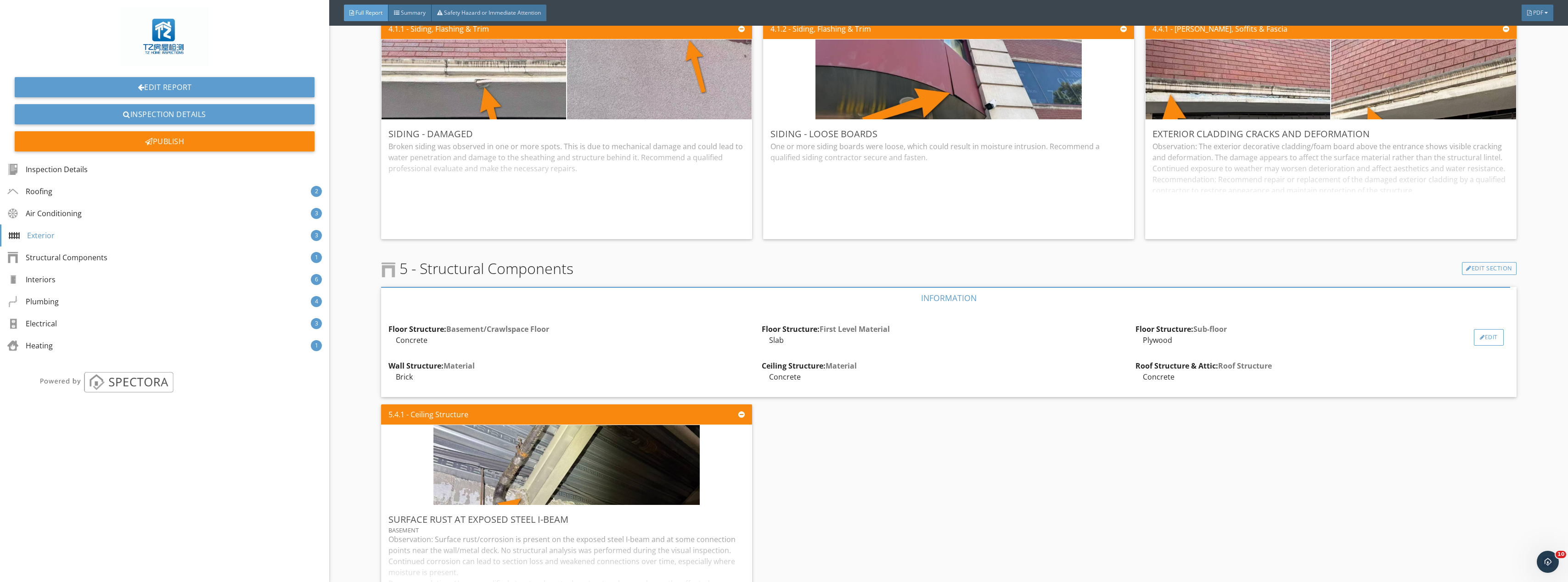
click at [1476, 337] on div "Edit" at bounding box center [1489, 338] width 30 height 17
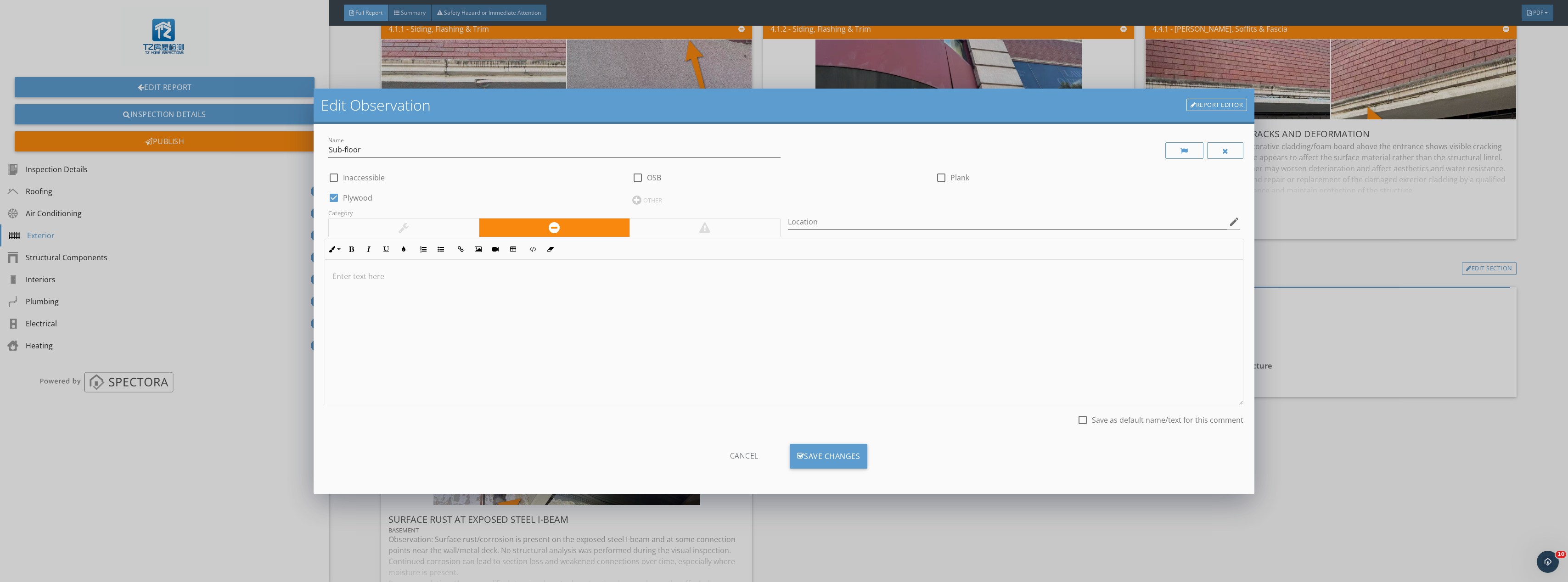
click at [332, 197] on div at bounding box center [333, 197] width 16 height 16
checkbox input "false"
click at [1223, 154] on div at bounding box center [1226, 151] width 7 height 7
click at [846, 449] on div "Save Changes" at bounding box center [829, 457] width 78 height 25
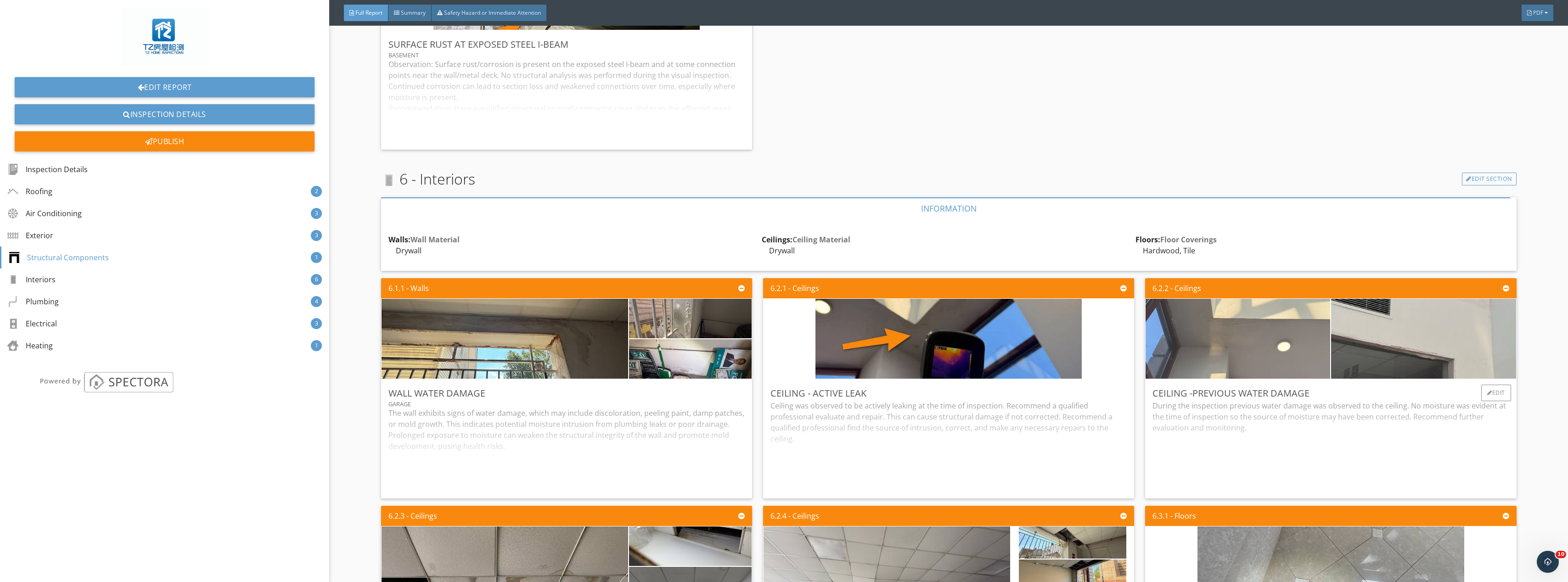
scroll to position [3168, 0]
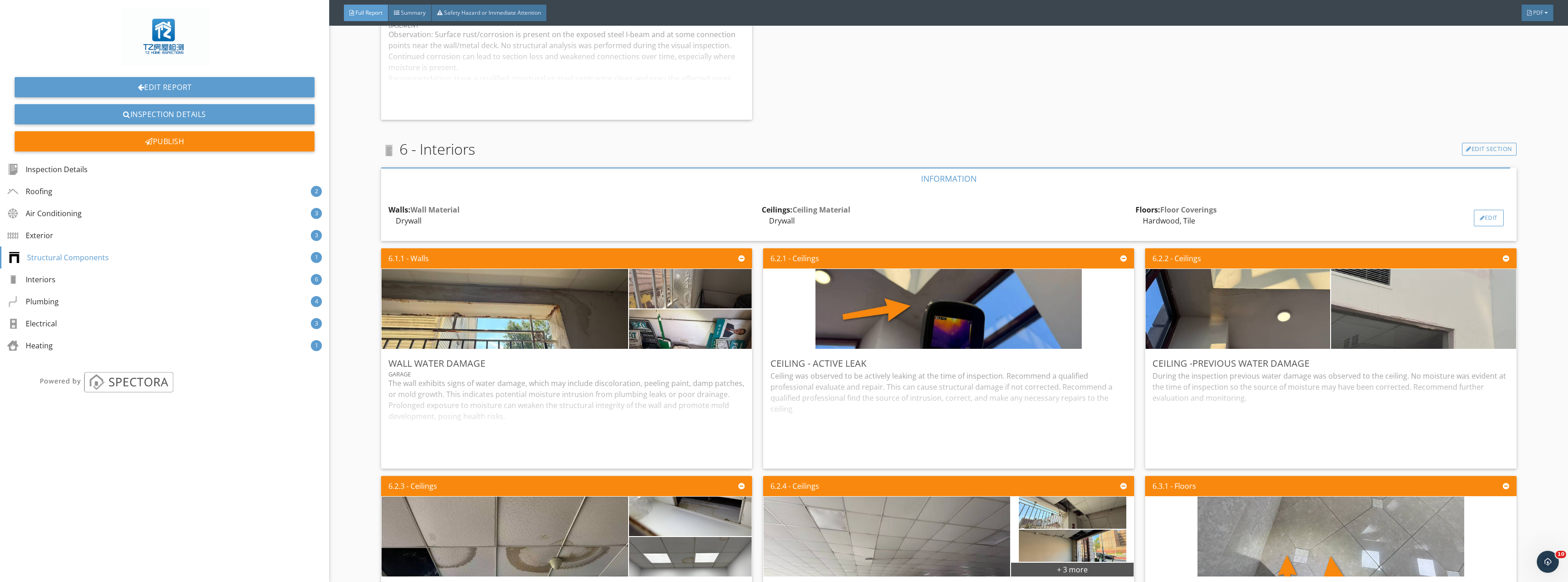
click at [1480, 215] on div "Edit" at bounding box center [1489, 218] width 30 height 17
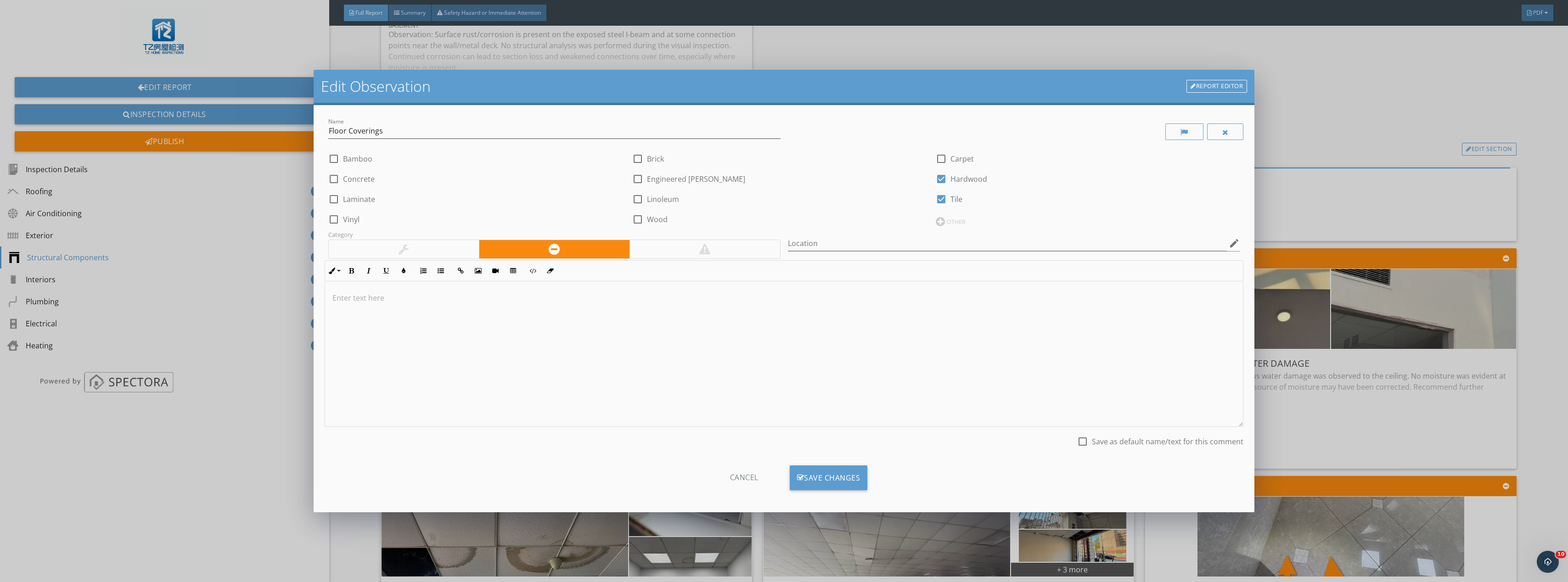
click at [935, 179] on div at bounding box center [941, 178] width 16 height 16
checkbox input "false"
click at [935, 158] on div at bounding box center [941, 159] width 16 height 16
checkbox input "true"
click at [848, 466] on div "Save Changes" at bounding box center [829, 478] width 78 height 25
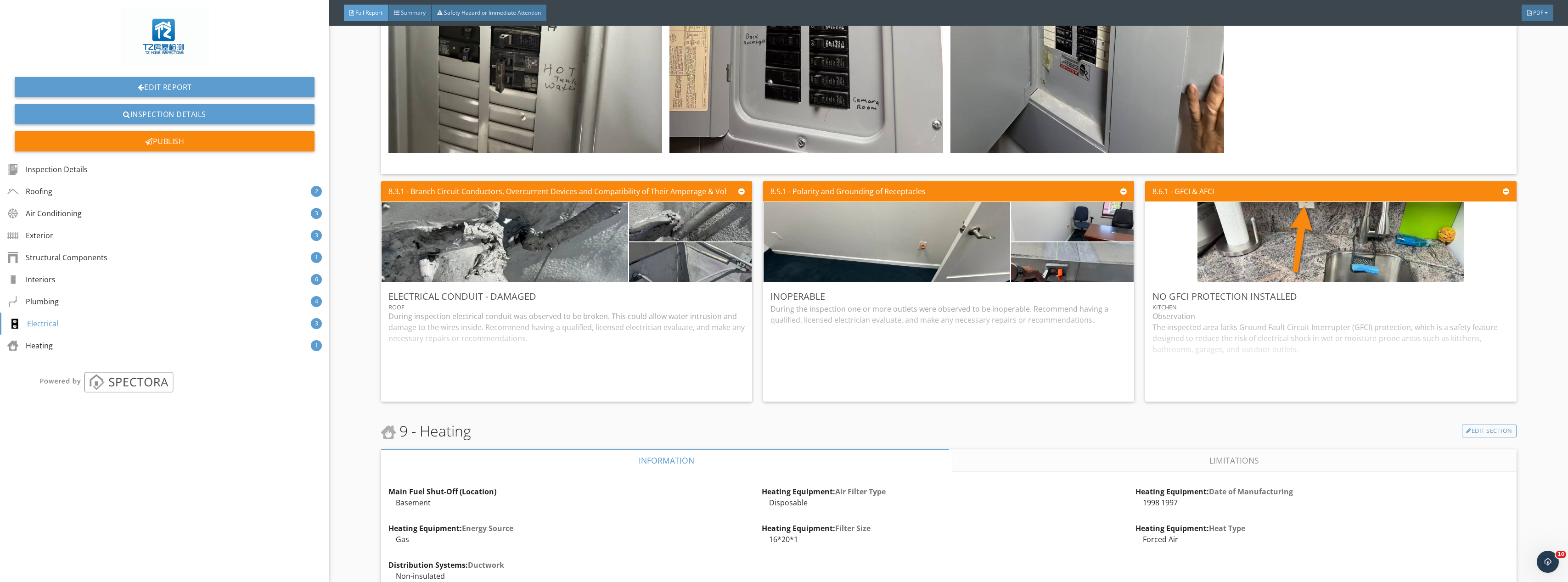
scroll to position [5878, 0]
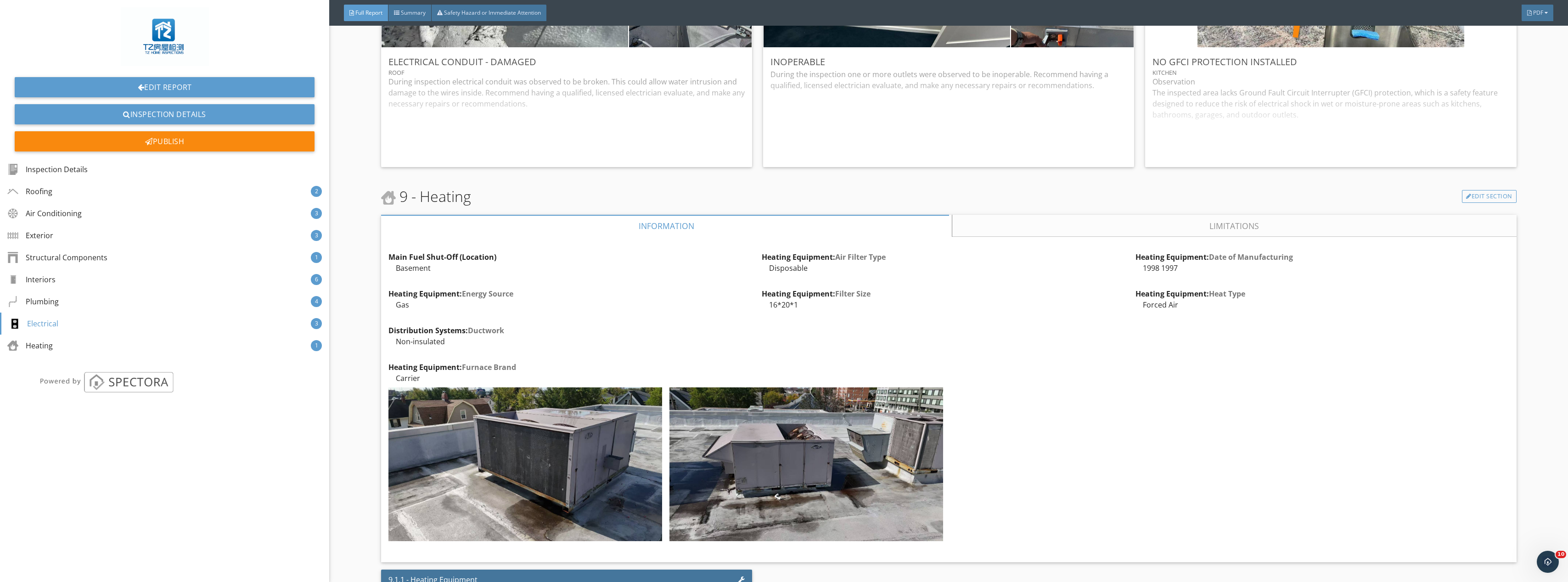
click at [1183, 220] on link "Limitations" at bounding box center [1234, 225] width 564 height 22
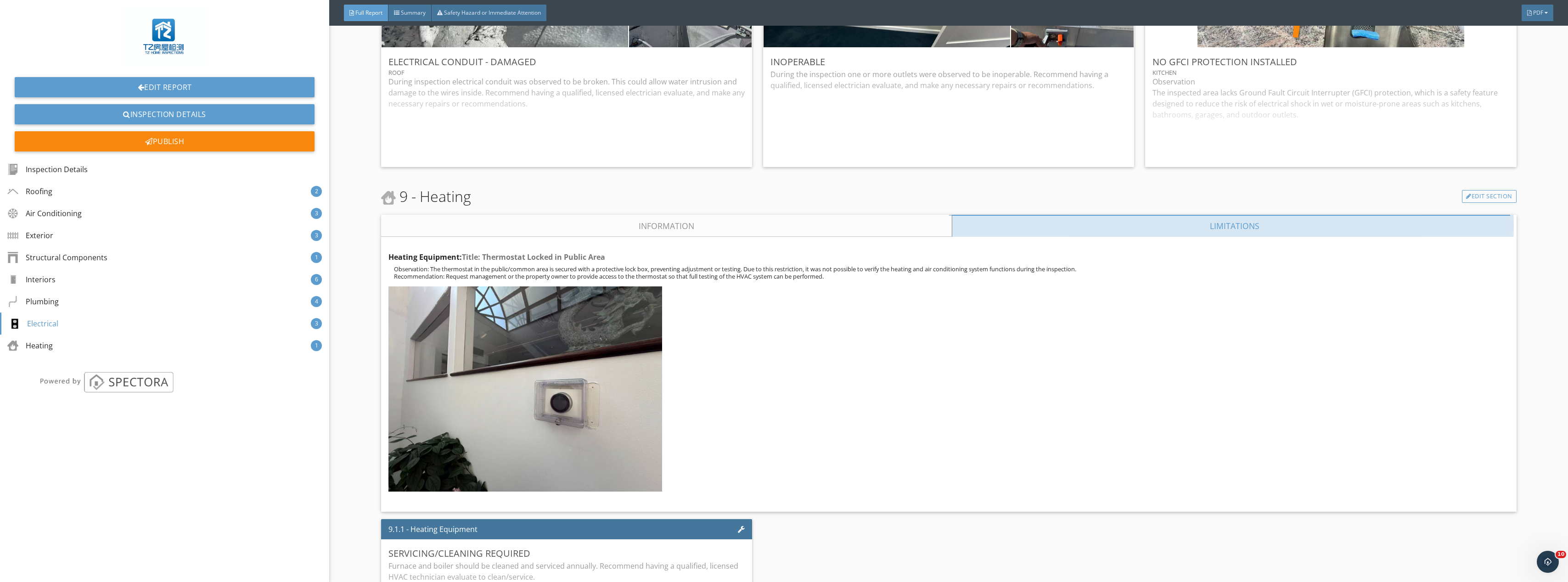
scroll to position [6082, 0]
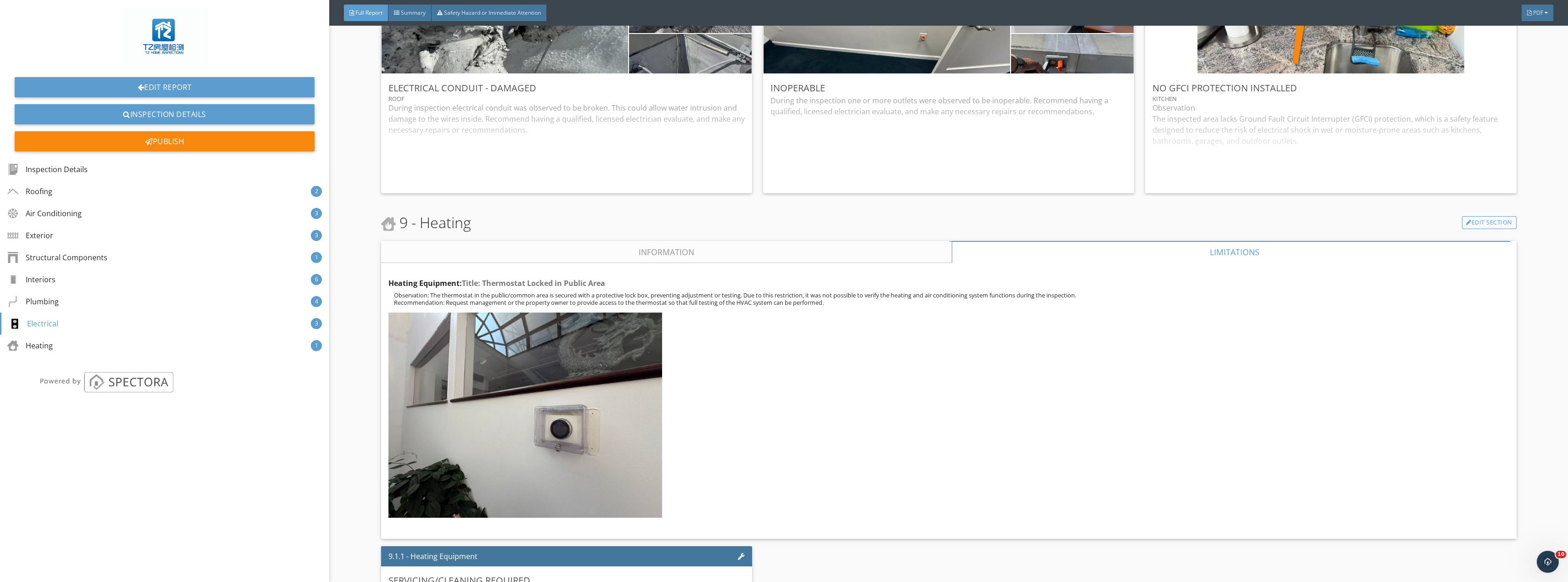
click at [772, 244] on link "Information" at bounding box center [666, 252] width 570 height 22
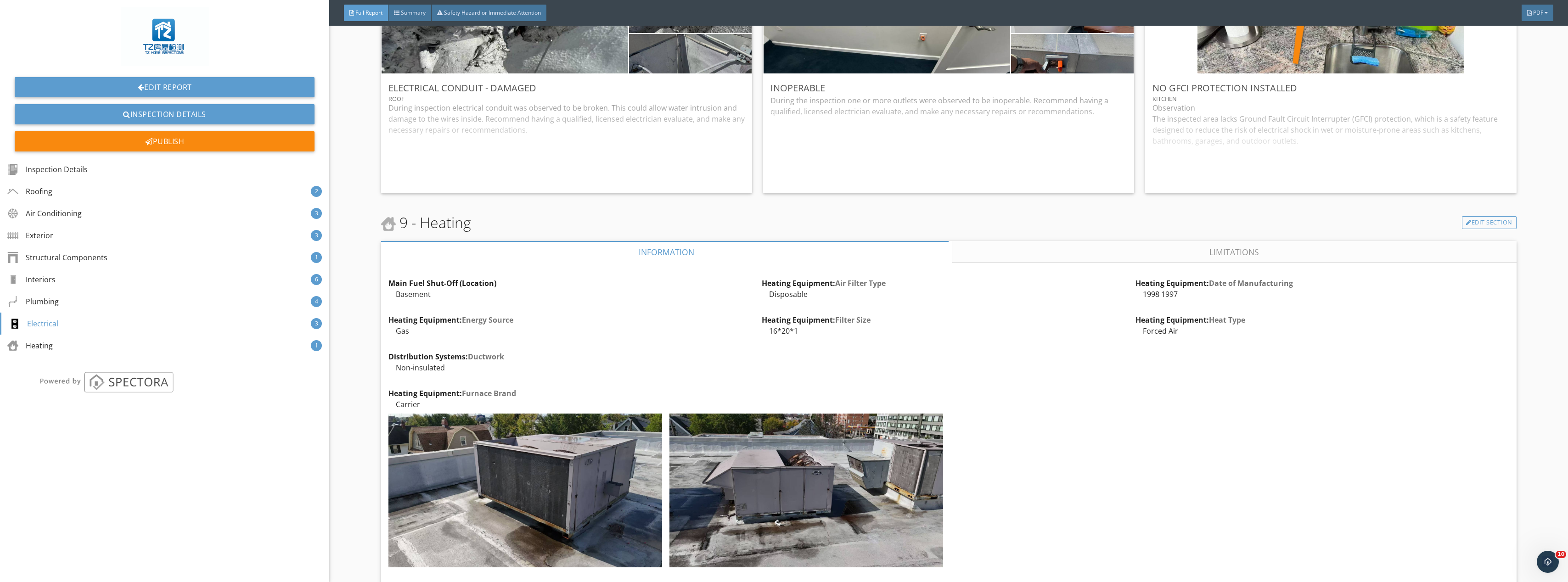
click at [1112, 241] on link "Limitations" at bounding box center [1234, 252] width 564 height 22
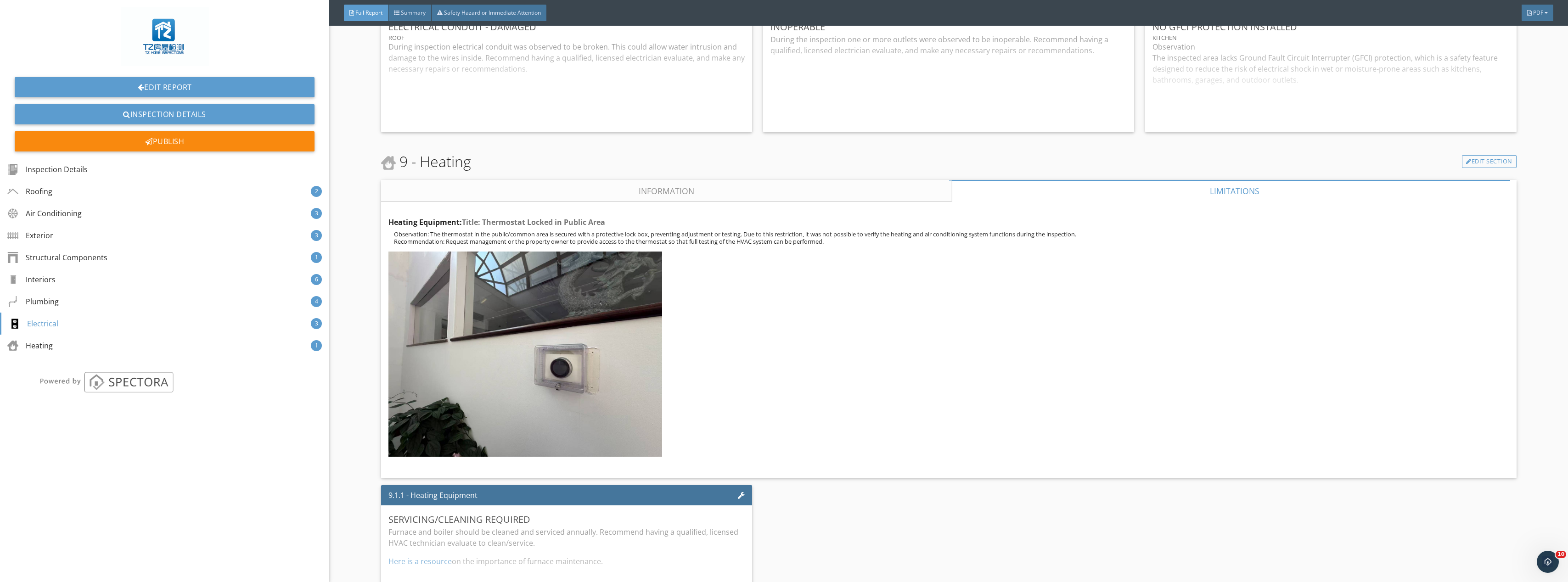
scroll to position [6263, 0]
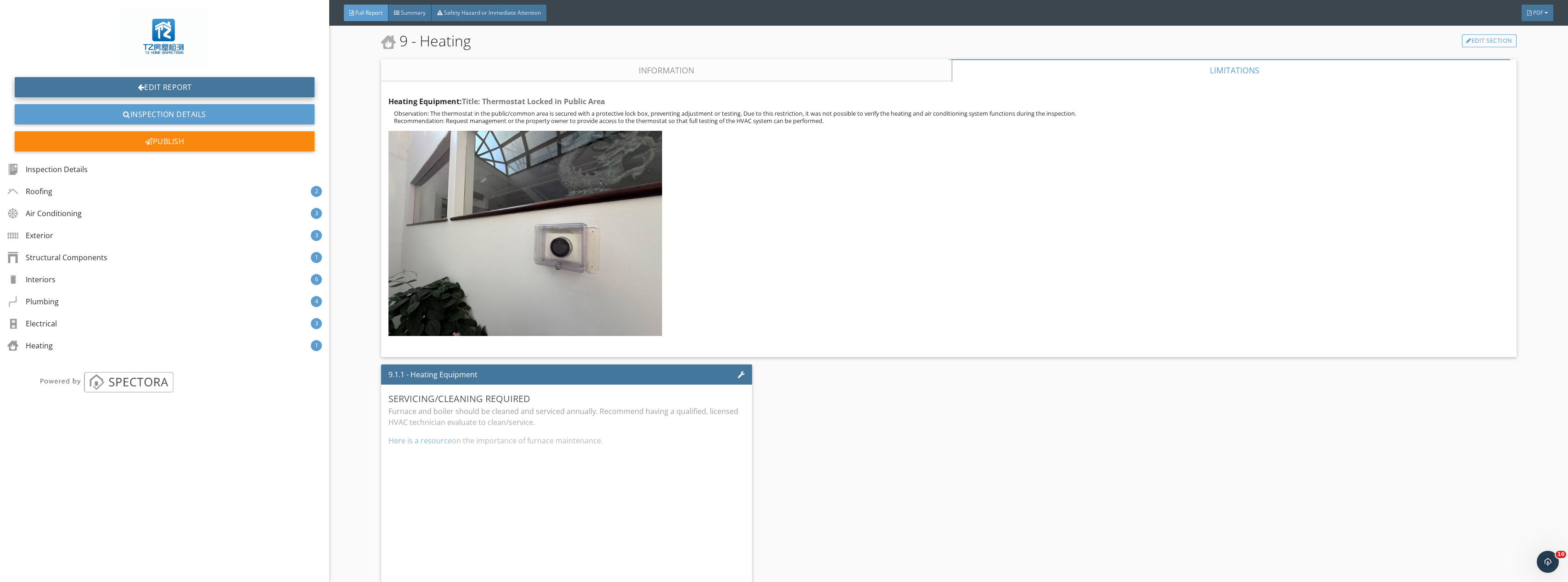
click at [193, 88] on link "Edit Report" at bounding box center [164, 87] width 300 height 20
